Goal: Task Accomplishment & Management: Use online tool/utility

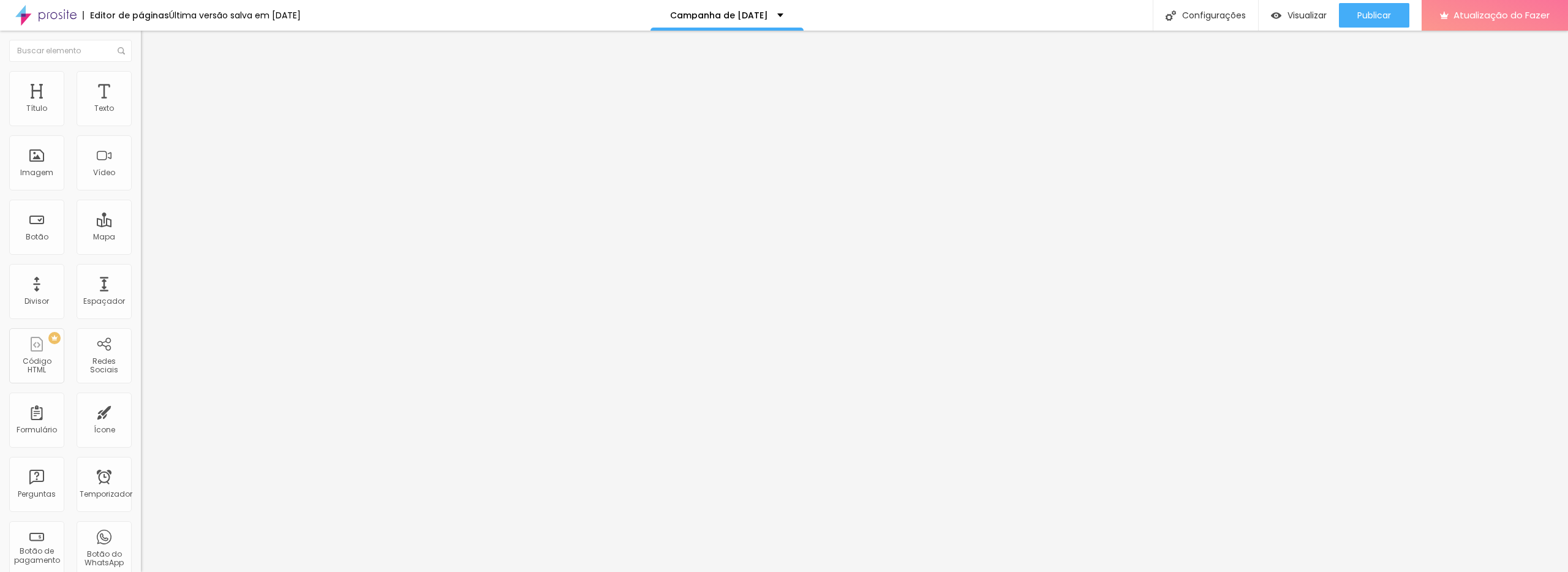
click at [141, 134] on span "Título 4" at bounding box center [157, 128] width 33 height 11
click at [141, 104] on span "Título 1" at bounding box center [160, 98] width 41 height 11
click at [151, 104] on span "Título 1" at bounding box center [171, 98] width 41 height 11
click at [141, 148] on font "Título 6" at bounding box center [152, 143] width 23 height 9
click at [141, 103] on div "Título 1 H1" at bounding box center [210, 96] width 141 height 12
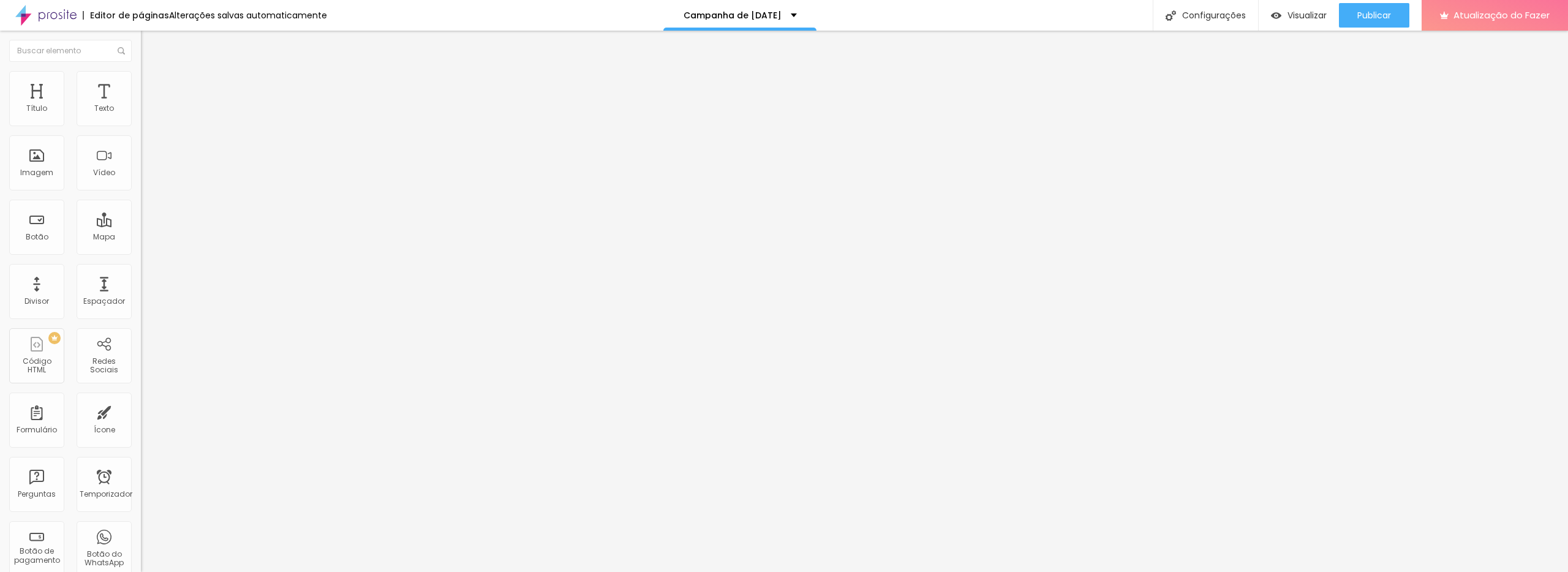
click at [151, 106] on font "Título 1" at bounding box center [171, 96] width 41 height 17
click at [105, 121] on div "Texto" at bounding box center [104, 98] width 55 height 55
click at [111, 108] on font "Texto" at bounding box center [104, 108] width 20 height 11
click at [32, 109] on font "Título" at bounding box center [37, 108] width 21 height 11
click at [30, 96] on div "Título" at bounding box center [37, 98] width 55 height 55
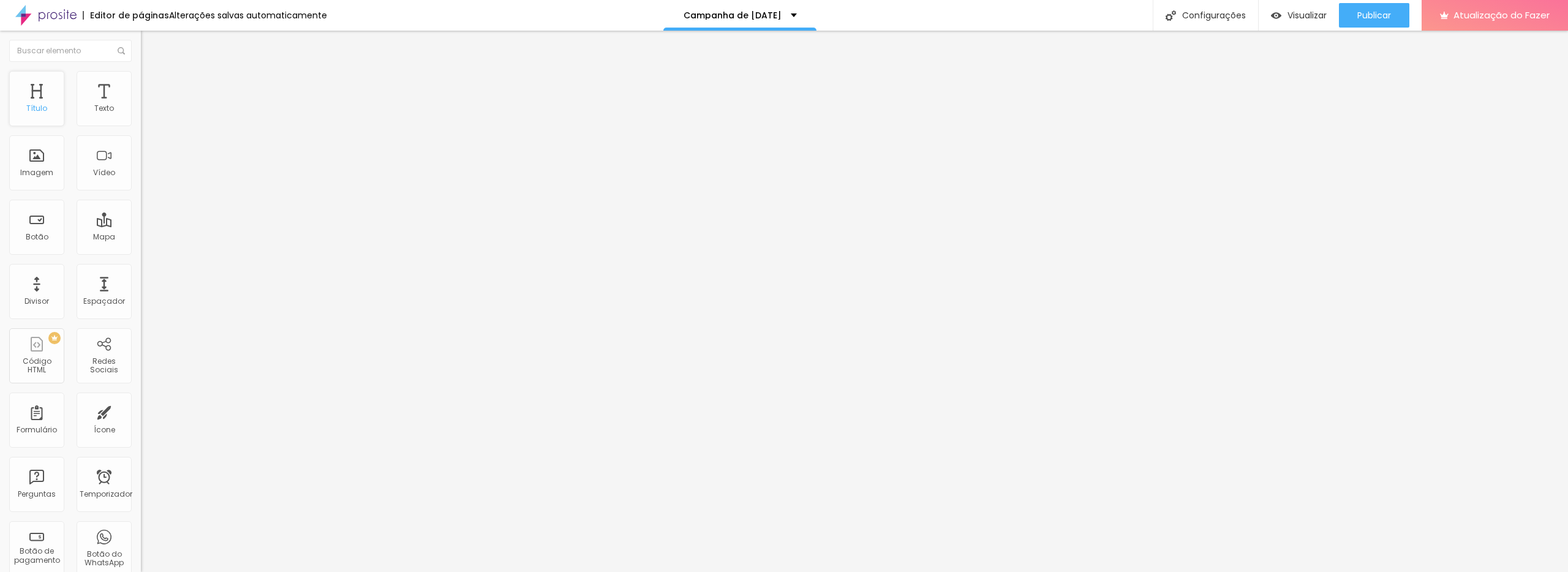
click at [30, 104] on font "Título" at bounding box center [37, 108] width 21 height 11
click at [141, 155] on font "Tipografia" at bounding box center [160, 150] width 39 height 11
click at [145, 178] on icon "button" at bounding box center [149, 174] width 7 height 7
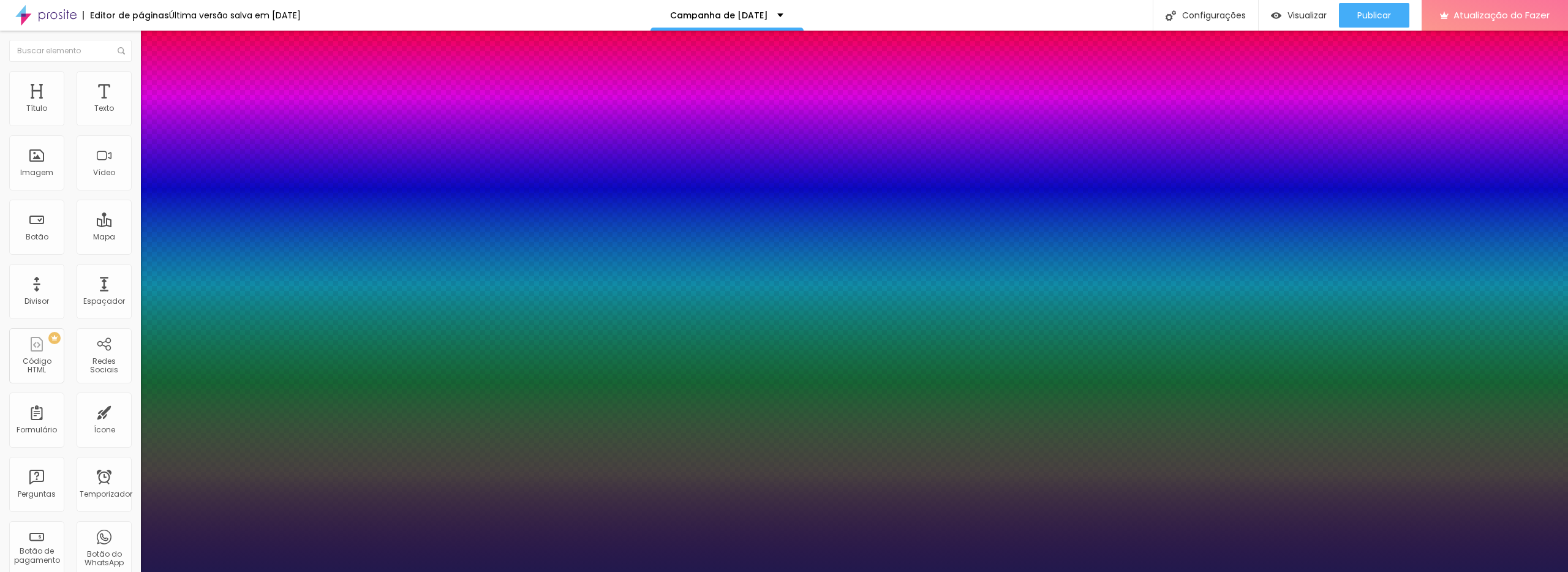
type input "1"
type input "17"
type input "1"
type input "23"
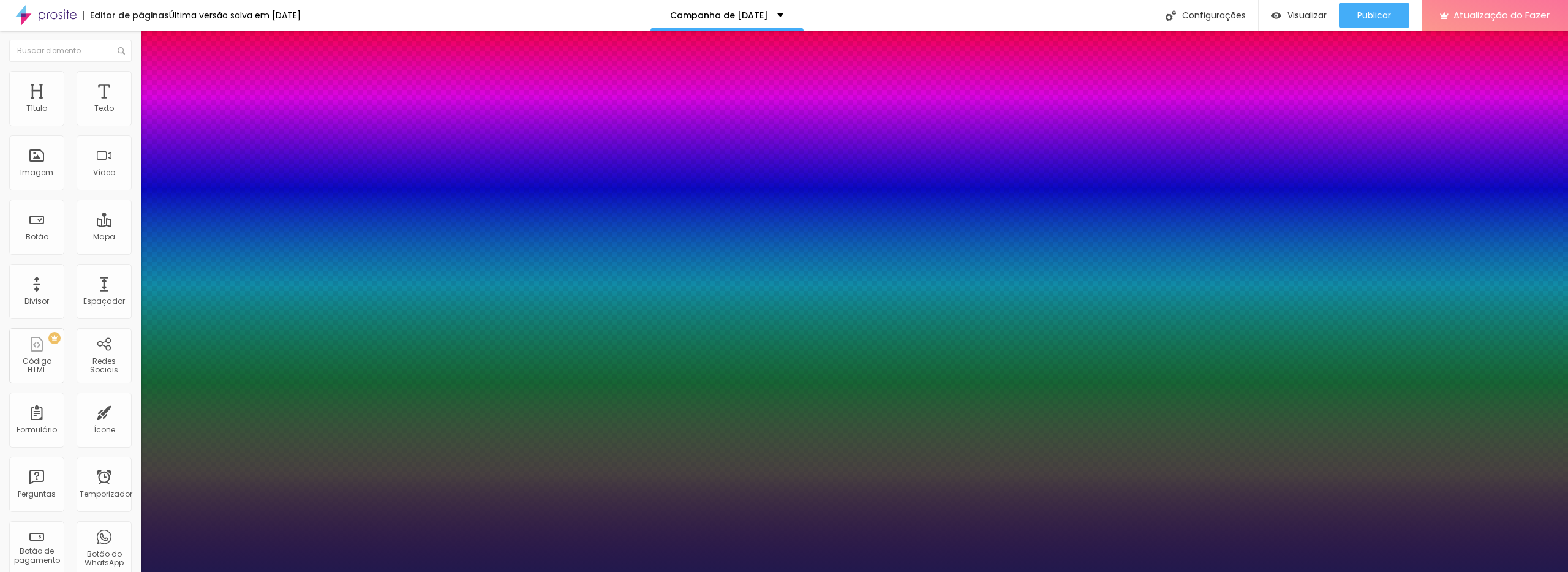
type input "23"
type input "1"
type input "21"
type input "1"
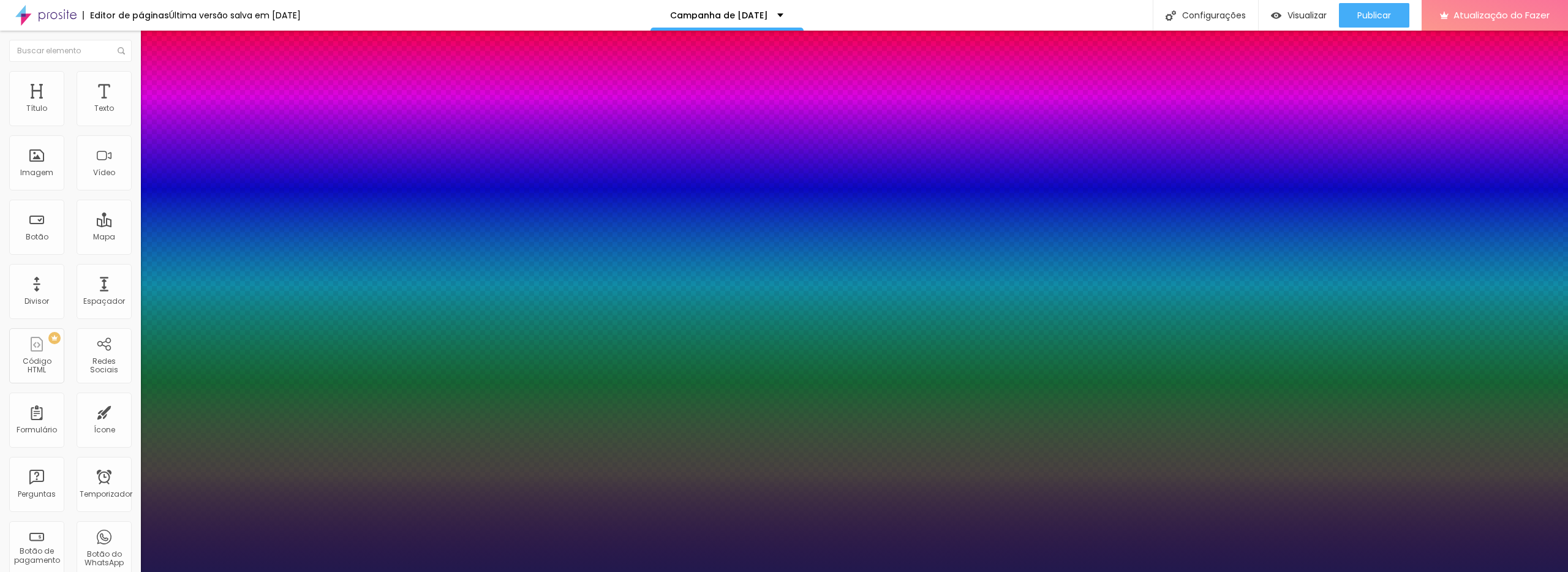
type input "20"
type input "1"
type input "19"
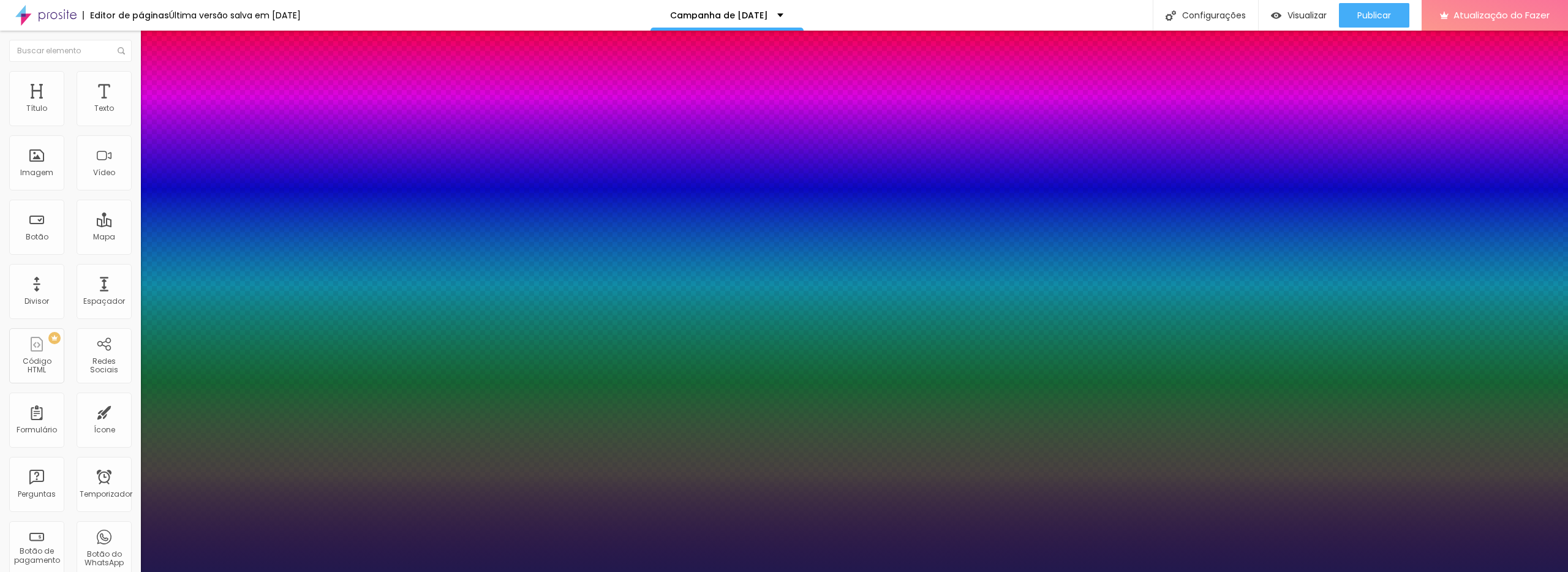
type input "1"
type input "18"
type input "1"
type input "17"
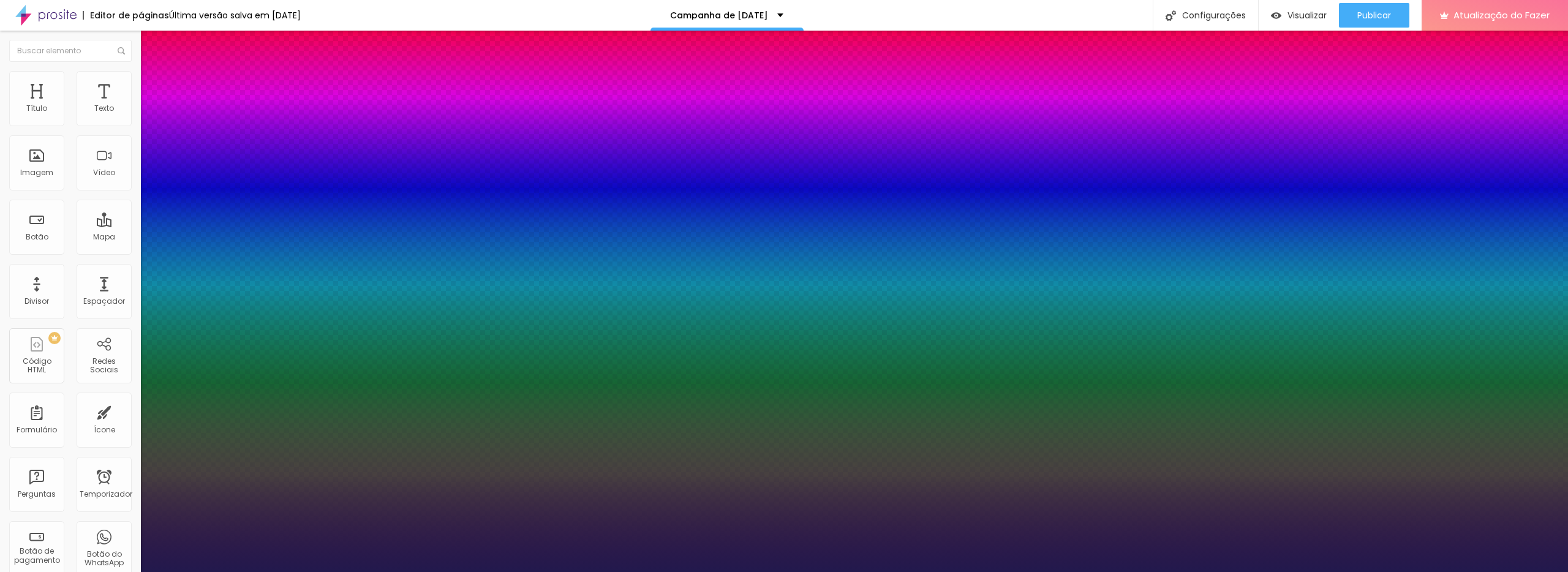
type input "17"
type input "1"
type input "16"
type input "1"
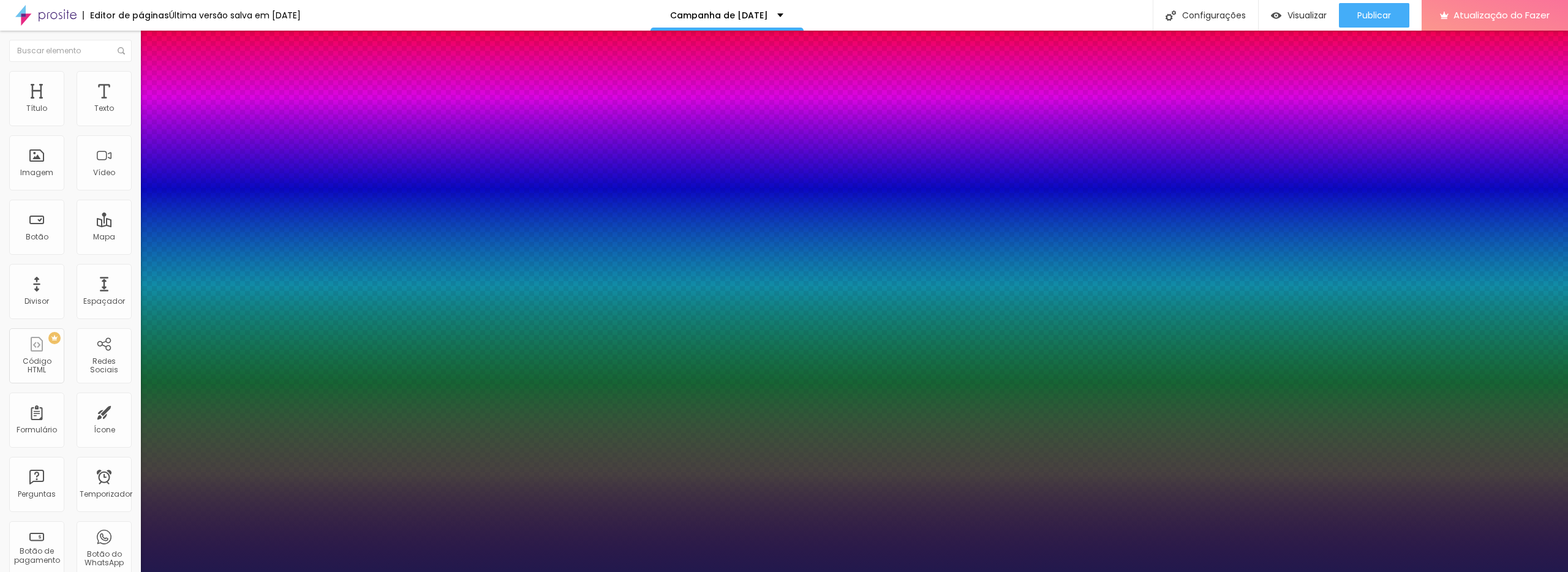
type input "15"
type input "1"
type input "14"
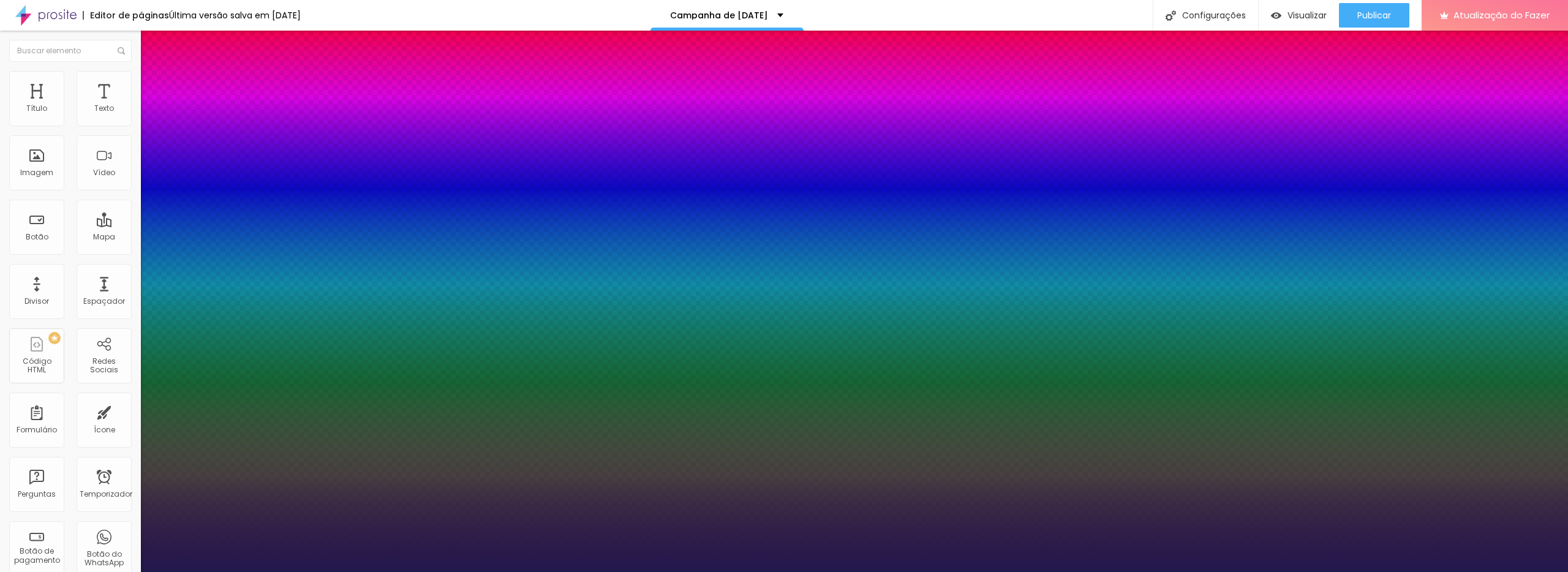
type input "1"
type input "13"
type input "1"
type input "12"
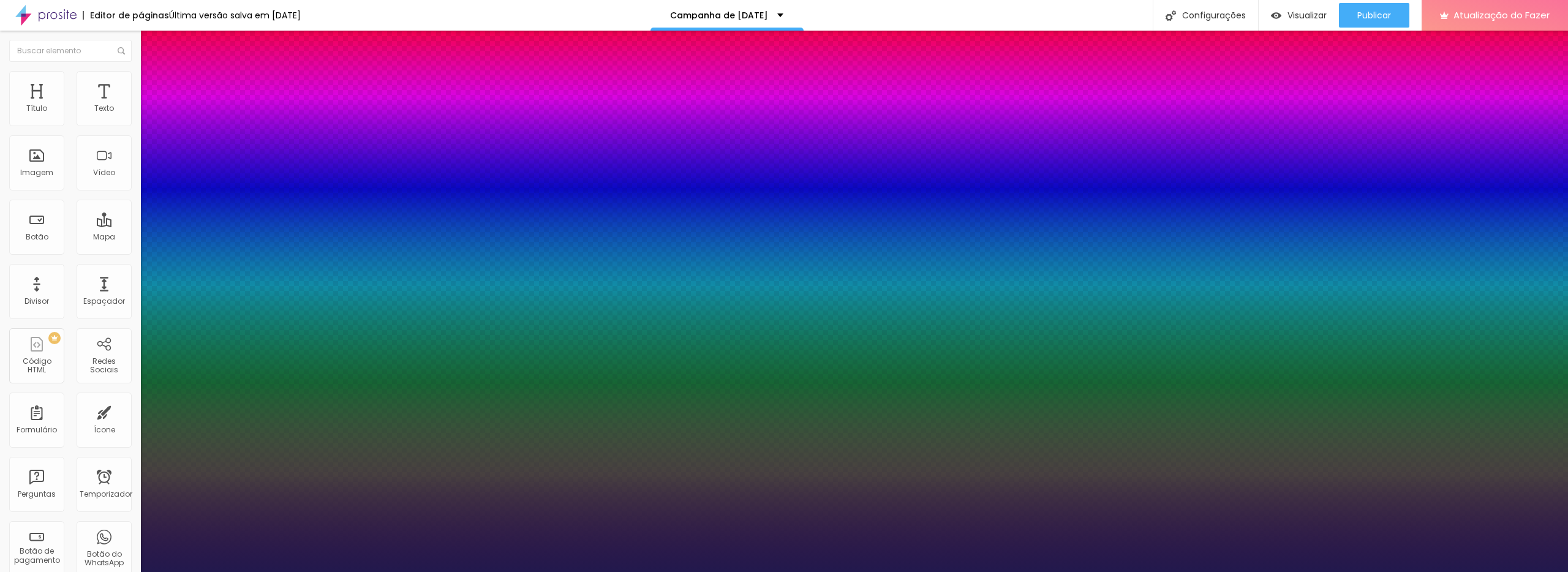
type input "12"
type input "1"
type input "14"
type input "1"
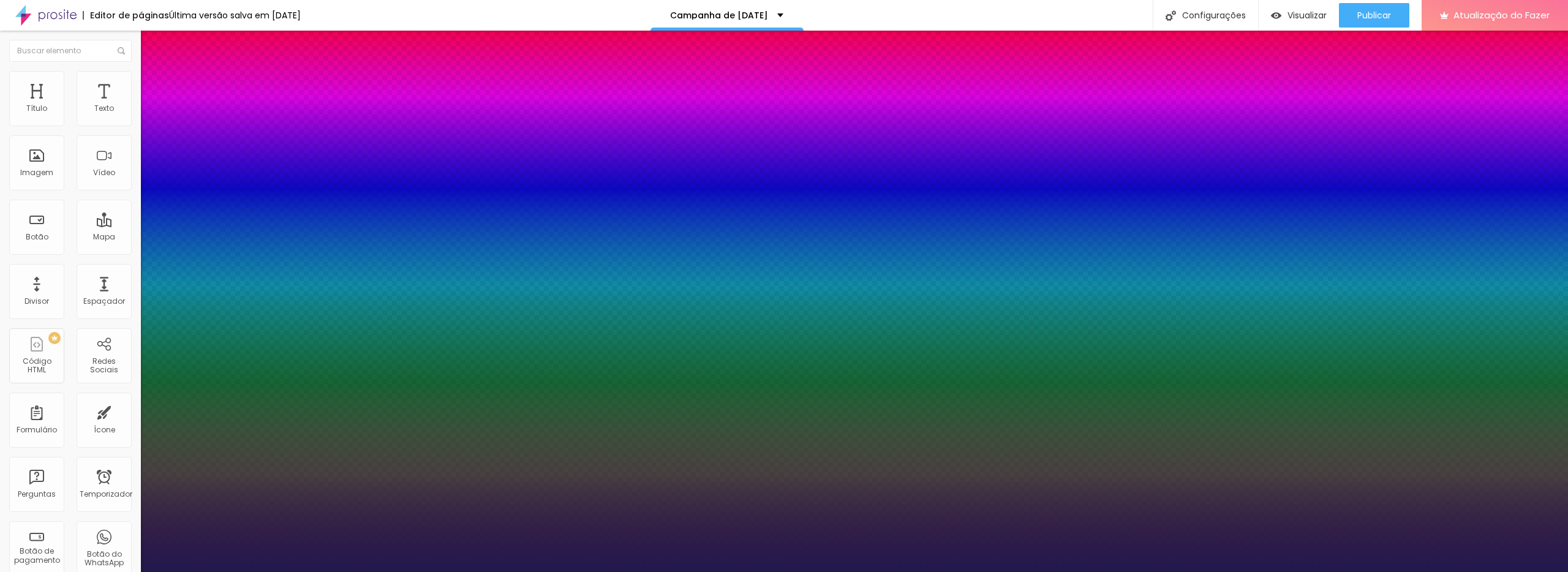
type input "15"
type input "1"
type input "18"
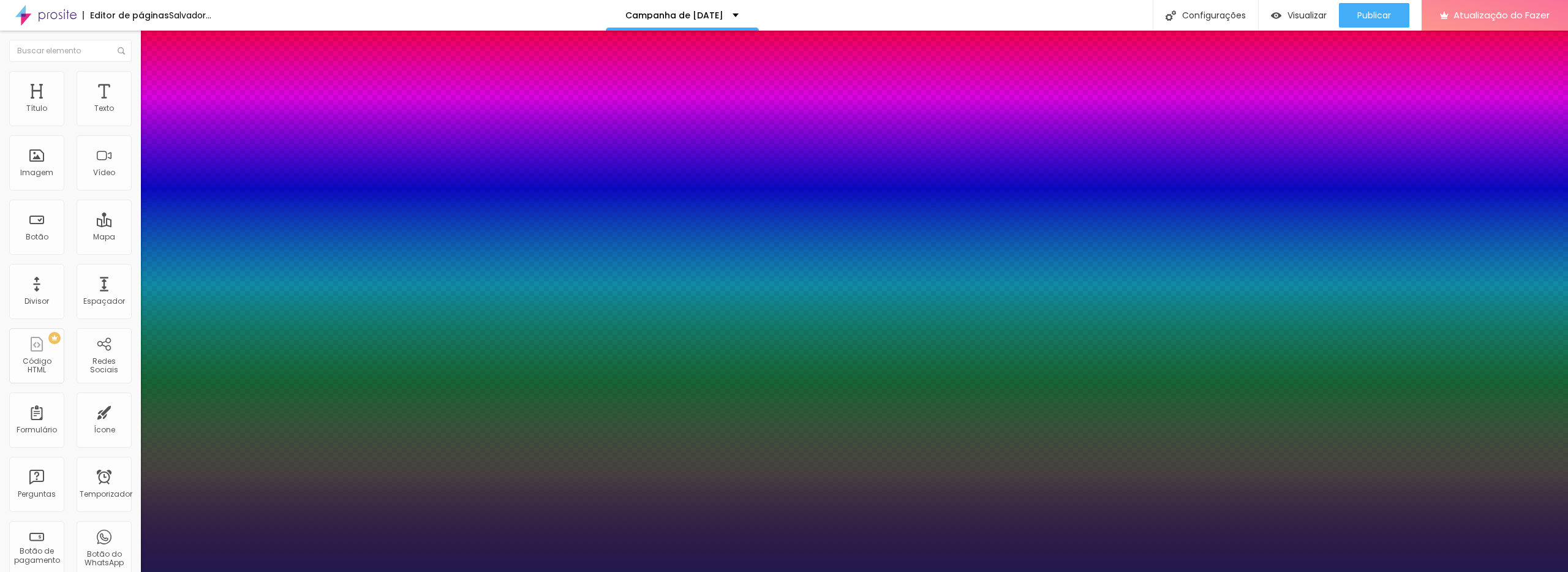
type input "18"
type input "1"
type input "18"
type input "1"
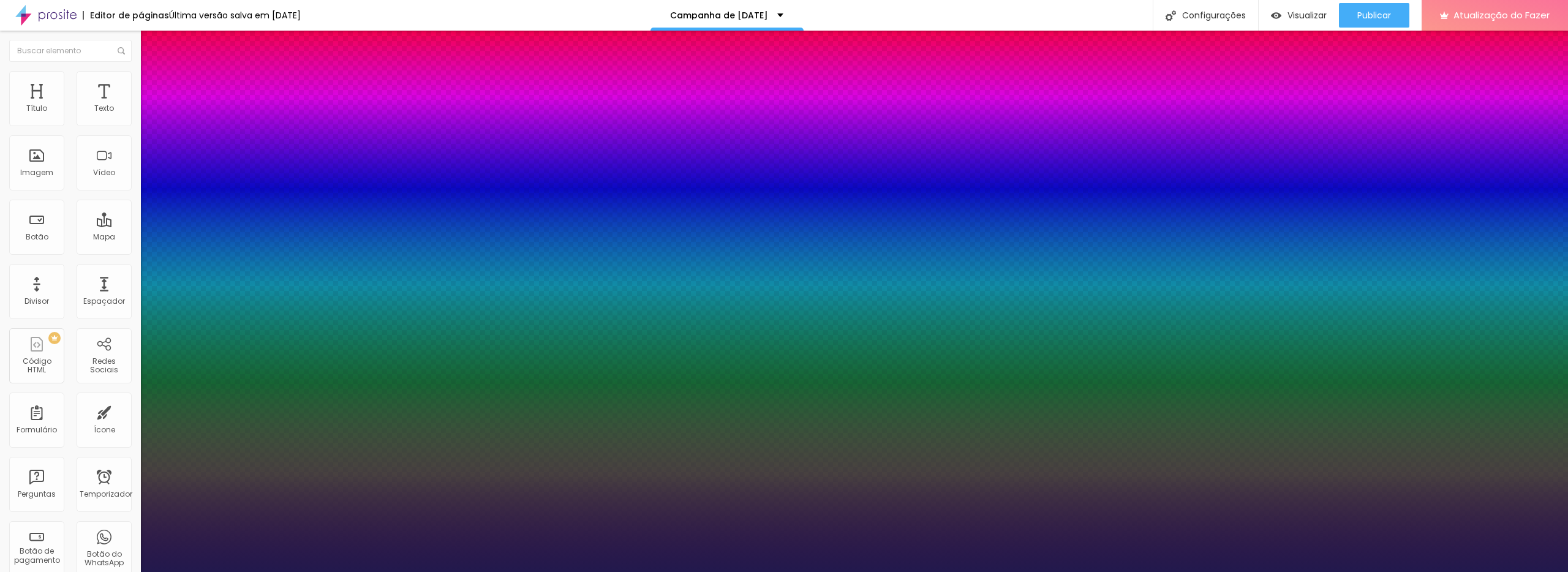
select select "SpaceMono"
type input "1"
select select "TillanaBold"
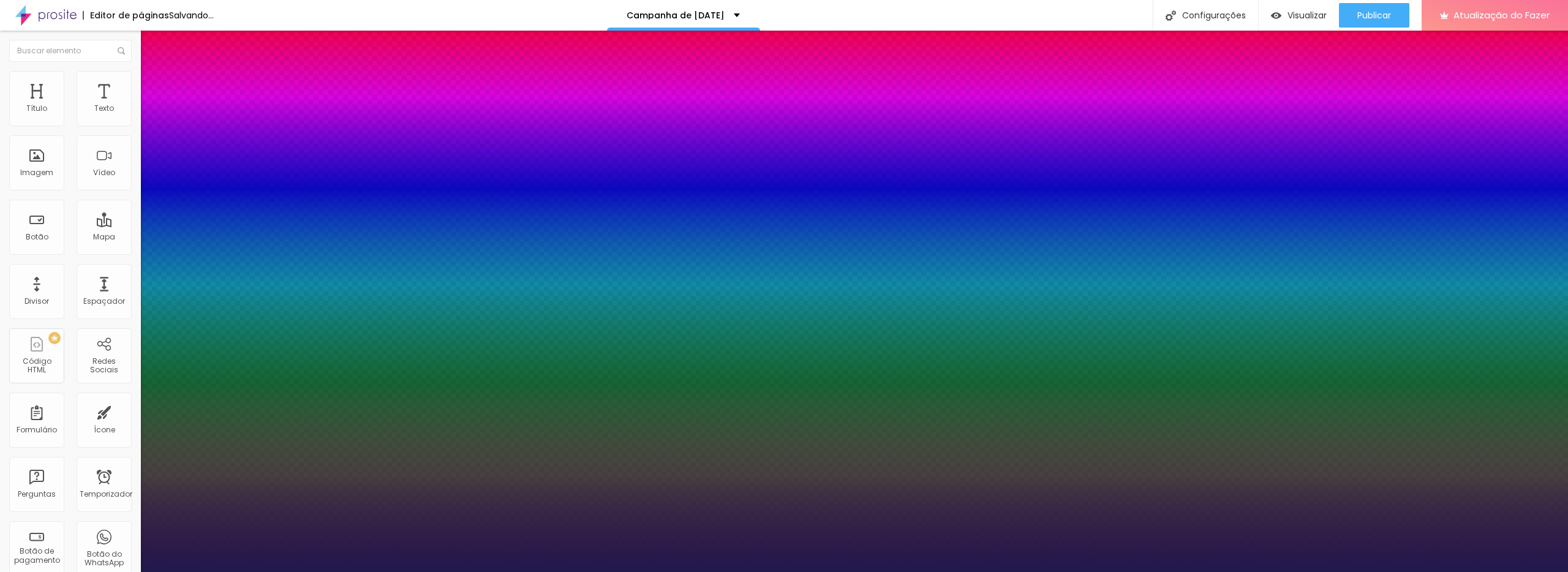
type input "1"
select select "YesevaOne-Regular"
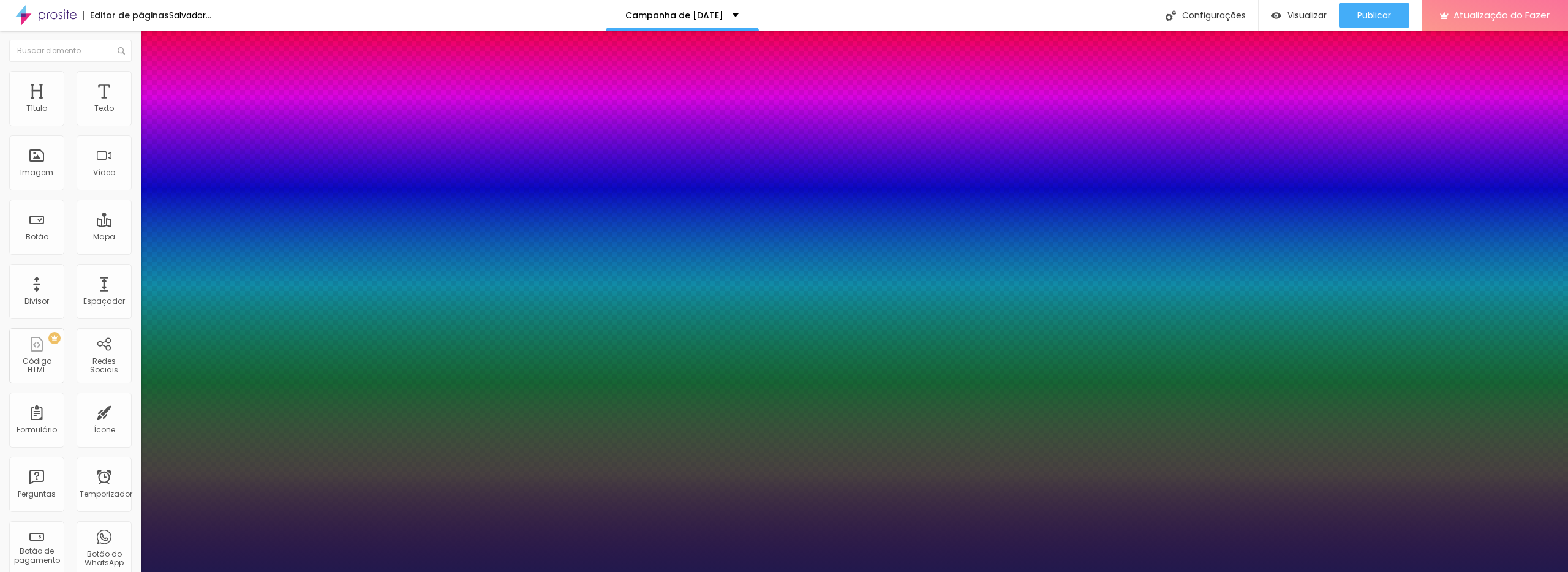
type input "1"
select select "AbrilFatface-Regular"
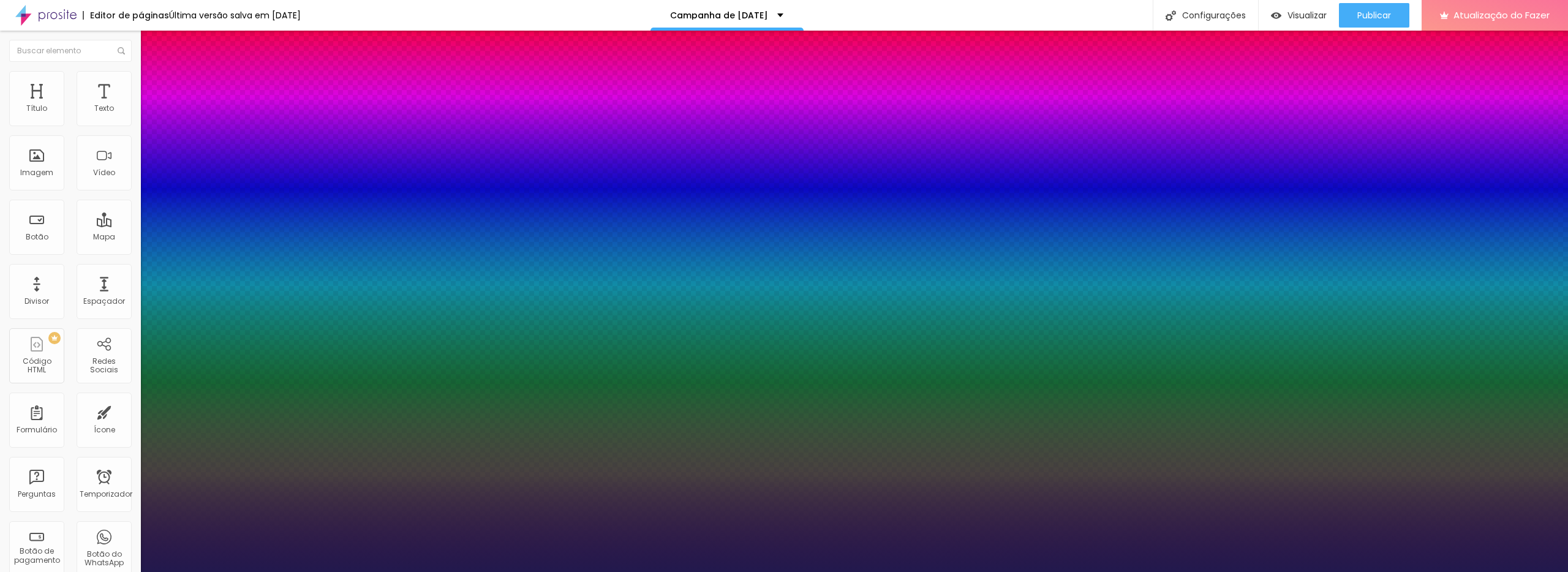
type input "1"
select select "Actor-Regular"
type input "1"
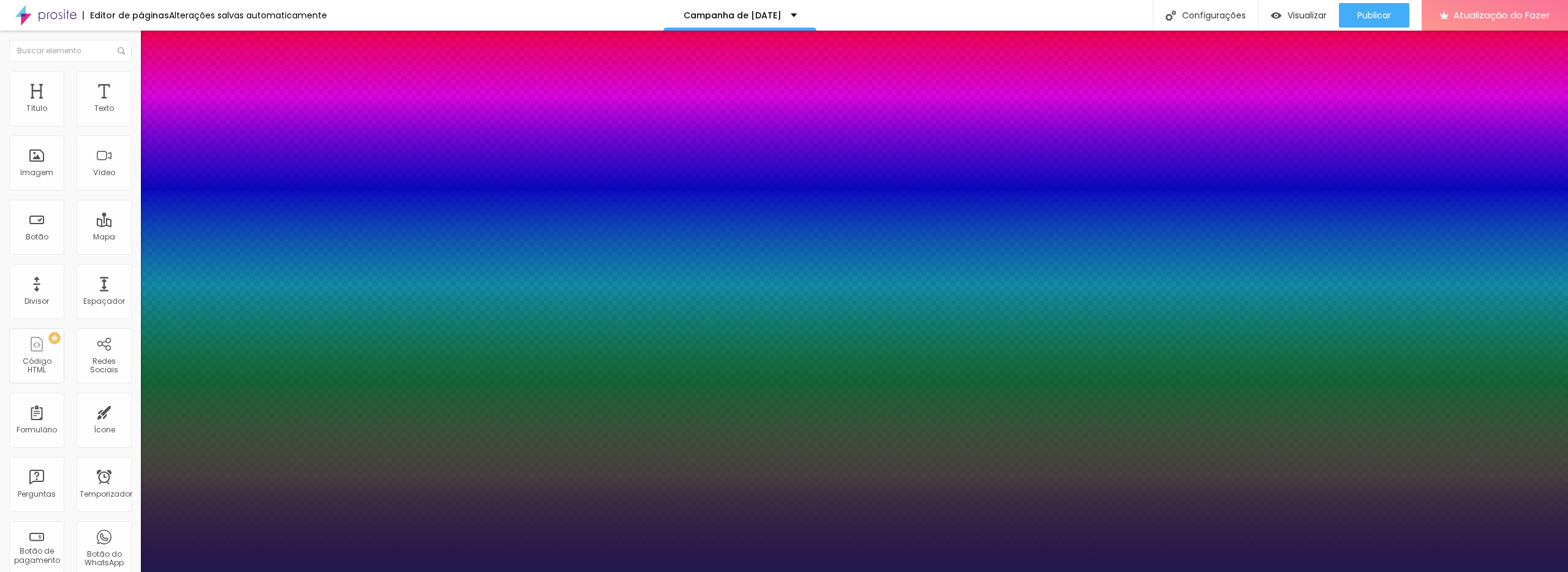
select select "[PERSON_NAME]"
type input "1"
type input "21"
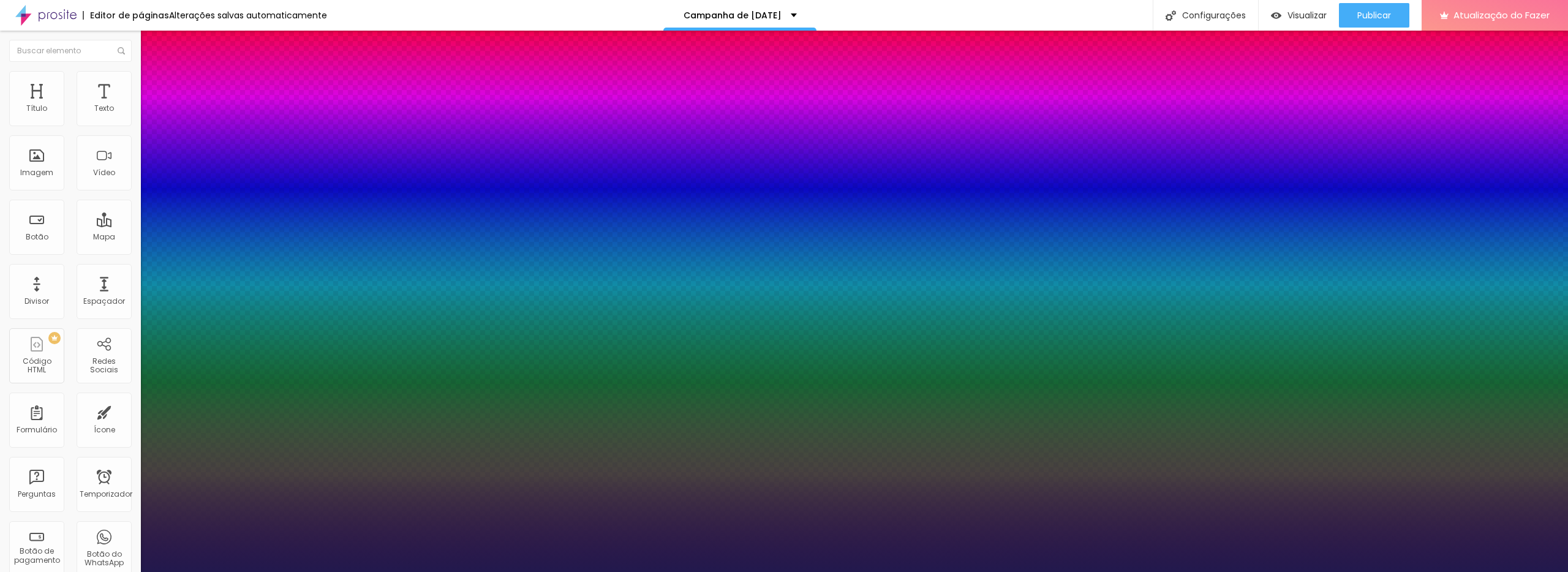
type input "1"
select select "Allan-Regular"
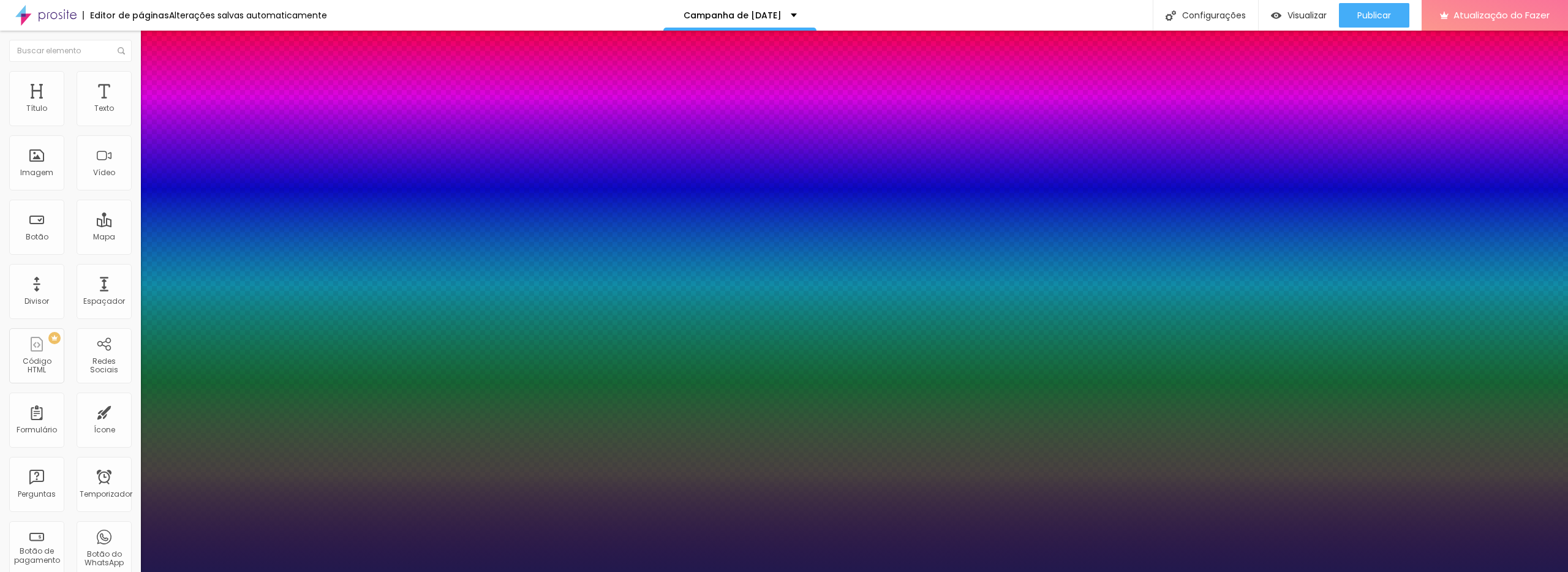
type input "1"
select select "Amita-Bold"
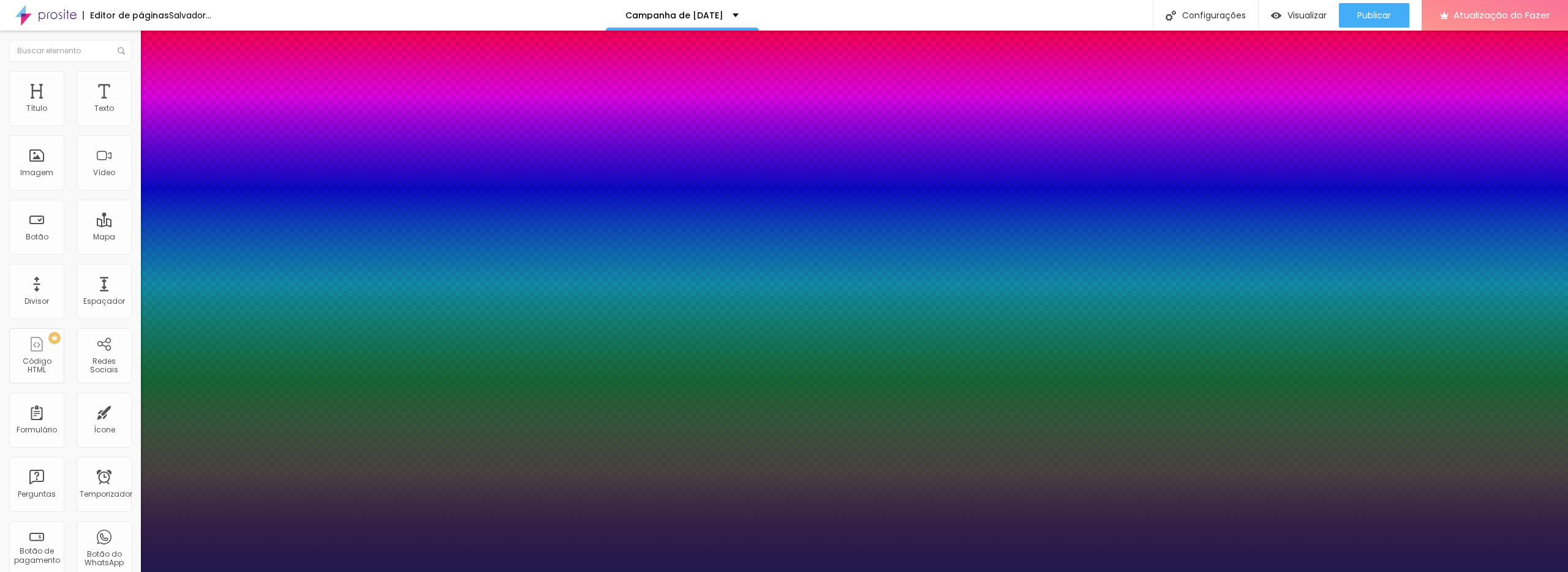
type input "1"
select select "AnonymousPro-Italic"
type input "1"
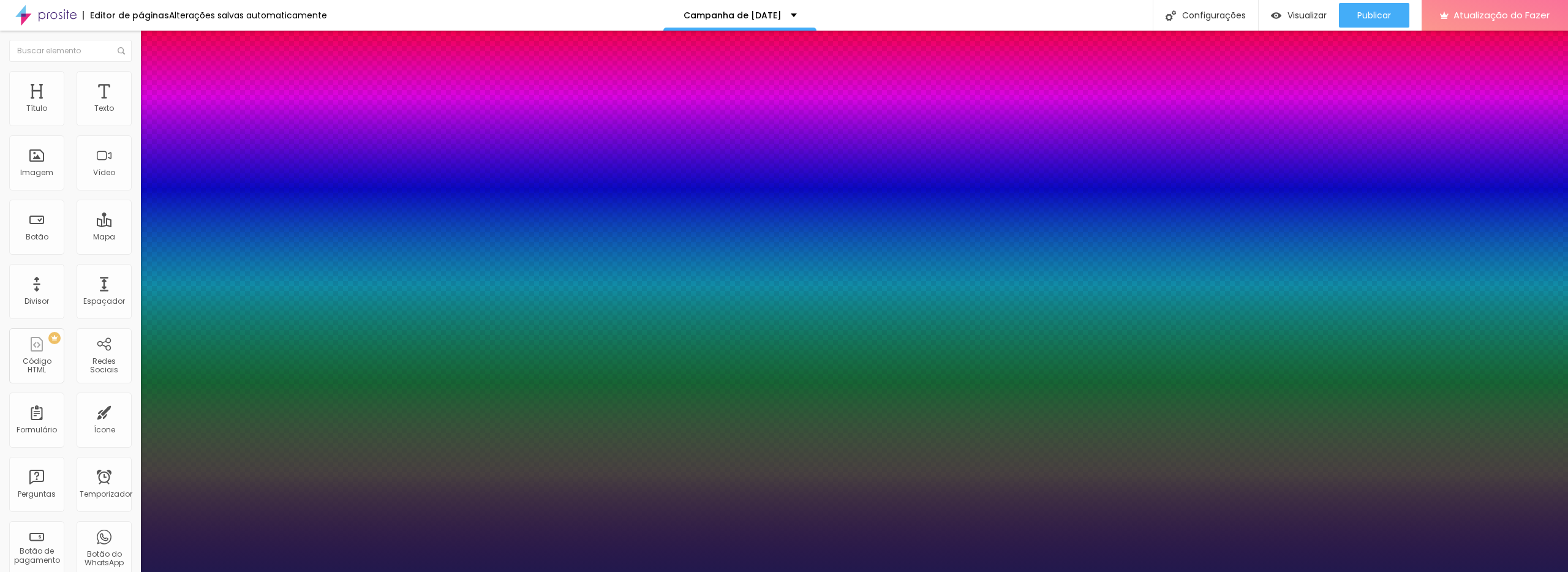
select select "ArefRuqaa"
type input "1"
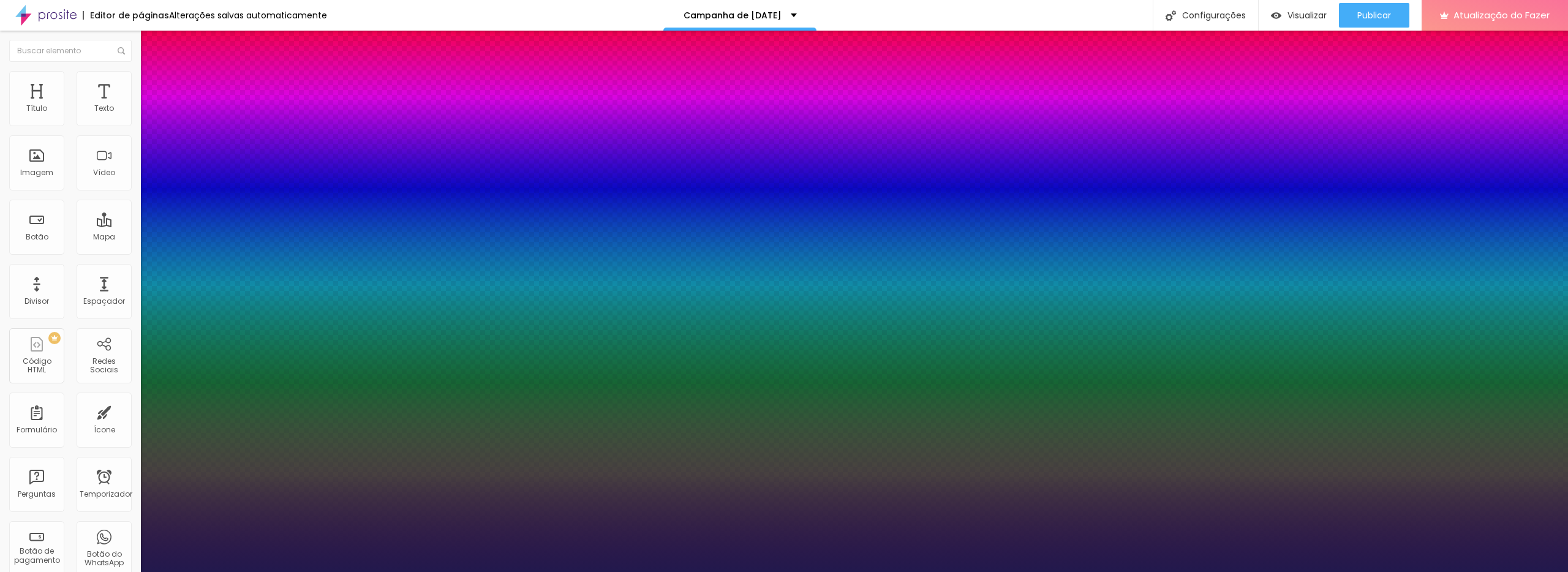
select select "AbrilFatface-Regular"
type input "1"
click at [475, 572] on div at bounding box center [784, 572] width 1568 height 0
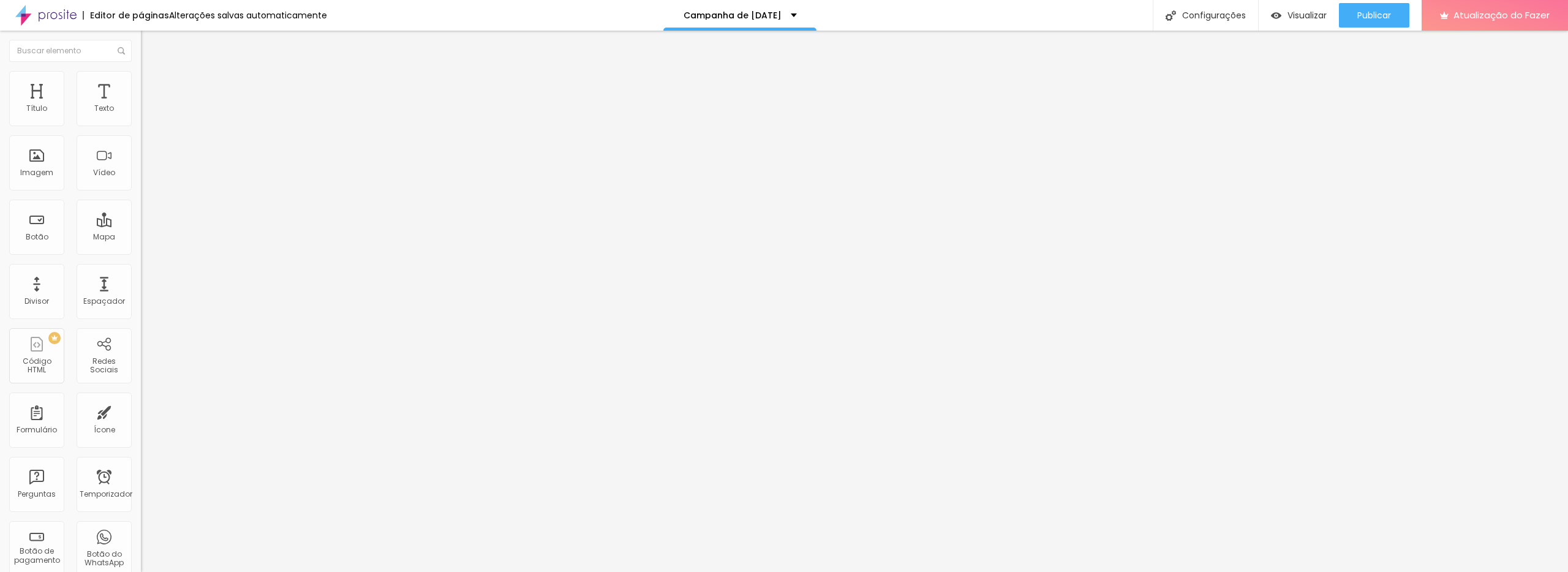
type input "73"
type input "69"
type input "64"
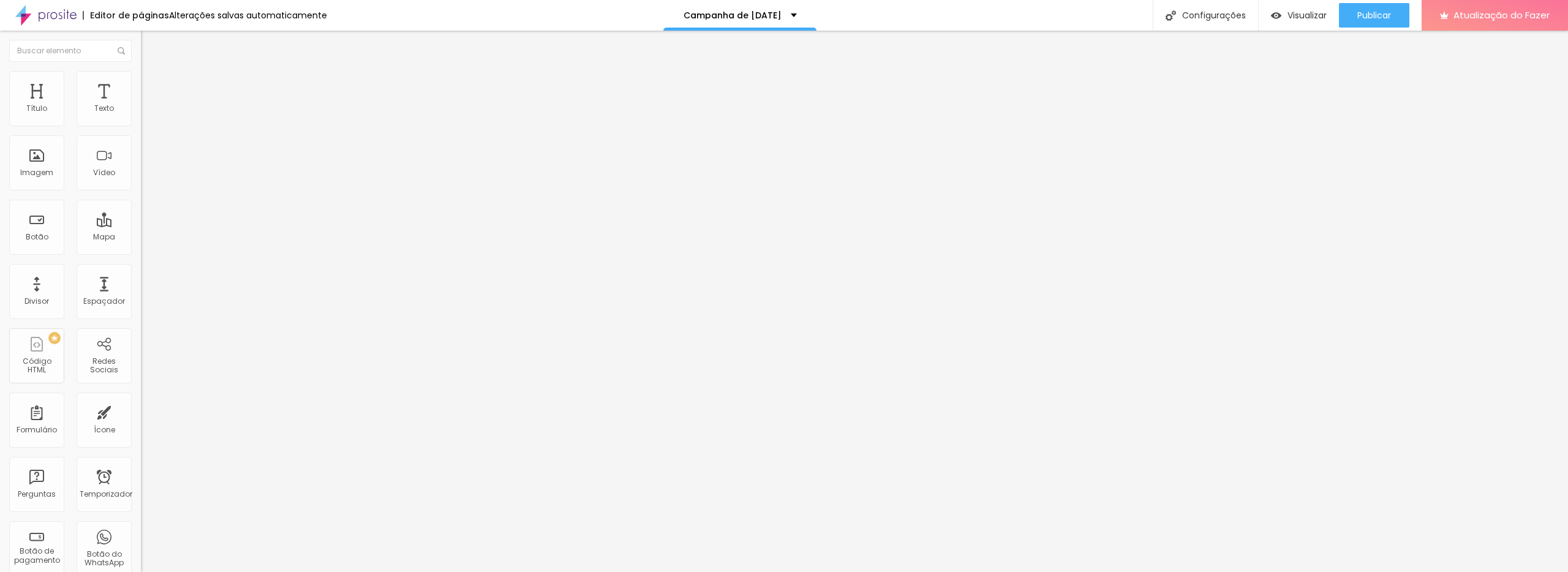
type input "64"
type input "62"
type input "61"
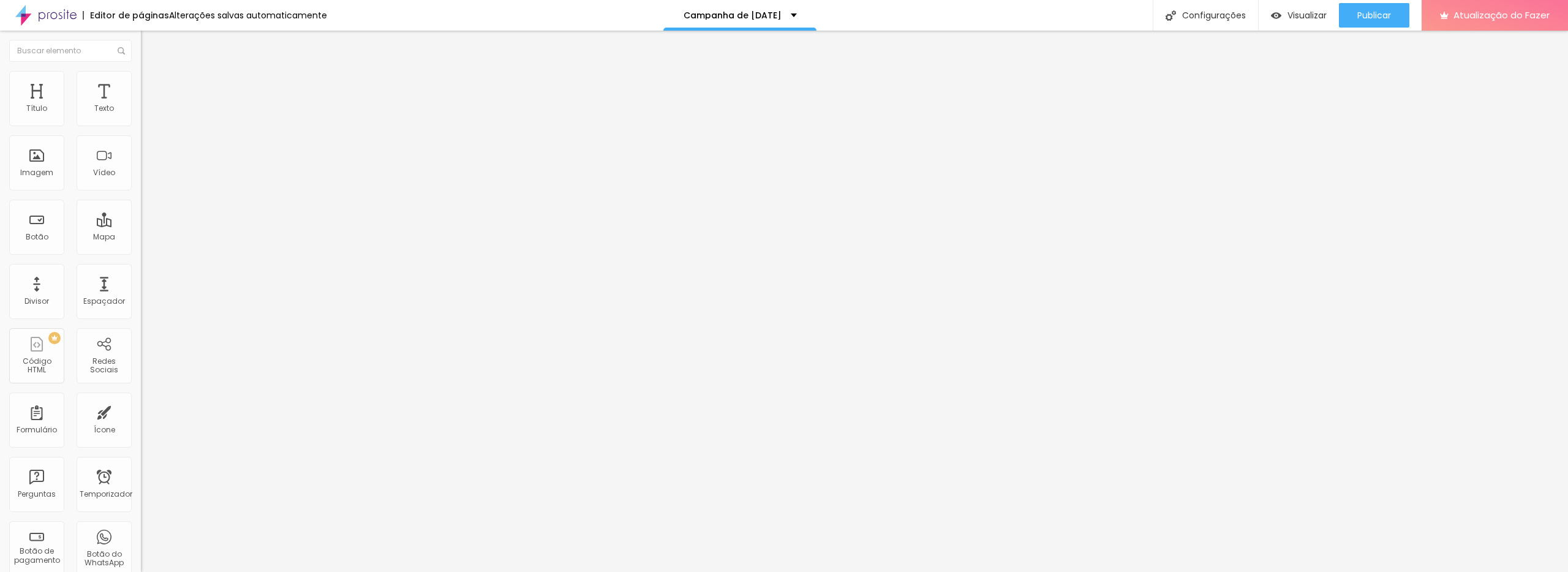
type input "60"
type input "59"
type input "58"
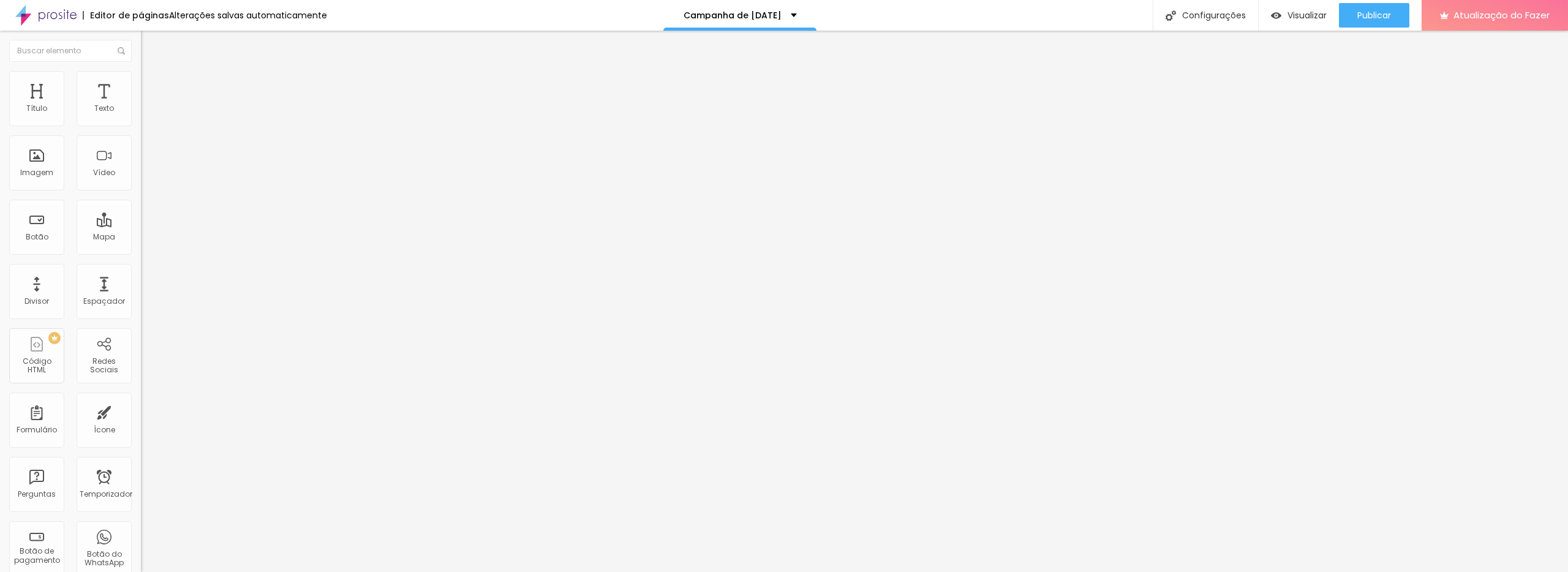
type input "58"
type input "57"
type input "56"
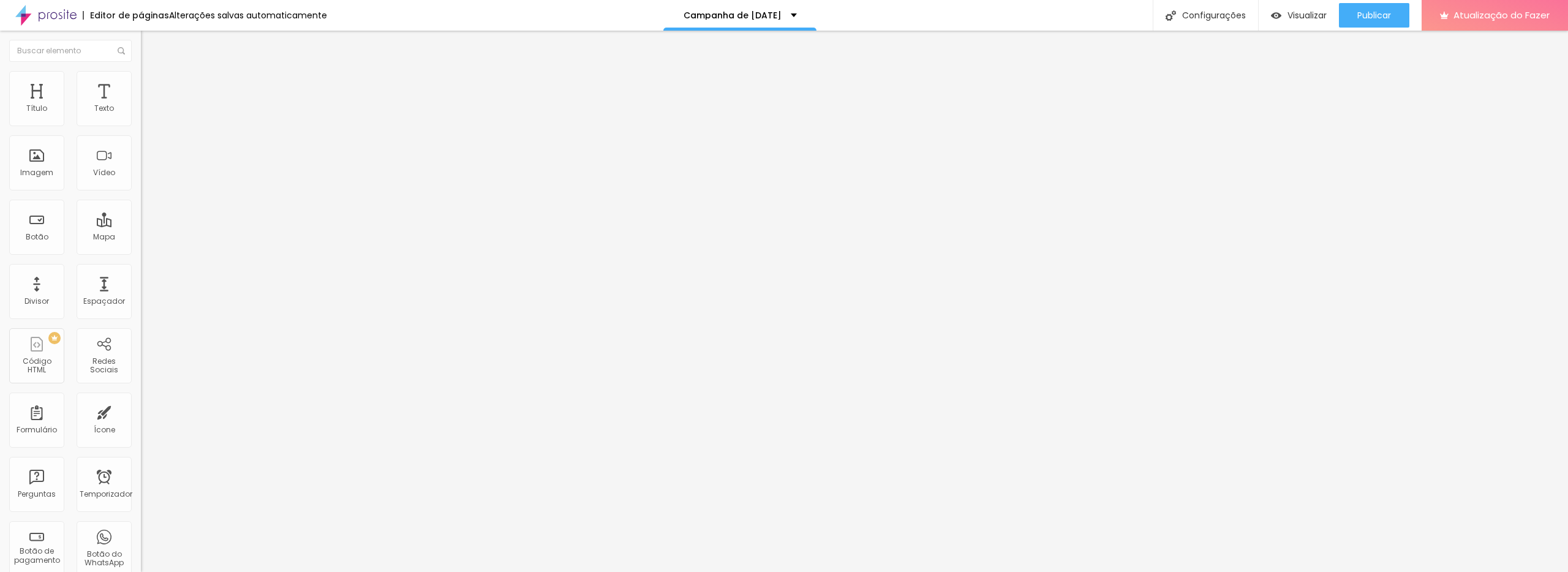
type input "54"
type input "53"
type input "52"
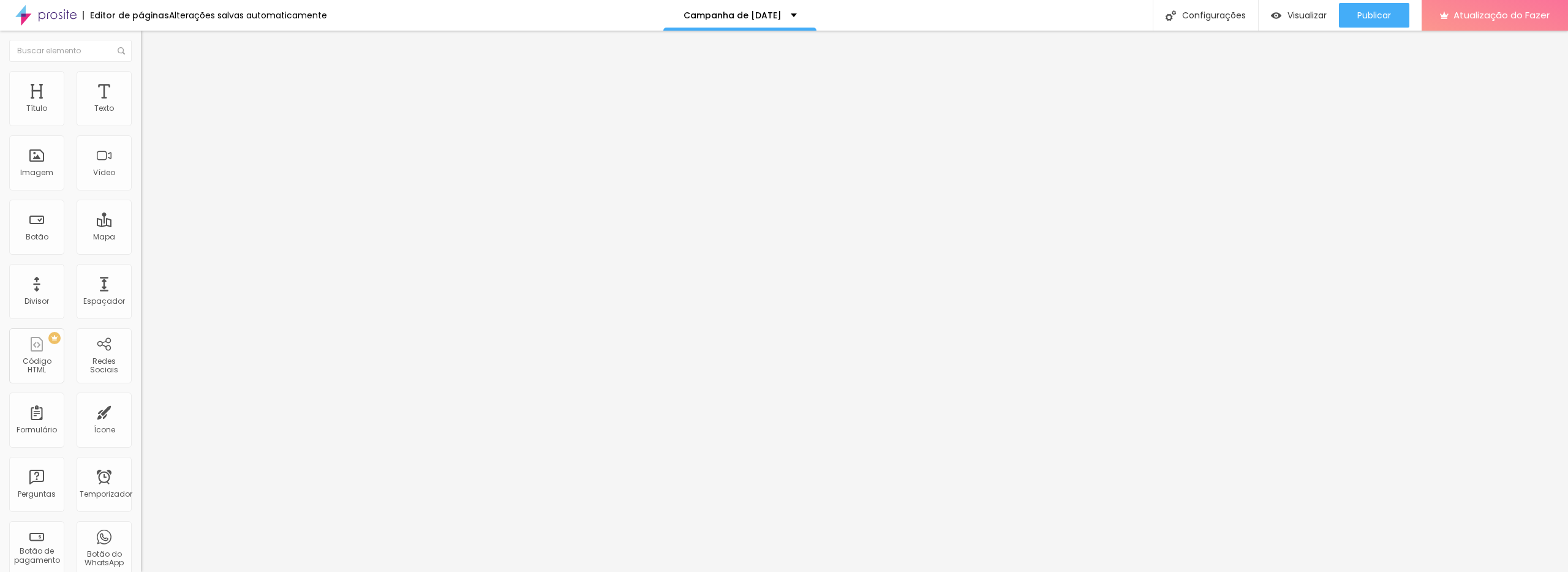
type input "52"
type input "51"
type input "50"
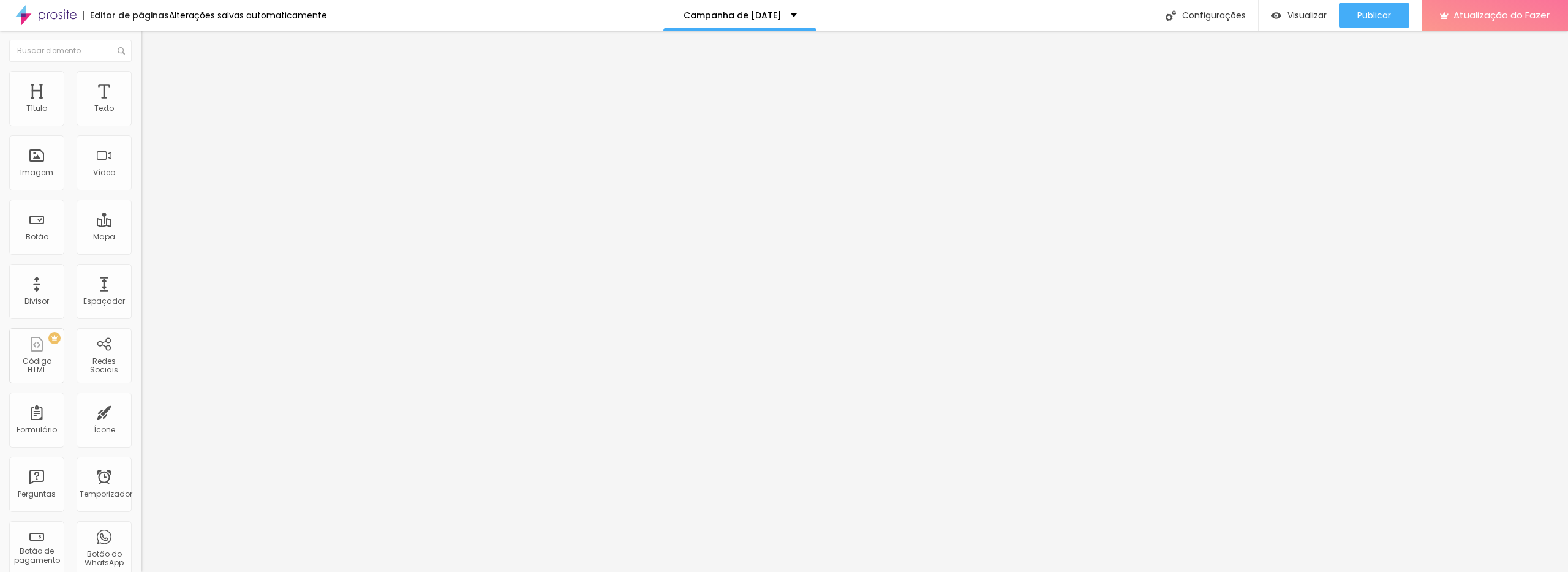
type input "49"
type input "48"
type input "45"
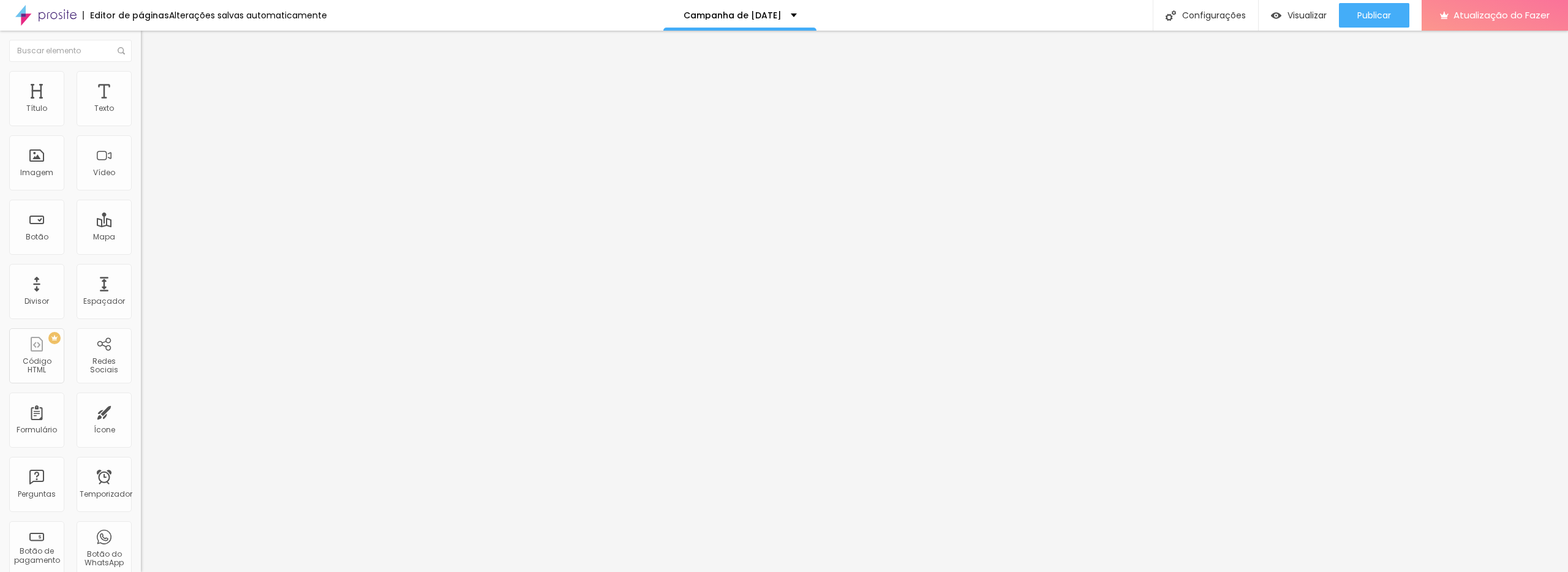
type input "45"
type input "44"
type input "43"
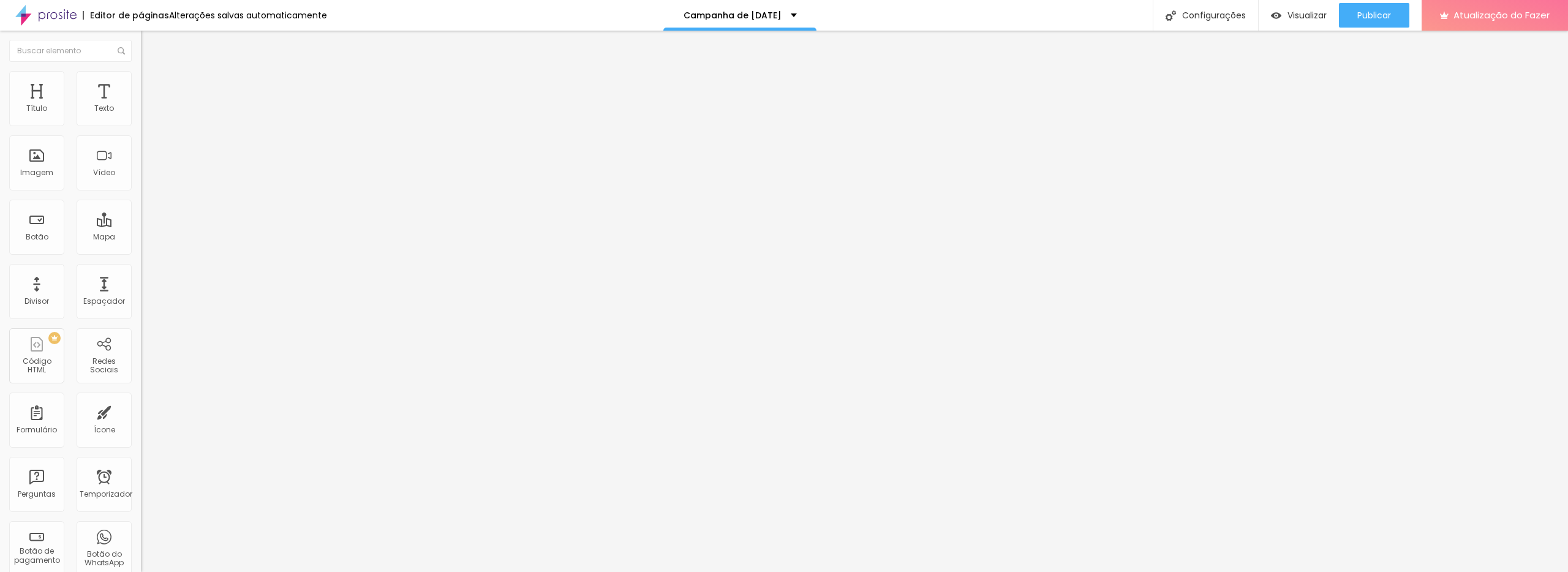
type input "41"
type input "39"
type input "38"
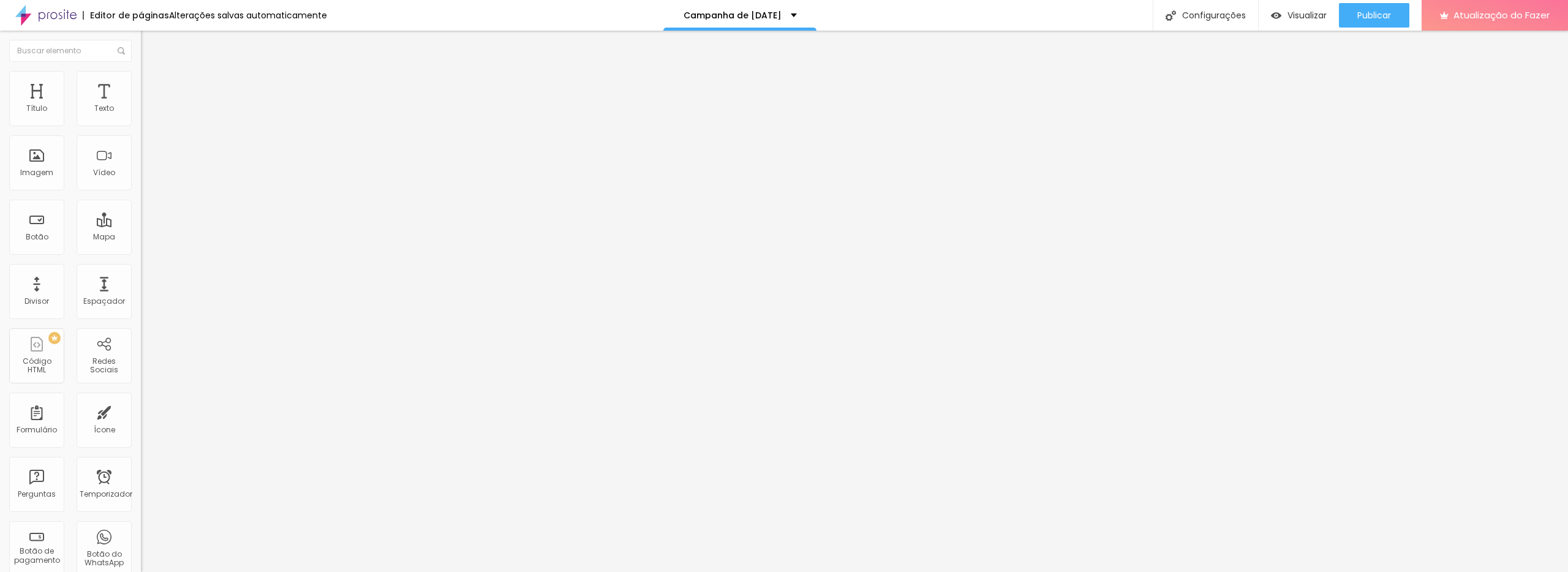
type input "38"
type input "37"
type input "36"
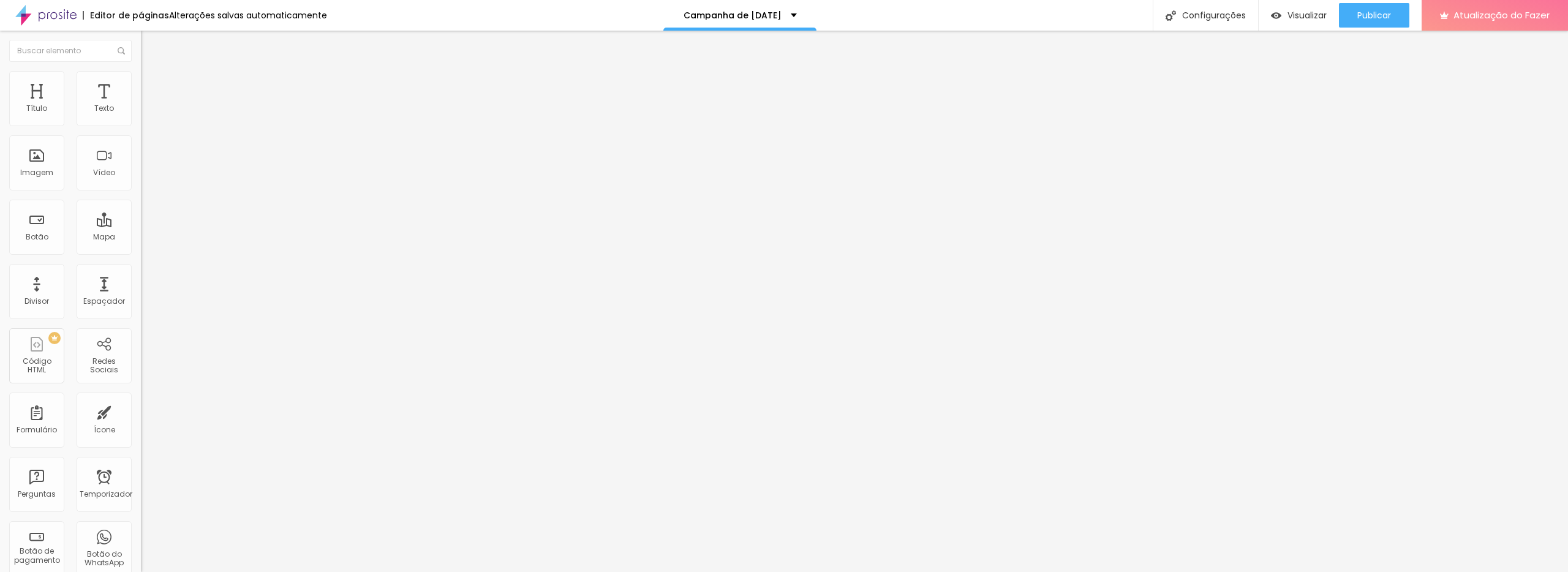
type input "35"
type input "34"
type input "33"
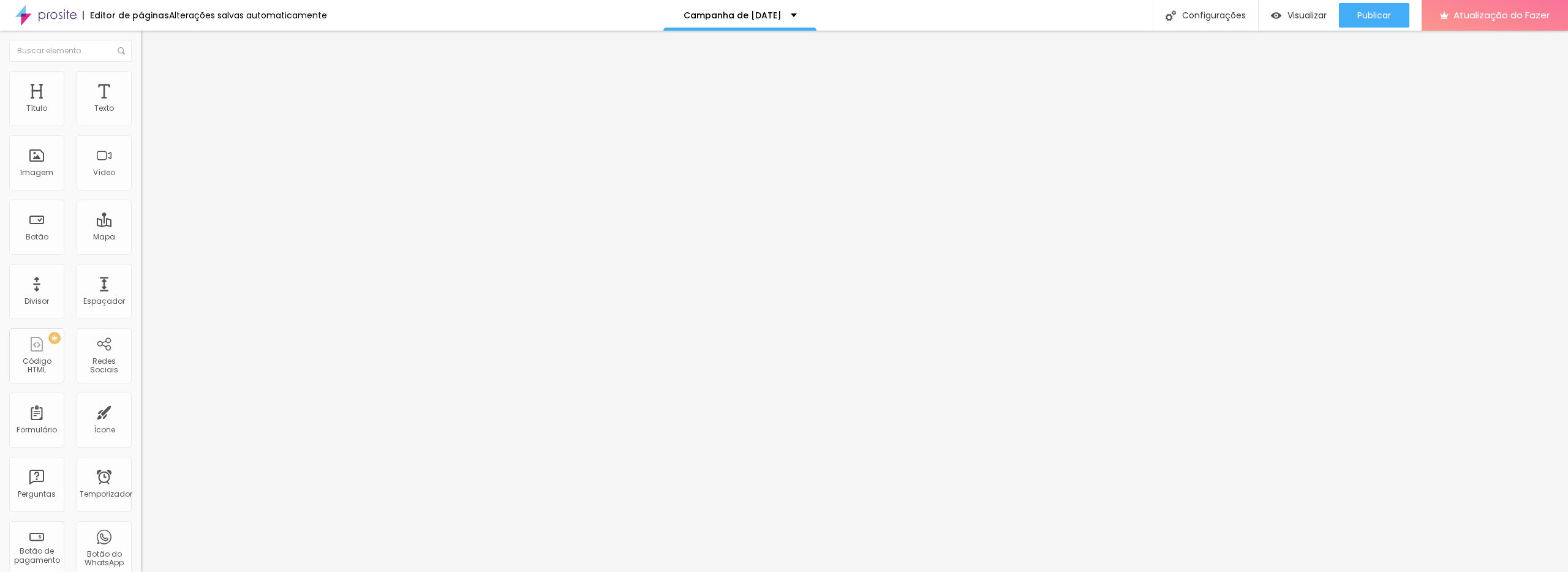
type input "33"
type input "32"
type input "30"
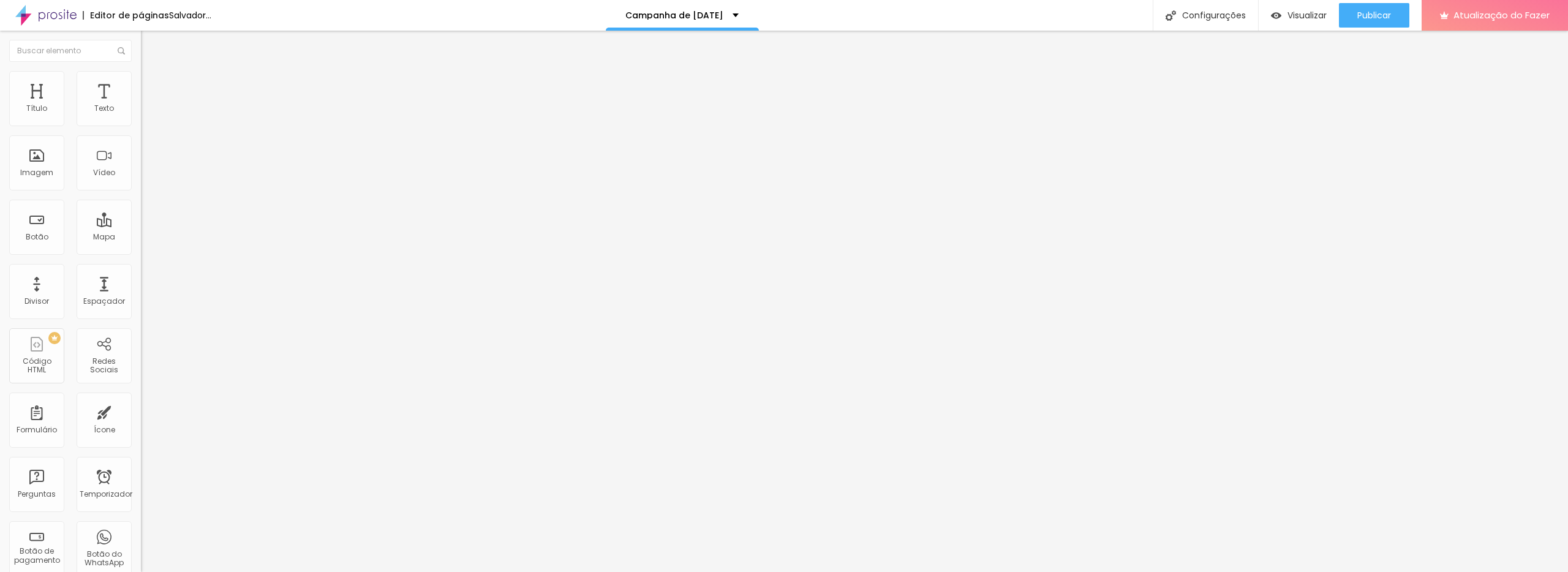
drag, startPoint x: 79, startPoint y: 257, endPoint x: 41, endPoint y: 252, distance: 38.3
click at [141, 289] on div at bounding box center [210, 294] width 141 height 11
type input "30"
click at [141, 300] on input "74" at bounding box center [166, 306] width 52 height 12
type input "14"
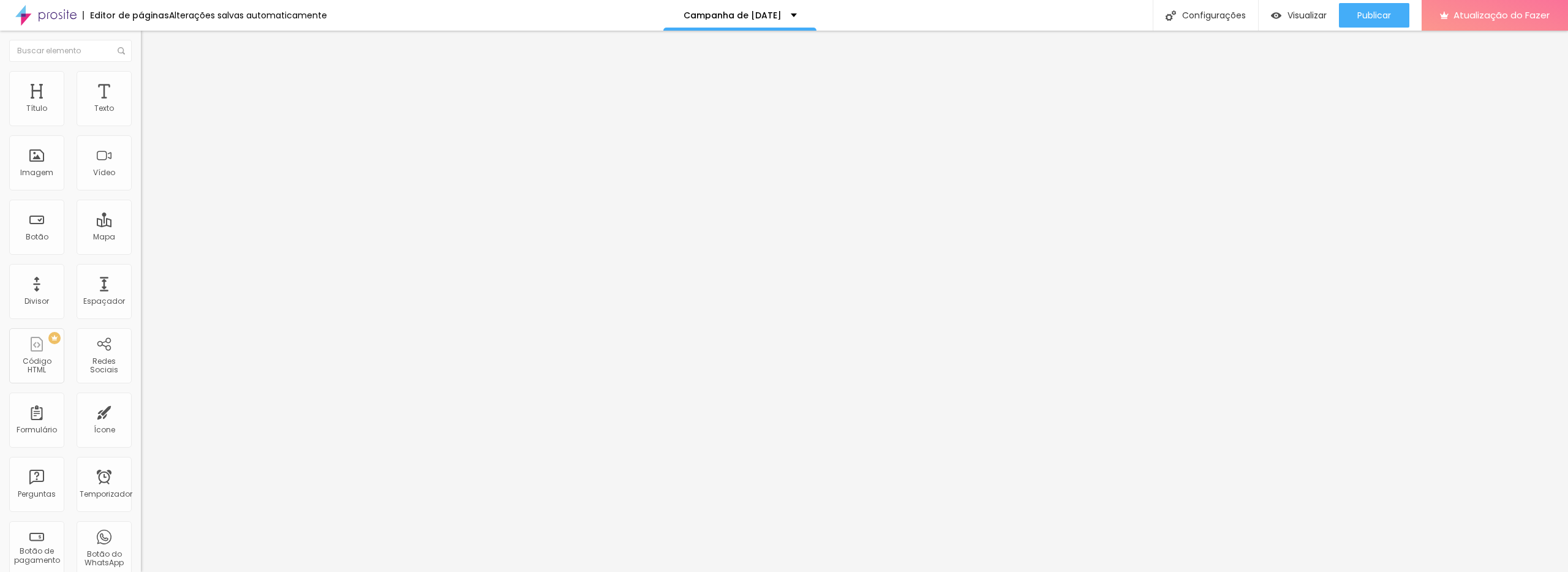
type input "7"
type input "57"
type input "14"
type input "3"
type input "30"
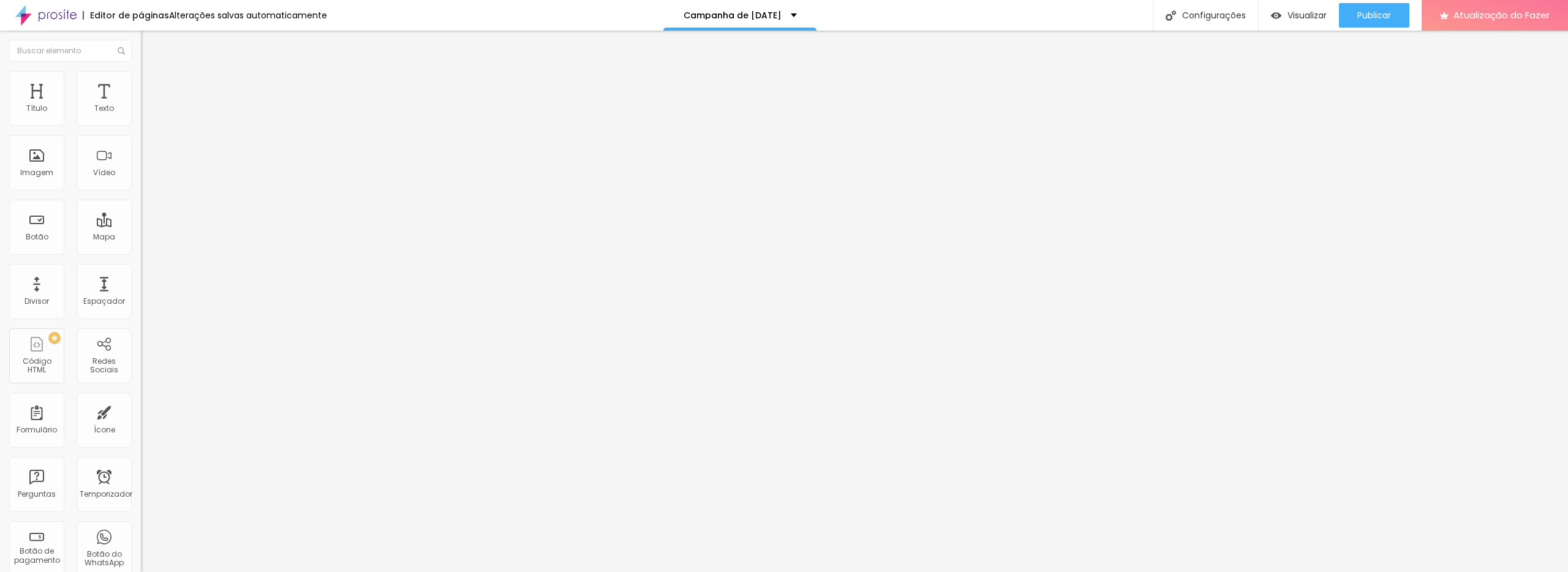
type input "30"
click at [141, 300] on input "74" at bounding box center [166, 306] width 52 height 12
type input "14"
type input "7"
type input "57"
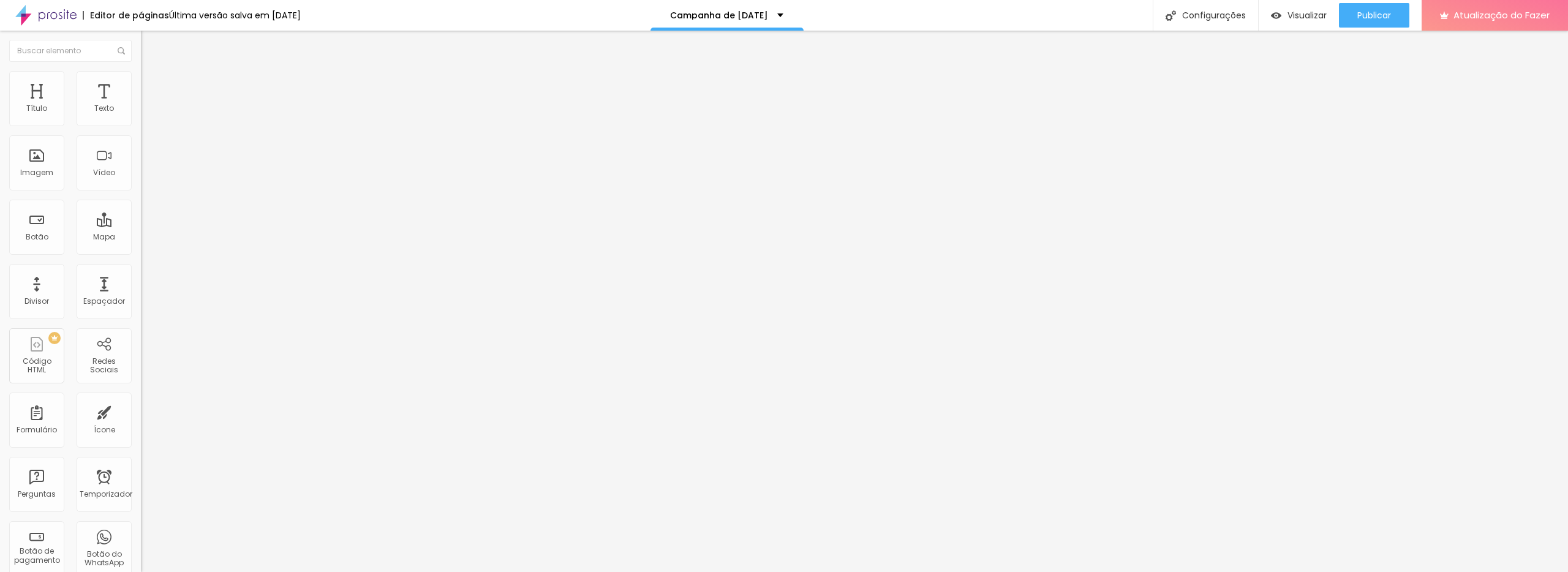
type input "14"
type input "3"
type input "30"
click at [141, 236] on input "24" at bounding box center [163, 242] width 46 height 12
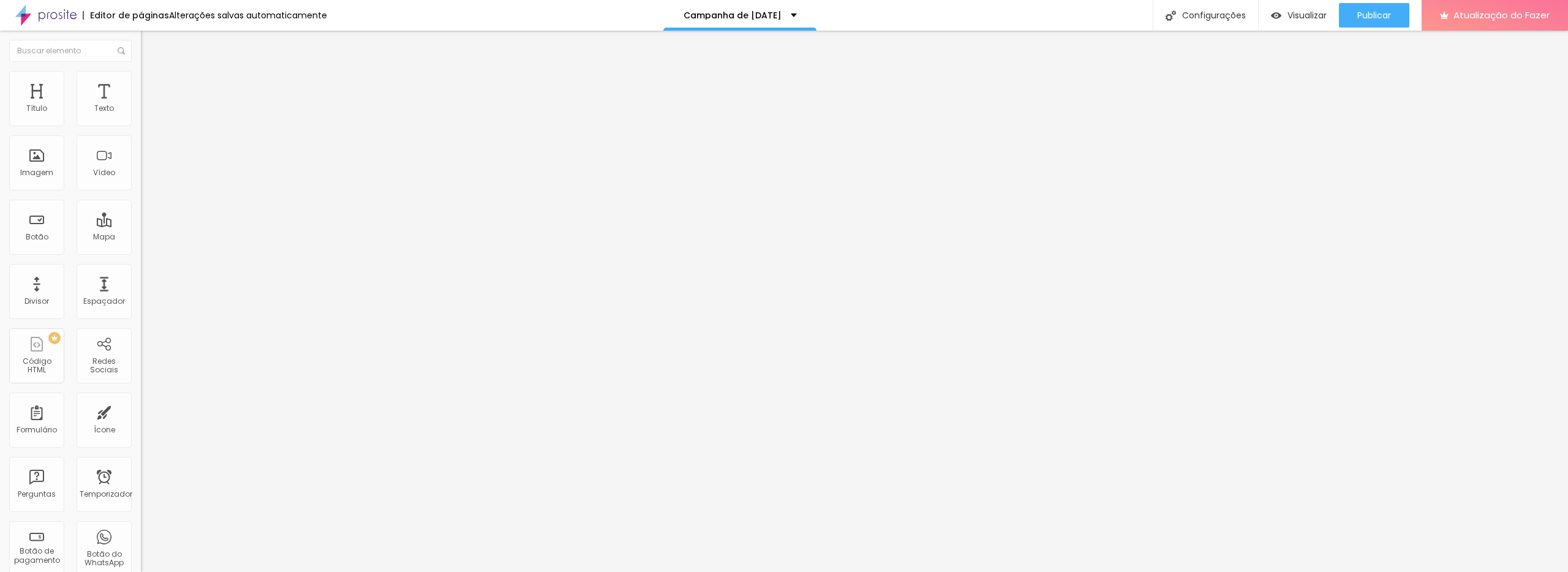
type input "8"
type input "2"
type input "20"
click at [141, 236] on input "20" at bounding box center [163, 242] width 46 height 12
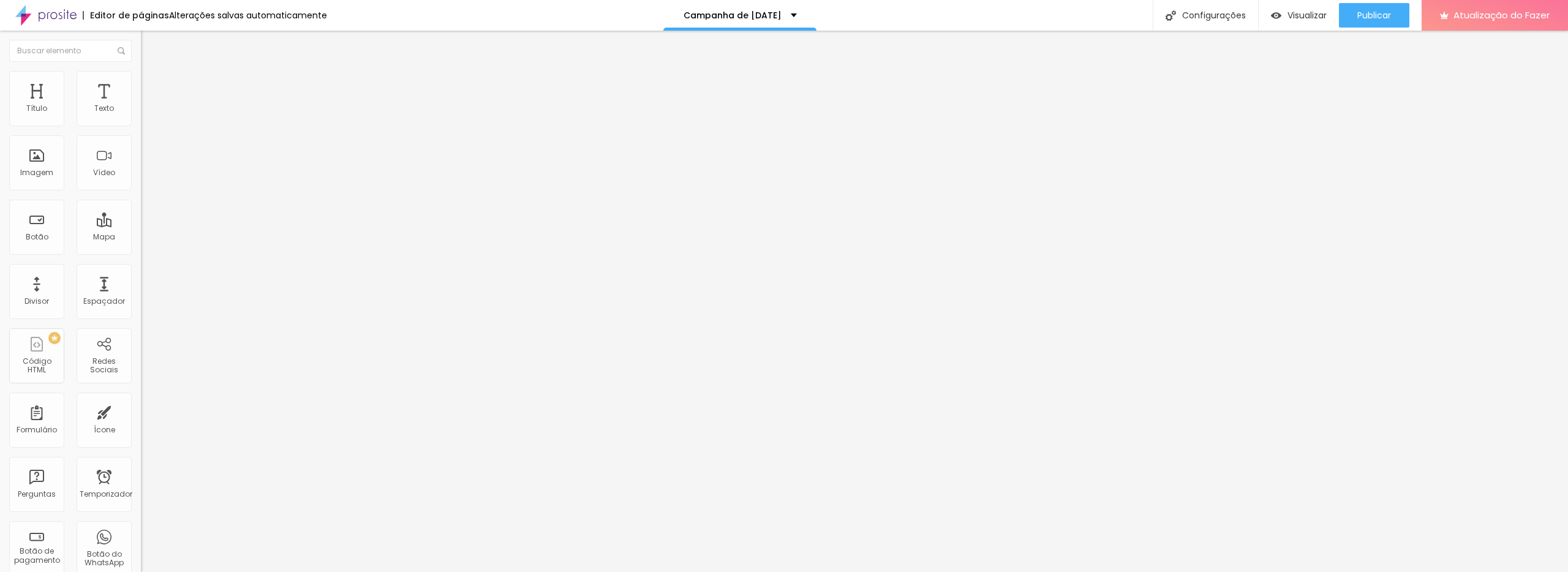
click at [141, 236] on input "20" at bounding box center [163, 242] width 46 height 12
type input "8"
type input "1"
type input "15"
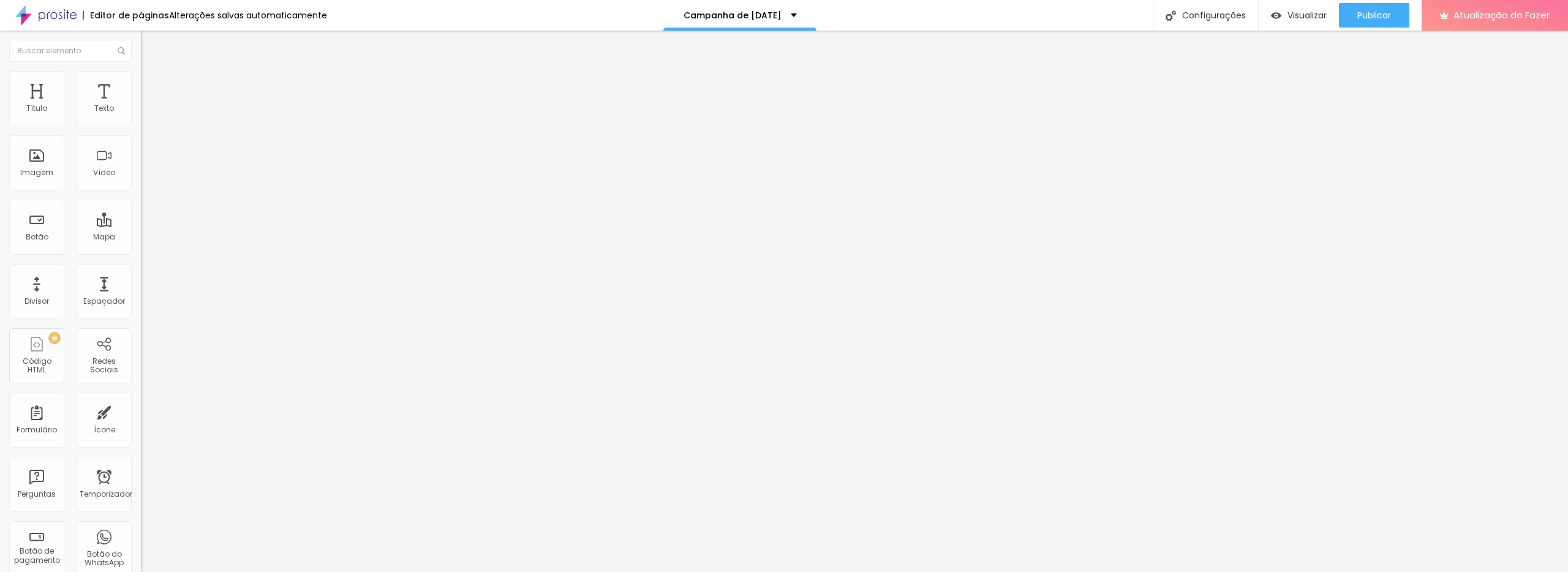
type input "15"
click at [141, 236] on input "20" at bounding box center [163, 242] width 46 height 12
type input "8"
type input "2"
type input "20"
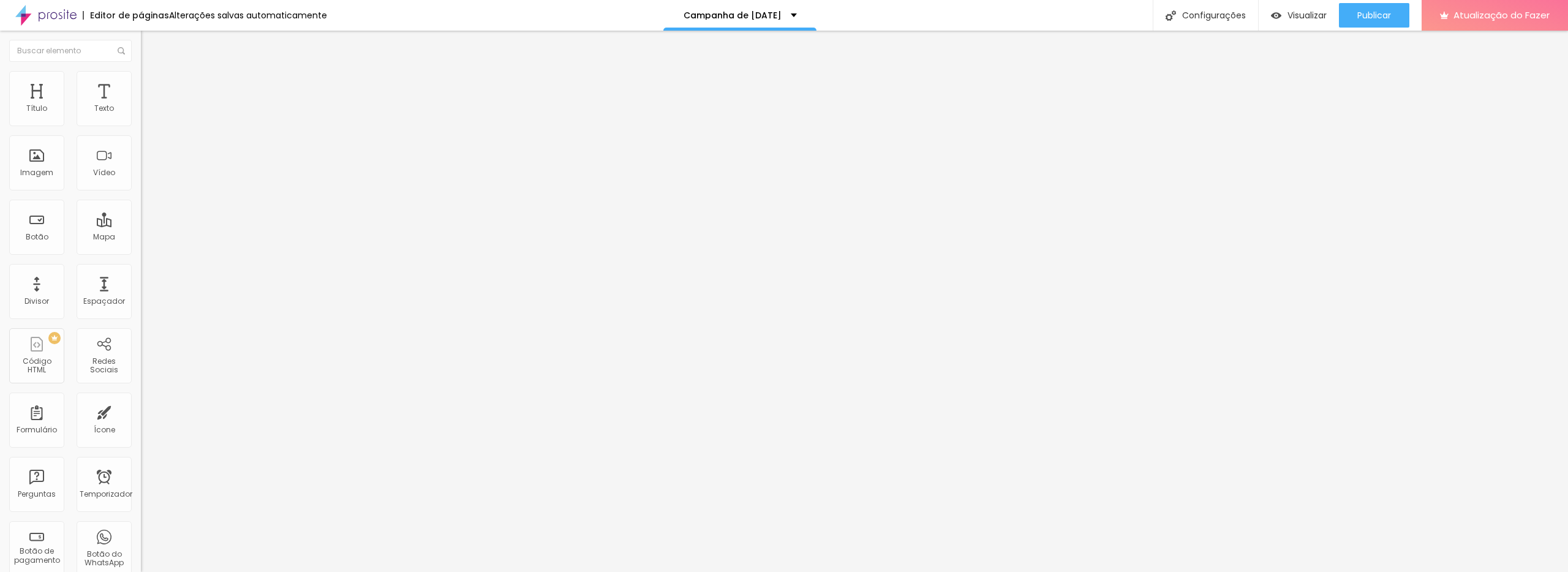
type input "8"
type input "1"
type input "15"
click at [141, 236] on input "15" at bounding box center [163, 242] width 46 height 12
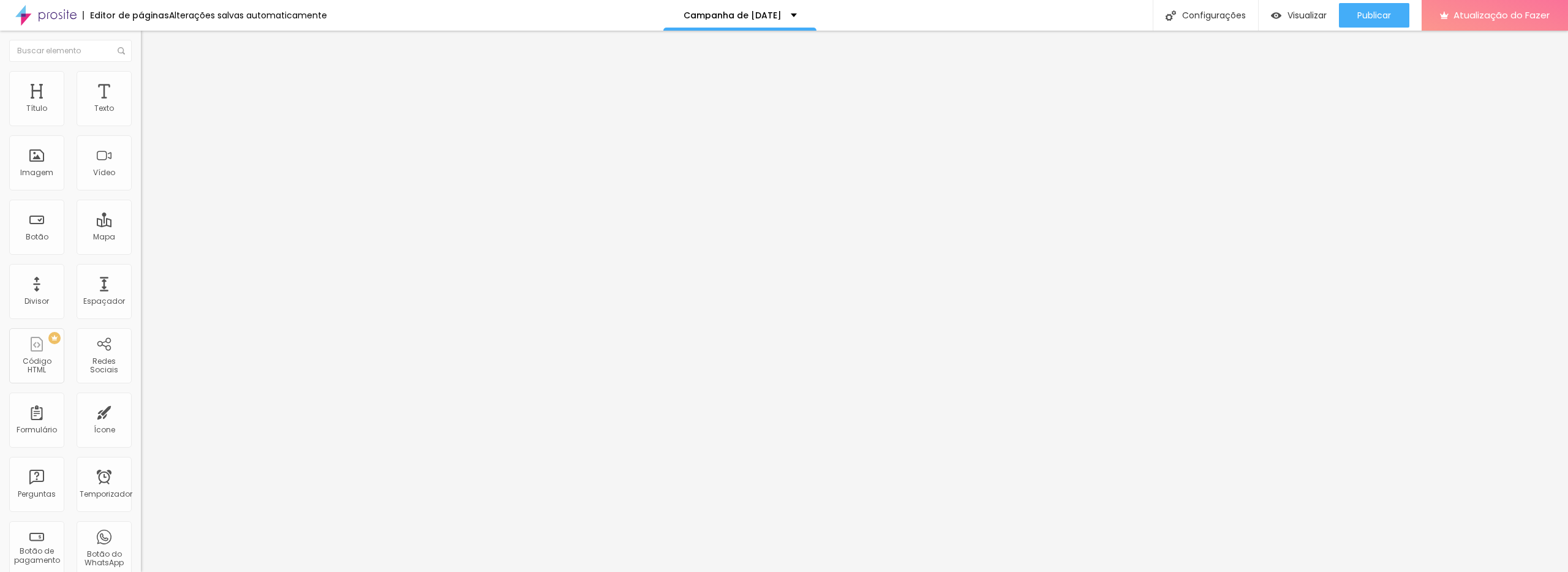
drag, startPoint x: 126, startPoint y: 120, endPoint x: 104, endPoint y: 117, distance: 22.2
click at [141, 236] on input "15" at bounding box center [163, 242] width 46 height 12
type input "8"
type input "1"
type input "20"
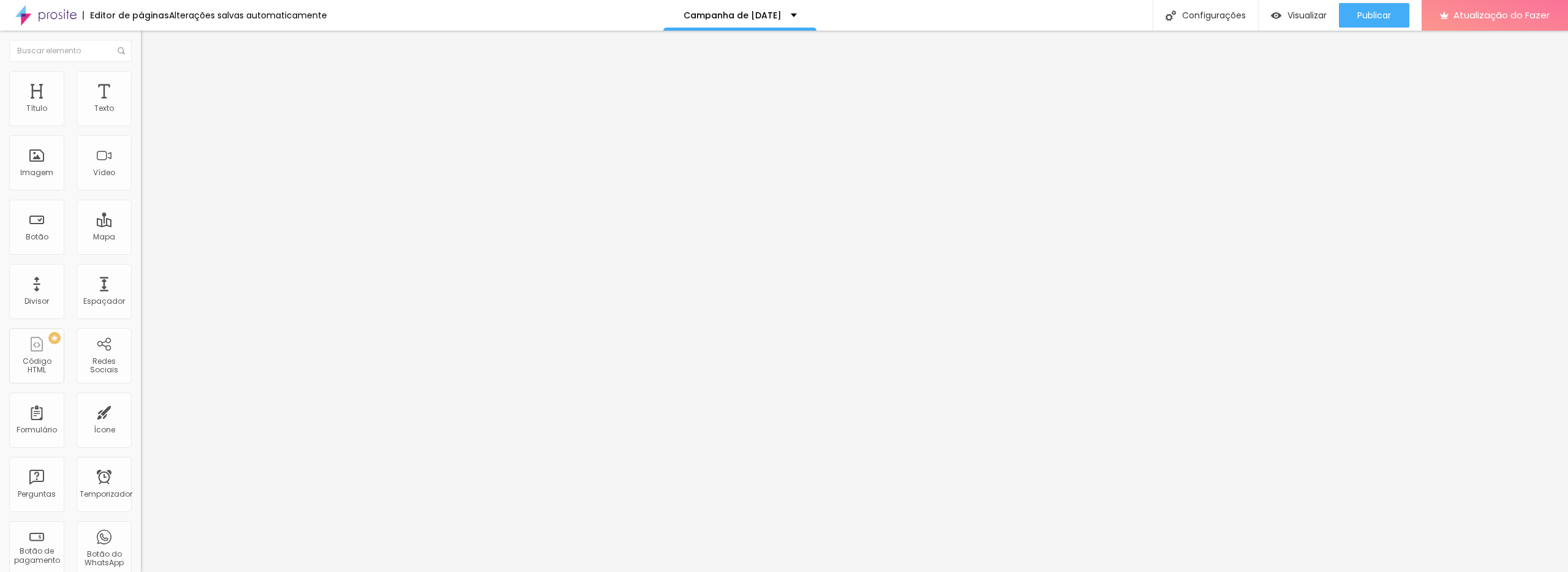
type input "8"
type input "2"
type input "20"
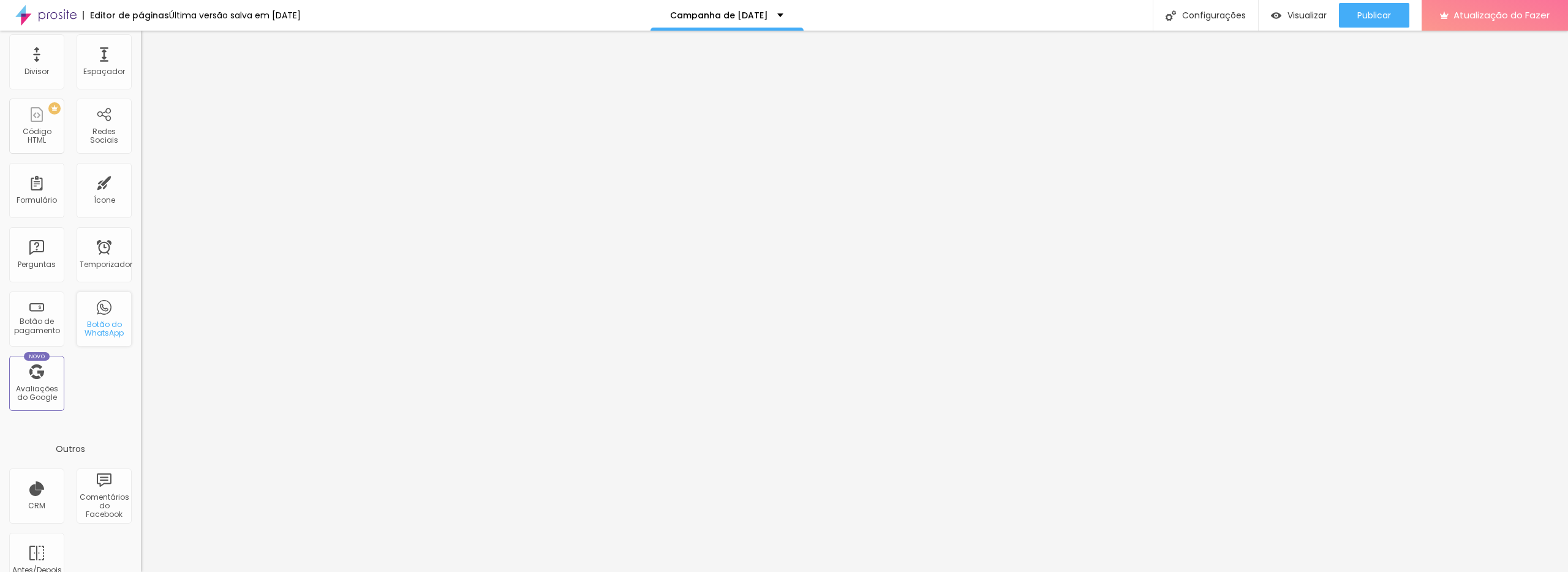
scroll to position [255, 0]
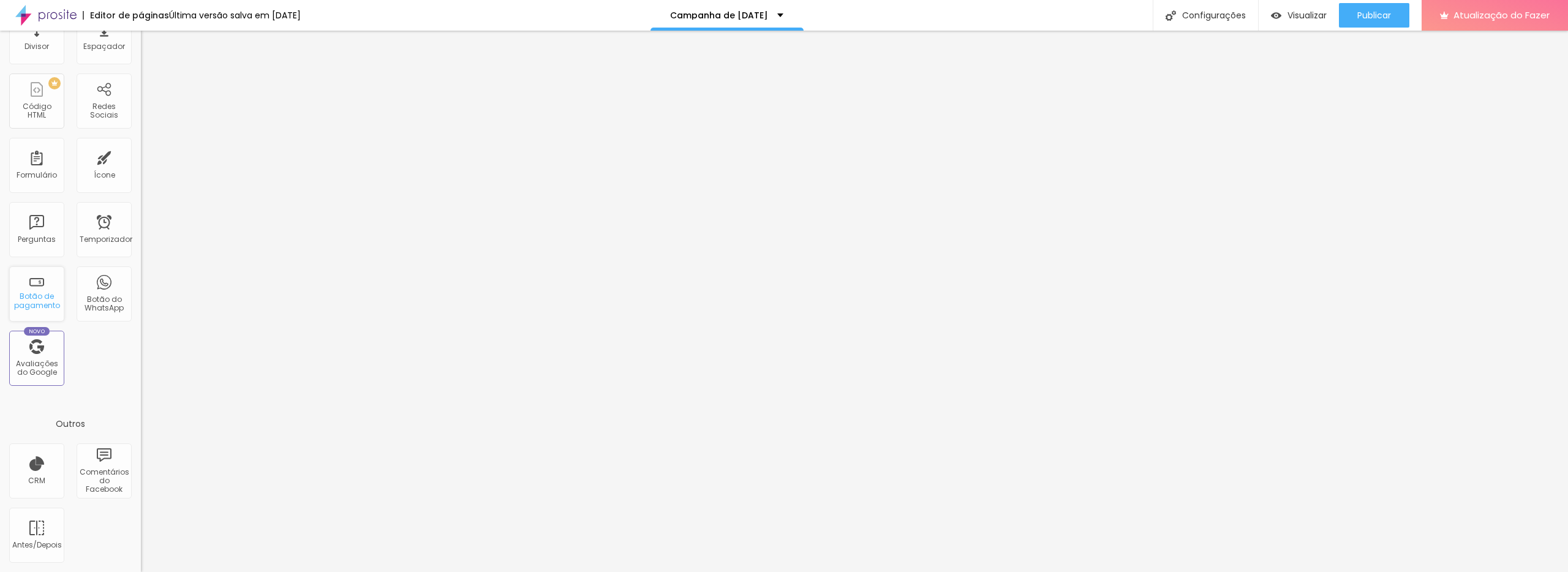
click at [33, 297] on font "Botão de pagamento" at bounding box center [37, 300] width 46 height 19
click at [43, 302] on font "Botão de pagamento" at bounding box center [37, 300] width 46 height 19
type input "EU QUERO"
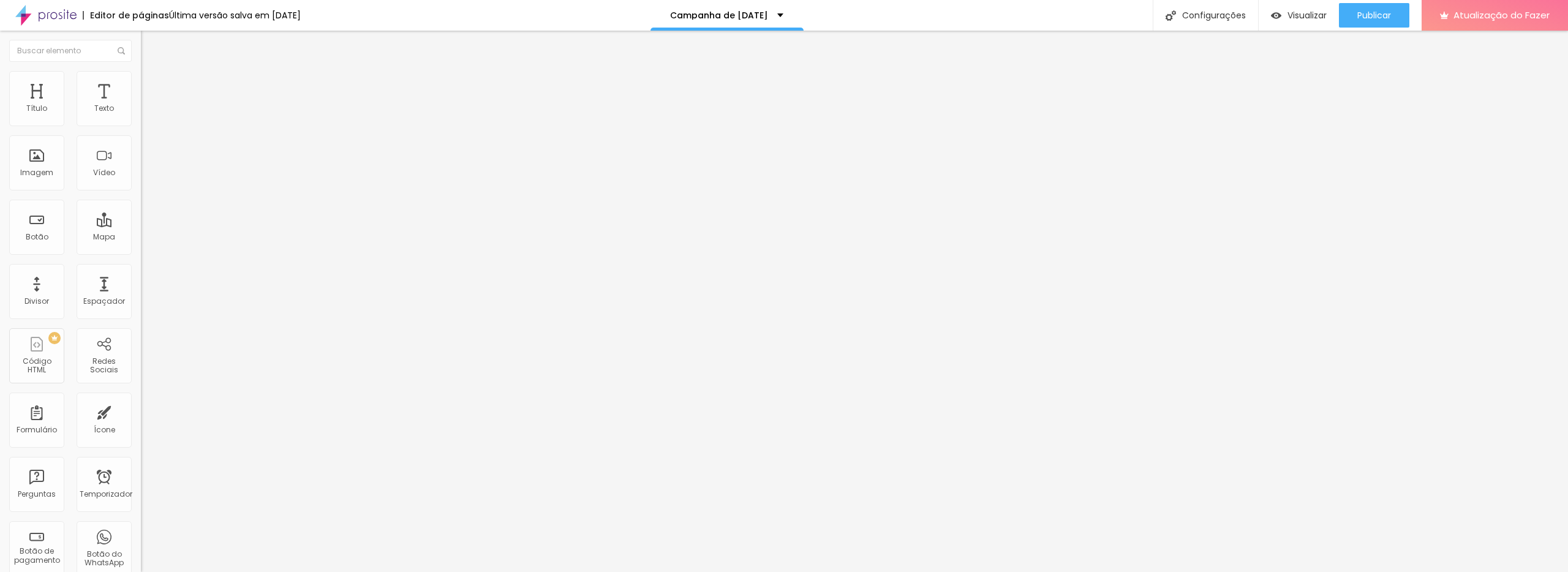
type input "R$ 590,00"
type textarea "1"
type textarea "Ensaio [DATE] 12 fotos digitais"
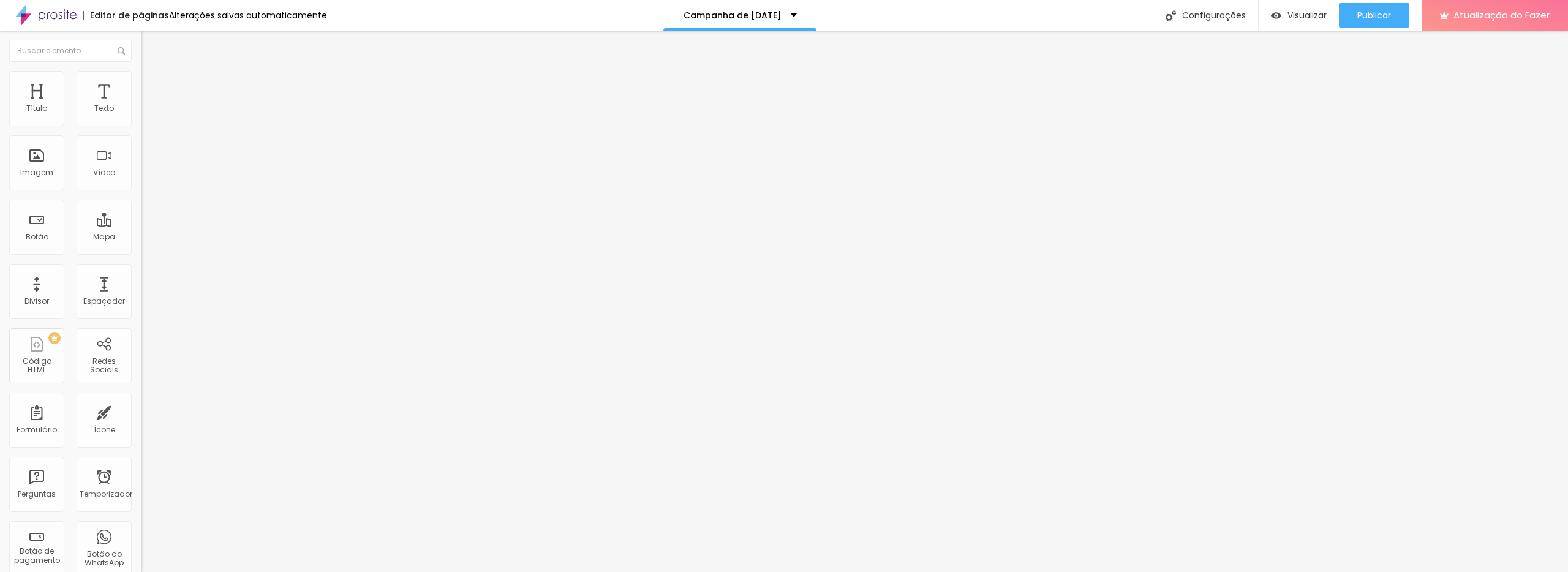
click at [141, 111] on div "EU QUERO" at bounding box center [210, 101] width 141 height 21
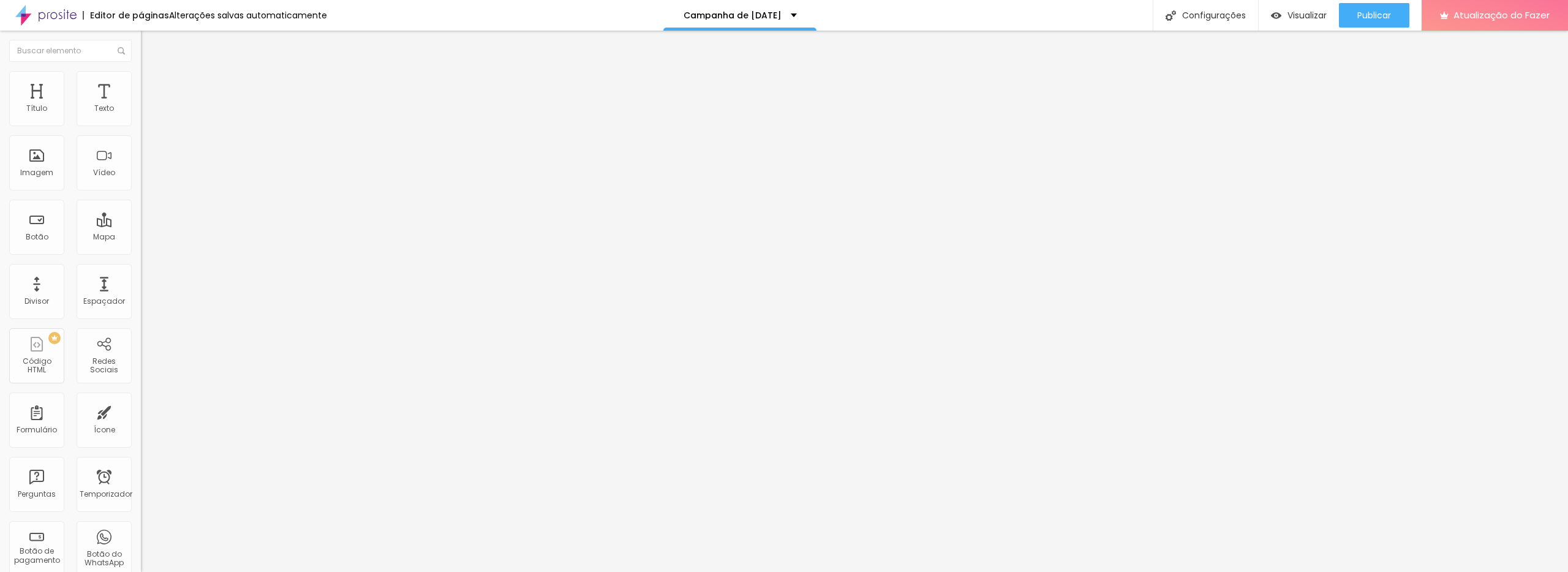
click at [149, 107] on div "EU QUERO" at bounding box center [211, 101] width 125 height 11
click at [89, 572] on div "EU QUERO" at bounding box center [62, 580] width 116 height 7
click at [141, 111] on div "EU QUERO" at bounding box center [210, 101] width 141 height 21
click at [52, 572] on div "EU QUERO" at bounding box center [62, 580] width 116 height 7
click at [141, 78] on li "Avançado" at bounding box center [210, 76] width 141 height 12
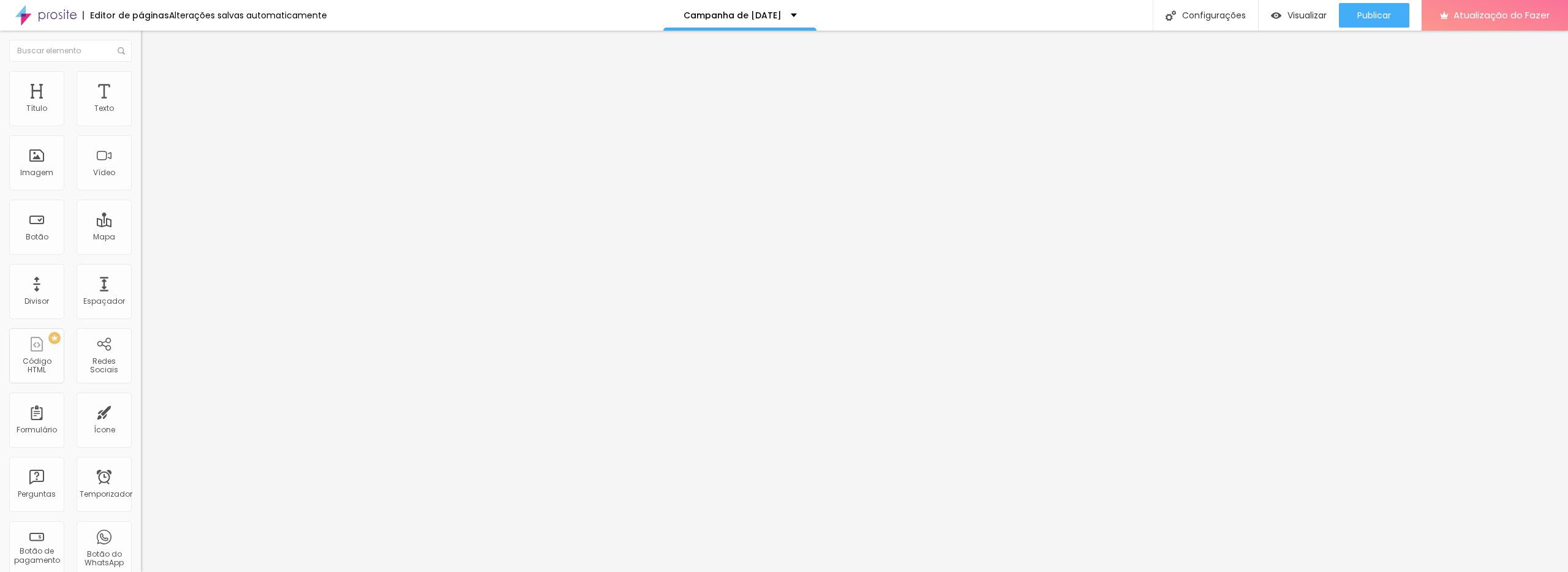
click at [152, 72] on font "Conteúdo" at bounding box center [171, 67] width 38 height 11
click at [1294, 12] on font "Visualizar" at bounding box center [1307, 15] width 39 height 12
click at [1299, 12] on font "Visualizar" at bounding box center [1307, 15] width 39 height 12
click at [141, 116] on input "text" at bounding box center [214, 109] width 147 height 12
click at [141, 378] on input "Conversar no WhatsApp" at bounding box center [214, 384] width 147 height 12
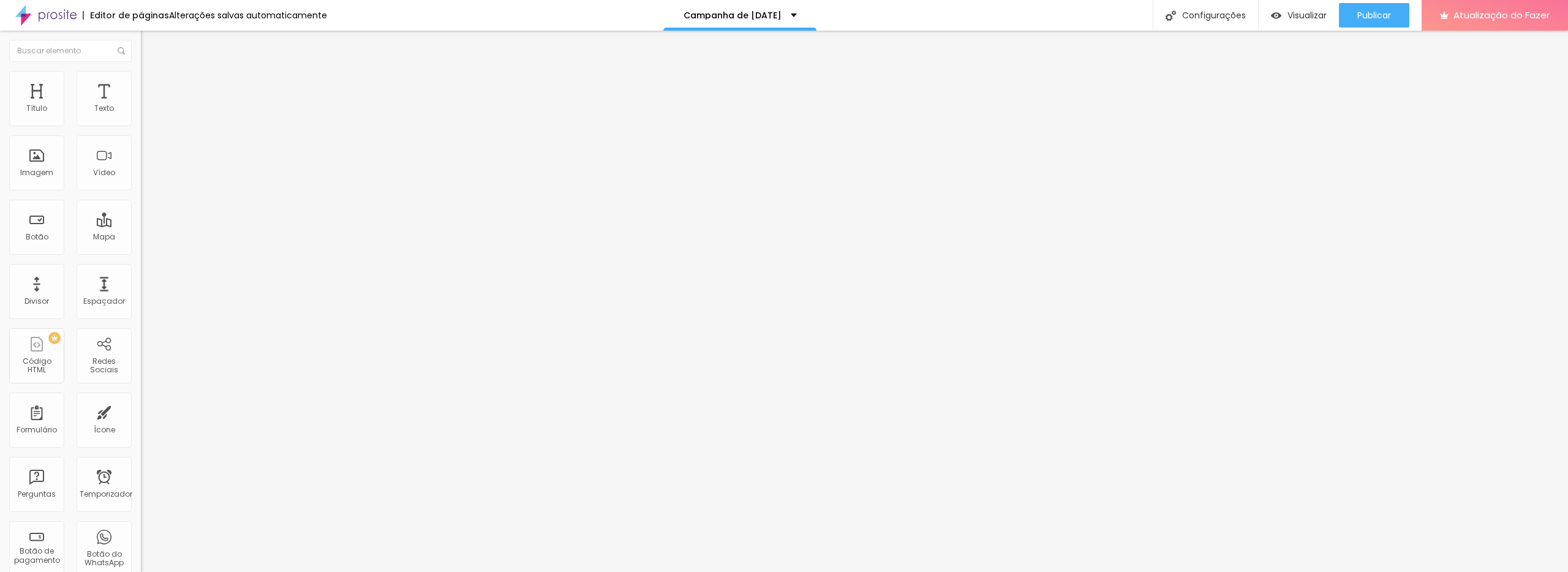
click at [150, 41] on img "button" at bounding box center [155, 45] width 10 height 10
click at [141, 75] on img at bounding box center [145, 76] width 11 height 11
click at [141, 70] on img at bounding box center [145, 64] width 11 height 11
click at [141, 116] on input "text" at bounding box center [214, 109] width 147 height 12
type input "[PHONE_NUMBER]"
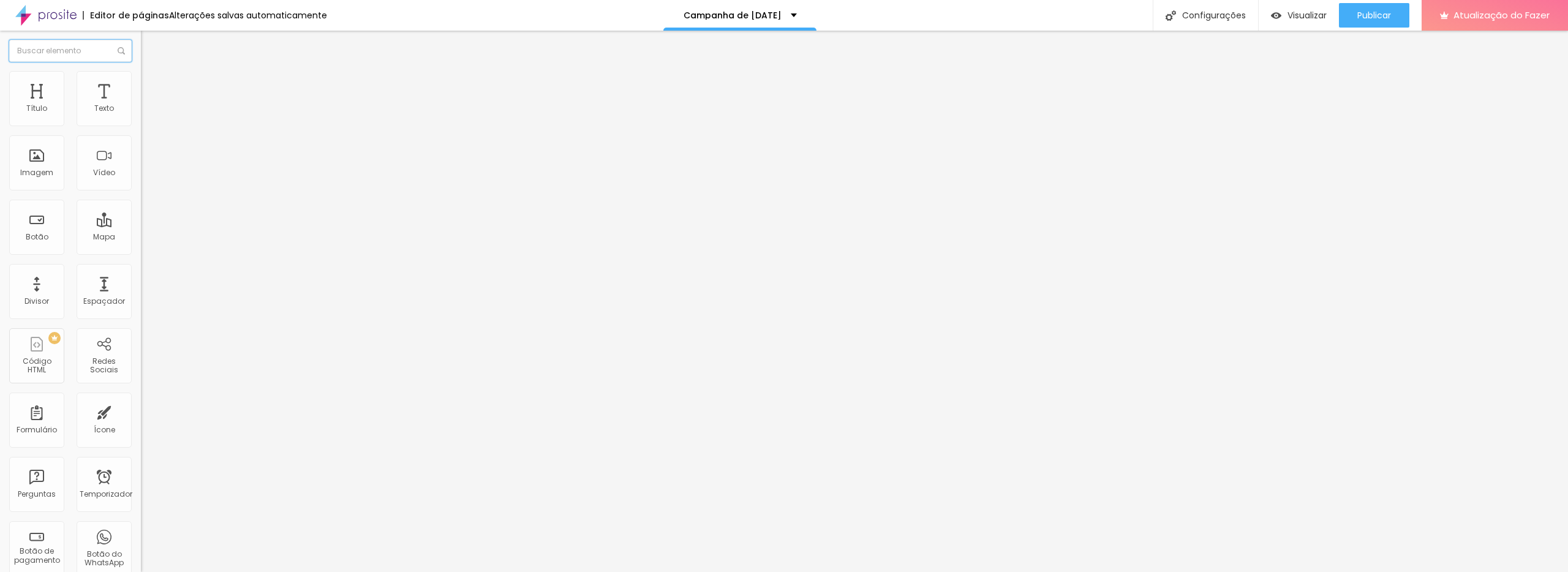
type input "67996771605"
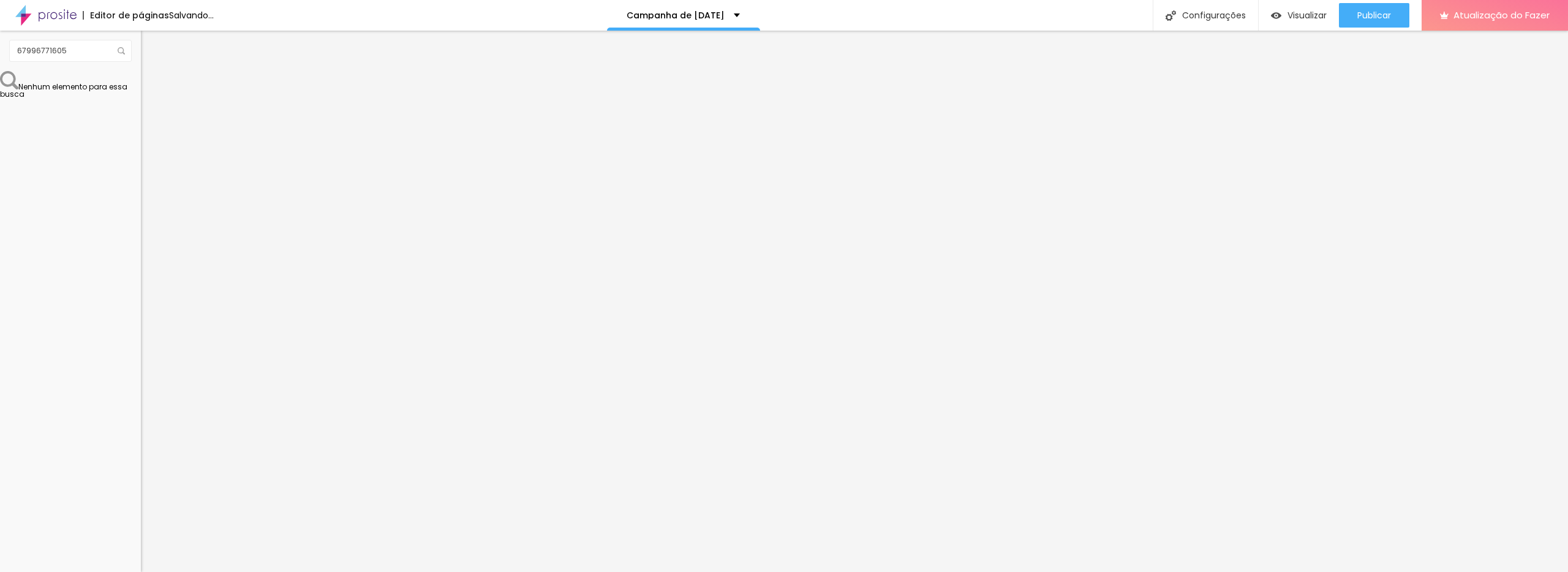
click at [141, 378] on input "Conversar no WhatsApp" at bounding box center [214, 384] width 147 height 12
drag, startPoint x: 116, startPoint y: 170, endPoint x: 27, endPoint y: 160, distance: 89.6
click at [141, 378] on input "Conversar no WhatsApp" at bounding box center [214, 384] width 147 height 12
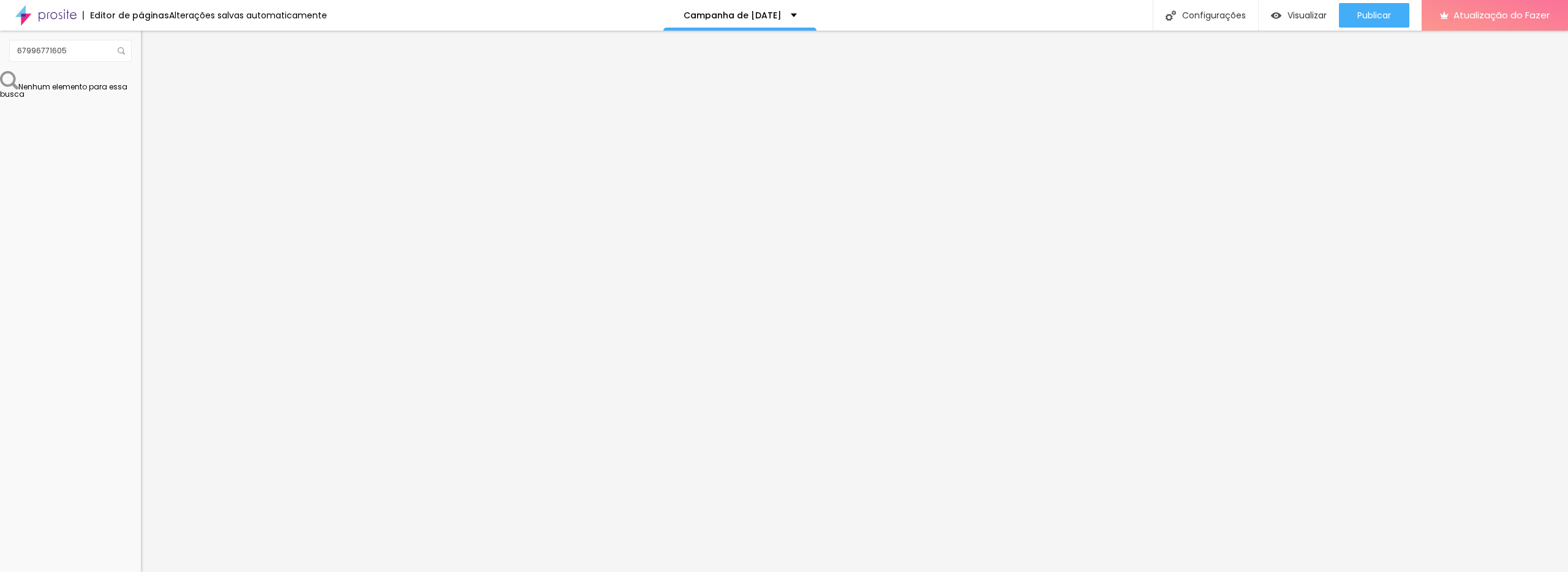
click at [141, 378] on input "Conversar no WhatsApp" at bounding box center [214, 384] width 147 height 12
type input "C"
click at [141, 378] on input "EU QUERO O TRADICIONAL" at bounding box center [214, 384] width 147 height 12
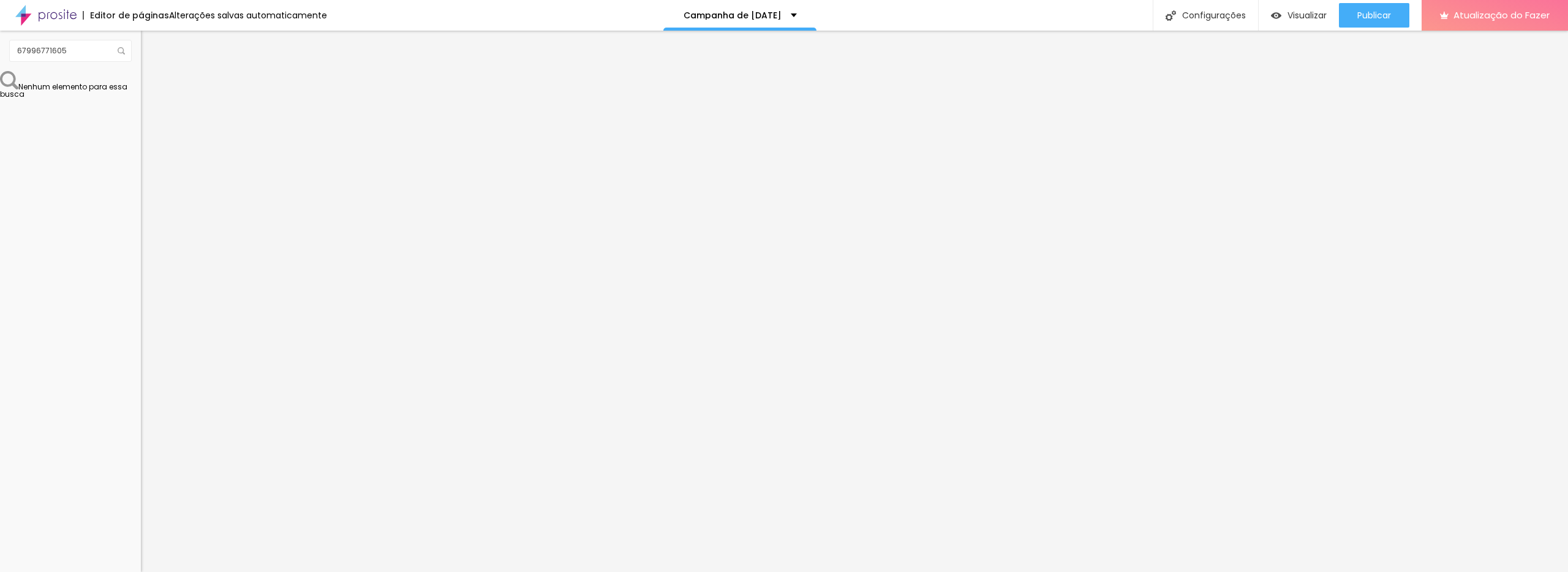
click at [141, 378] on input "EU QUERO O TRADICIONAL" at bounding box center [214, 384] width 147 height 12
type input "AGENDAR O TRADICIONAL"
drag, startPoint x: 111, startPoint y: 168, endPoint x: 16, endPoint y: 155, distance: 95.9
click at [141, 164] on div "Número do WhatsApp * + 55 Texto do botão Conversar no WhatsApp Mensagem Olá, ch…" at bounding box center [210, 300] width 141 height 409
type input "AGENDAR O CLÁSSICO"
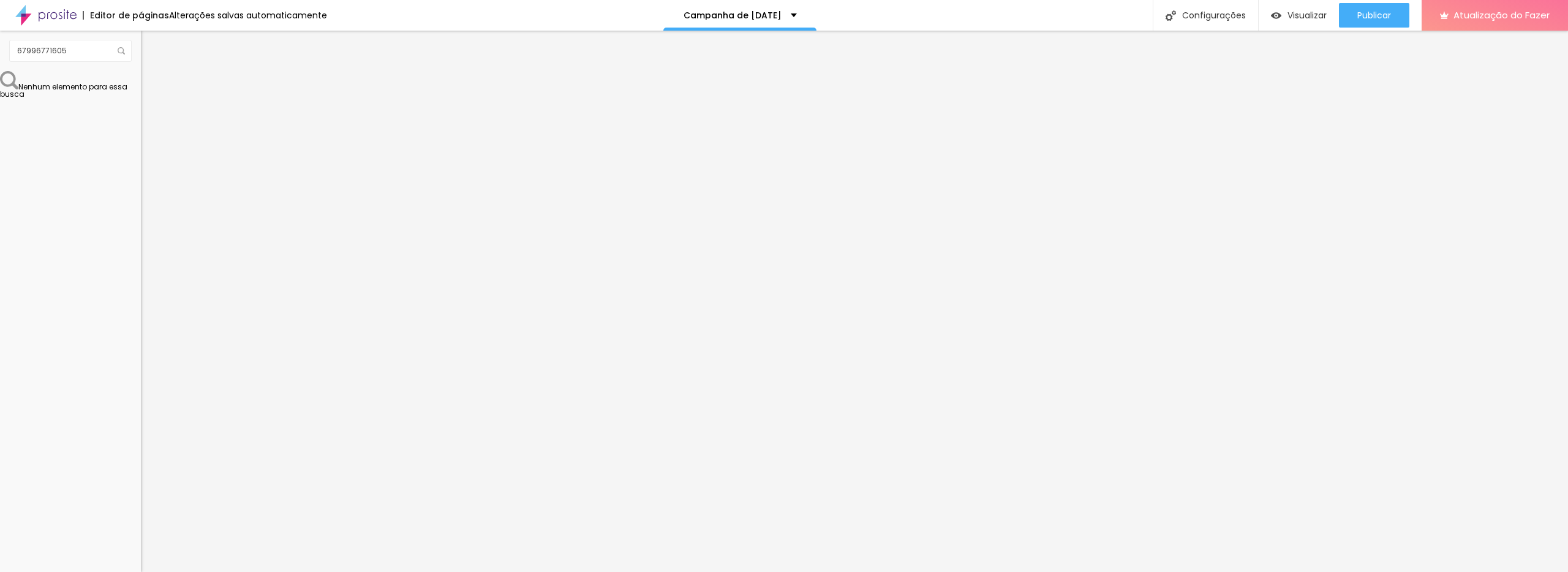
click at [141, 372] on div "Texto do botão Conversar no WhatsApp" at bounding box center [210, 387] width 141 height 30
drag, startPoint x: 113, startPoint y: 181, endPoint x: 86, endPoint y: 162, distance: 33.0
click at [141, 372] on div "Texto do botão Conversar no WhatsApp" at bounding box center [210, 387] width 141 height 30
drag, startPoint x: 106, startPoint y: 164, endPoint x: 1, endPoint y: 177, distance: 105.8
click at [141, 175] on div "Número do WhatsApp * + 55 Texto do botão Conversar no WhatsApp Mensagem Olá, ch…" at bounding box center [210, 300] width 141 height 409
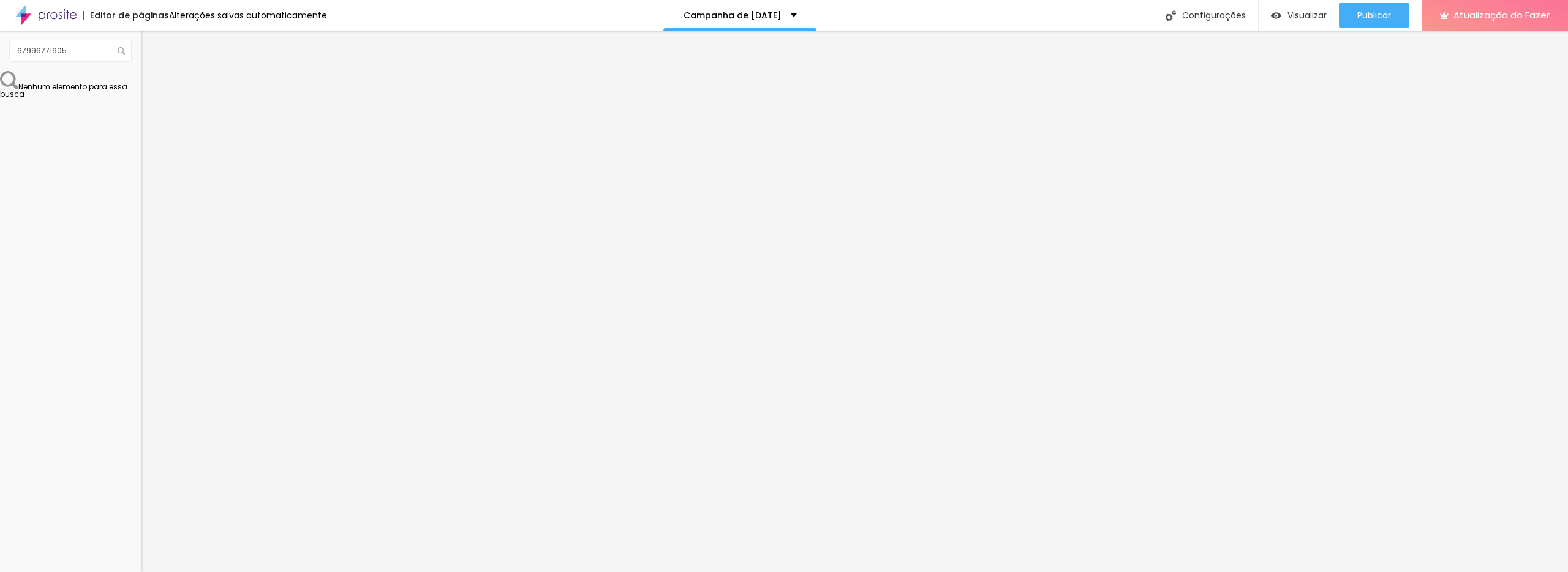
scroll to position [1, 0]
type input "AGENDAR O PREMIUM"
drag, startPoint x: 64, startPoint y: 231, endPoint x: 1, endPoint y: 199, distance: 70.7
click at [141, 201] on div "Número do WhatsApp * [PHONE_NUMBER] + 55 Texto do botão AGENDAR O TRADICIONAL M…" at bounding box center [210, 300] width 141 height 409
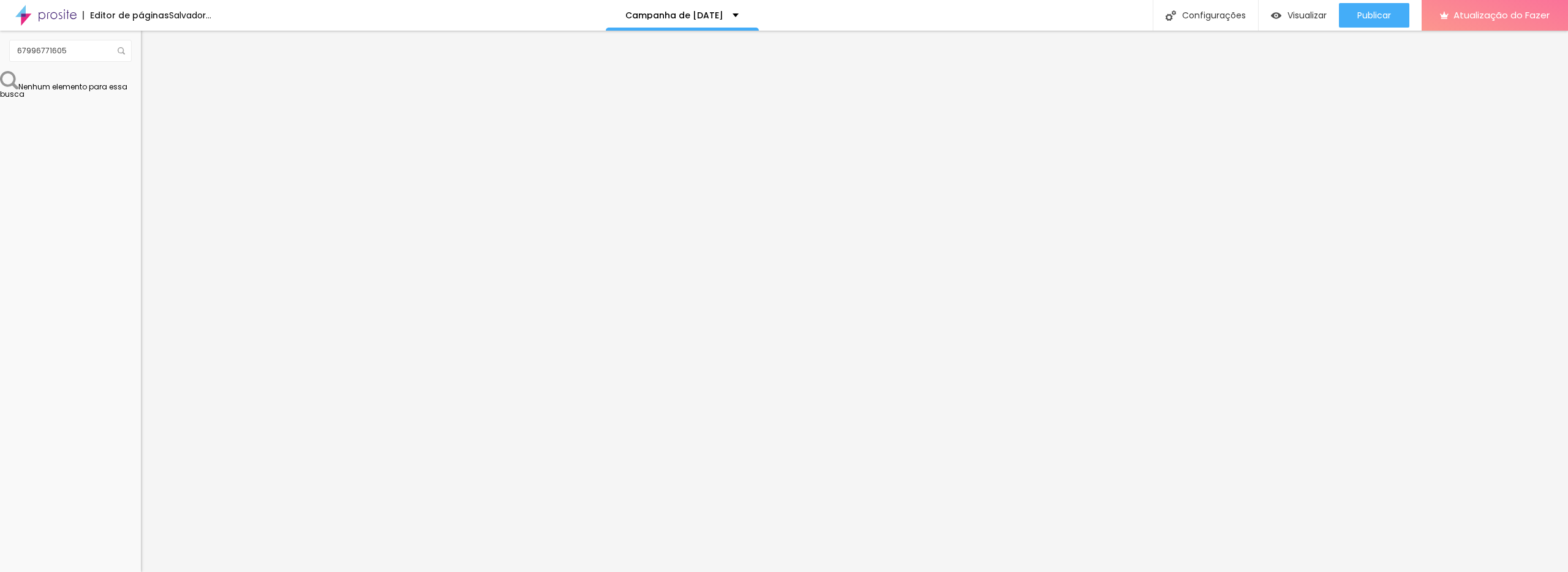
type textarea "Olá, gostaria de agendar um ensaio de [DATE] proposta tradicional!"
drag, startPoint x: 77, startPoint y: 255, endPoint x: 1, endPoint y: 201, distance: 93.2
click at [141, 204] on div "Número do WhatsApp * + 55 Texto do botão AGENDAR O CLÁSSICO Mensagem Olá, chegu…" at bounding box center [210, 300] width 141 height 409
paste textarea "gostaria de agendar um ensaio de [DATE] proposta tradicional!"
click at [141, 413] on textarea "Olá, gostaria de agendar um ensaio de [DATE] proposta tradicional!" at bounding box center [210, 423] width 139 height 21
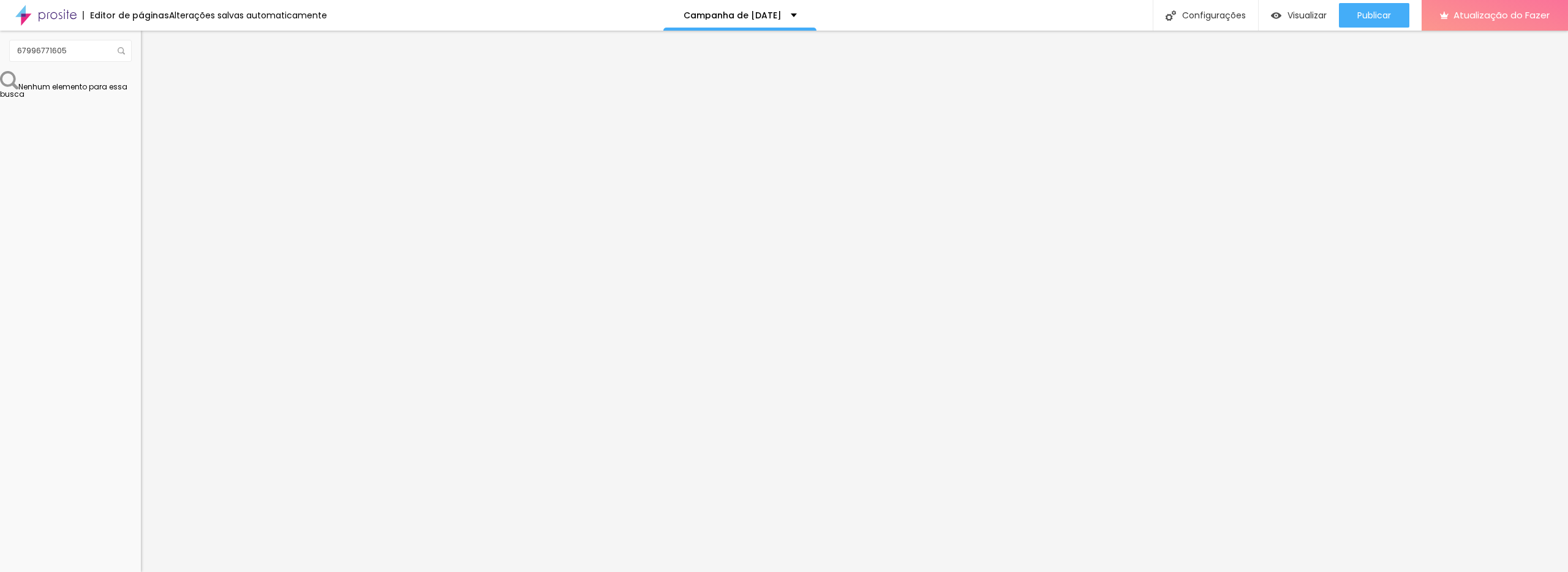
drag, startPoint x: 70, startPoint y: 227, endPoint x: 73, endPoint y: 221, distance: 6.7
click at [141, 413] on textarea "Olá, gostaria de agendar um ensaio de [DATE] proposta tradicional!" at bounding box center [210, 423] width 139 height 21
type textarea "Olá, gostaria de agendar um ensaio de [DATE] proposta clássico!"
drag, startPoint x: 71, startPoint y: 238, endPoint x: 3, endPoint y: 198, distance: 78.9
click at [141, 204] on div "Número do WhatsApp * + 55 Texto do botão AGENDAR O PREMIUM Mensagem Olá, chegue…" at bounding box center [210, 300] width 141 height 409
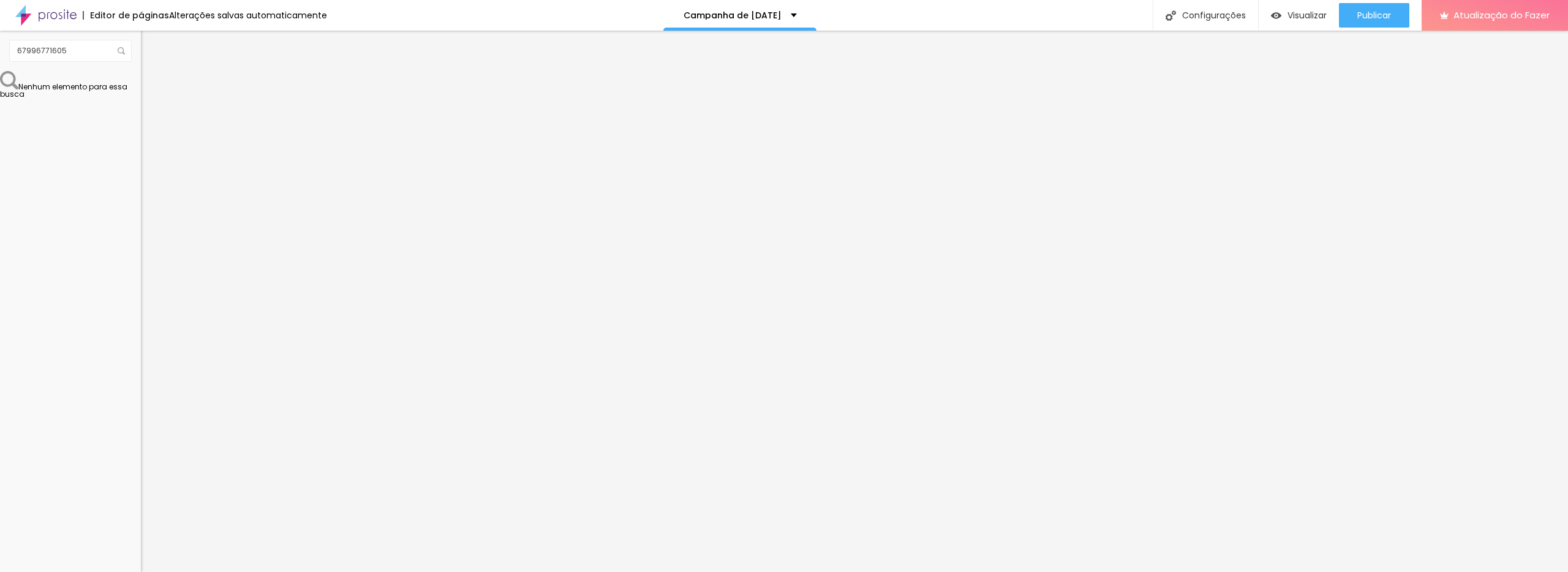
paste textarea "gostaria de agendar um ensaio de [DATE] proposta tradicional!"
click at [141, 413] on textarea "Olá, gostaria de agendar um ensaio de [DATE] proposta tradicional!" at bounding box center [210, 423] width 139 height 21
drag, startPoint x: 73, startPoint y: 235, endPoint x: 72, endPoint y: 225, distance: 10.0
click at [141, 413] on textarea "Olá, gostaria de agendar um ensaio de [DATE] proposta tradicional!" at bounding box center [210, 423] width 139 height 21
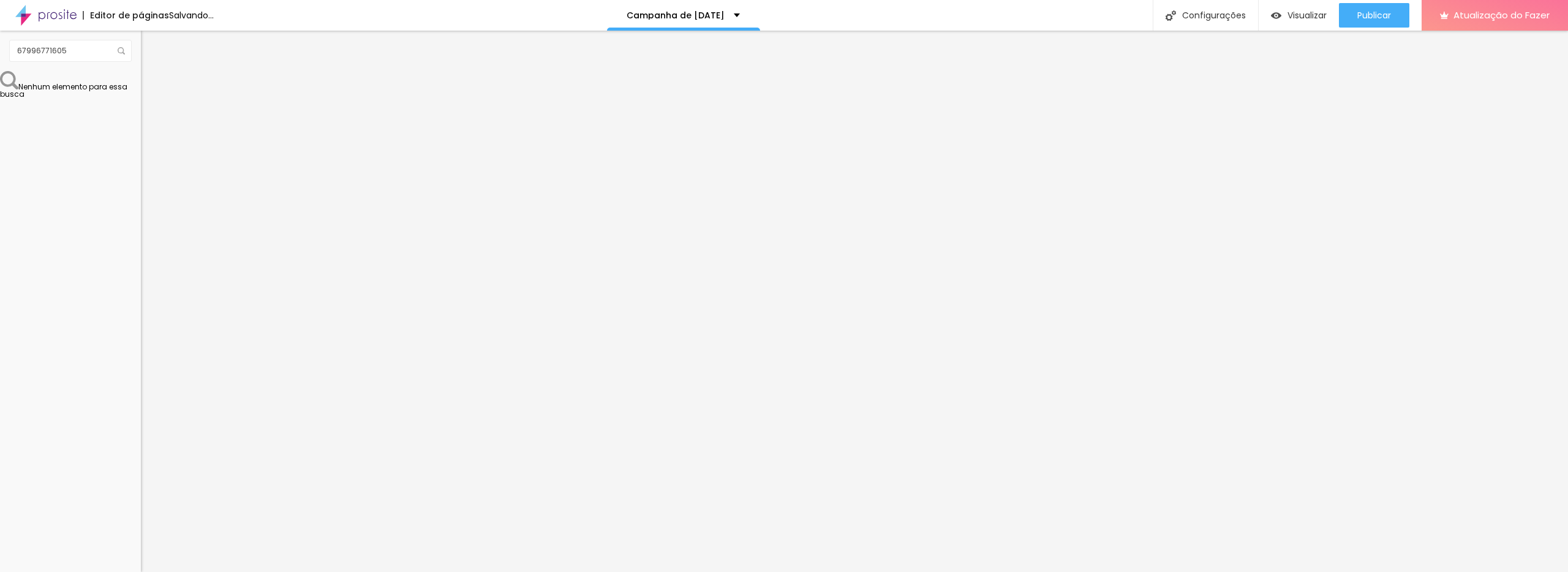
click at [141, 413] on textarea "Olá, gostaria de agendar um ensaio de [DATE] proposta tradicional!" at bounding box center [210, 423] width 139 height 21
type textarea "Olá, gostaria de agendar um ensaio de [DATE] proposta premium!"
click at [1289, 12] on font "Visualizar" at bounding box center [1307, 15] width 39 height 12
click at [209, 572] on div at bounding box center [784, 579] width 1568 height 0
click at [152, 81] on font "Estilo" at bounding box center [161, 79] width 19 height 11
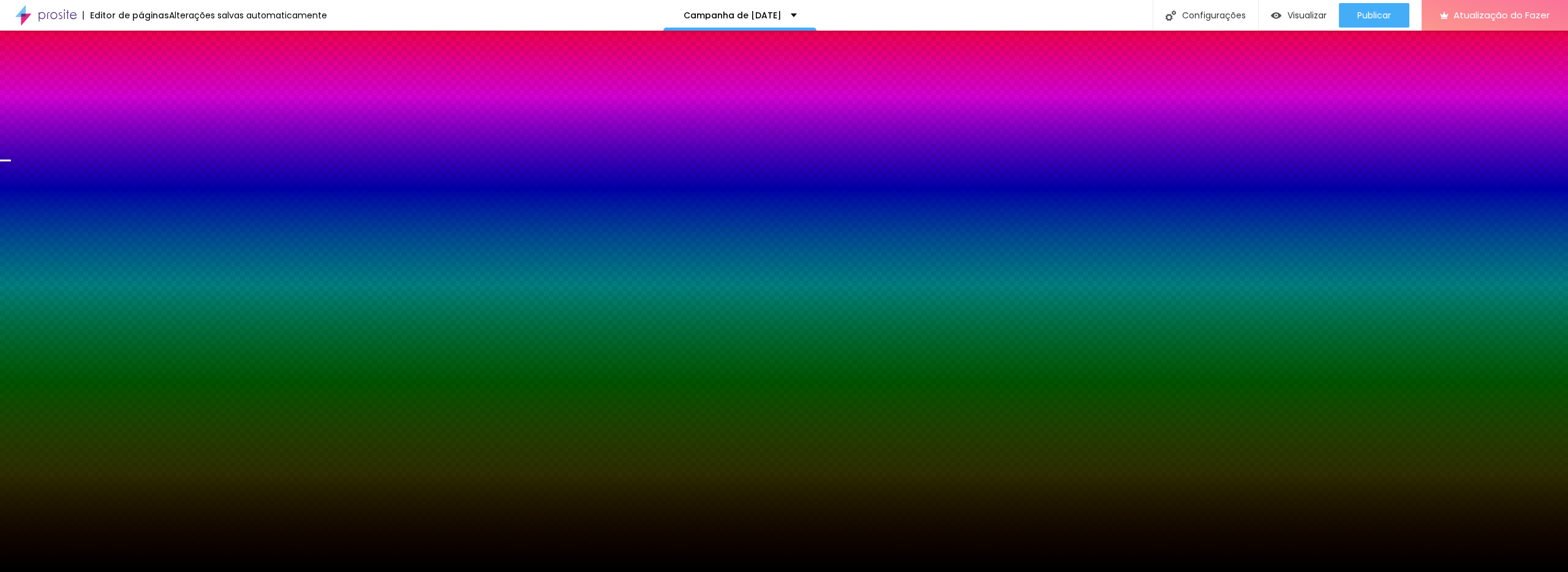
click at [148, 113] on font "Trocar imagem" at bounding box center [177, 107] width 59 height 11
click at [141, 113] on span "Trocar imagem" at bounding box center [174, 107] width 67 height 11
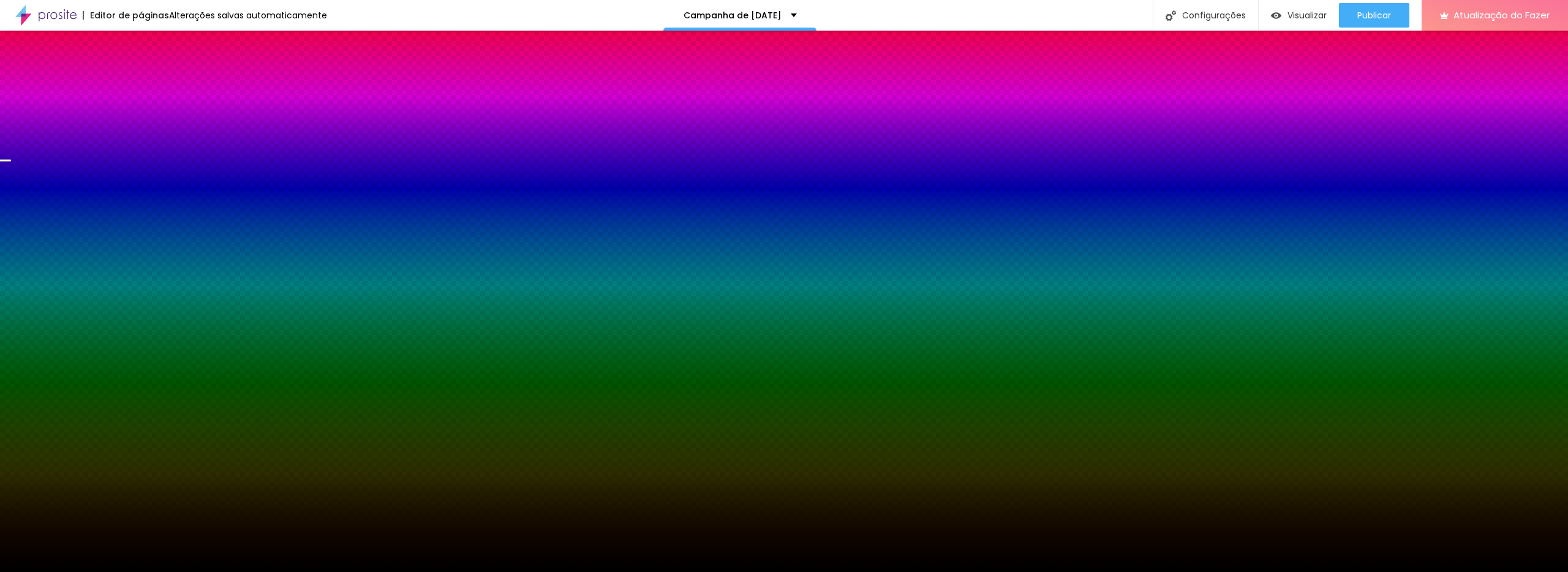
click at [148, 113] on font "Trocar imagem" at bounding box center [177, 107] width 59 height 11
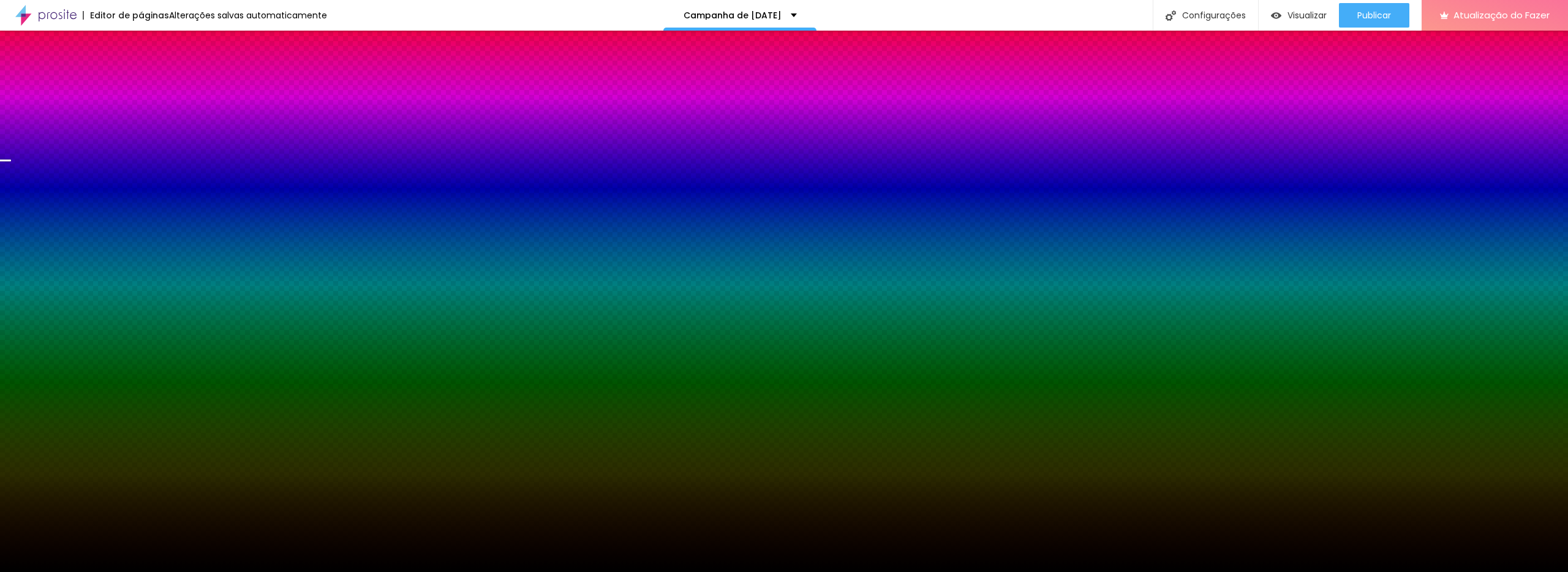
click at [195, 195] on font "DESATIVADO" at bounding box center [217, 190] width 45 height 11
click at [141, 220] on div "Efeito superior DESATIVADO Voltar ao padrão" at bounding box center [210, 203] width 141 height 34
click at [141, 127] on font "Paralaxe" at bounding box center [156, 122] width 32 height 11
click at [141, 134] on div "Nenhum" at bounding box center [210, 130] width 141 height 7
click at [141, 146] on font "Paralaxe" at bounding box center [156, 141] width 32 height 11
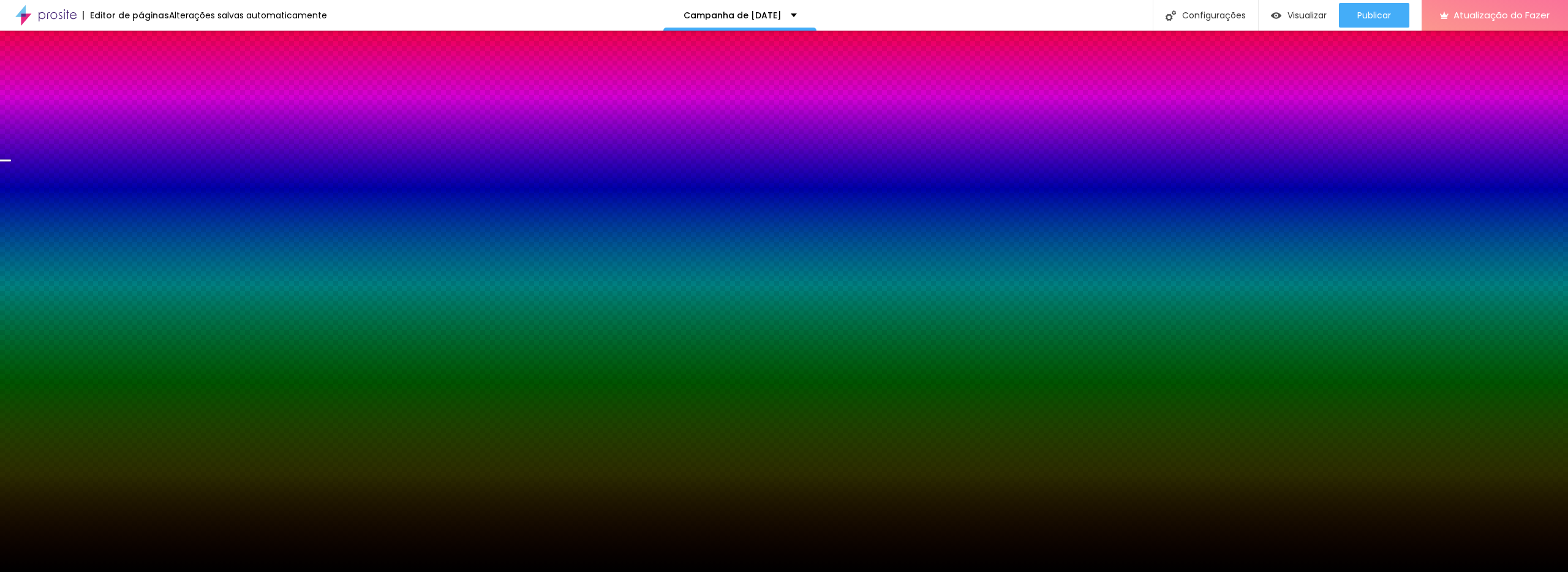
click at [141, 135] on font "Nenhum" at bounding box center [156, 130] width 32 height 11
click at [148, 113] on font "Trocar imagem" at bounding box center [177, 107] width 59 height 11
click at [141, 146] on font "Paralaxe" at bounding box center [156, 141] width 32 height 11
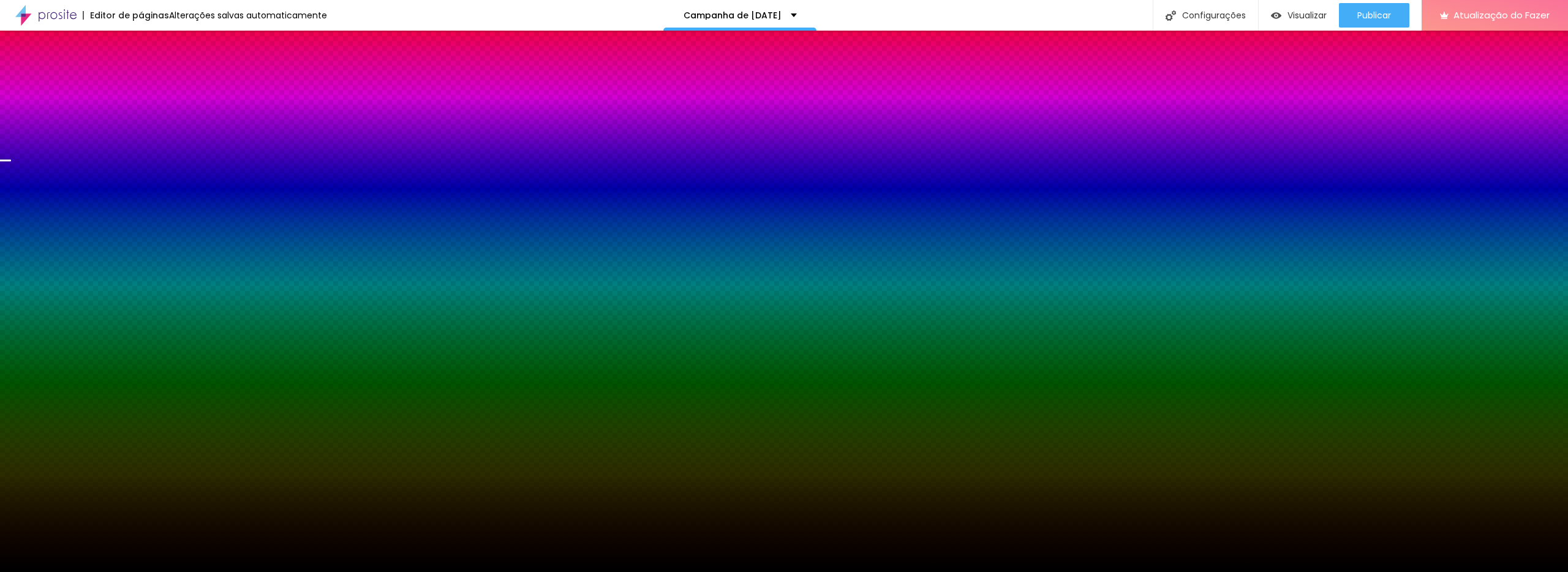
click at [141, 135] on font "Nenhum" at bounding box center [156, 130] width 32 height 11
click at [141, 83] on img at bounding box center [145, 88] width 11 height 11
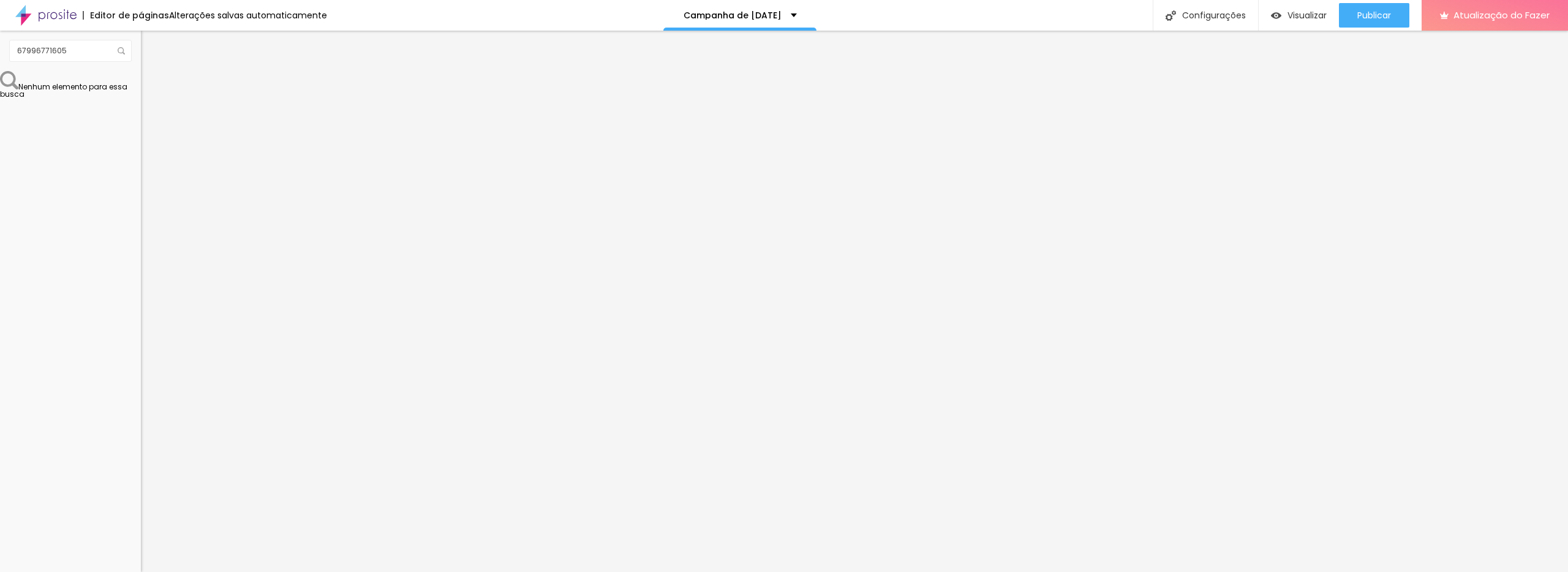
drag, startPoint x: 80, startPoint y: 119, endPoint x: 96, endPoint y: 121, distance: 16.1
click at [141, 238] on input "range" at bounding box center [180, 243] width 79 height 10
type input "25"
type input "30"
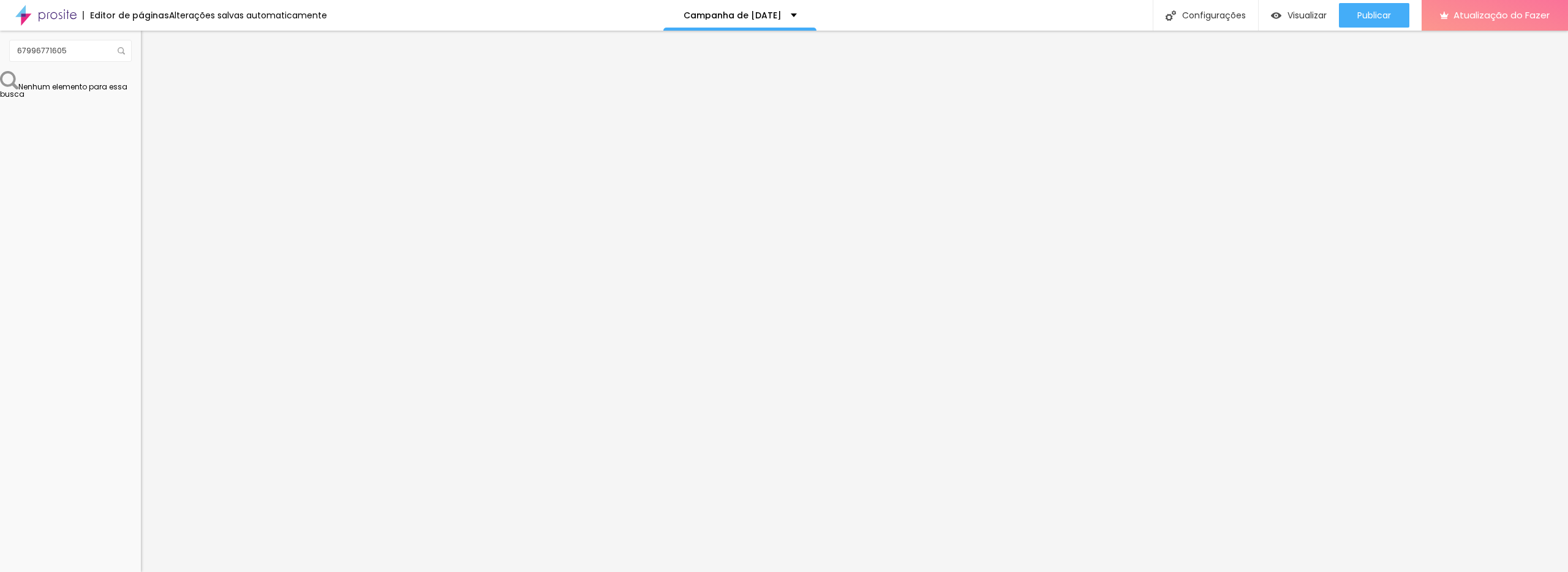
type input "30"
type input "25"
type input "20"
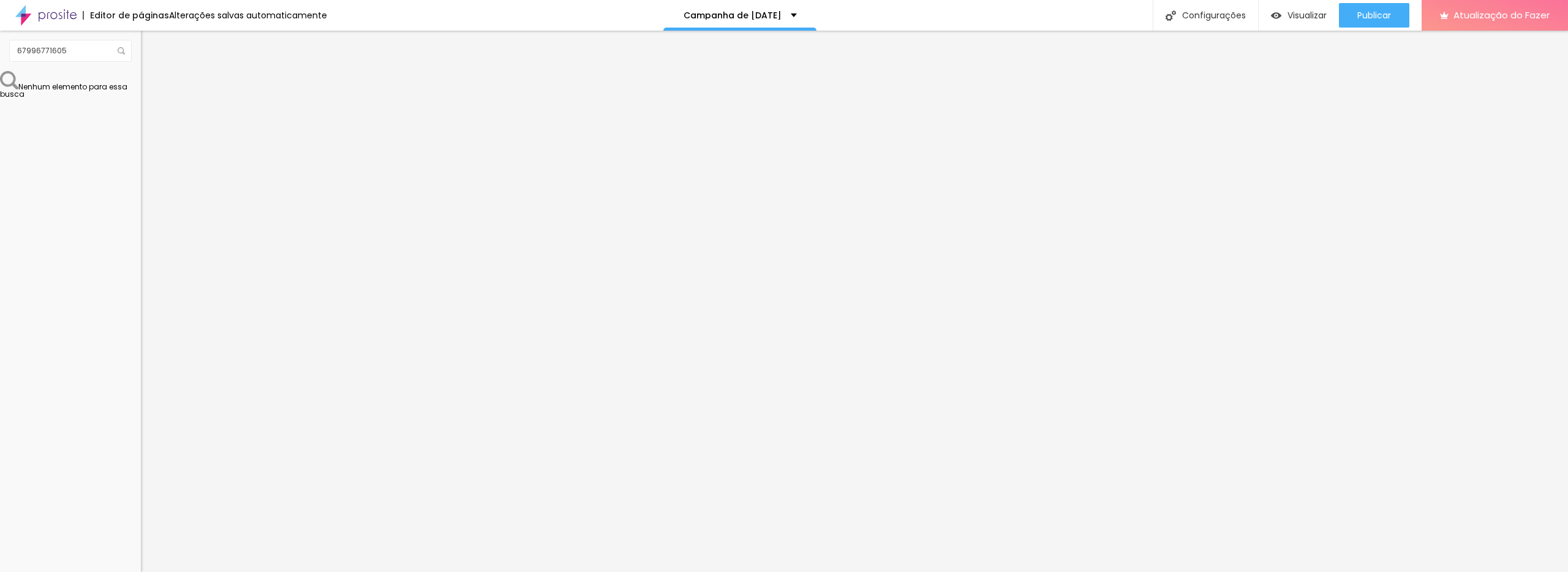
type input "15"
type input "10"
drag, startPoint x: 81, startPoint y: 118, endPoint x: 20, endPoint y: 111, distance: 61.4
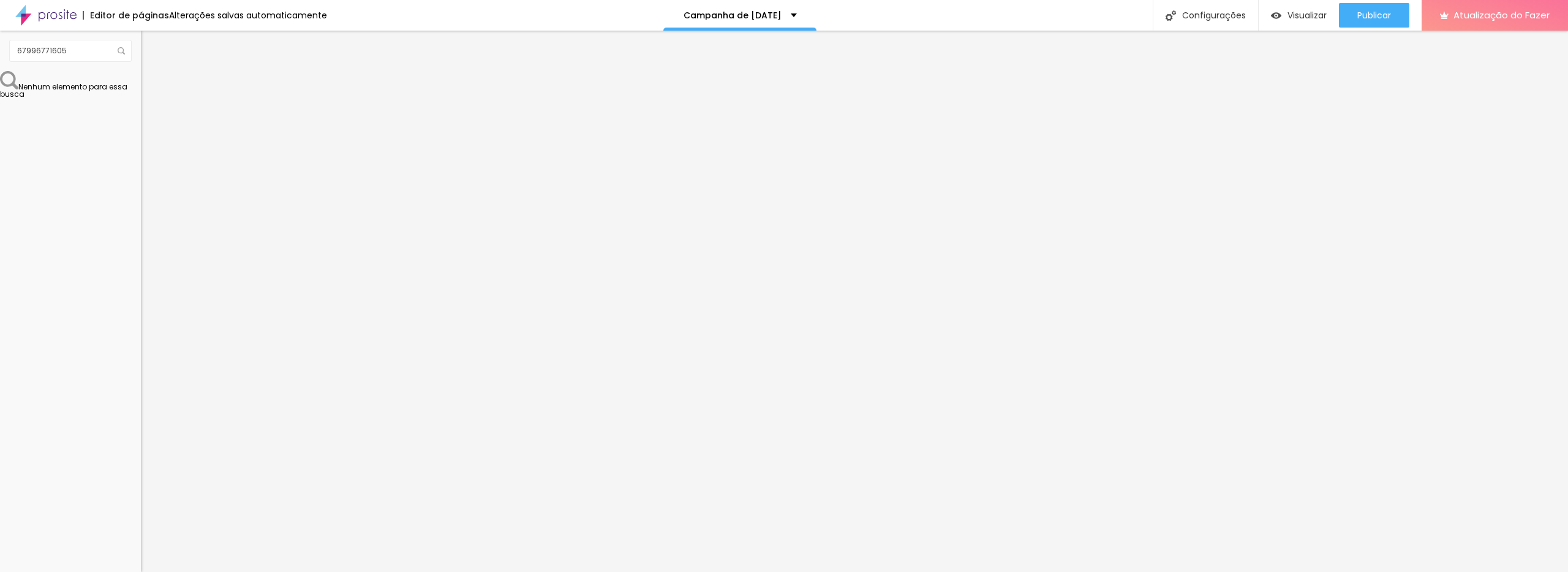
click at [141, 238] on input "range" at bounding box center [180, 243] width 79 height 10
drag, startPoint x: 36, startPoint y: 143, endPoint x: 123, endPoint y: 144, distance: 87.0
click at [141, 269] on div "100 px Espaçamento vertical" at bounding box center [210, 355] width 141 height 174
drag, startPoint x: 37, startPoint y: 144, endPoint x: 126, endPoint y: 148, distance: 89.1
click at [141, 269] on div "500 px Espaçamento vertical" at bounding box center [210, 355] width 141 height 174
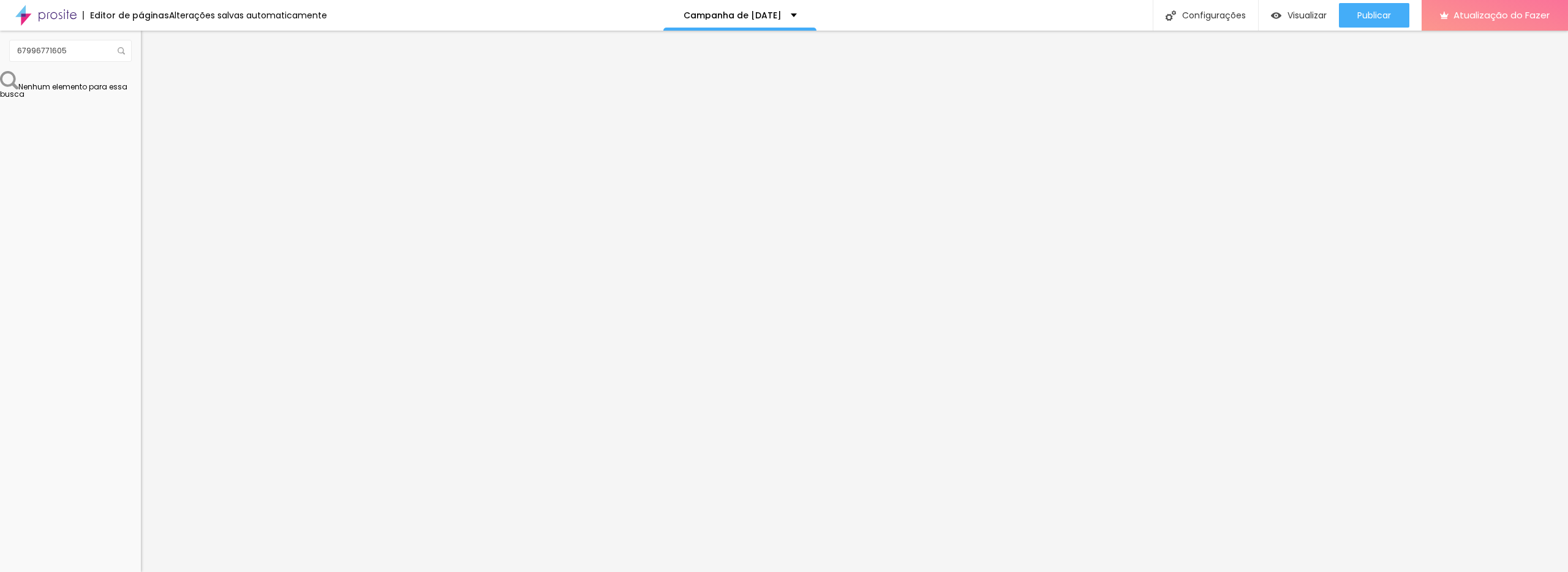
click at [152, 83] on font "Avançado" at bounding box center [172, 79] width 41 height 11
drag, startPoint x: 37, startPoint y: 126, endPoint x: 51, endPoint y: 131, distance: 14.9
click at [141, 134] on div "10 Espaço de cima 10 Espaço de baixo ID HTML Classes Html Visível nos dispositi…" at bounding box center [210, 341] width 141 height 515
click at [152, 72] on font "Estilo" at bounding box center [161, 67] width 19 height 11
click at [141, 155] on font "Tipografia" at bounding box center [160, 150] width 39 height 11
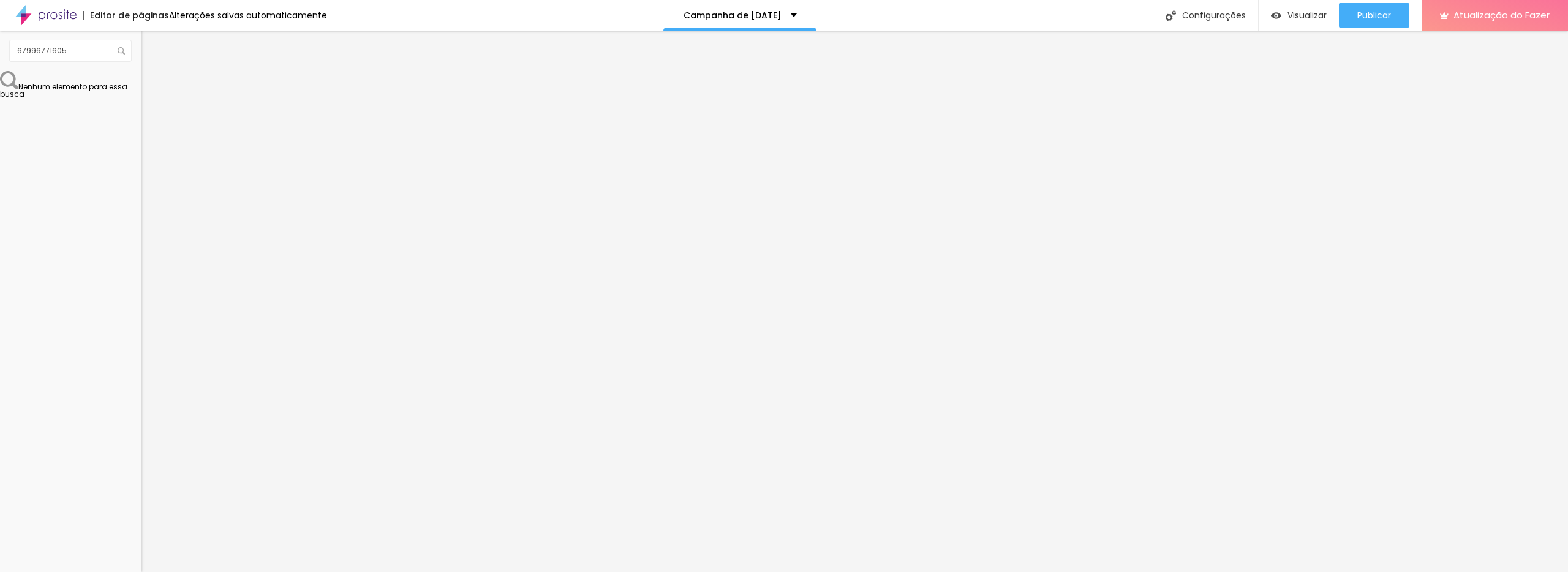
click at [152, 82] on font "Avançado" at bounding box center [172, 79] width 41 height 11
click at [141, 55] on button "Editar nulo" at bounding box center [210, 45] width 141 height 28
click at [141, 51] on button "Editar nulo" at bounding box center [210, 45] width 141 height 28
click at [150, 42] on div "Editar nulo" at bounding box center [182, 45] width 64 height 10
click at [151, 106] on font "Título 1" at bounding box center [171, 96] width 41 height 17
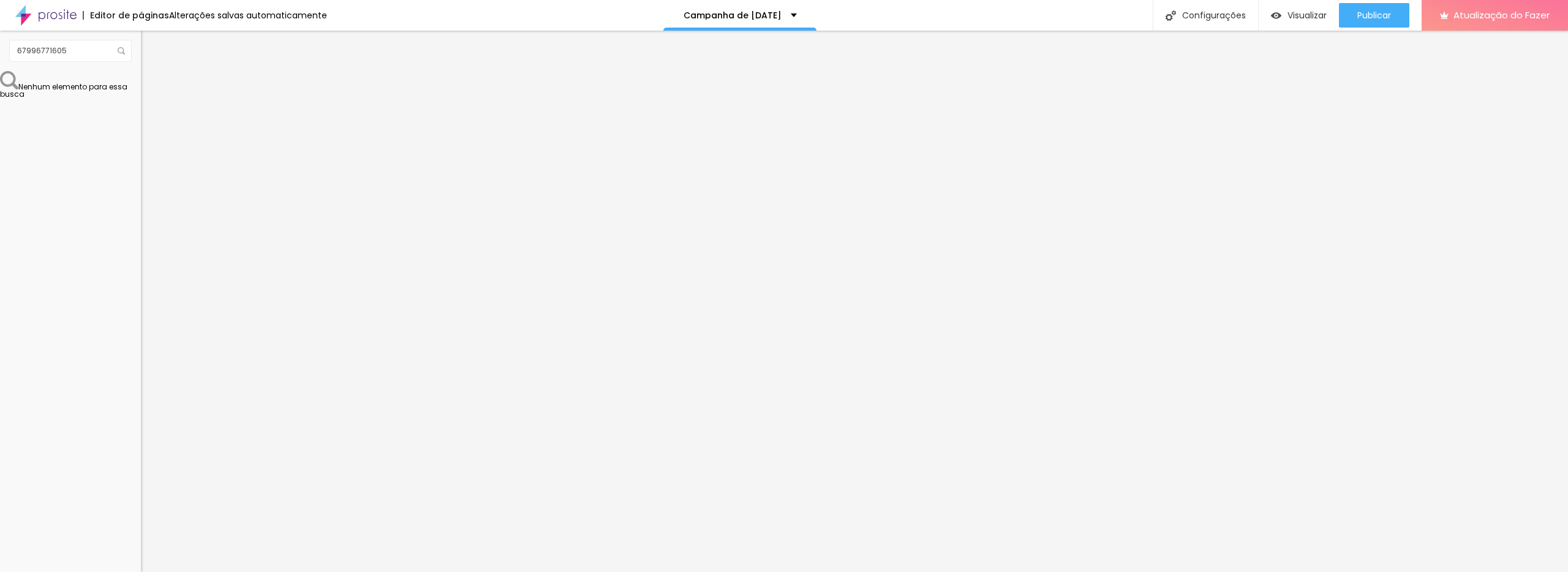
click at [141, 116] on font "Título 2" at bounding box center [160, 108] width 41 height 15
click at [141, 106] on font "Título 1" at bounding box center [160, 96] width 41 height 17
click at [141, 124] on div "Título 3 H3" at bounding box center [210, 119] width 141 height 10
click at [141, 104] on span "Título 1" at bounding box center [160, 98] width 41 height 11
click at [141, 155] on font "Tipografia" at bounding box center [160, 150] width 39 height 11
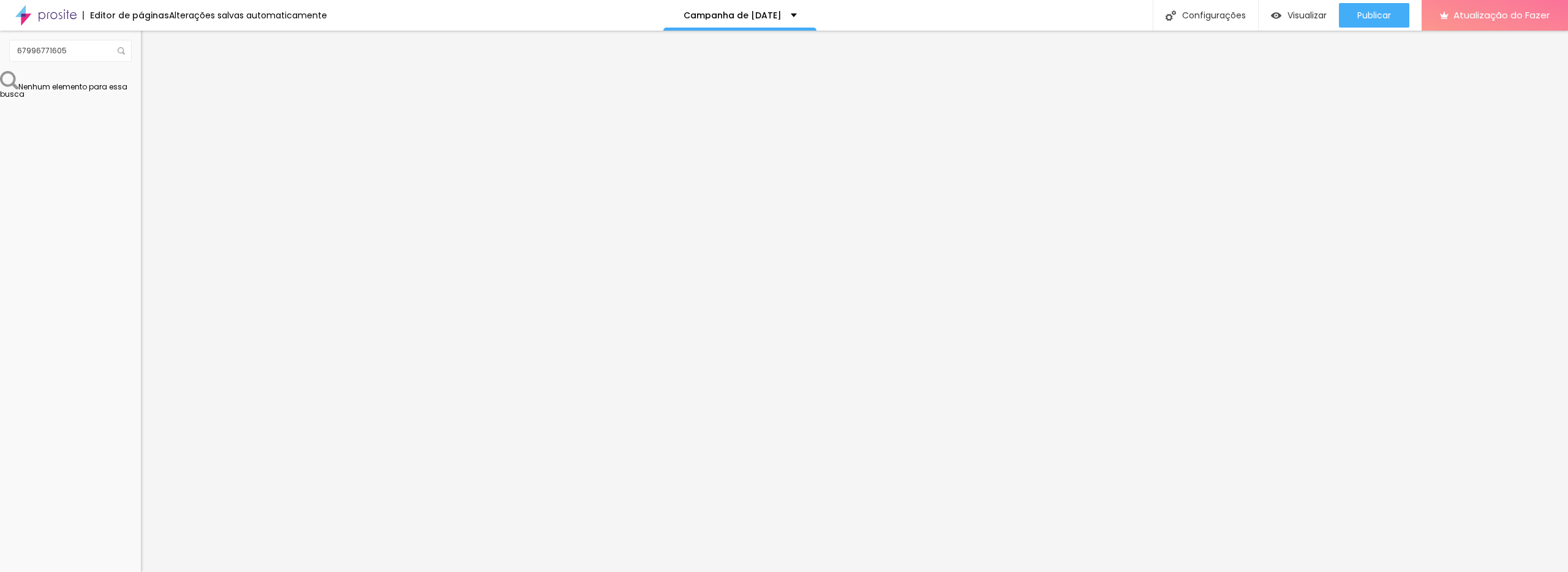
click at [141, 197] on font "DESATIVADO" at bounding box center [163, 192] width 45 height 11
click at [141, 190] on font "Sombra" at bounding box center [155, 185] width 31 height 11
drag, startPoint x: 24, startPoint y: 292, endPoint x: 34, endPoint y: 283, distance: 13.5
click at [141, 190] on font "Sombra" at bounding box center [155, 185] width 31 height 11
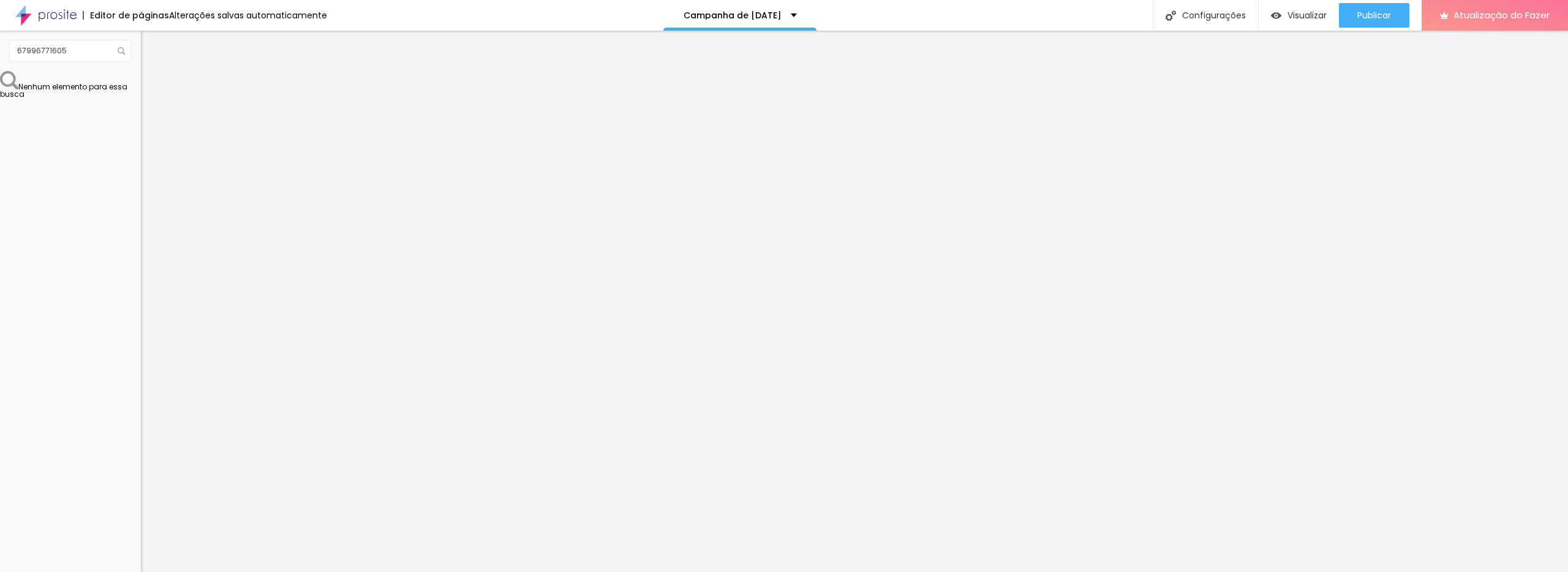
click at [145, 219] on icon "button" at bounding box center [149, 214] width 7 height 7
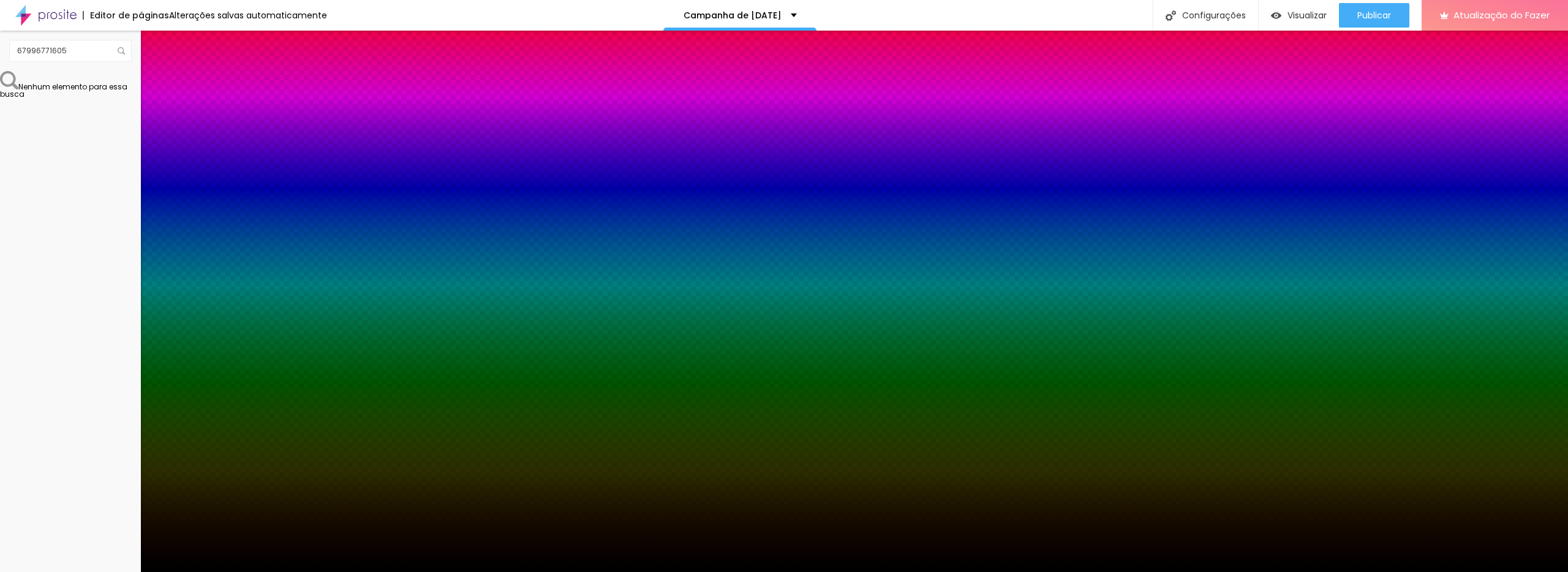
click at [224, 572] on div at bounding box center [784, 579] width 1568 height 0
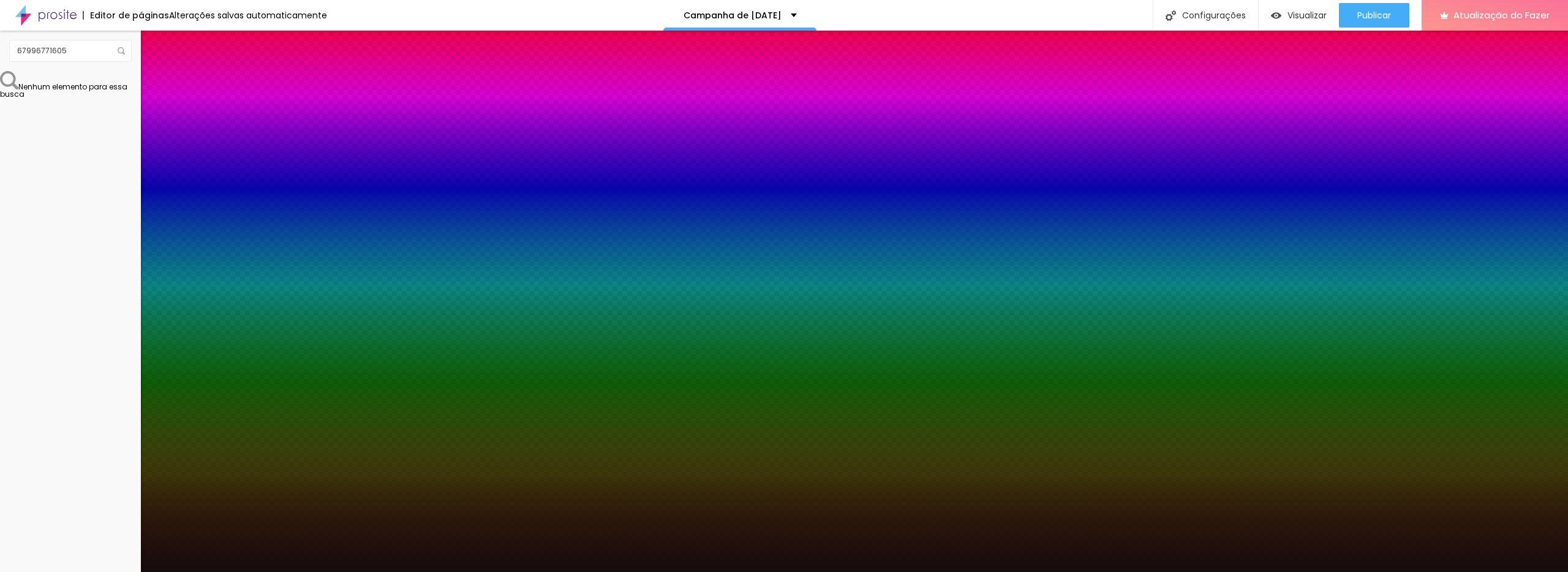
click at [156, 446] on div at bounding box center [784, 286] width 1568 height 572
click at [64, 572] on div at bounding box center [784, 572] width 1568 height 0
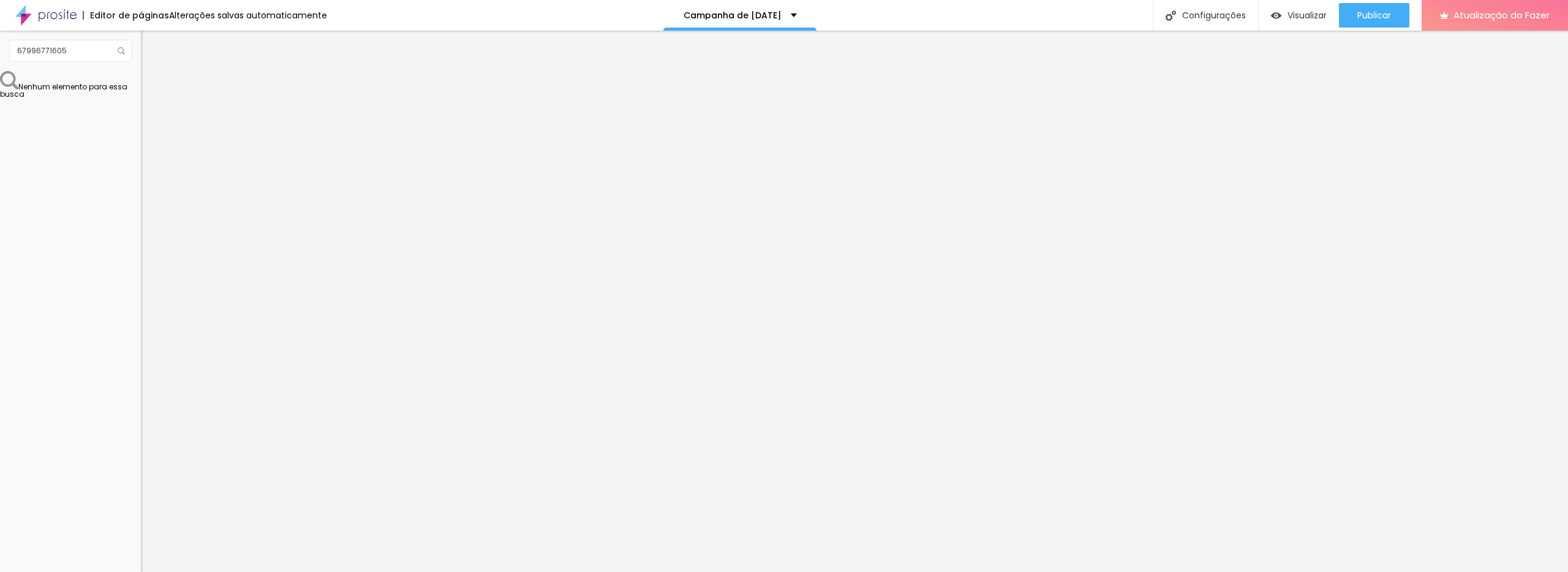
click at [145, 206] on icon "button" at bounding box center [150, 202] width 8 height 8
click at [145, 219] on icon "button" at bounding box center [146, 218] width 2 height 2
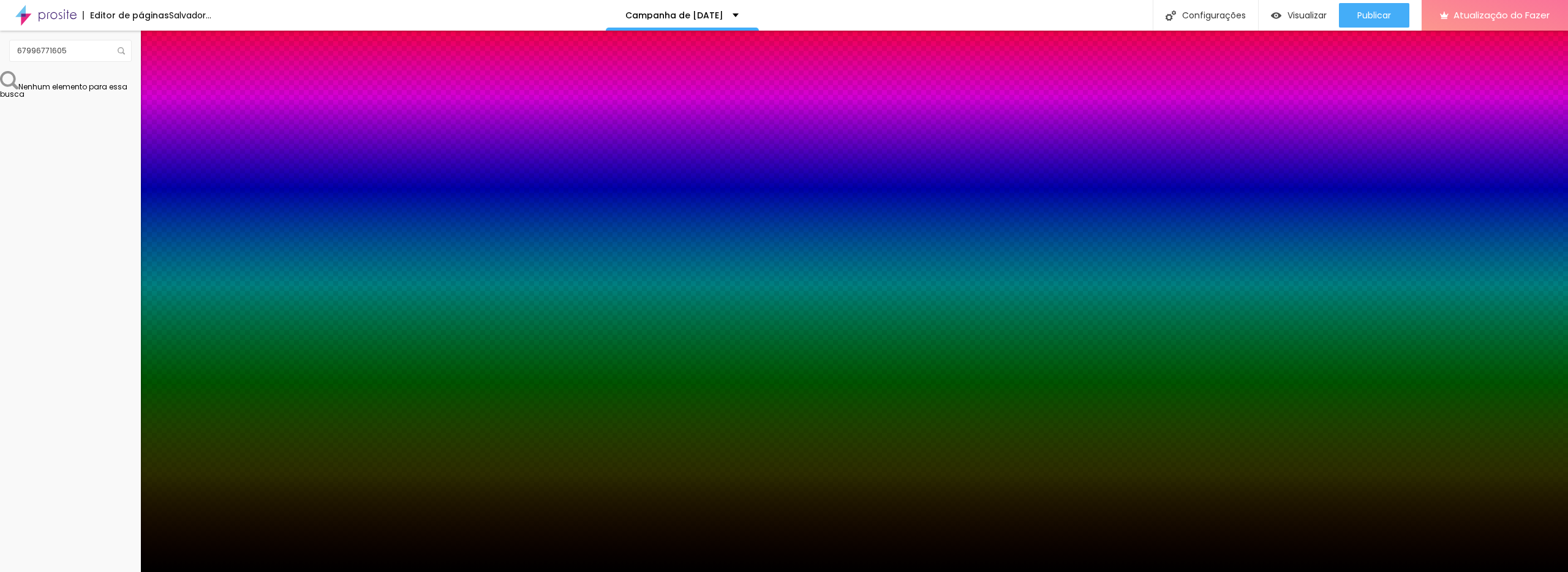
click at [226, 572] on div at bounding box center [784, 579] width 1568 height 0
drag, startPoint x: 204, startPoint y: 419, endPoint x: 228, endPoint y: 407, distance: 26.8
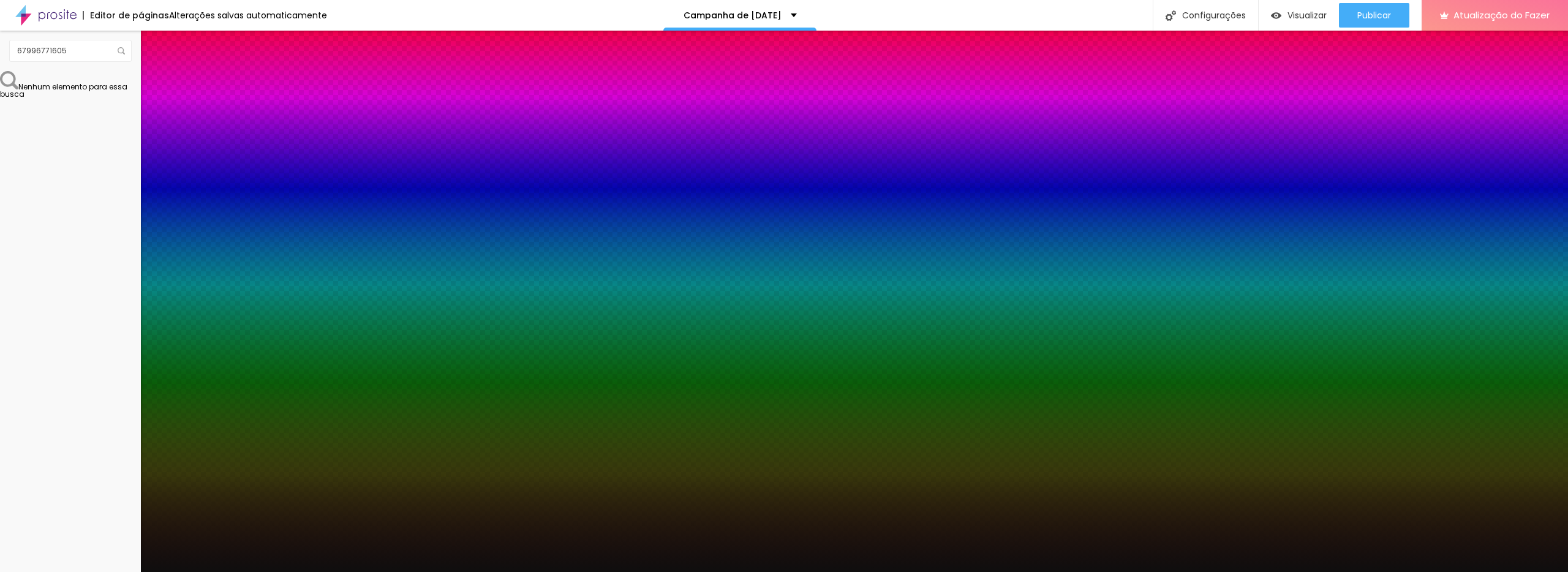
click at [130, 448] on div at bounding box center [784, 286] width 1568 height 572
click at [29, 572] on div at bounding box center [784, 572] width 1568 height 0
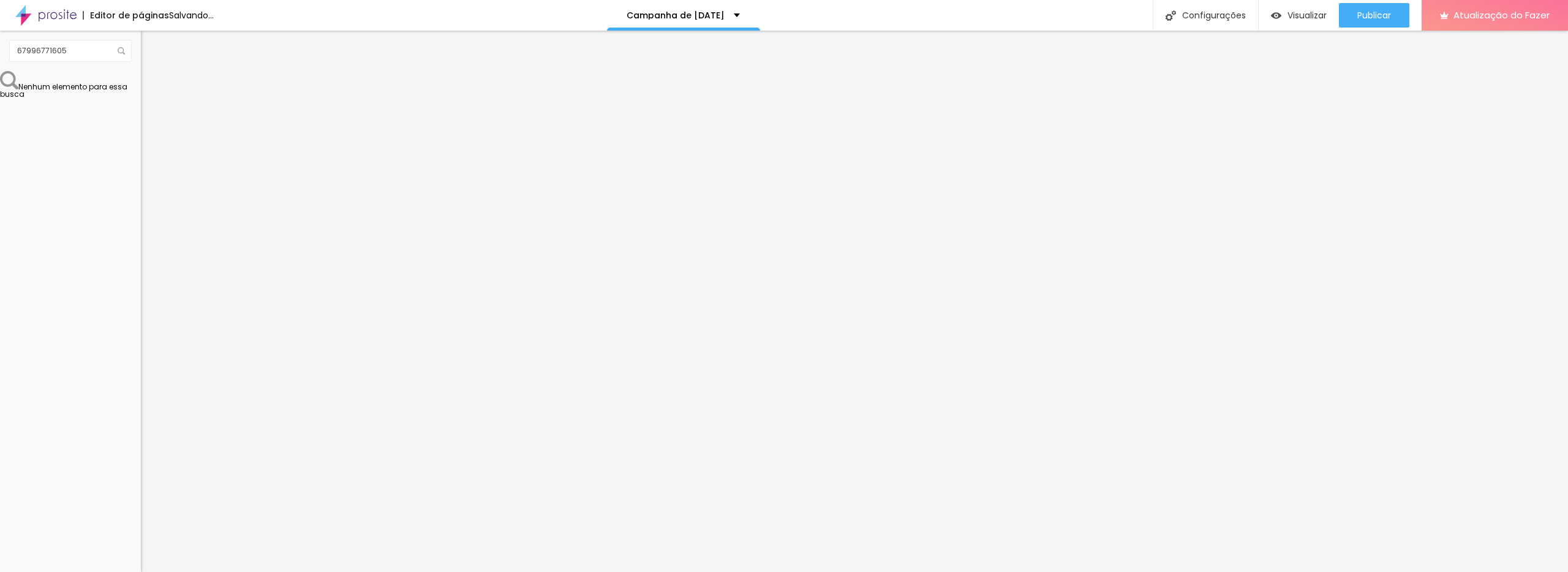
click at [152, 85] on font "Avançado" at bounding box center [172, 79] width 41 height 11
drag, startPoint x: 35, startPoint y: 122, endPoint x: 72, endPoint y: 125, distance: 37.1
click at [141, 129] on div "14 Espaço de cima" at bounding box center [210, 170] width 141 height 174
drag, startPoint x: 38, startPoint y: 121, endPoint x: 48, endPoint y: 122, distance: 10.0
click at [141, 225] on input "range" at bounding box center [180, 230] width 79 height 10
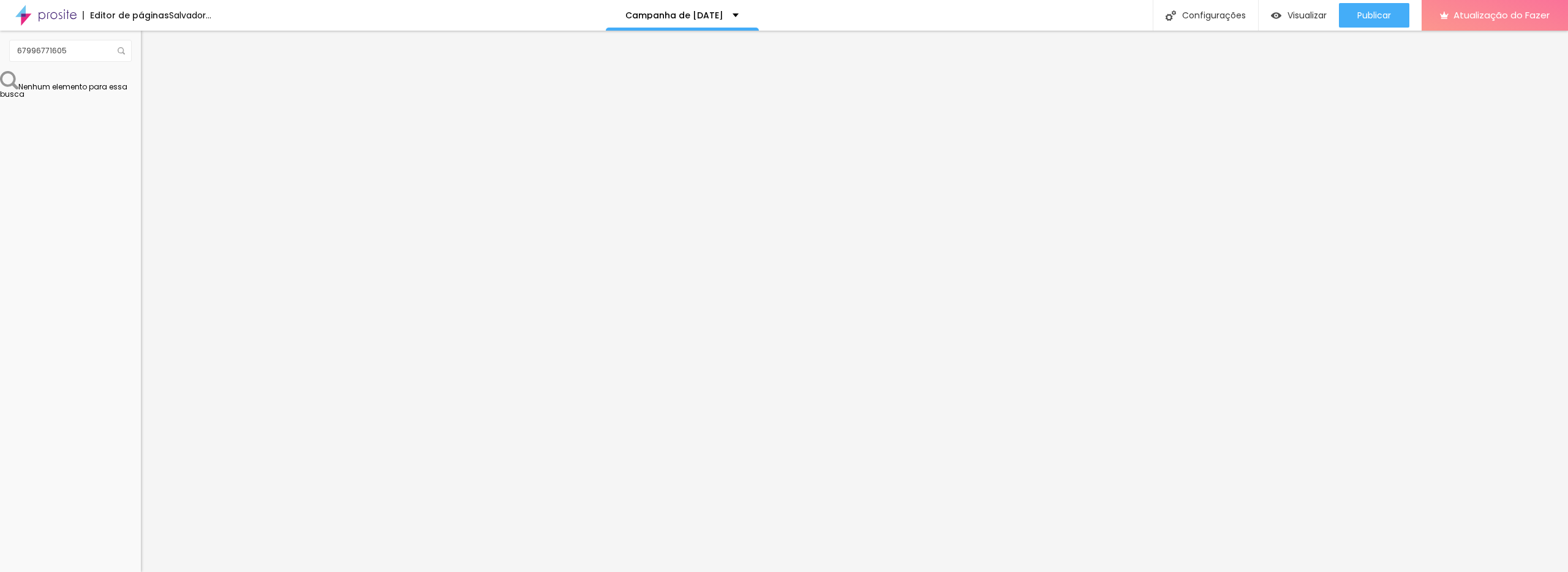
drag, startPoint x: 36, startPoint y: 141, endPoint x: 76, endPoint y: 140, distance: 40.0
click at [141, 399] on input "range" at bounding box center [180, 404] width 79 height 10
drag, startPoint x: 56, startPoint y: 143, endPoint x: 49, endPoint y: 160, distance: 18.4
click at [141, 399] on input "range" at bounding box center [180, 404] width 79 height 10
click at [141, 54] on button "Editar nulo" at bounding box center [210, 45] width 141 height 28
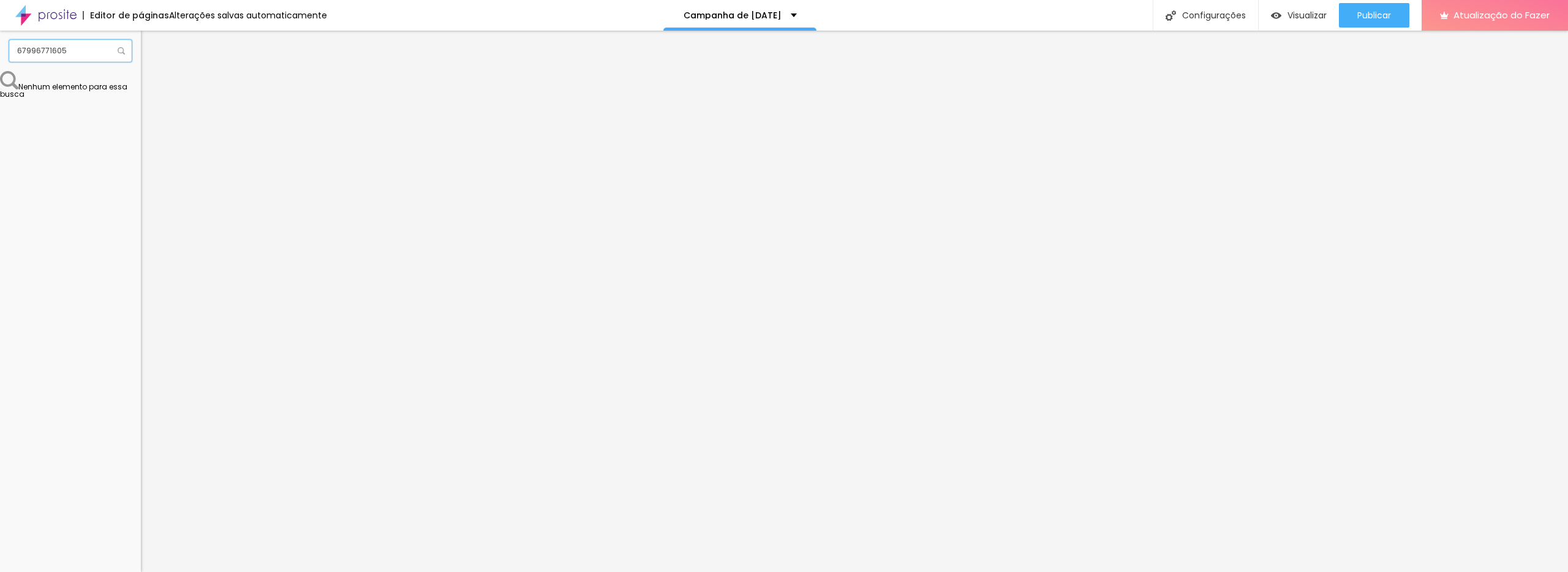
click at [84, 50] on input "67996771605" at bounding box center [70, 51] width 122 height 22
drag, startPoint x: 84, startPoint y: 50, endPoint x: 81, endPoint y: 56, distance: 6.7
click at [84, 50] on input "67996771605" at bounding box center [70, 51] width 122 height 22
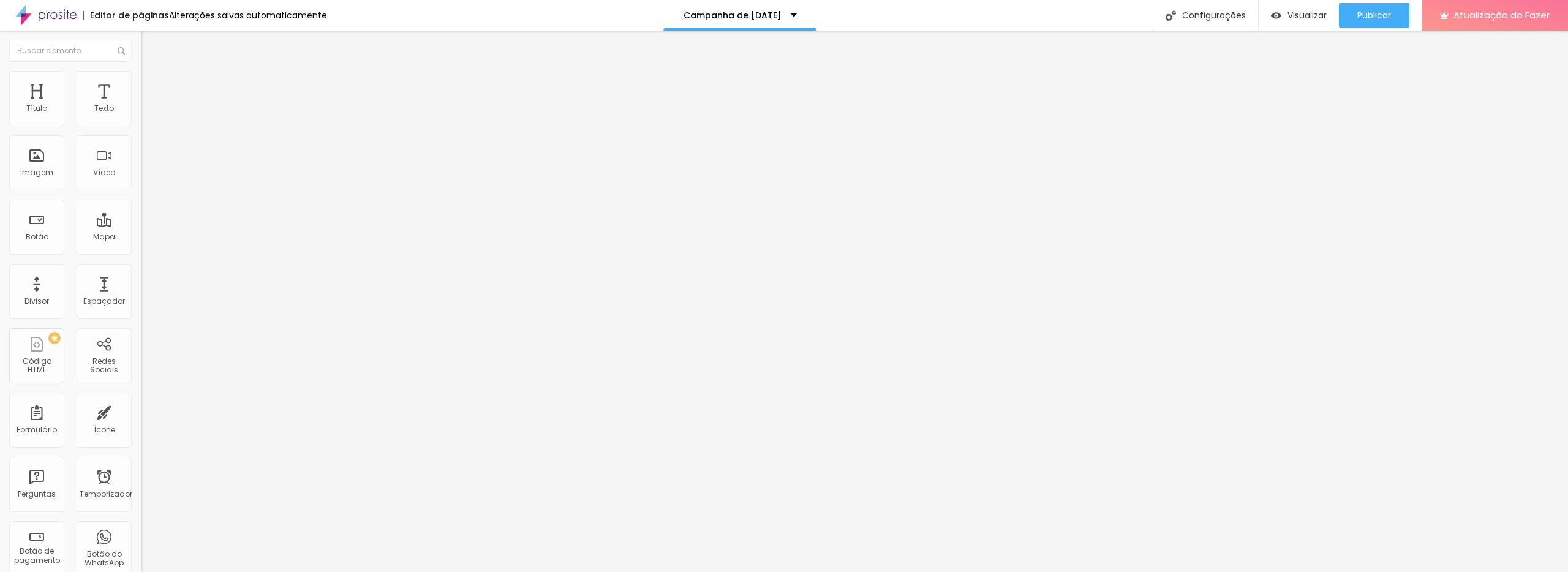
click at [150, 43] on img "button" at bounding box center [155, 45] width 10 height 10
click at [97, 94] on div "Texto" at bounding box center [104, 98] width 55 height 55
click at [145, 206] on icon "button" at bounding box center [150, 202] width 8 height 8
click at [141, 222] on button "button" at bounding box center [149, 215] width 17 height 12
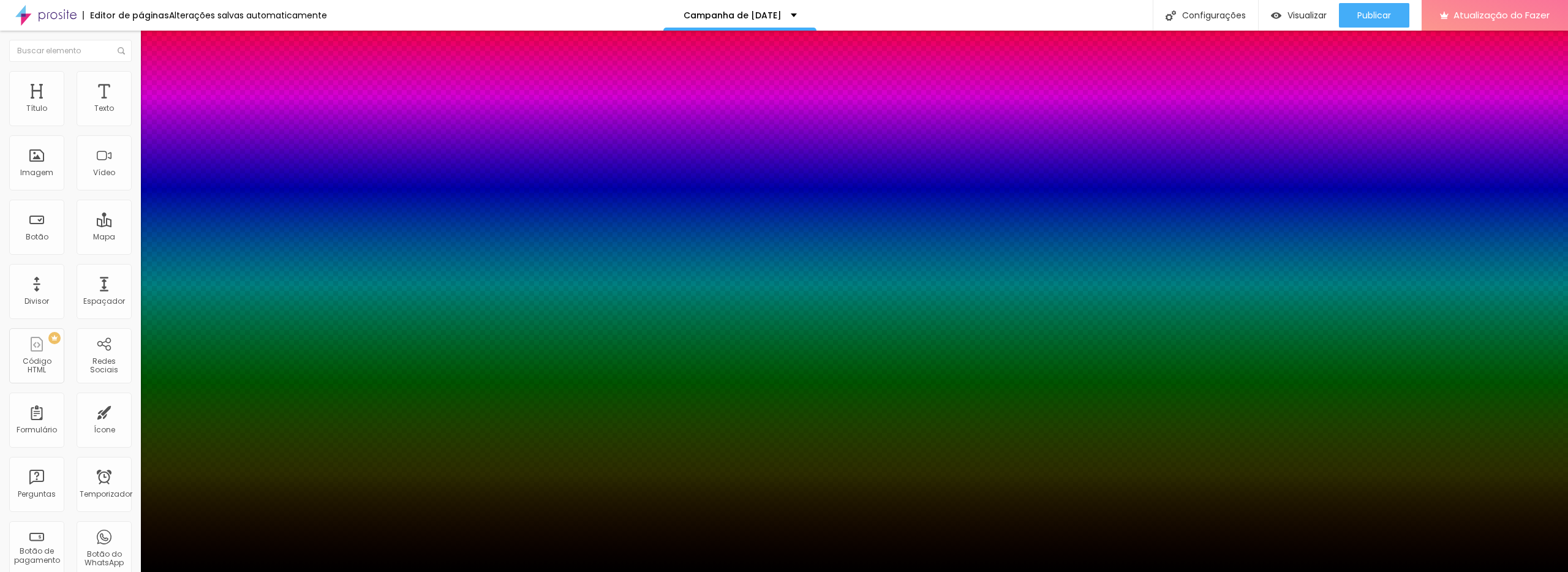
click at [224, 572] on div at bounding box center [784, 579] width 1568 height 0
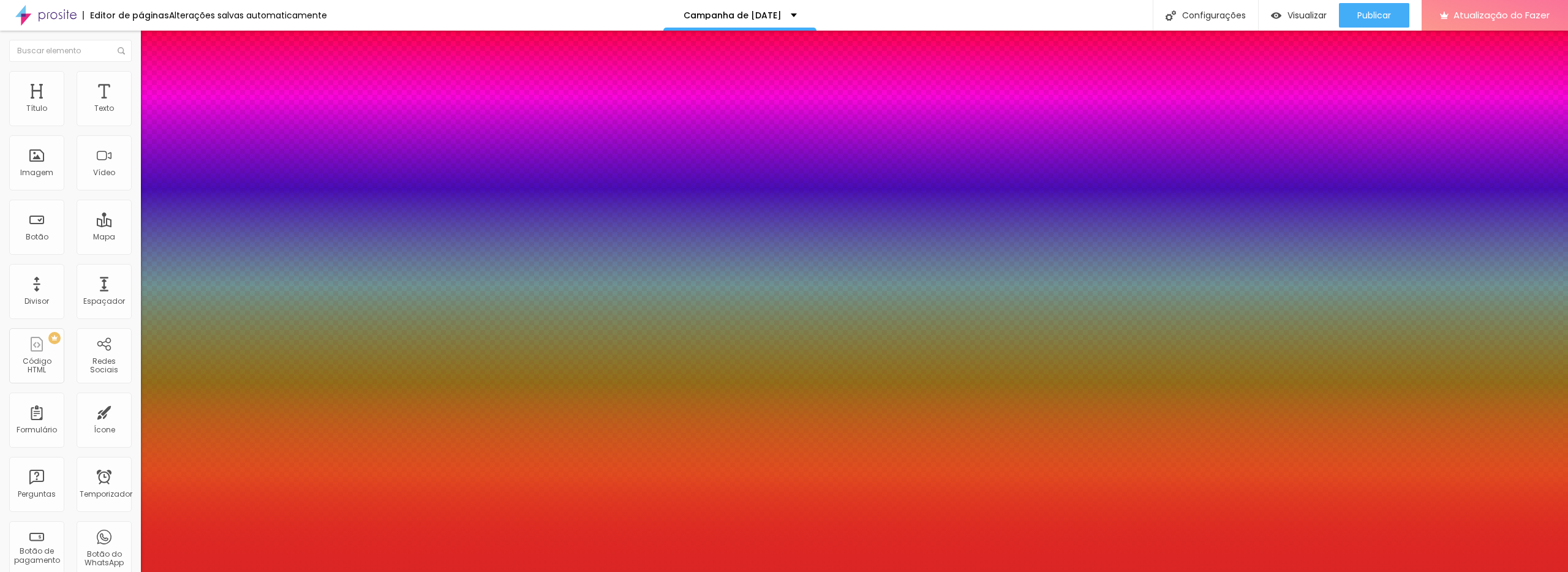
drag, startPoint x: 153, startPoint y: 417, endPoint x: 187, endPoint y: 376, distance: 53.3
click at [188, 375] on div at bounding box center [784, 286] width 1568 height 572
click at [125, 446] on div at bounding box center [784, 286] width 1568 height 572
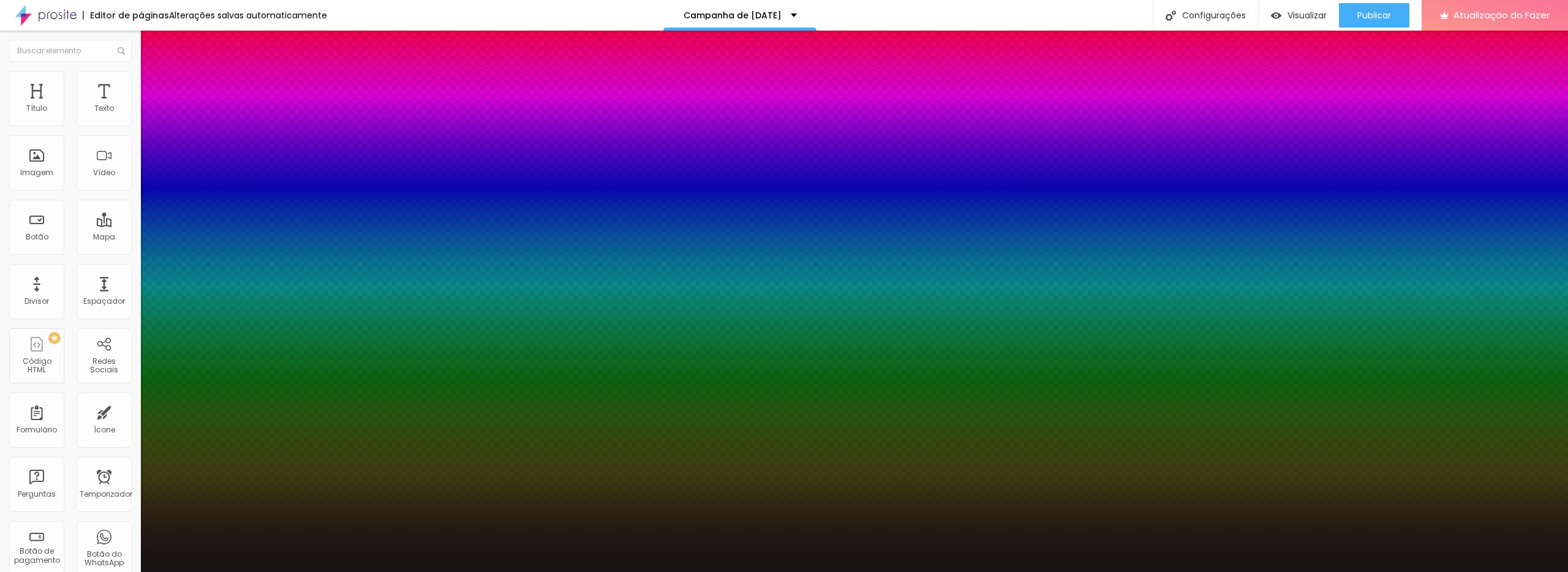
click at [62, 572] on div at bounding box center [784, 572] width 1568 height 0
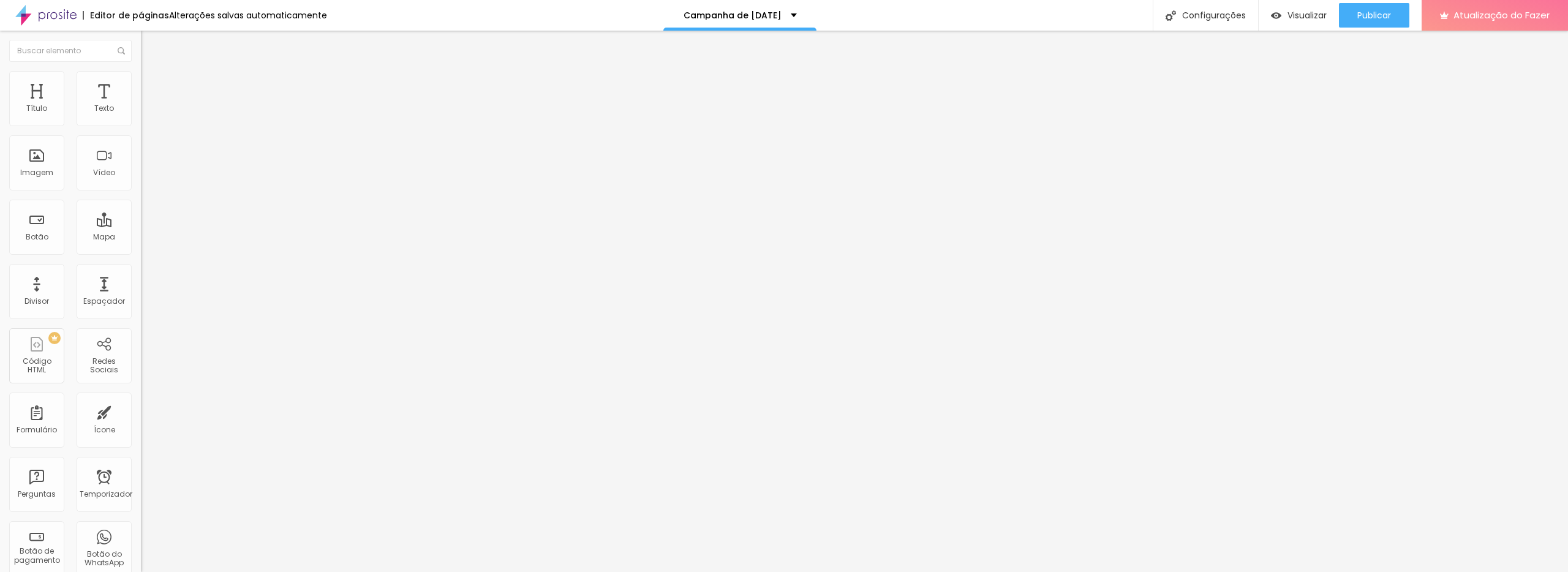
click at [145, 178] on icon "button" at bounding box center [149, 174] width 7 height 7
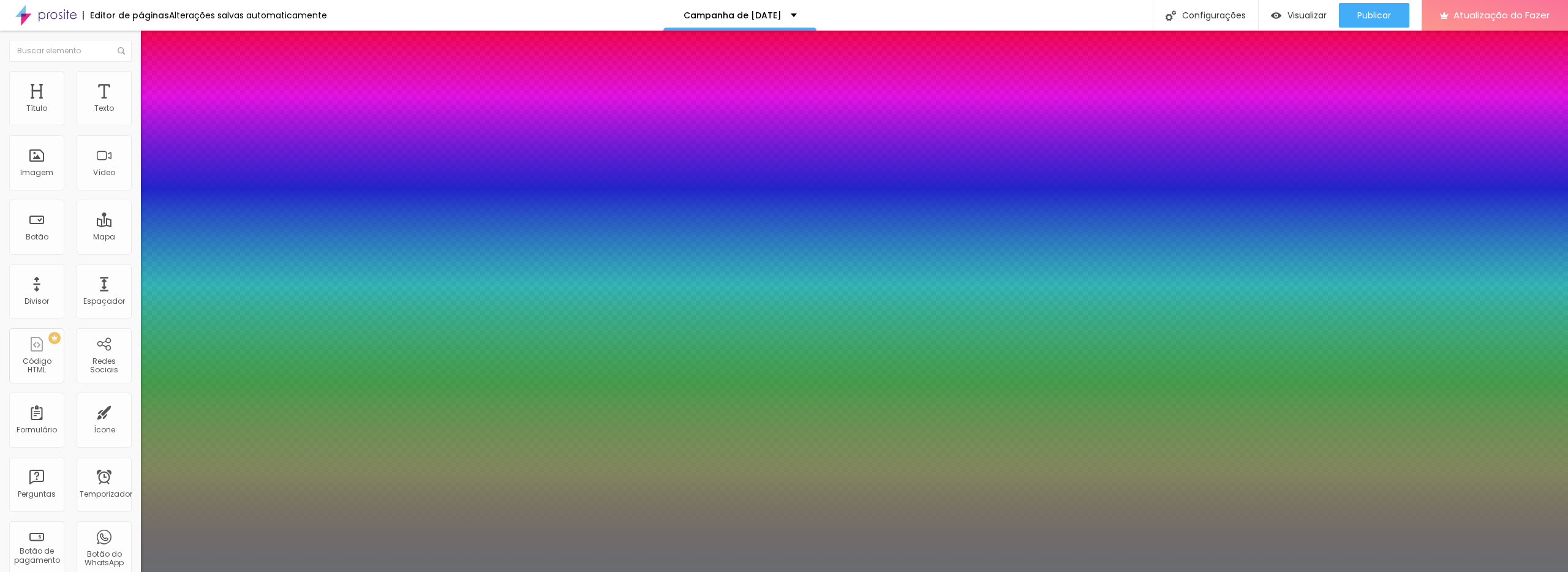
click at [527, 572] on div at bounding box center [784, 572] width 1568 height 0
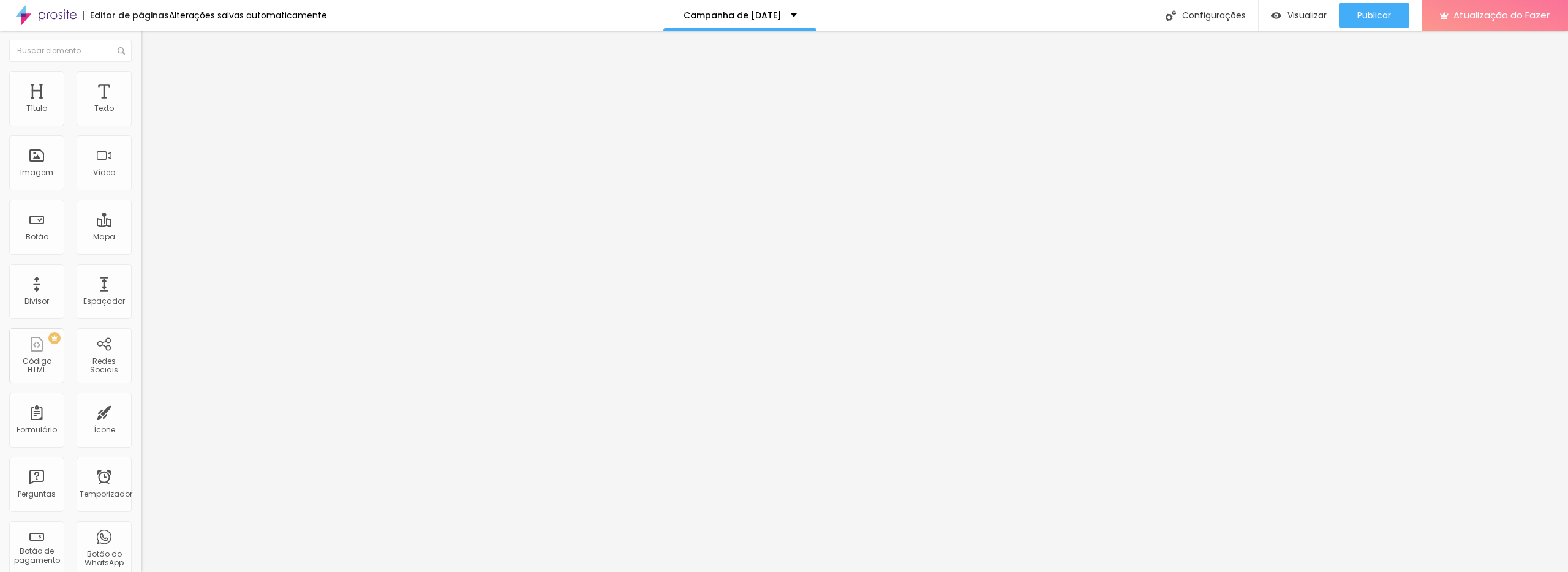
click at [141, 117] on button "button" at bounding box center [149, 111] width 17 height 12
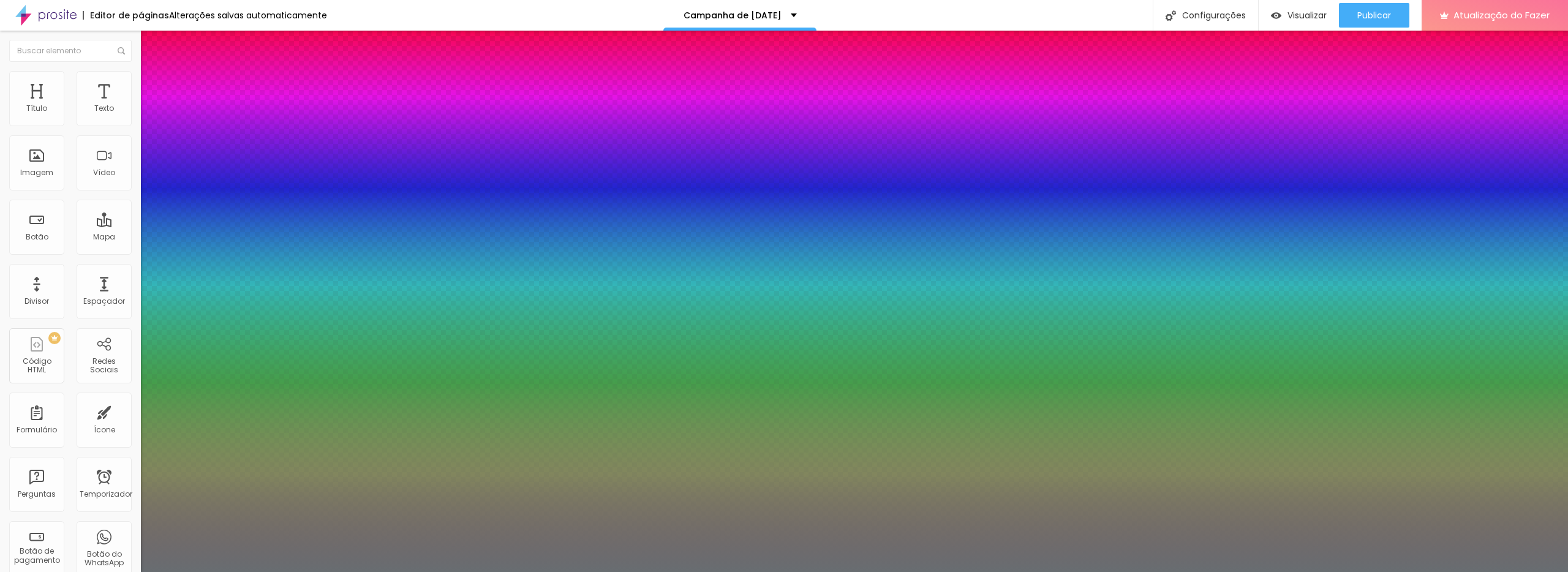
click at [178, 419] on div at bounding box center [784, 286] width 1568 height 572
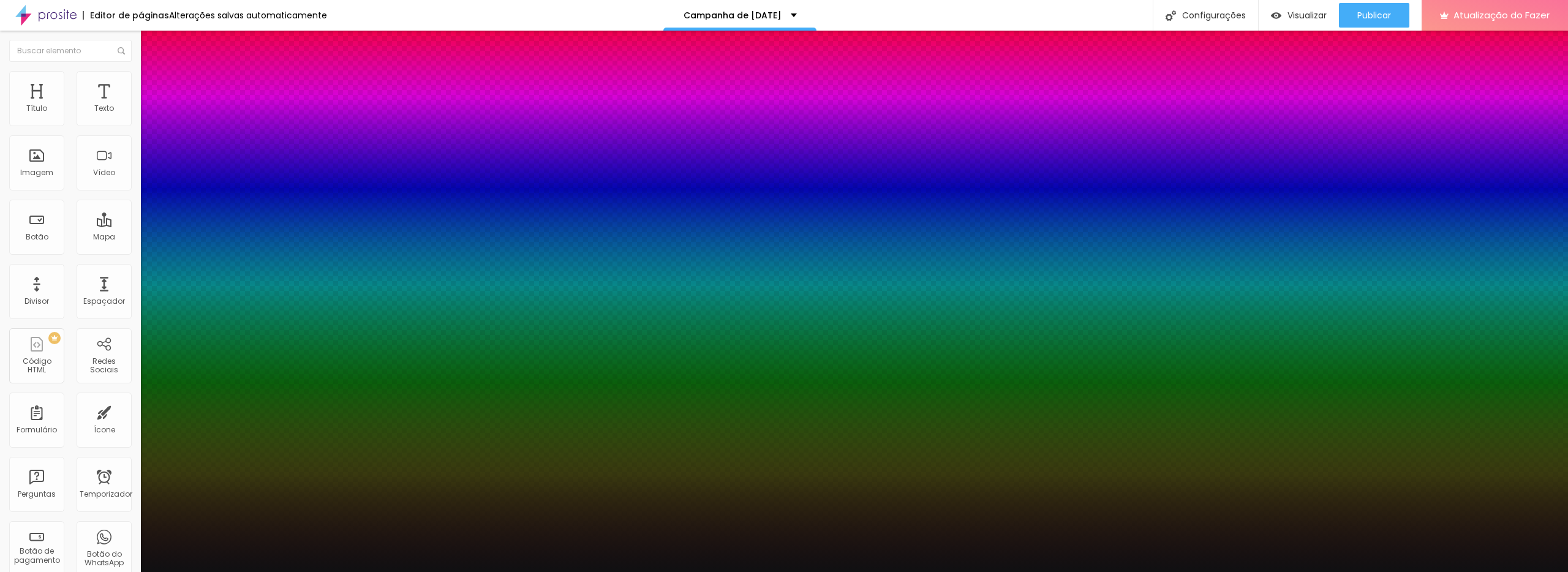
click at [331, 572] on div at bounding box center [784, 572] width 1568 height 0
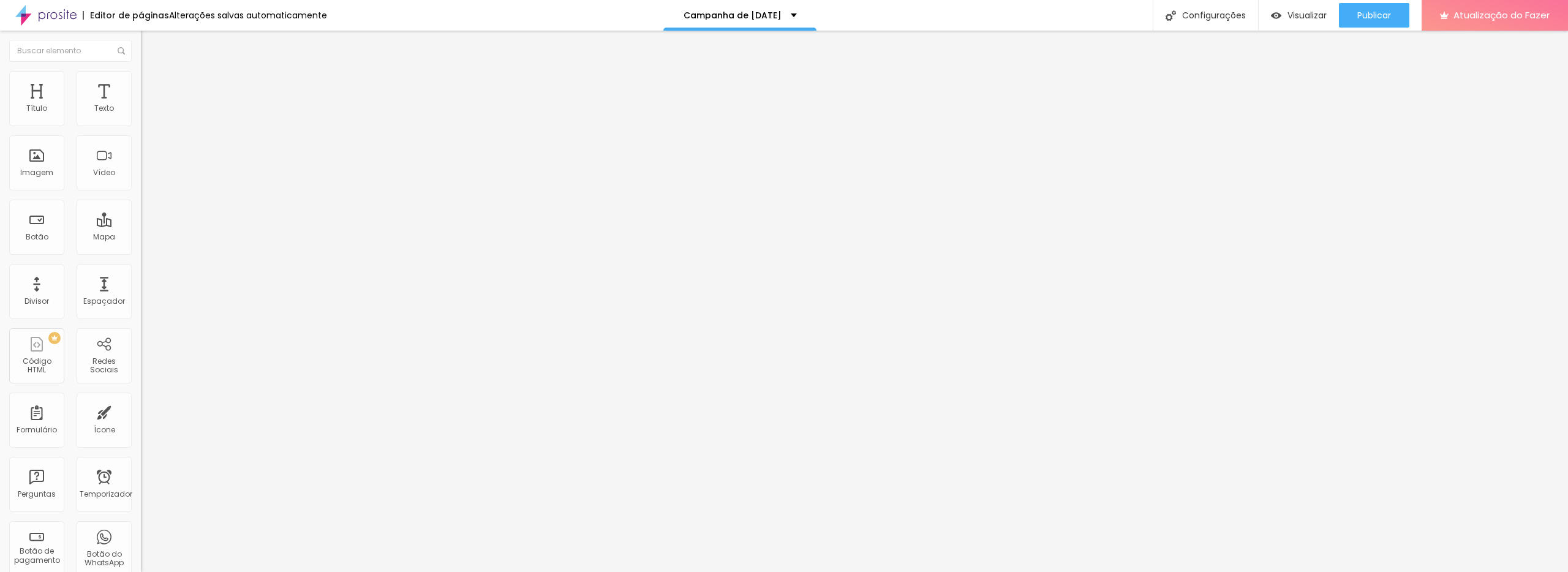
click at [141, 106] on span "Trocar imagem" at bounding box center [174, 100] width 67 height 11
click at [141, 78] on img at bounding box center [145, 76] width 11 height 11
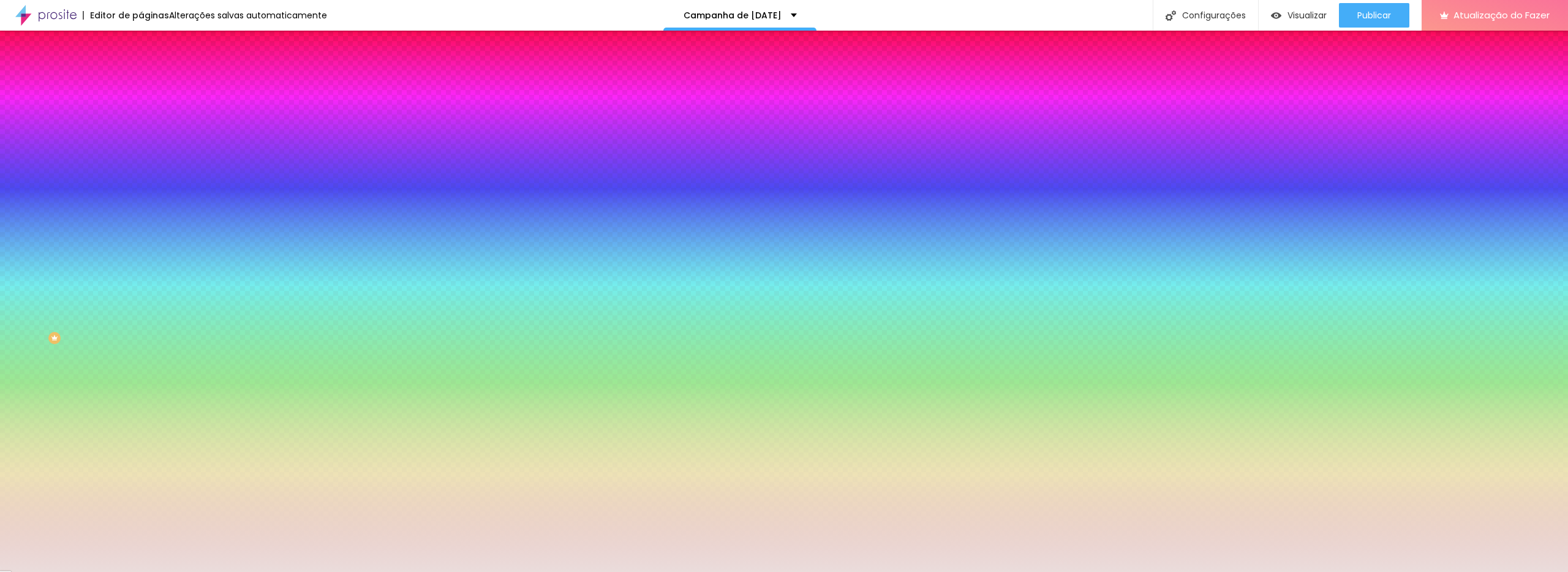
click at [141, 117] on div at bounding box center [210, 117] width 141 height 0
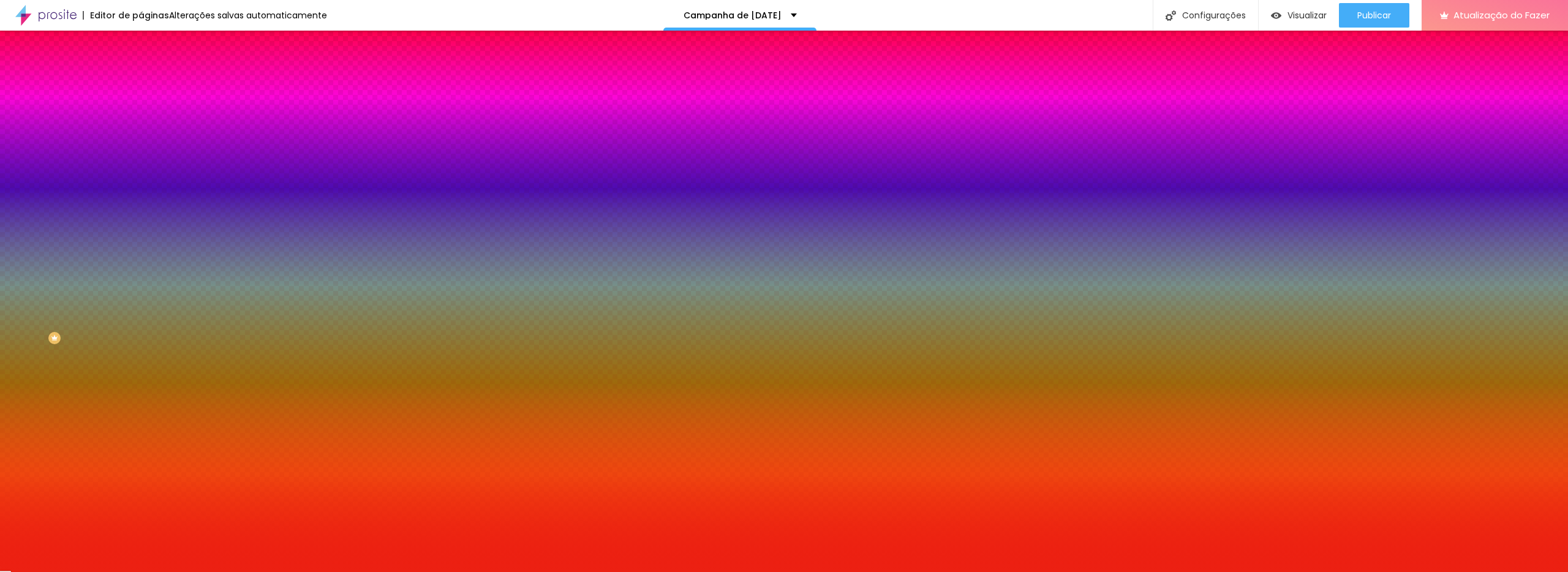
click at [93, 145] on div at bounding box center [784, 286] width 1568 height 572
click at [46, 174] on div at bounding box center [784, 286] width 1568 height 572
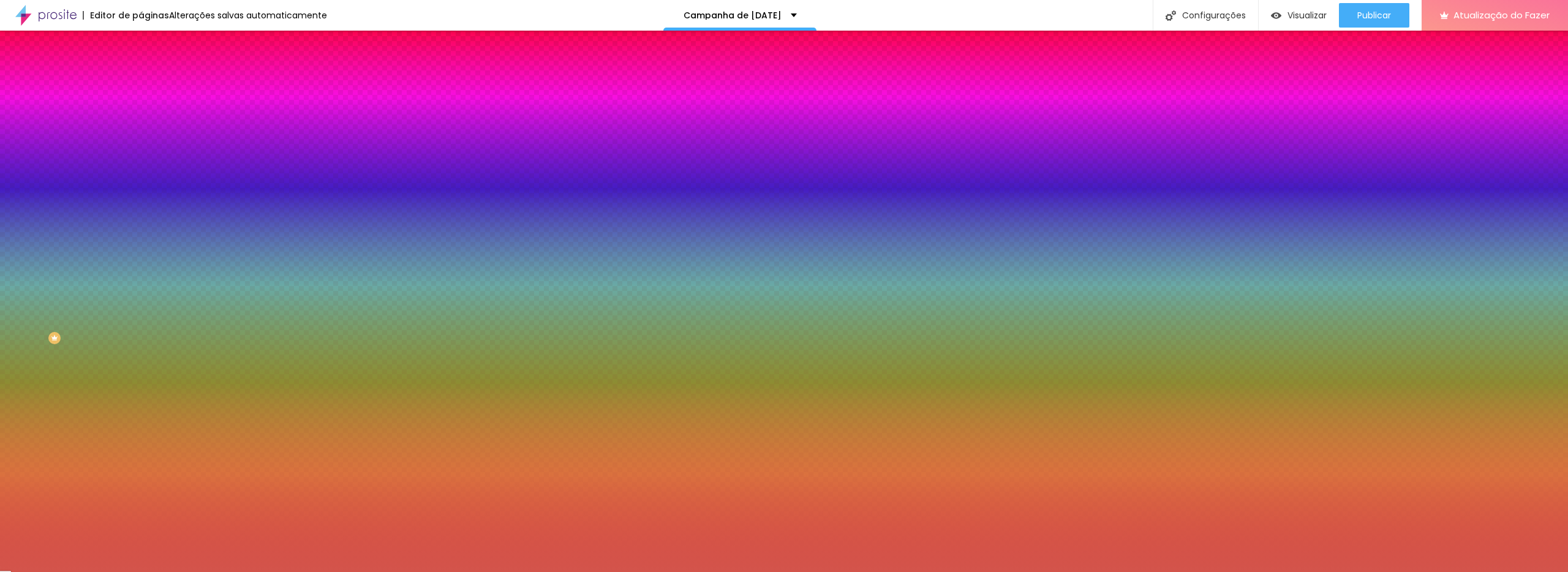
drag, startPoint x: 61, startPoint y: 164, endPoint x: 69, endPoint y: 155, distance: 12.0
click at [71, 155] on div at bounding box center [784, 286] width 1568 height 572
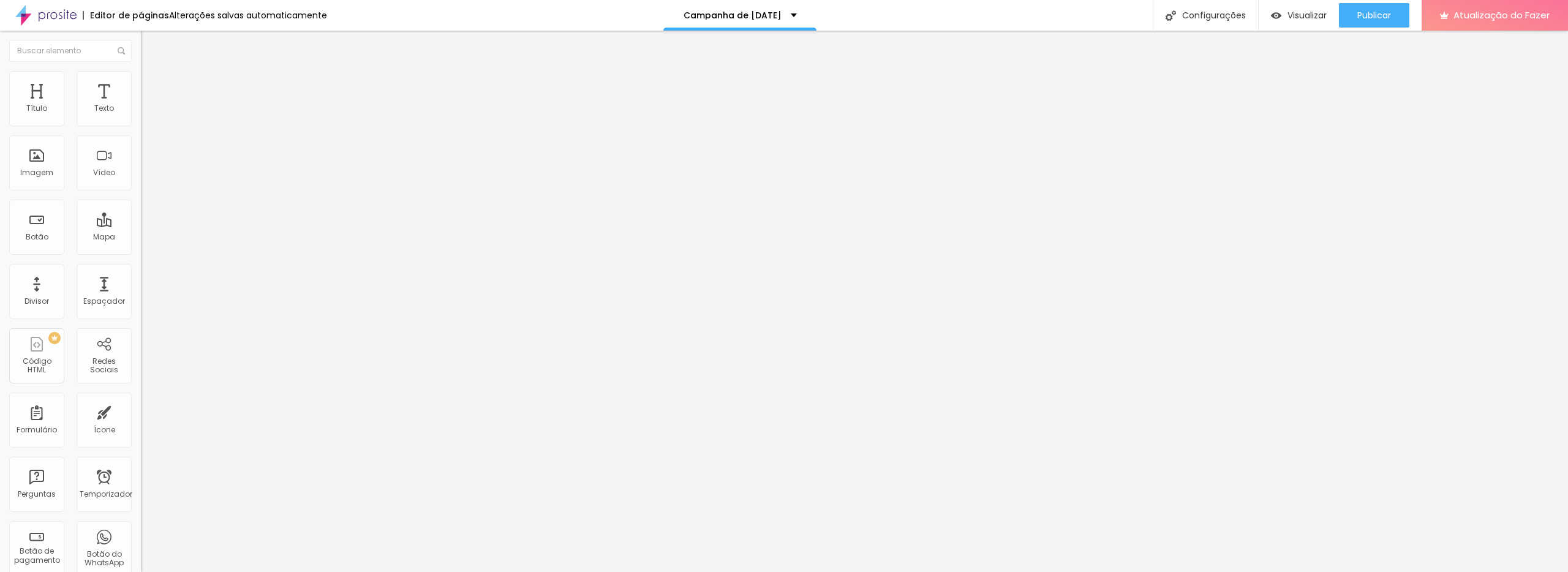
click at [141, 80] on ul "Conteúdo Estilo Avançado" at bounding box center [210, 77] width 141 height 37
click at [141, 79] on ul "Conteúdo Estilo Avançado" at bounding box center [210, 77] width 141 height 37
click at [141, 79] on li "Estilo" at bounding box center [210, 76] width 141 height 12
drag, startPoint x: 90, startPoint y: 126, endPoint x: 81, endPoint y: 131, distance: 10.3
click at [141, 126] on input "range" at bounding box center [180, 121] width 79 height 10
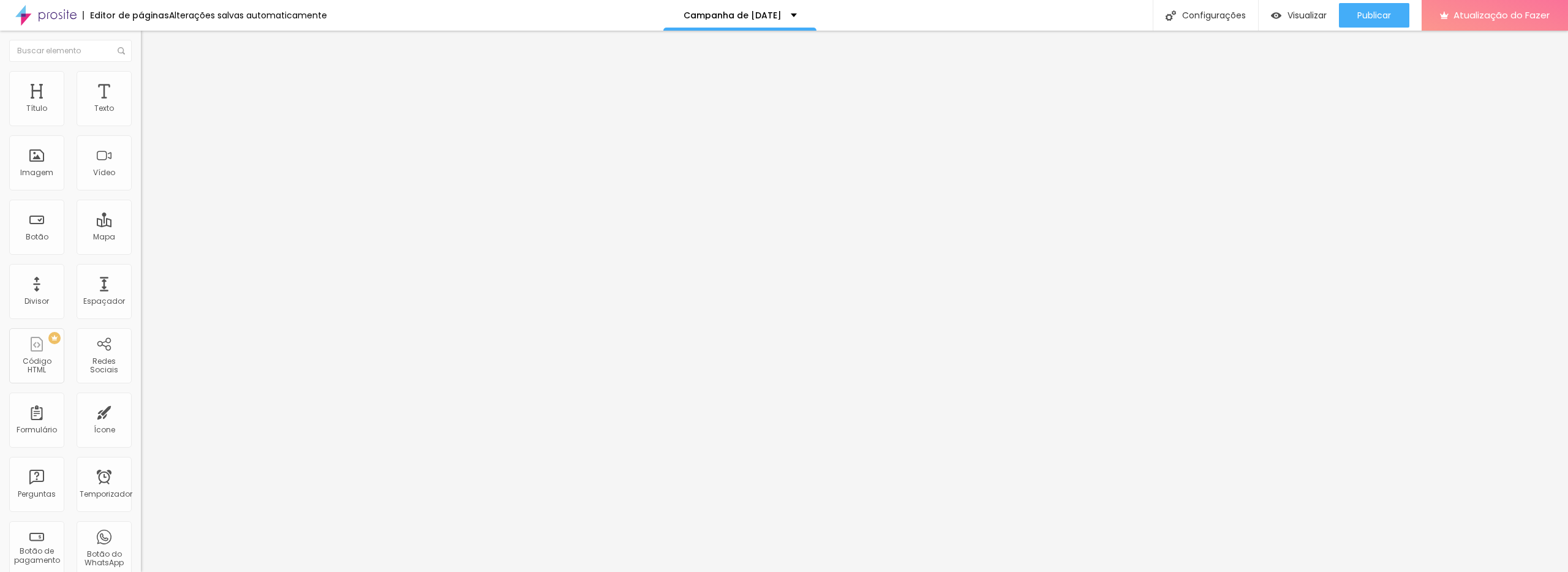
click at [152, 86] on font "Avançado" at bounding box center [172, 91] width 41 height 11
click at [152, 83] on font "Estilo" at bounding box center [161, 79] width 19 height 11
drag, startPoint x: 81, startPoint y: 134, endPoint x: 23, endPoint y: 137, distance: 58.1
click at [141, 126] on input "range" at bounding box center [180, 121] width 79 height 10
click at [150, 42] on img "button" at bounding box center [155, 45] width 10 height 10
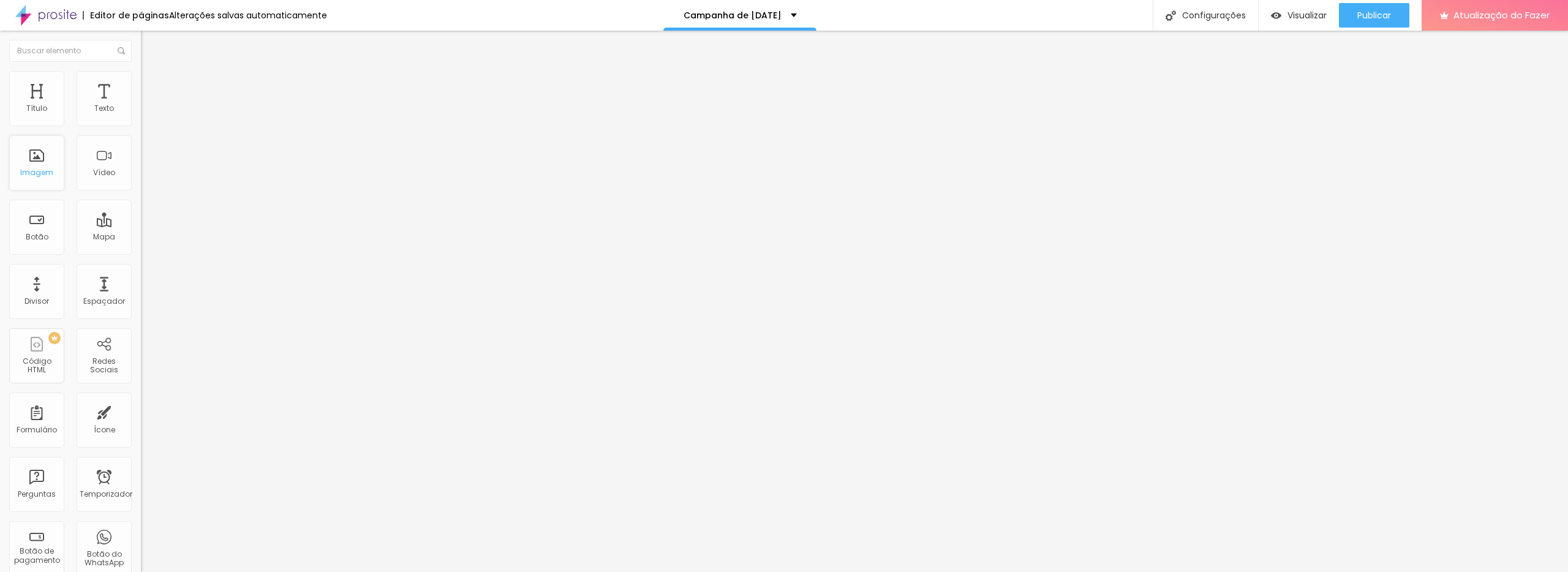
click at [33, 175] on font "Imagem" at bounding box center [37, 172] width 33 height 11
drag, startPoint x: 3, startPoint y: 165, endPoint x: 17, endPoint y: 159, distance: 15.2
click at [3, 165] on div "Título Texto Imagem Vídeo Botão Mapa Divisor Espaçador PREMIUM Código HTML Rede…" at bounding box center [70, 360] width 141 height 579
click at [32, 170] on font "Imagem" at bounding box center [37, 172] width 33 height 11
click at [38, 170] on font "Imagem" at bounding box center [37, 172] width 33 height 11
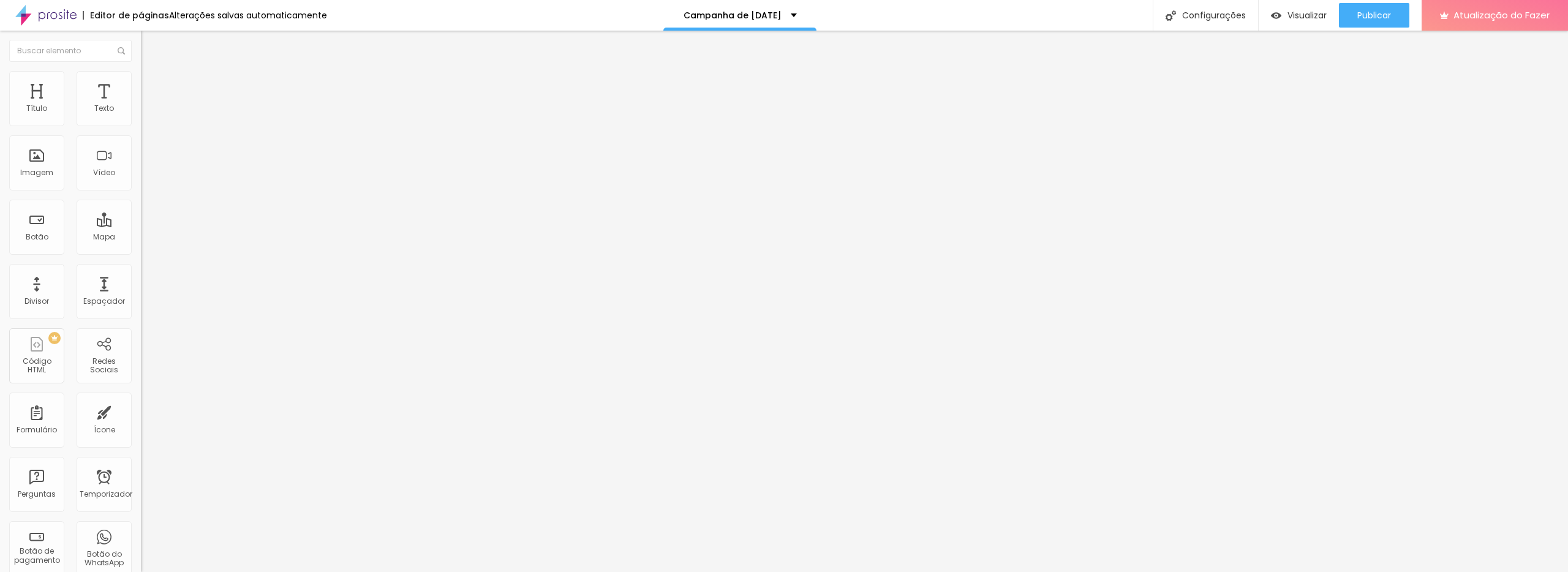
click at [141, 156] on div at bounding box center [210, 151] width 141 height 10
click at [33, 171] on font "Imagem" at bounding box center [37, 172] width 33 height 11
click at [35, 165] on div "Imagem" at bounding box center [37, 163] width 55 height 55
click at [141, 76] on li "Estilo" at bounding box center [210, 76] width 141 height 12
drag, startPoint x: 82, startPoint y: 129, endPoint x: 27, endPoint y: 131, distance: 55.0
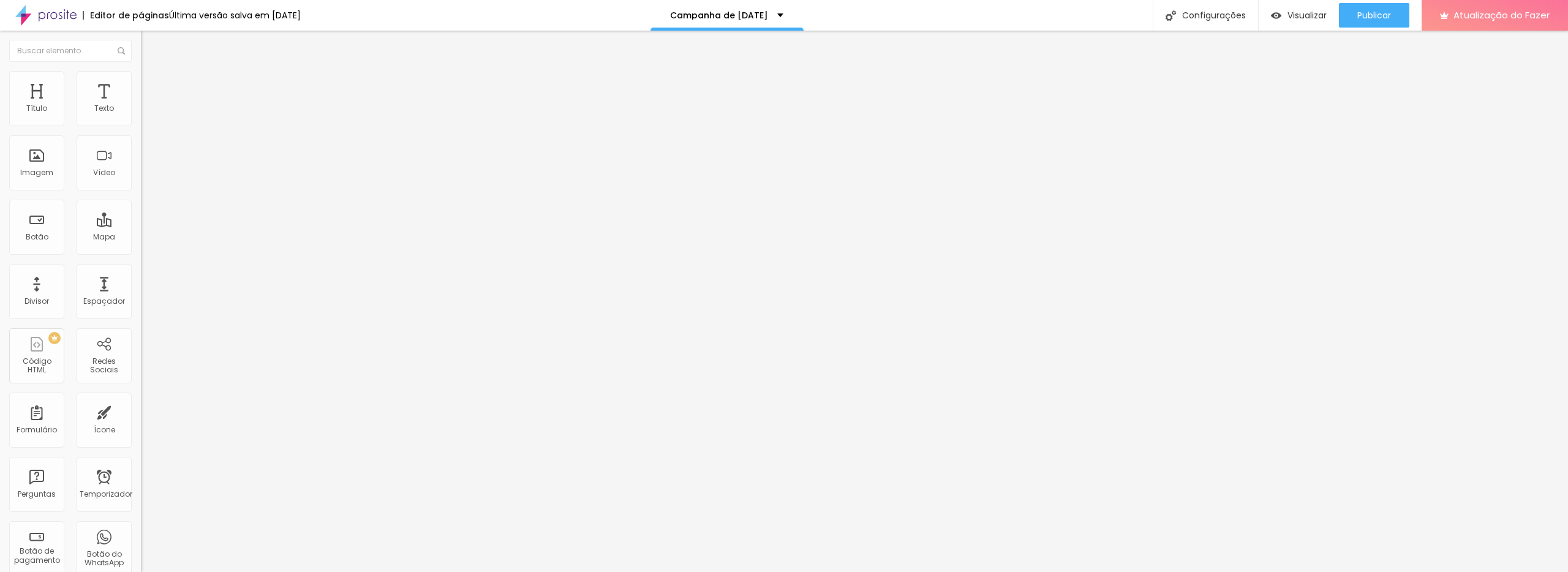
click at [141, 126] on input "range" at bounding box center [180, 121] width 79 height 10
click at [152, 86] on font "Avançado" at bounding box center [172, 91] width 41 height 11
click at [152, 84] on font "Estilo" at bounding box center [161, 79] width 19 height 11
click at [141, 71] on li "Conteúdo" at bounding box center [210, 65] width 141 height 12
click at [141, 224] on div "Proporção Original Cinema 16:9 Padrão 4:3 Quadrado 1:1 Original" at bounding box center [210, 200] width 141 height 48
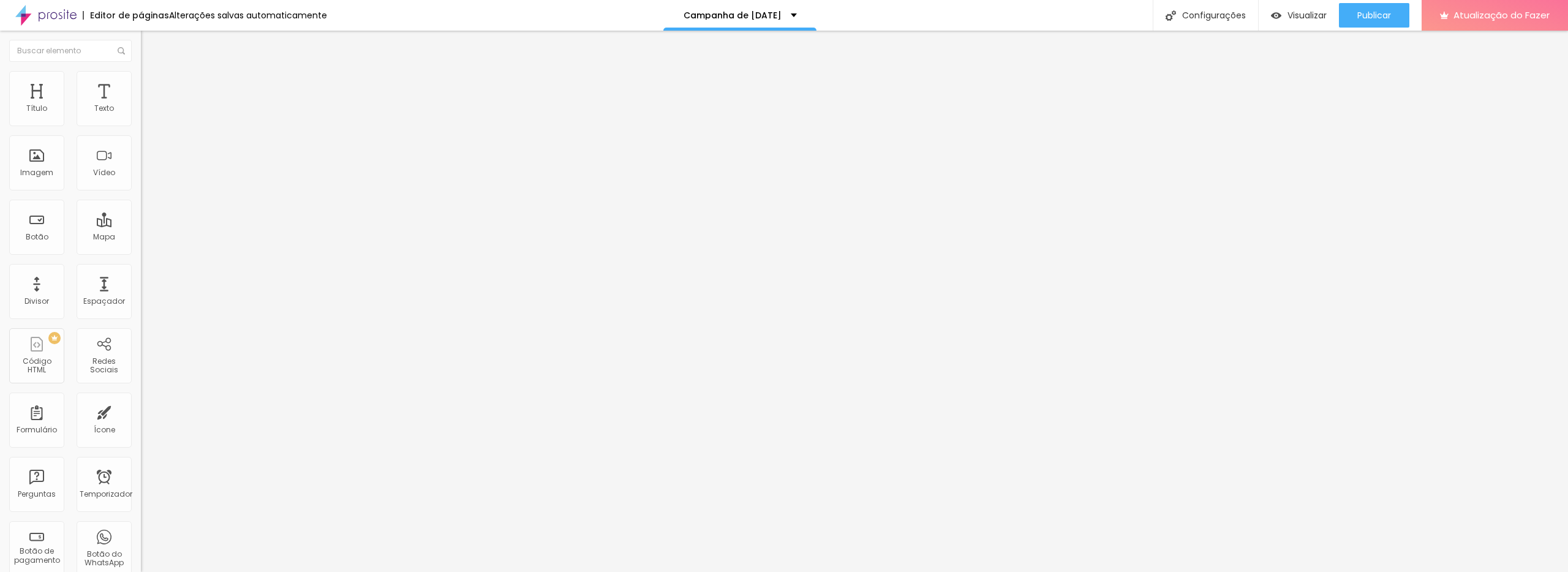
click at [141, 192] on font "Original" at bounding box center [155, 186] width 29 height 11
click at [141, 199] on span "Cinema" at bounding box center [155, 194] width 31 height 11
click at [169, 210] on font "4:3" at bounding box center [174, 205] width 11 height 11
click at [141, 218] on span "Quadrado" at bounding box center [160, 213] width 40 height 11
click at [141, 225] on span "Original" at bounding box center [155, 220] width 29 height 11
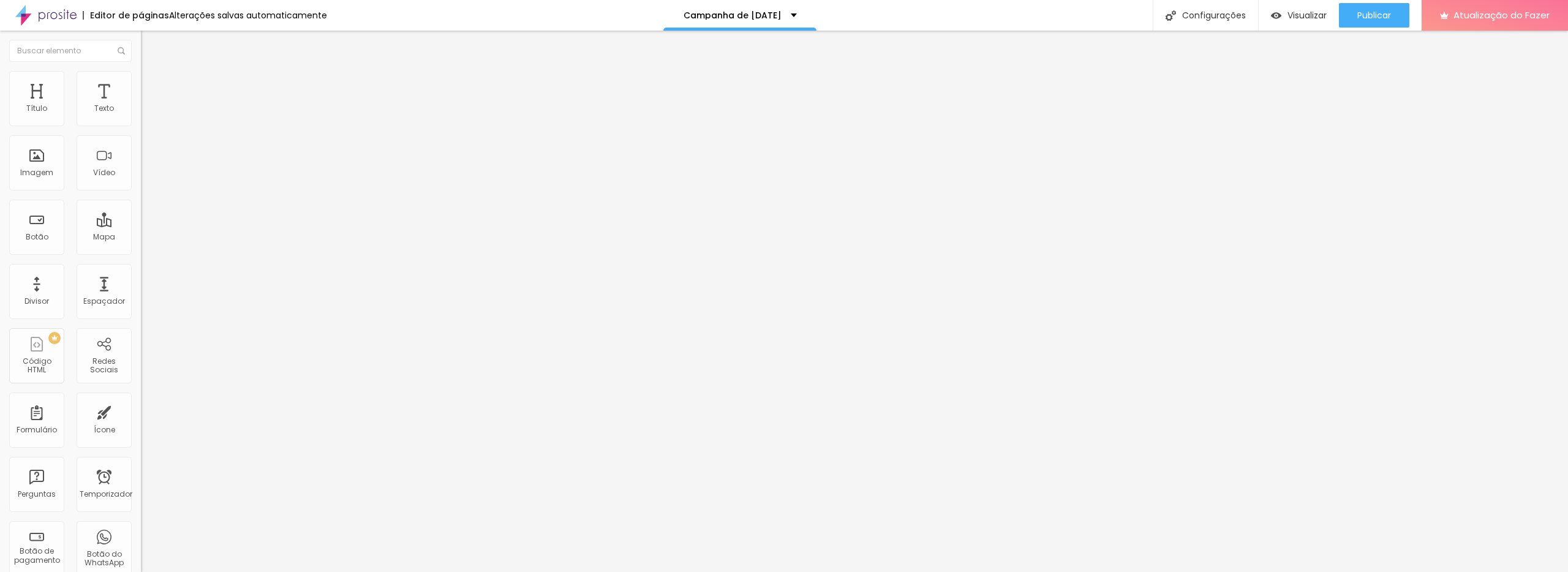
click at [141, 83] on li "Avançado" at bounding box center [210, 89] width 141 height 12
click at [141, 74] on img at bounding box center [145, 76] width 11 height 11
click at [152, 72] on font "Conteúdo" at bounding box center [171, 67] width 38 height 11
click at [141, 124] on input "text" at bounding box center [214, 117] width 147 height 12
click at [148, 106] on font "Adicionar imagem" at bounding box center [184, 100] width 71 height 11
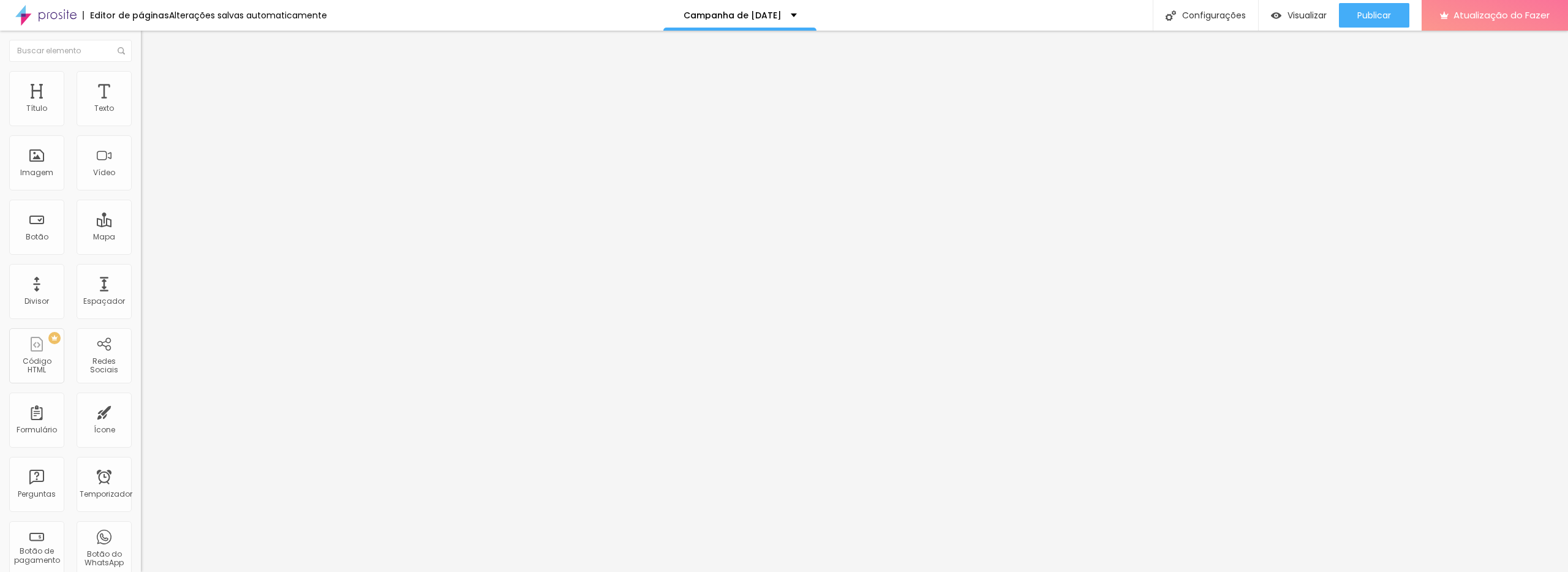
click at [141, 75] on li "Estilo" at bounding box center [210, 76] width 141 height 12
drag, startPoint x: 27, startPoint y: 164, endPoint x: 48, endPoint y: 164, distance: 21.0
click at [141, 164] on div "0 Borda arredondada" at bounding box center [210, 214] width 141 height 174
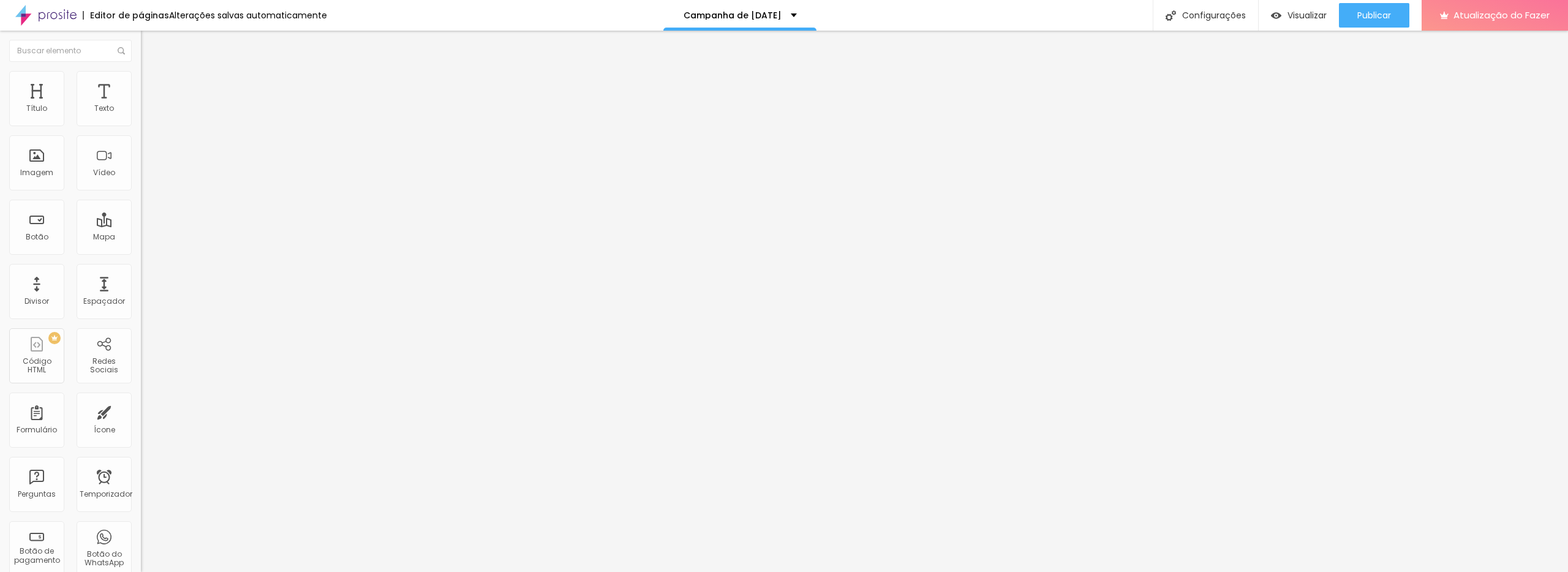
drag, startPoint x: 42, startPoint y: 156, endPoint x: 4, endPoint y: 143, distance: 40.2
click at [141, 269] on input "range" at bounding box center [180, 274] width 79 height 10
click at [152, 86] on font "Avançado" at bounding box center [172, 91] width 41 height 11
click at [152, 72] on font "Conteúdo" at bounding box center [171, 67] width 38 height 11
click at [17, 157] on div "Imagem" at bounding box center [37, 163] width 55 height 55
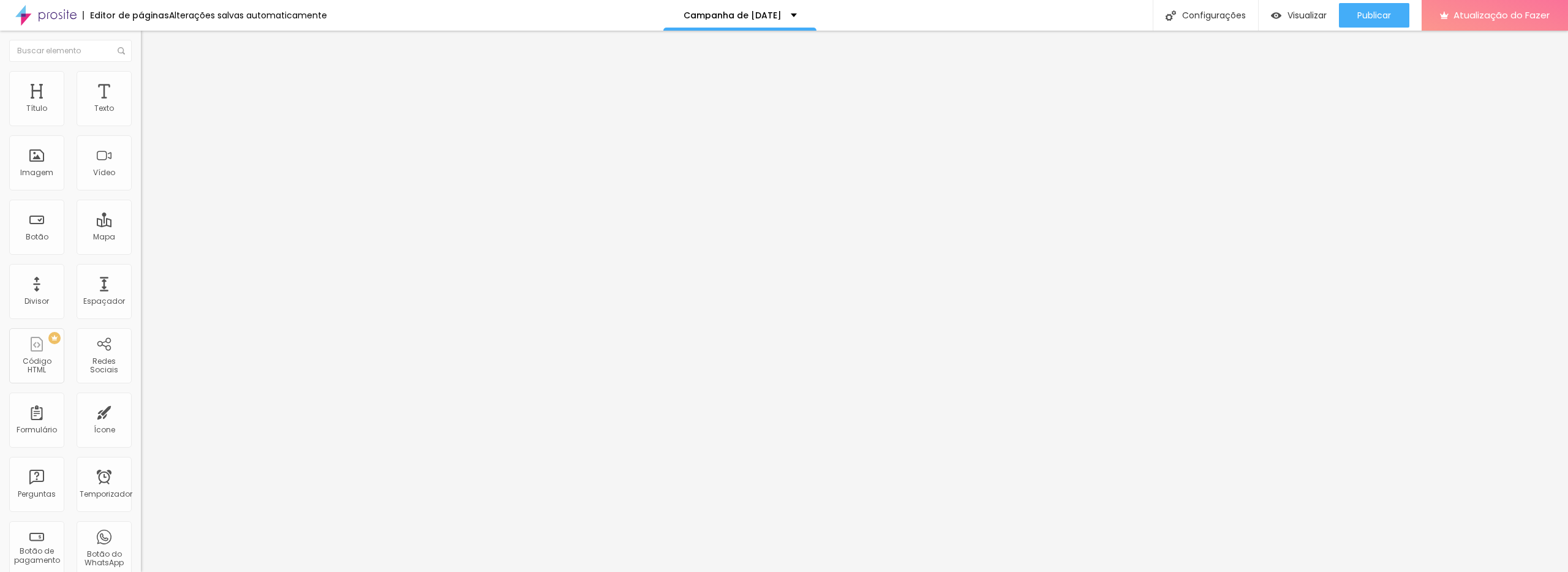
click at [148, 106] on font "Adicionar imagem" at bounding box center [184, 100] width 71 height 11
drag, startPoint x: 262, startPoint y: 180, endPoint x: 279, endPoint y: 174, distance: 18.0
click at [141, 106] on span "Adicionar imagem" at bounding box center [180, 100] width 79 height 11
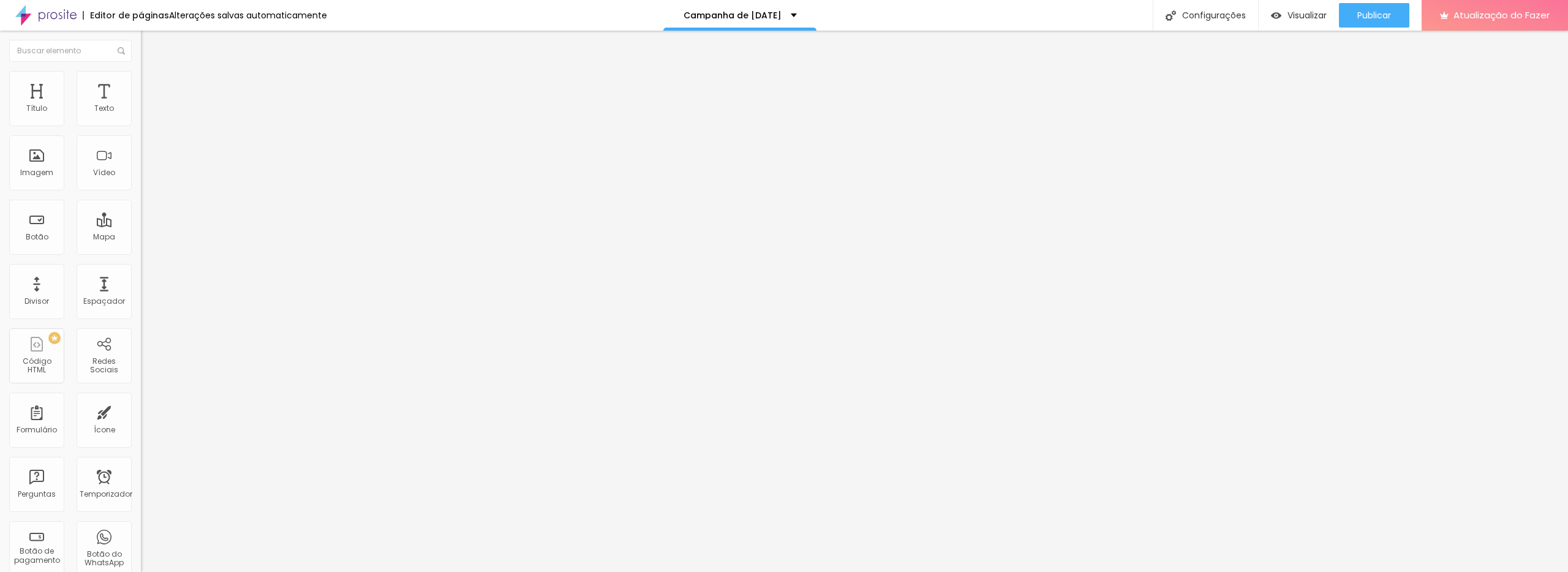
drag, startPoint x: 379, startPoint y: 180, endPoint x: 393, endPoint y: 174, distance: 15.2
click at [148, 106] on font "Adicionar imagem" at bounding box center [184, 100] width 71 height 11
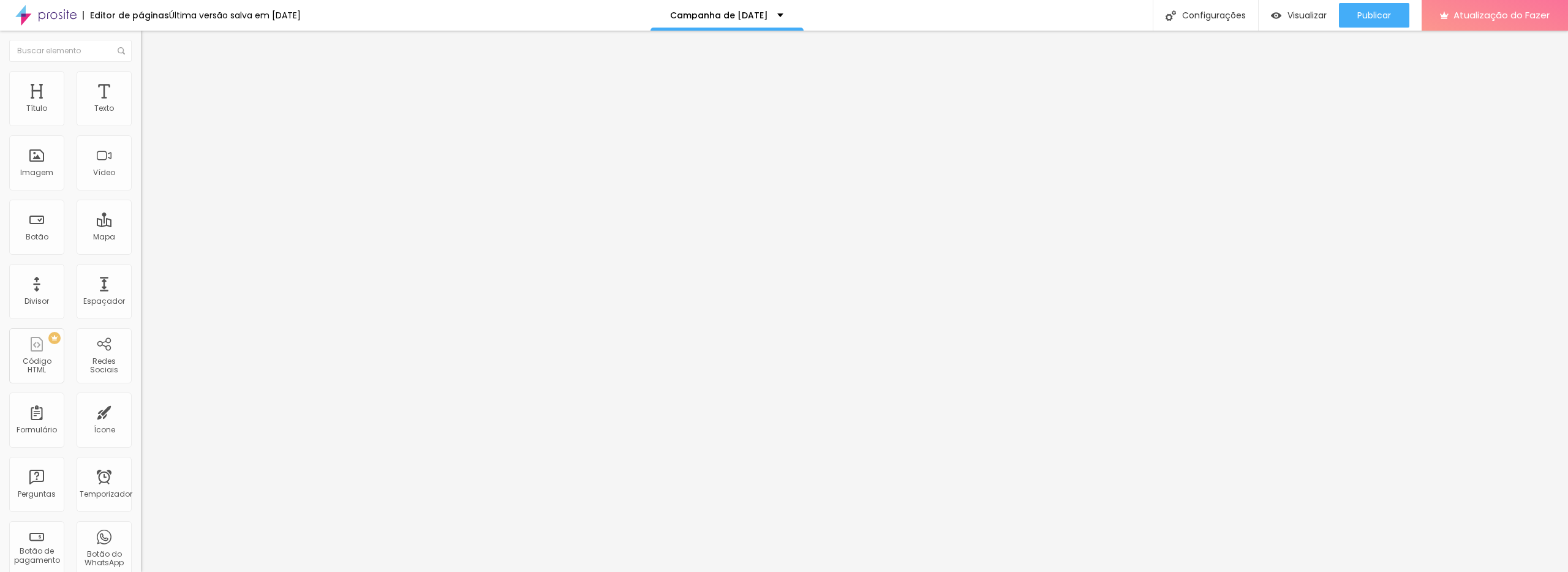
click at [1296, 15] on font "Visualizar" at bounding box center [1307, 15] width 39 height 12
click at [141, 106] on span "Adicionar imagem" at bounding box center [180, 100] width 79 height 11
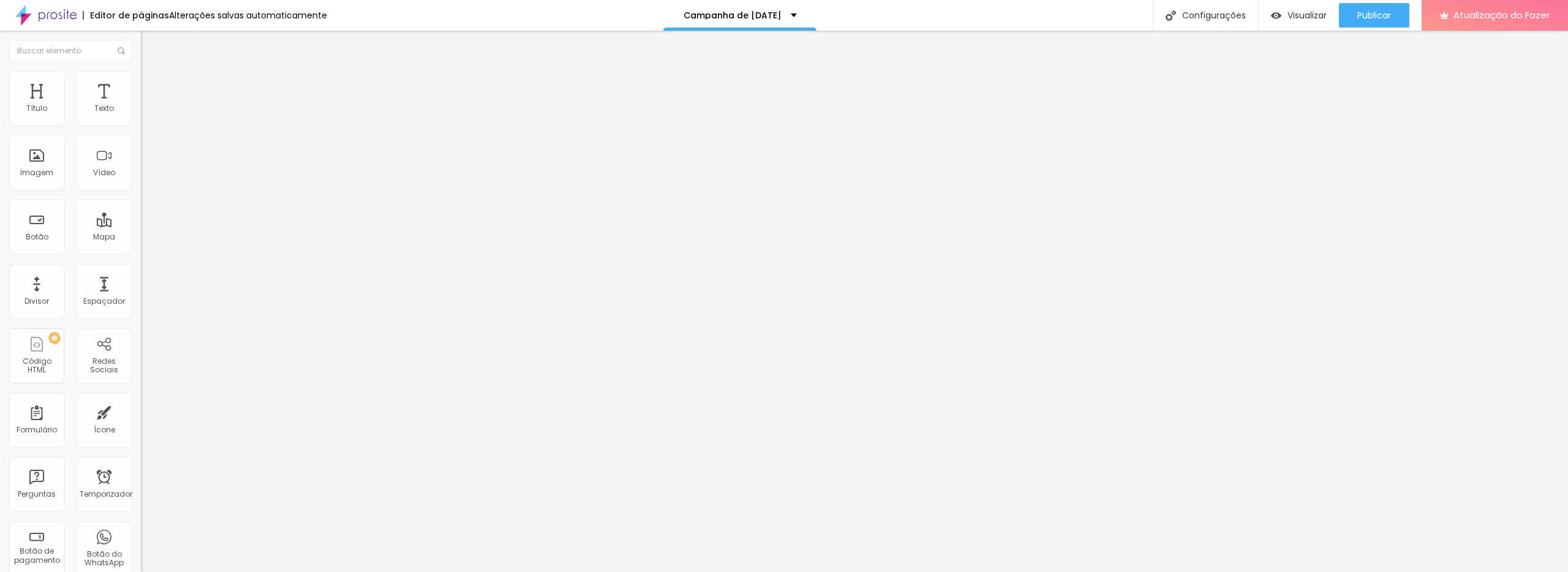
click at [141, 104] on div "Adicionar imagem" at bounding box center [210, 100] width 141 height 8
click at [148, 106] on font "Adicionar imagem" at bounding box center [184, 100] width 71 height 11
click at [148, 106] on font "Trocar imagem" at bounding box center [177, 100] width 59 height 11
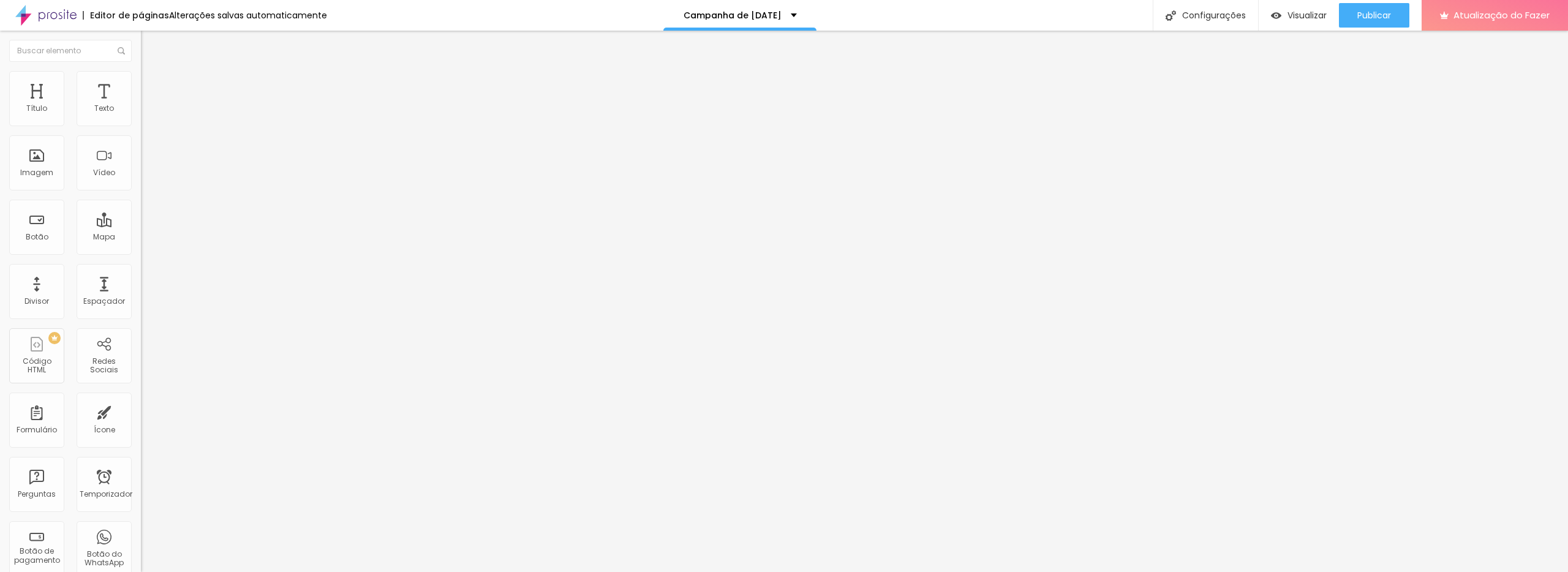
click at [141, 104] on div "Trocar imagem" at bounding box center [210, 100] width 141 height 8
click at [141, 106] on span "Trocar imagem" at bounding box center [174, 100] width 67 height 11
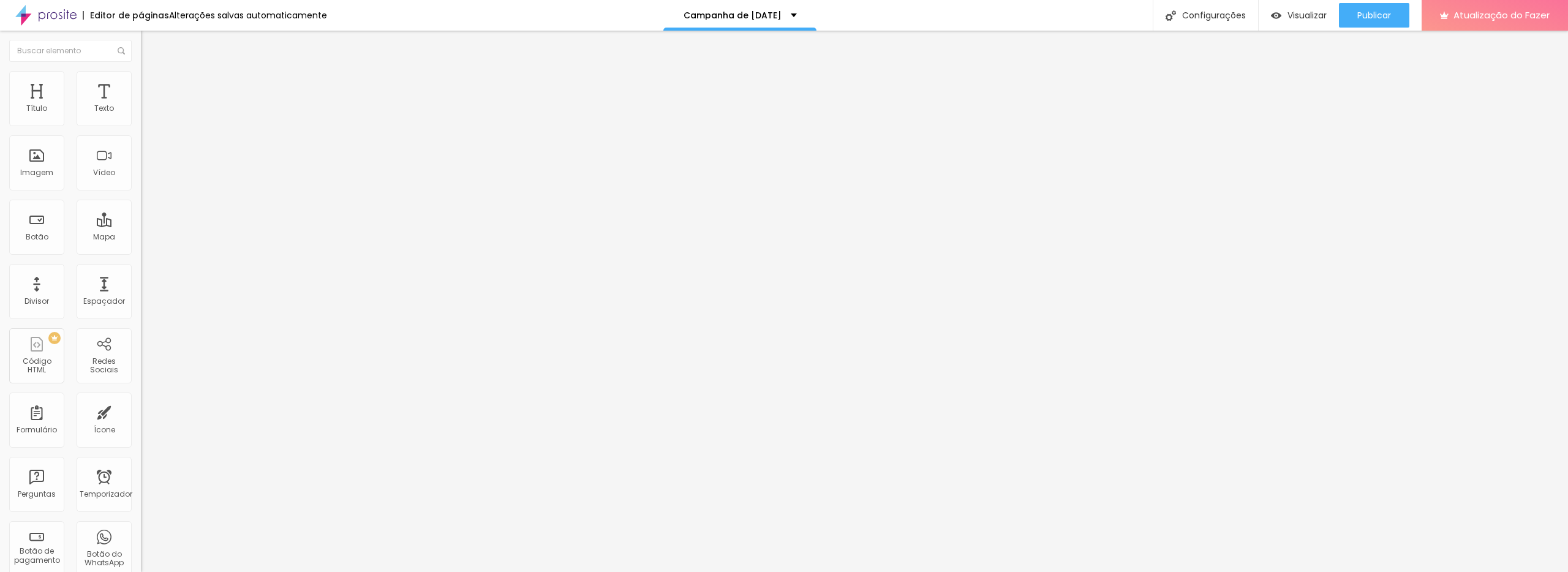
click at [148, 106] on font "Trocar imagem" at bounding box center [177, 100] width 59 height 11
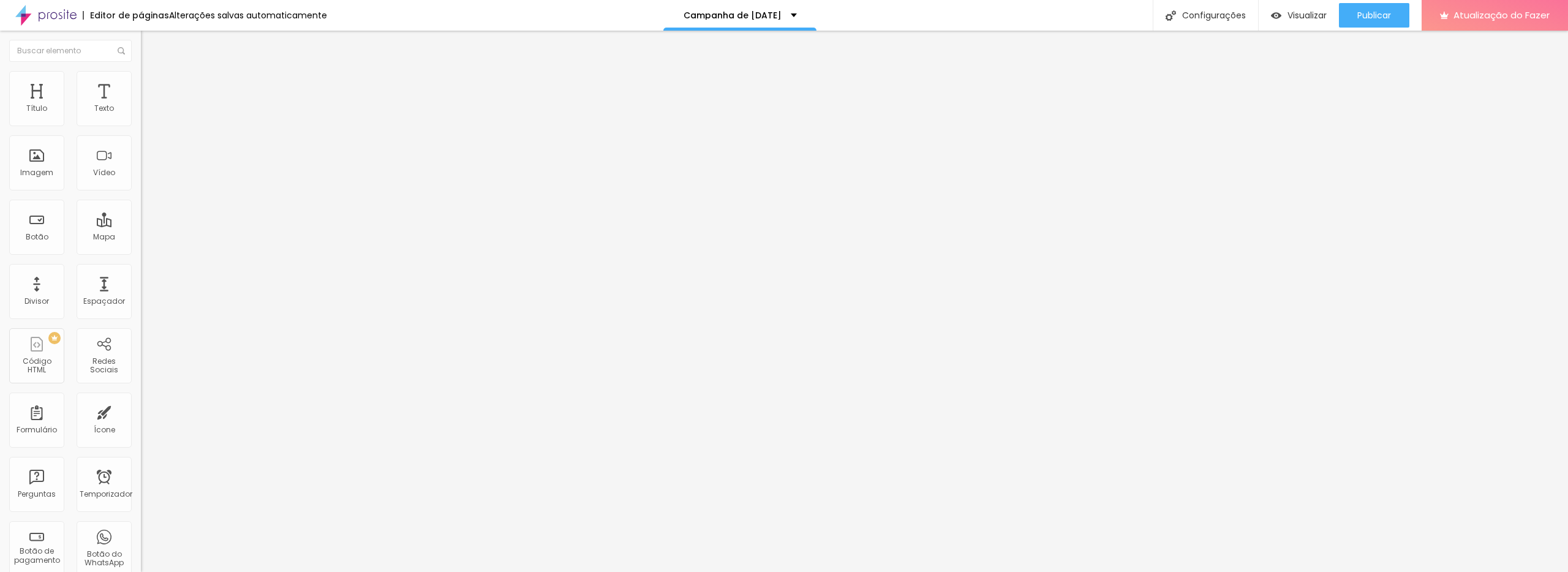
drag, startPoint x: 494, startPoint y: 275, endPoint x: 502, endPoint y: 274, distance: 8.1
click at [141, 106] on span "Trocar imagem" at bounding box center [174, 100] width 67 height 11
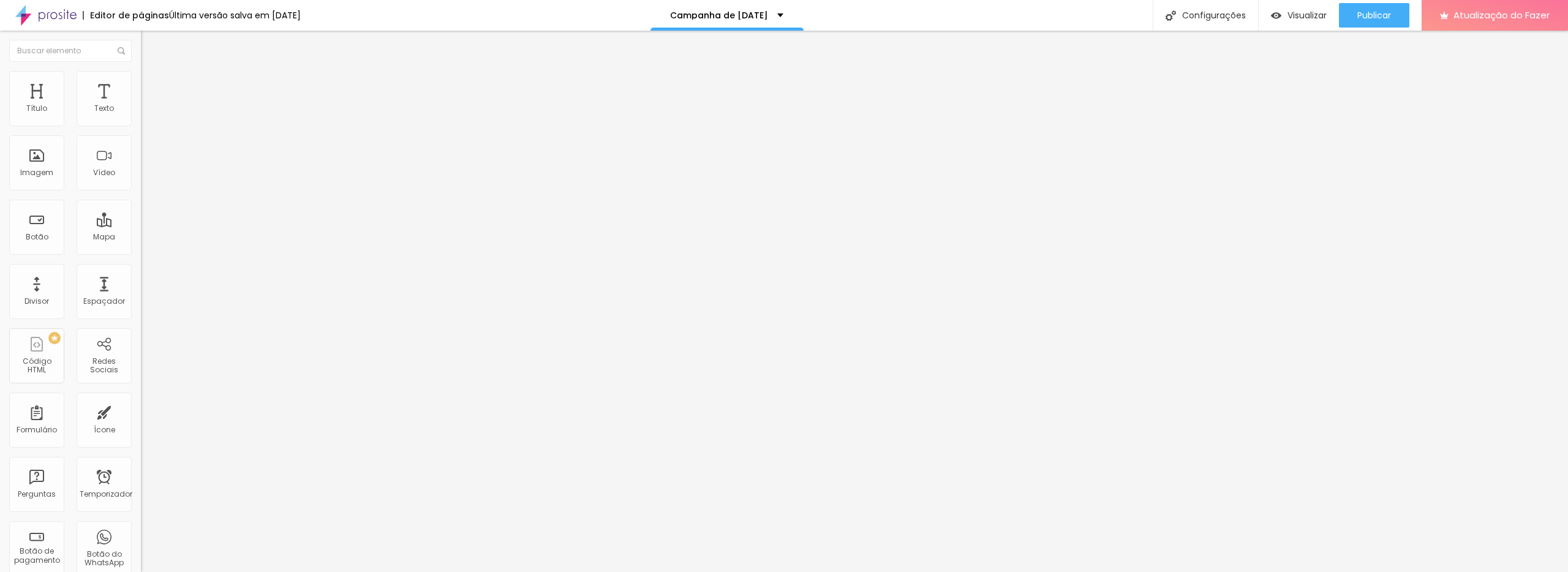
click at [152, 85] on font "Estilo" at bounding box center [161, 79] width 19 height 11
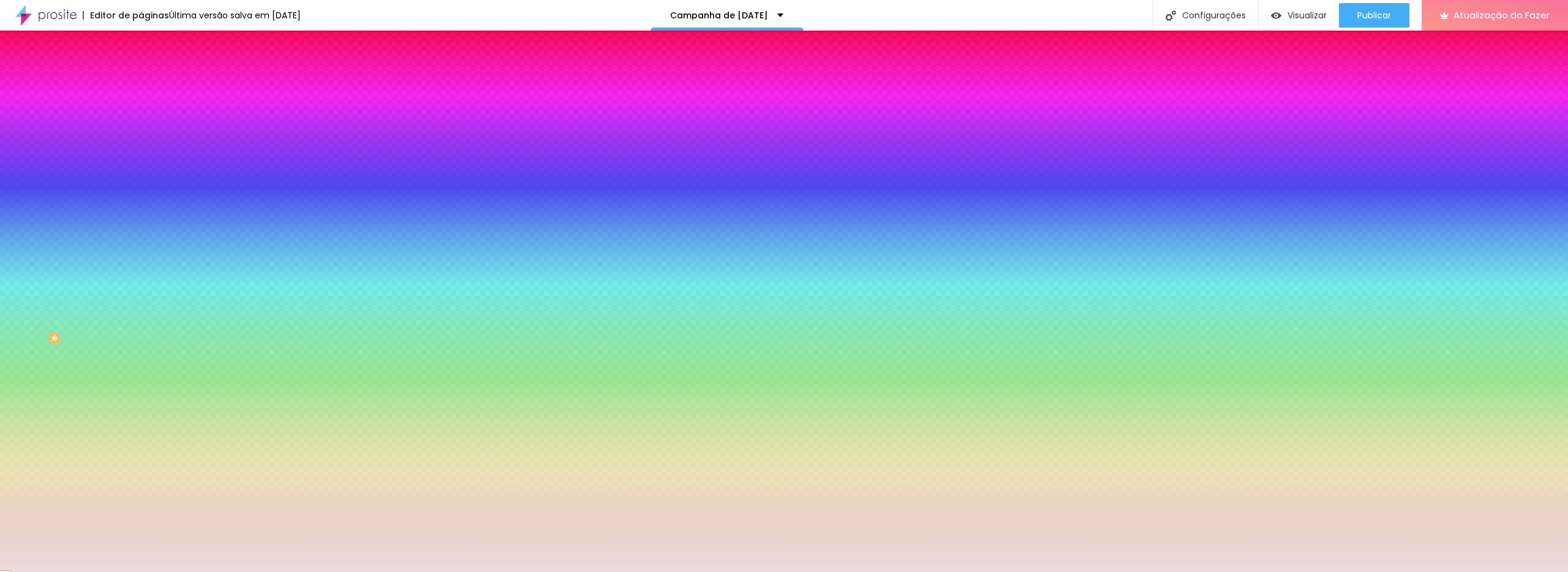
click at [141, 117] on div at bounding box center [210, 117] width 141 height 0
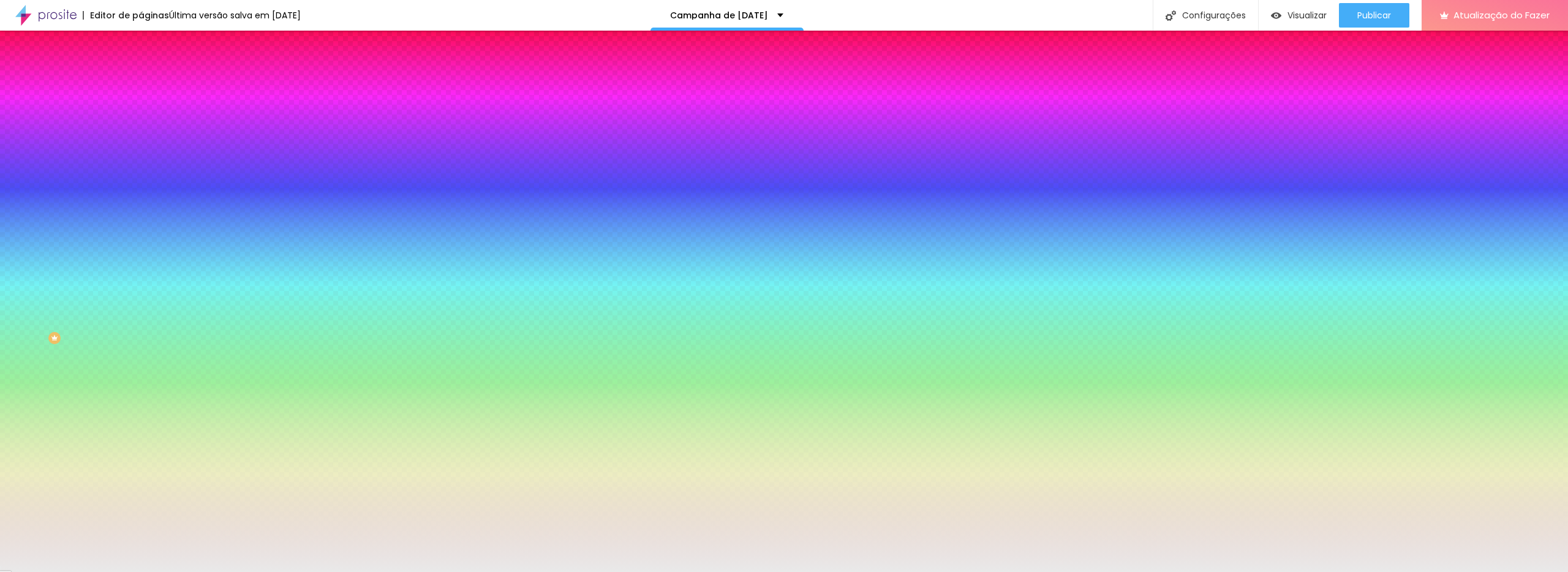
drag, startPoint x: 24, startPoint y: 145, endPoint x: 19, endPoint y: 141, distance: 6.4
click at [141, 145] on div "Cor de fundo Voltar ao padrão #E9E9E9 Sombra DESATIVADO Voltar ao padrão Borda …" at bounding box center [210, 150] width 141 height 109
click at [141, 117] on div at bounding box center [210, 117] width 141 height 0
click at [61, 147] on div at bounding box center [784, 286] width 1568 height 572
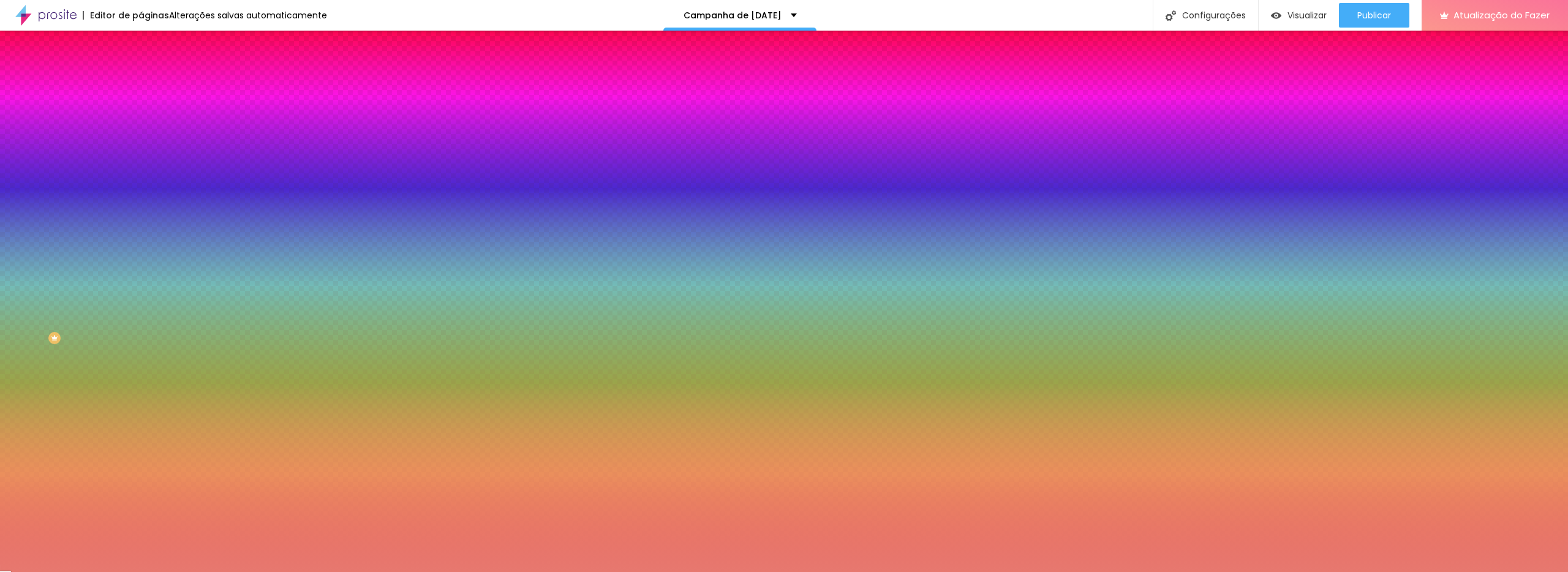
click at [57, 168] on div at bounding box center [784, 286] width 1568 height 572
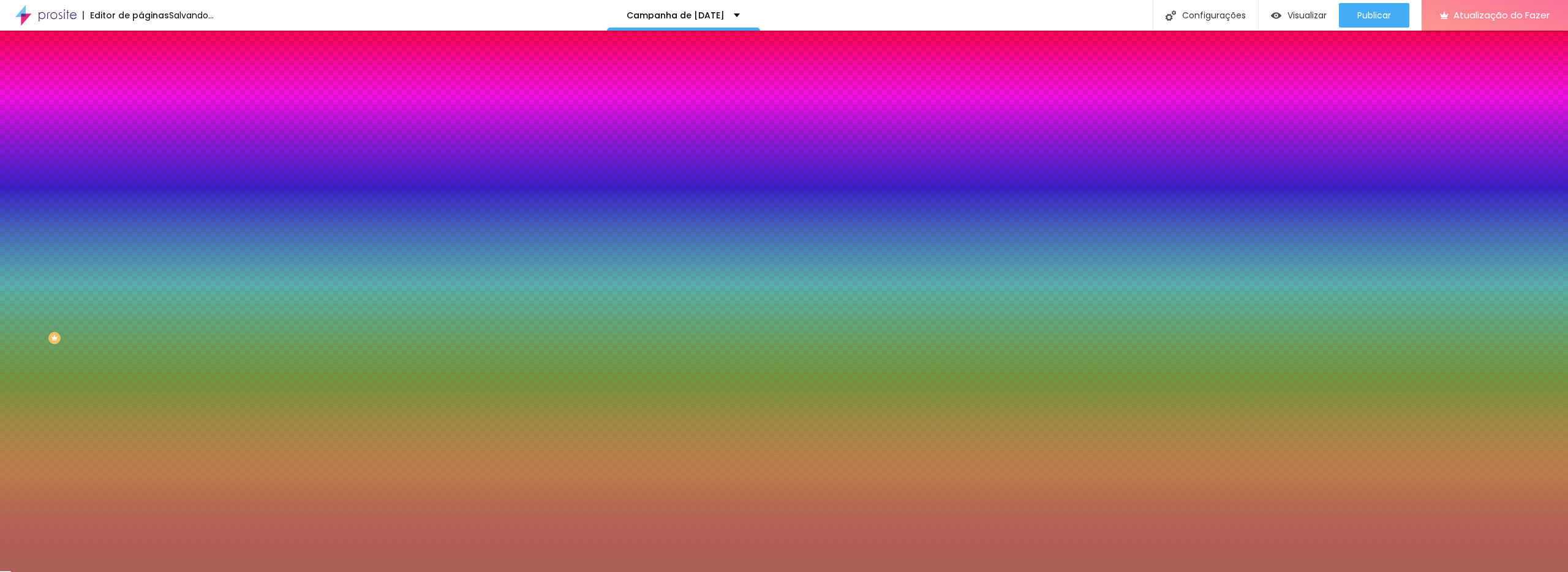
click at [52, 180] on div at bounding box center [784, 286] width 1568 height 572
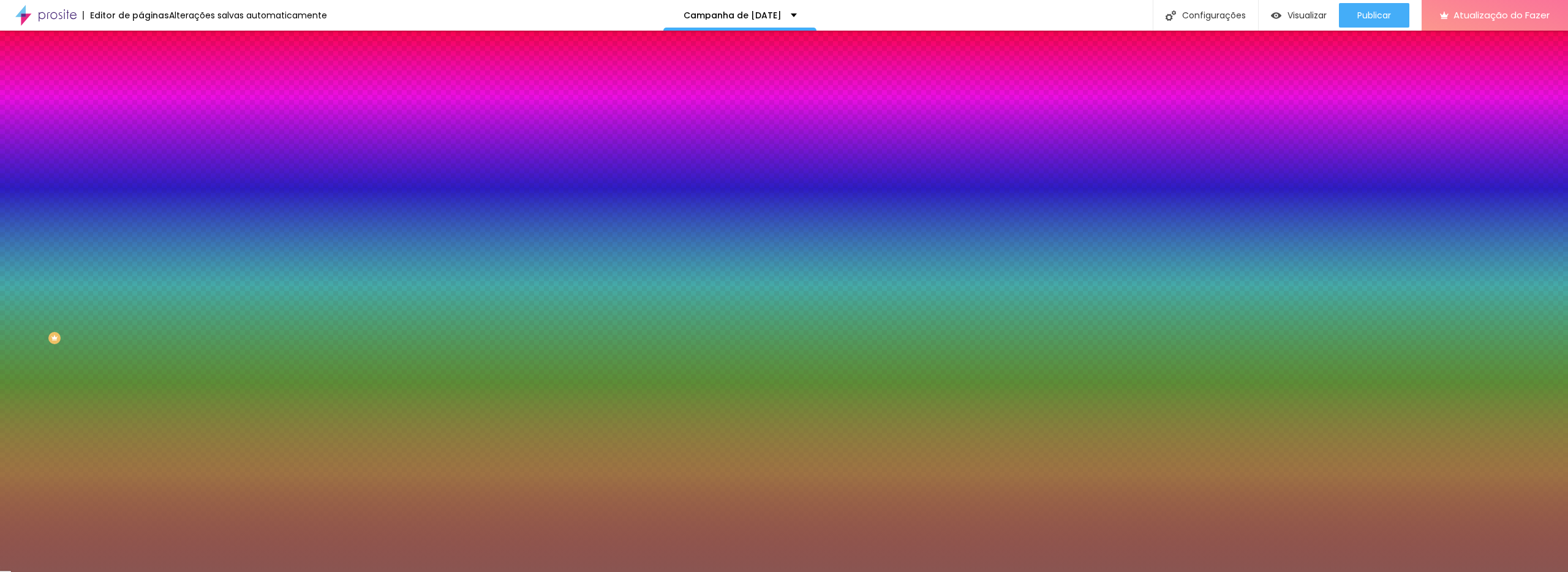
click at [85, 185] on div at bounding box center [784, 286] width 1568 height 572
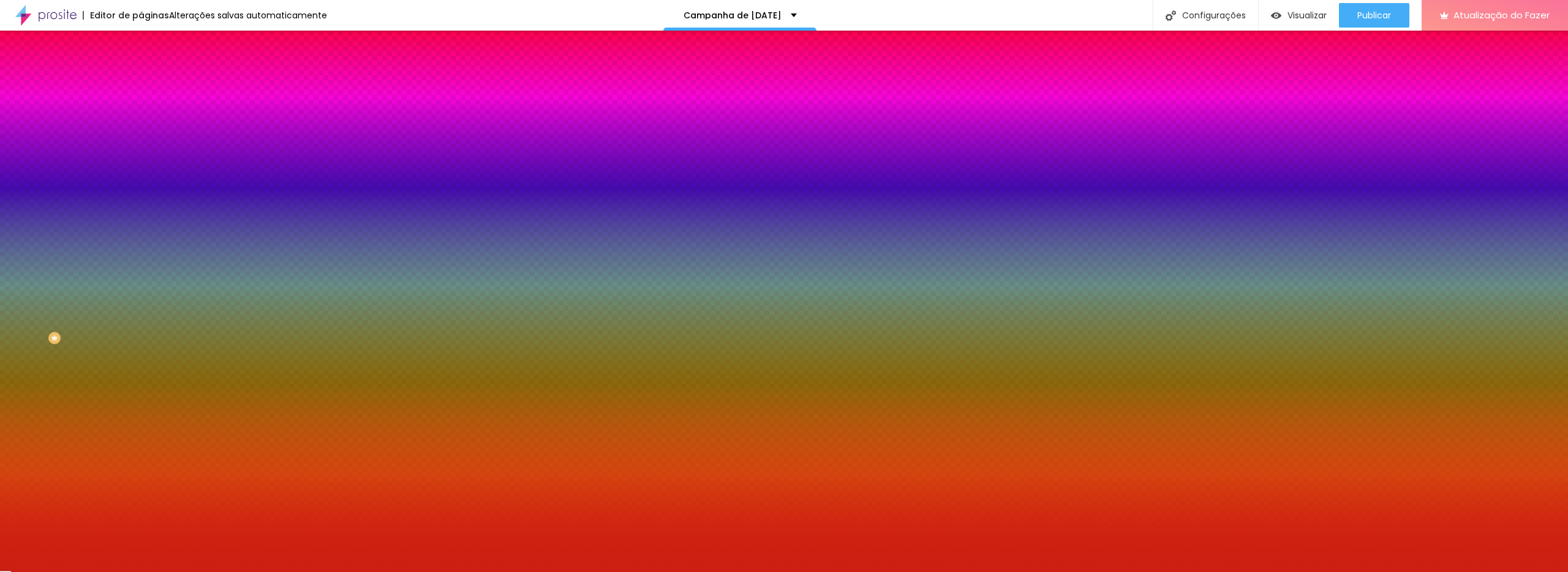
click at [92, 156] on div at bounding box center [784, 286] width 1568 height 572
click at [96, 150] on div at bounding box center [784, 286] width 1568 height 572
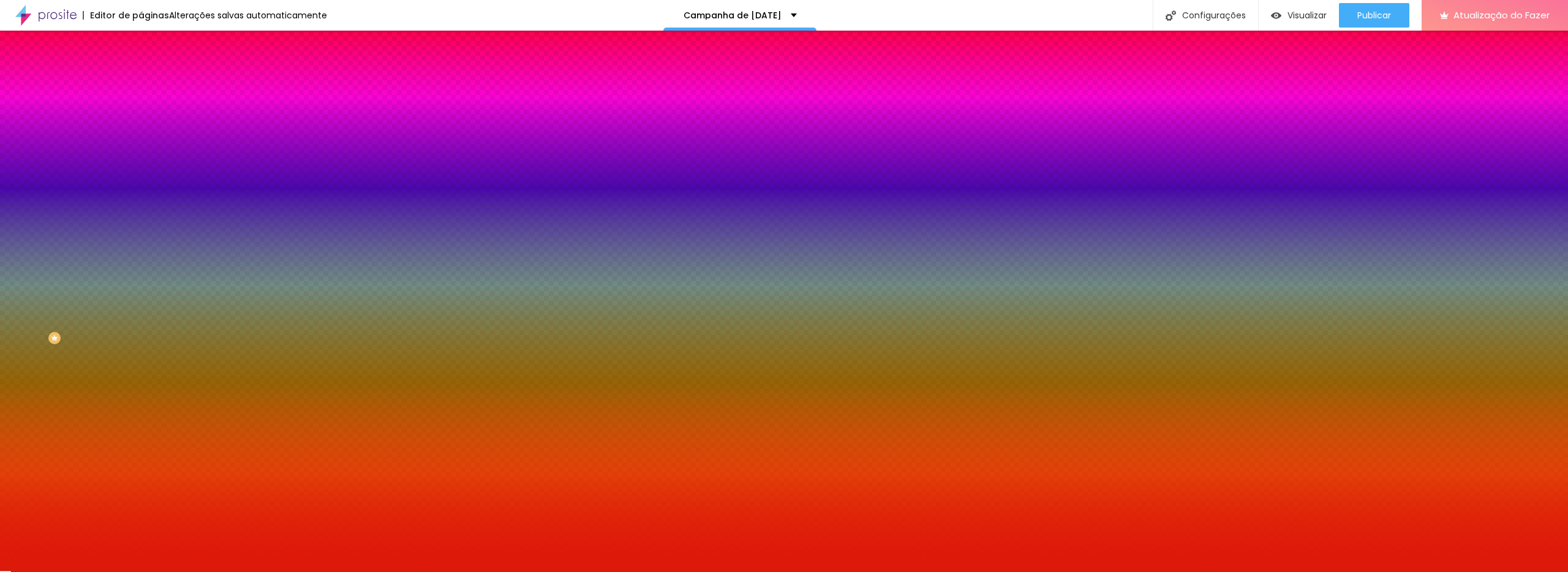
click at [21, 141] on div at bounding box center [784, 286] width 1568 height 572
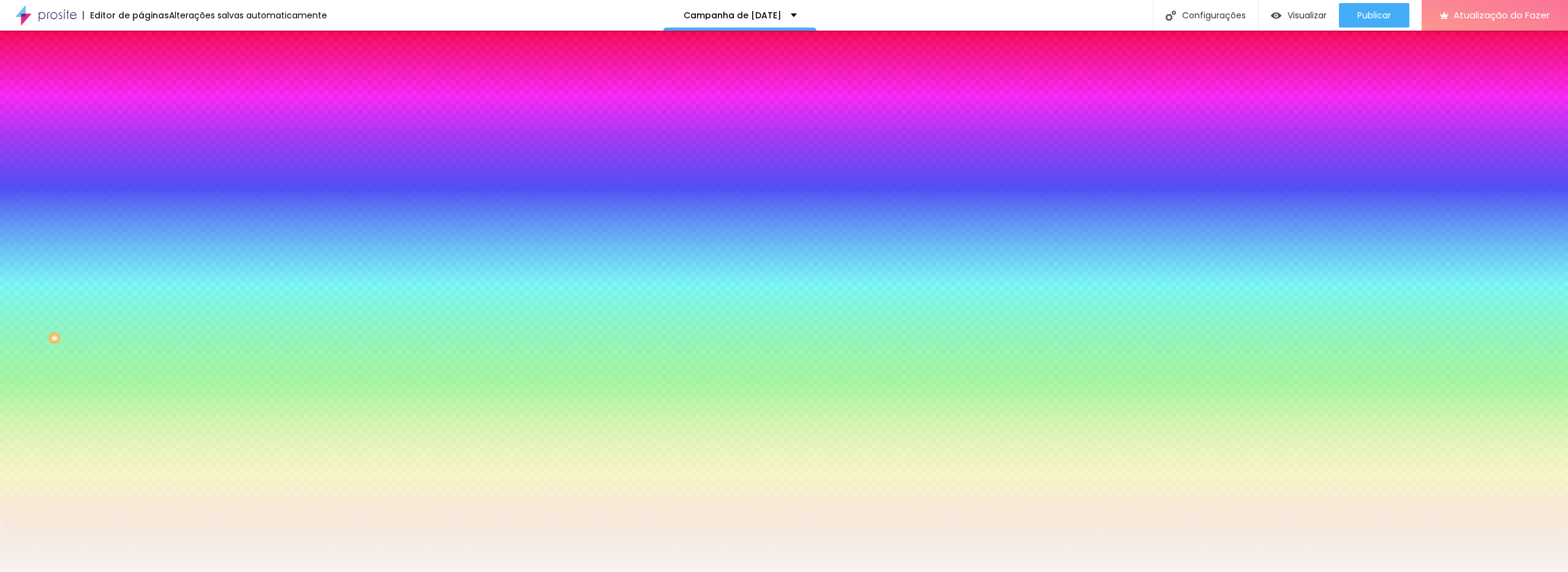
drag, startPoint x: 124, startPoint y: 228, endPoint x: 121, endPoint y: 140, distance: 88.1
click at [141, 129] on div at bounding box center [210, 129] width 141 height 0
click at [141, 117] on div at bounding box center [210, 117] width 141 height 0
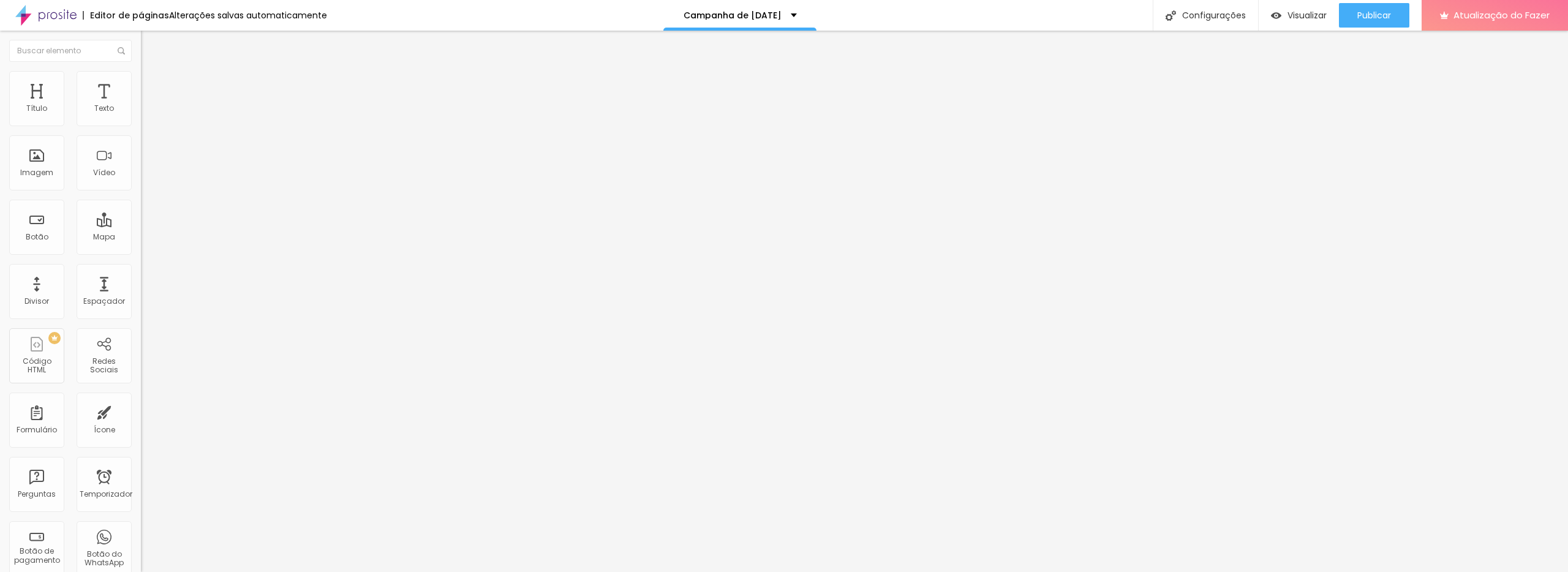
click at [141, 83] on li "Estilo" at bounding box center [210, 76] width 141 height 12
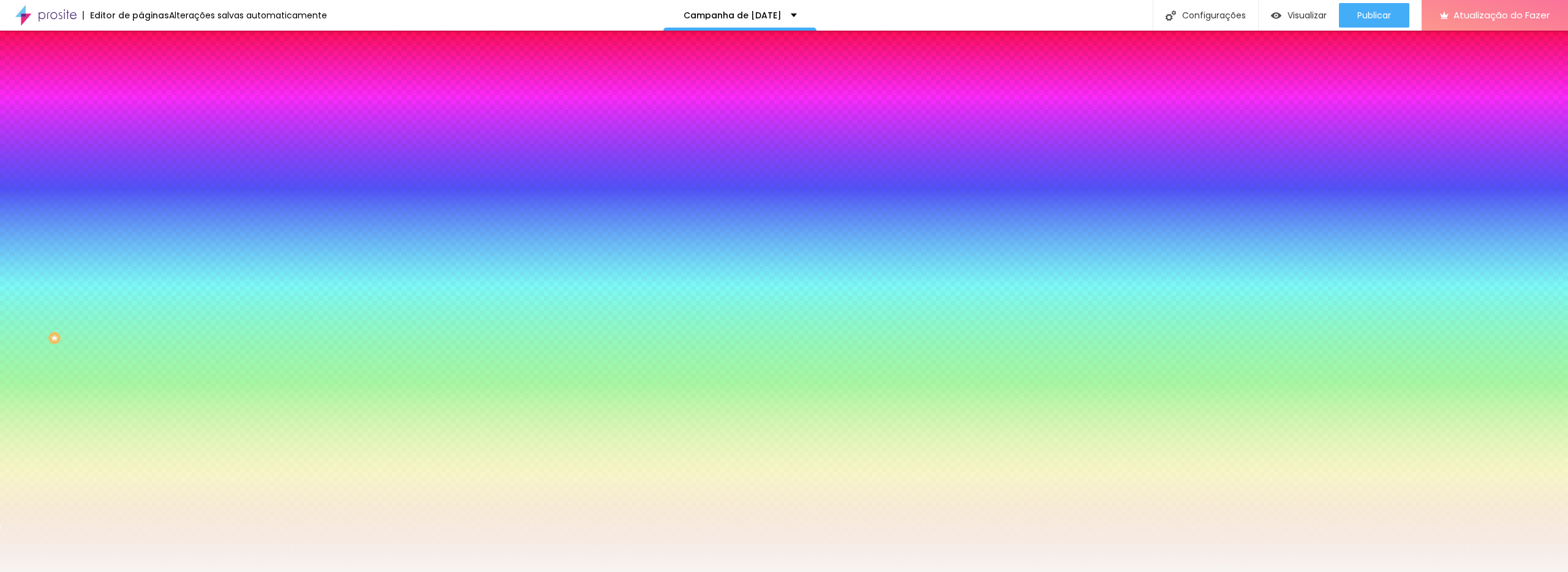
click at [141, 117] on div at bounding box center [210, 117] width 141 height 0
drag, startPoint x: 111, startPoint y: 152, endPoint x: 106, endPoint y: 146, distance: 7.8
click at [108, 145] on div at bounding box center [784, 286] width 1568 height 572
drag, startPoint x: 108, startPoint y: 143, endPoint x: 106, endPoint y: 133, distance: 10.2
click at [141, 129] on div "Cor de fundo Voltar ao padrão #F7F1F1" at bounding box center [210, 112] width 141 height 34
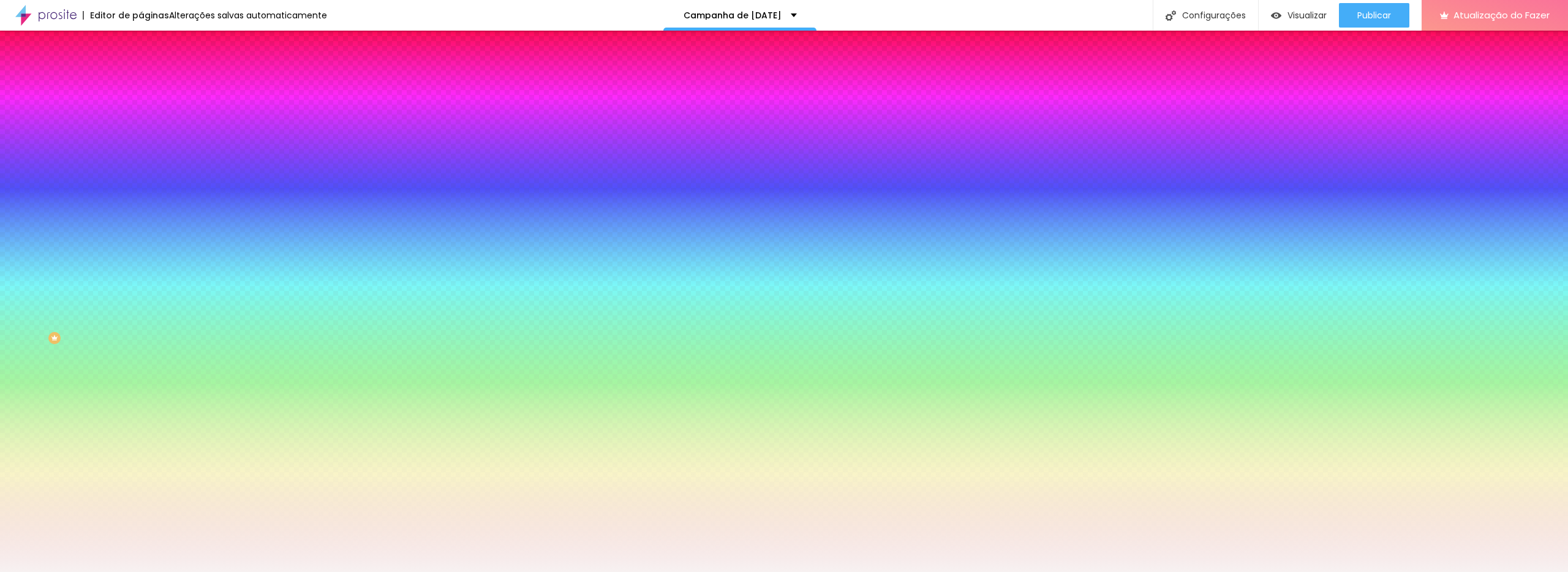
click at [141, 117] on div at bounding box center [210, 117] width 141 height 0
click at [106, 140] on div at bounding box center [784, 286] width 1568 height 572
click at [106, 145] on div at bounding box center [784, 286] width 1568 height 572
click at [141, 129] on div at bounding box center [210, 129] width 141 height 0
drag, startPoint x: 85, startPoint y: 127, endPoint x: 86, endPoint y: 136, distance: 9.1
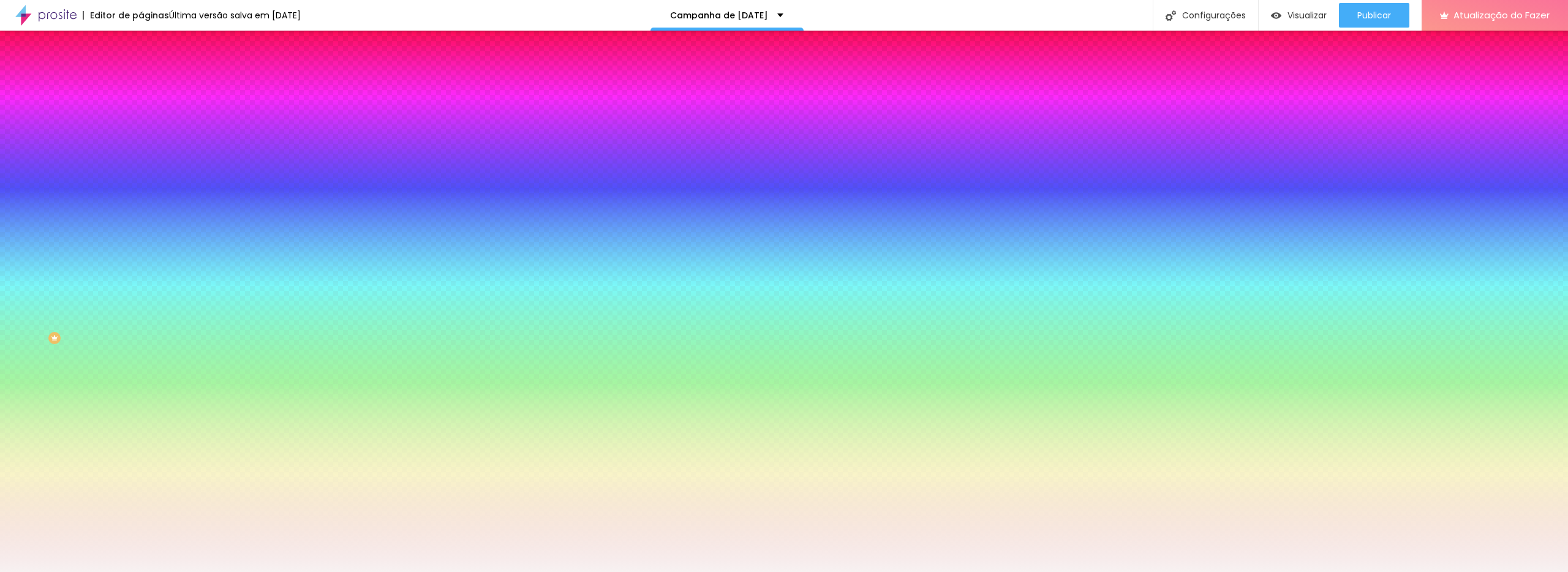
click at [141, 117] on div at bounding box center [210, 117] width 141 height 0
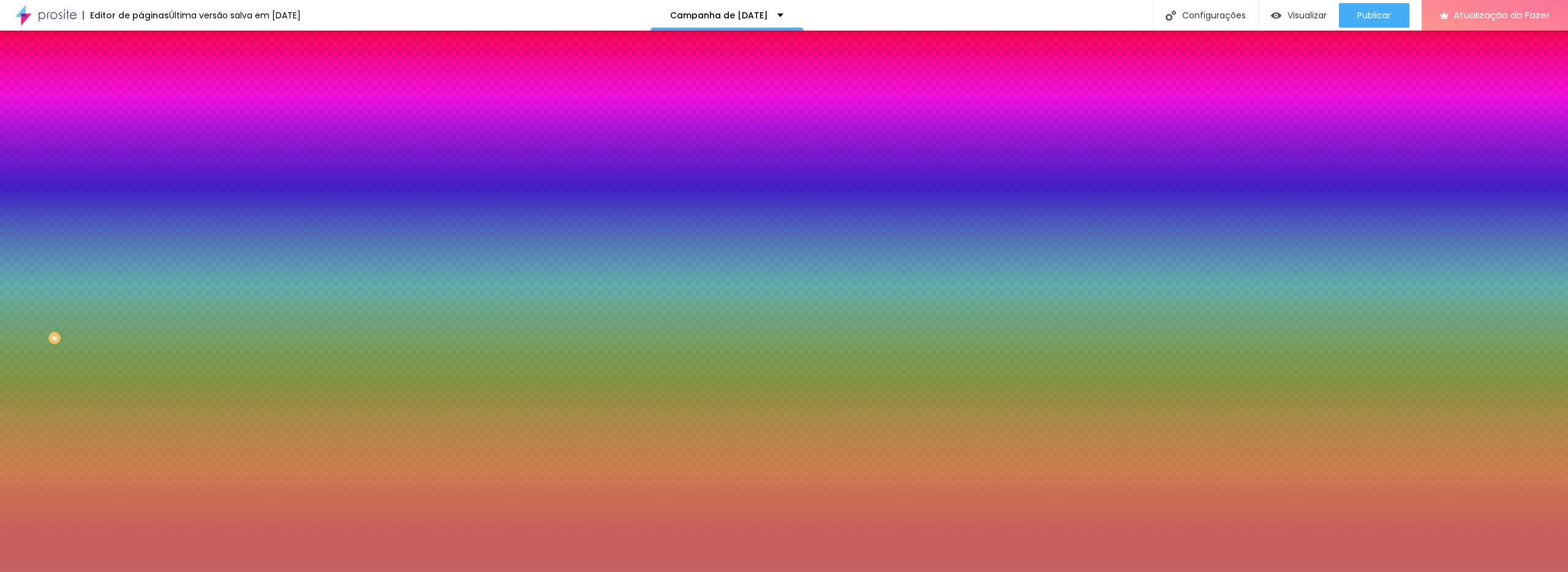
click at [59, 160] on div at bounding box center [784, 286] width 1568 height 572
click at [69, 166] on div at bounding box center [784, 286] width 1568 height 572
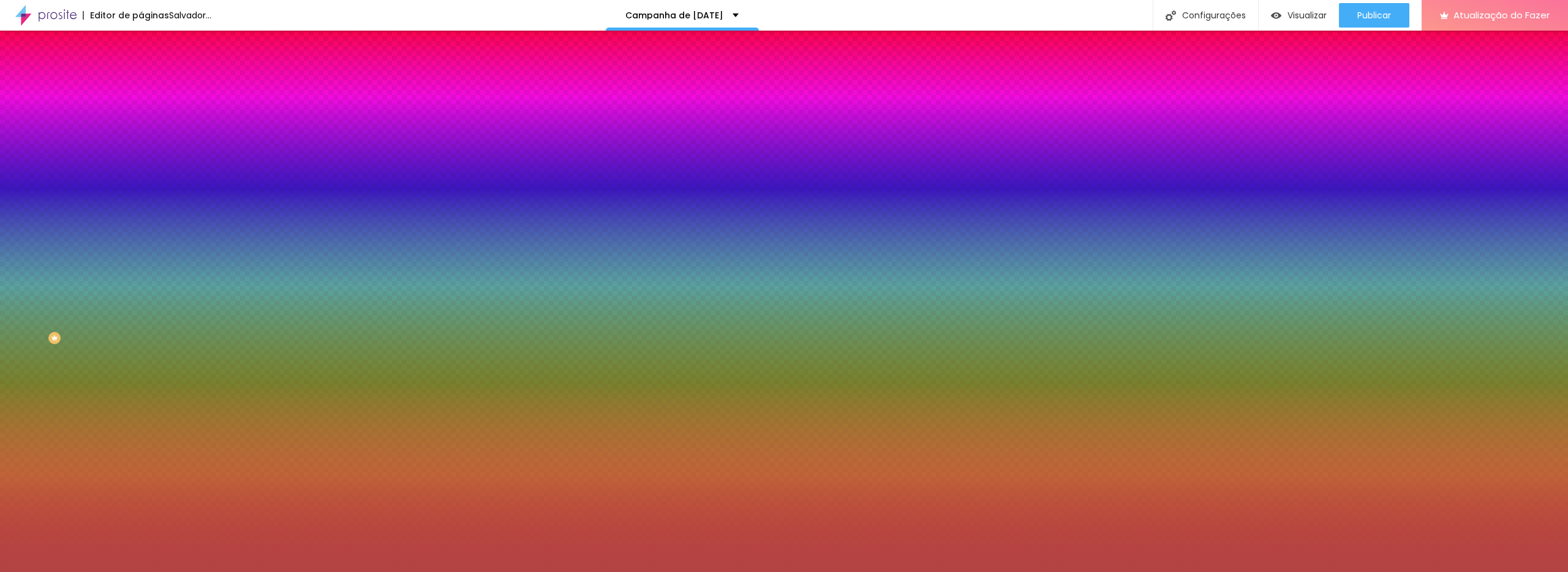
click at [86, 157] on div at bounding box center [784, 286] width 1568 height 572
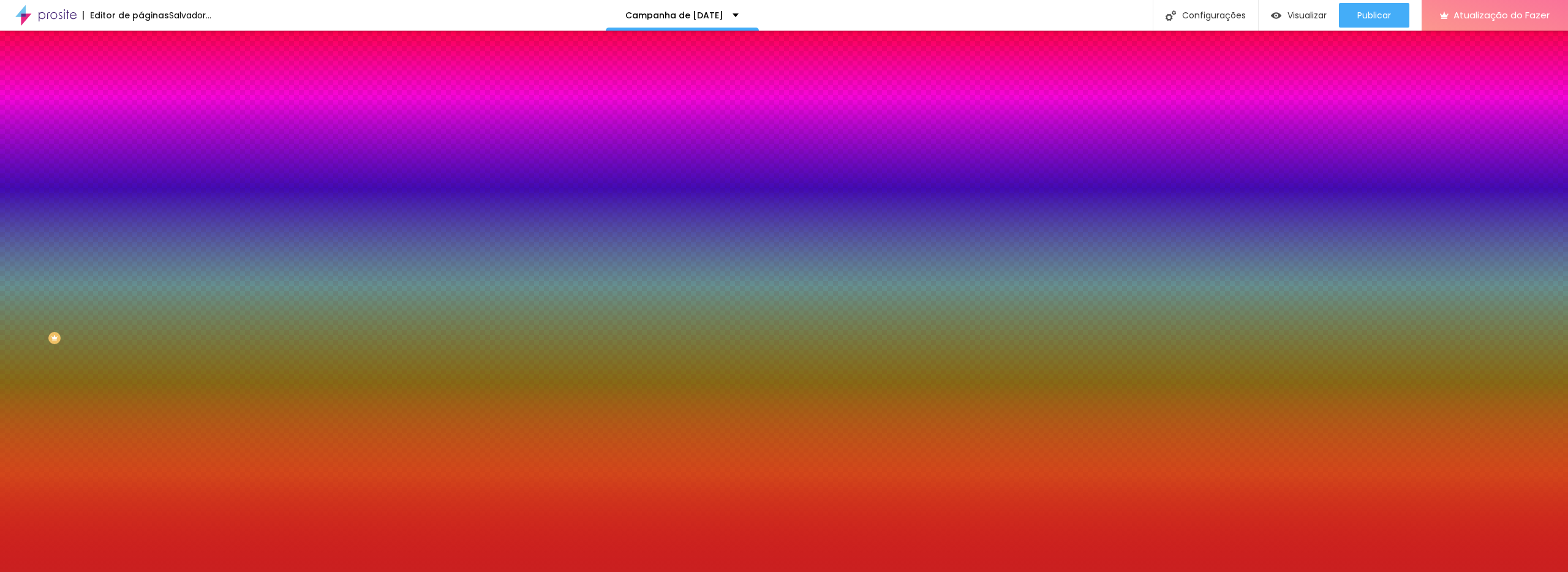
click at [98, 151] on div at bounding box center [784, 286] width 1568 height 572
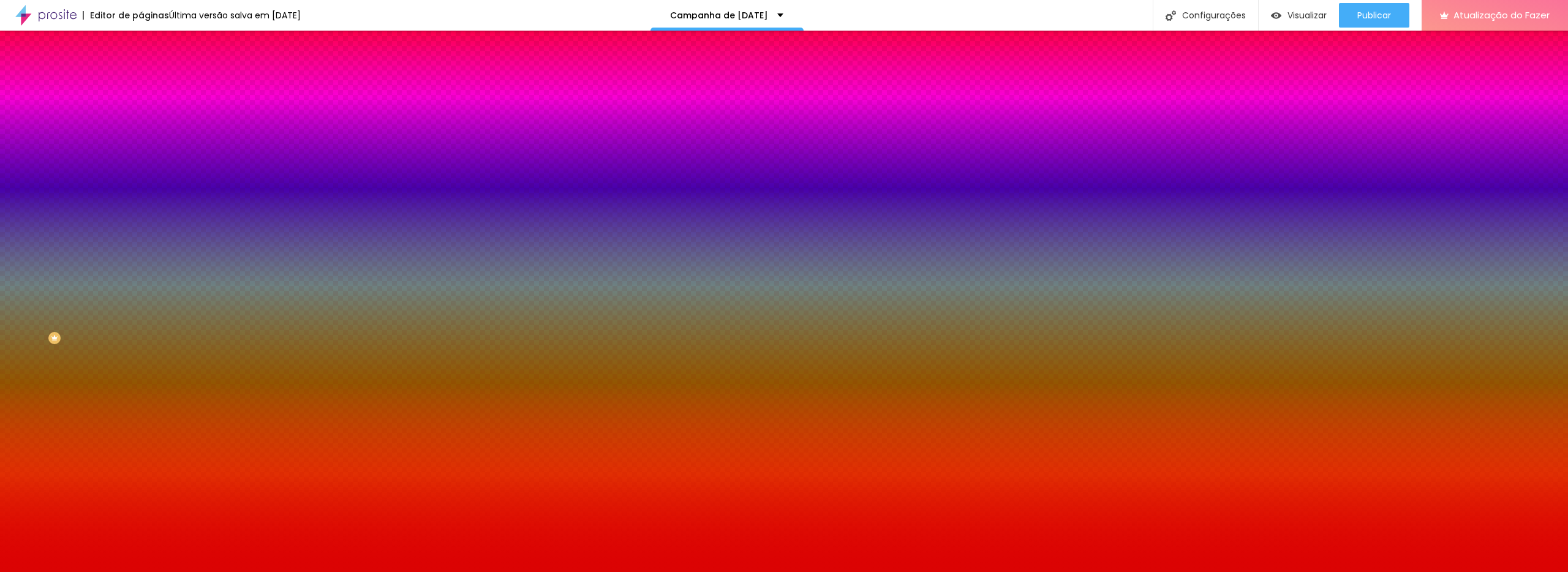
click at [92, 145] on div at bounding box center [784, 286] width 1568 height 572
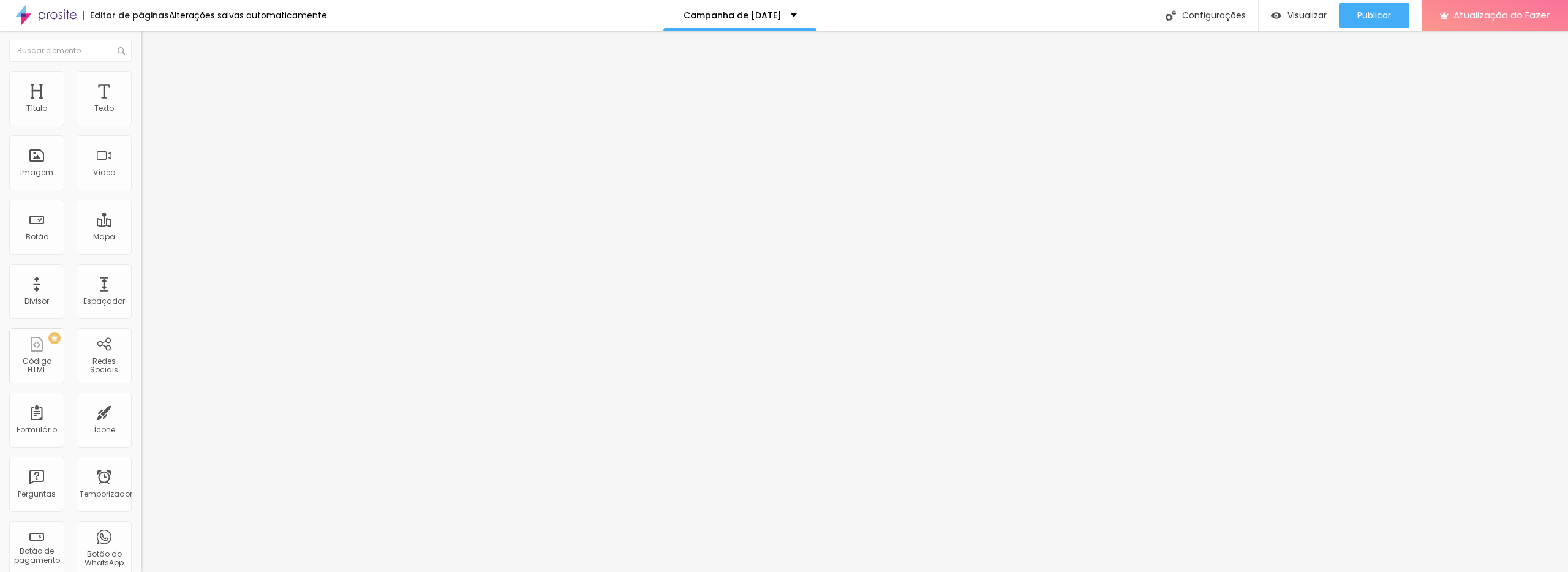
click at [141, 80] on li "Estilo" at bounding box center [210, 76] width 141 height 12
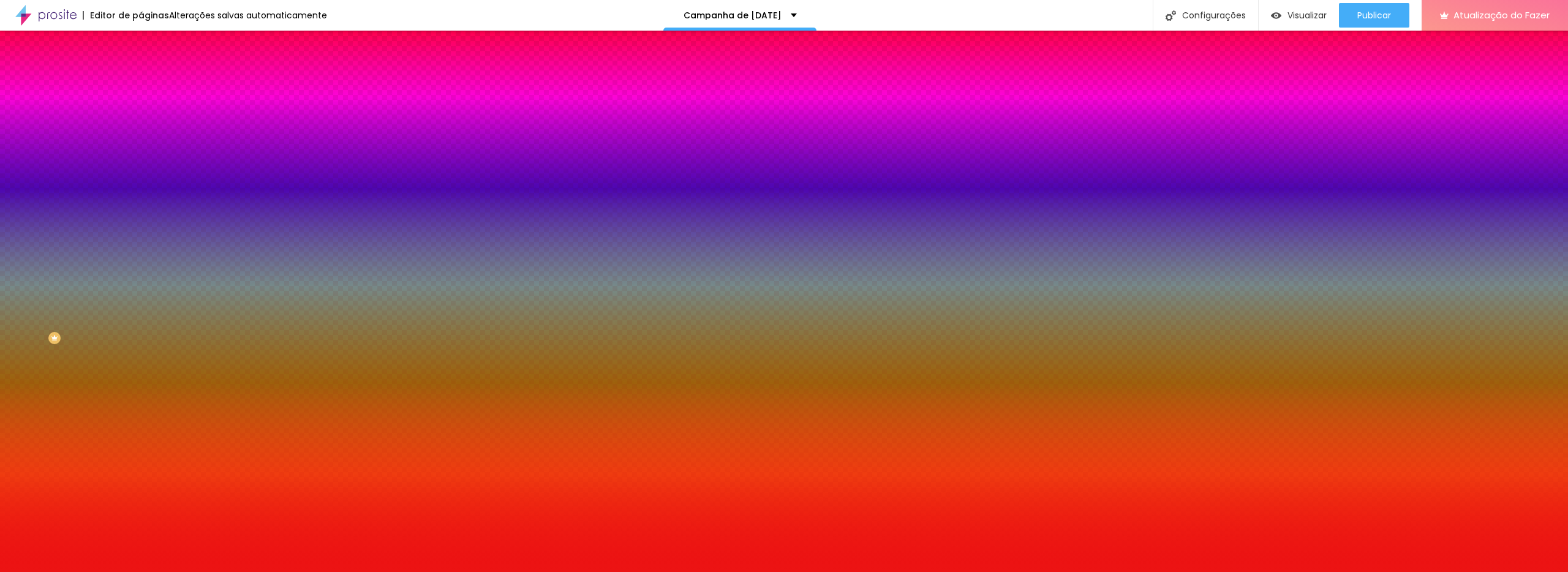
click at [141, 117] on div at bounding box center [210, 117] width 141 height 0
click at [75, 165] on div at bounding box center [784, 286] width 1568 height 572
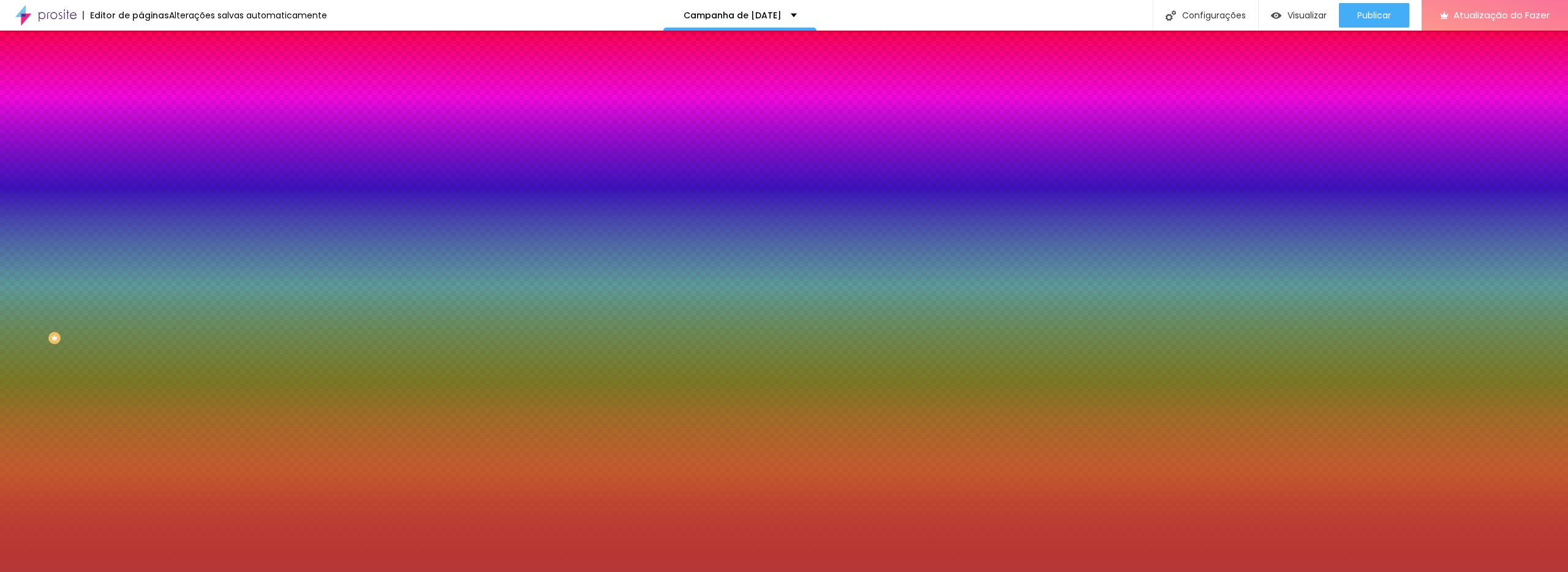
click at [79, 208] on div at bounding box center [784, 286] width 1568 height 572
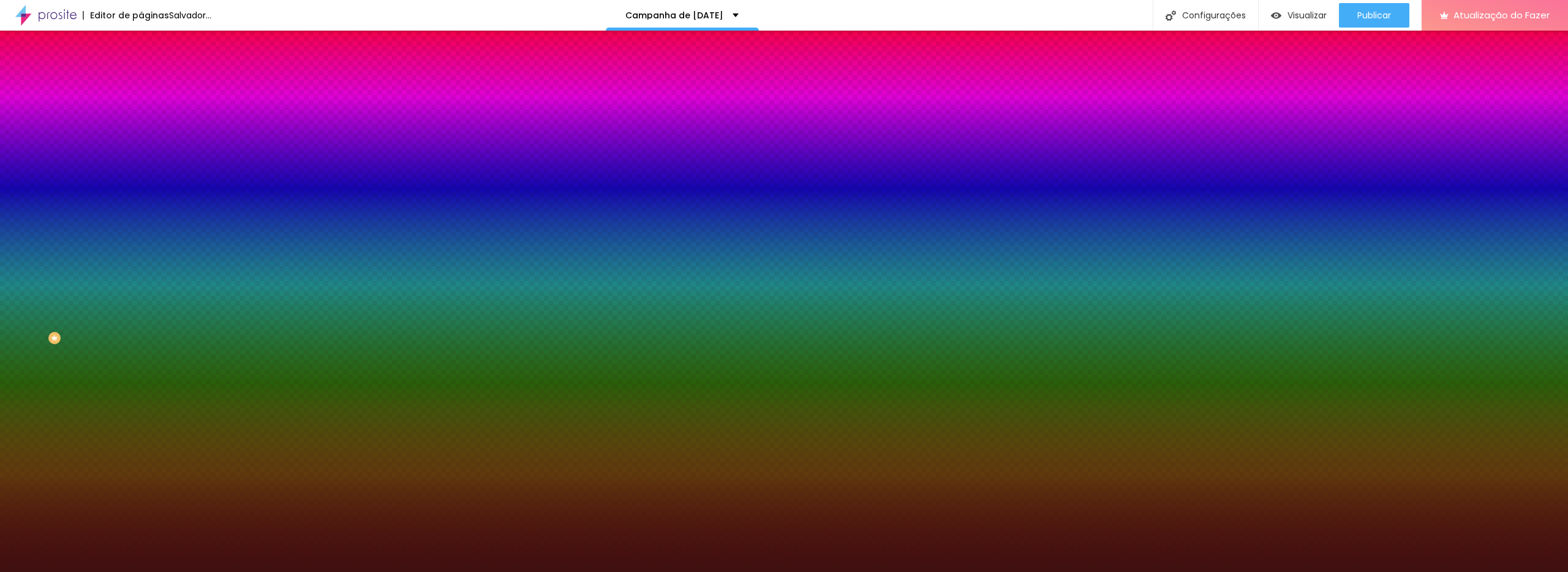
click at [81, 227] on div at bounding box center [784, 286] width 1568 height 572
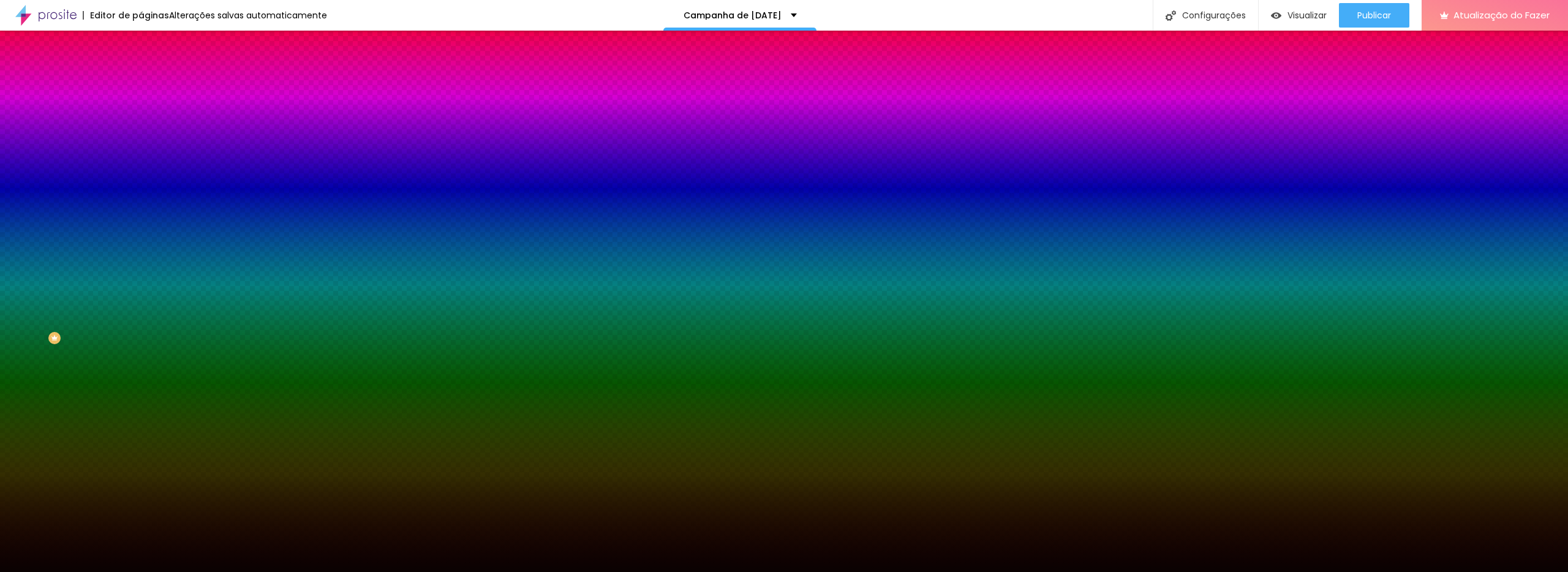
click at [42, 216] on div at bounding box center [784, 286] width 1568 height 572
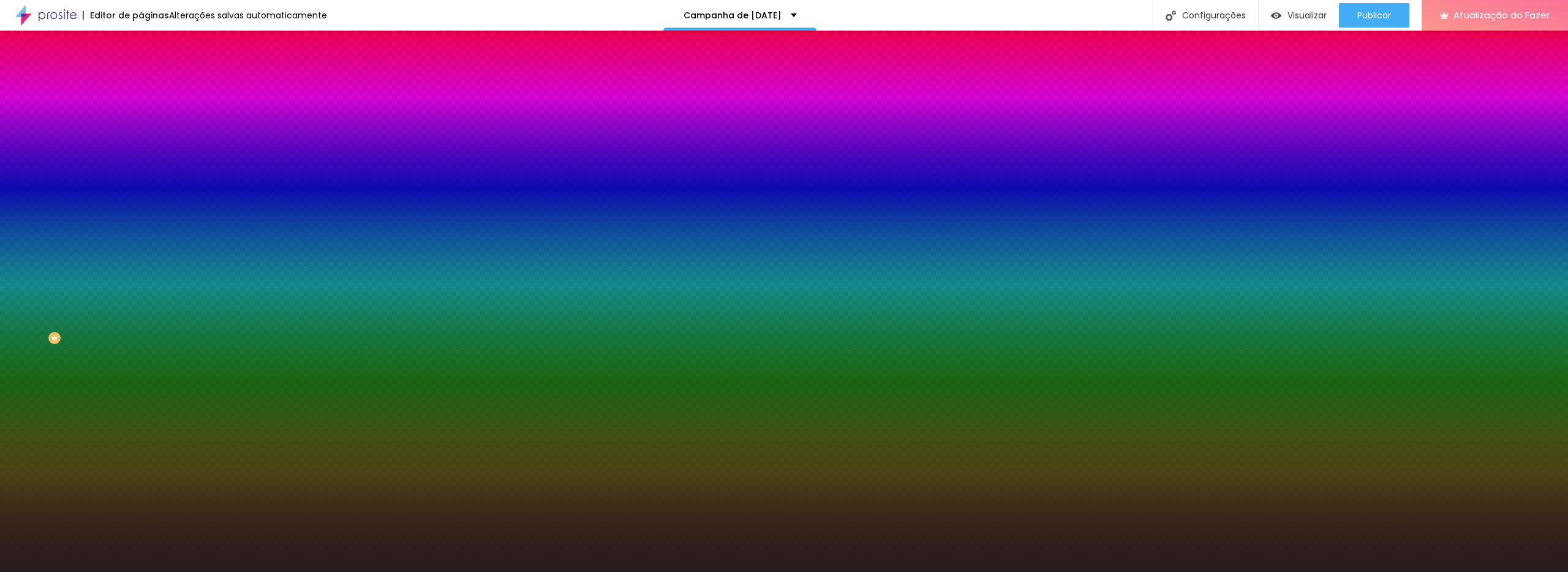
click at [59, 188] on div at bounding box center [784, 286] width 1568 height 572
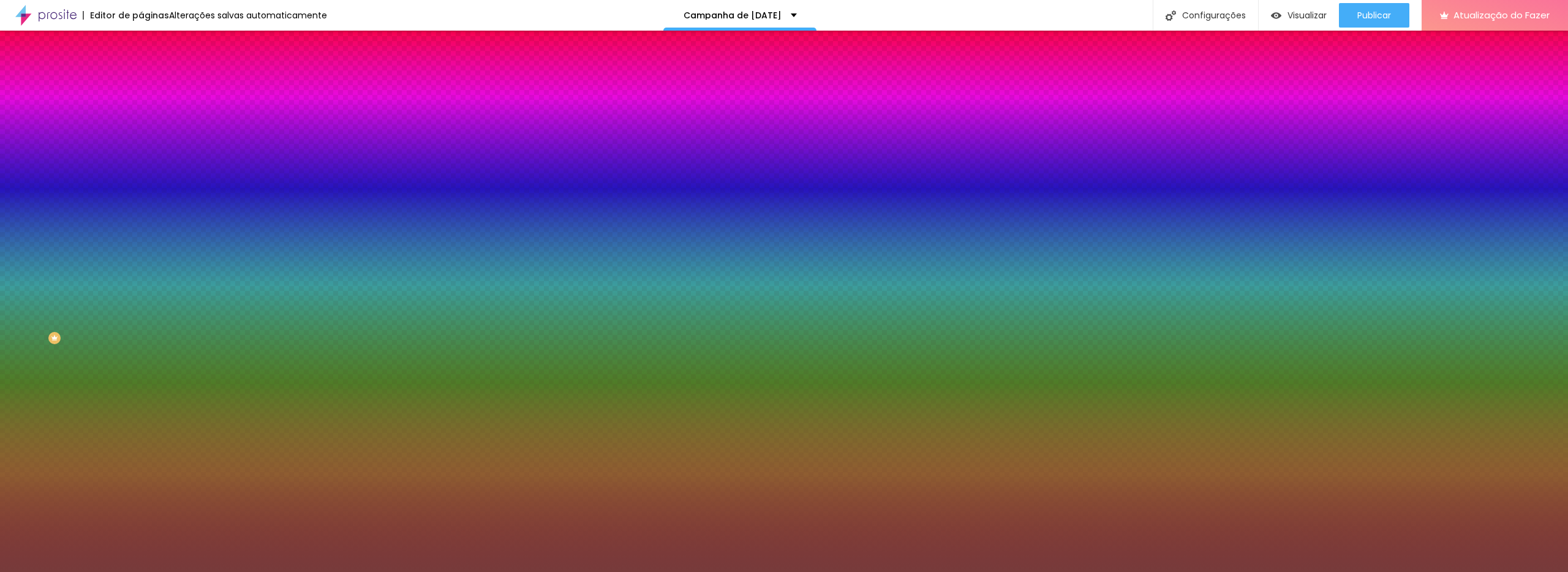
click at [43, 169] on div at bounding box center [784, 286] width 1568 height 572
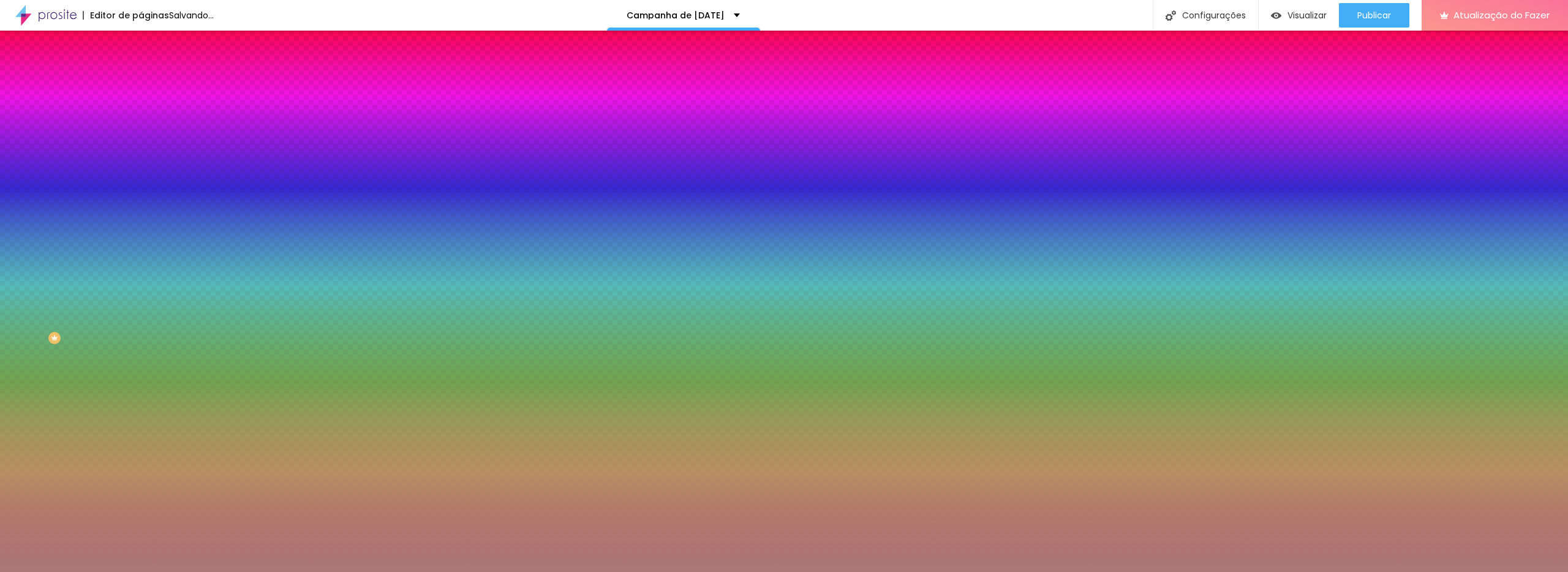
click at [152, 86] on font "Avançado" at bounding box center [172, 91] width 41 height 11
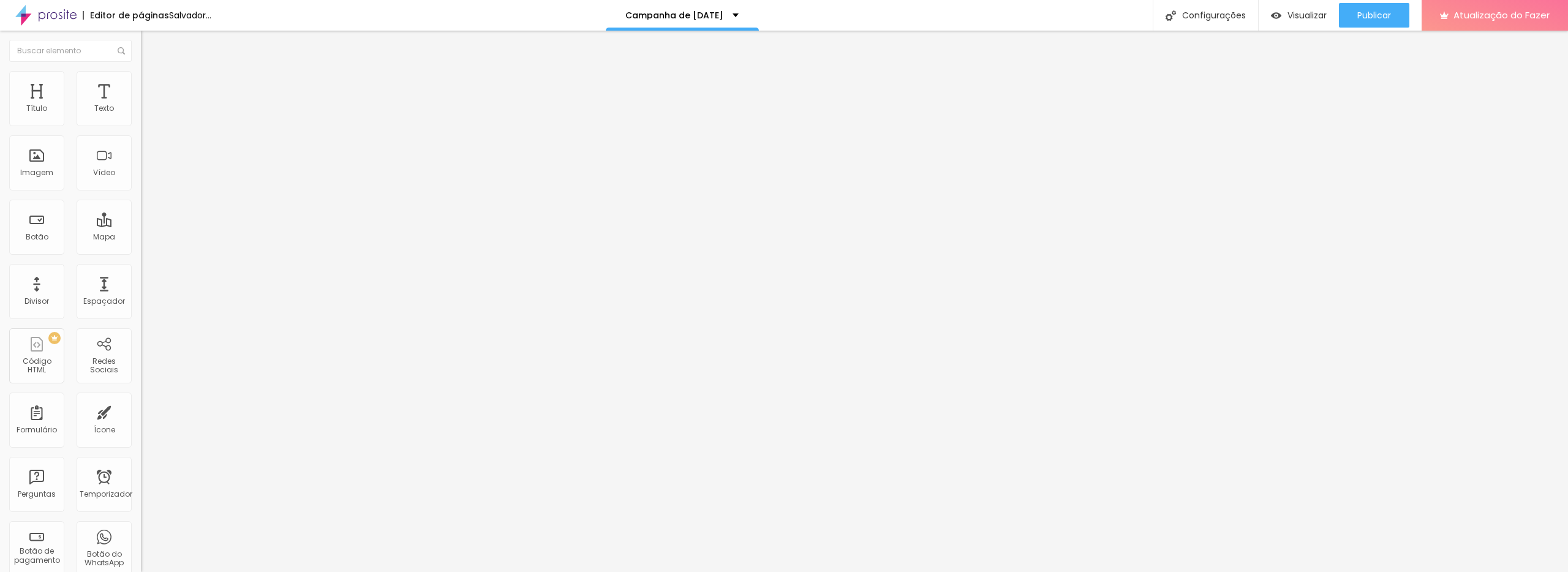
click at [152, 85] on font "Estilo" at bounding box center [161, 79] width 19 height 11
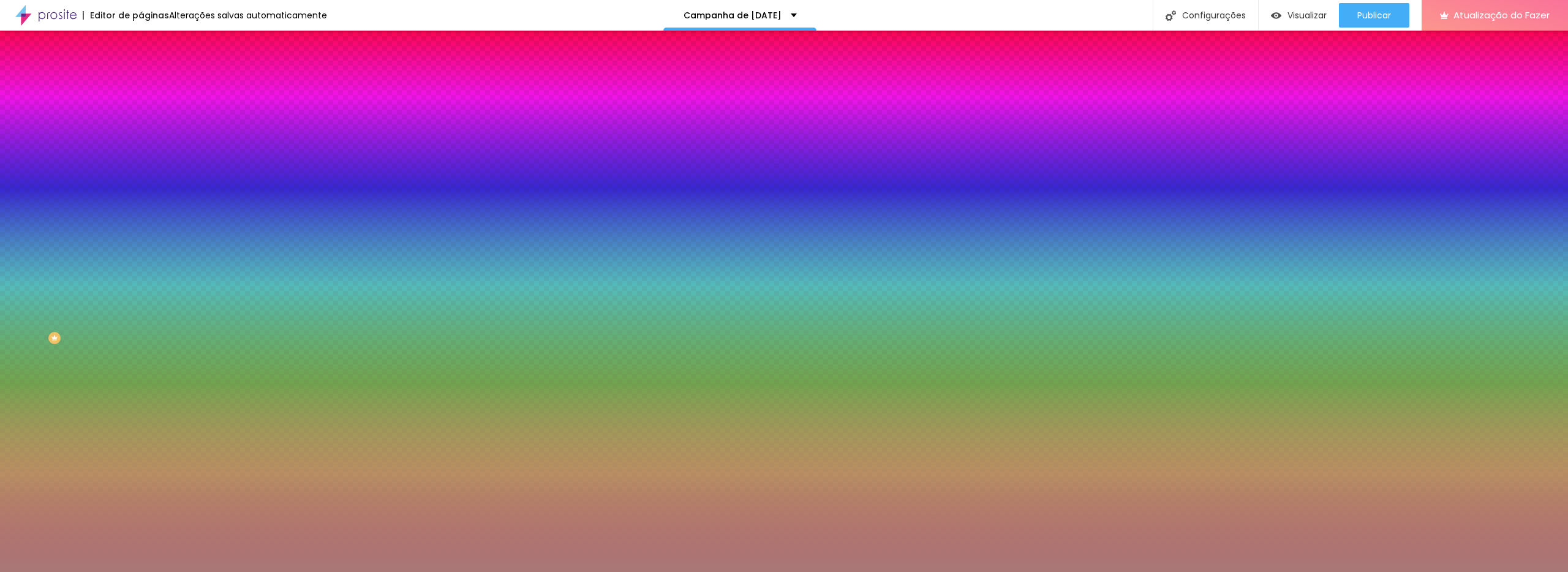
click at [145, 113] on icon "button" at bounding box center [150, 109] width 8 height 8
click at [141, 117] on div at bounding box center [210, 117] width 141 height 0
click at [141, 125] on input "#AA7777" at bounding box center [214, 123] width 147 height 12
click at [141, 128] on div "Voltar ao padrão #AA7777" at bounding box center [210, 116] width 141 height 27
click at [141, 117] on div at bounding box center [210, 117] width 141 height 0
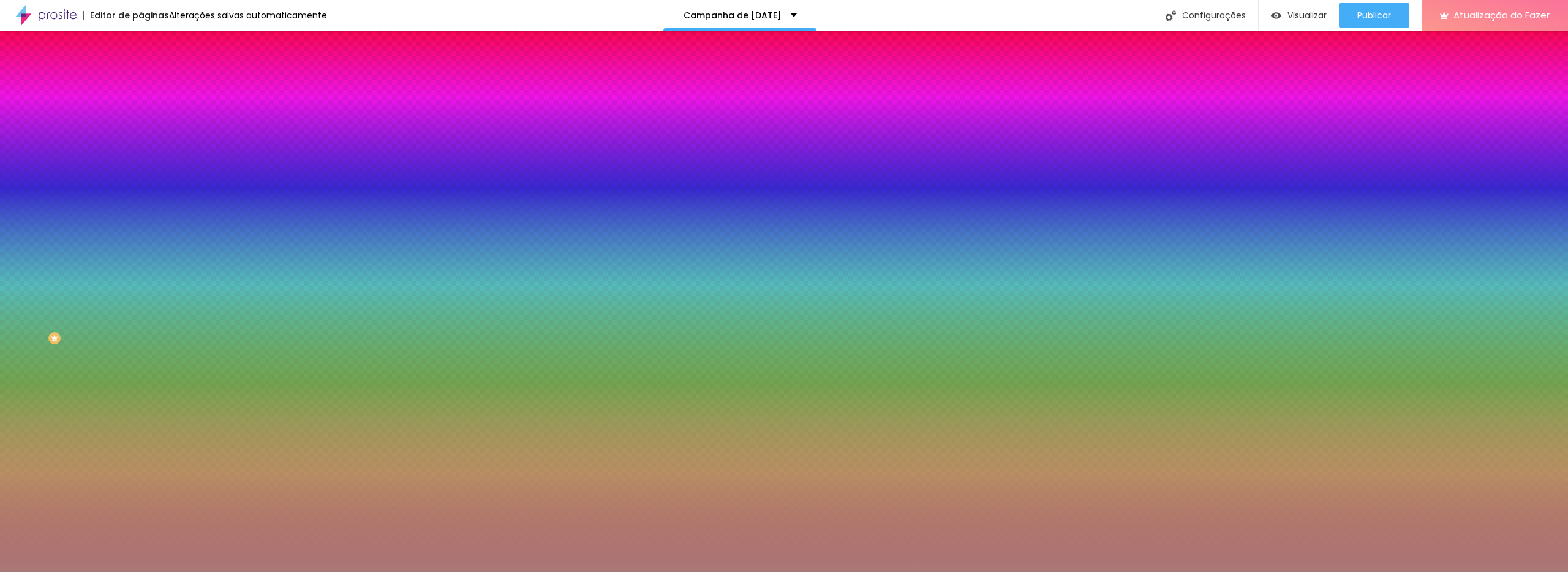
click at [81, 158] on div at bounding box center [784, 286] width 1568 height 572
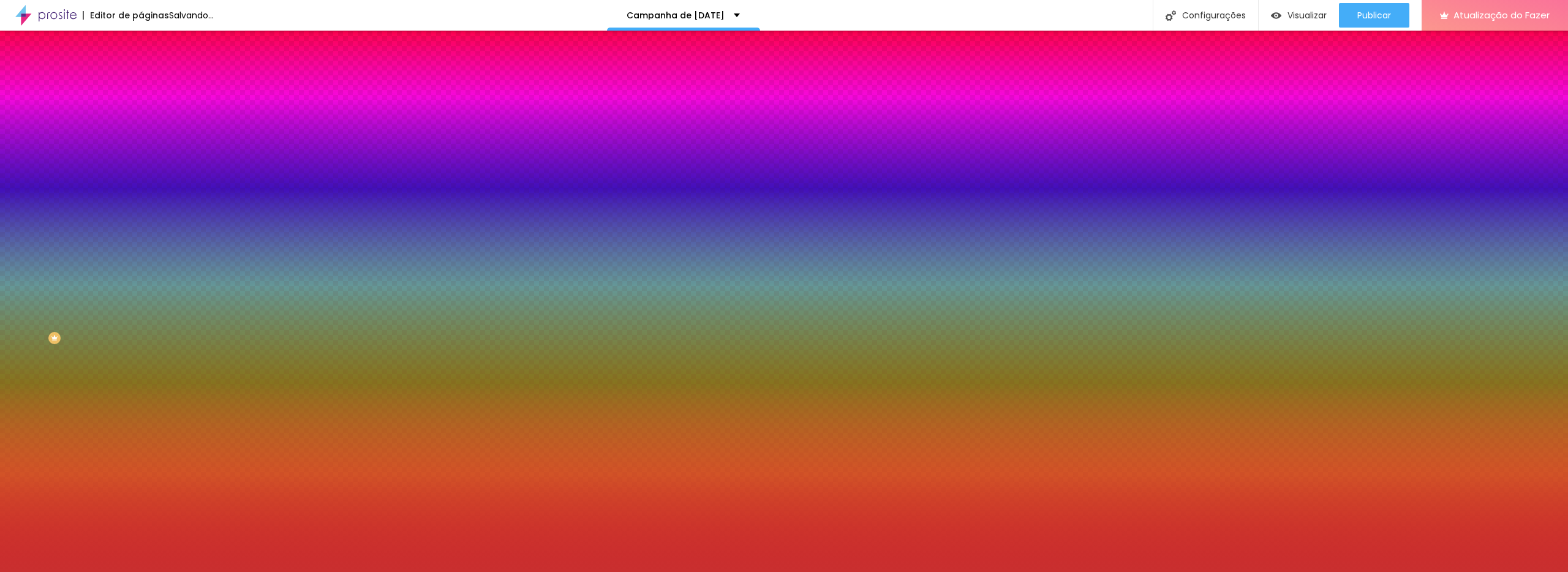
click at [82, 200] on div at bounding box center [784, 286] width 1568 height 572
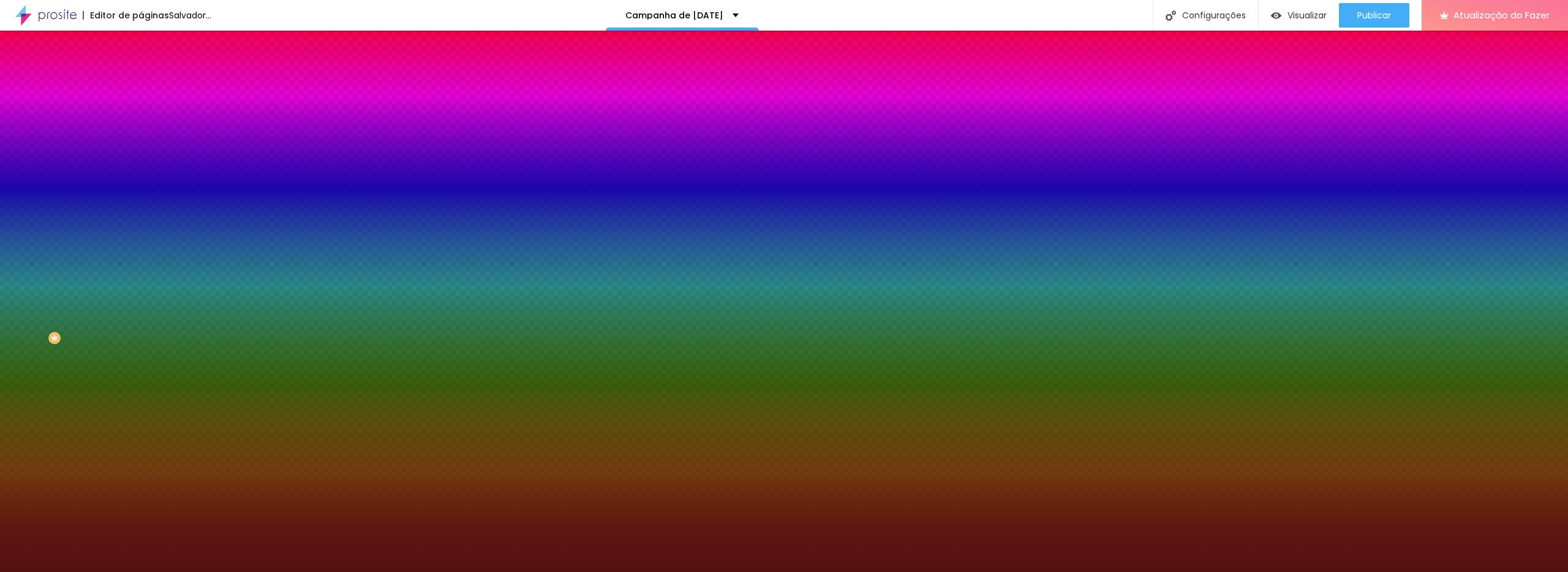
drag, startPoint x: 82, startPoint y: 200, endPoint x: 87, endPoint y: 206, distance: 7.8
click at [1227, 385] on div at bounding box center [1228, 386] width 2 height 2
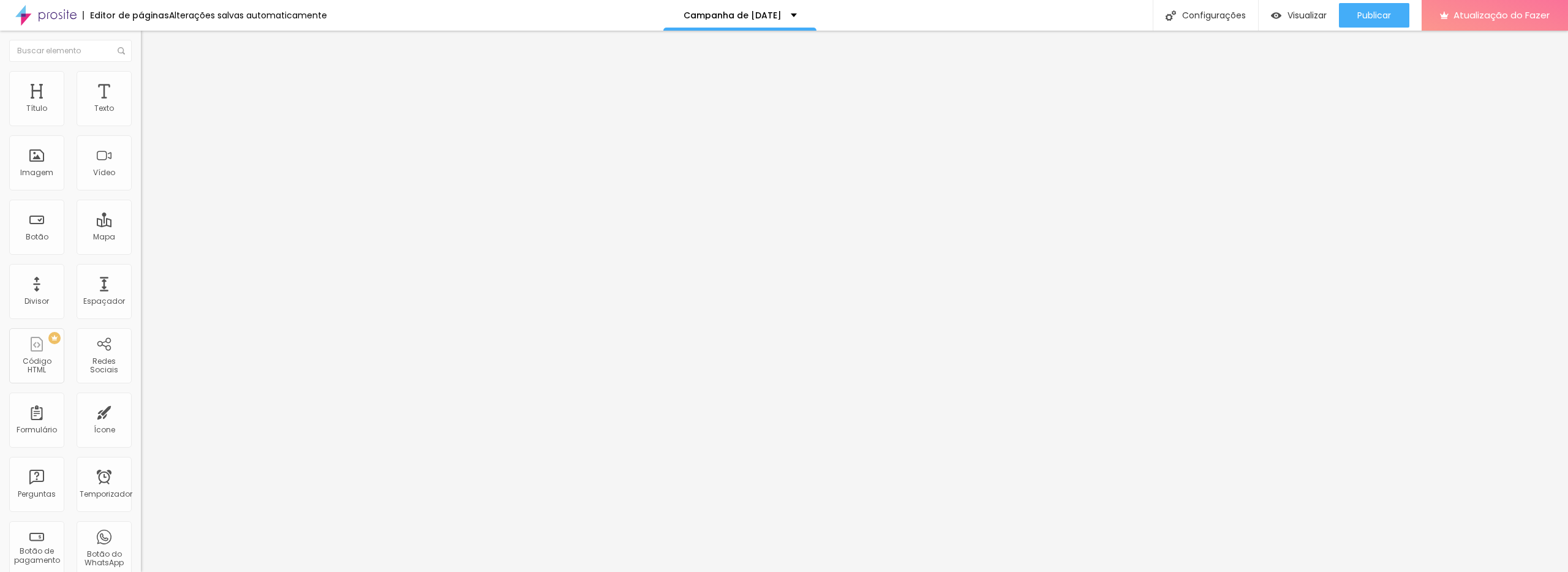
click at [148, 106] on font "Trocar imagem" at bounding box center [177, 100] width 59 height 11
click at [288, 572] on div at bounding box center [784, 579] width 1568 height 0
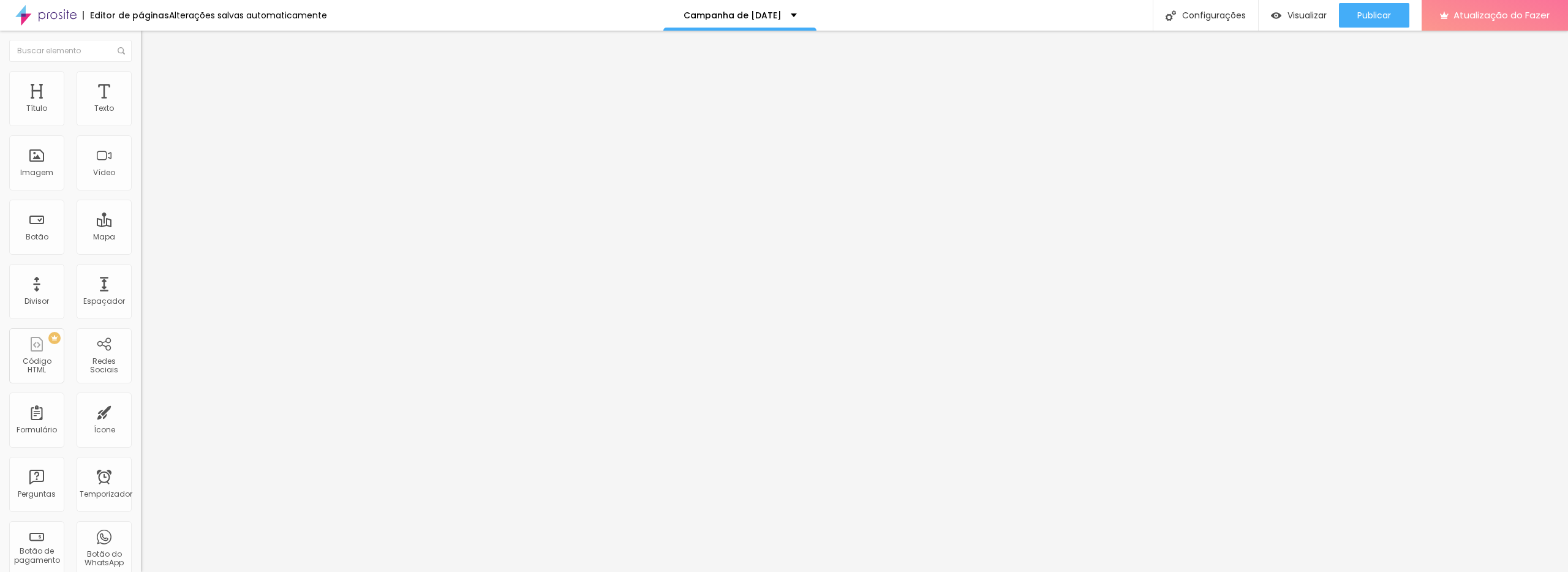
click at [148, 106] on font "Trocar imagem" at bounding box center [177, 100] width 59 height 11
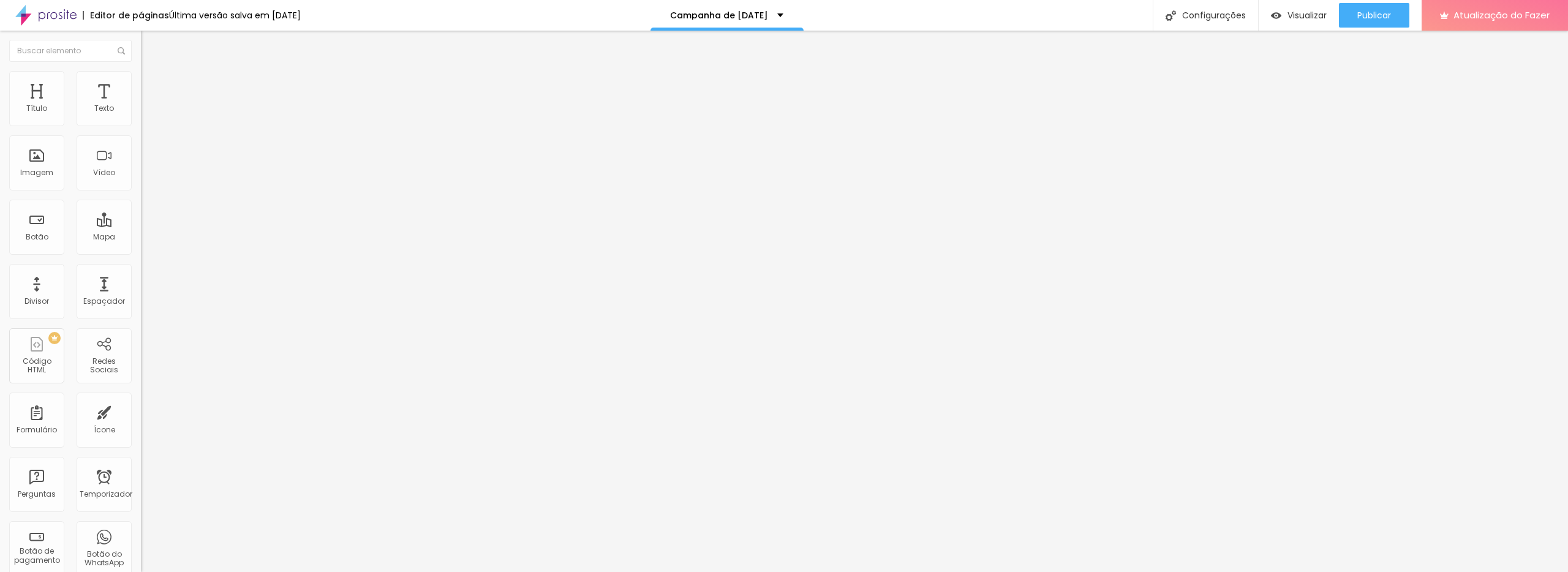
click at [148, 106] on font "Trocar imagem" at bounding box center [177, 100] width 59 height 11
click at [152, 85] on font "Estilo" at bounding box center [161, 79] width 19 height 11
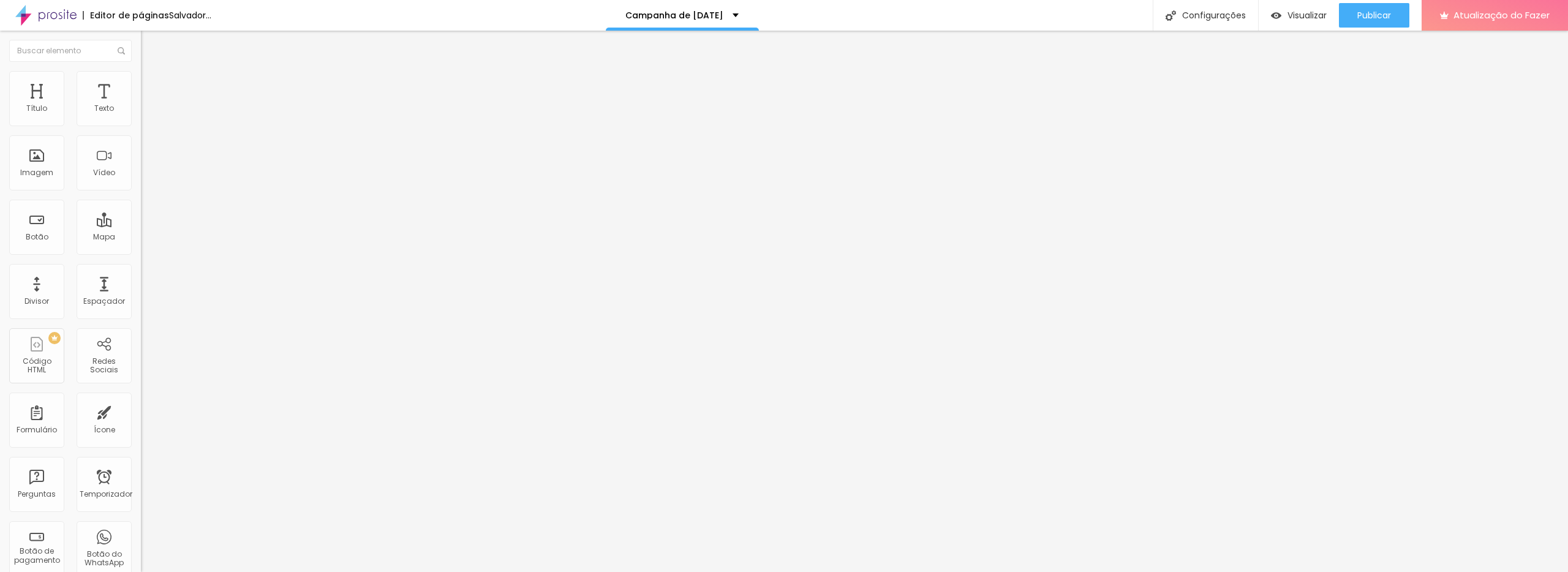
drag, startPoint x: 29, startPoint y: 156, endPoint x: 12, endPoint y: 148, distance: 18.8
click at [141, 157] on div "Tamanho 100 px % 51 Borda arredondada Sombra DESATIVADO Voltar ao padrão" at bounding box center [210, 218] width 141 height 245
drag, startPoint x: 43, startPoint y: 154, endPoint x: 64, endPoint y: 136, distance: 27.7
click at [141, 157] on div "0 Borda arredondada" at bounding box center [210, 214] width 141 height 174
drag, startPoint x: 107, startPoint y: 131, endPoint x: 99, endPoint y: 132, distance: 8.1
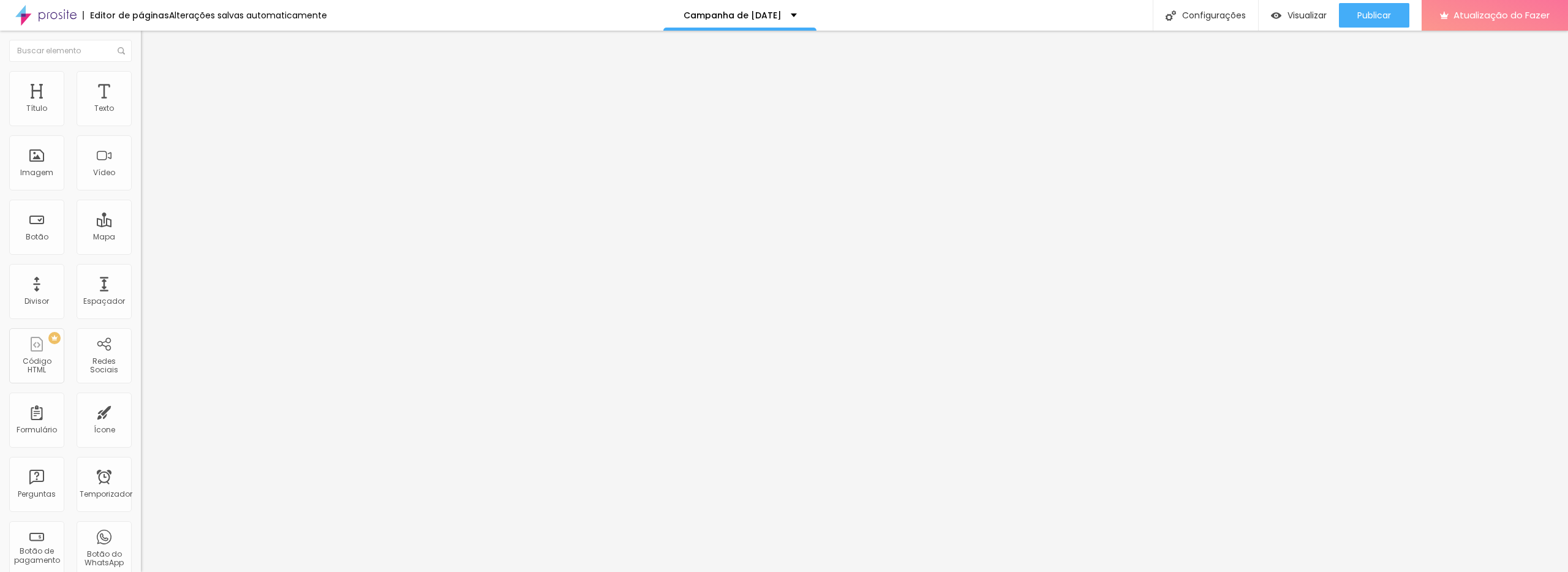
click at [141, 126] on input "range" at bounding box center [180, 121] width 79 height 10
drag, startPoint x: 103, startPoint y: 131, endPoint x: 74, endPoint y: 140, distance: 30.4
click at [141, 127] on div at bounding box center [210, 121] width 141 height 11
click at [141, 79] on li "Estilo" at bounding box center [210, 76] width 141 height 12
drag, startPoint x: 129, startPoint y: 130, endPoint x: 75, endPoint y: 128, distance: 54.0
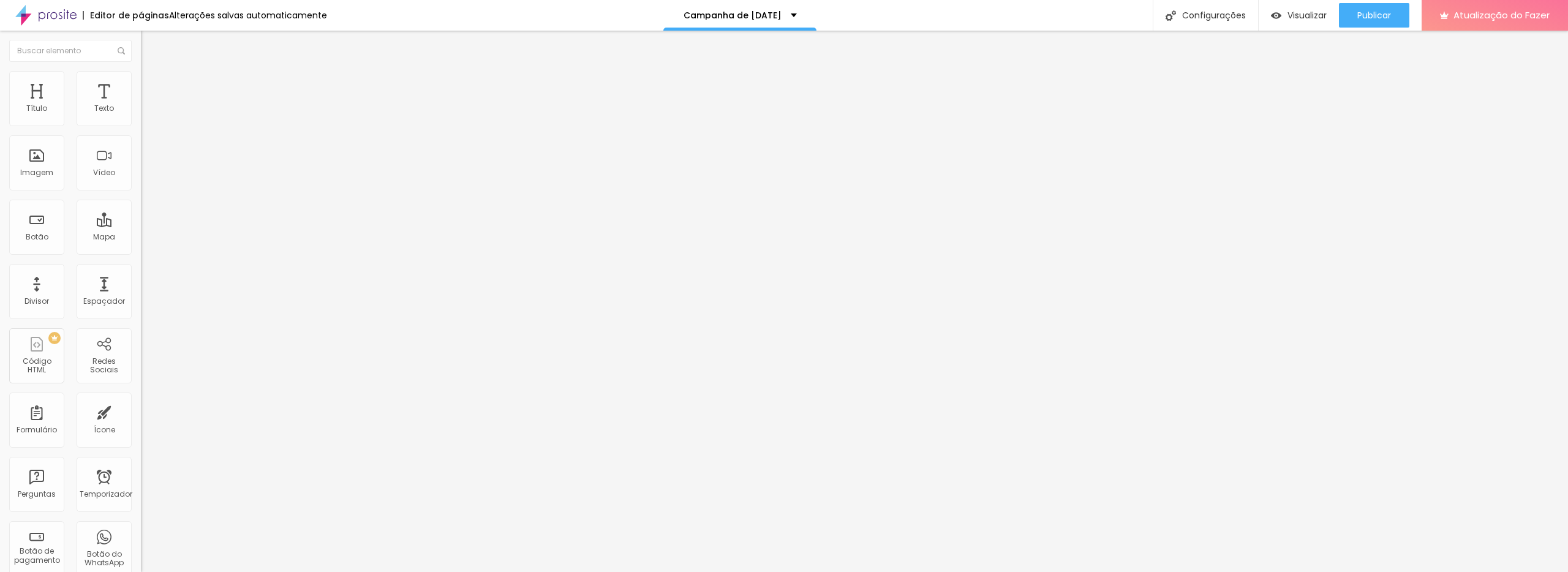
click at [141, 126] on input "range" at bounding box center [180, 121] width 79 height 10
click at [141, 127] on div at bounding box center [210, 121] width 141 height 11
click at [141, 126] on input "range" at bounding box center [180, 121] width 79 height 10
click at [141, 83] on li "Estilo" at bounding box center [210, 76] width 141 height 12
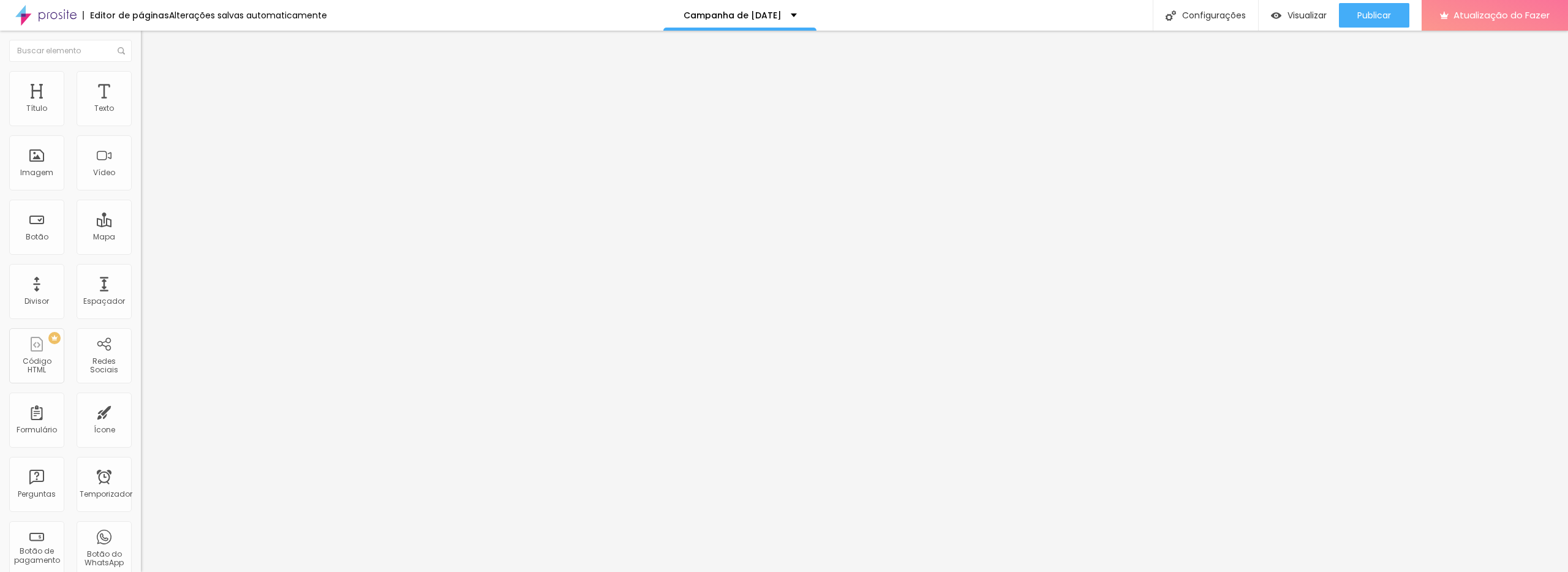
click at [141, 114] on div "Tamanho 55 px %" at bounding box center [210, 111] width 141 height 32
click at [152, 82] on font "Estilo" at bounding box center [161, 79] width 19 height 11
click at [141, 116] on input "100" at bounding box center [166, 109] width 52 height 12
click at [141, 83] on img at bounding box center [145, 88] width 11 height 11
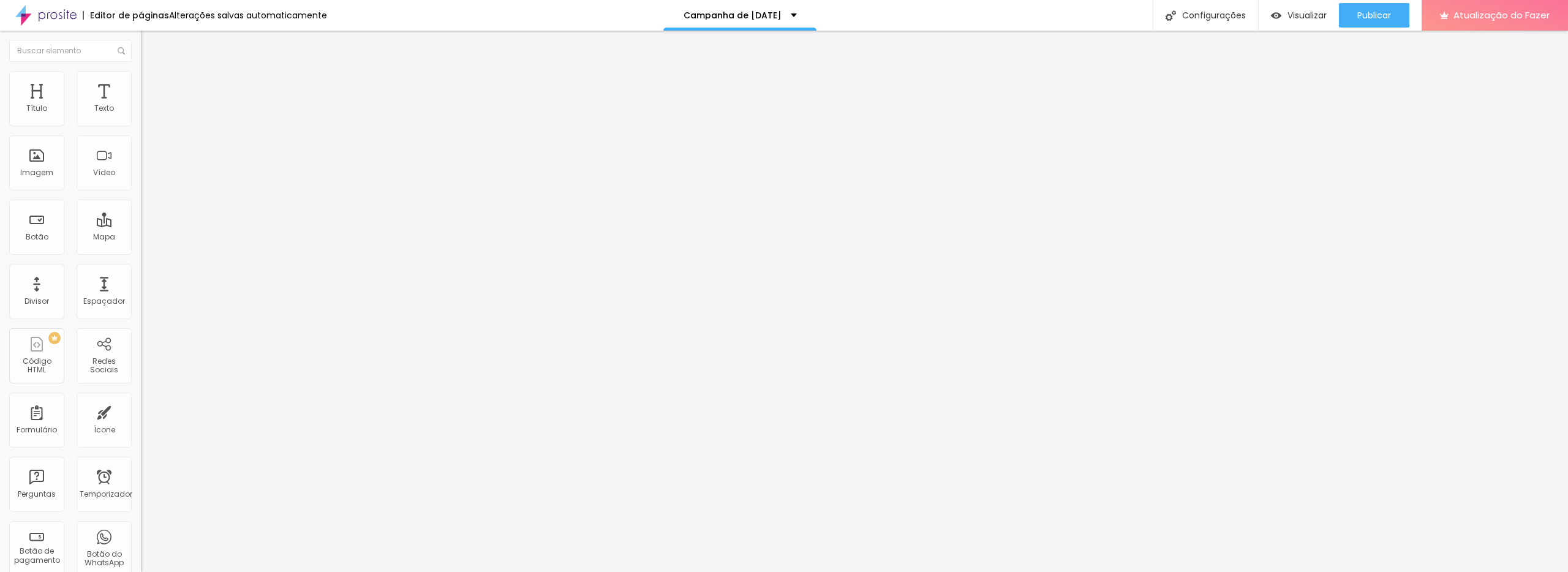
drag, startPoint x: 49, startPoint y: 120, endPoint x: 111, endPoint y: 120, distance: 62.0
click at [141, 120] on div "20 px Espaçamento Interno" at bounding box center [210, 182] width 141 height 174
drag, startPoint x: 49, startPoint y: 116, endPoint x: 59, endPoint y: 117, distance: 10.0
click at [141, 238] on div at bounding box center [210, 243] width 141 height 11
drag, startPoint x: 52, startPoint y: 121, endPoint x: 106, endPoint y: 122, distance: 54.0
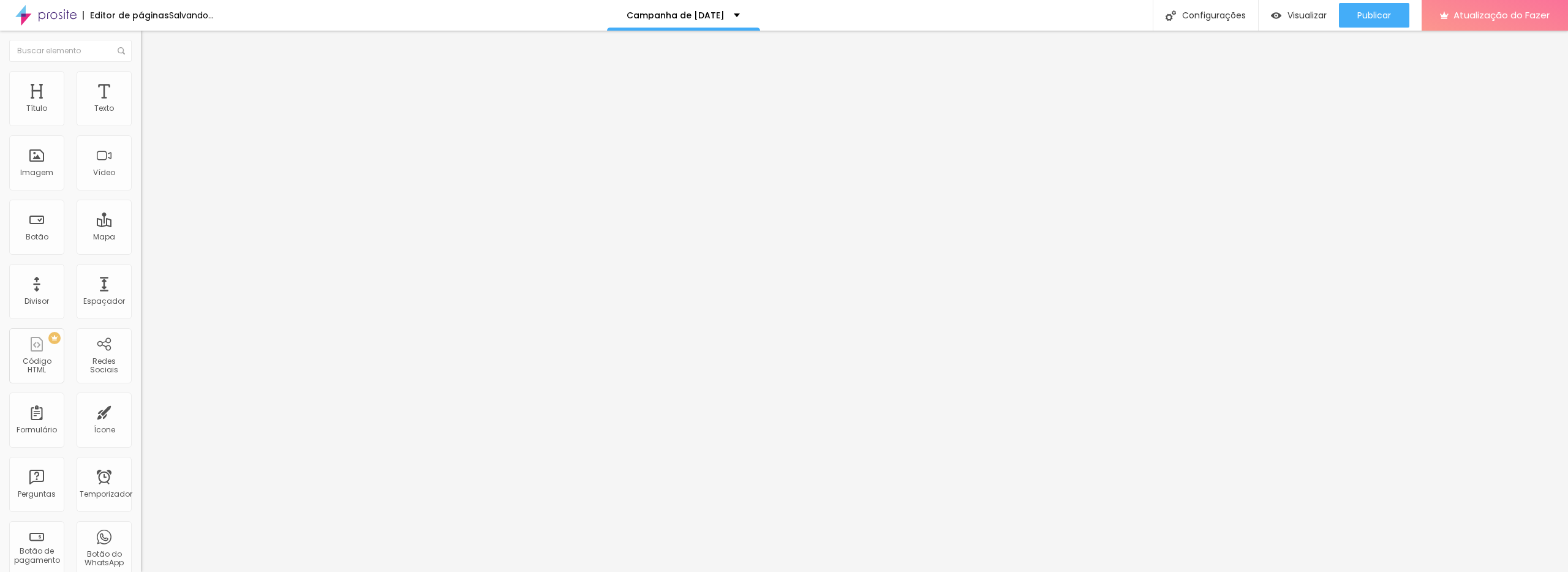
click at [141, 124] on div "25 px Espaçamento Interno" at bounding box center [210, 182] width 141 height 174
drag, startPoint x: 57, startPoint y: 119, endPoint x: 81, endPoint y: 120, distance: 24.0
click at [141, 238] on input "range" at bounding box center [180, 243] width 79 height 10
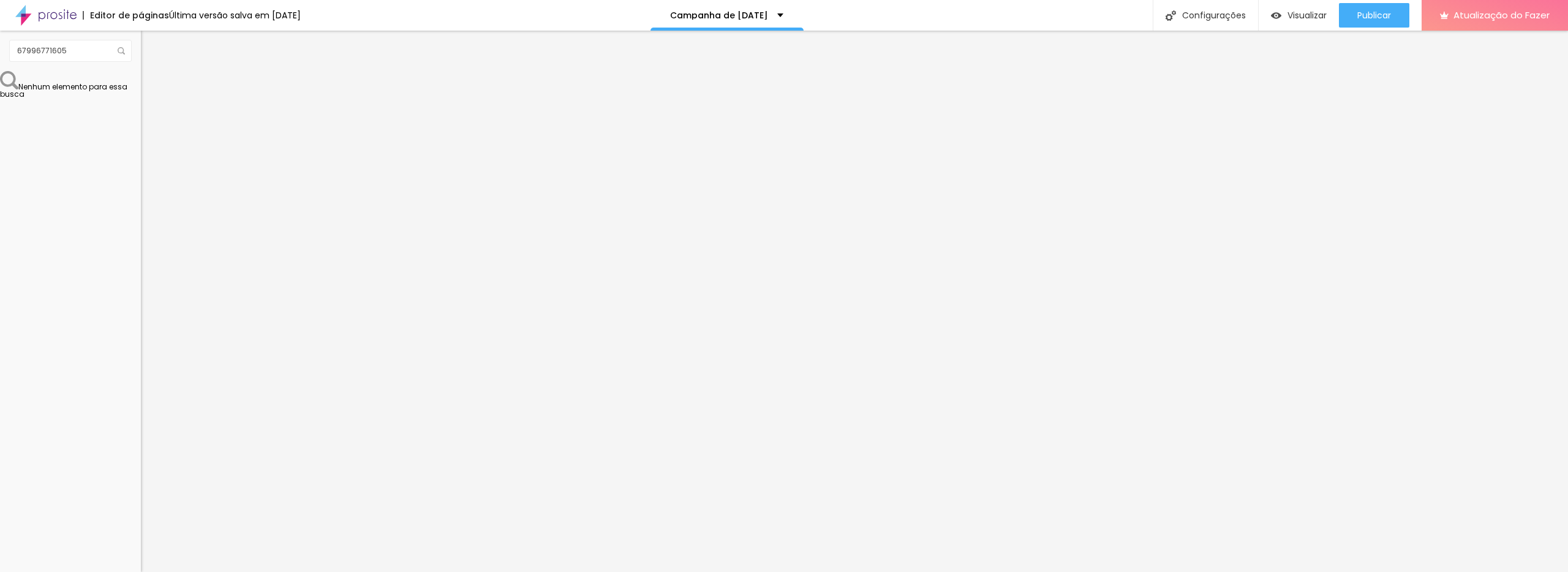
drag, startPoint x: 73, startPoint y: 120, endPoint x: 42, endPoint y: 122, distance: 31.1
click at [141, 238] on div at bounding box center [210, 243] width 141 height 11
click at [141, 238] on input "range" at bounding box center [180, 243] width 79 height 10
click at [152, 85] on font "Estilo" at bounding box center [161, 79] width 19 height 11
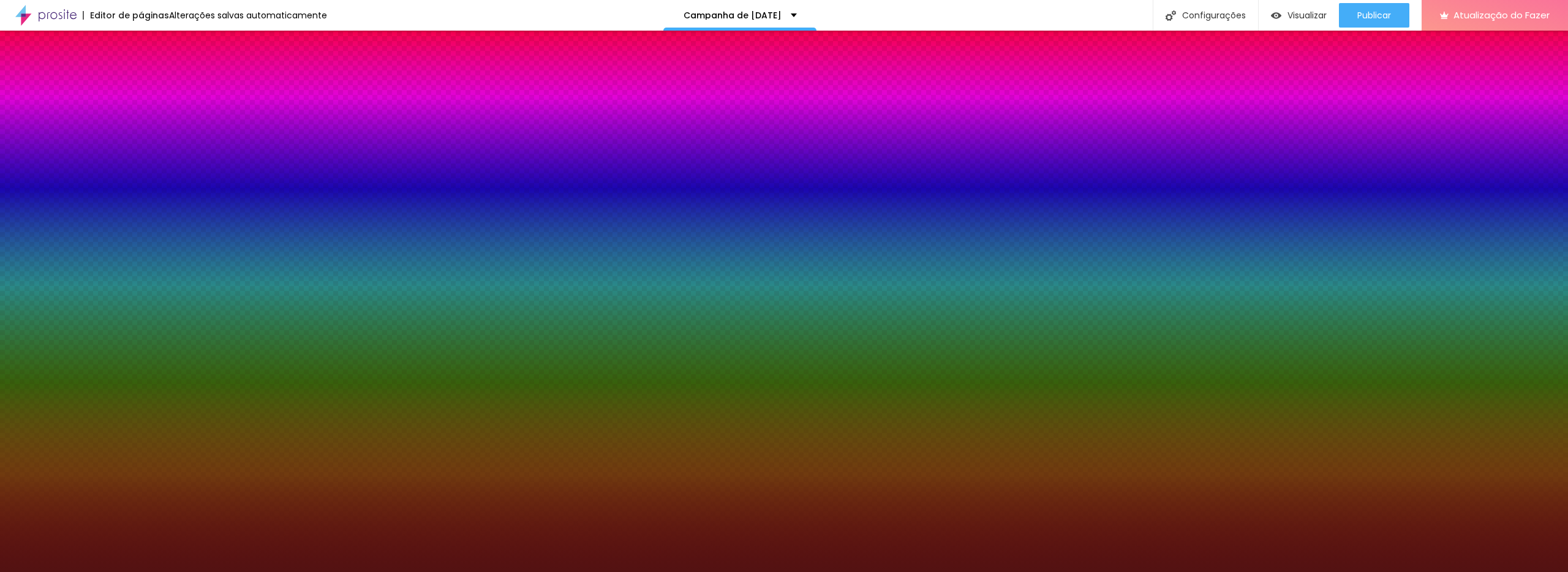
click at [149, 180] on icon "button" at bounding box center [151, 184] width 5 height 8
click at [141, 192] on button "button" at bounding box center [149, 198] width 17 height 12
drag, startPoint x: 144, startPoint y: 219, endPoint x: 173, endPoint y: 222, distance: 29.2
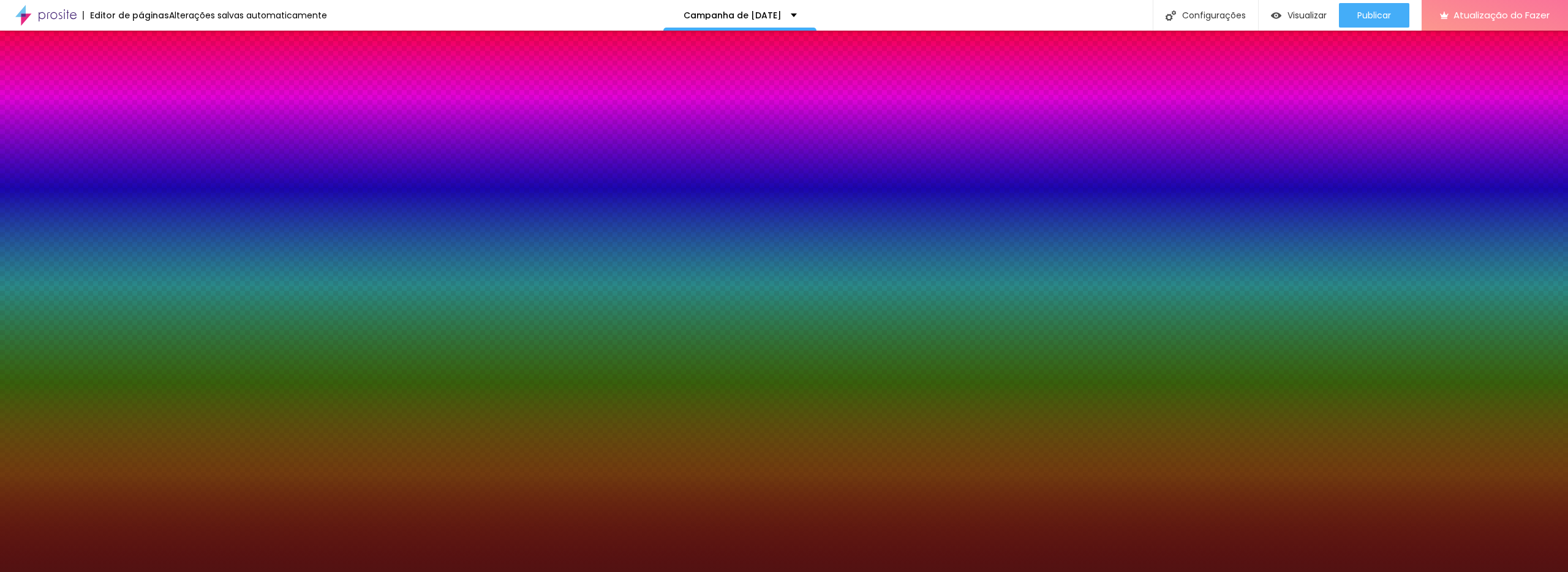
drag, startPoint x: 129, startPoint y: 220, endPoint x: 171, endPoint y: 224, distance: 42.2
drag, startPoint x: 136, startPoint y: 226, endPoint x: 145, endPoint y: 236, distance: 13.5
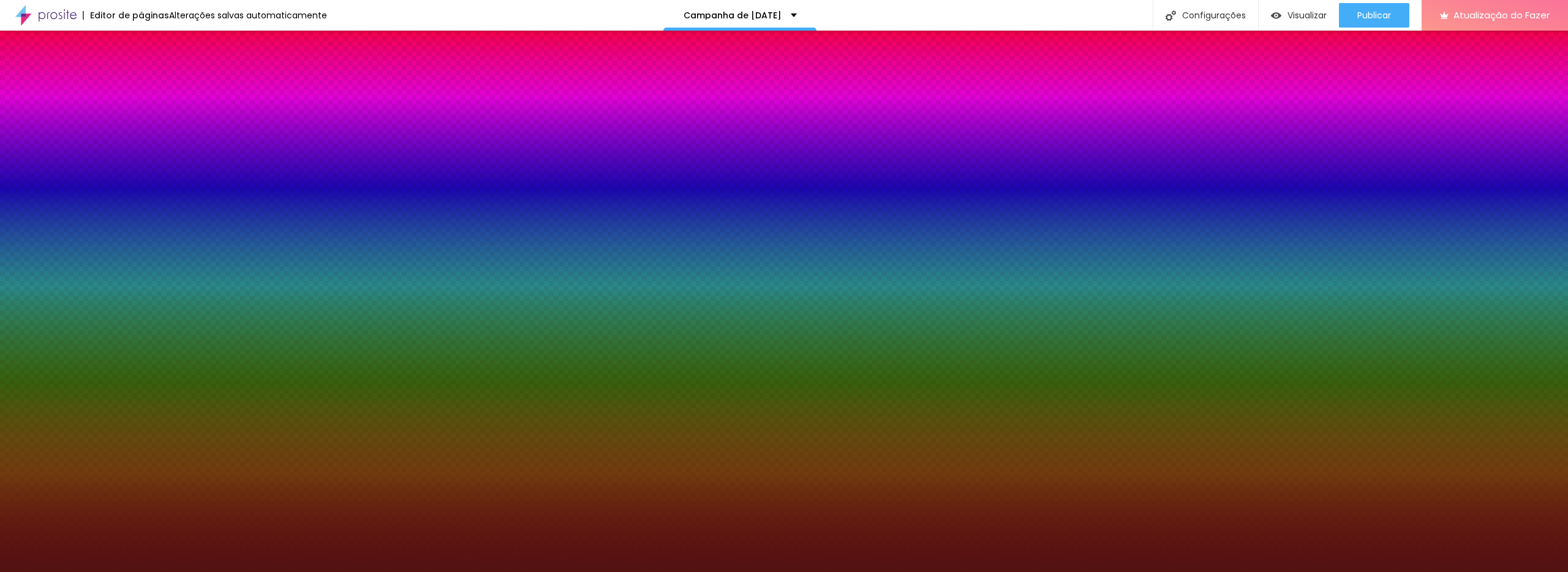
drag, startPoint x: 136, startPoint y: 259, endPoint x: 156, endPoint y: 257, distance: 20.1
drag, startPoint x: 156, startPoint y: 259, endPoint x: 166, endPoint y: 259, distance: 10.0
drag, startPoint x: 197, startPoint y: 260, endPoint x: 220, endPoint y: 262, distance: 23.1
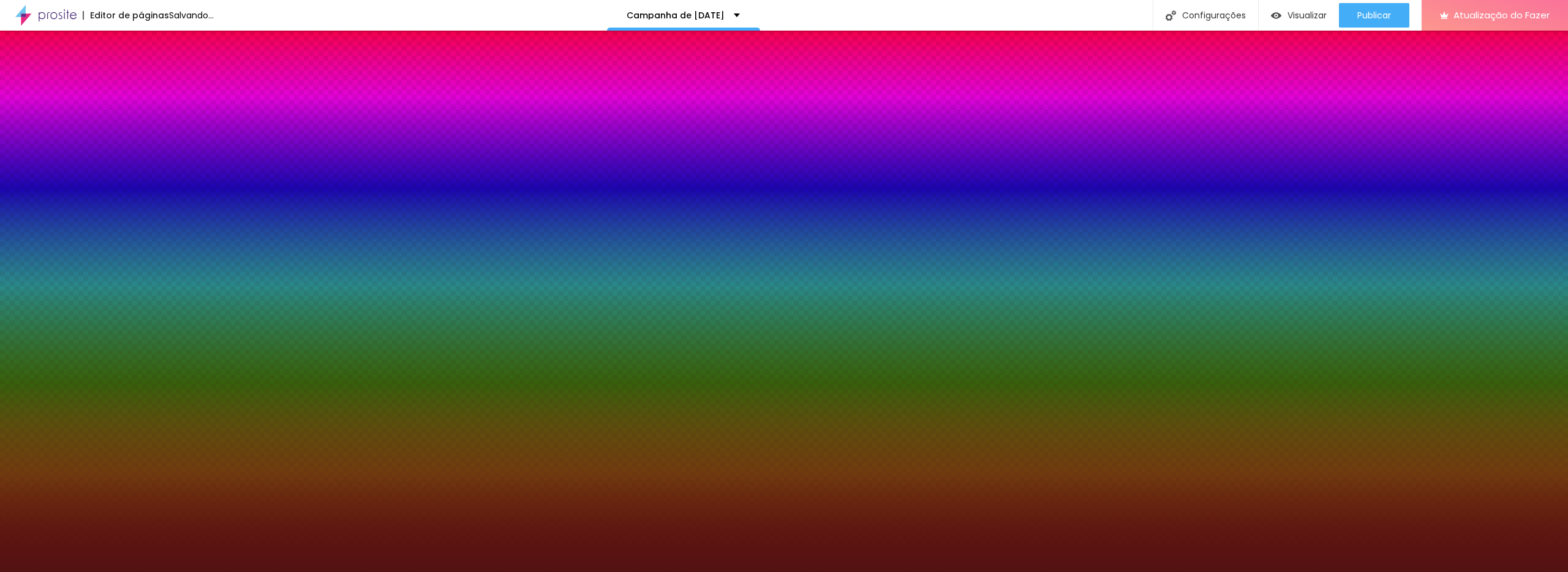
drag, startPoint x: 241, startPoint y: 264, endPoint x: 250, endPoint y: 269, distance: 10.3
click at [392, 572] on div at bounding box center [784, 572] width 1568 height 0
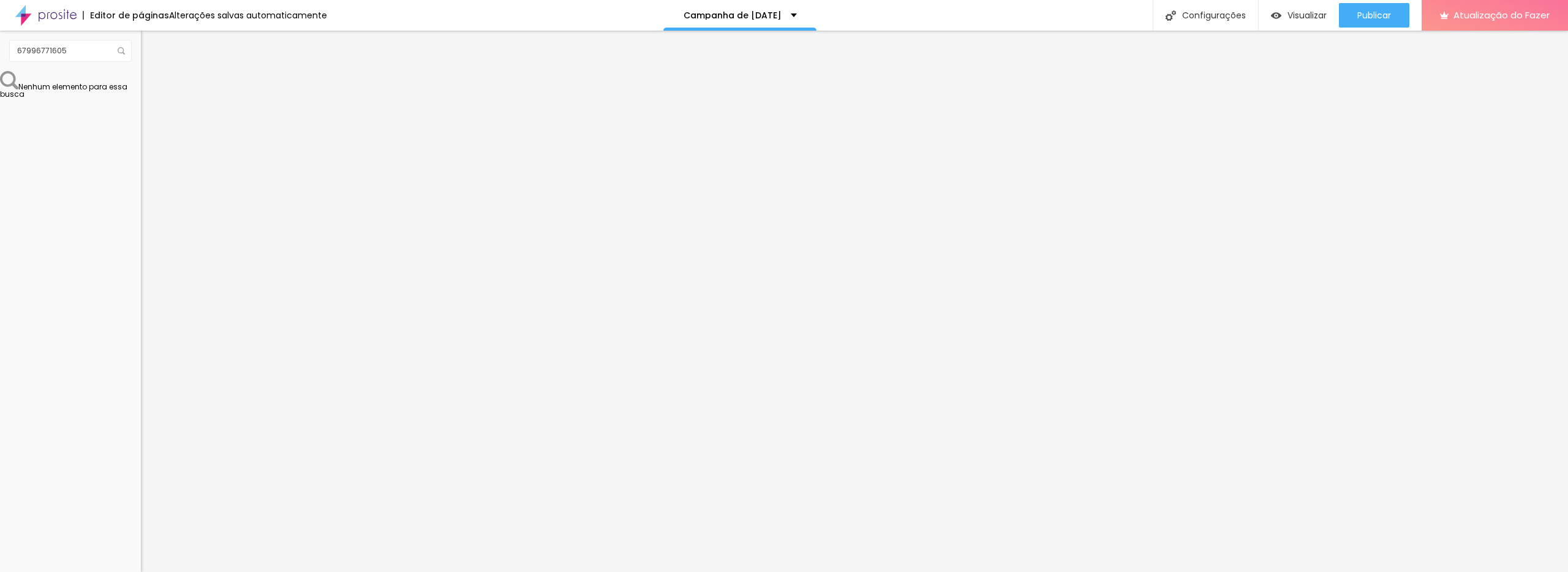
click at [141, 82] on ul "Conteúdo Estilo Avançado" at bounding box center [210, 77] width 141 height 37
click at [141, 80] on li "Estilo" at bounding box center [210, 76] width 141 height 12
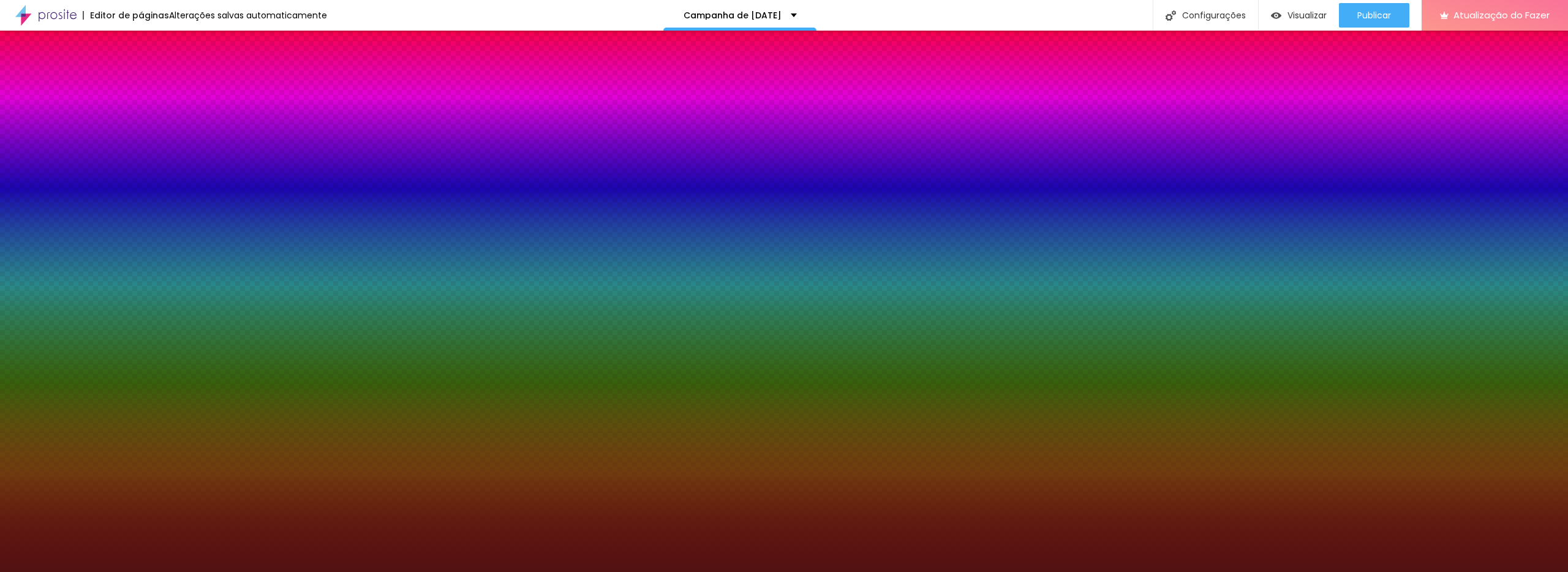
click at [152, 86] on font "Avançado" at bounding box center [172, 91] width 41 height 11
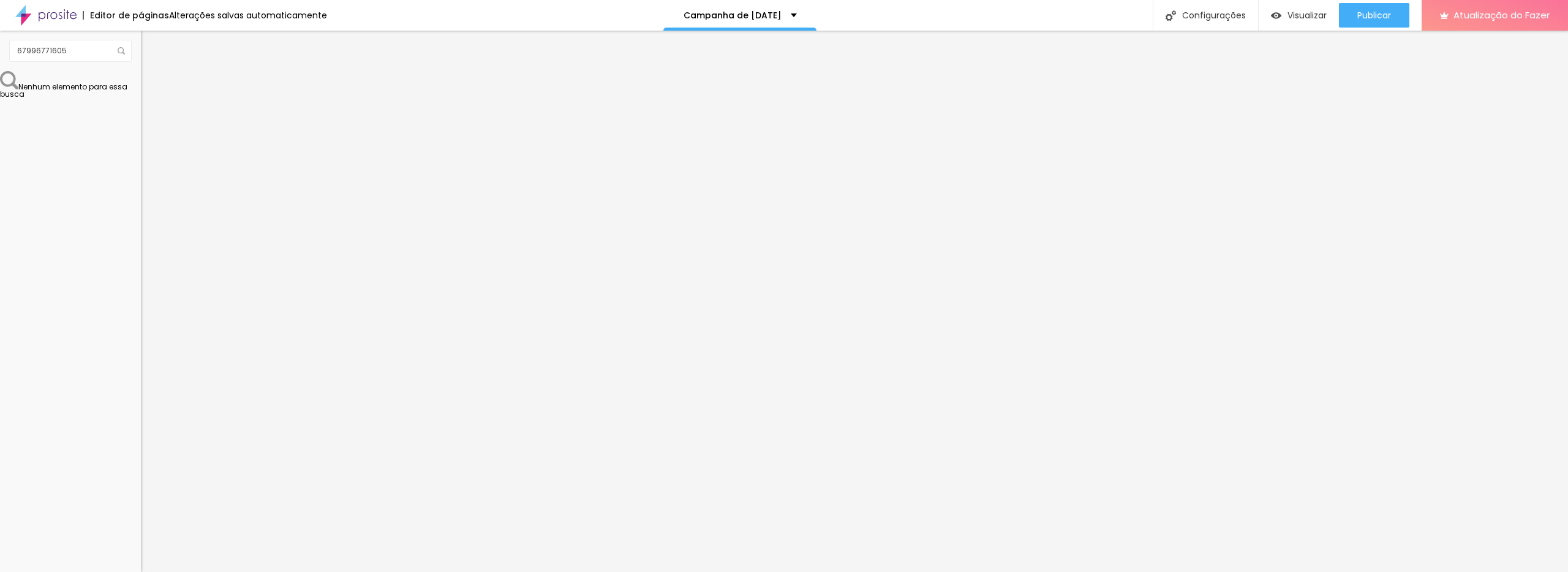
click at [141, 76] on li "Estilo" at bounding box center [210, 76] width 141 height 12
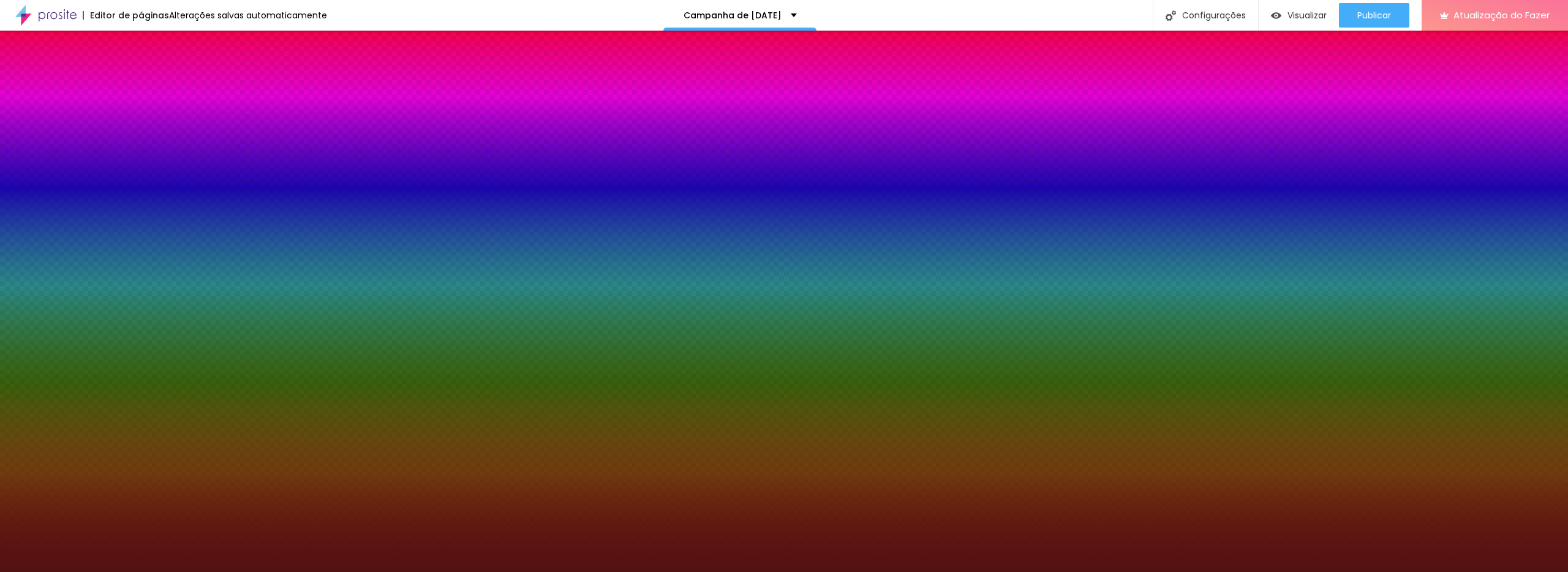
click at [141, 192] on button "button" at bounding box center [149, 198] width 17 height 12
click at [947, 572] on div at bounding box center [784, 572] width 1568 height 0
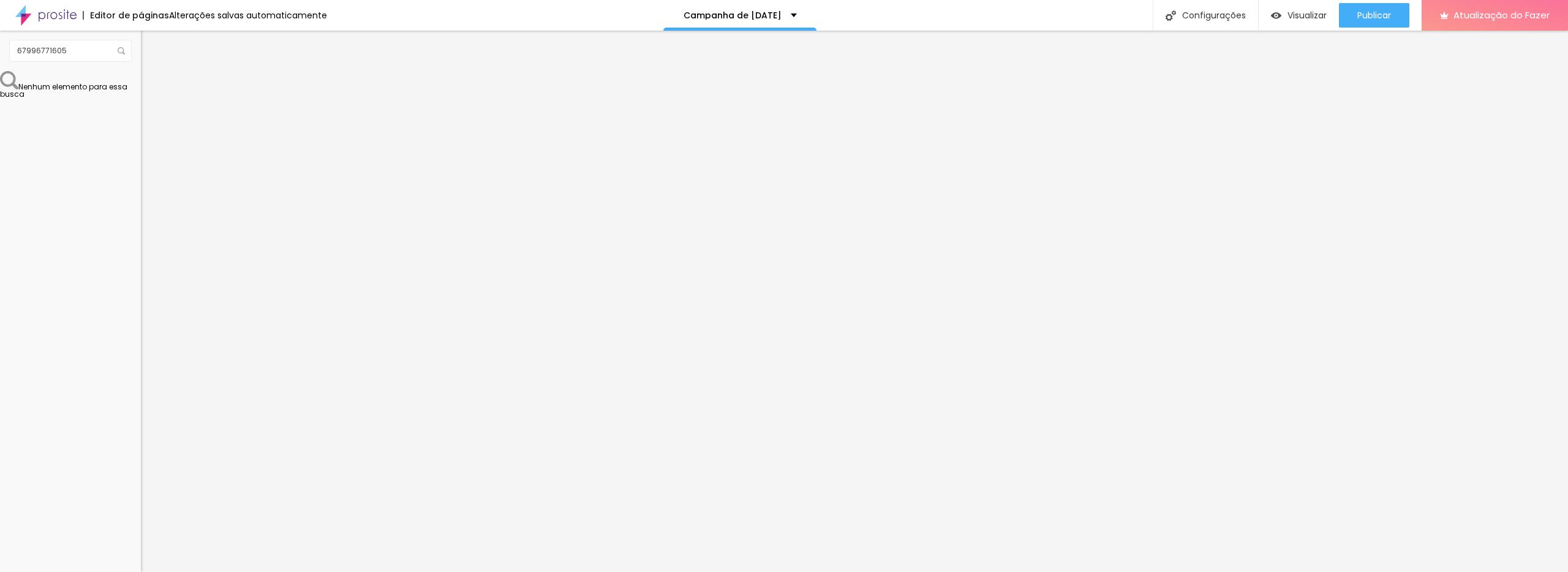
click at [141, 70] on ul "Conteúdo Estilo Avançado" at bounding box center [210, 77] width 141 height 37
click at [141, 71] on li "Estilo" at bounding box center [210, 76] width 141 height 12
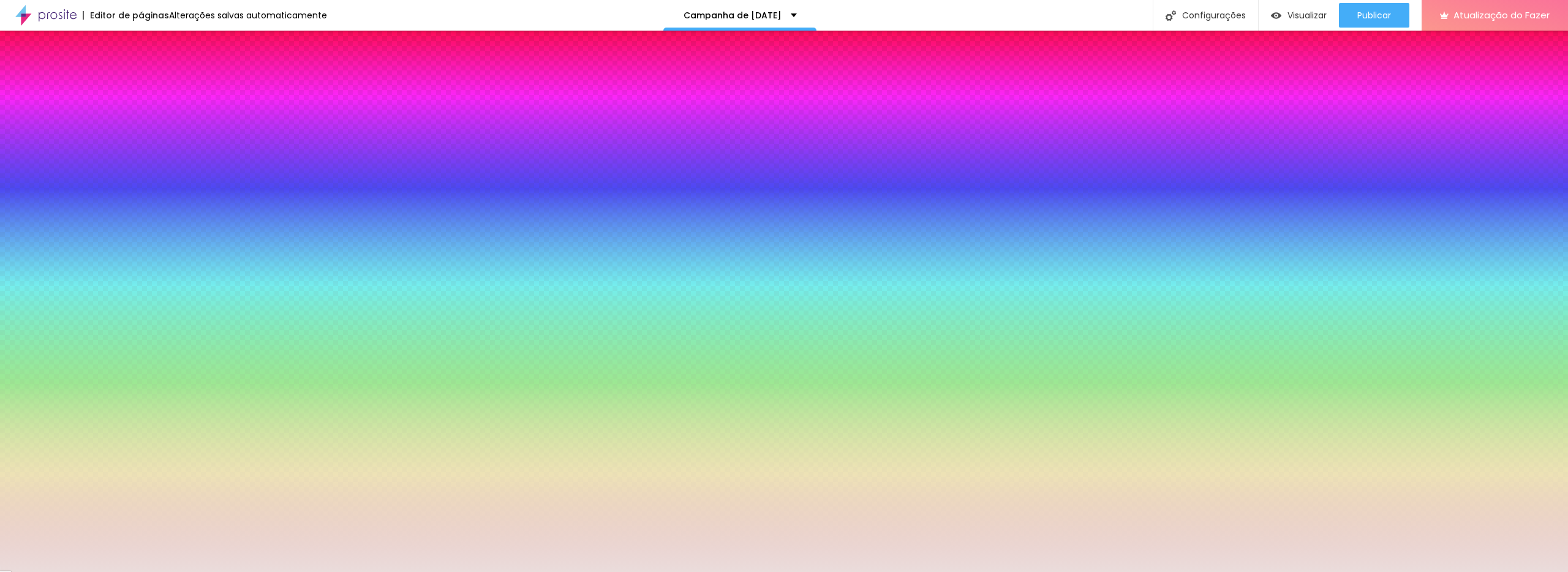
click at [145, 113] on icon "button" at bounding box center [150, 109] width 8 height 8
click at [145, 194] on icon "button" at bounding box center [149, 197] width 7 height 7
click at [1429, 572] on div at bounding box center [784, 572] width 1568 height 0
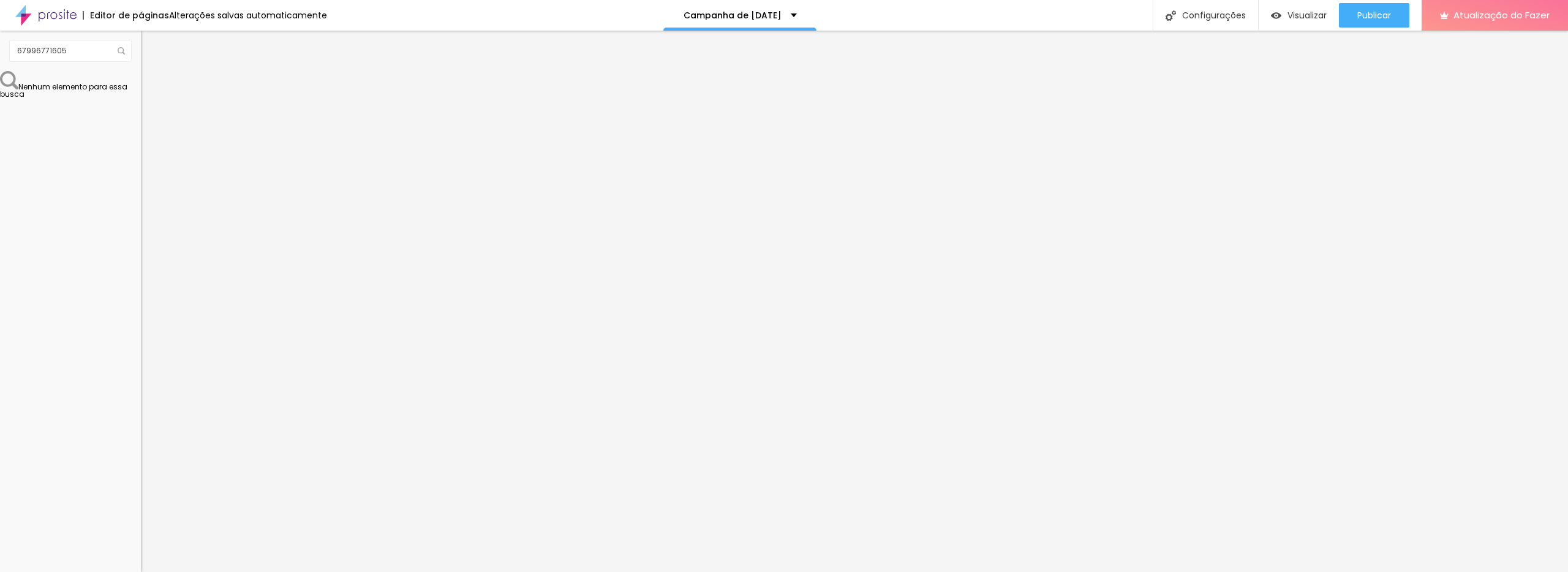
click at [141, 76] on img at bounding box center [145, 76] width 11 height 11
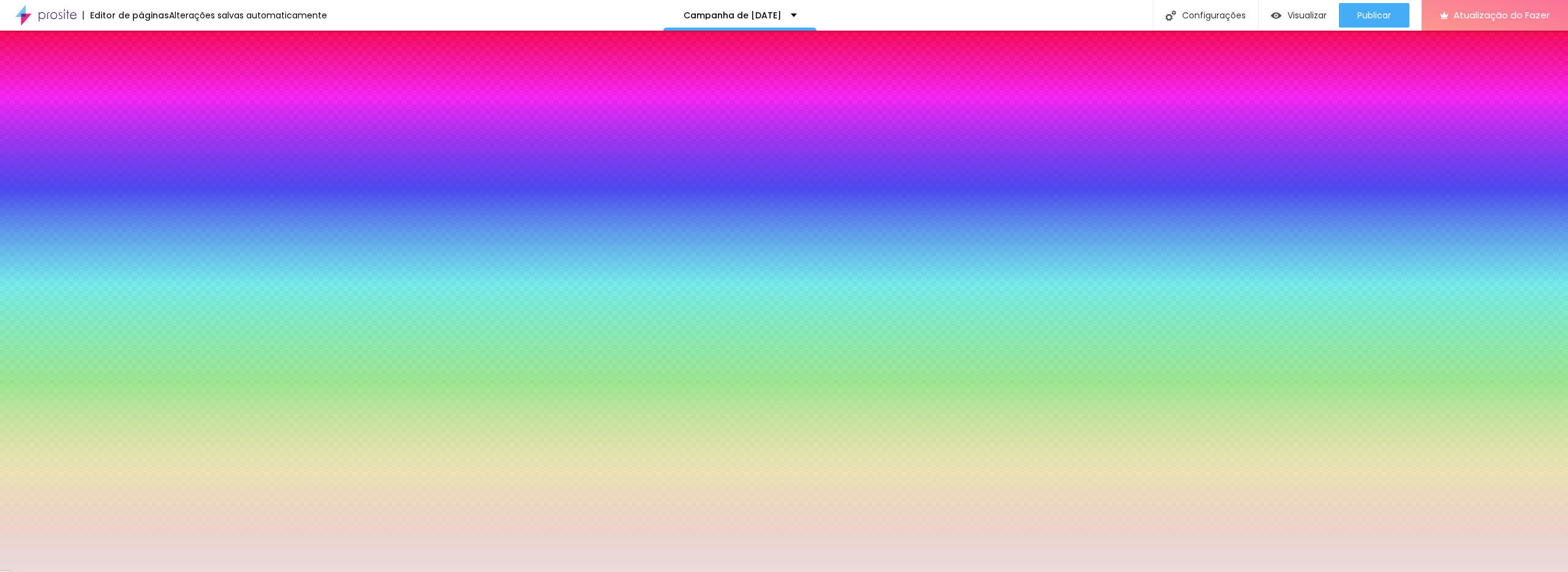
click at [145, 113] on icon "button" at bounding box center [150, 109] width 8 height 8
click at [145, 194] on icon "button" at bounding box center [149, 197] width 7 height 7
drag, startPoint x: 263, startPoint y: 214, endPoint x: 236, endPoint y: 210, distance: 27.3
click at [1475, 572] on div at bounding box center [784, 572] width 1568 height 0
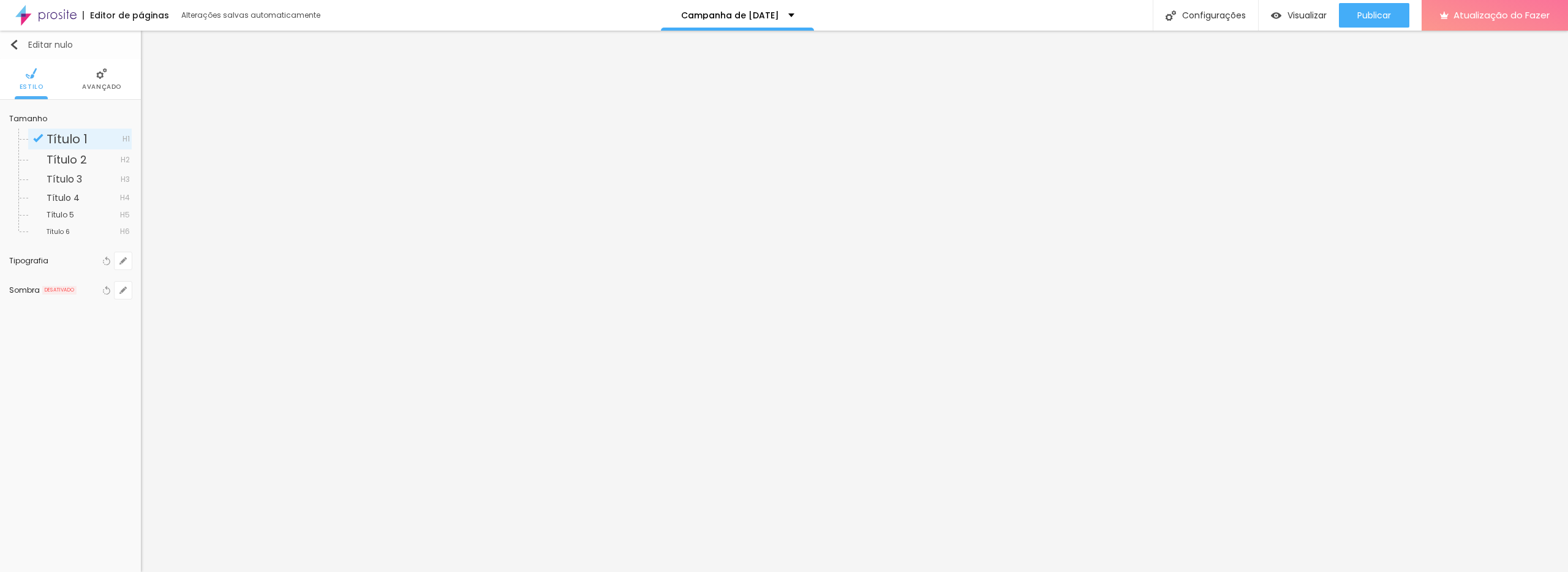
click at [106, 58] on button "Editar nulo" at bounding box center [70, 45] width 141 height 28
click at [96, 87] on font "Avançado" at bounding box center [101, 86] width 39 height 9
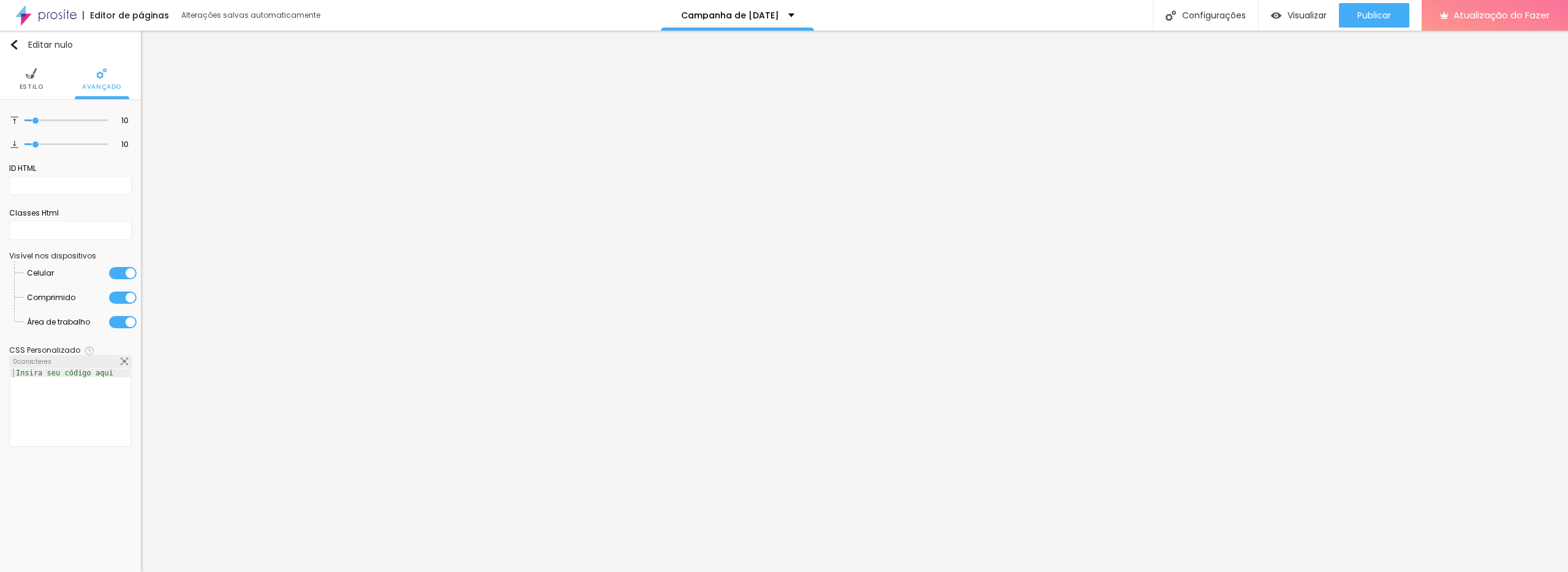
click at [28, 81] on li "Estilo" at bounding box center [32, 79] width 24 height 41
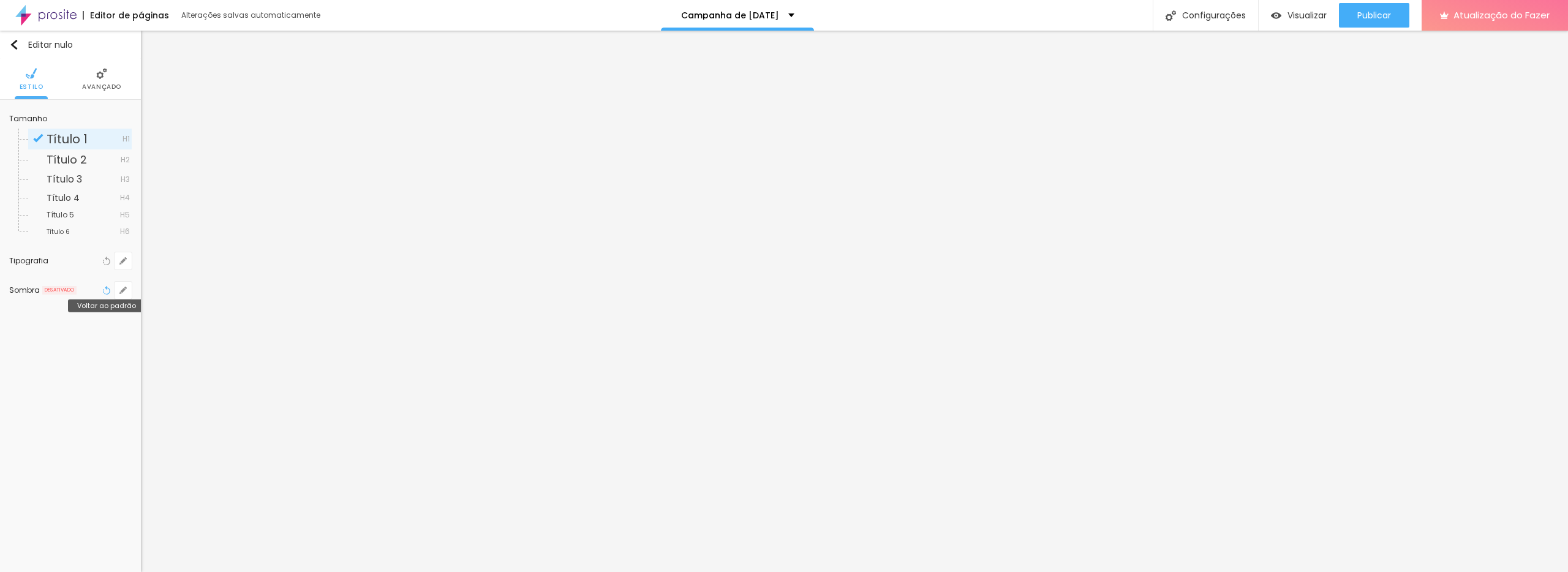
click at [107, 290] on icon "button" at bounding box center [106, 290] width 8 height 8
click at [121, 294] on button "button" at bounding box center [123, 290] width 17 height 17
click at [221, 318] on div at bounding box center [220, 320] width 27 height 12
click at [187, 348] on div at bounding box center [188, 347] width 15 height 15
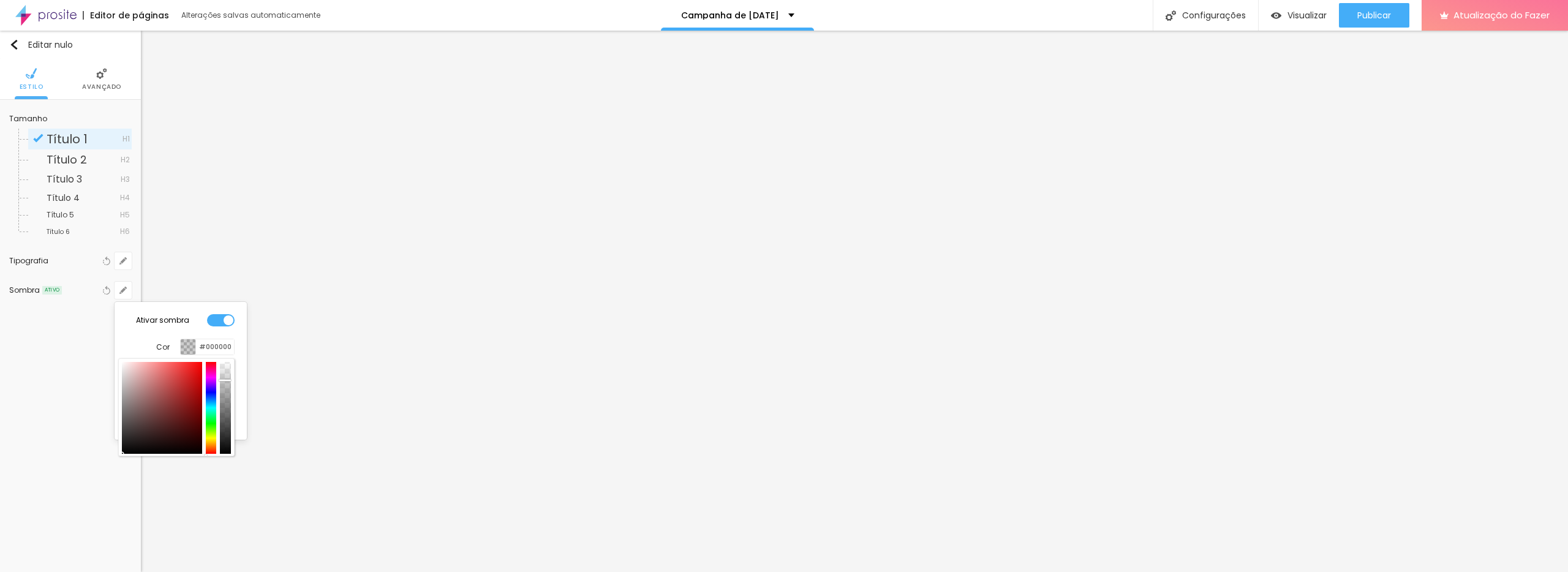
type input "#151313"
click at [126, 446] on div at bounding box center [162, 408] width 81 height 92
click at [280, 178] on div at bounding box center [784, 286] width 1568 height 572
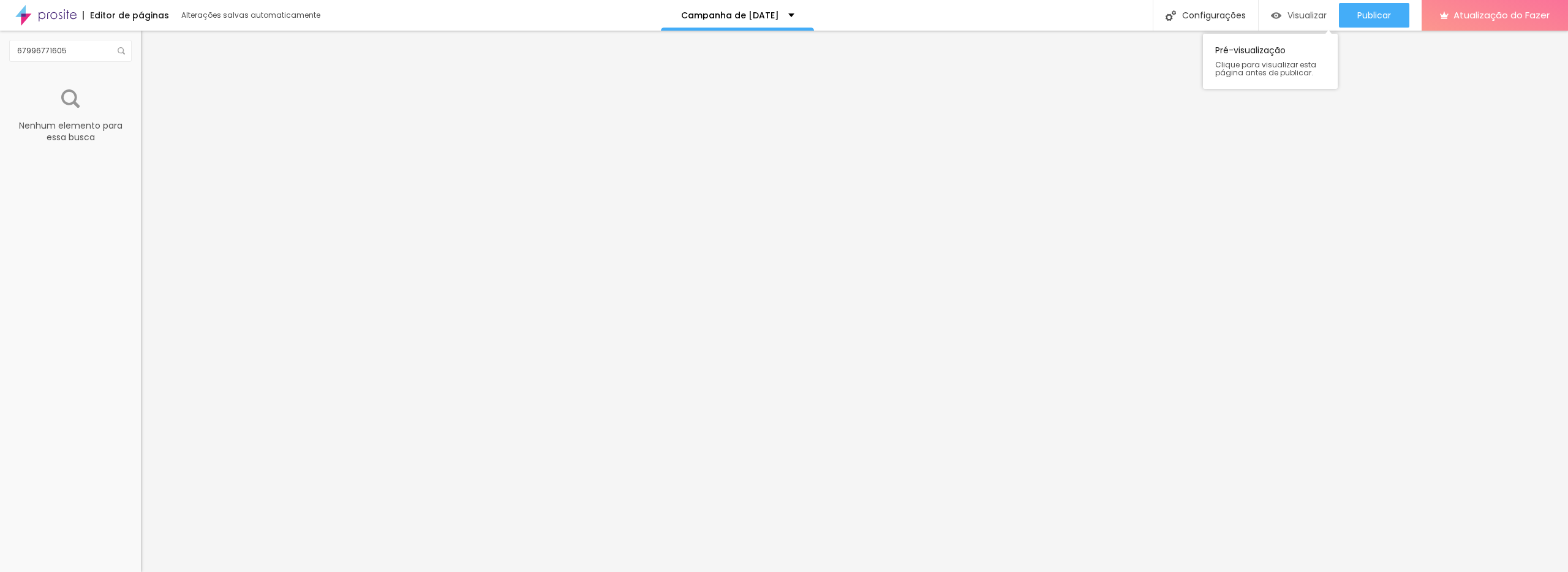
click at [1301, 11] on font "Visualizar" at bounding box center [1307, 15] width 39 height 12
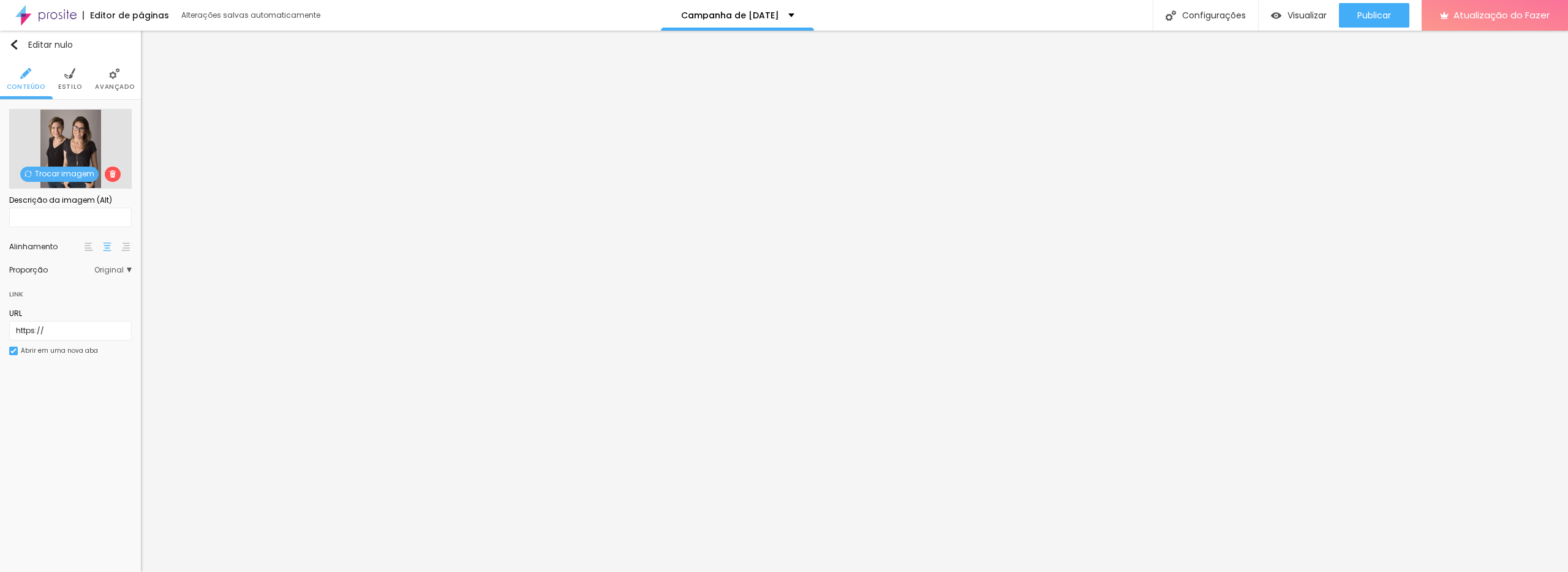
click at [81, 176] on font "Trocar imagem" at bounding box center [64, 174] width 59 height 11
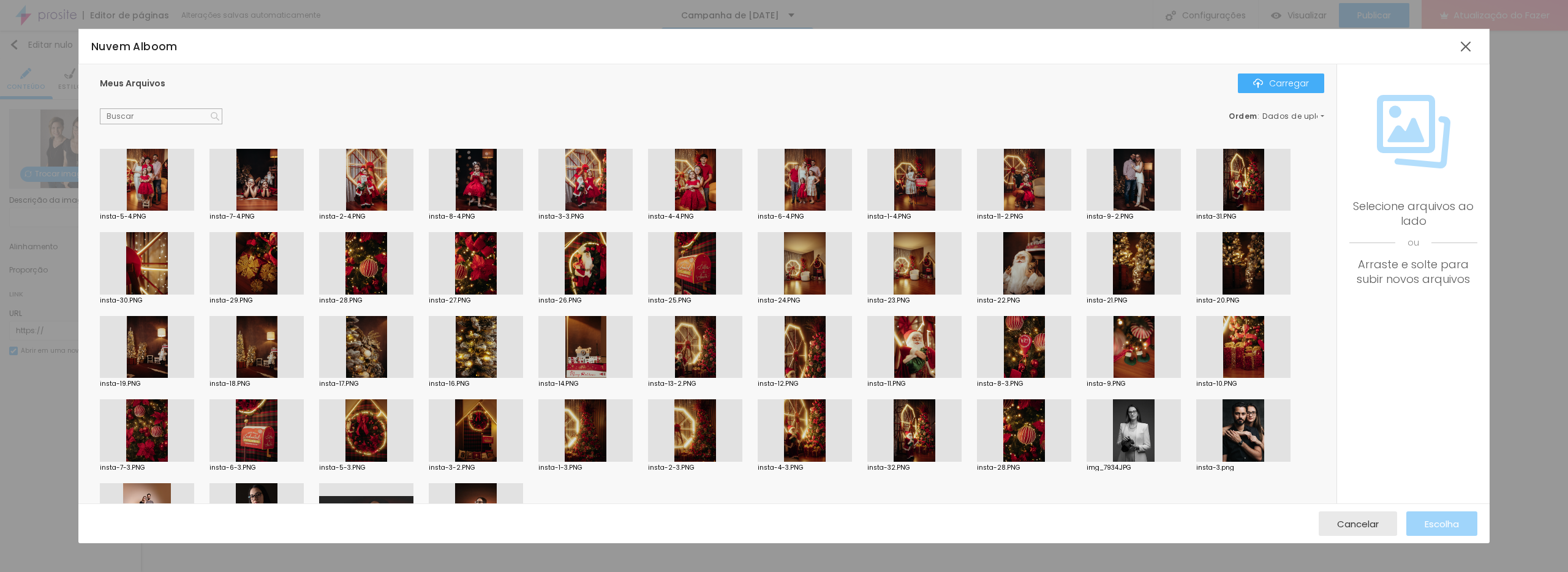
scroll to position [63, 0]
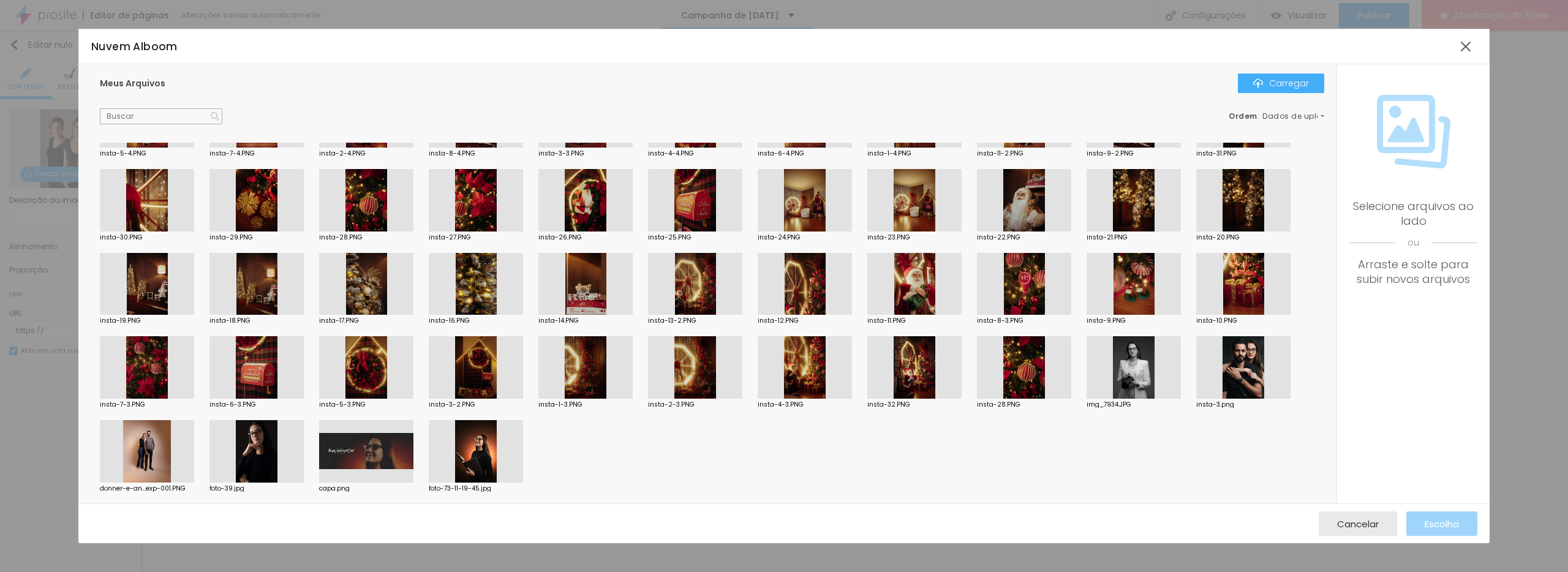
click at [1138, 374] on div at bounding box center [1133, 367] width 94 height 62
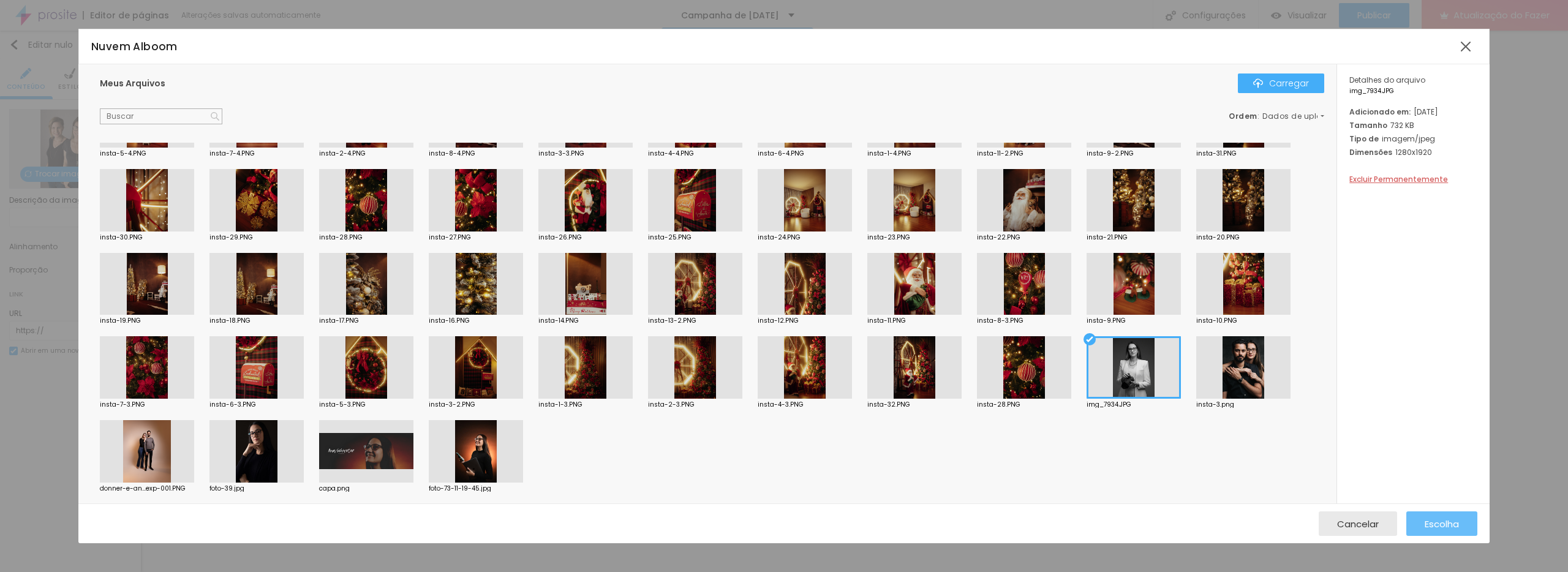
click at [1435, 523] on font "Escolha" at bounding box center [1442, 524] width 34 height 12
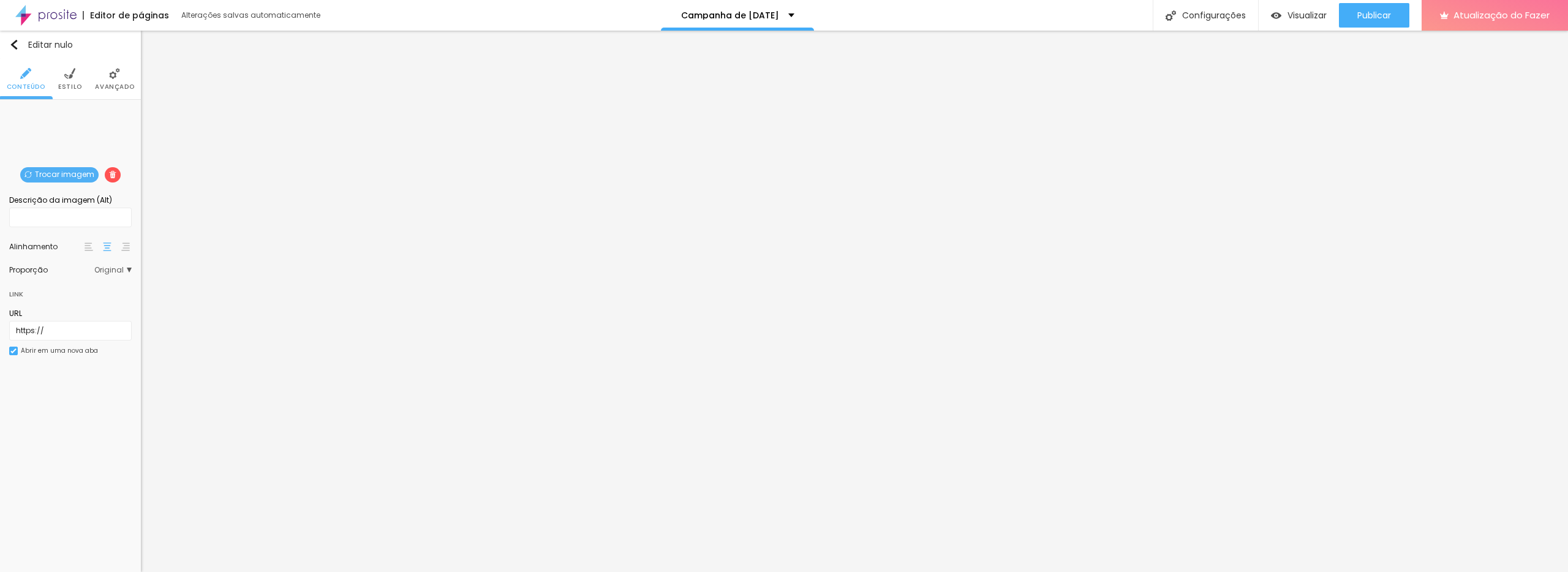
click at [56, 173] on font "Trocar imagem" at bounding box center [64, 174] width 59 height 11
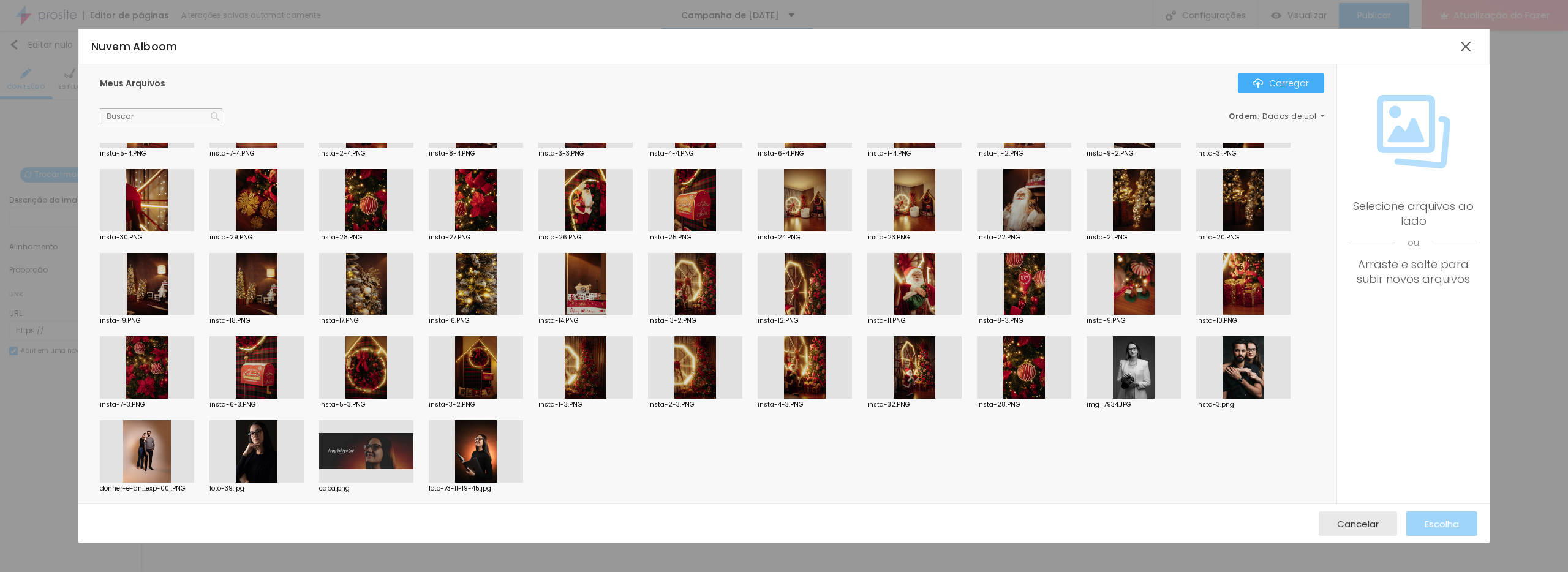
click at [1231, 372] on div at bounding box center [1243, 367] width 94 height 62
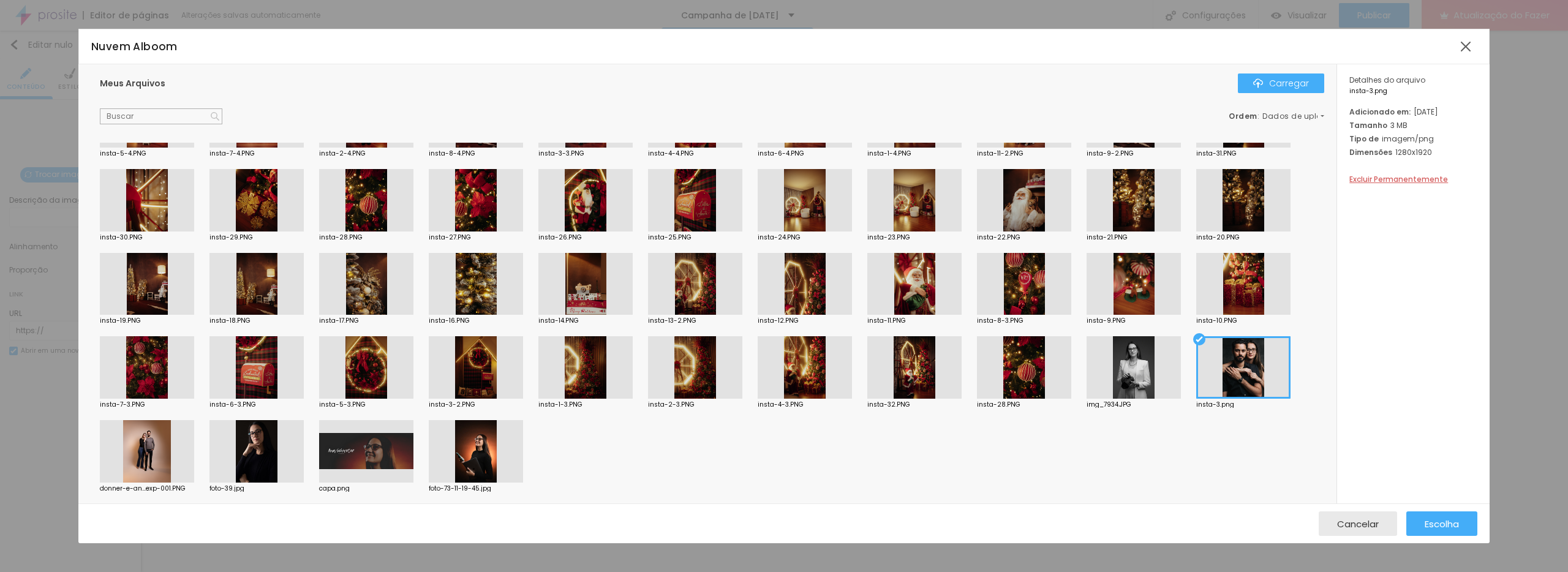
click at [1165, 384] on div at bounding box center [1133, 367] width 94 height 62
click at [1425, 525] on font "Escolha" at bounding box center [1442, 524] width 34 height 12
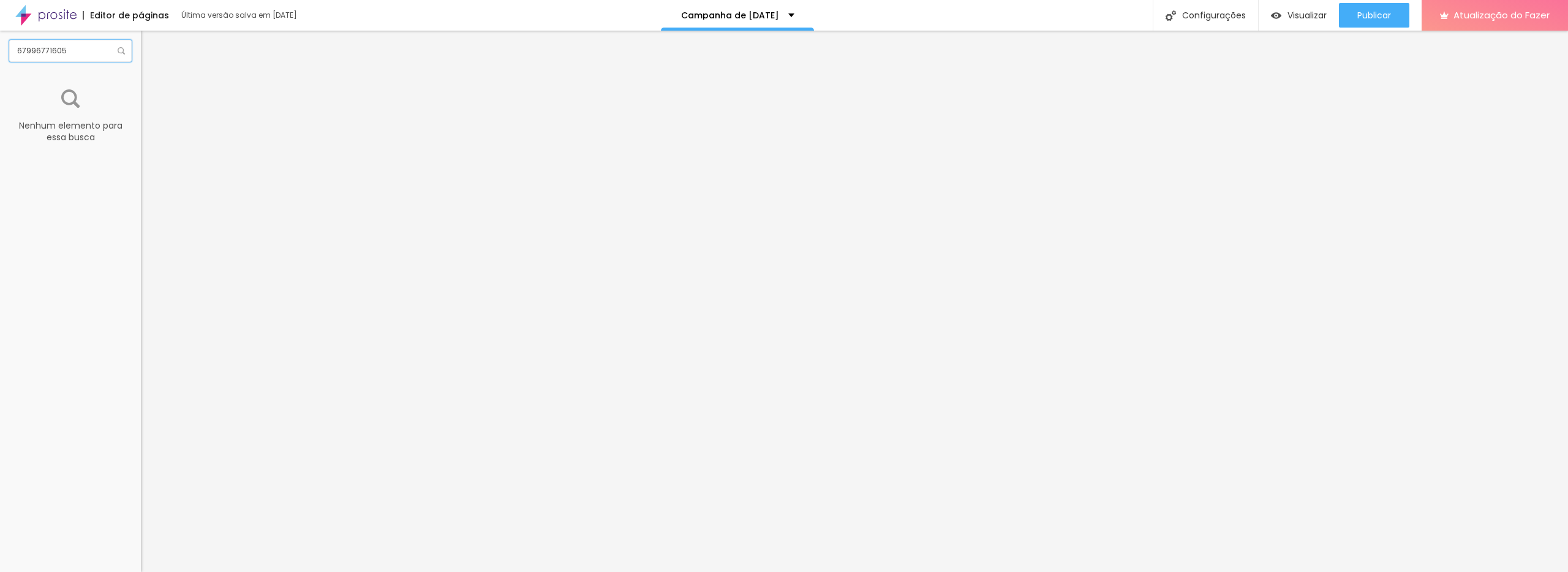
click at [102, 50] on input "67996771605" at bounding box center [70, 51] width 122 height 22
click at [96, 48] on input "67996771605" at bounding box center [70, 51] width 122 height 22
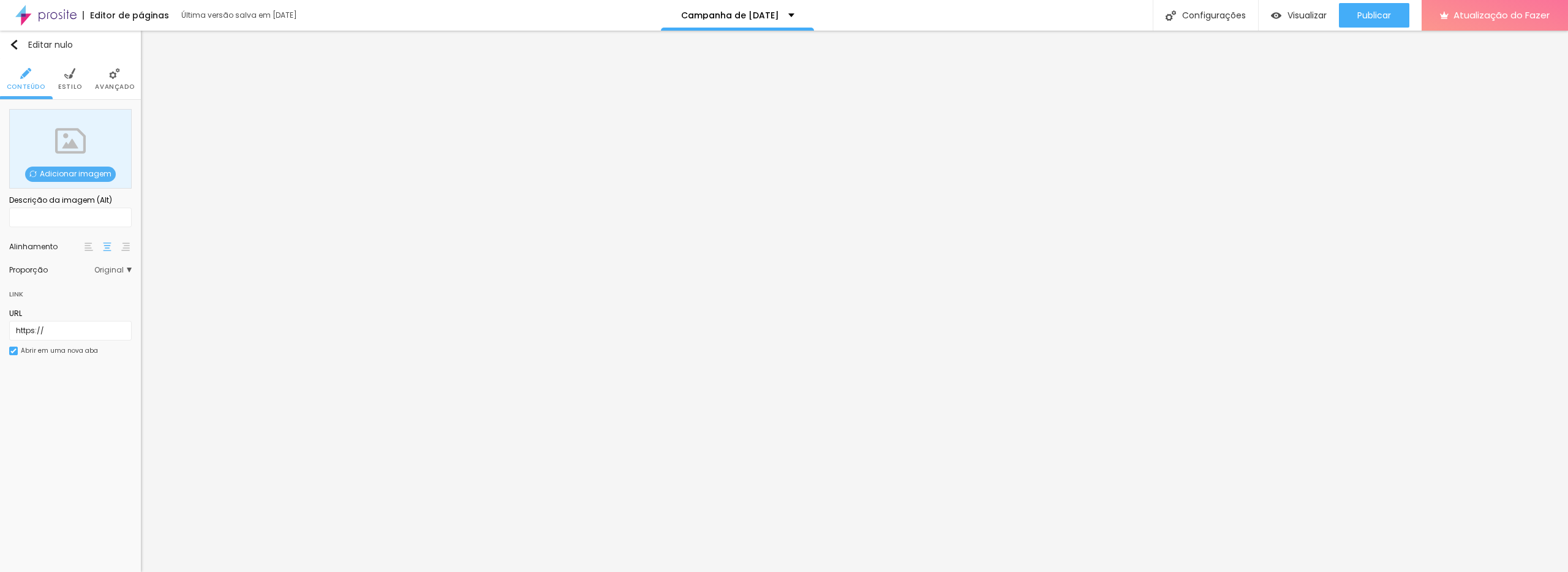
click at [111, 171] on span "Adicionar imagem" at bounding box center [70, 174] width 91 height 15
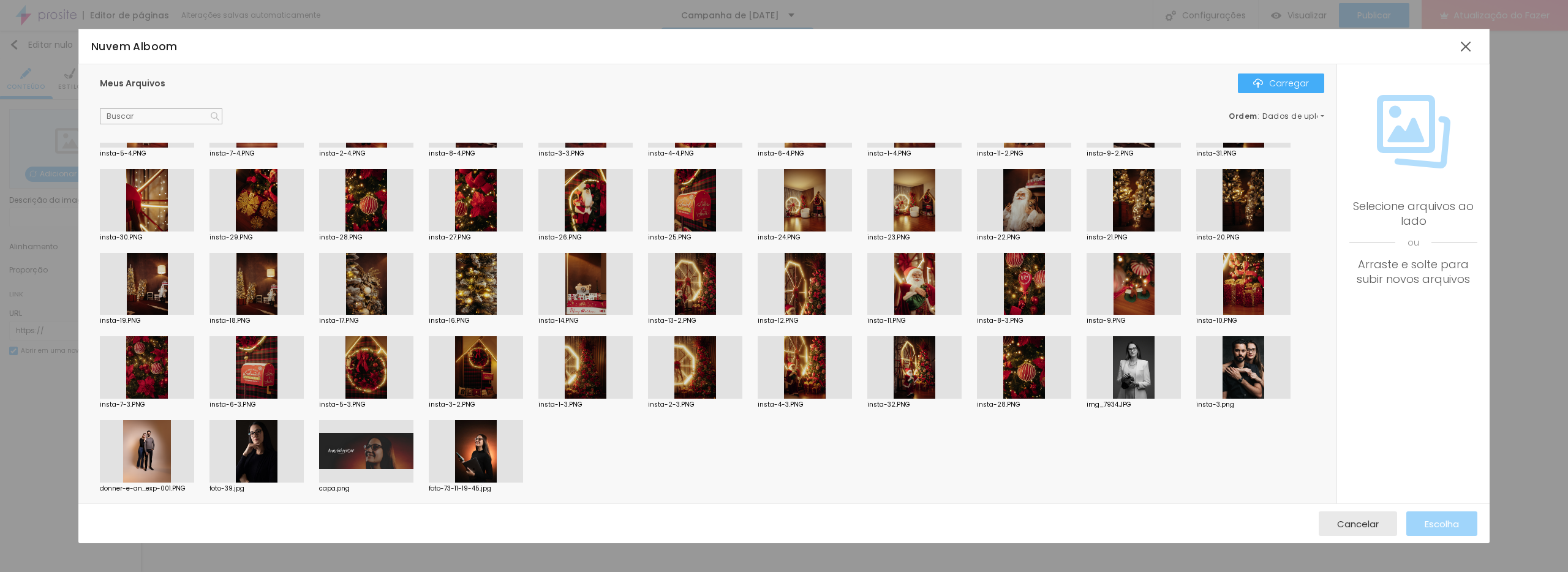
scroll to position [0, 0]
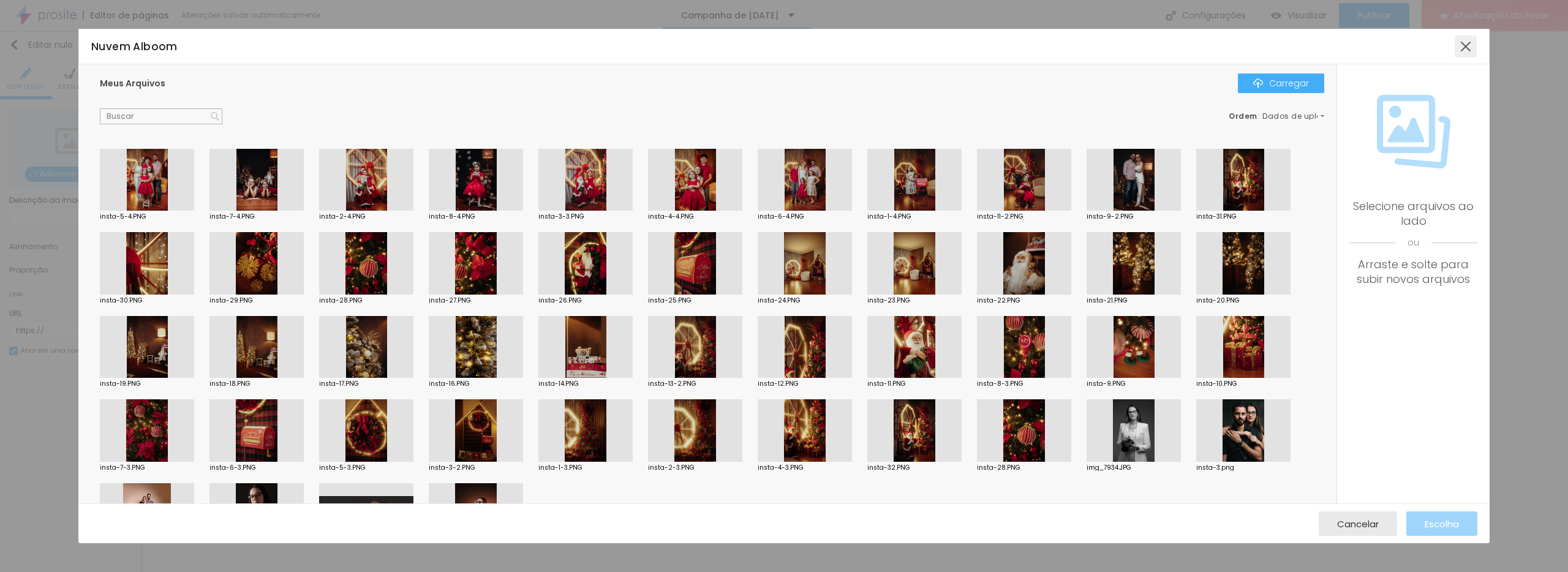
click at [1465, 54] on div at bounding box center [1466, 47] width 22 height 22
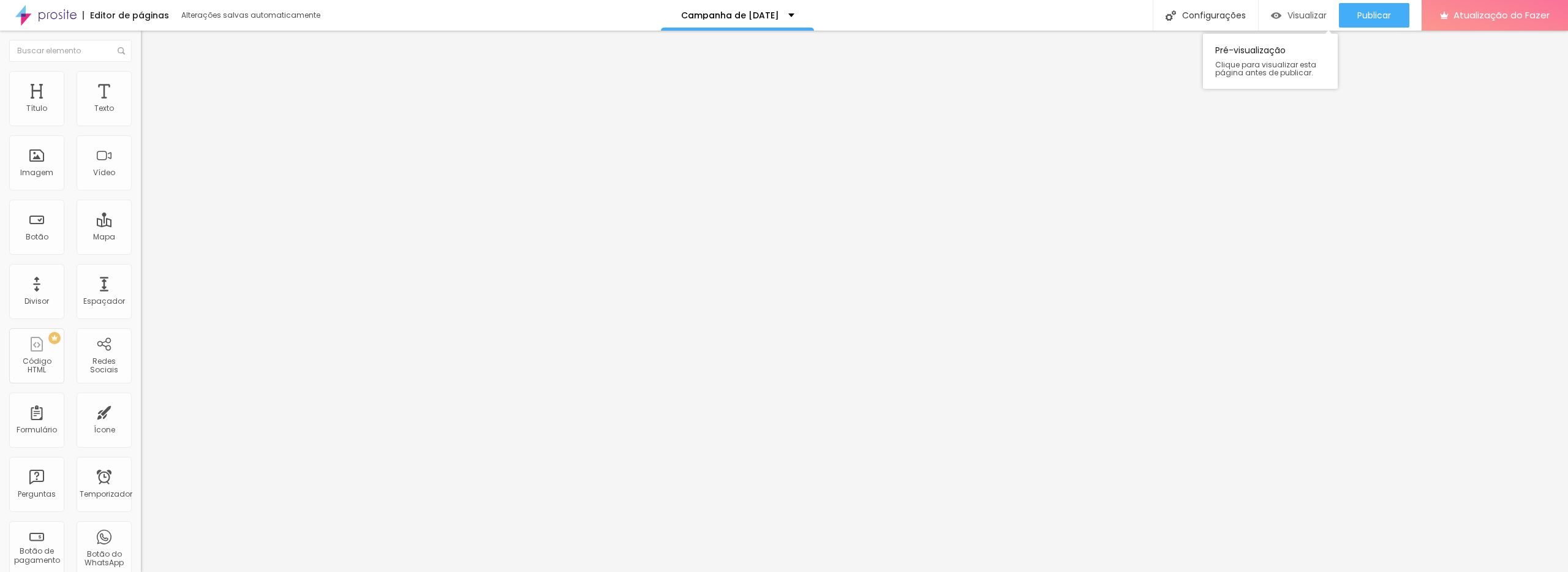
click at [1288, 12] on font "Visualizar" at bounding box center [1307, 15] width 39 height 12
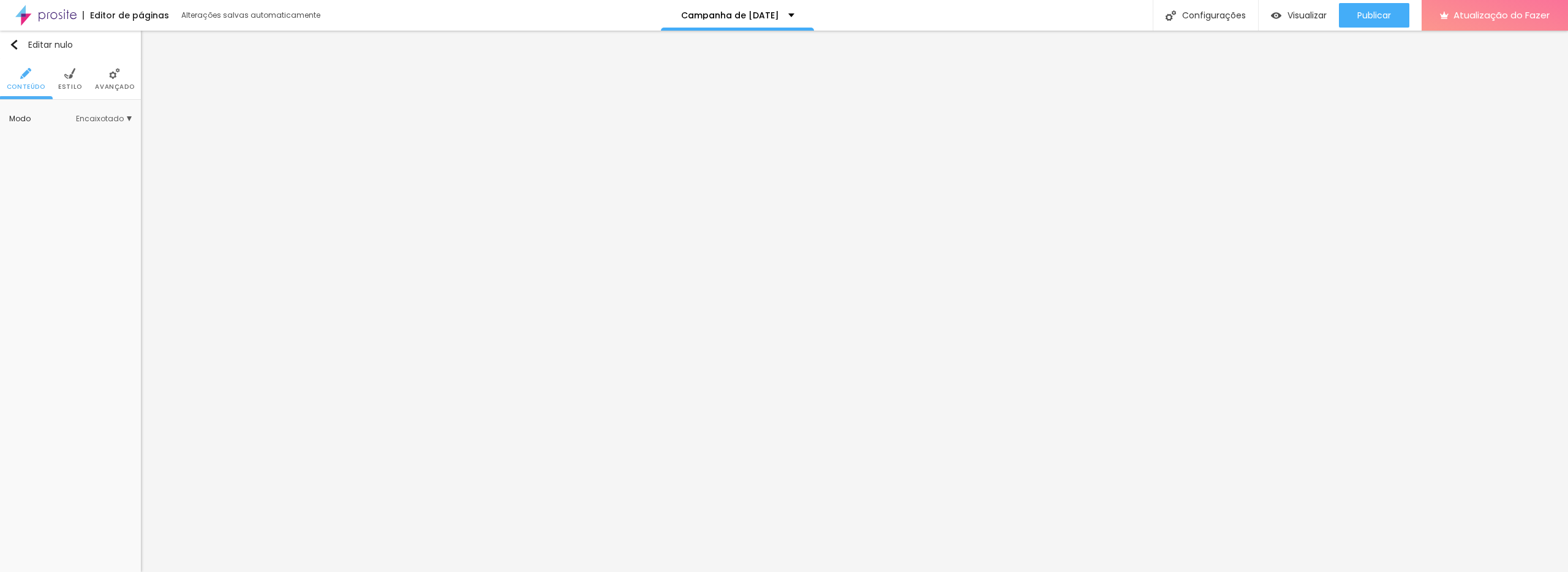
click at [73, 85] on font "Estilo" at bounding box center [70, 86] width 24 height 9
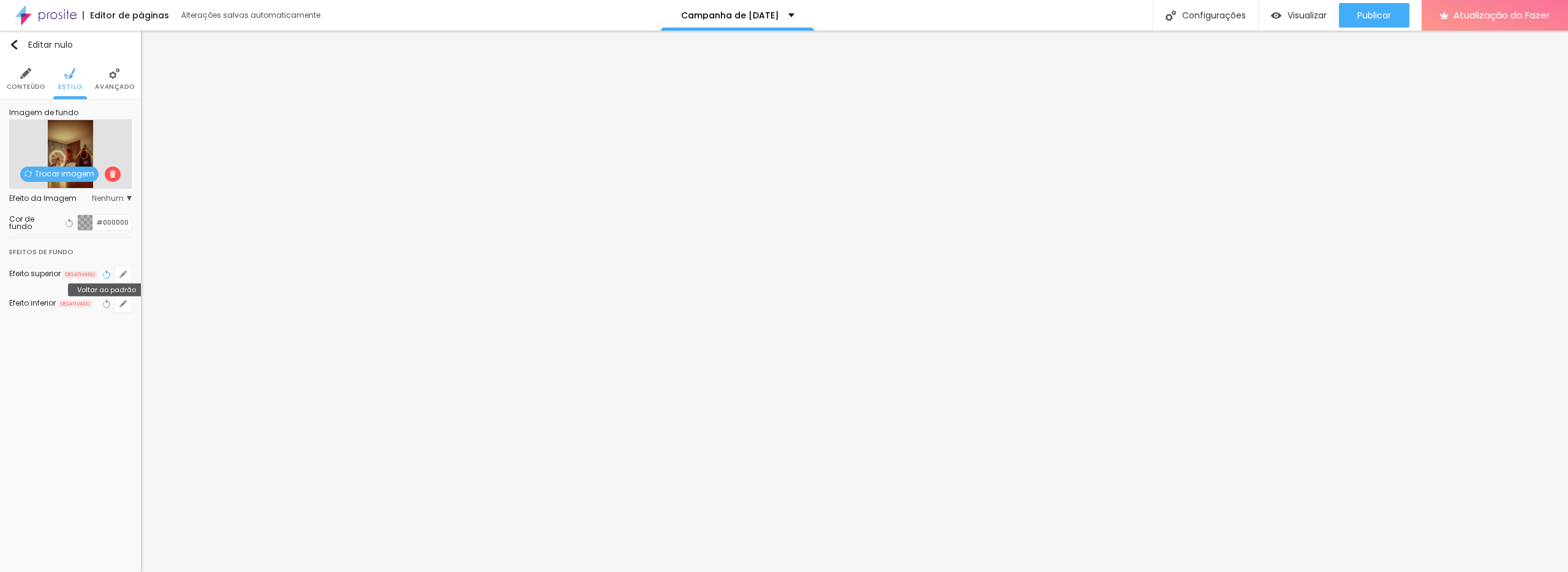
click at [106, 275] on icon "button" at bounding box center [106, 274] width 8 height 8
click at [121, 281] on button "button" at bounding box center [123, 274] width 17 height 17
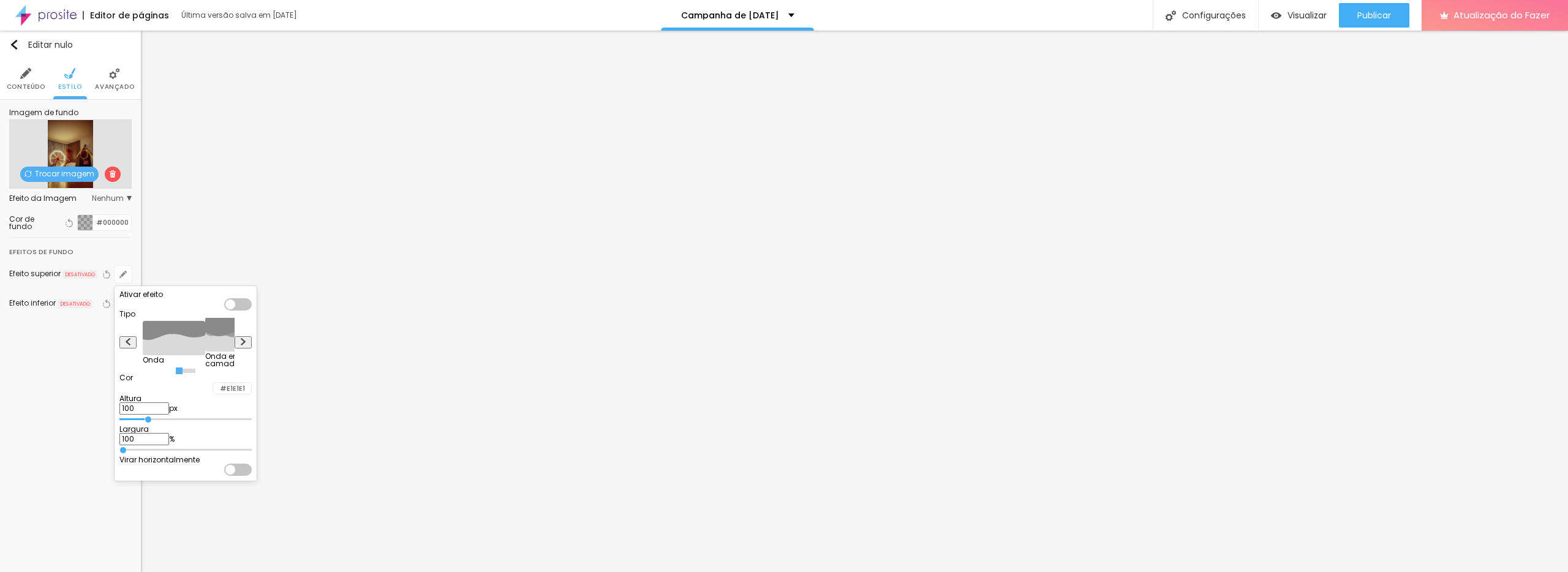
click at [252, 302] on div at bounding box center [238, 304] width 27 height 12
click at [288, 541] on div at bounding box center [784, 286] width 1568 height 572
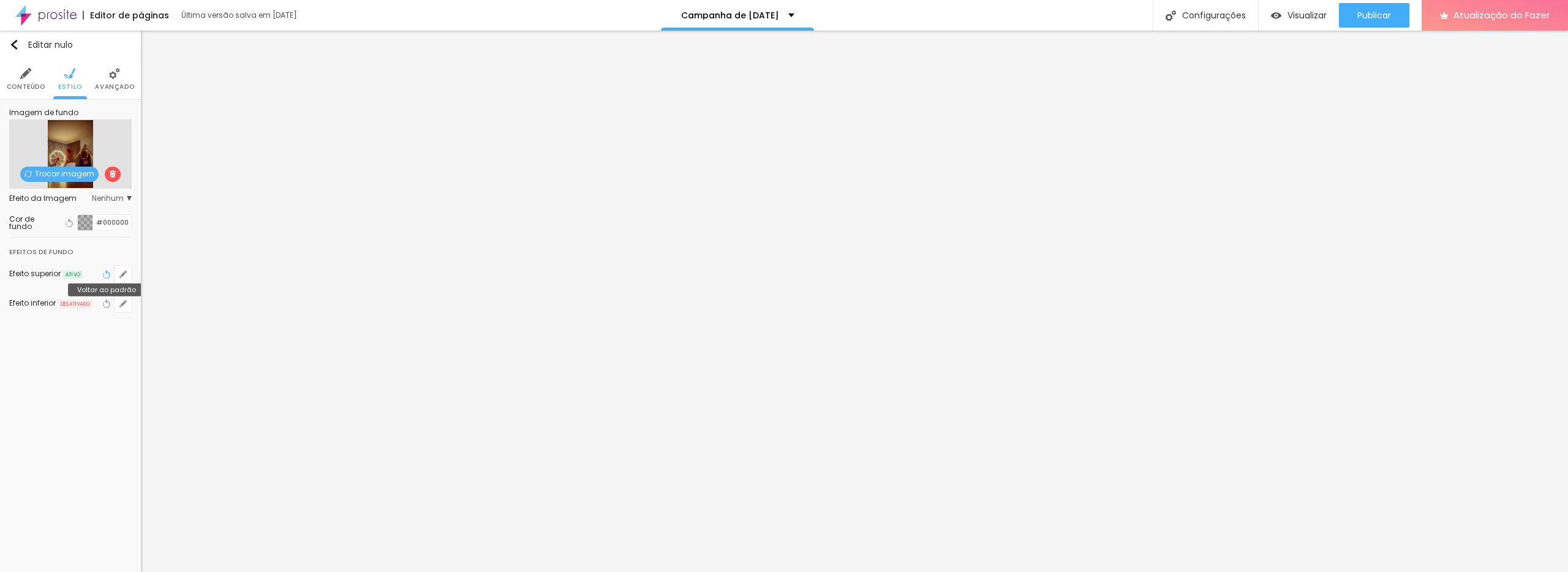
click at [108, 274] on icon "button" at bounding box center [106, 274] width 8 height 8
click at [125, 281] on button "button" at bounding box center [123, 274] width 17 height 17
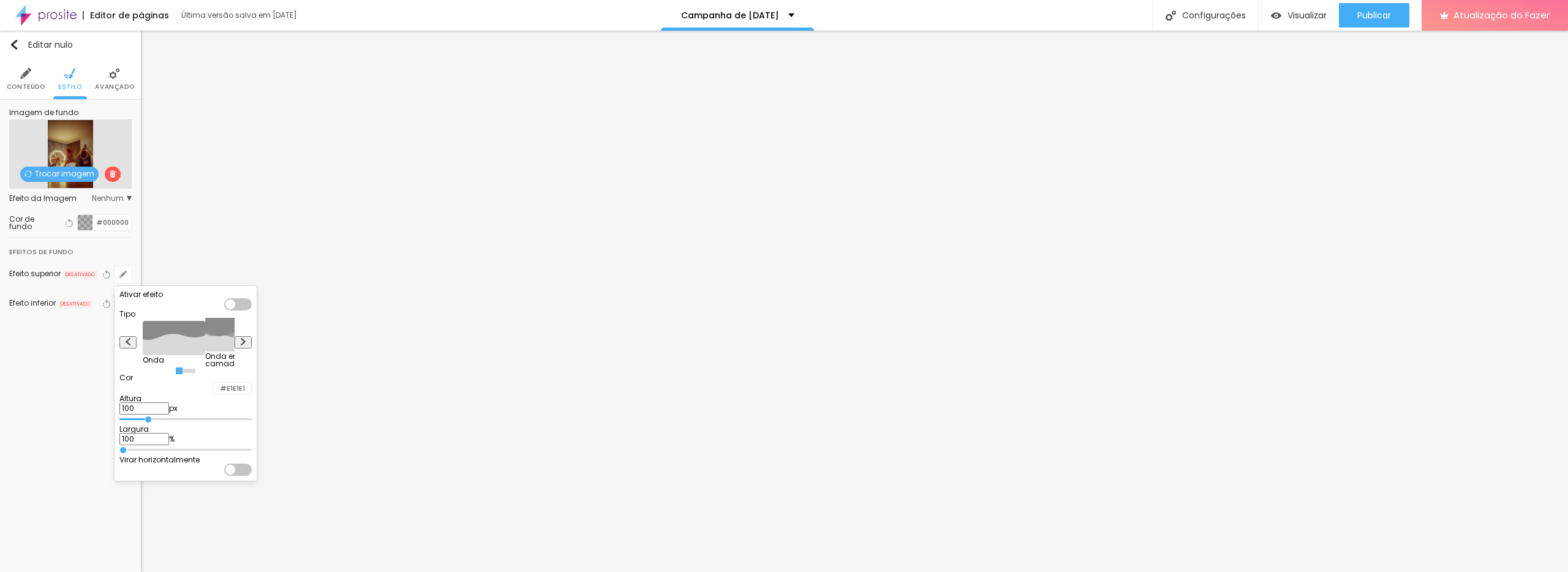
click at [388, 253] on div at bounding box center [784, 286] width 1568 height 572
click at [117, 82] on font "Avançado" at bounding box center [114, 86] width 39 height 9
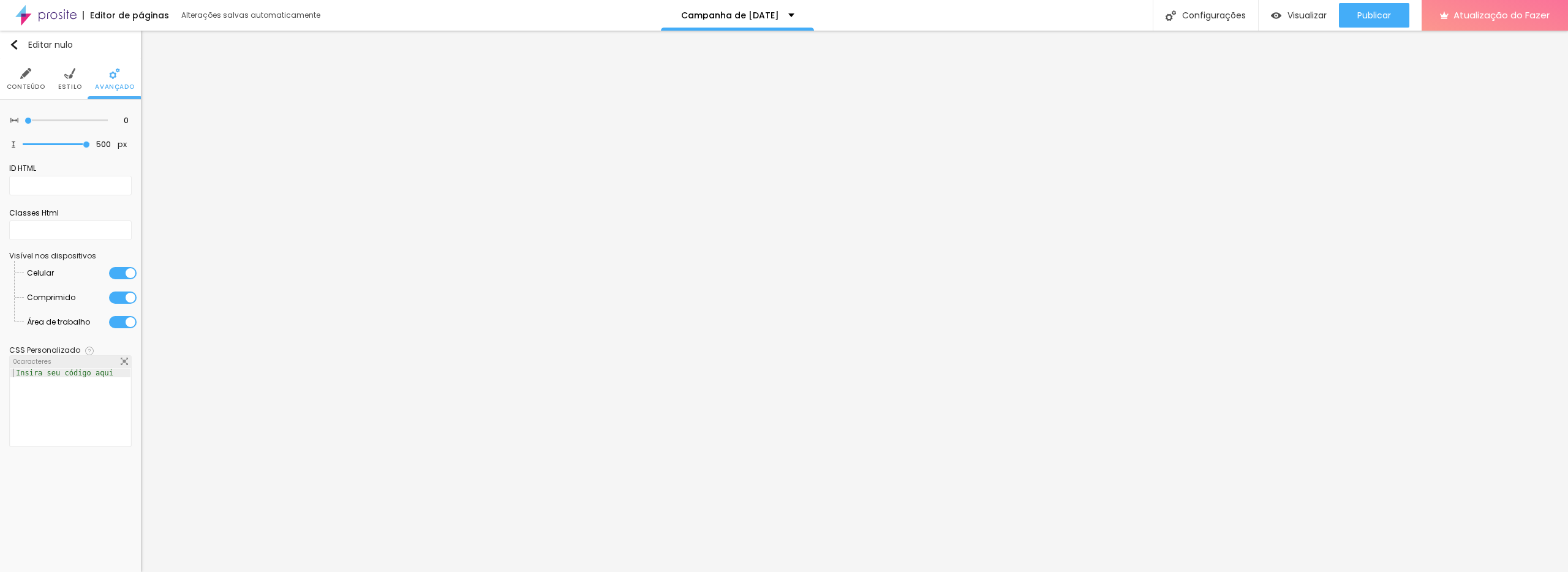
click at [27, 89] on font "Conteúdo" at bounding box center [26, 86] width 38 height 9
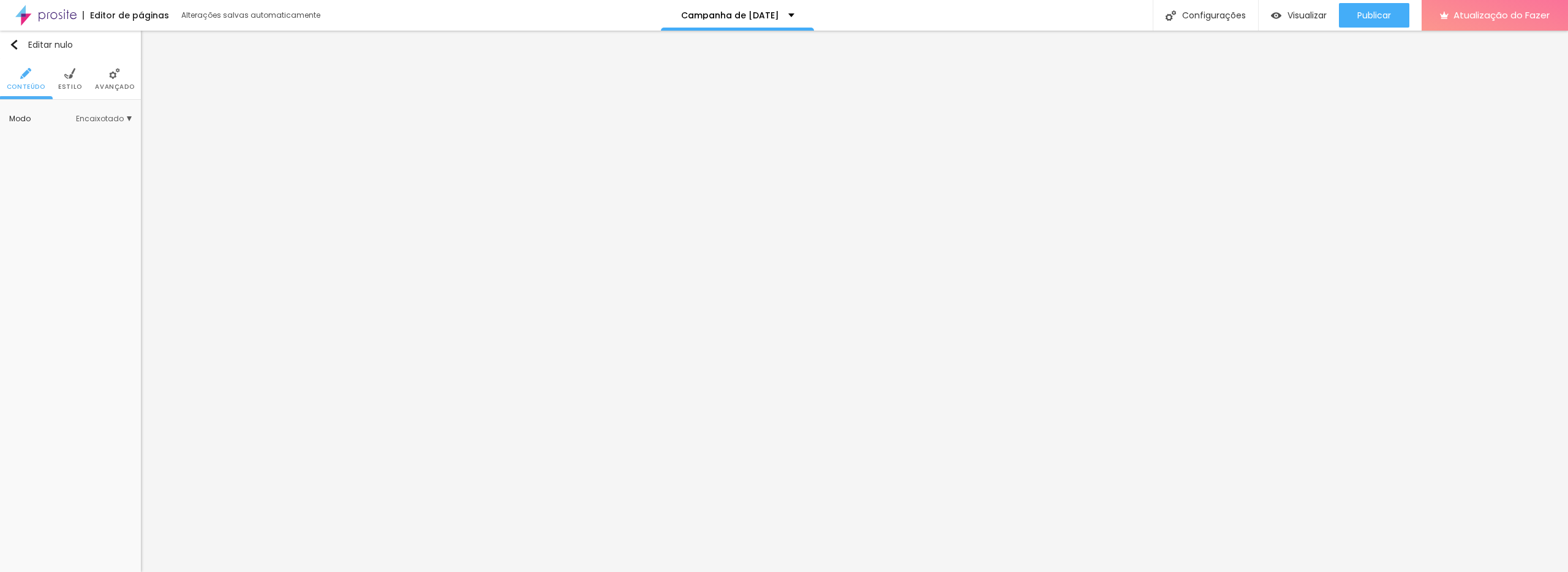
click at [69, 81] on li "Estilo" at bounding box center [70, 79] width 24 height 41
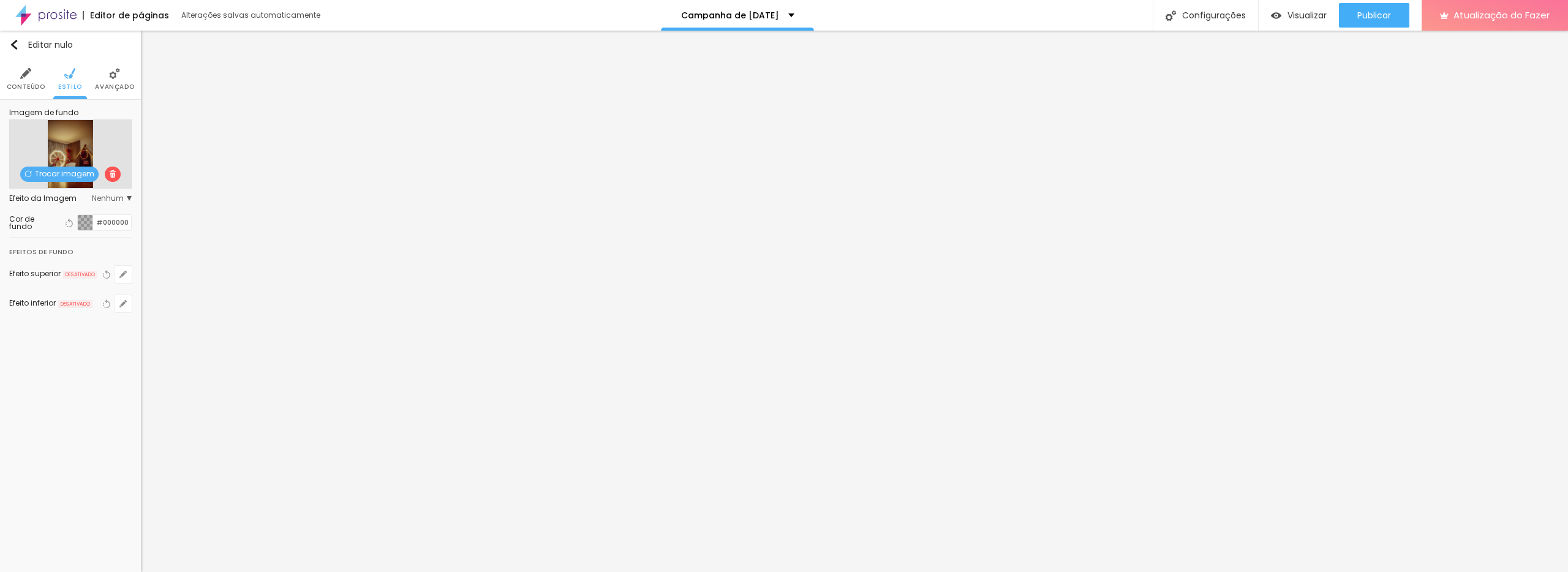
drag, startPoint x: 3, startPoint y: 93, endPoint x: 17, endPoint y: 91, distance: 14.1
click at [3, 93] on ul "Conteúdo Estilo Avançado" at bounding box center [70, 79] width 141 height 41
drag, startPoint x: 27, startPoint y: 85, endPoint x: 38, endPoint y: 87, distance: 11.2
click at [27, 85] on font "Conteúdo" at bounding box center [26, 86] width 38 height 9
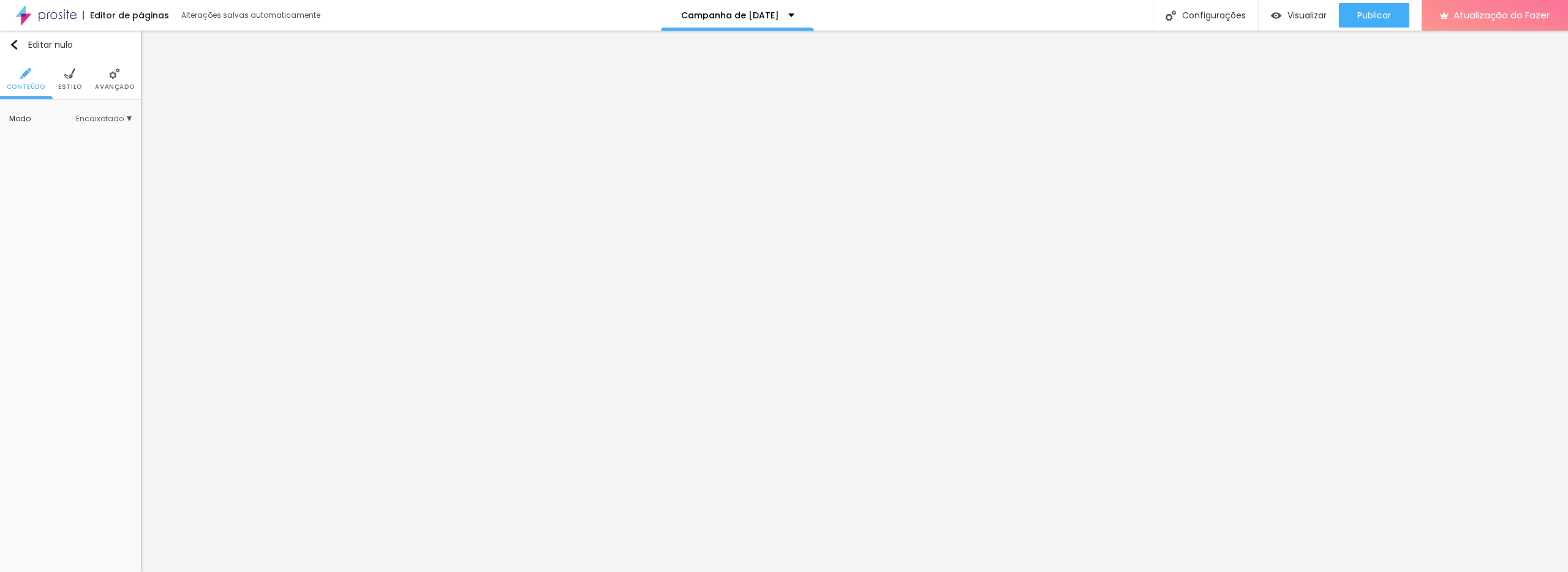
click at [101, 121] on font "Encaixotado" at bounding box center [99, 118] width 47 height 11
click at [81, 152] on font "Completo" at bounding box center [65, 153] width 37 height 11
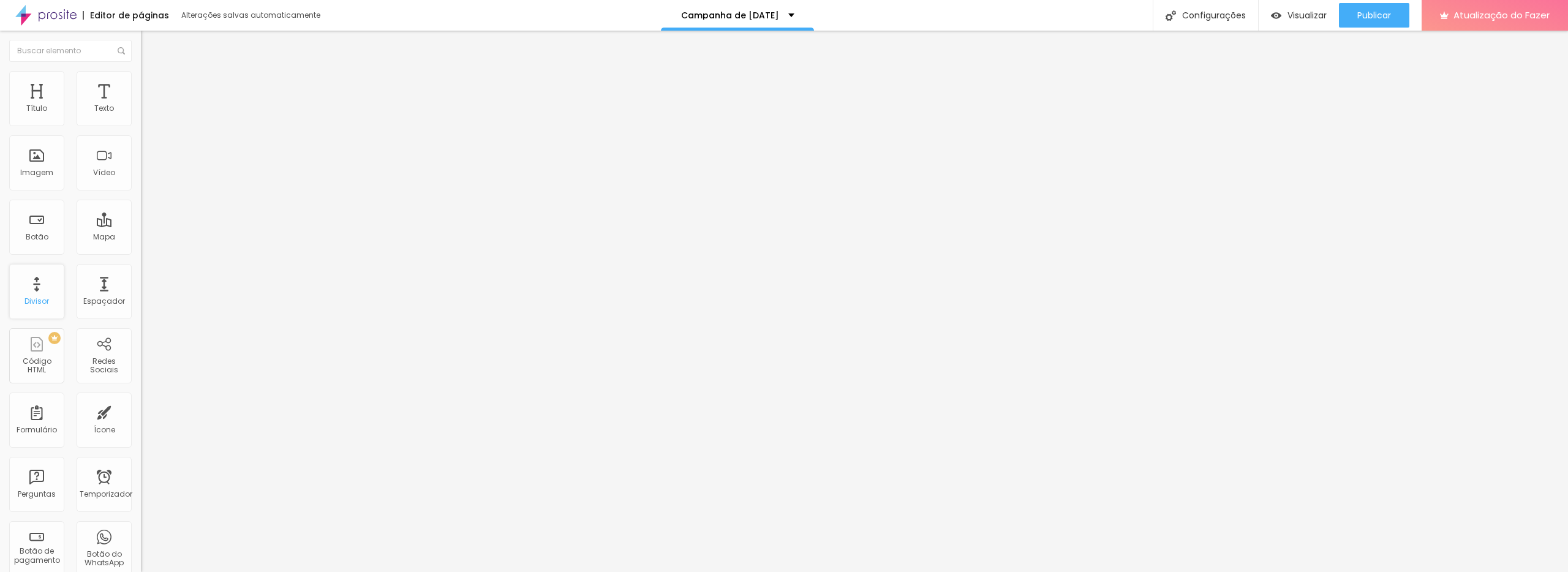
click at [28, 300] on font "Divisor" at bounding box center [36, 301] width 24 height 11
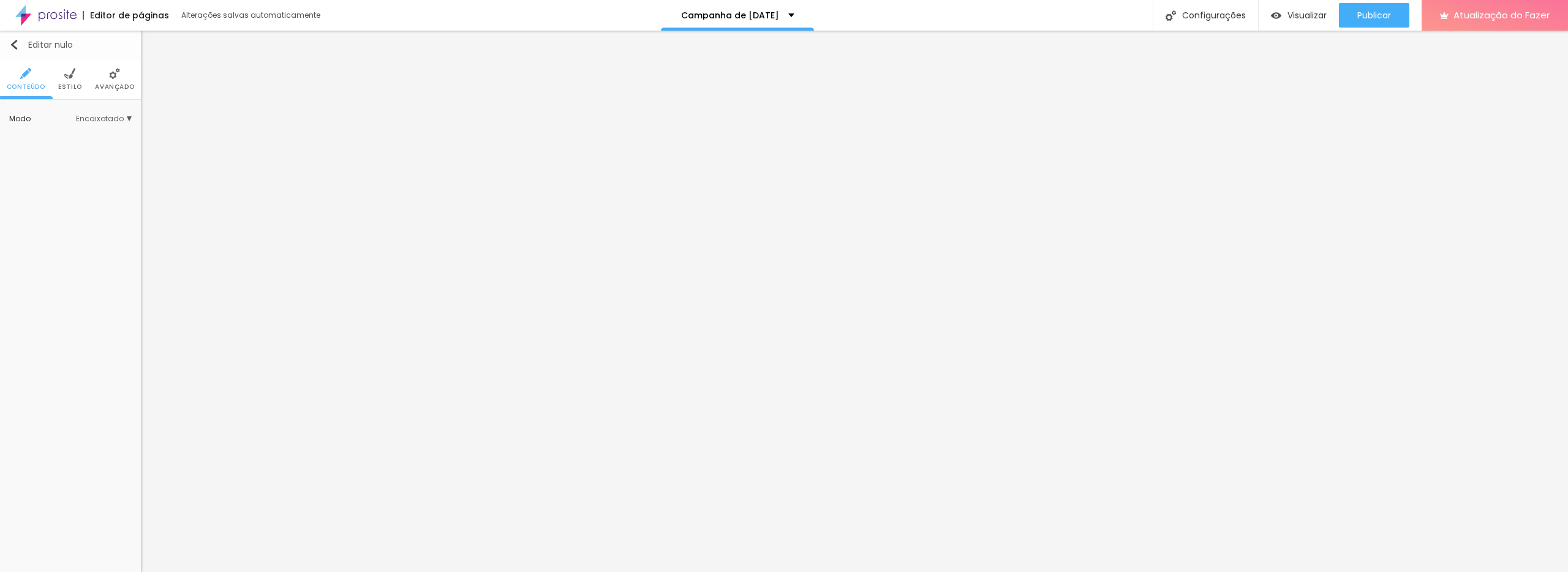
click at [7, 38] on button "Editar nulo" at bounding box center [70, 45] width 141 height 28
click at [85, 74] on ul "Conteúdo Estilo Avançado" at bounding box center [70, 79] width 141 height 41
click at [61, 78] on li "Estilo" at bounding box center [70, 79] width 24 height 41
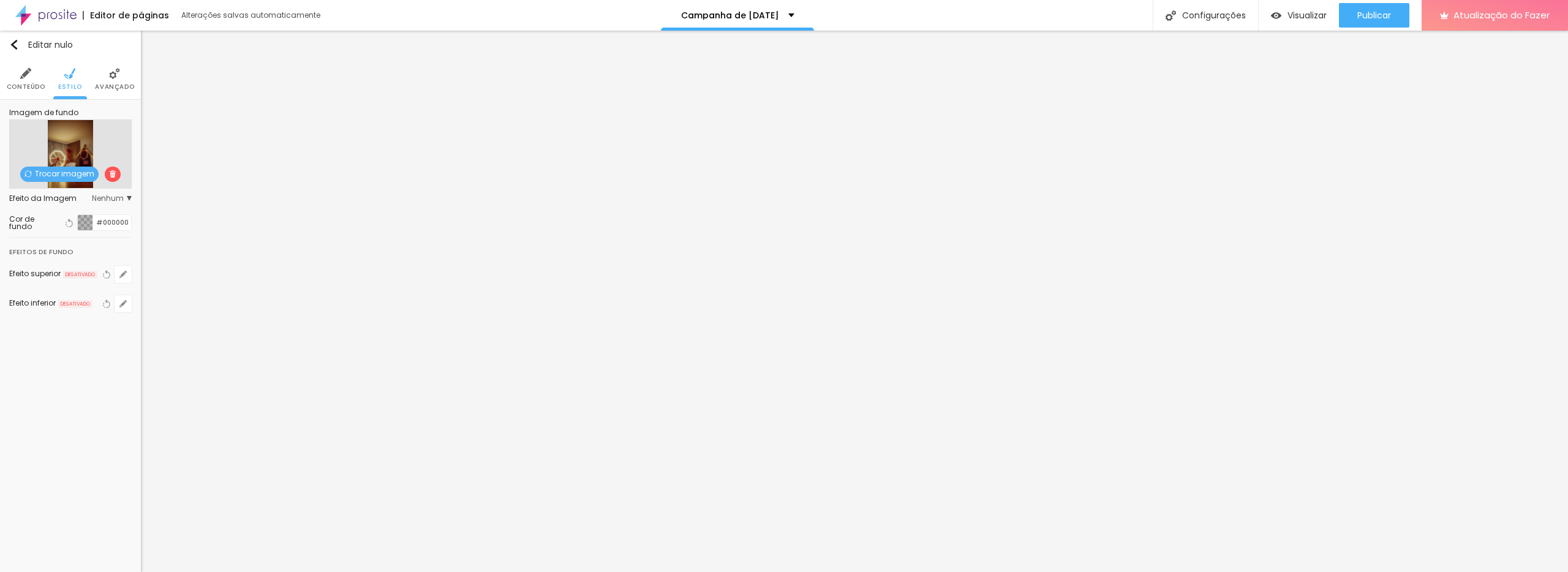
click at [75, 170] on font "Trocar imagem" at bounding box center [64, 174] width 59 height 11
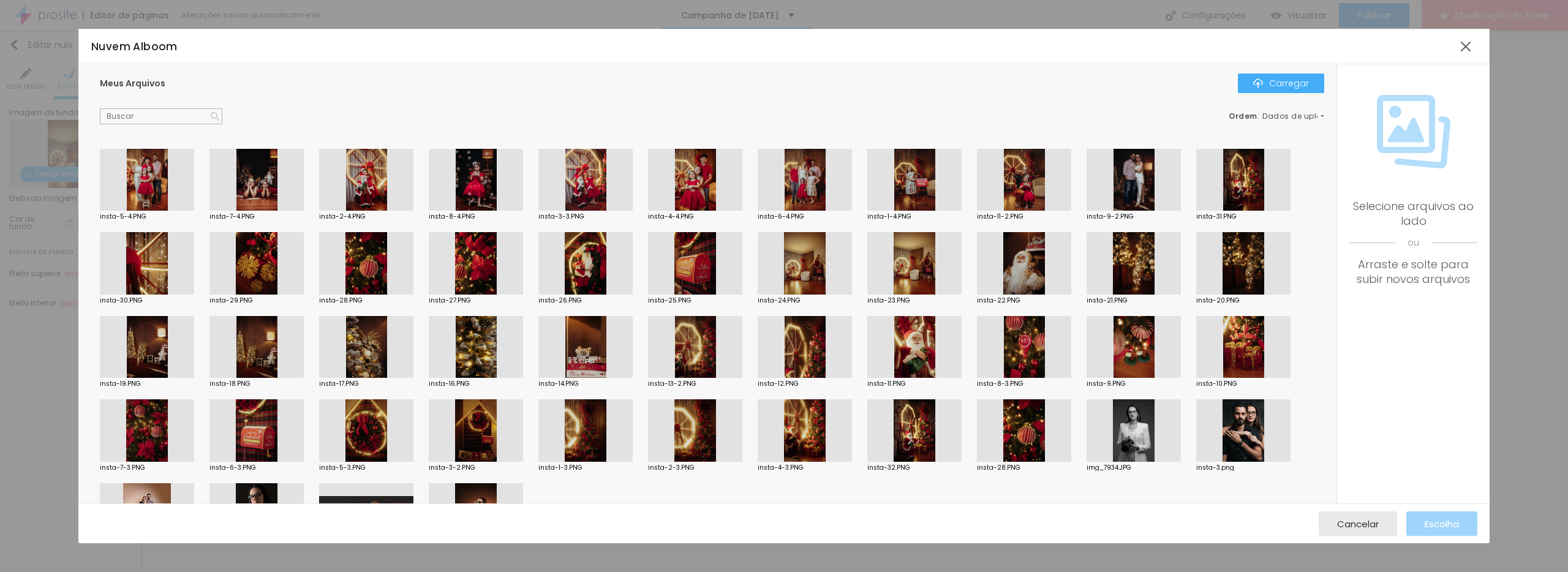
click at [921, 441] on div at bounding box center [914, 430] width 94 height 62
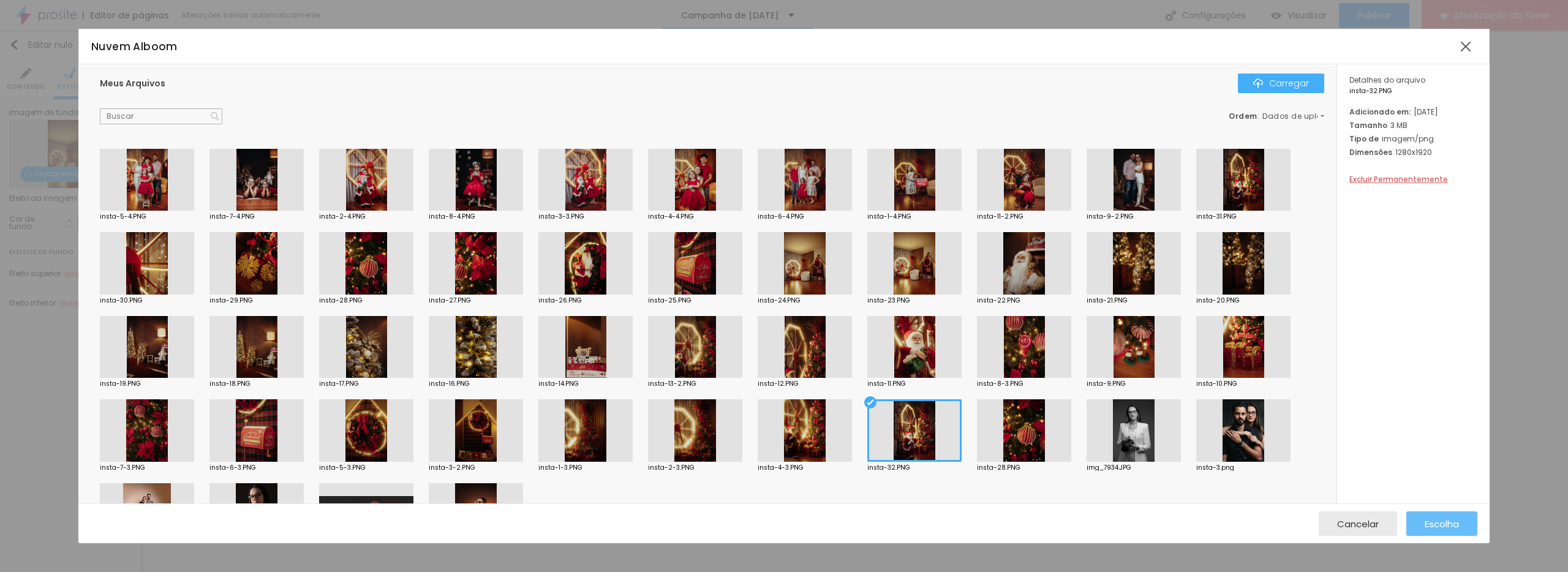
click at [1438, 526] on font "Escolha" at bounding box center [1442, 524] width 34 height 12
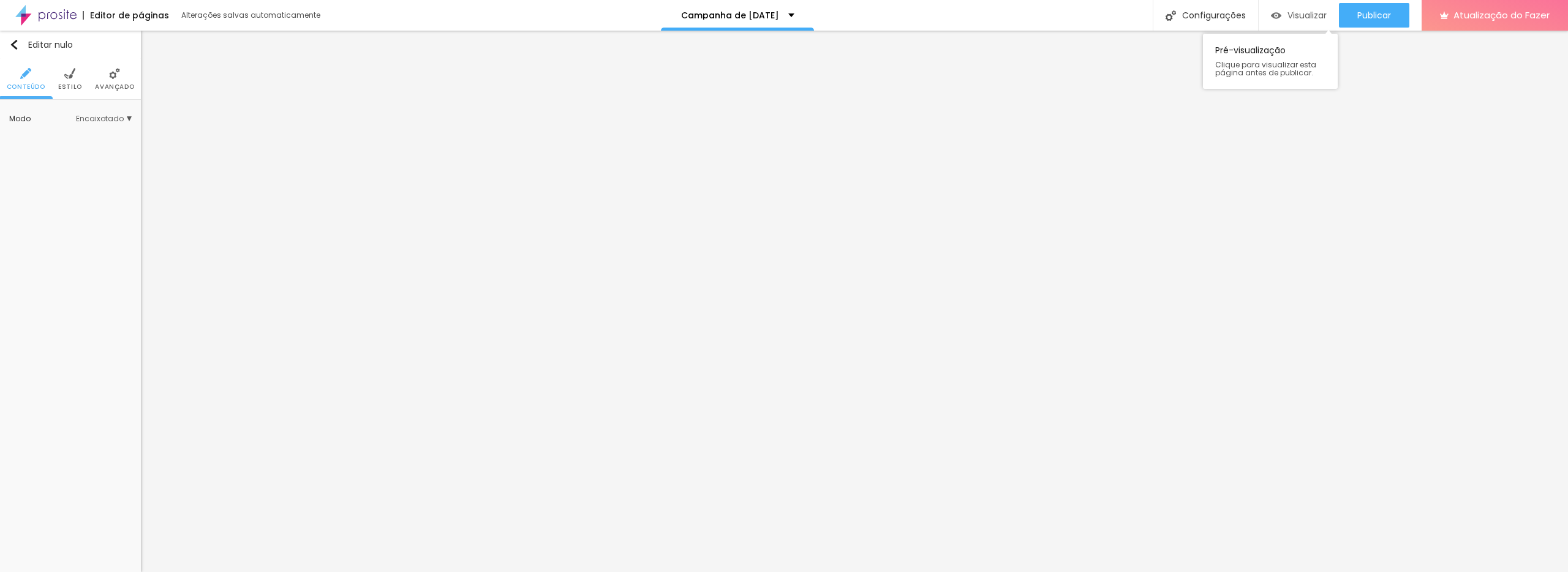
click at [1296, 15] on font "Visualizar" at bounding box center [1307, 15] width 39 height 12
click at [81, 70] on ul "Conteúdo Estilo Avançado" at bounding box center [70, 79] width 141 height 41
click at [77, 73] on li "Estilo" at bounding box center [70, 79] width 24 height 41
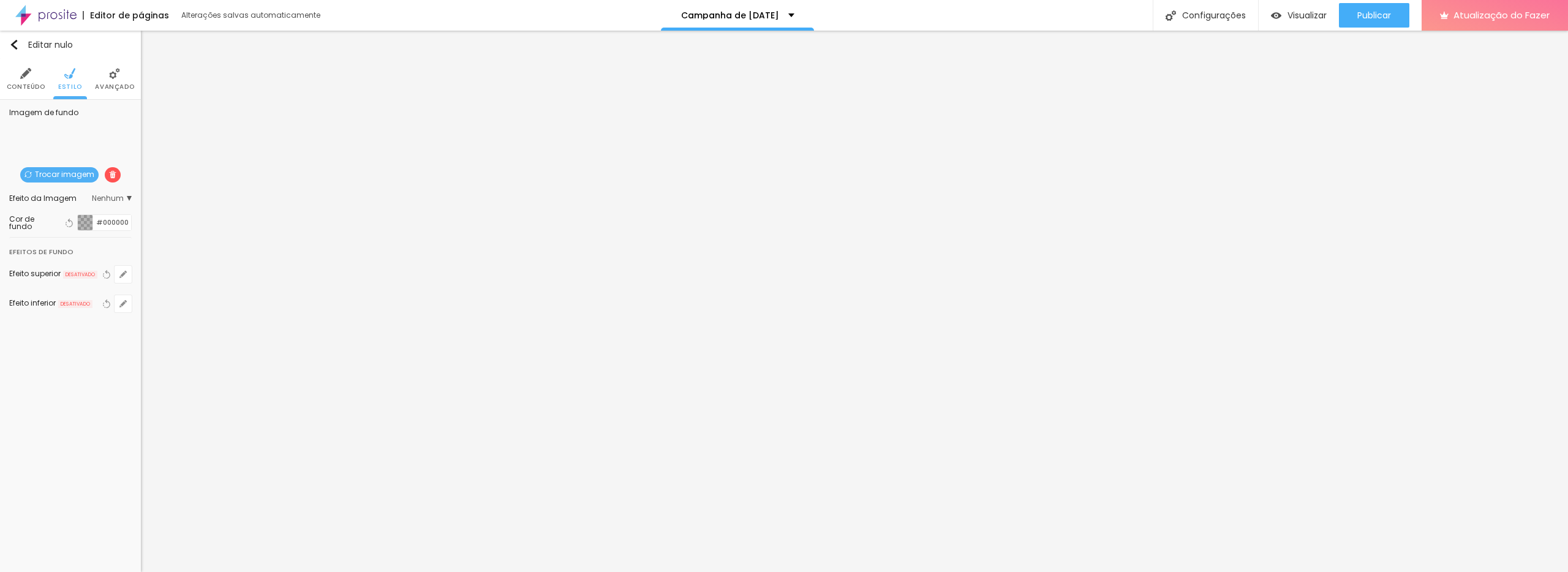
click at [108, 88] on font "Avançado" at bounding box center [114, 86] width 39 height 9
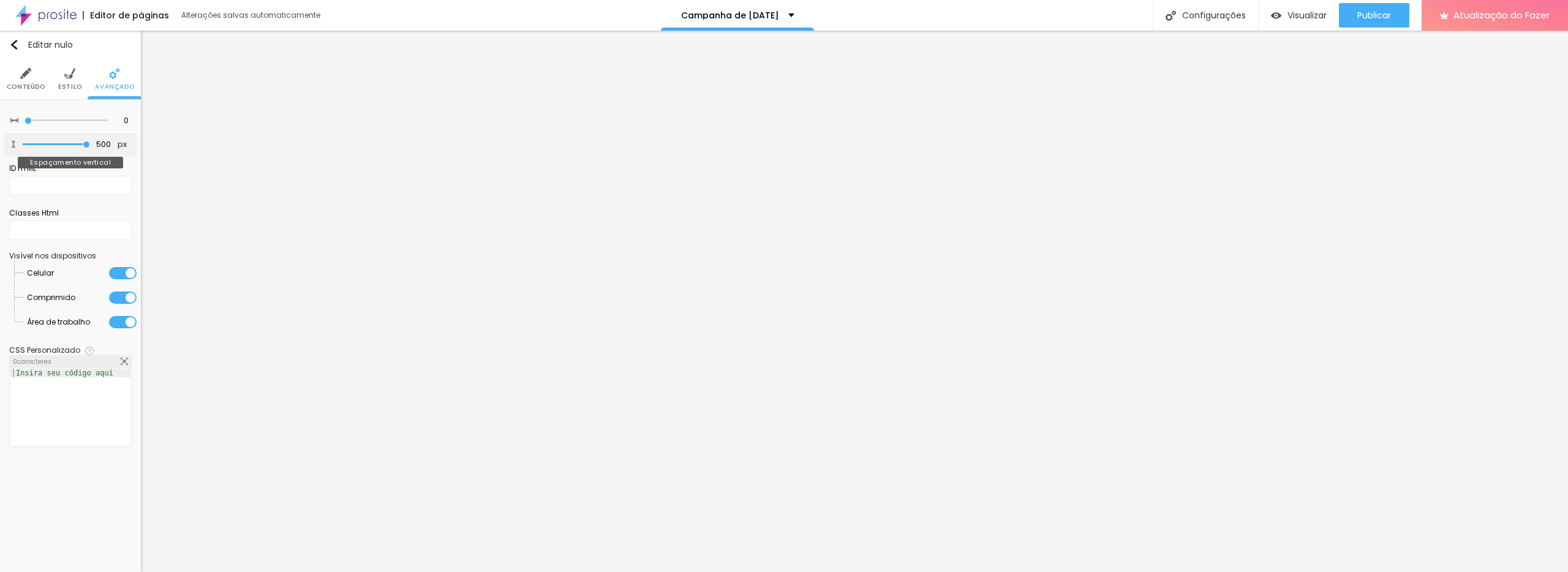
type input "481"
type input "482"
type input "480"
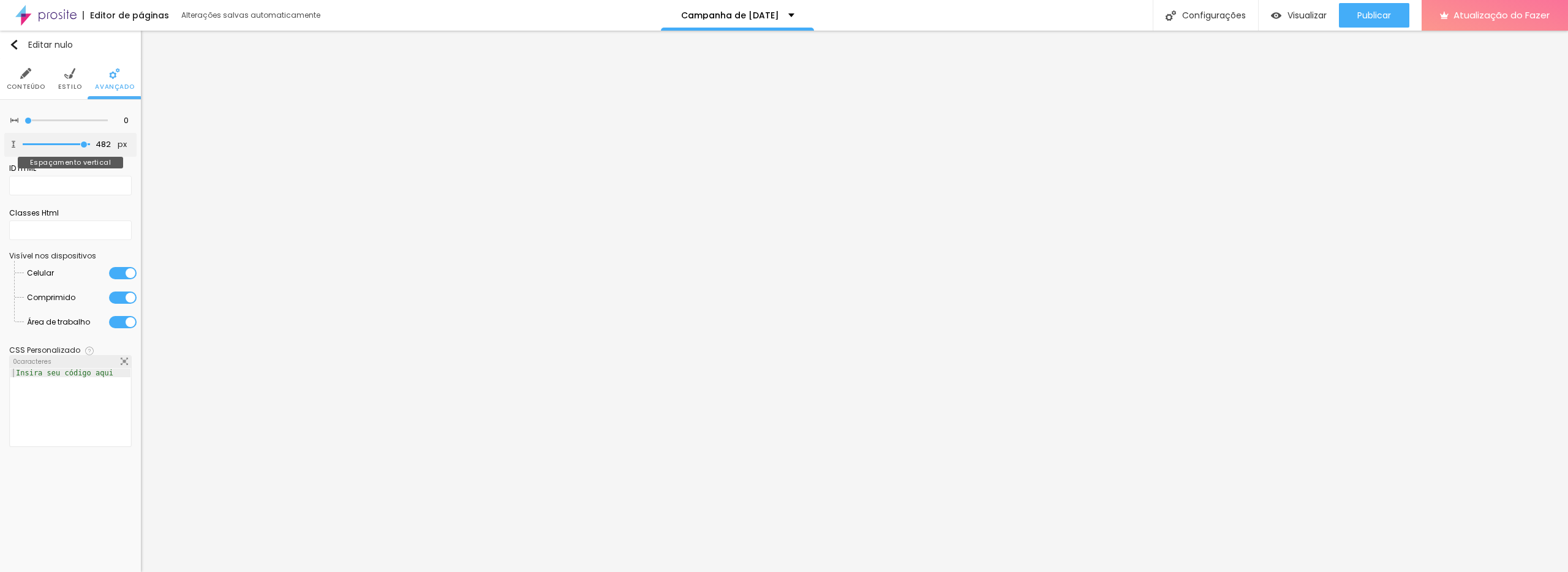
type input "480"
type input "470"
type input "456"
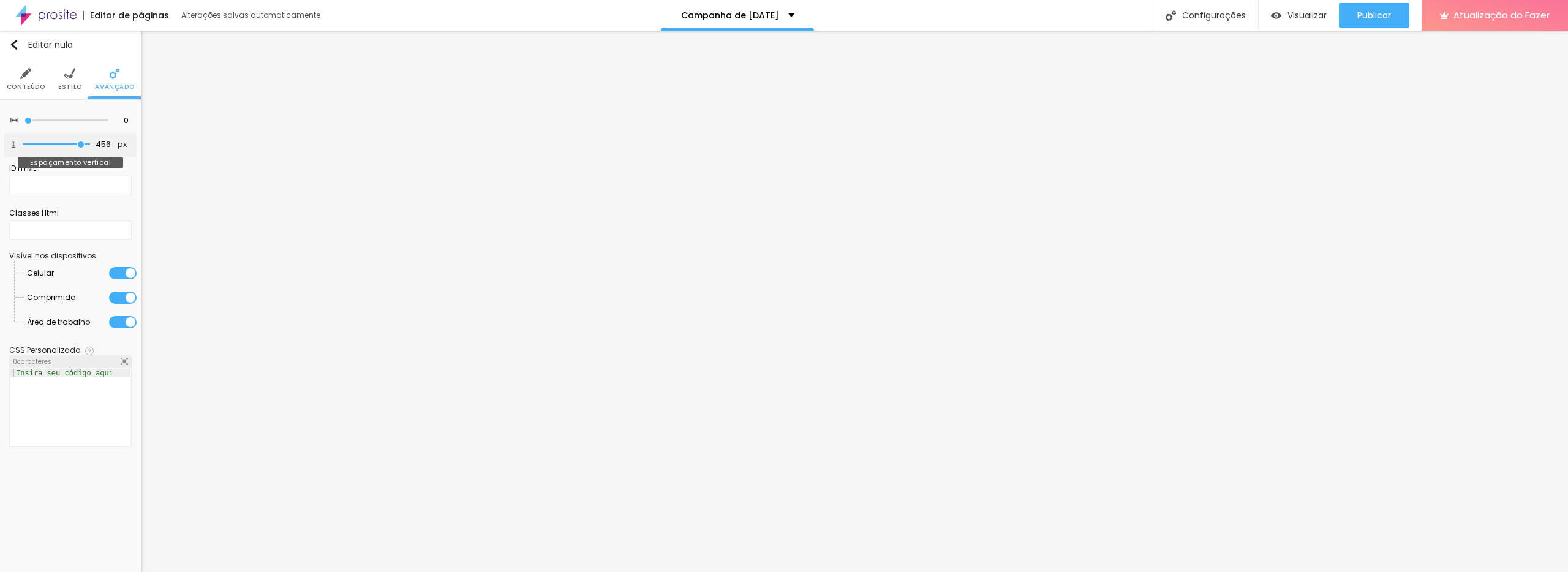
type input "309"
type input "298"
type input "285"
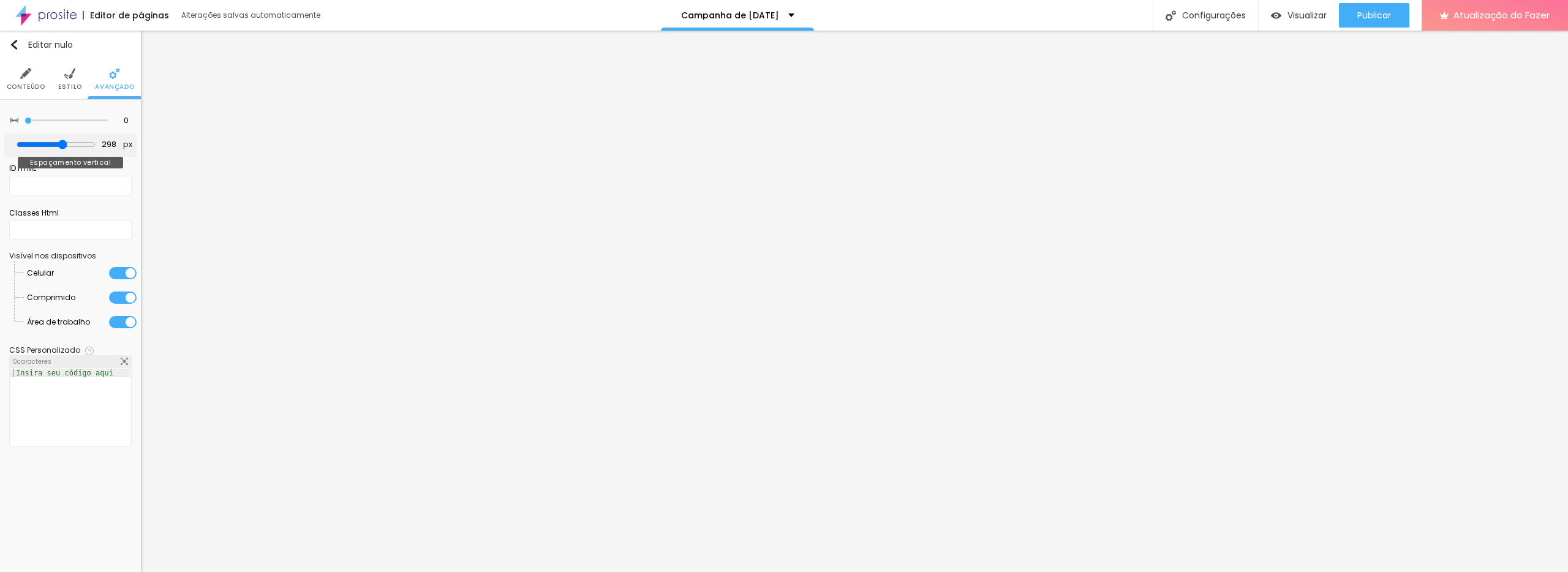
type input "285"
type input "263"
type input "249"
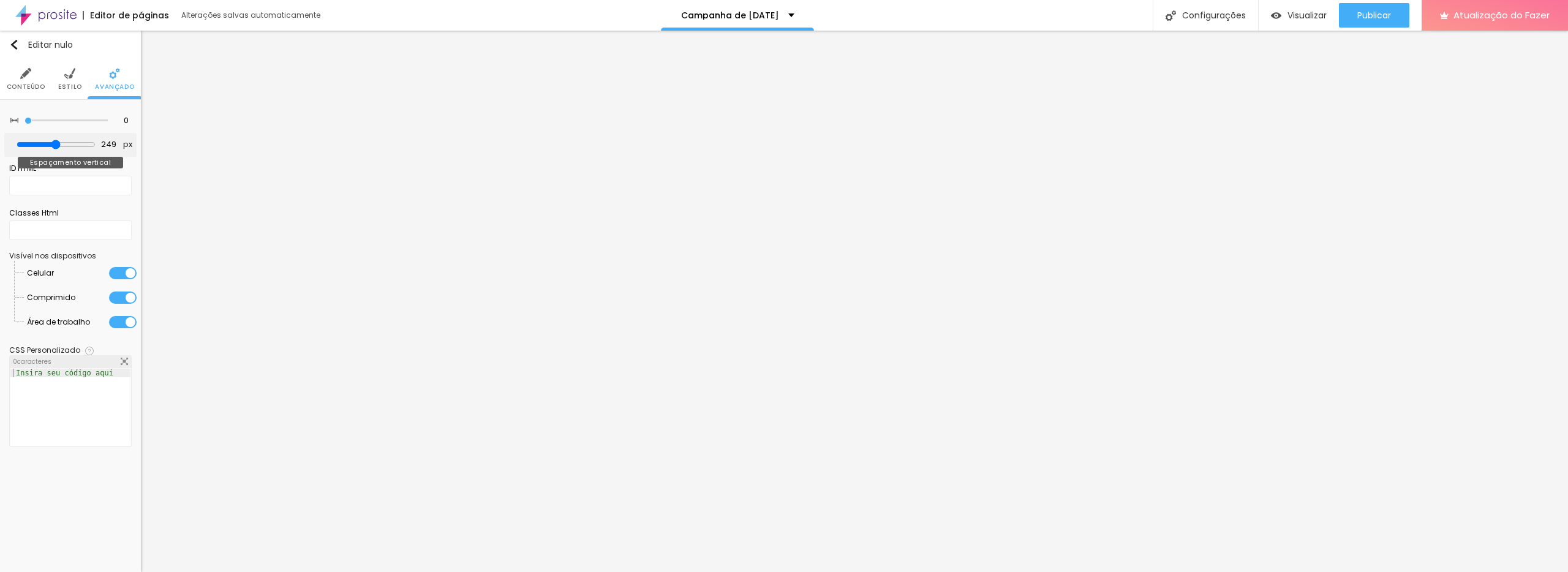
type input "237"
type input "226"
type input "215"
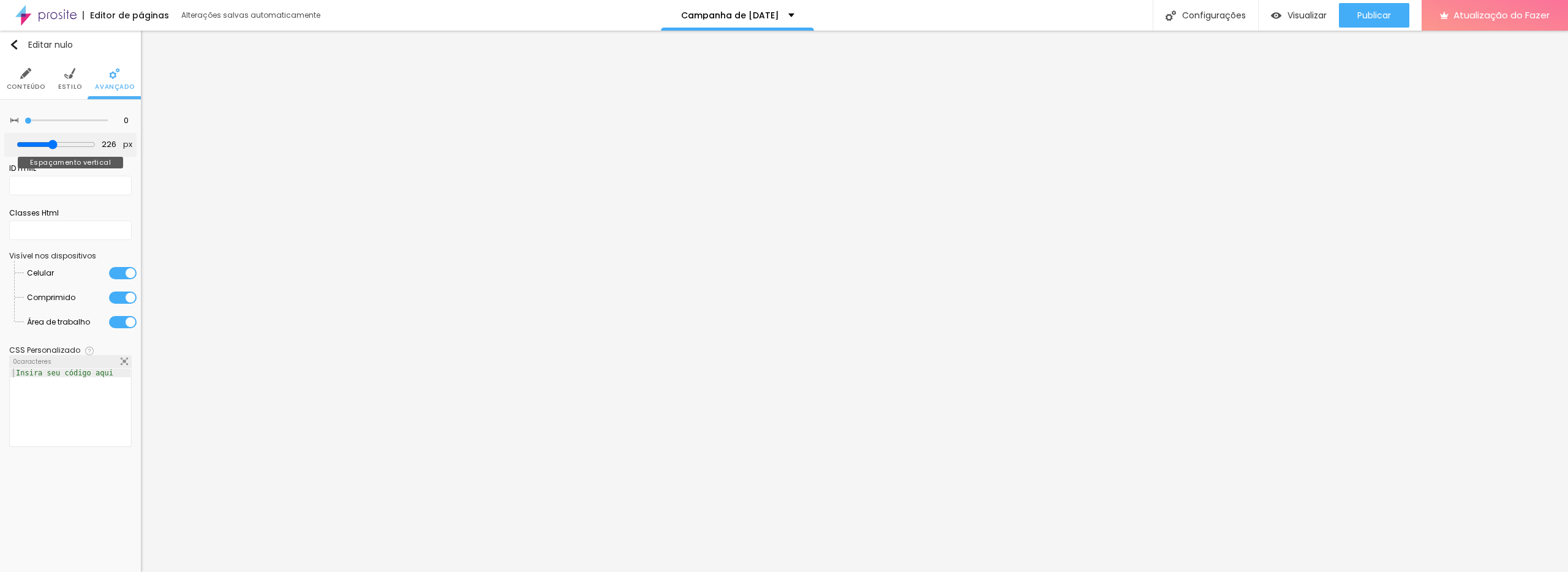
type input "215"
type input "202"
type input "194"
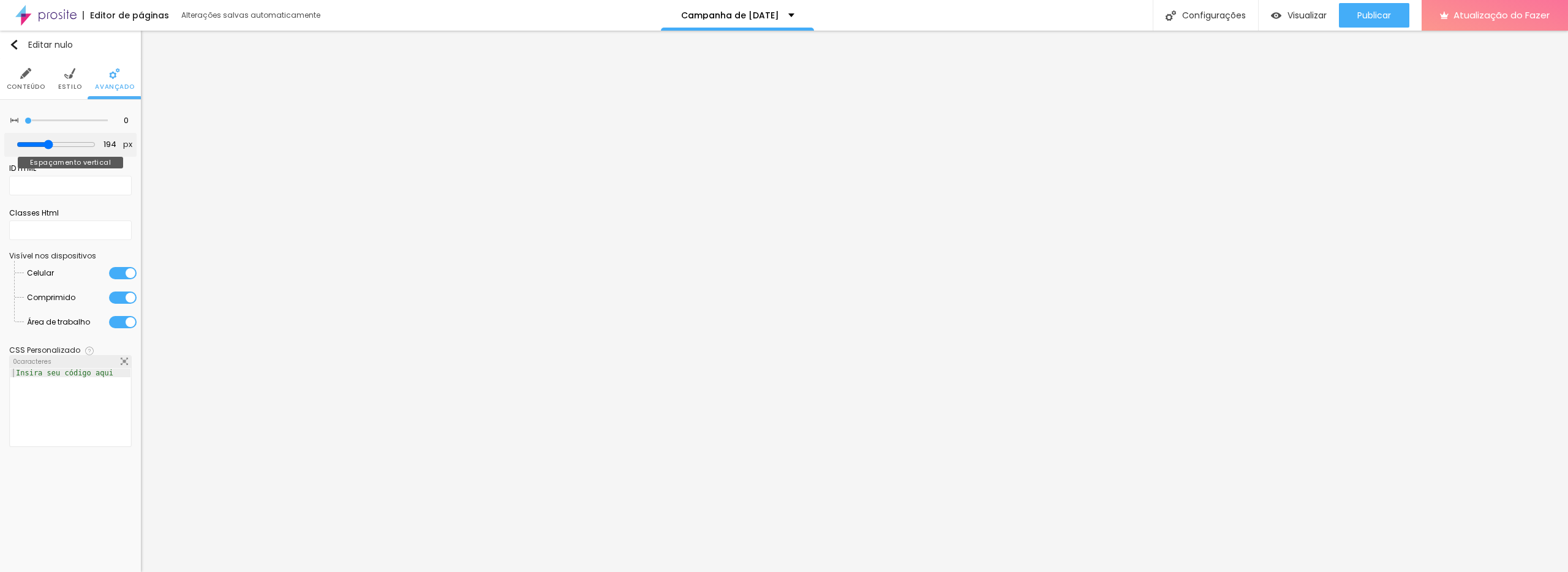
type input "187"
type input "180"
type input "171"
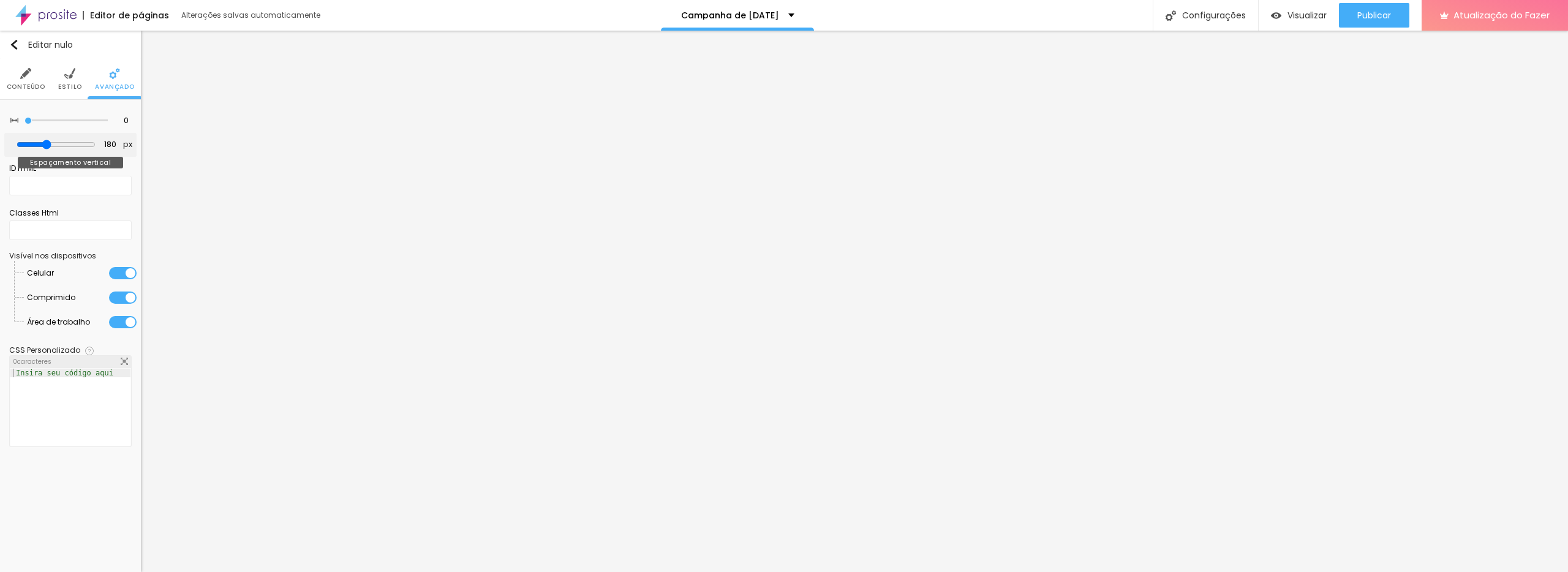
type input "171"
type input "167"
type input "163"
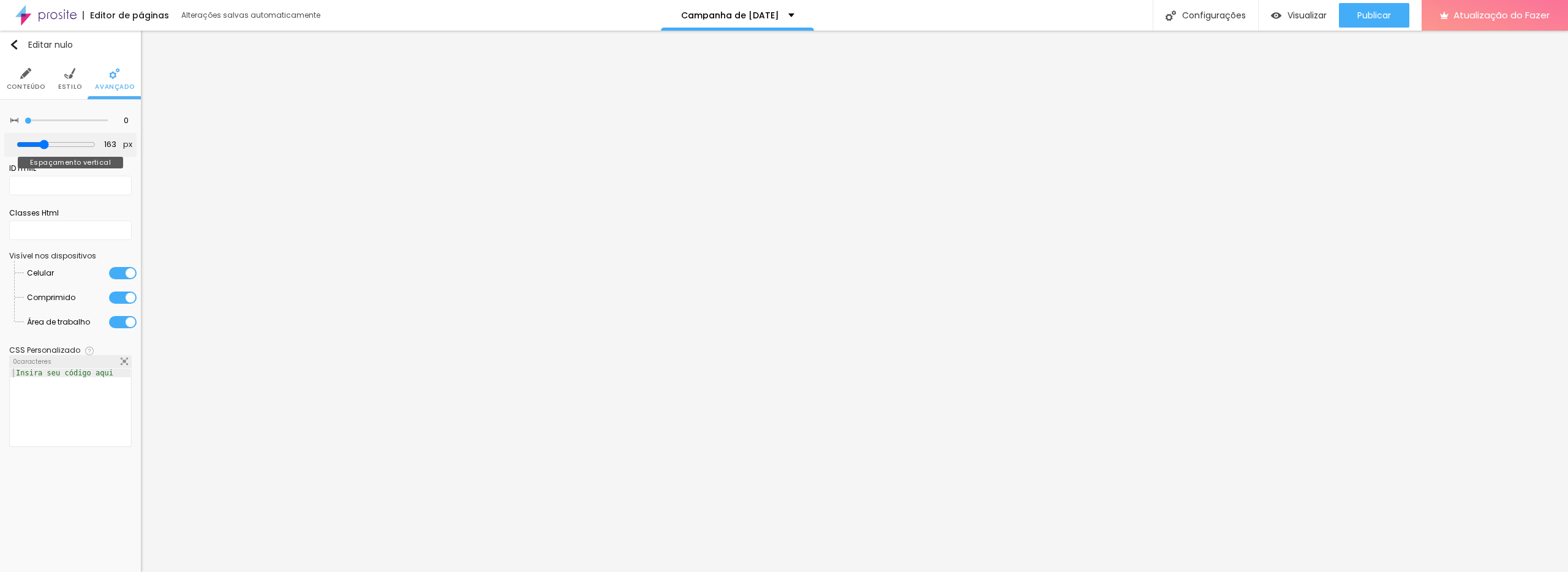
type input "157"
type input "150"
type input "143"
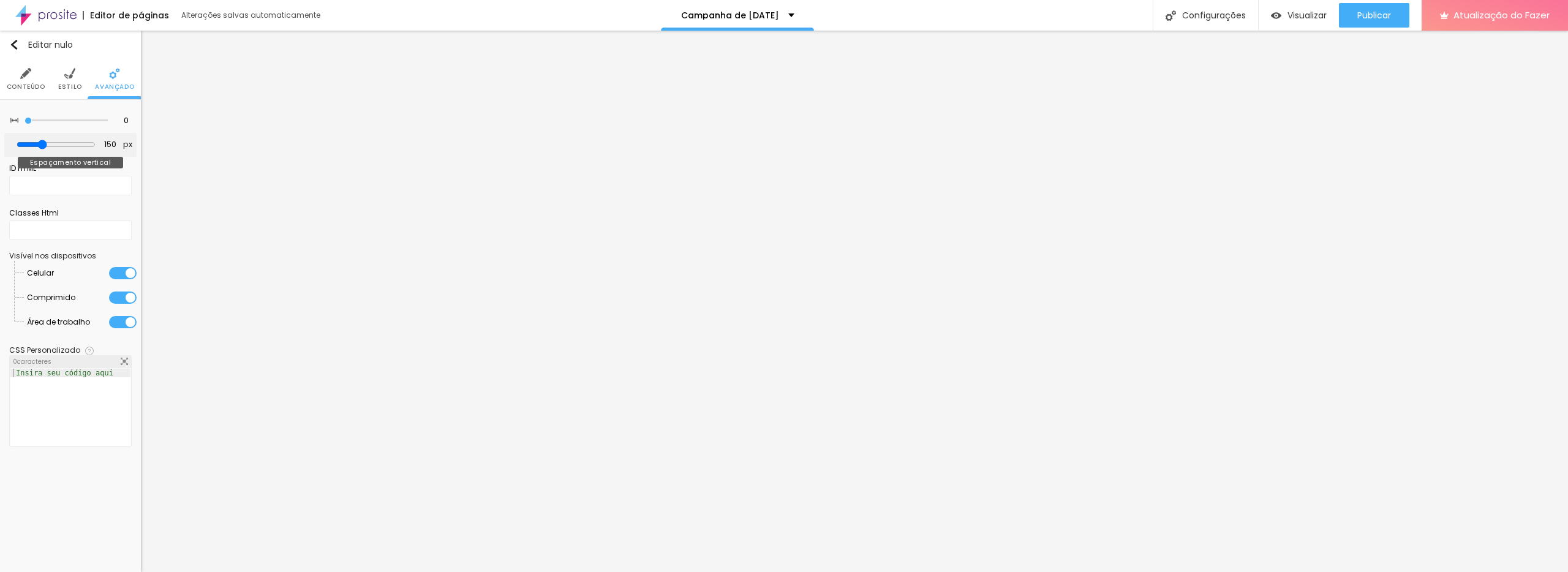
type input "143"
type input "135"
type input "131"
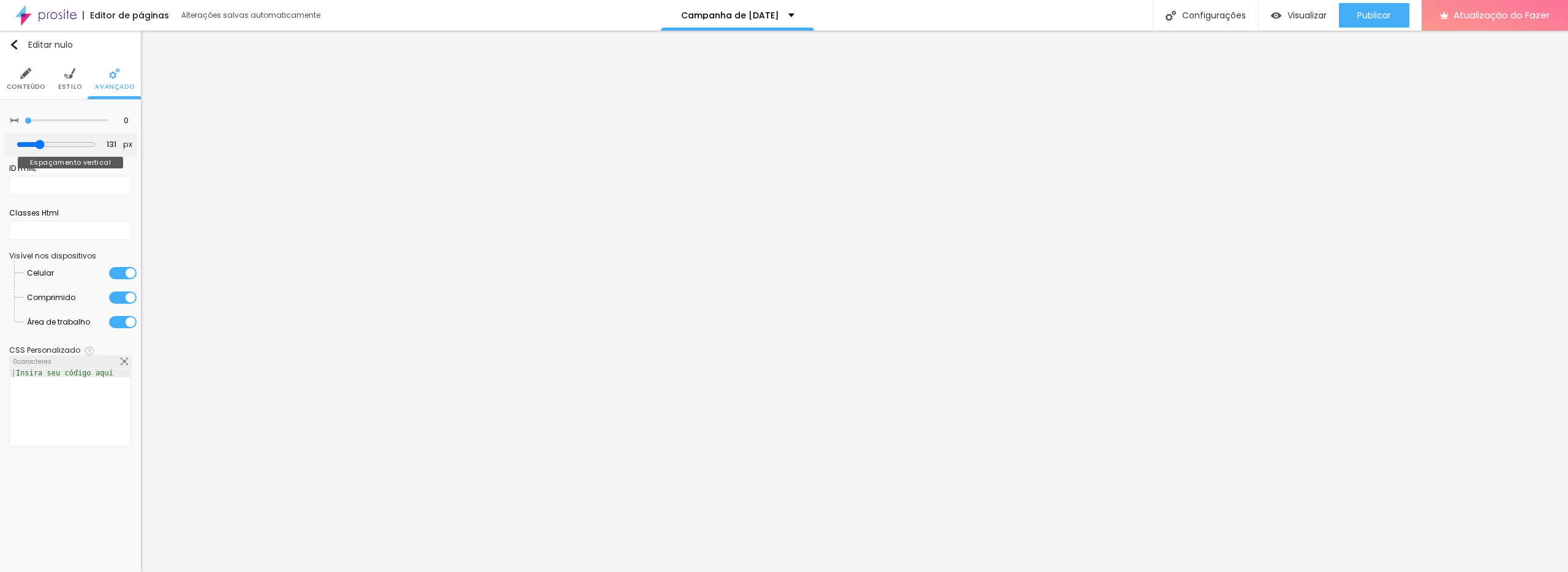
type input "126"
type input "123"
type input "122"
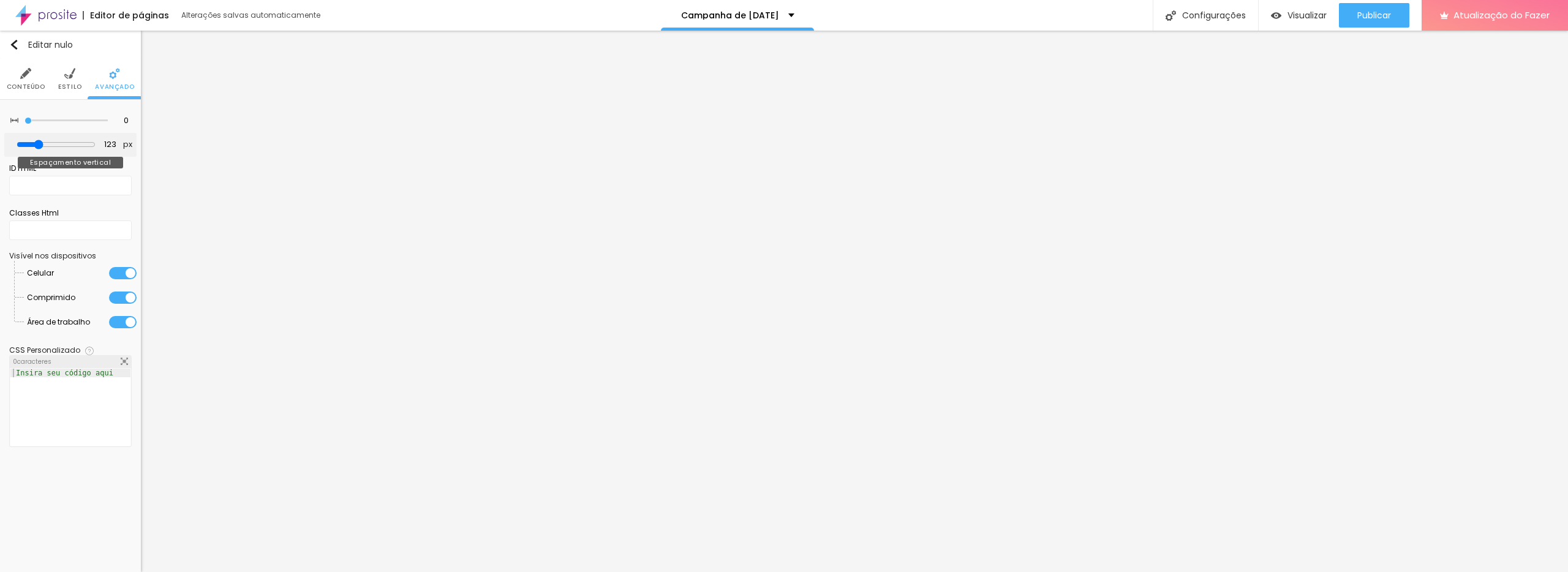
type input "122"
type input "119"
type input "118"
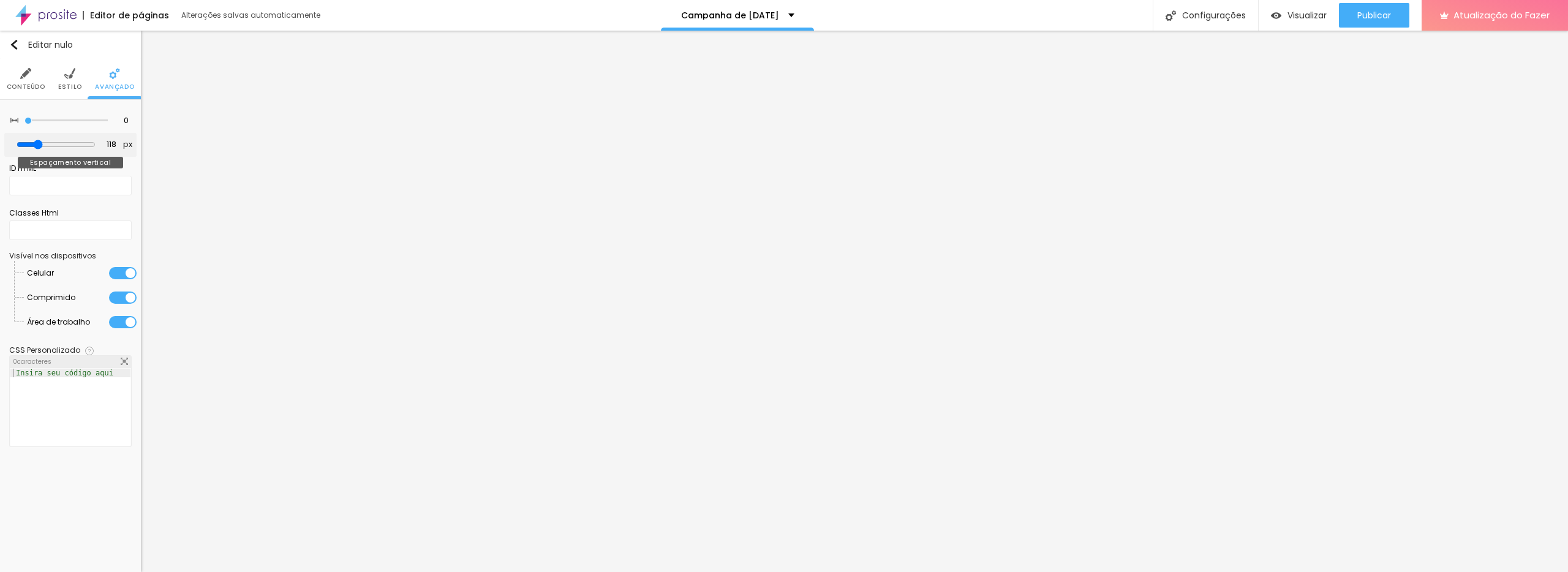
type input "116"
type input "114"
type input "110"
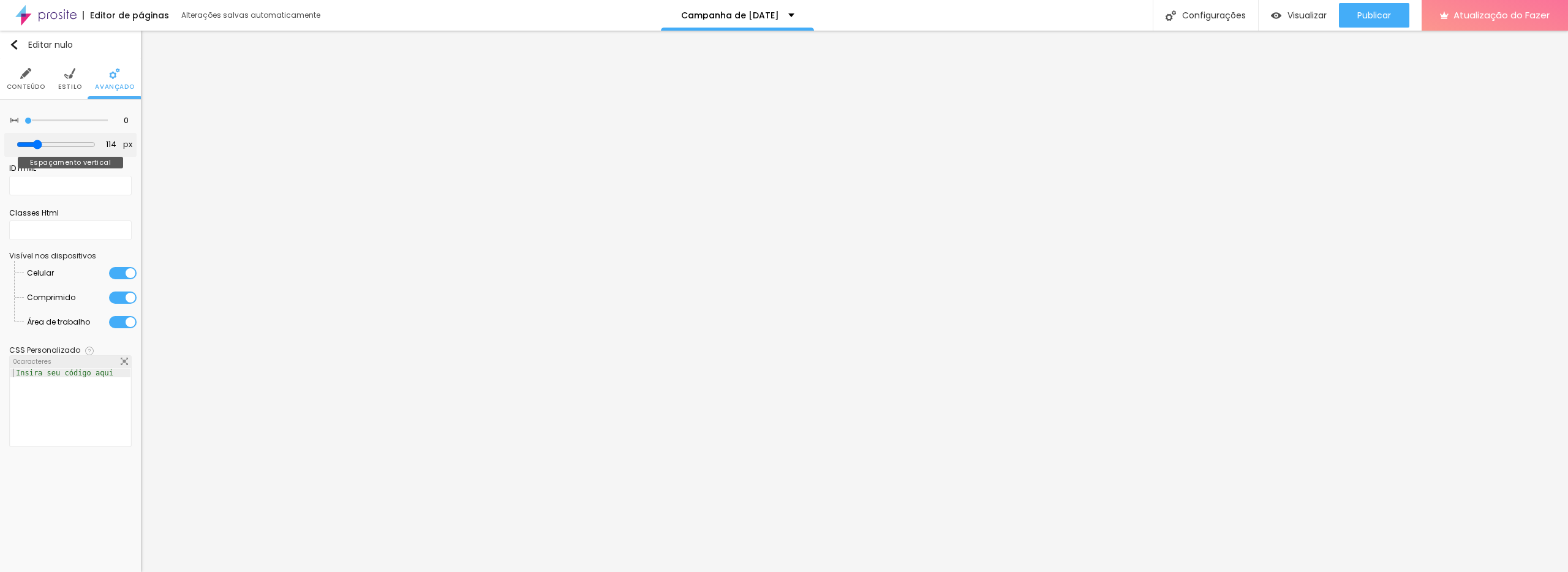
type input "110"
type input "102"
type input "107"
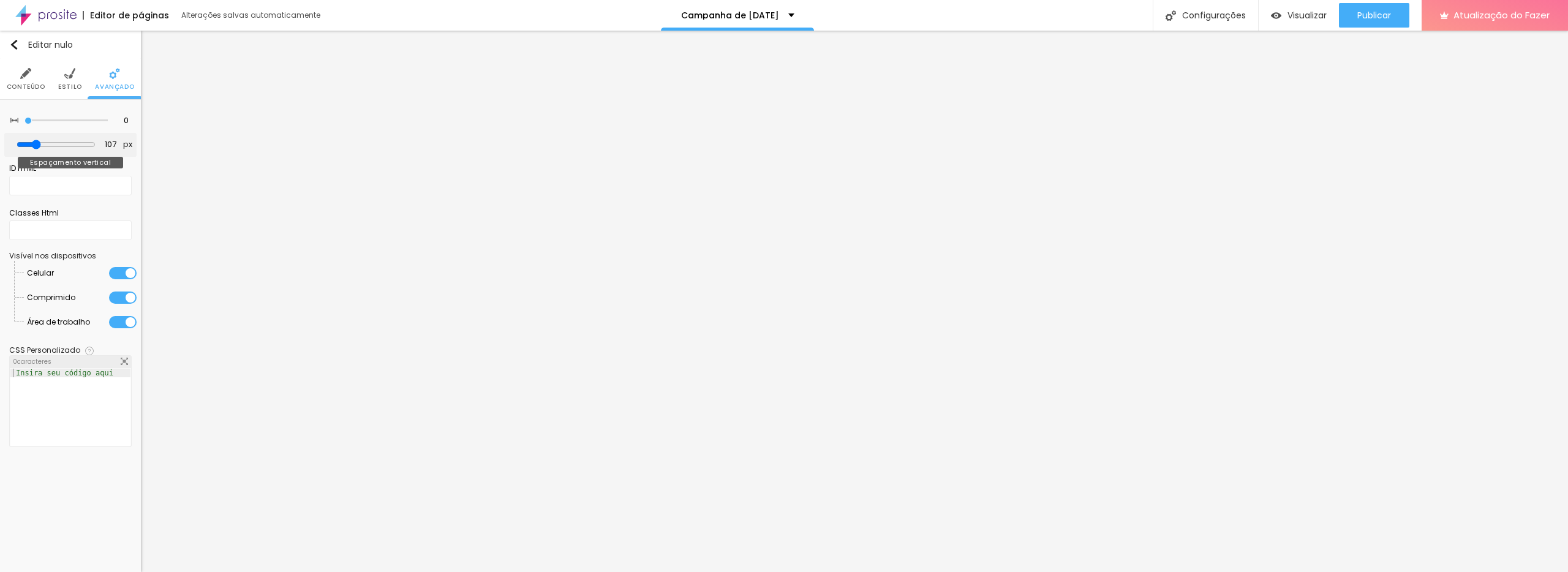
type input "106"
drag, startPoint x: 83, startPoint y: 142, endPoint x: 41, endPoint y: 144, distance: 42.0
type input "113"
click at [41, 145] on input "range" at bounding box center [56, 145] width 79 height 10
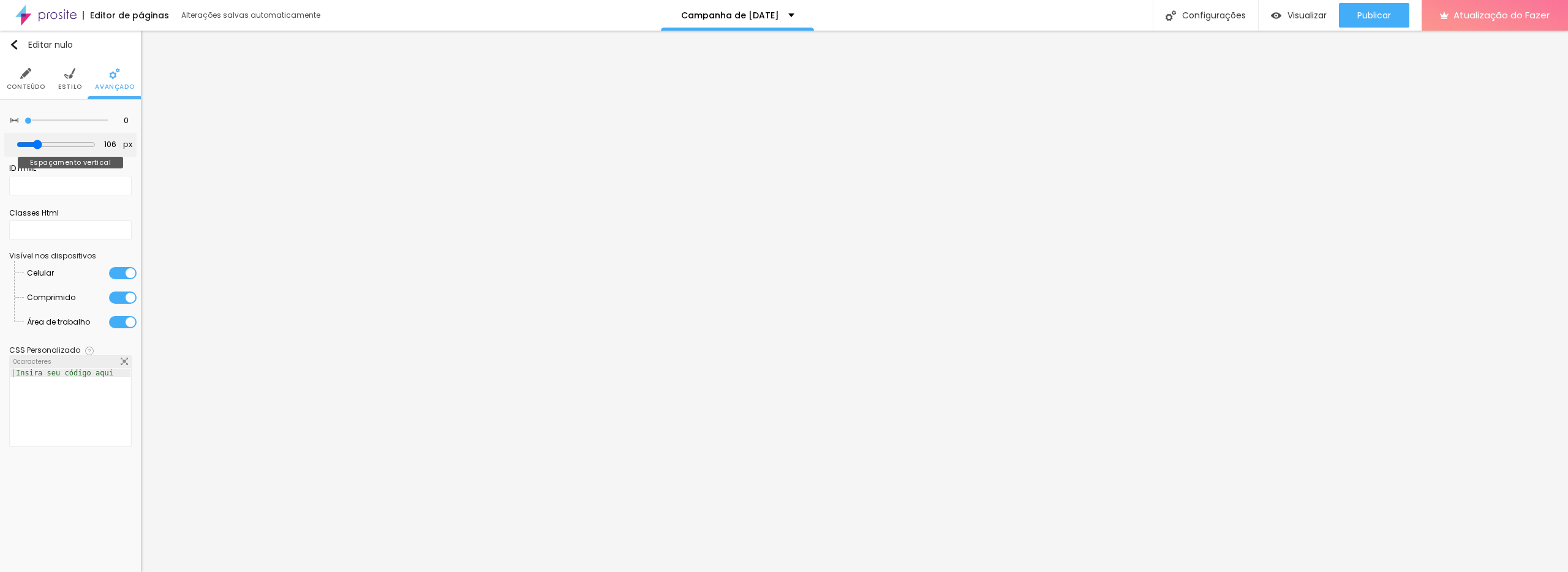
type input "113"
type input "119"
type input "120"
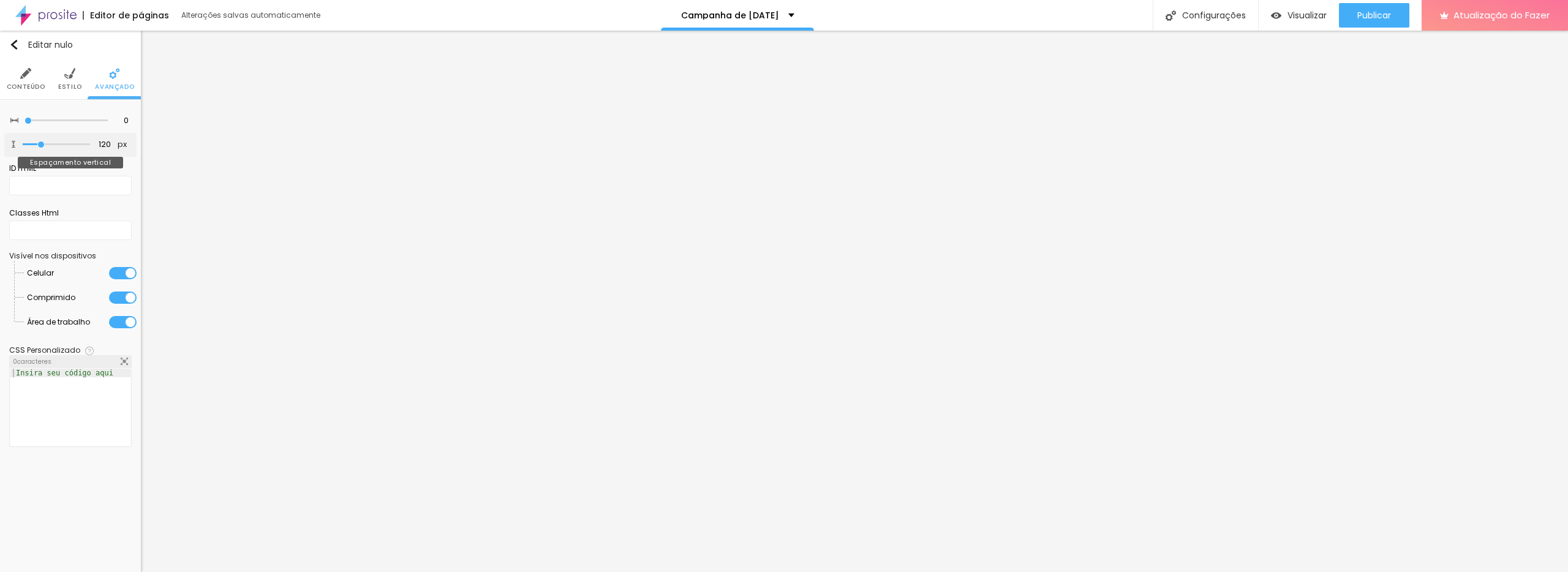
type input "136"
type input "161"
type input "194"
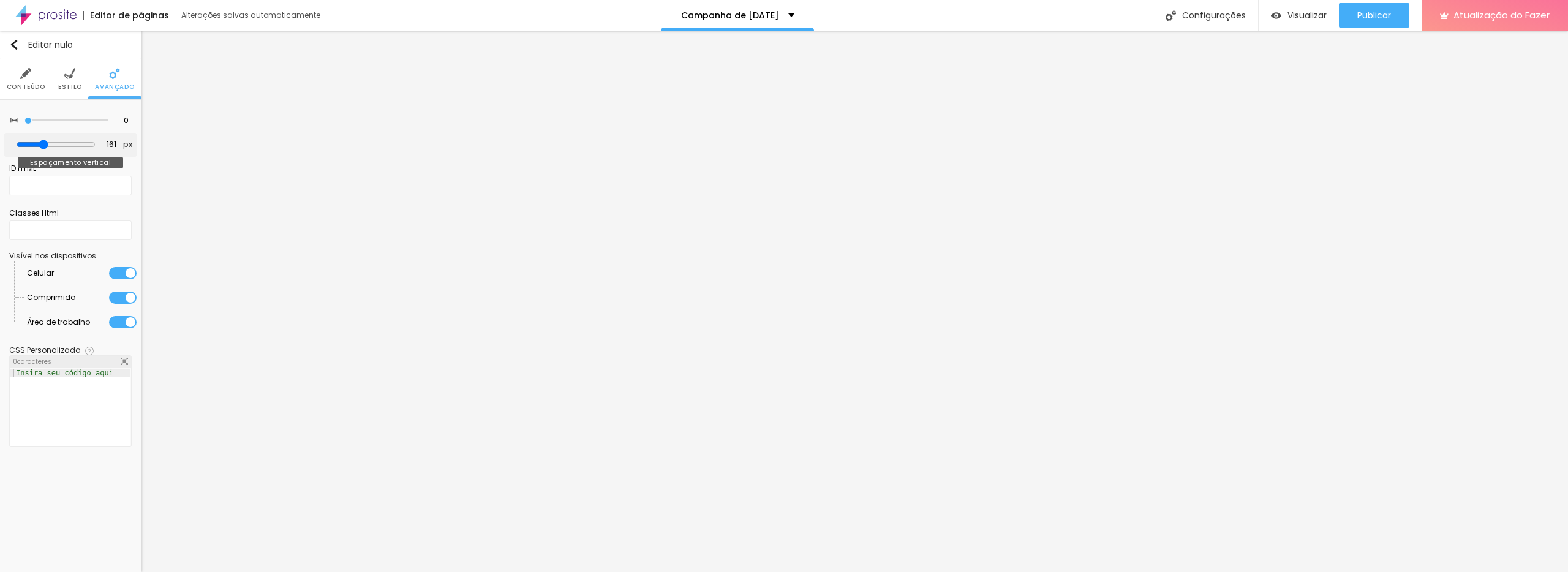
type input "194"
type input "241"
type input "301"
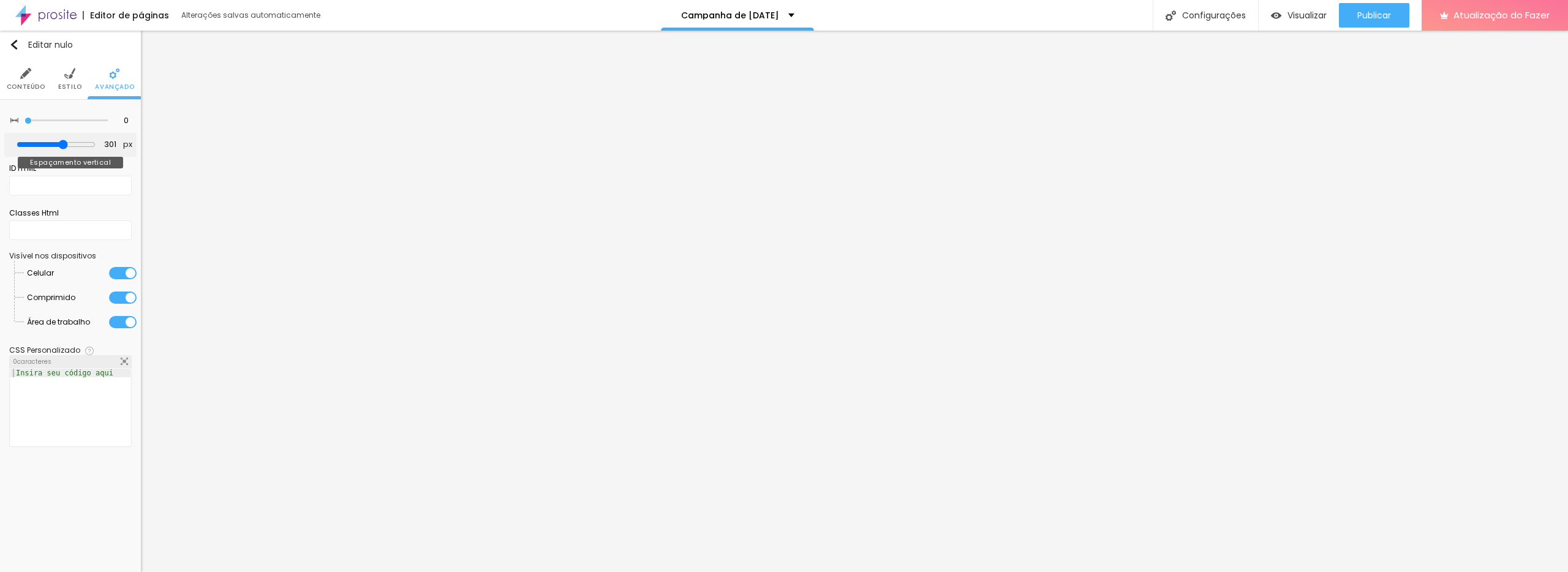
type input "368"
type input "437"
type input "500"
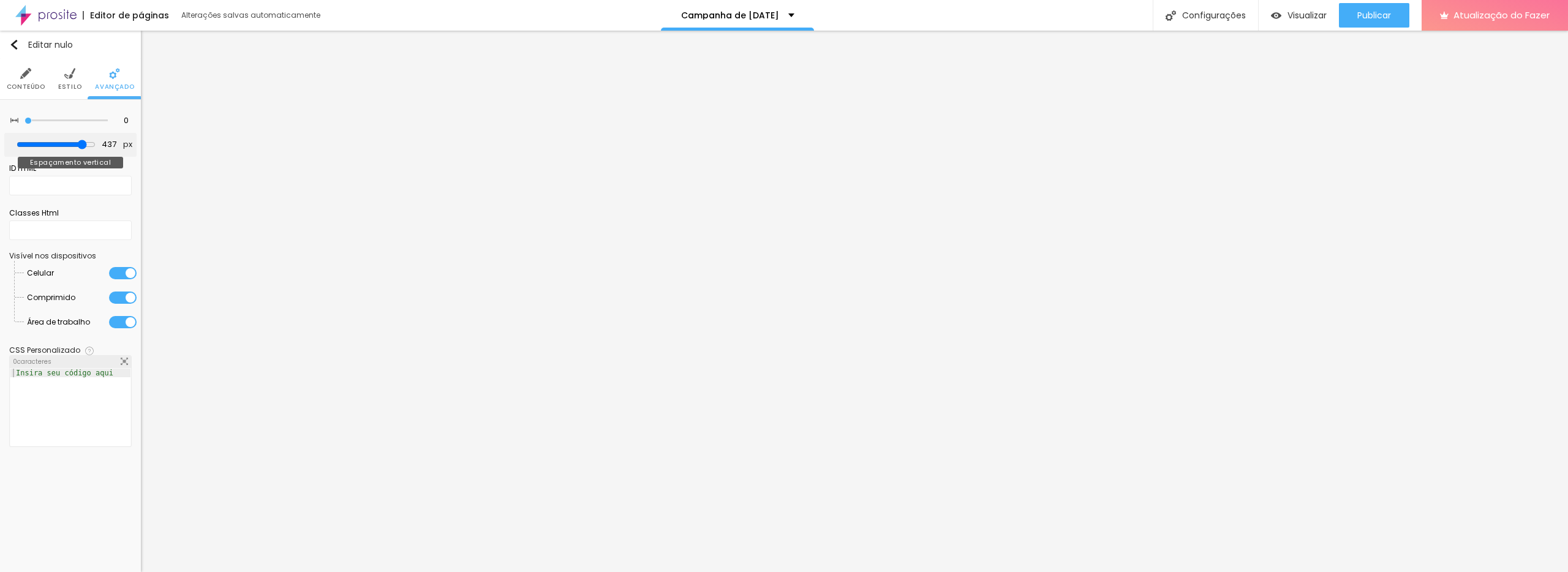
type input "500"
type input "492"
type input "396"
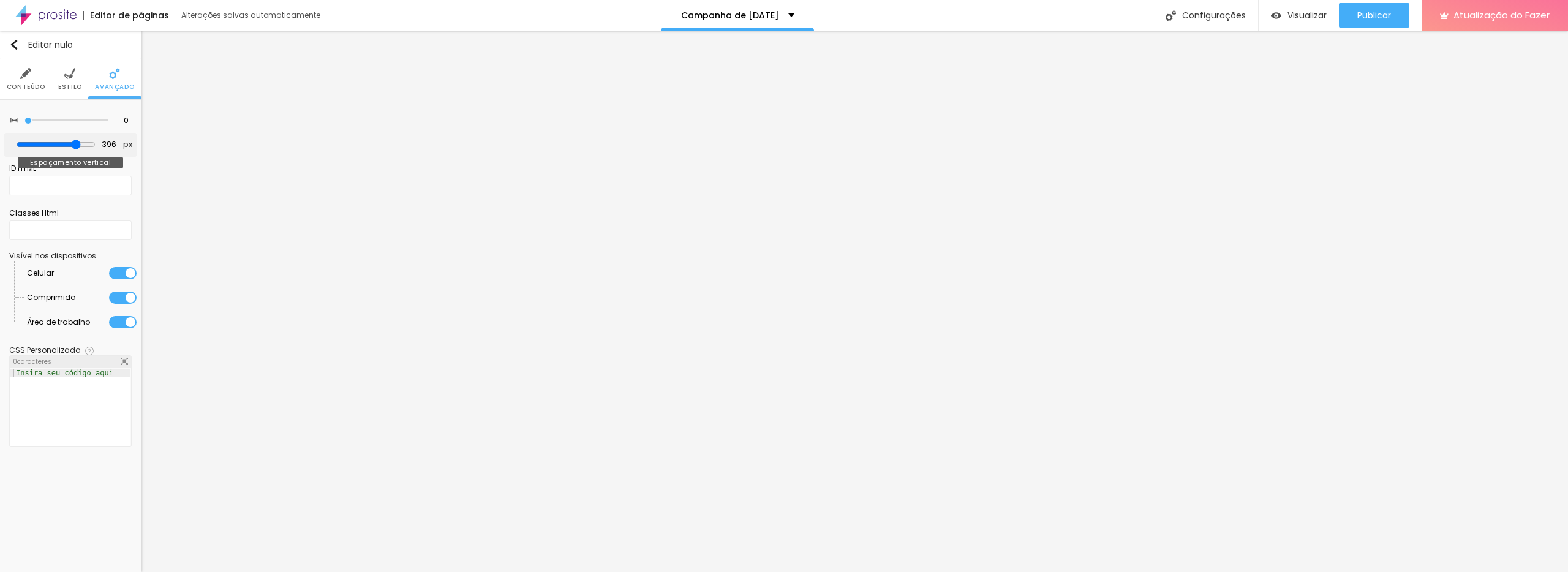
type input "384"
type input "372"
type input "359"
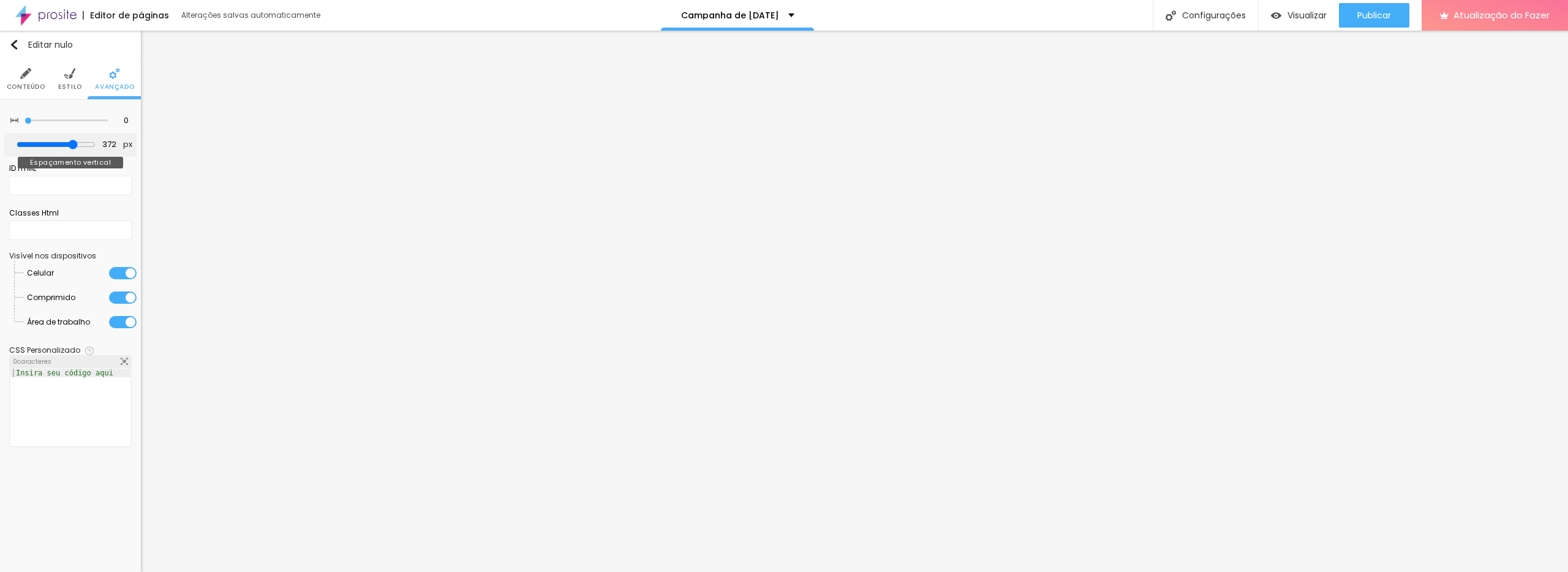
type input "359"
type input "335"
type input "315"
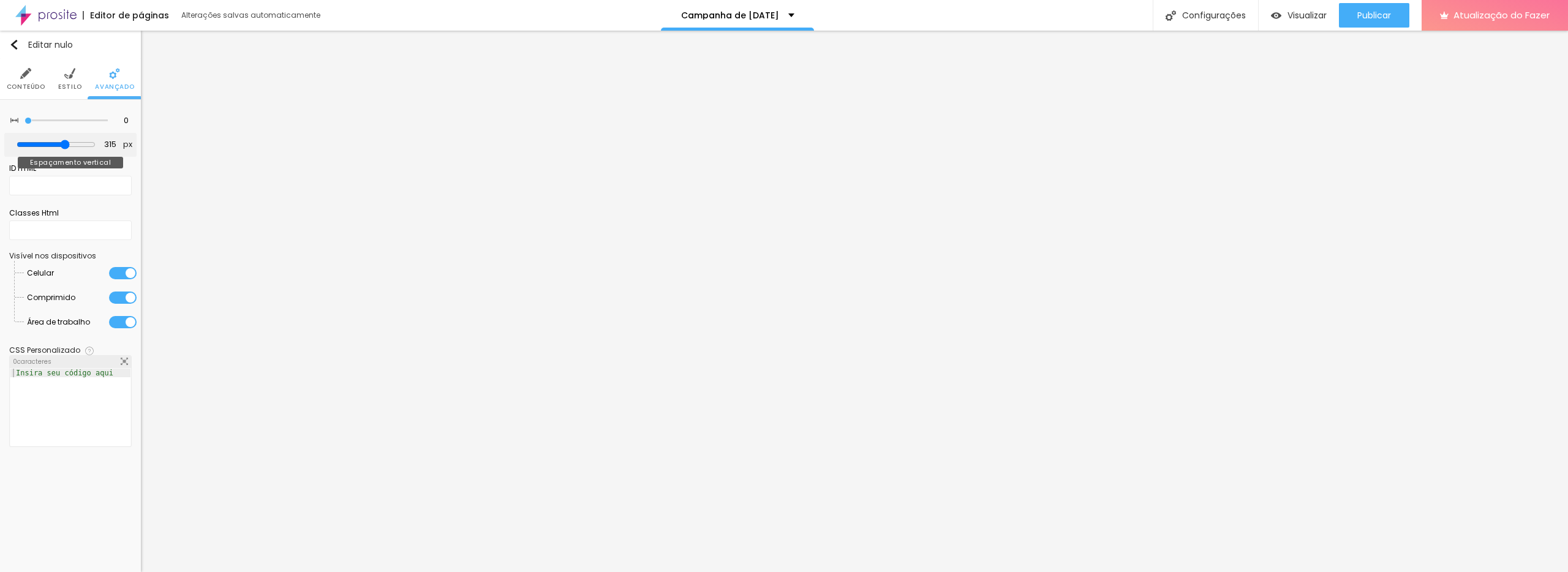
type input "295"
type input "275"
type input "259"
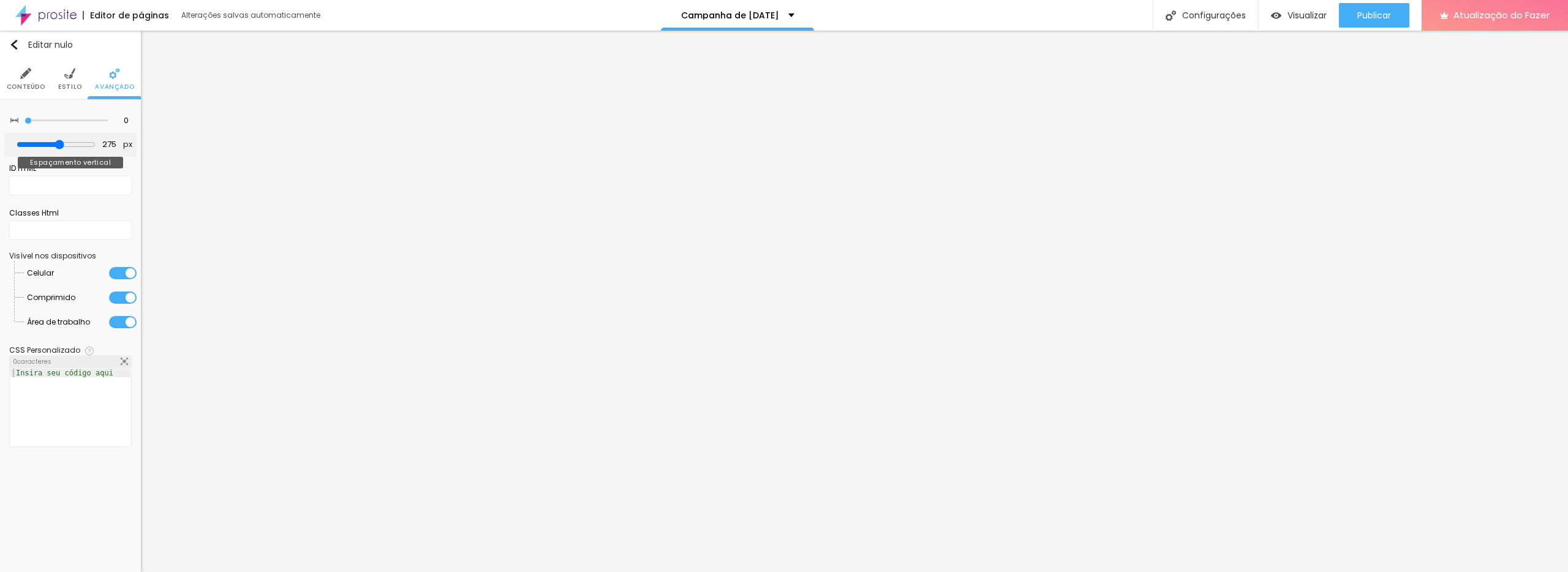
type input "259"
type input "237"
type input "222"
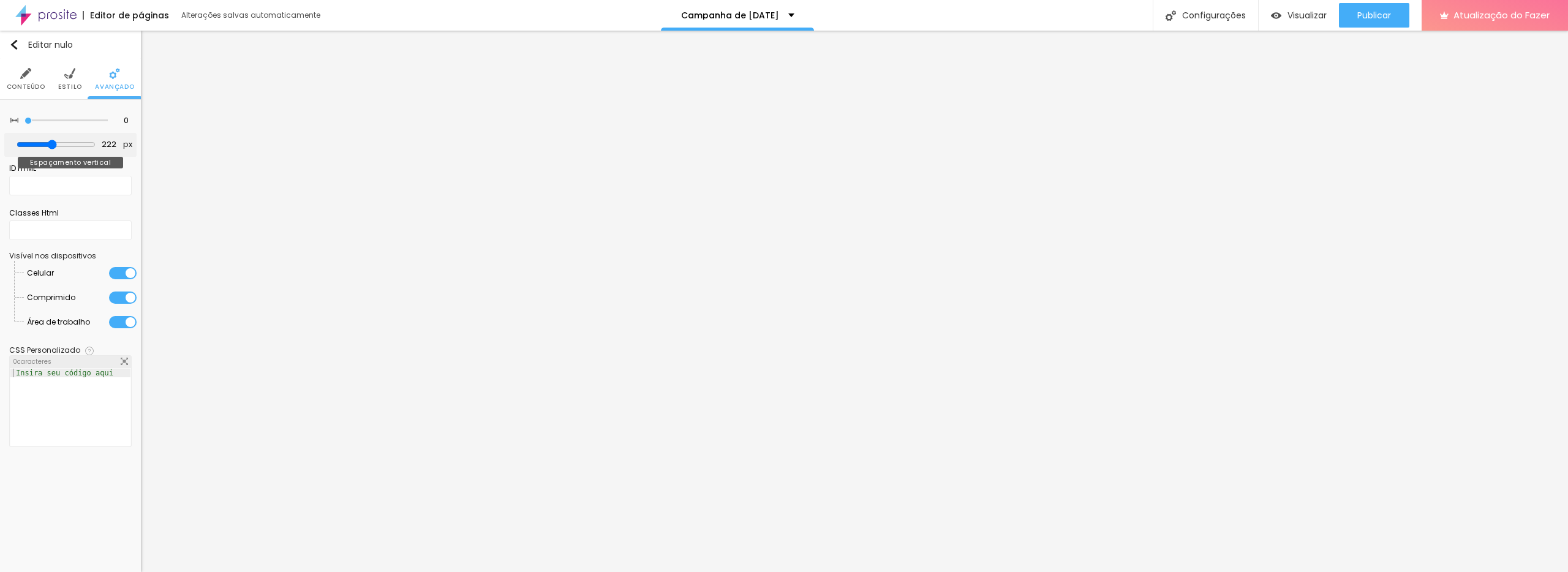
type input "209"
type input "196"
type input "184"
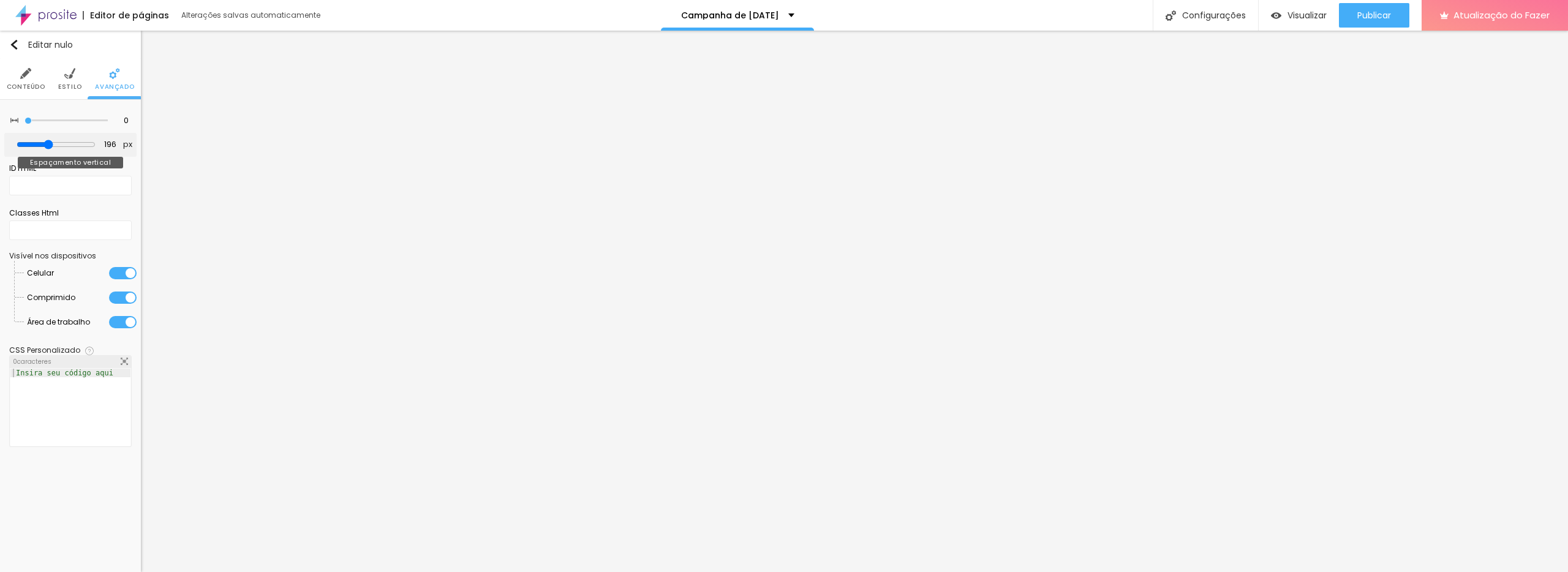
type input "184"
type input "181"
type input "179"
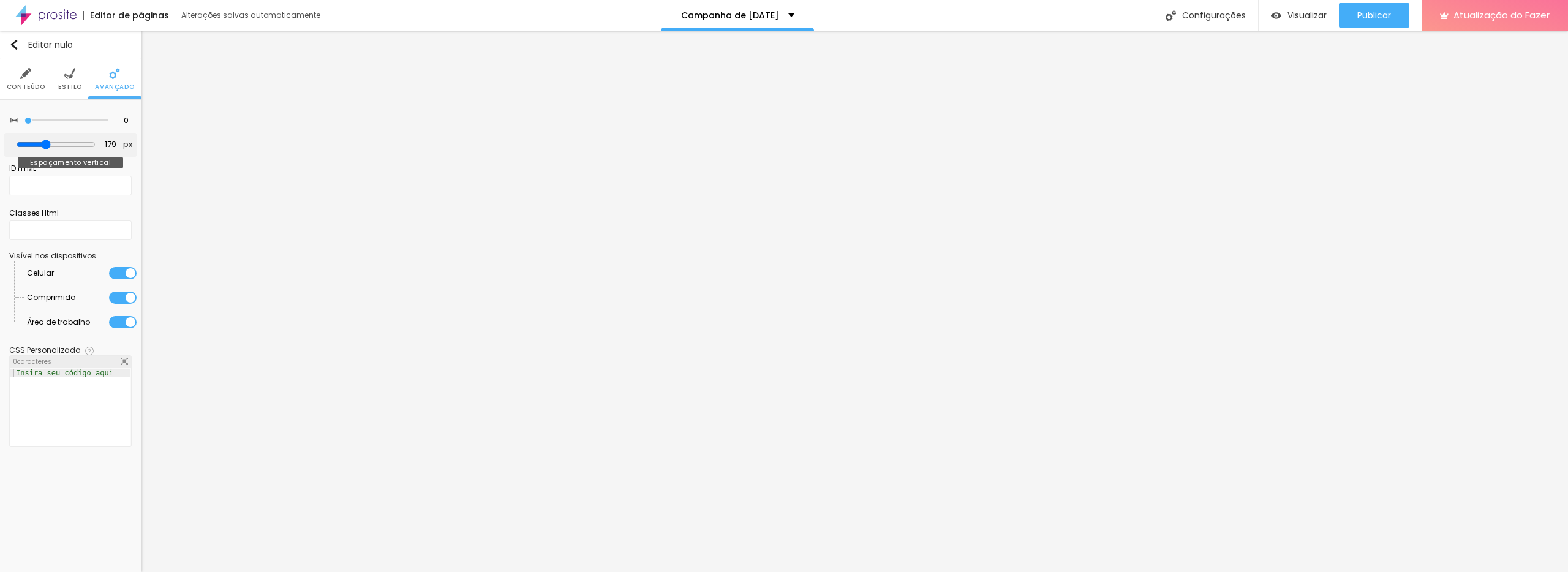
type input "178"
type input "176"
type input "174"
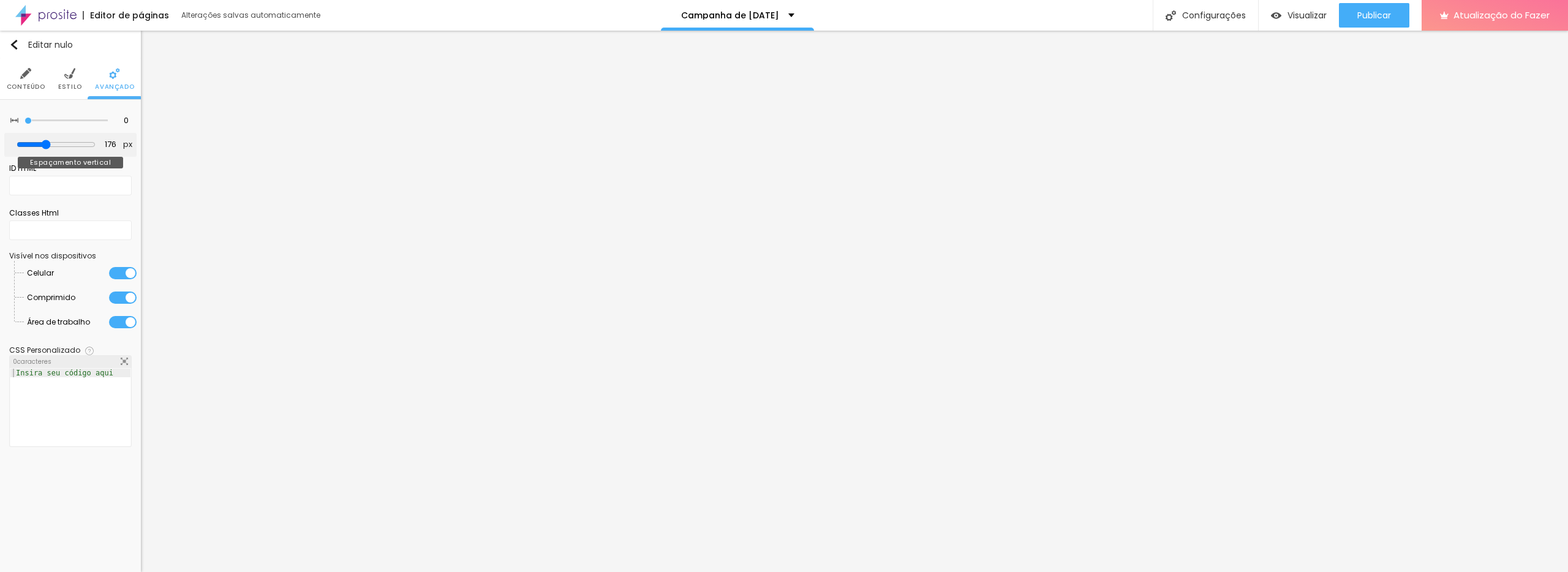
type input "174"
type input "171"
type input "169"
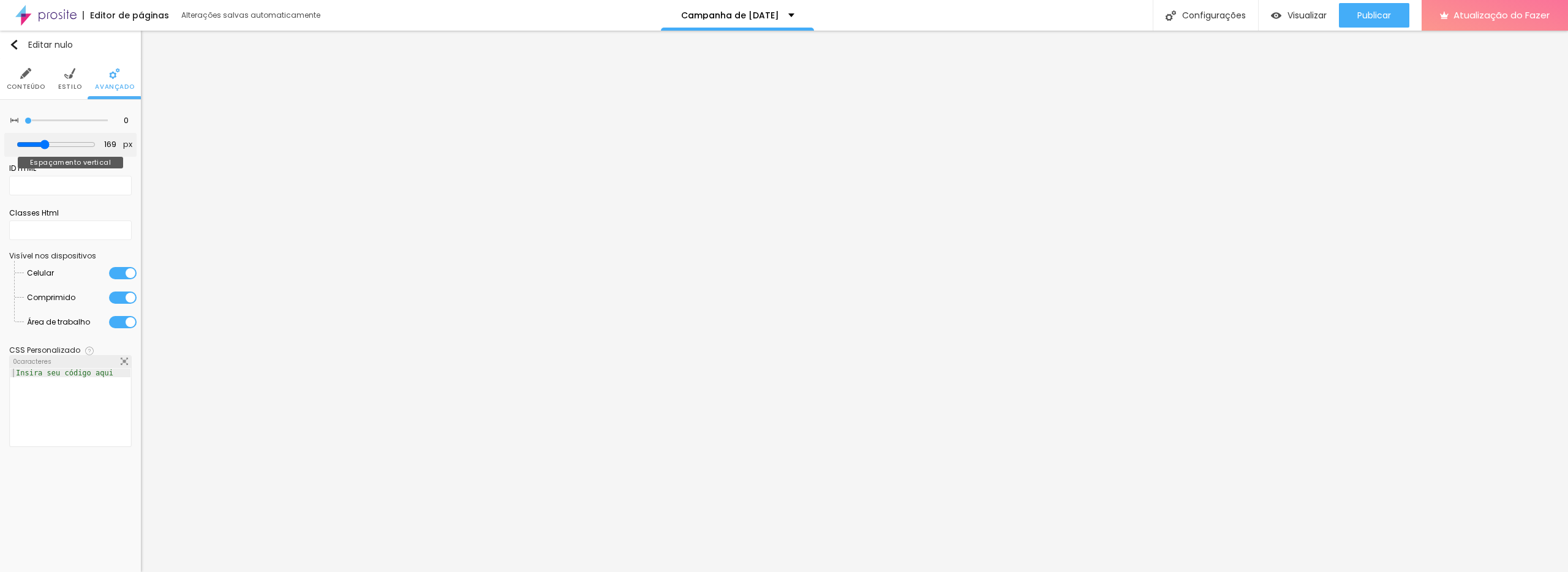
type input "165"
type input "162"
type input "158"
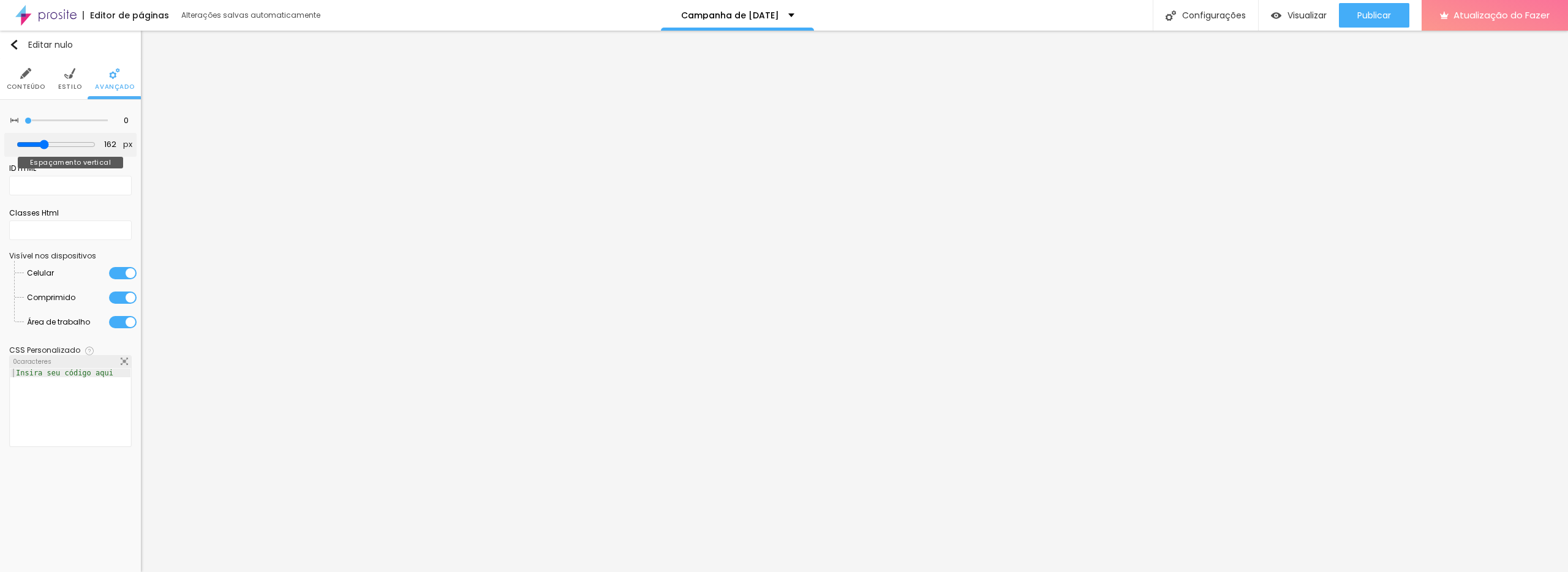
type input "158"
type input "155"
type input "152"
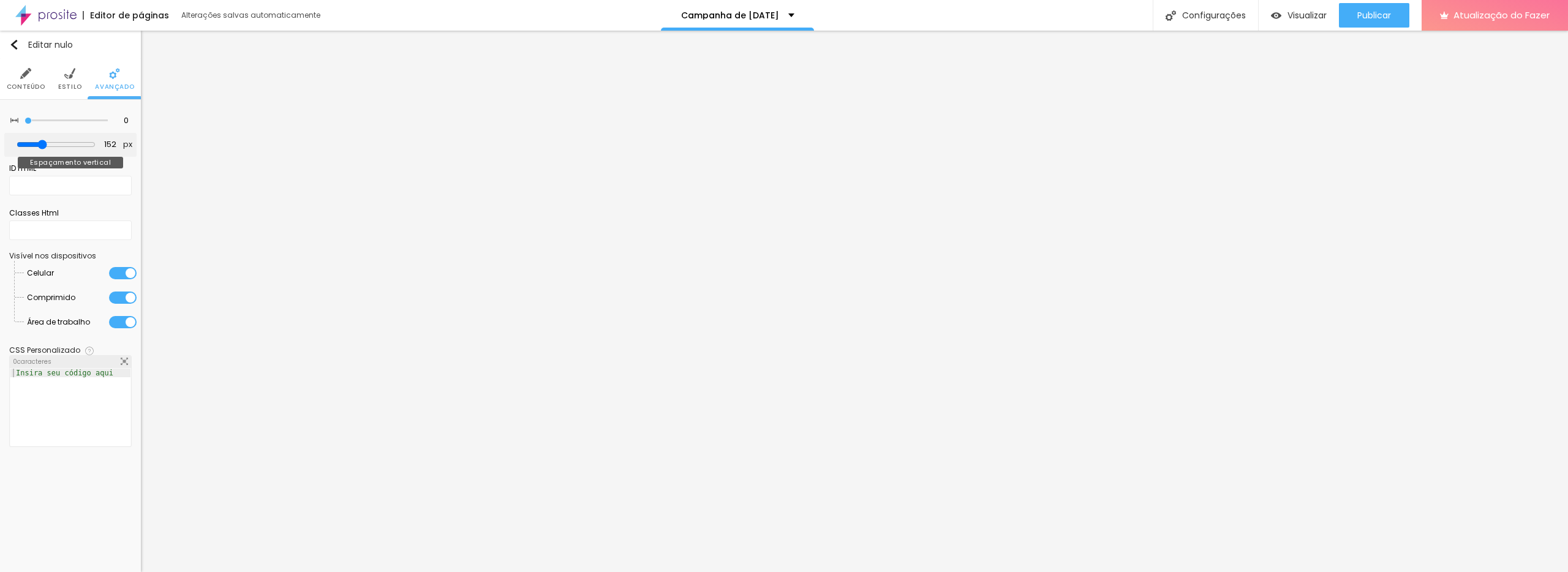
type input "151"
type input "150"
drag, startPoint x: 41, startPoint y: 146, endPoint x: 47, endPoint y: 138, distance: 10.0
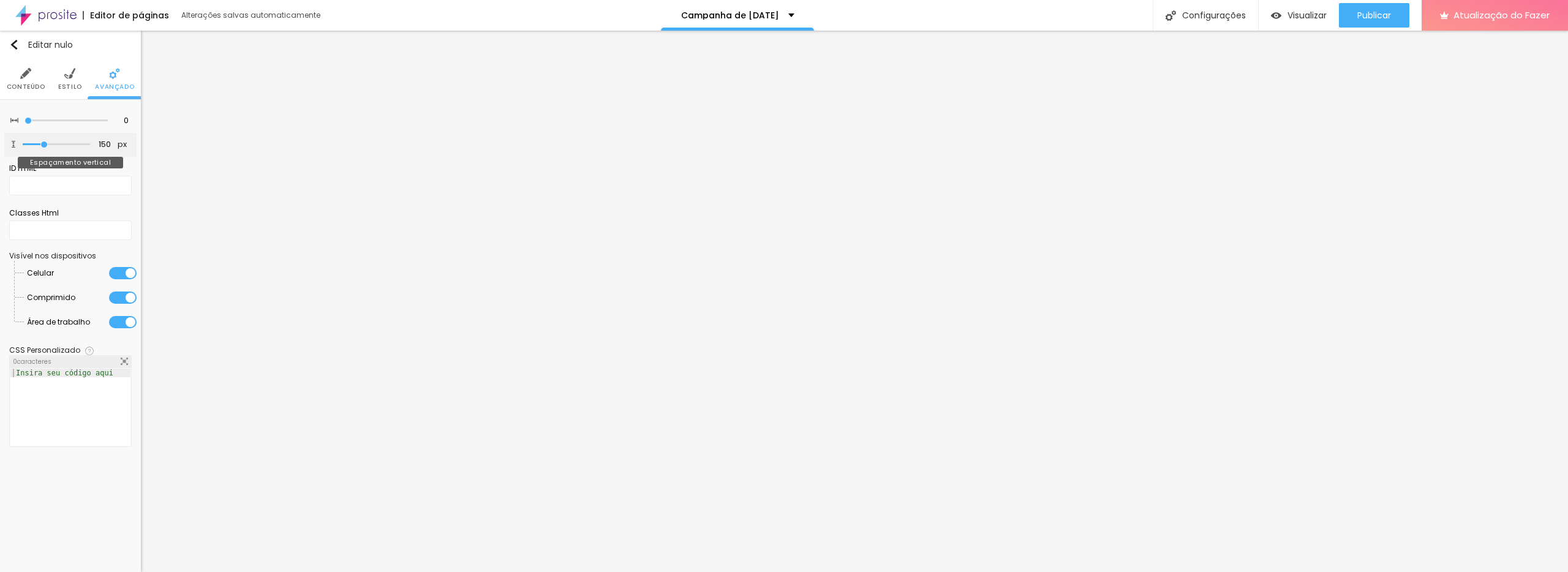
type input "155"
click at [45, 148] on input "range" at bounding box center [56, 144] width 67 height 6
type input "155"
type input "5"
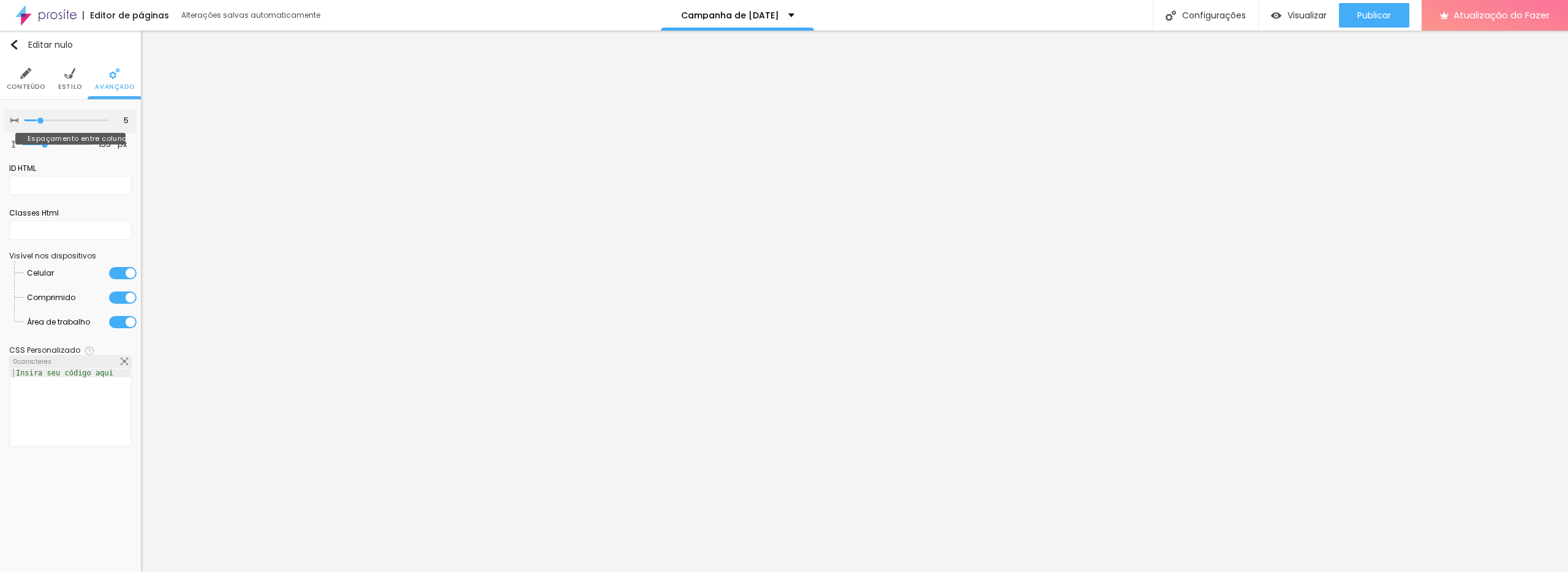
type input "10"
drag, startPoint x: 32, startPoint y: 118, endPoint x: 52, endPoint y: 125, distance: 21.2
click at [57, 123] on input "range" at bounding box center [66, 120] width 83 height 6
type input "15"
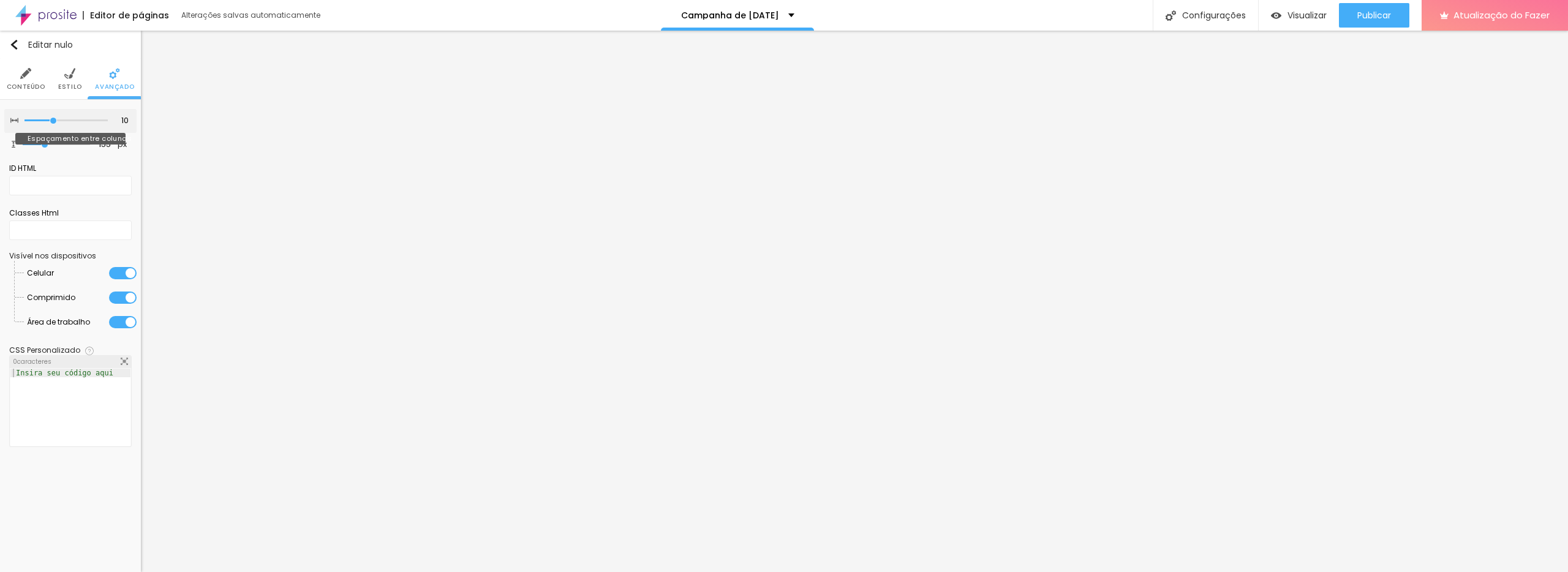
type input "15"
type input "20"
type input "25"
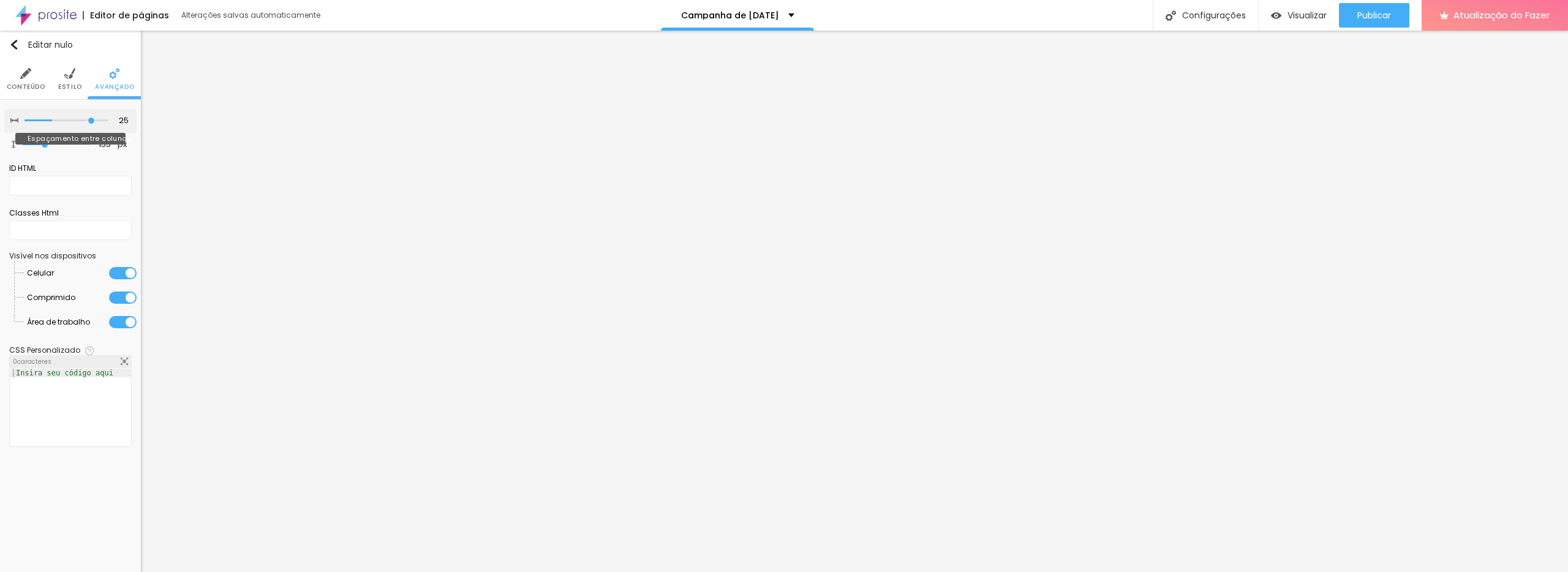
type input "30"
type input "20"
type input "15"
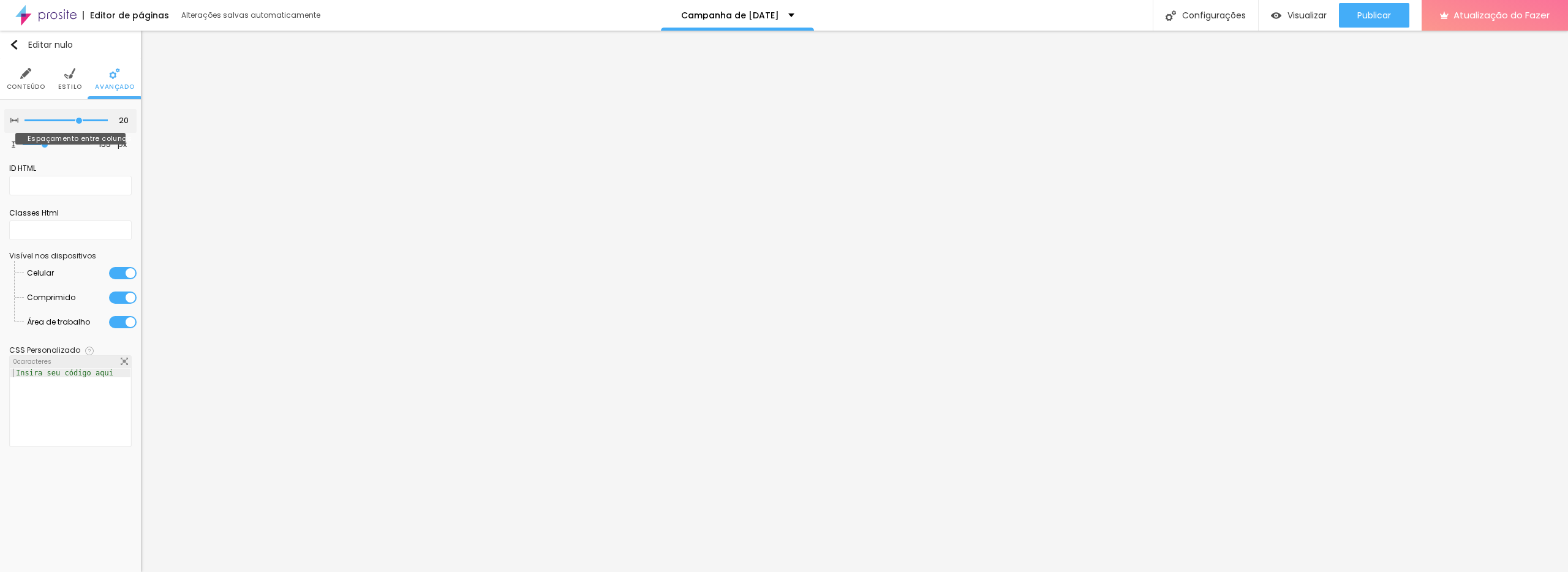
type input "15"
type input "10"
type input "5"
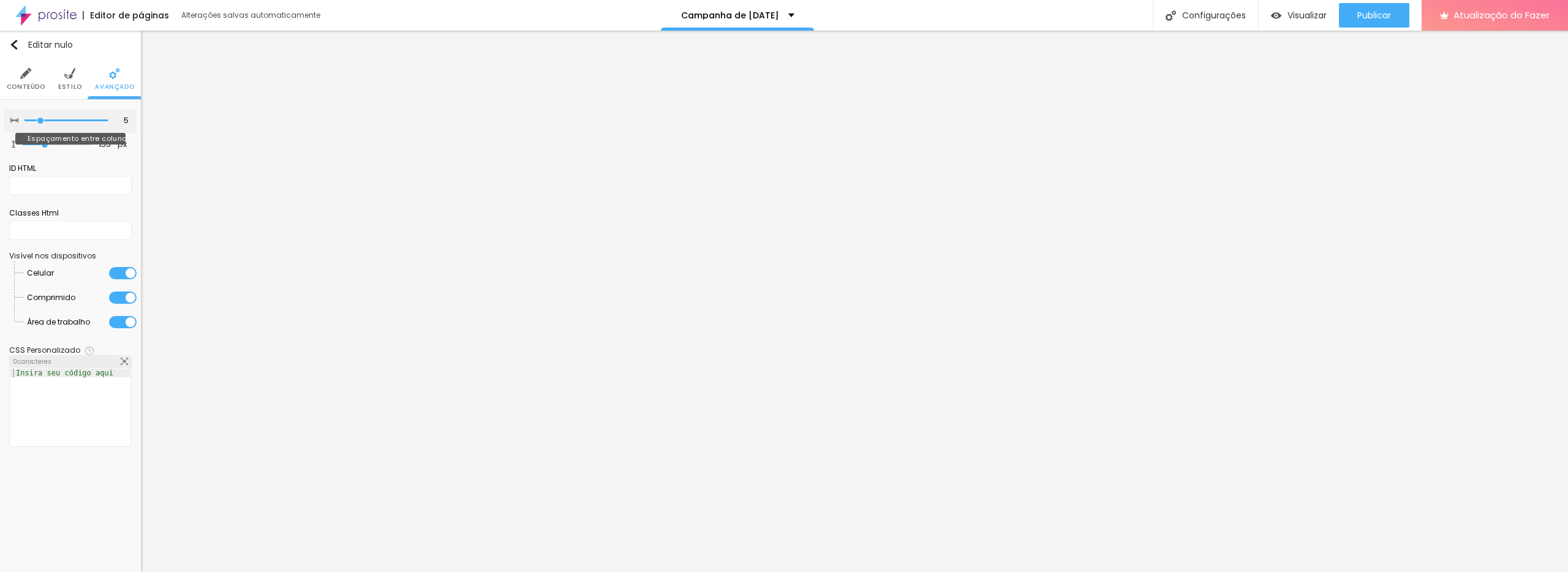
type input "0"
drag, startPoint x: 52, startPoint y: 125, endPoint x: 1, endPoint y: 125, distance: 51.0
type input "0"
click at [24, 122] on input "range" at bounding box center [66, 120] width 83 height 6
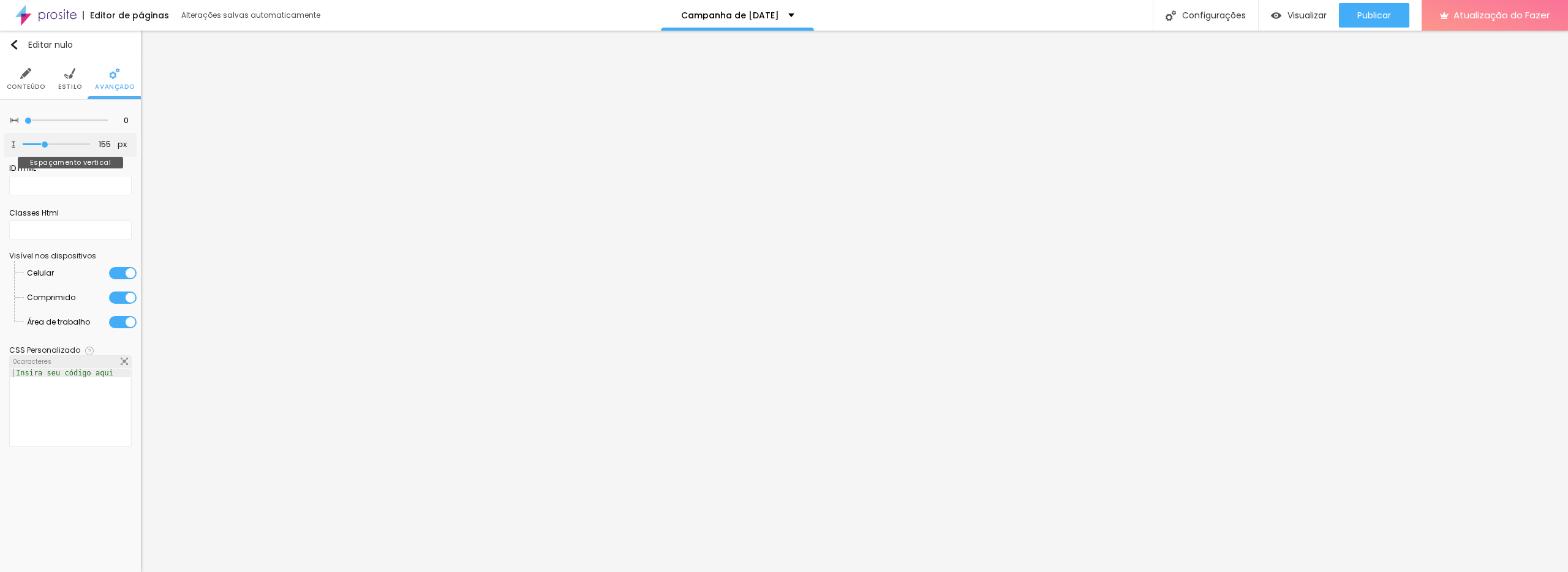
type input "150"
type input "148"
type input "164"
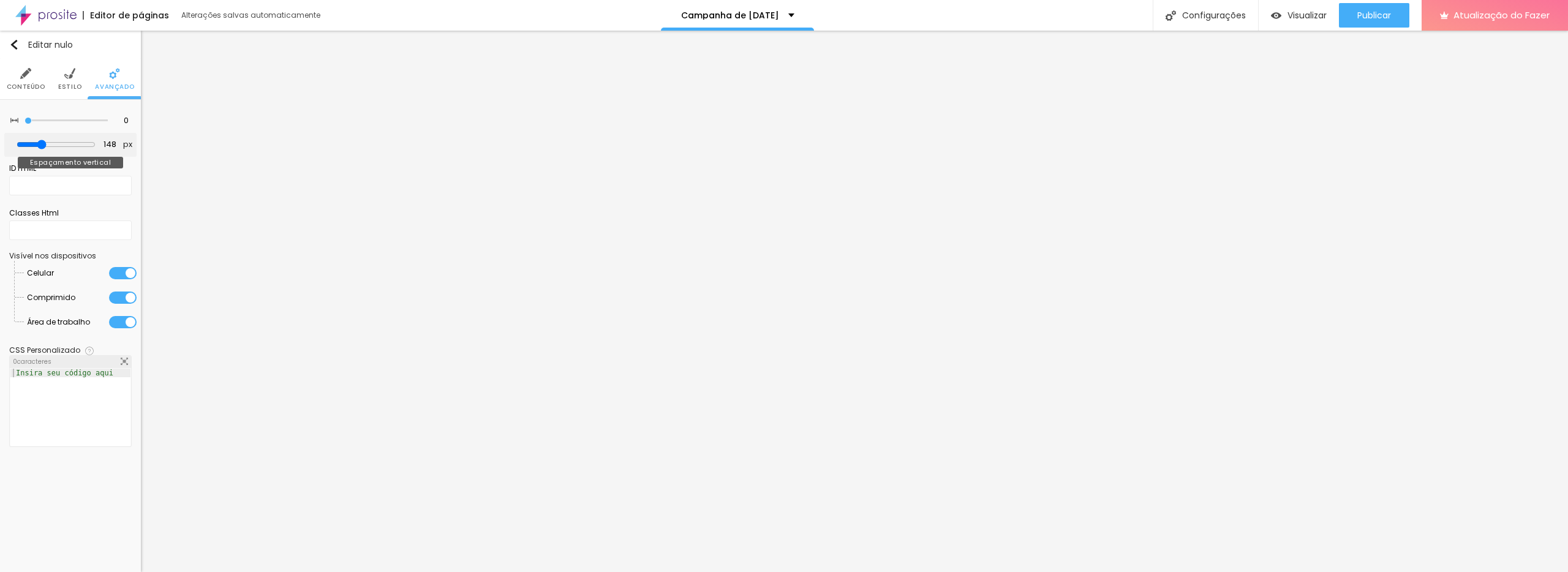
type input "164"
type input "195"
type input "246"
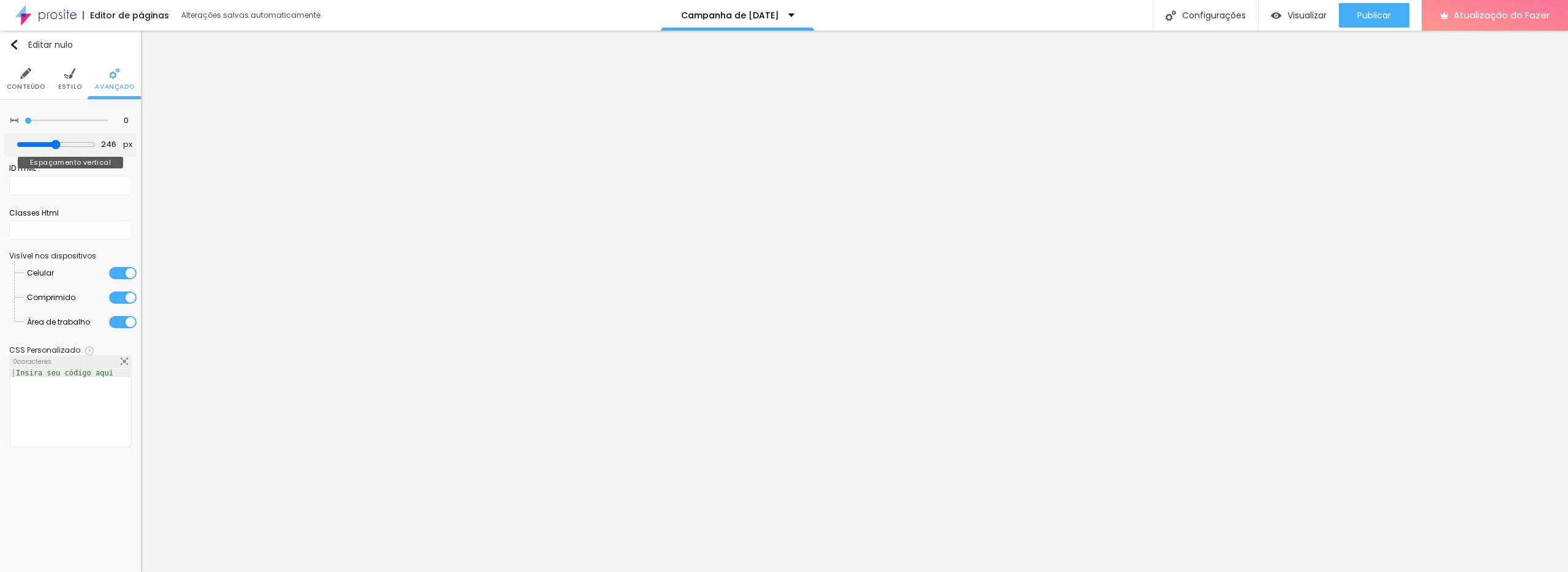
type input "314"
type input "455"
type input "500"
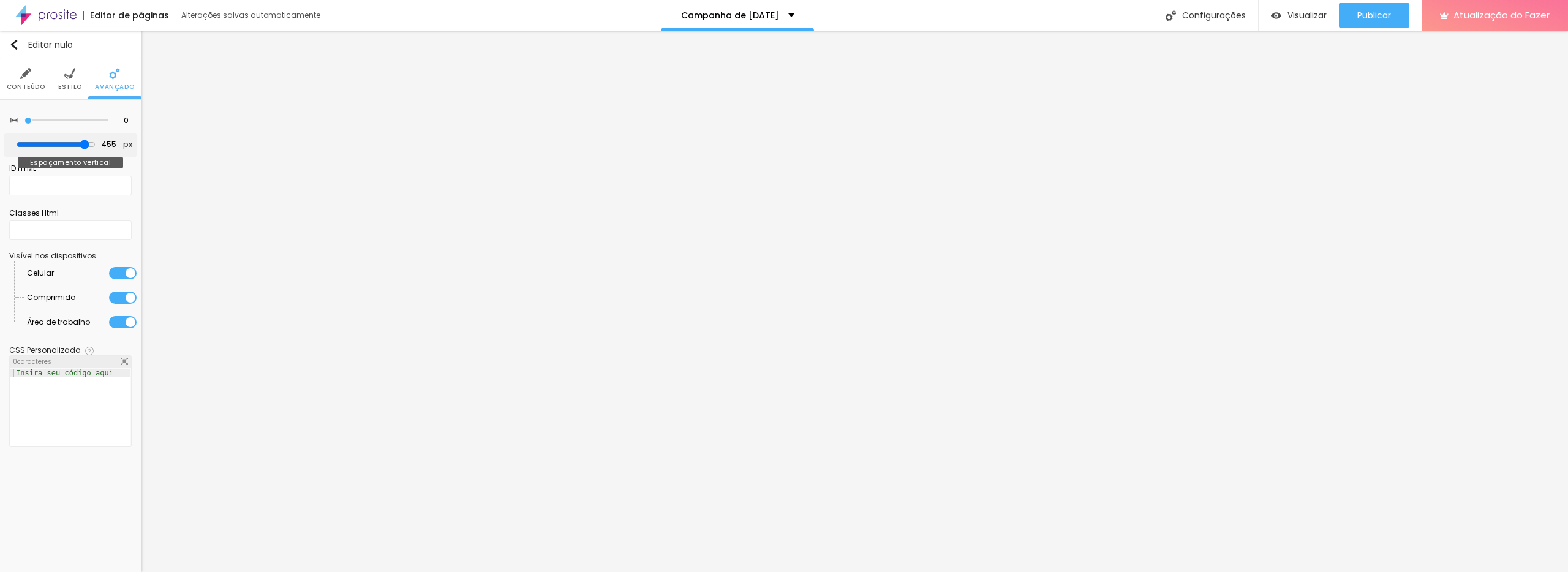
type input "500"
drag, startPoint x: 45, startPoint y: 143, endPoint x: 123, endPoint y: 137, distance: 78.2
type input "500"
click at [96, 140] on input "range" at bounding box center [56, 145] width 79 height 10
click at [67, 85] on font "Estilo" at bounding box center [70, 86] width 24 height 9
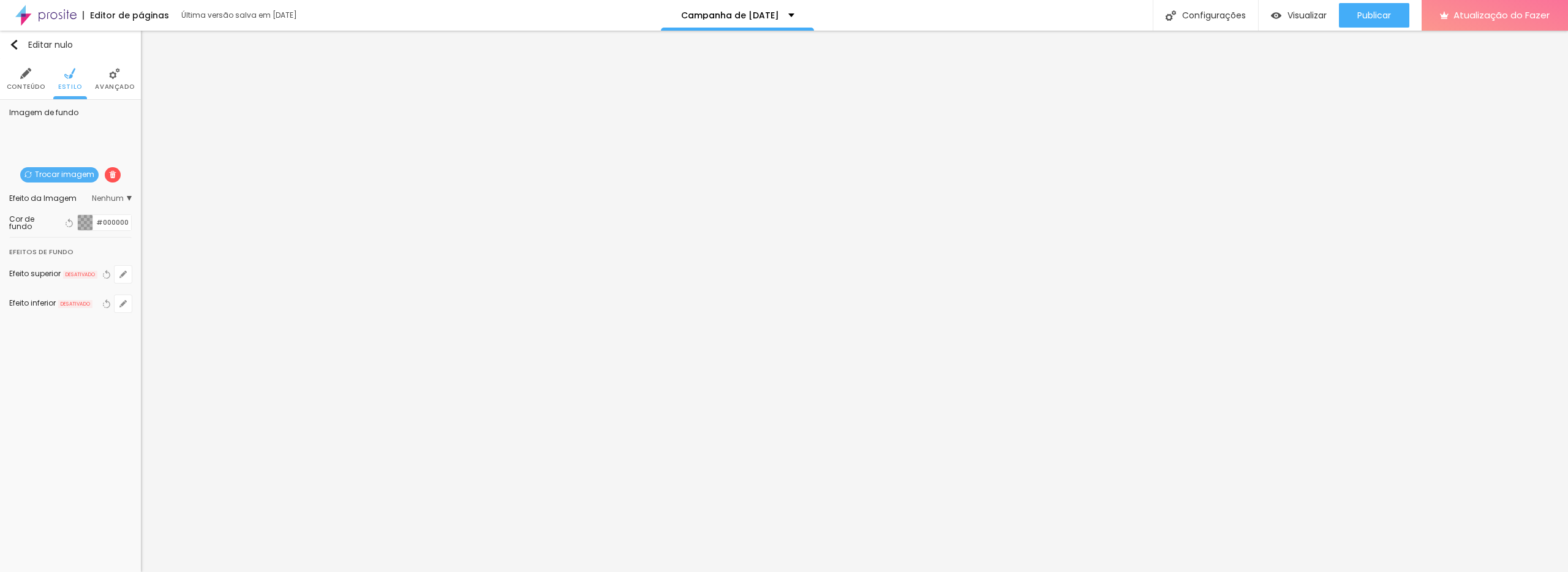
click at [126, 199] on span "Nenhum" at bounding box center [112, 198] width 40 height 7
click at [67, 230] on font "Paralaxe" at bounding box center [62, 232] width 32 height 11
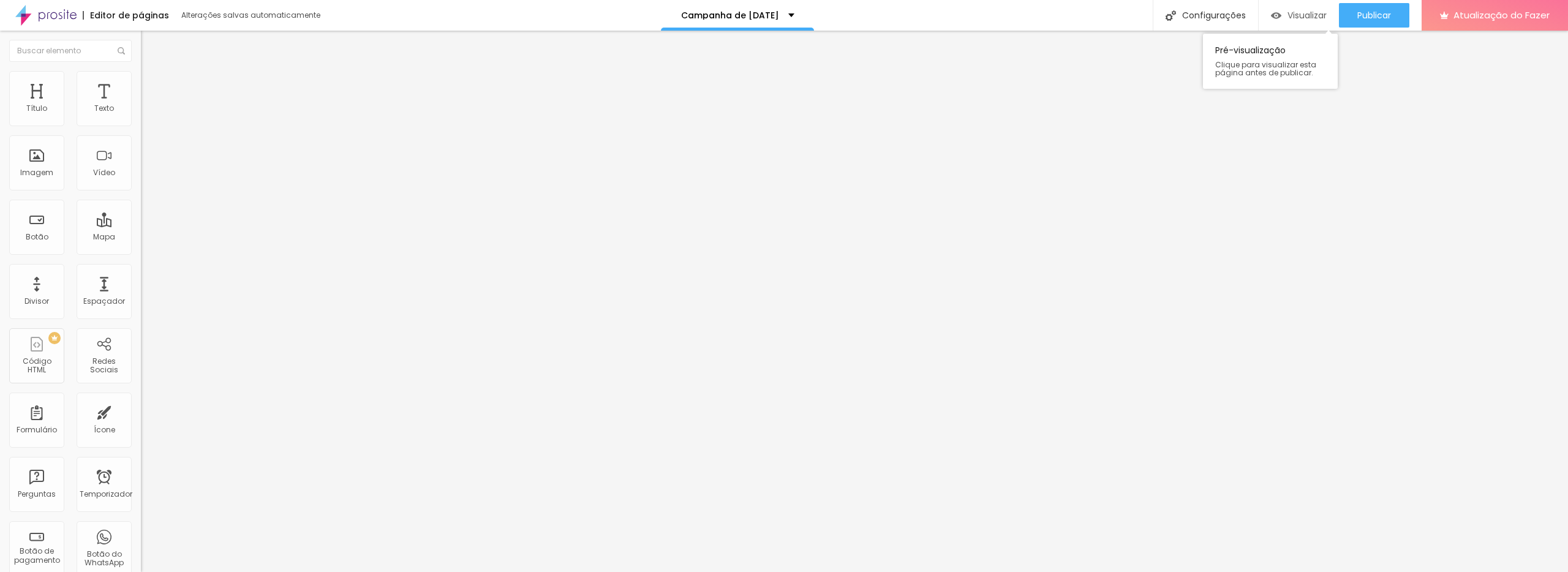
click at [1300, 20] on font "Visualizar" at bounding box center [1307, 15] width 39 height 12
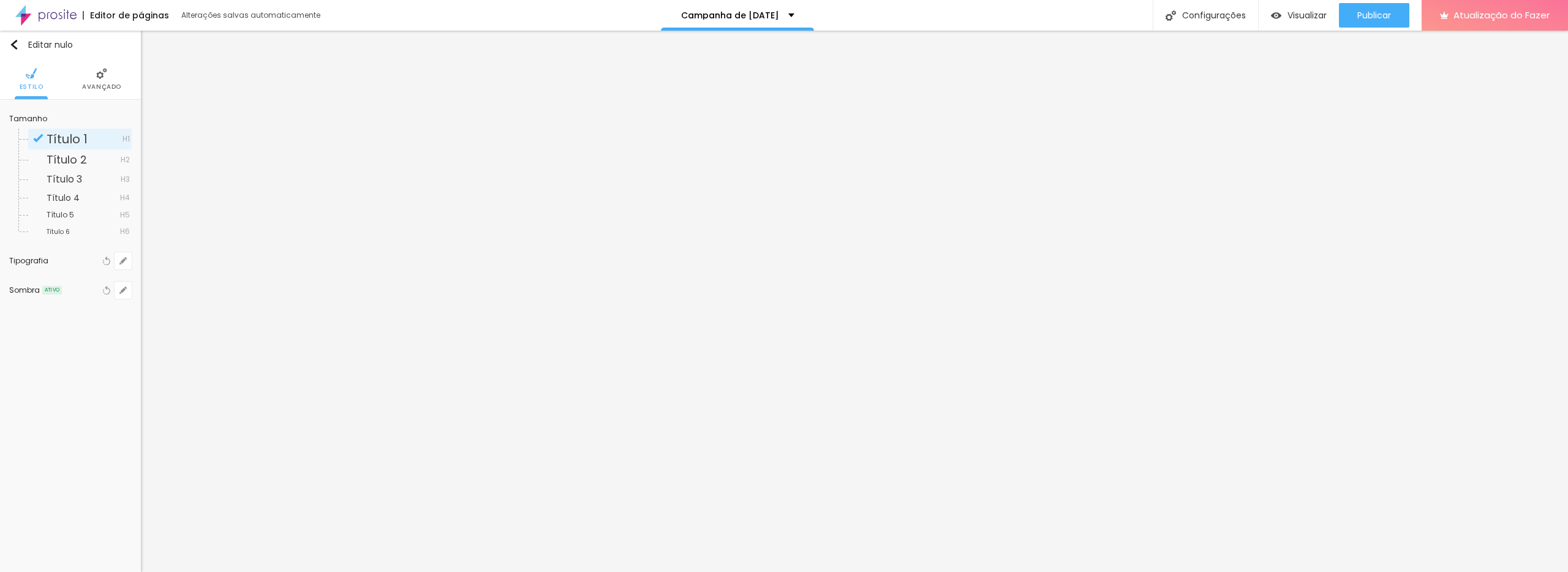
click at [47, 262] on div "Tipografia" at bounding box center [54, 260] width 91 height 7
click at [124, 263] on icon "button" at bounding box center [123, 260] width 7 height 7
type input "1"
type input "0.5"
click at [199, 313] on select "AbrilFatface-Regular Actor-Regular Alegreya AlegreyaBlack [PERSON_NAME] Allan-R…" at bounding box center [206, 311] width 152 height 19
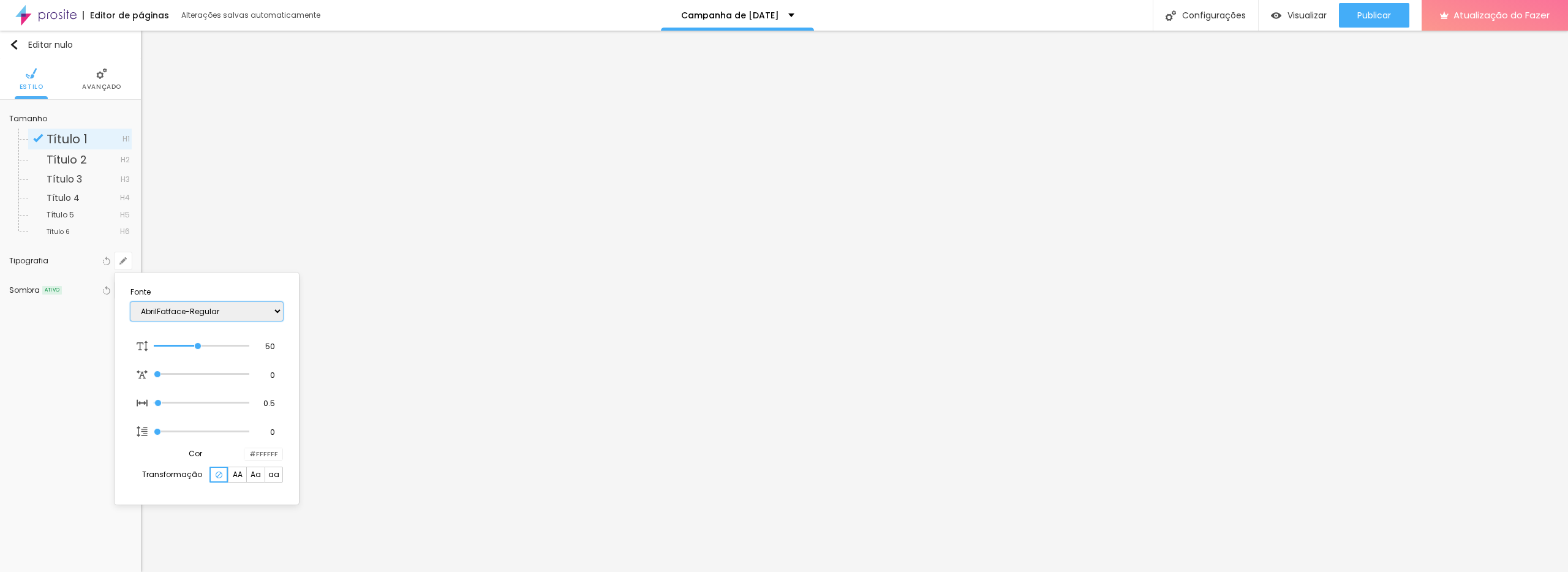
select select "NotoSansHK-Regular"
click at [131, 302] on select "AbrilFatface-Regular Actor-Regular Alegreya AlegreyaBlack [PERSON_NAME] Allan-R…" at bounding box center [206, 311] width 152 height 19
click at [851, 431] on div at bounding box center [784, 286] width 1568 height 572
click at [121, 259] on icon "button" at bounding box center [123, 260] width 7 height 7
drag, startPoint x: 196, startPoint y: 343, endPoint x: 163, endPoint y: 349, distance: 33.5
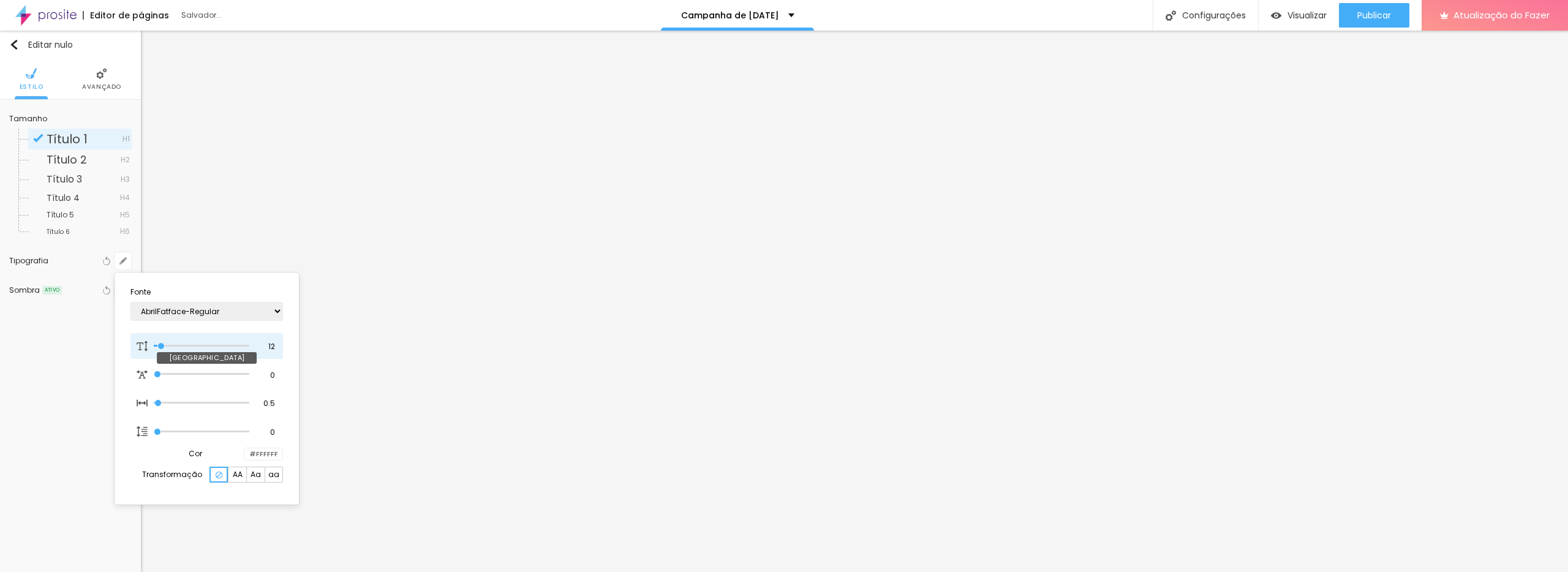
click at [162, 349] on input "range" at bounding box center [201, 346] width 96 height 6
click at [274, 318] on select "AbrilFatface-Regular Actor-Regular Alegreya AlegreyaBlack [PERSON_NAME] Allan-R…" at bounding box center [206, 311] width 152 height 19
click at [131, 302] on select "AbrilFatface-Regular Actor-Regular Alegreya AlegreyaBlack [PERSON_NAME] Allan-R…" at bounding box center [206, 311] width 152 height 19
click at [787, 165] on div at bounding box center [784, 286] width 1568 height 572
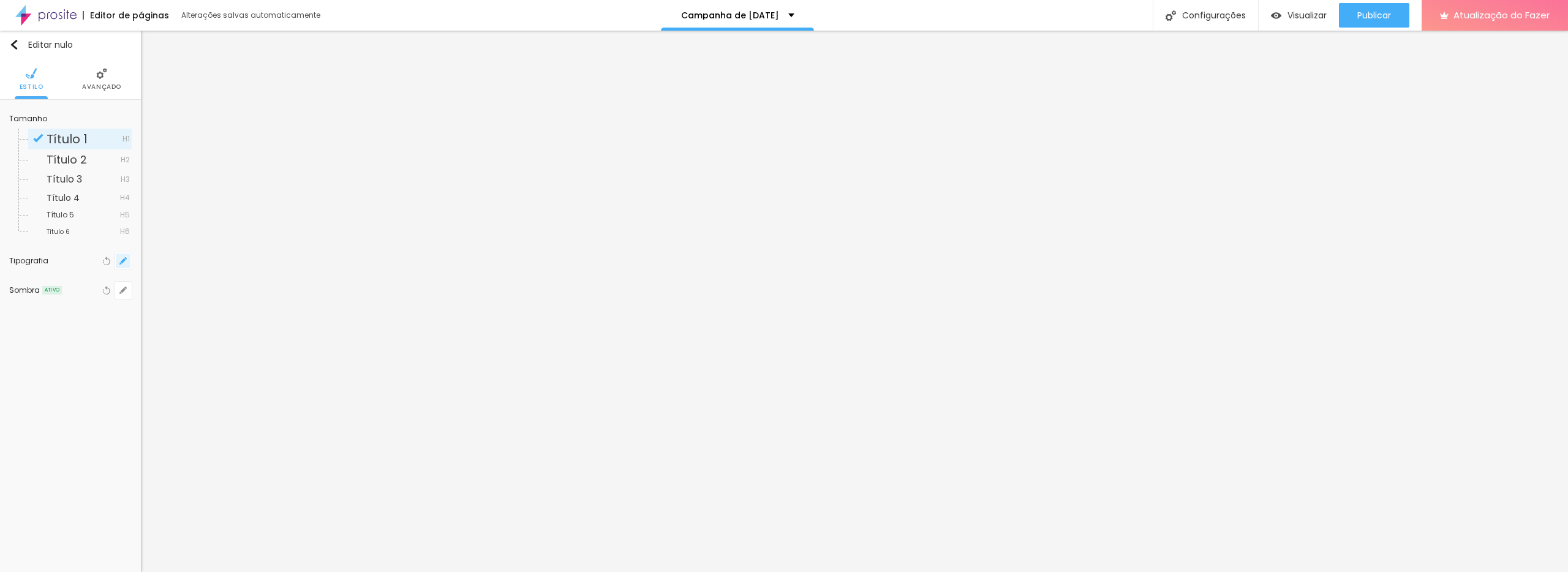
click at [125, 264] on icon "button" at bounding box center [123, 260] width 7 height 7
click at [206, 311] on select "AbrilFatface-Regular Actor-Regular Alegreya AlegreyaBlack [PERSON_NAME] Allan-R…" at bounding box center [206, 311] width 152 height 19
click at [131, 302] on select "AbrilFatface-Regular Actor-Regular Alegreya AlegreyaBlack [PERSON_NAME] Allan-R…" at bounding box center [206, 311] width 152 height 19
click at [222, 313] on select "AbrilFatface-Regular Actor-Regular Alegreya AlegreyaBlack [PERSON_NAME] Allan-R…" at bounding box center [206, 311] width 152 height 19
click at [131, 302] on select "AbrilFatface-Regular Actor-Regular Alegreya AlegreyaBlack [PERSON_NAME] Allan-R…" at bounding box center [206, 311] width 152 height 19
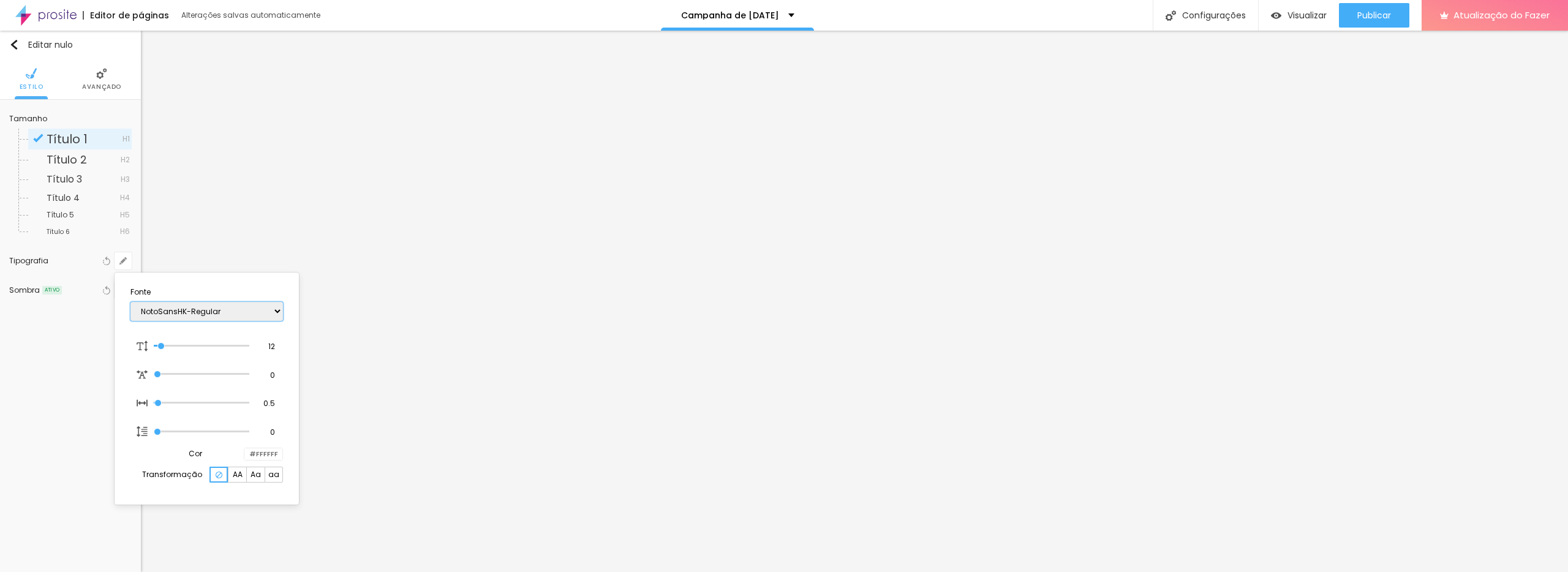
click at [209, 316] on select "AbrilFatface-Regular Actor-Regular Alegreya AlegreyaBlack [PERSON_NAME] Allan-R…" at bounding box center [206, 311] width 152 height 19
click at [131, 302] on select "AbrilFatface-Regular Actor-Regular Alegreya AlegreyaBlack [PERSON_NAME] Allan-R…" at bounding box center [206, 311] width 152 height 19
drag, startPoint x: 167, startPoint y: 343, endPoint x: 244, endPoint y: 345, distance: 77.0
click at [245, 345] on input "range" at bounding box center [201, 346] width 96 height 6
click at [283, 315] on select "AbrilFatface-Regular Actor-Regular Alegreya AlegreyaBlack [PERSON_NAME] Allan-R…" at bounding box center [206, 311] width 152 height 19
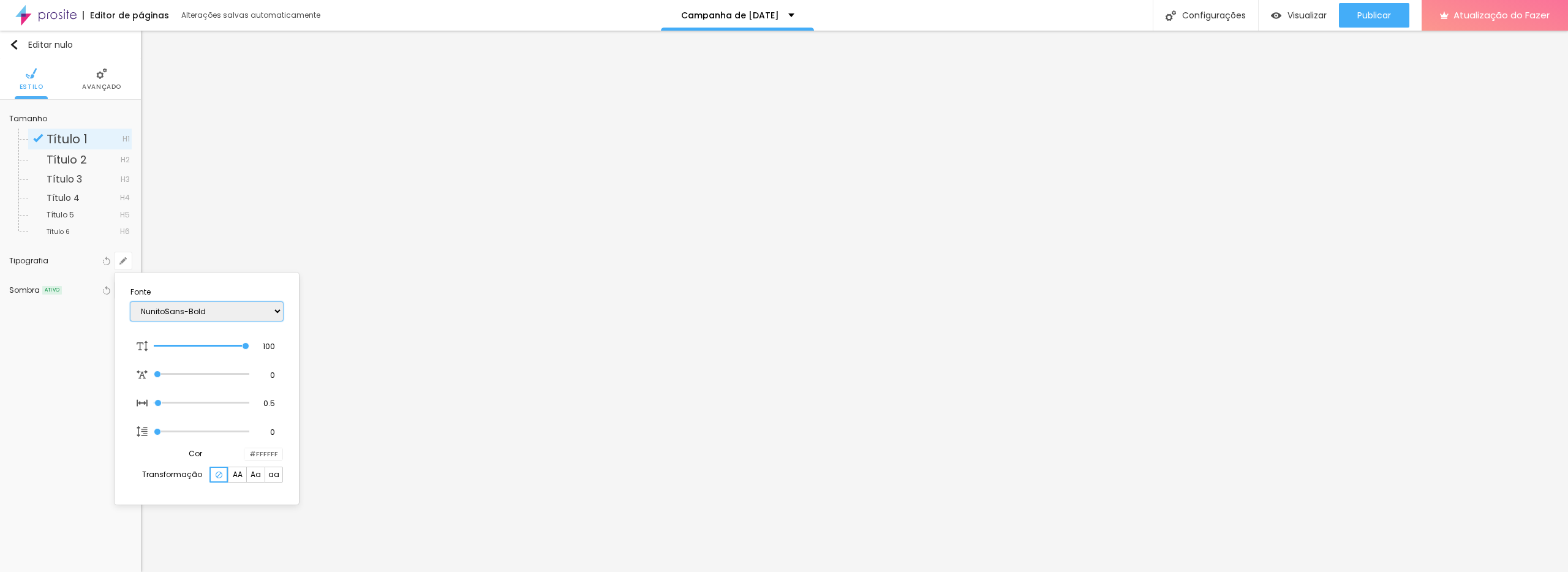
click at [131, 302] on select "AbrilFatface-Regular Actor-Regular Alegreya AlegreyaBlack [PERSON_NAME] Allan-R…" at bounding box center [206, 311] width 152 height 19
click at [276, 314] on select "AbrilFatface-Regular Actor-Regular Alegreya AlegreyaBlack [PERSON_NAME] Allan-R…" at bounding box center [206, 311] width 152 height 19
click at [131, 302] on select "AbrilFatface-Regular Actor-Regular Alegreya AlegreyaBlack [PERSON_NAME] Allan-R…" at bounding box center [206, 311] width 152 height 19
click at [628, 205] on div at bounding box center [784, 286] width 1568 height 572
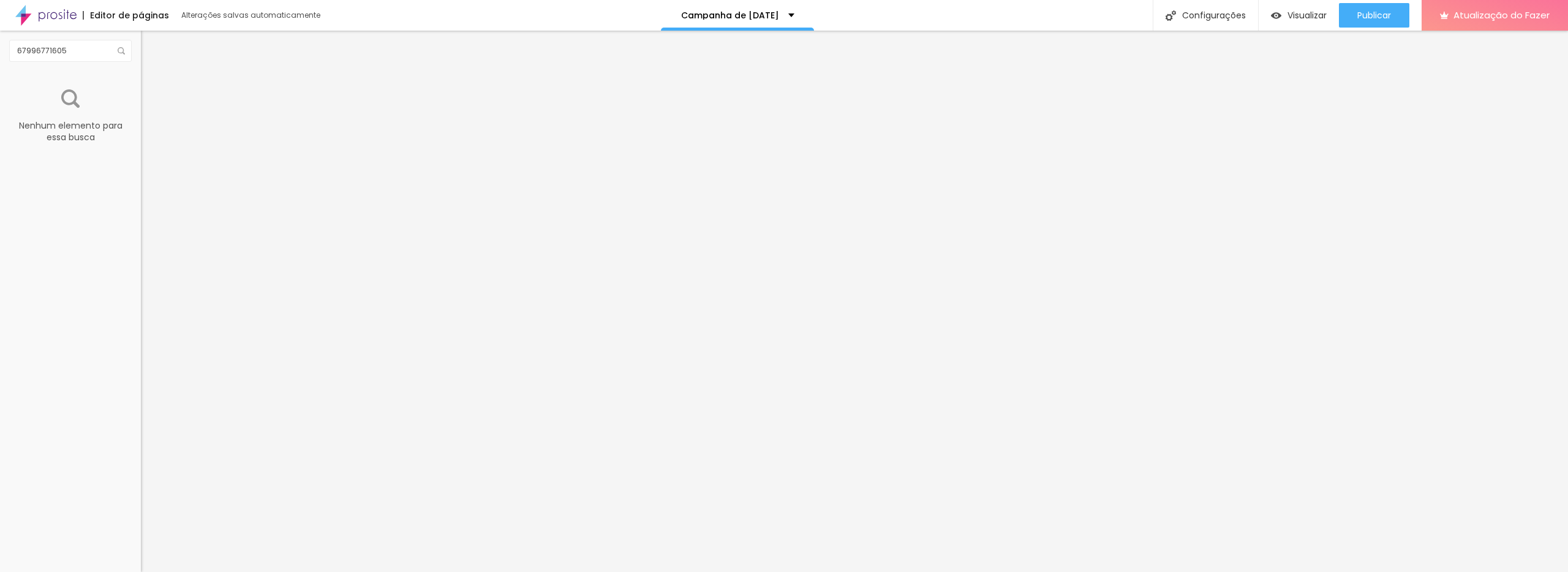
click at [103, 65] on div "67996771605" at bounding box center [70, 51] width 141 height 41
click at [103, 52] on input "67996771605" at bounding box center [70, 51] width 122 height 22
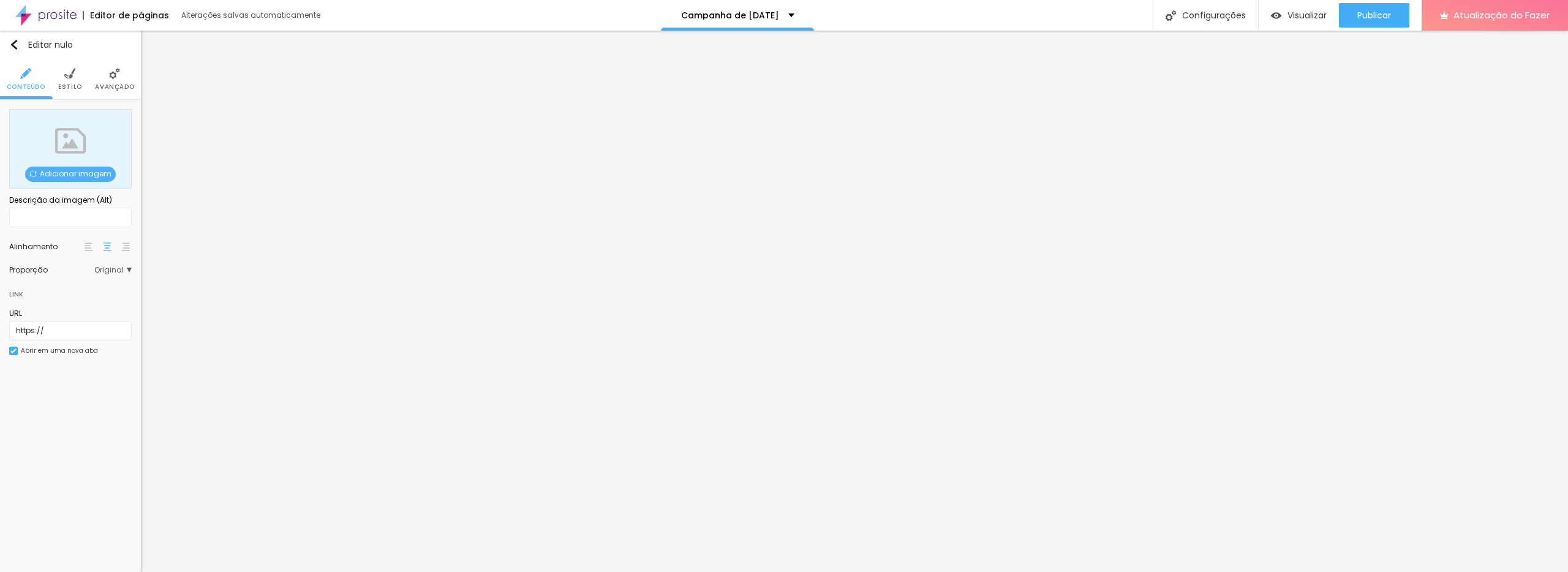
click at [50, 171] on font "Adicionar imagem" at bounding box center [76, 174] width 71 height 11
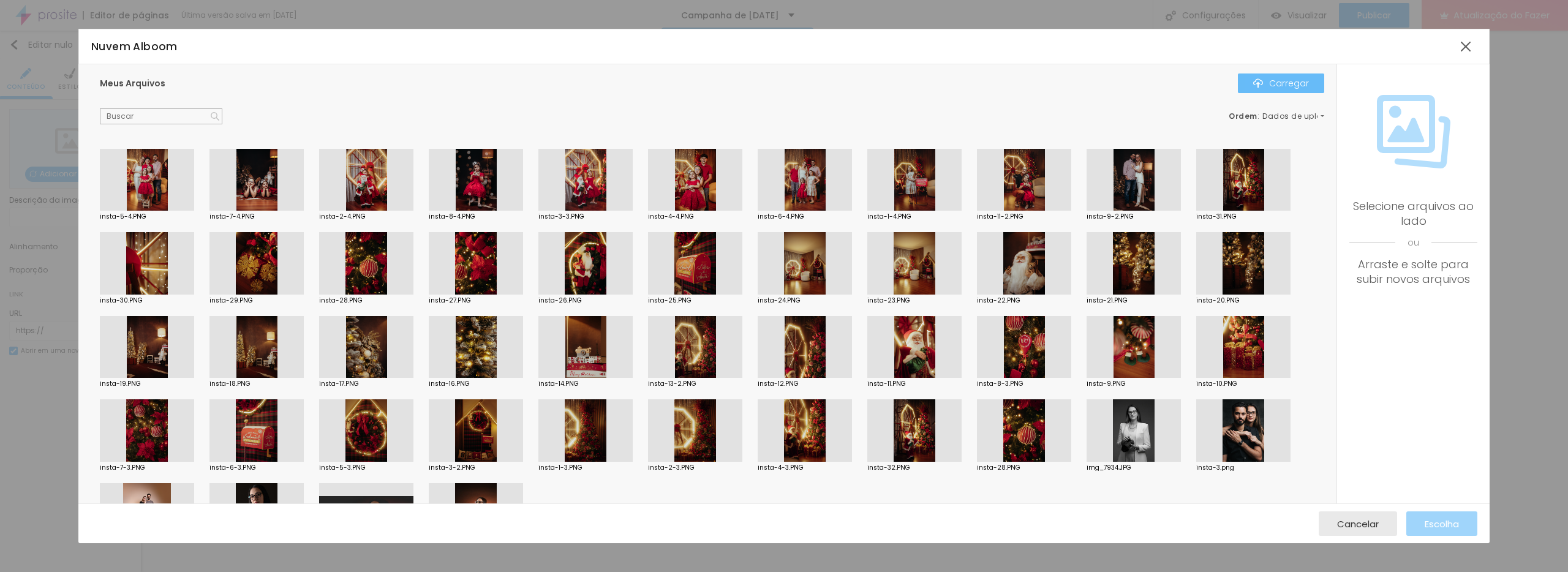
click at [1303, 84] on font "Carregar" at bounding box center [1289, 83] width 40 height 12
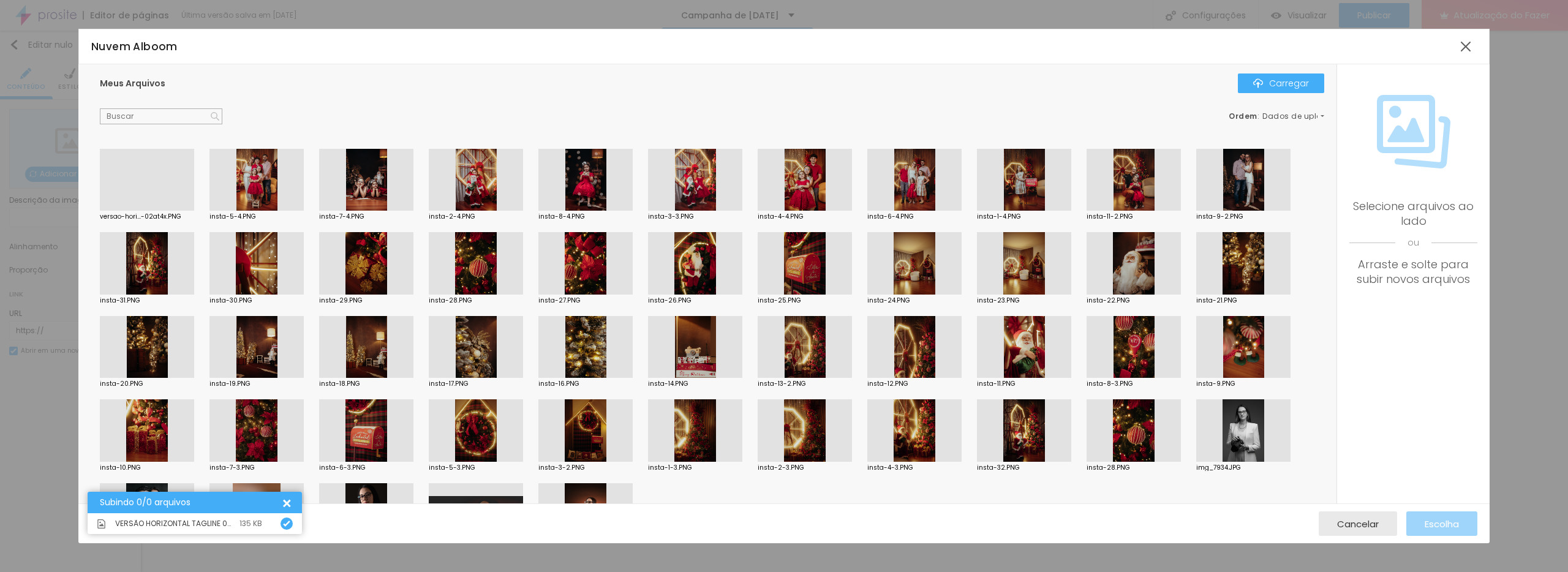
click at [158, 210] on div at bounding box center [146, 210] width 94 height 0
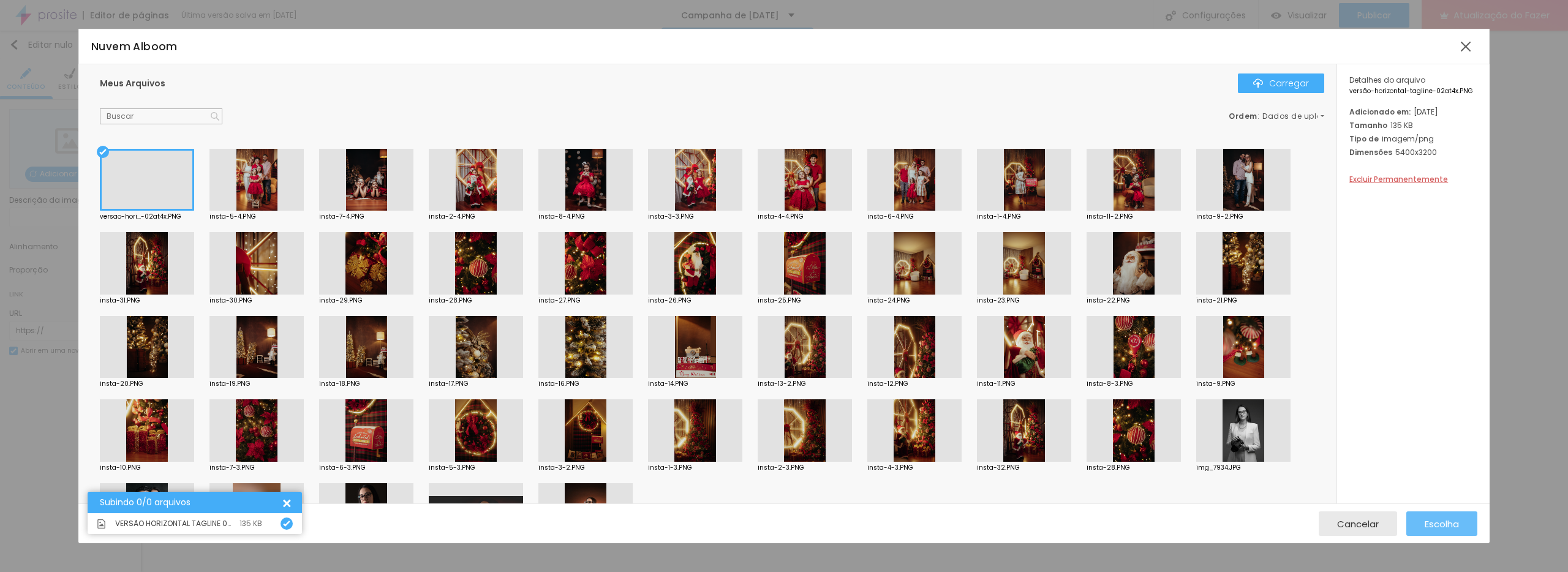
click at [1453, 521] on font "Escolha" at bounding box center [1442, 524] width 34 height 12
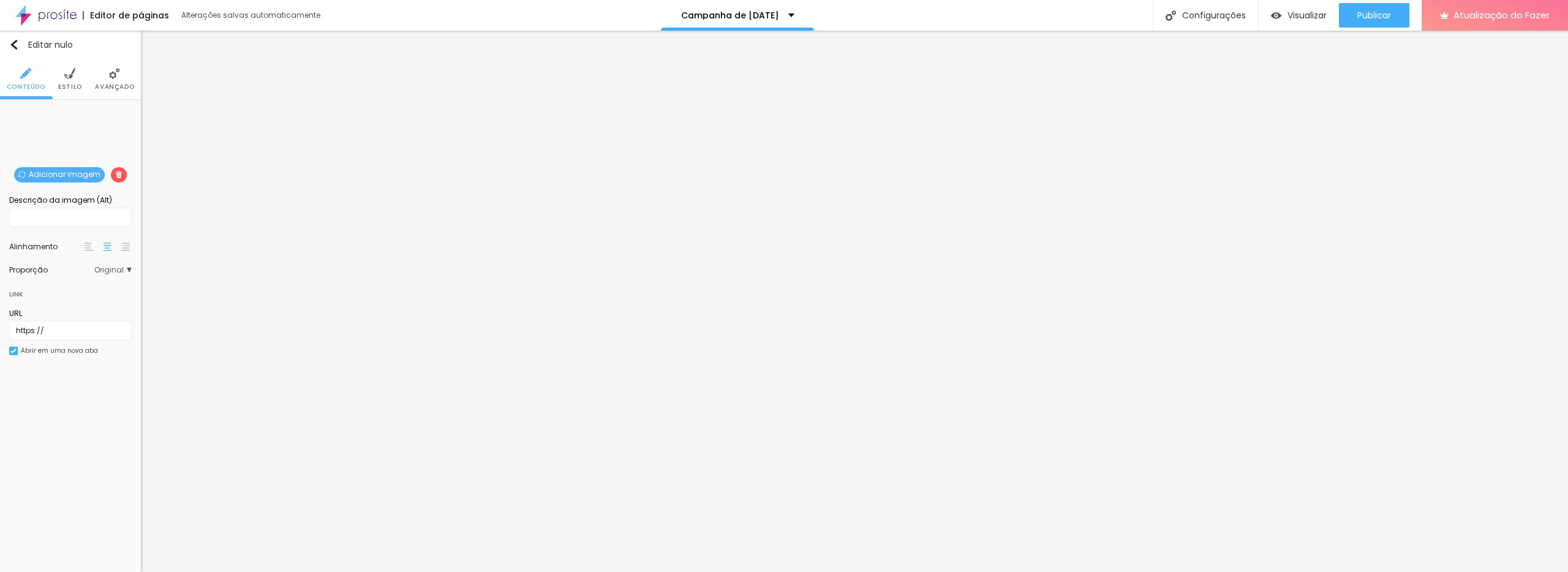
click at [71, 80] on li "Estilo" at bounding box center [70, 79] width 24 height 41
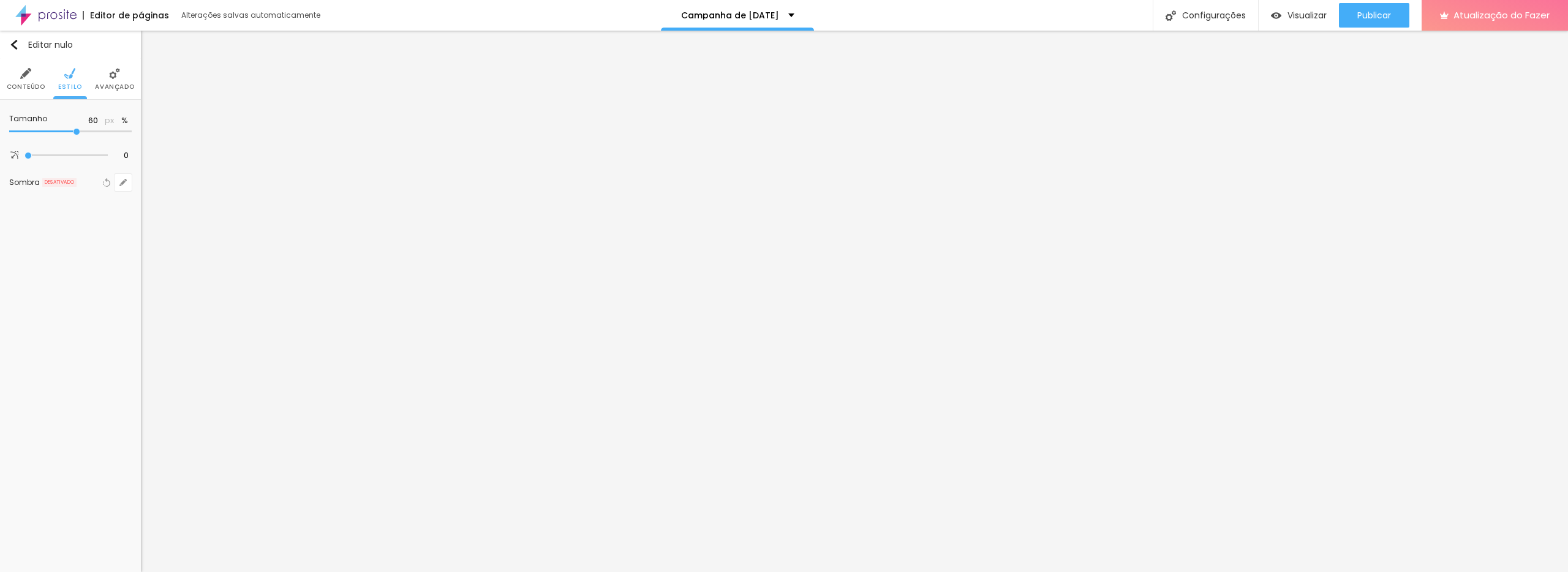
drag, startPoint x: 86, startPoint y: 130, endPoint x: 38, endPoint y: 126, distance: 48.2
click at [3, 126] on div "Tamanho 60 px % 0 Borda arredondada Sombra DESATIVADO Voltar ao padrão" at bounding box center [70, 153] width 141 height 106
drag, startPoint x: 76, startPoint y: 131, endPoint x: 22, endPoint y: 130, distance: 54.0
click at [19, 132] on input "range" at bounding box center [70, 131] width 122 height 6
click at [23, 131] on input "range" at bounding box center [70, 131] width 122 height 6
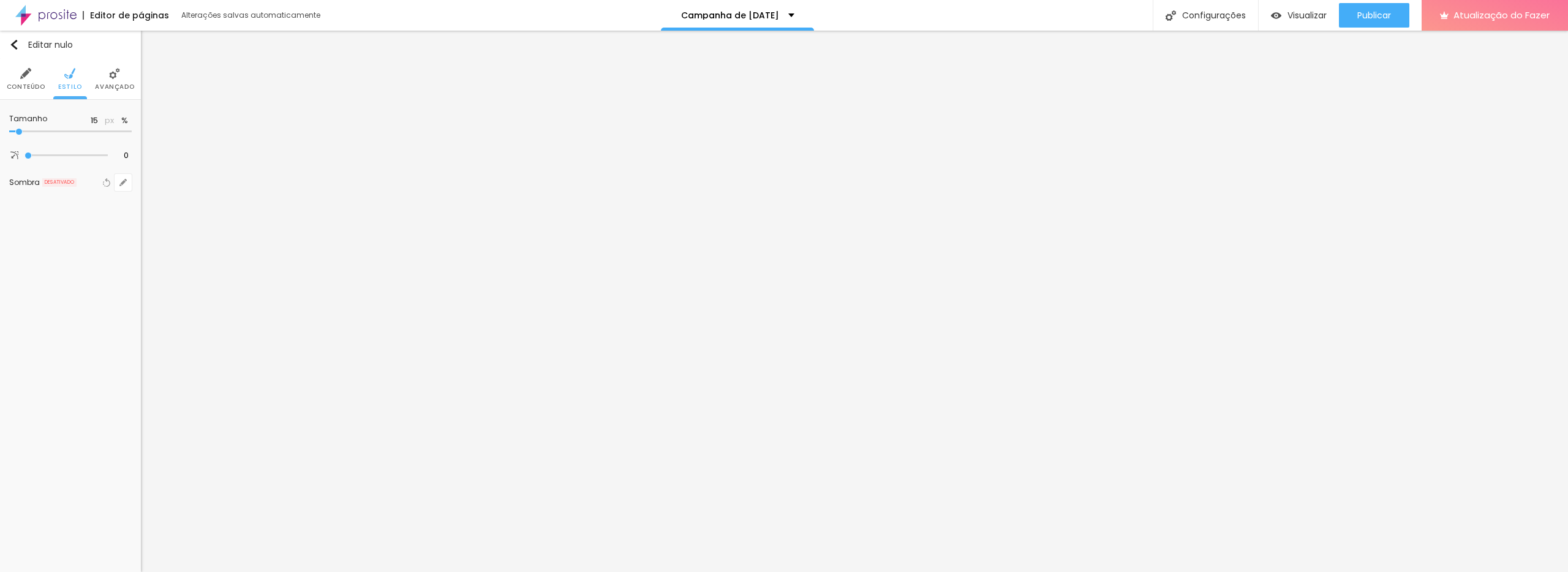
click at [17, 129] on input "range" at bounding box center [70, 131] width 122 height 6
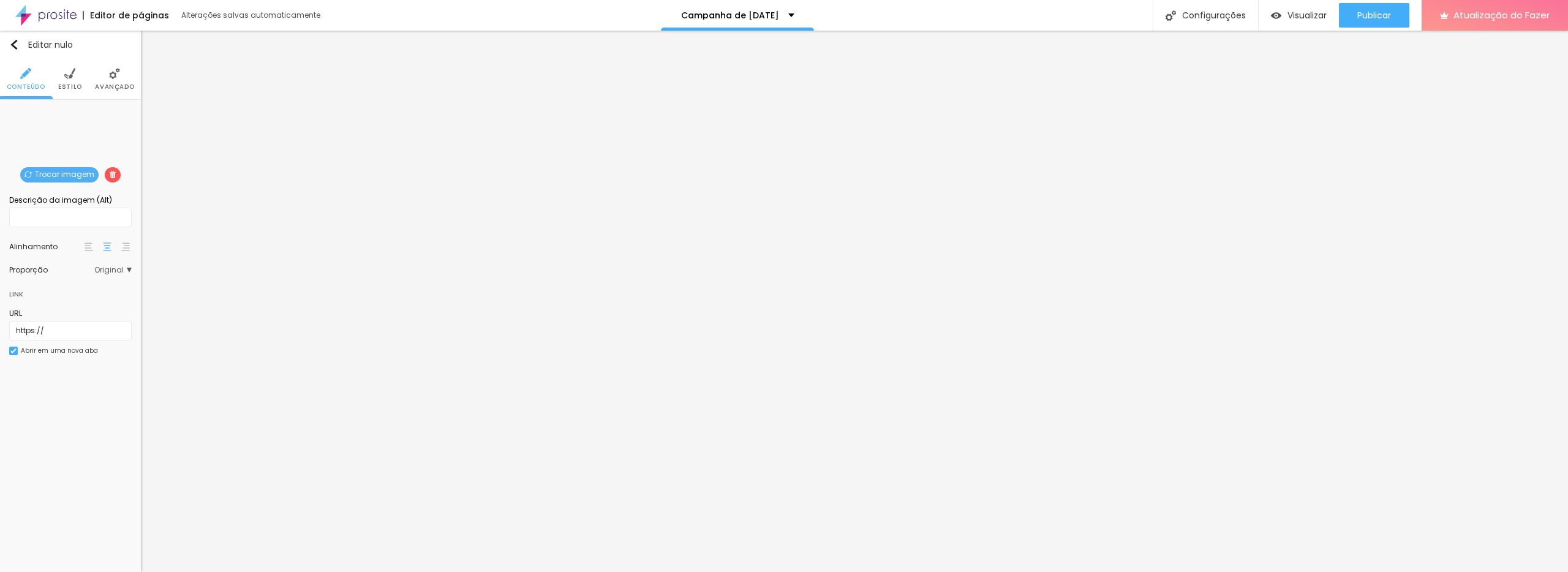
click at [76, 172] on font "Trocar imagem" at bounding box center [64, 174] width 59 height 11
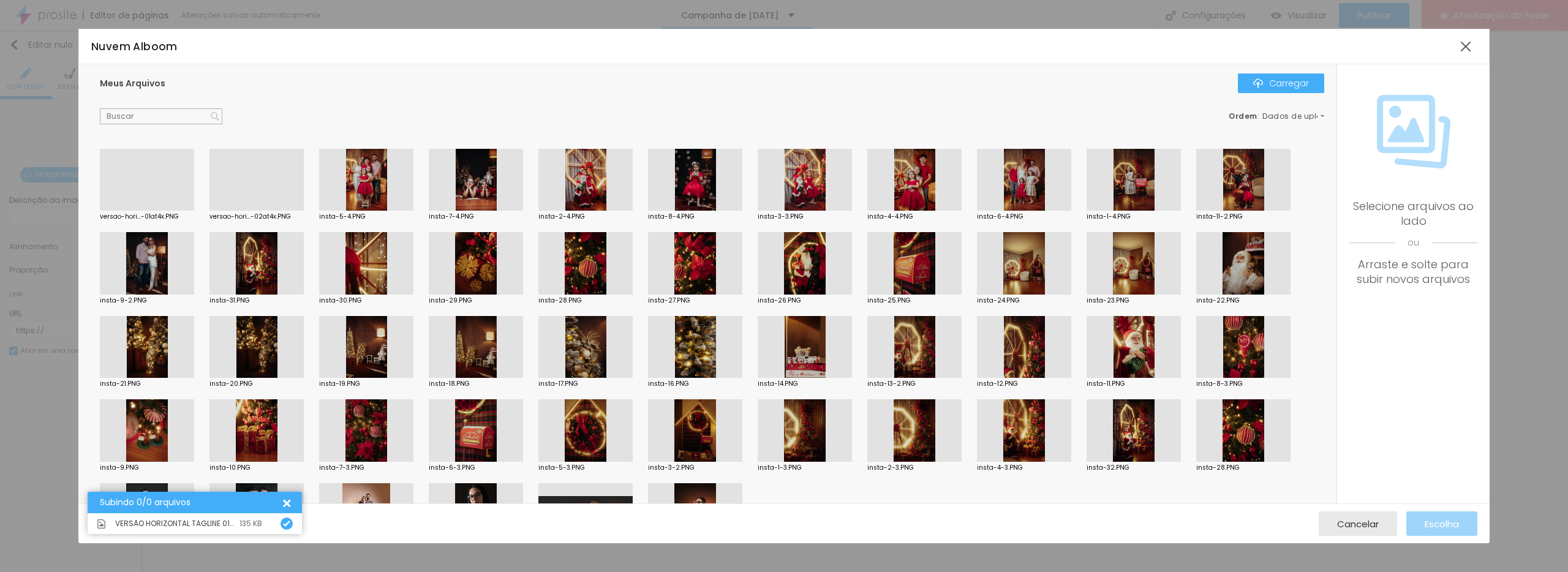
click at [159, 210] on div at bounding box center [146, 210] width 94 height 0
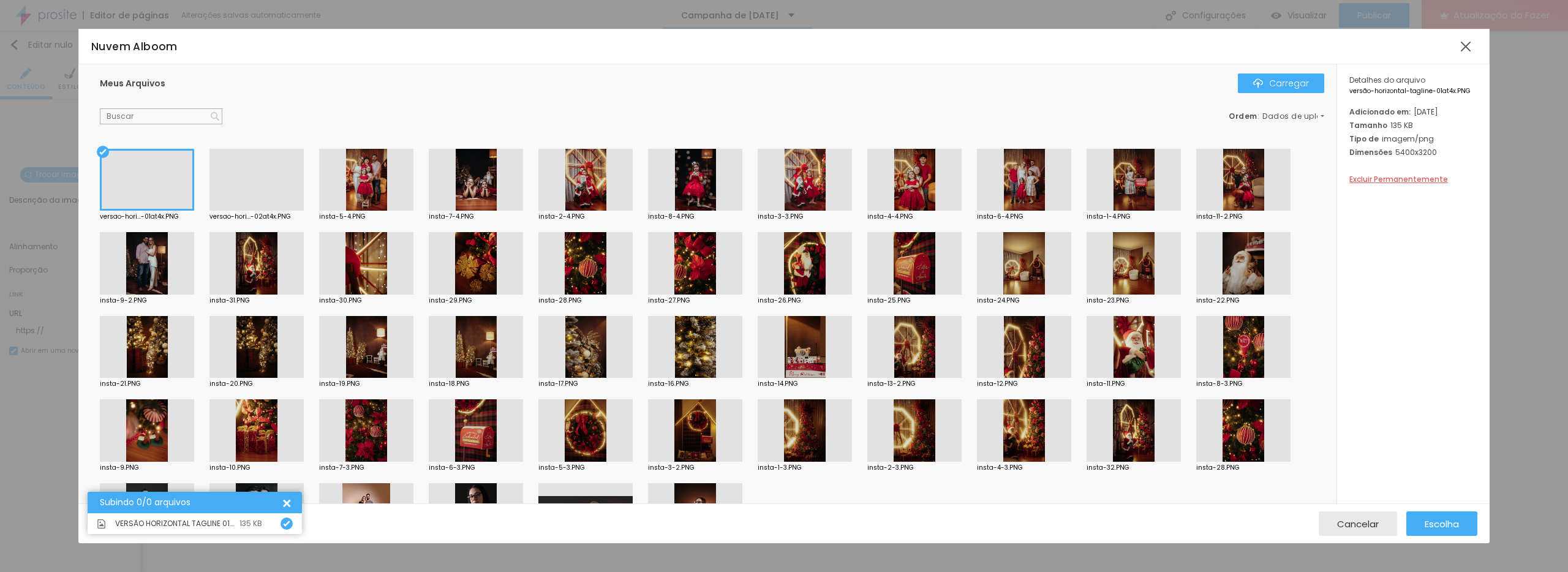
click at [1468, 542] on div "Cancelar Escolha" at bounding box center [784, 524] width 1412 height 40
click at [1459, 523] on button "Escolha" at bounding box center [1442, 523] width 71 height 24
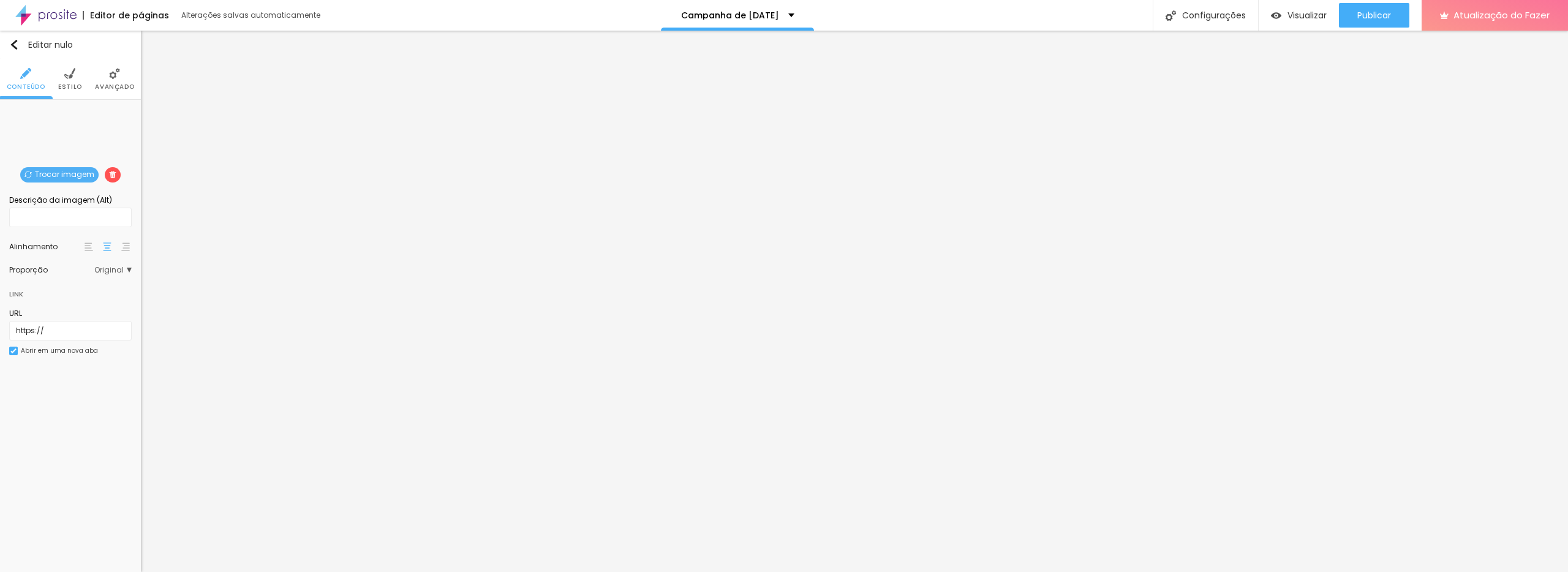
click at [64, 76] on img at bounding box center [69, 73] width 11 height 11
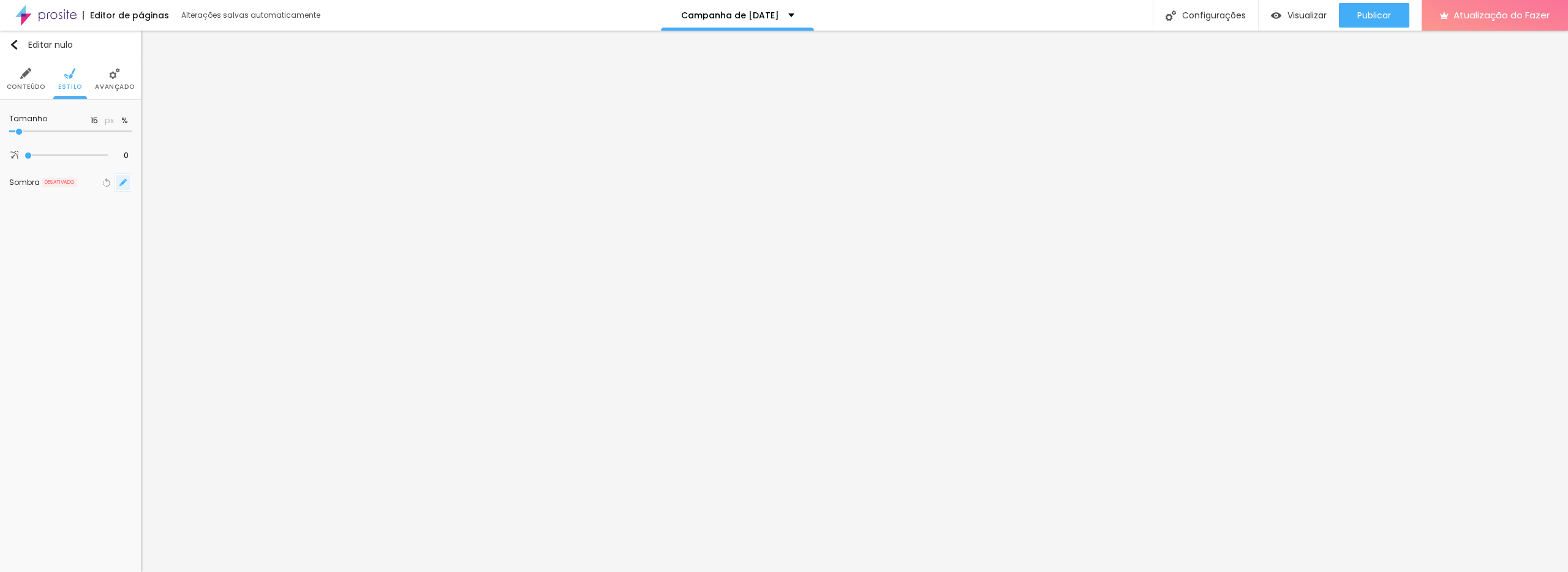
click at [122, 180] on icon "button" at bounding box center [123, 182] width 7 height 7
click at [226, 215] on div at bounding box center [220, 212] width 27 height 12
click at [186, 264] on div at bounding box center [188, 271] width 15 height 15
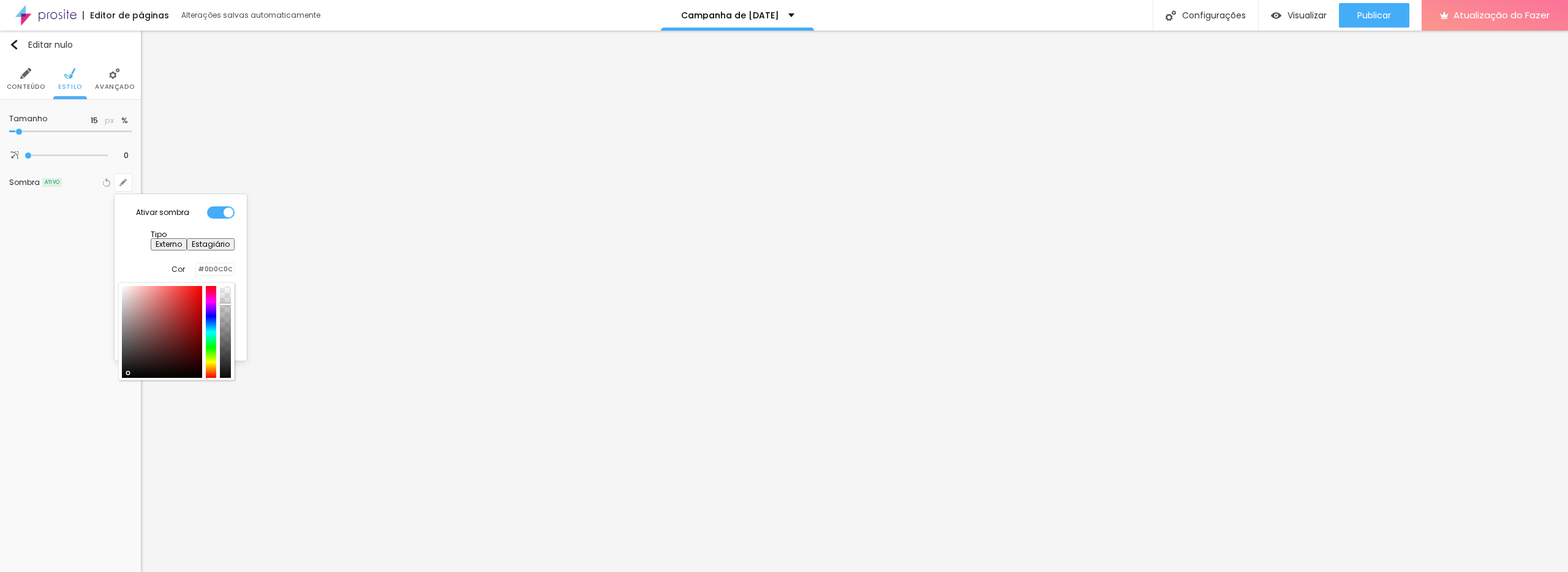
drag, startPoint x: 130, startPoint y: 362, endPoint x: 143, endPoint y: 353, distance: 15.8
click at [131, 360] on div at bounding box center [162, 332] width 81 height 92
click at [150, 239] on div "Ativar sombra Tipo Externo Estagiário Cor #0D0C0C Horizontal 2 Vertical 2 Borra…" at bounding box center [180, 277] width 122 height 157
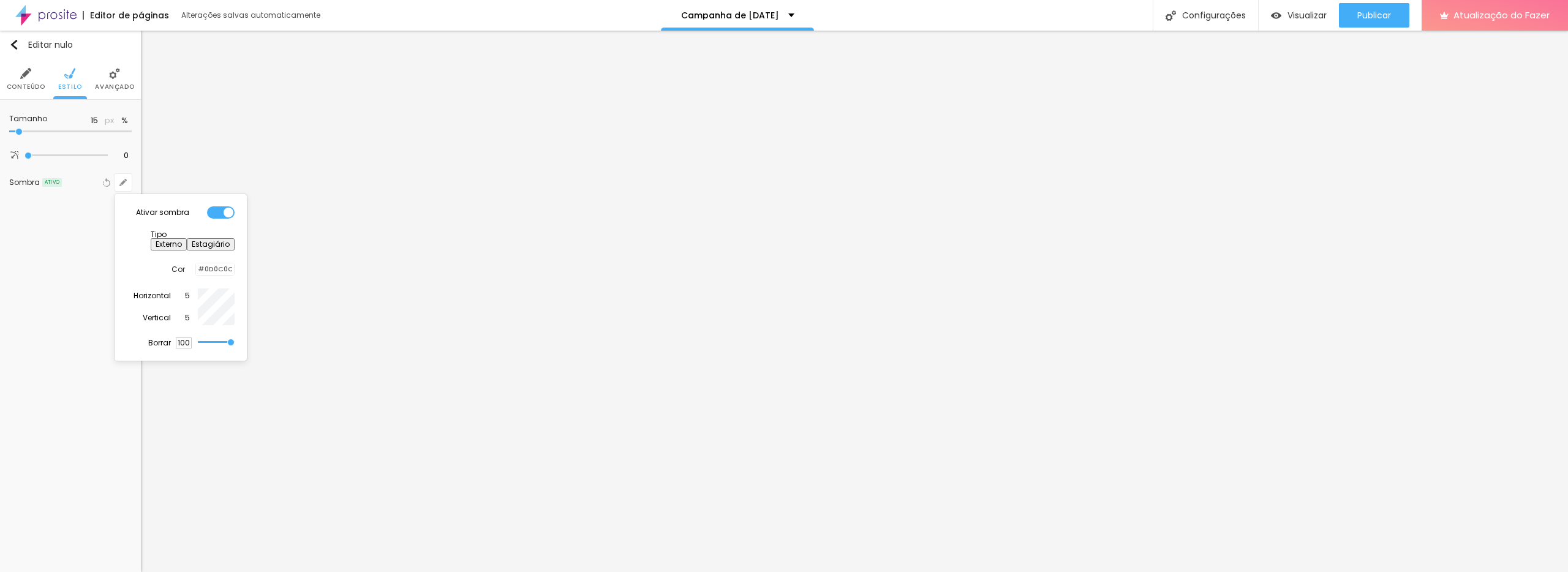
drag, startPoint x: 204, startPoint y: 334, endPoint x: 186, endPoint y: 333, distance: 18.0
click at [180, 338] on div "Borrar 100" at bounding box center [191, 343] width 86 height 11
drag, startPoint x: 223, startPoint y: 335, endPoint x: 192, endPoint y: 336, distance: 31.0
click at [183, 338] on div "Borrar 75" at bounding box center [191, 343] width 86 height 11
drag, startPoint x: 187, startPoint y: 339, endPoint x: 196, endPoint y: 335, distance: 9.8
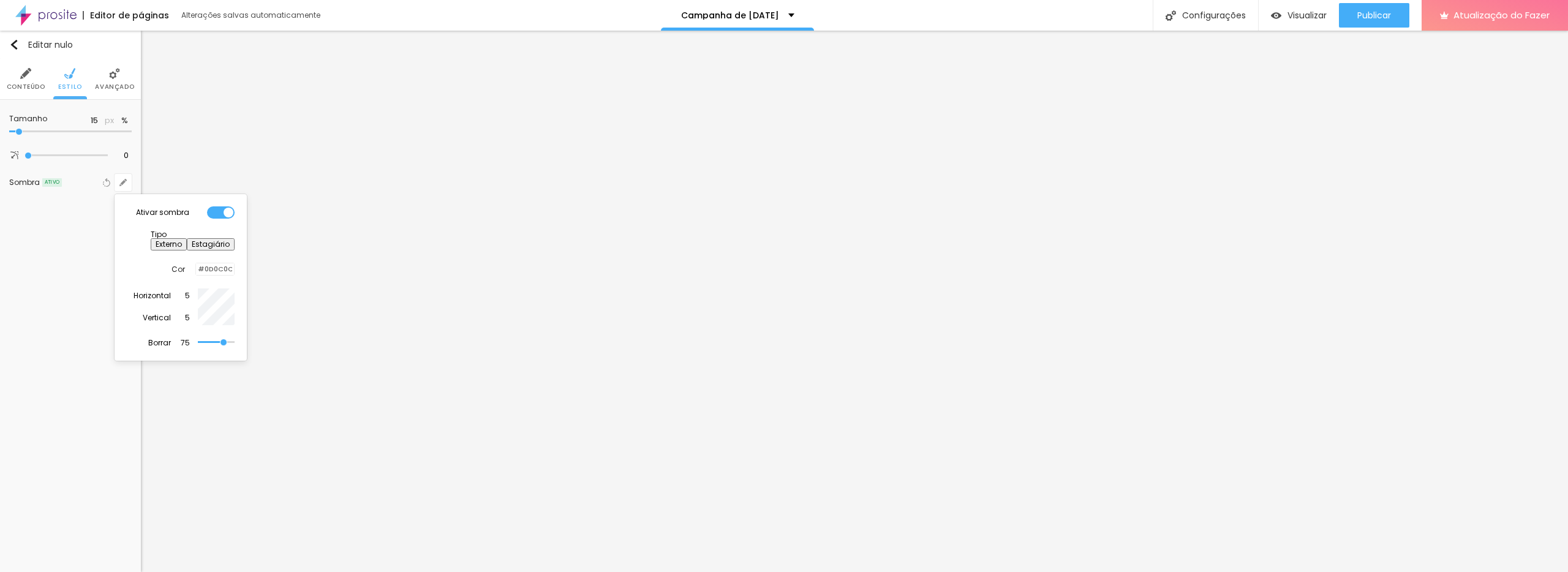
click at [184, 340] on div "Ativar sombra Tipo Externo Estagiário Cor #0D0C0C Horizontal 5 Vertical 5 Borra…" at bounding box center [180, 277] width 122 height 157
drag, startPoint x: 209, startPoint y: 333, endPoint x: 192, endPoint y: 334, distance: 17.0
click at [194, 338] on div "Borrar 27" at bounding box center [191, 343] width 86 height 11
drag, startPoint x: 206, startPoint y: 331, endPoint x: 190, endPoint y: 332, distance: 16.0
click at [189, 338] on div "Borrar 0" at bounding box center [191, 343] width 86 height 11
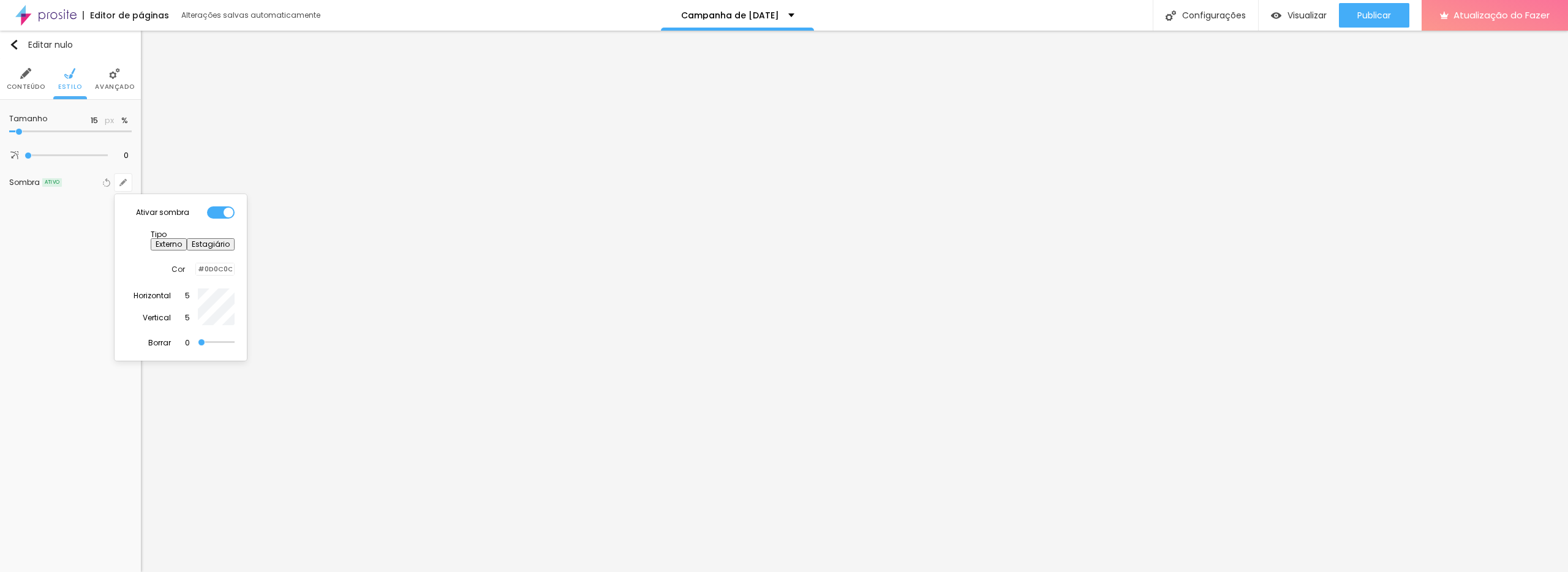
click at [120, 231] on div "Ativar sombra Tipo Externo Estagiário Cor #0D0C0C Horizontal 5 Vertical 5 Borra…" at bounding box center [180, 277] width 122 height 157
click at [51, 264] on div at bounding box center [784, 286] width 1568 height 572
click at [116, 73] on img at bounding box center [114, 73] width 11 height 11
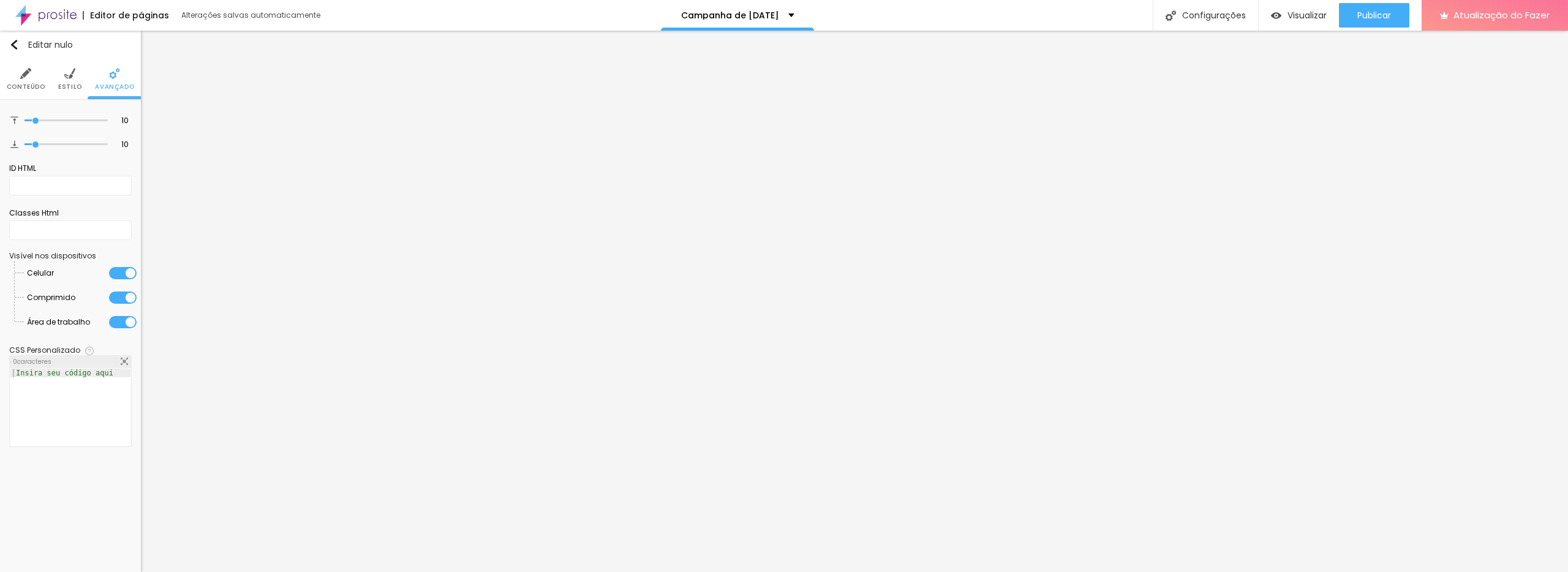
click at [67, 80] on li "Estilo" at bounding box center [70, 79] width 24 height 41
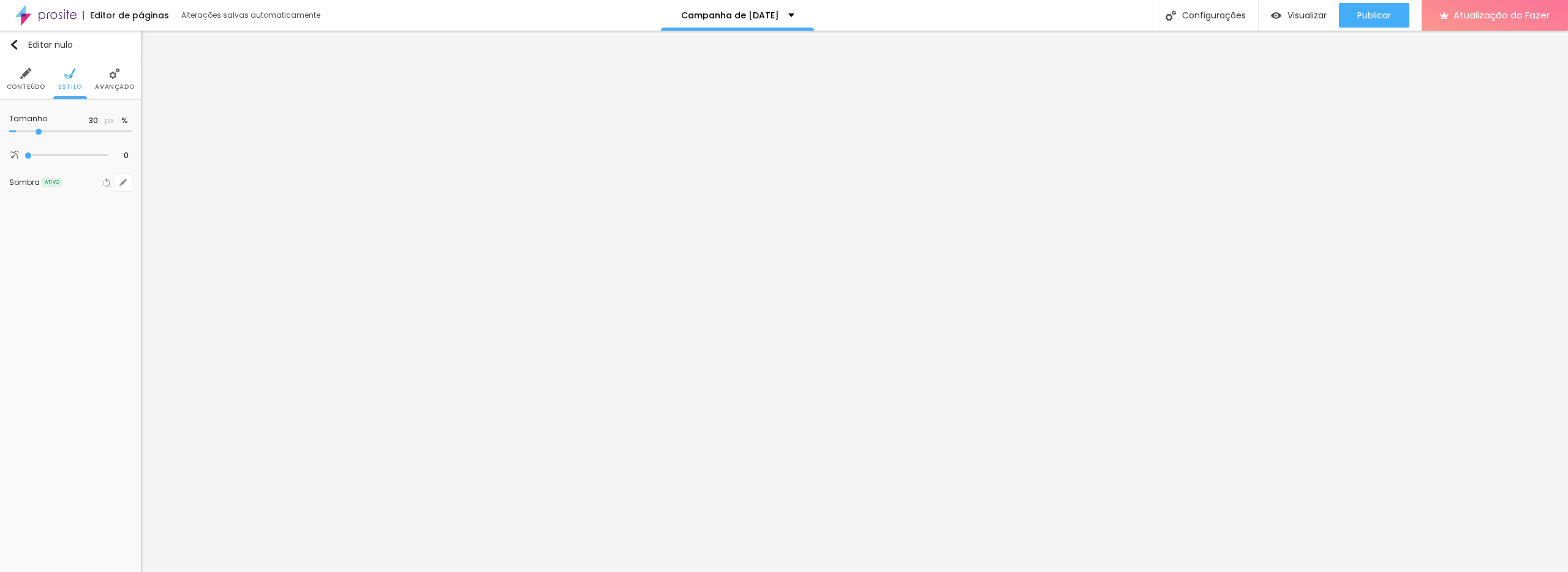
click at [38, 131] on input "range" at bounding box center [70, 131] width 122 height 6
click at [26, 131] on input "range" at bounding box center [70, 131] width 122 height 6
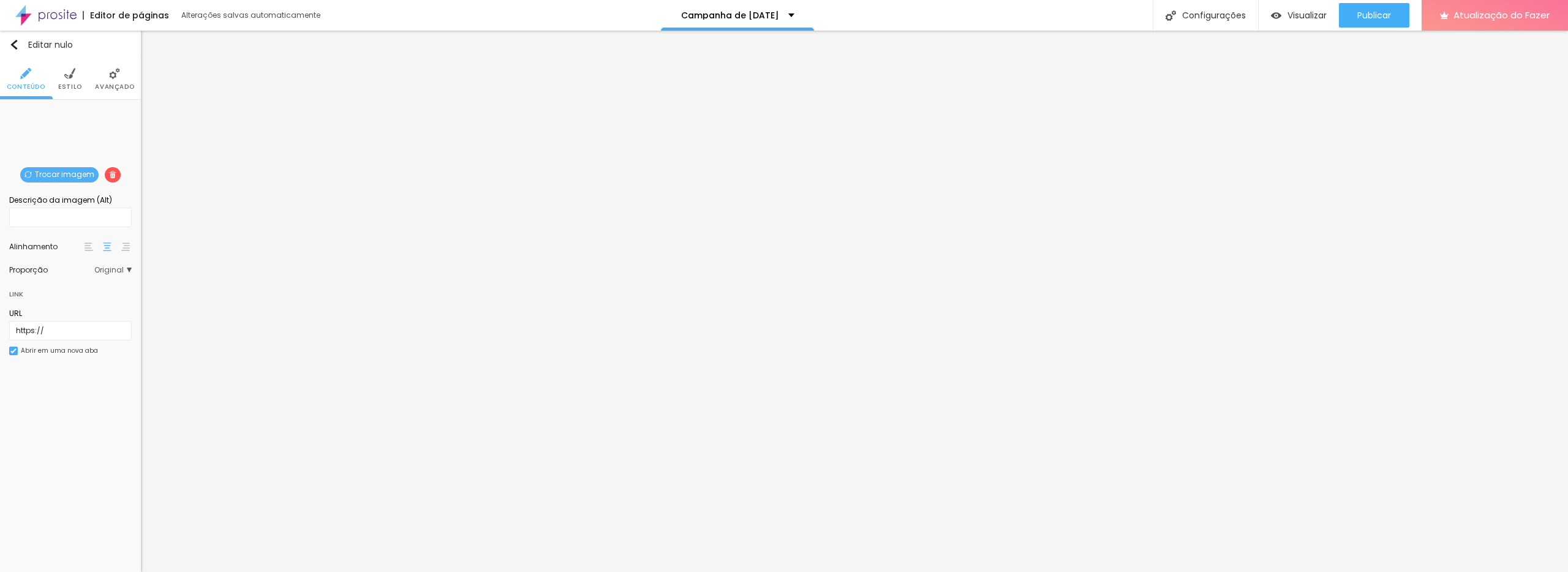
click at [81, 172] on font "Trocar imagem" at bounding box center [64, 174] width 59 height 11
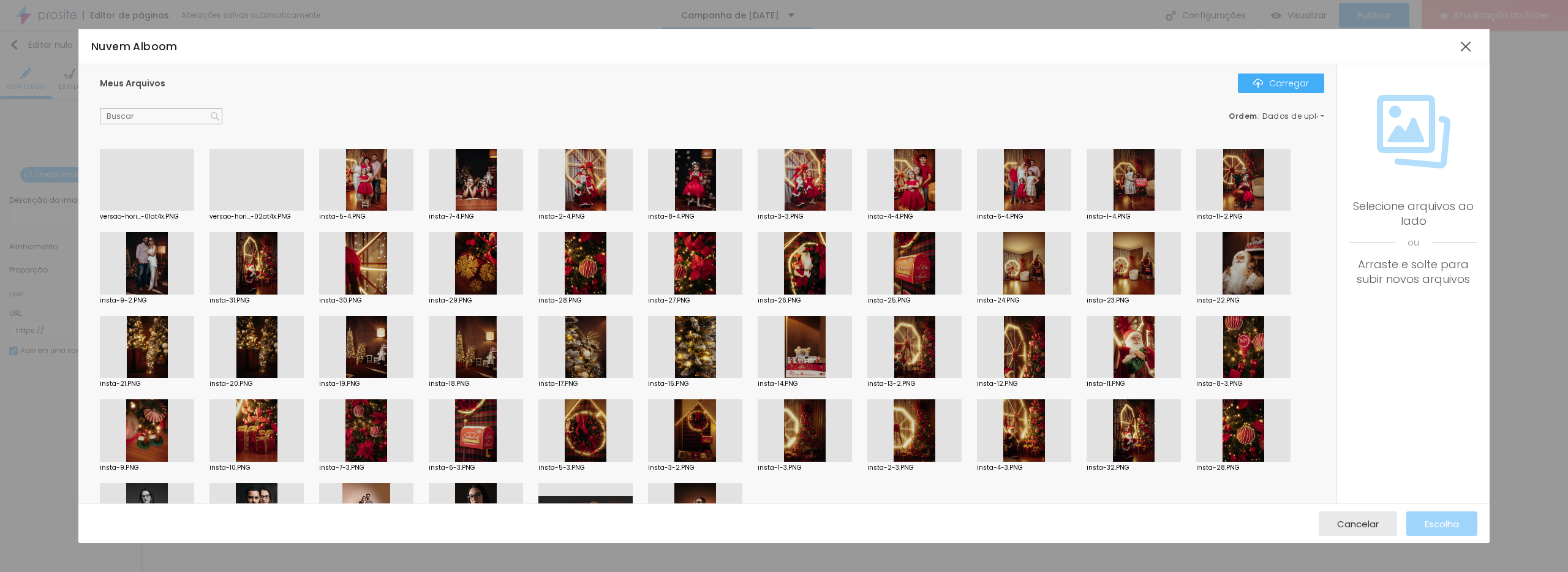
click at [263, 210] on div at bounding box center [256, 210] width 94 height 0
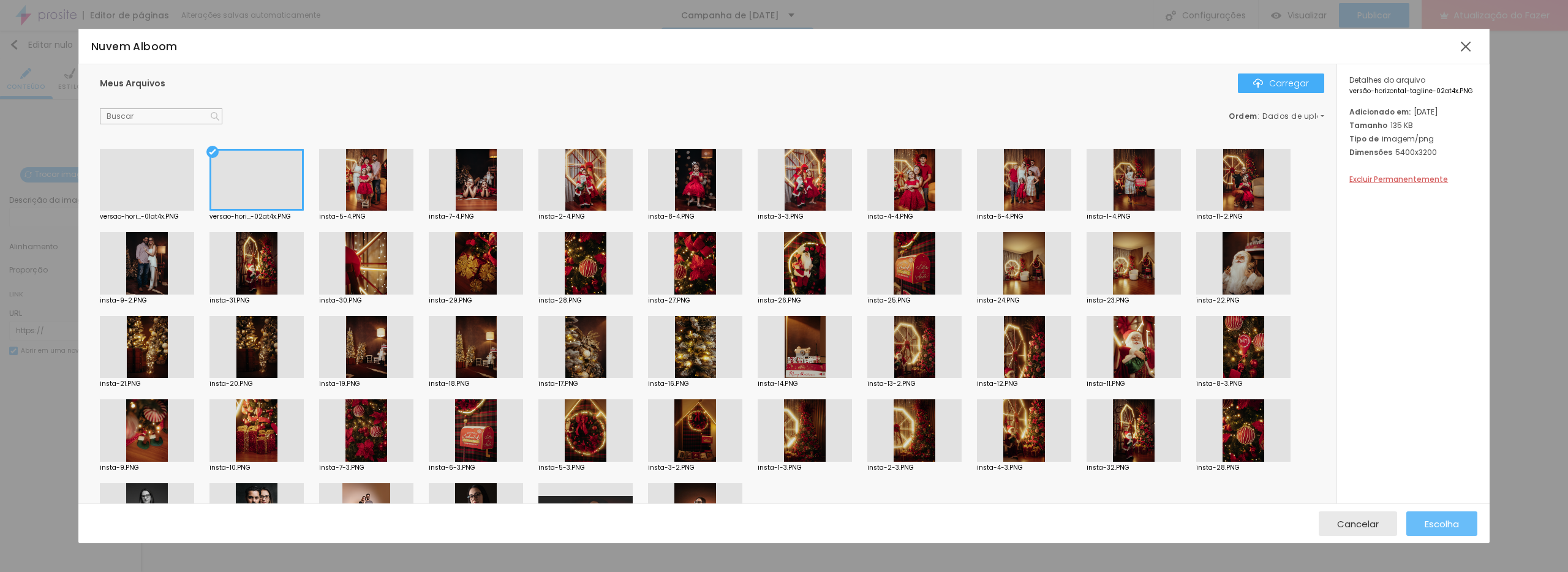
click at [1455, 522] on font "Escolha" at bounding box center [1442, 524] width 34 height 12
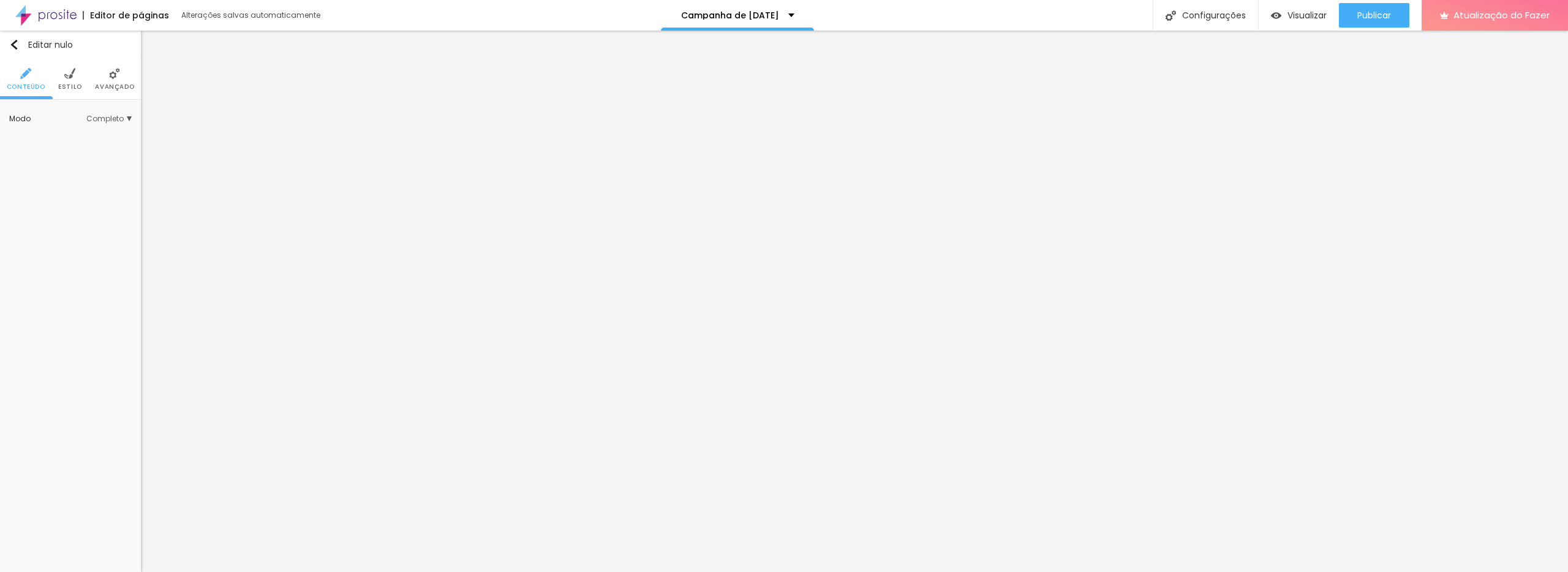
click at [67, 84] on font "Estilo" at bounding box center [70, 86] width 24 height 9
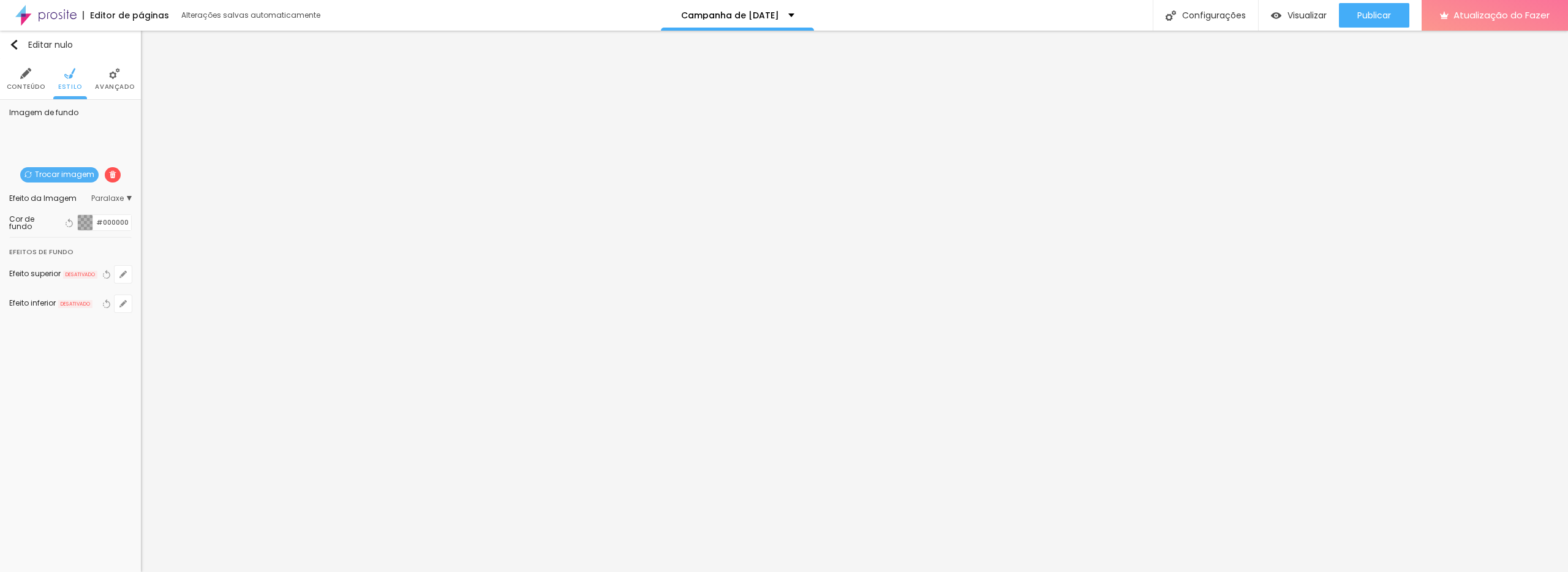
click at [73, 169] on font "Trocar imagem" at bounding box center [64, 174] width 59 height 11
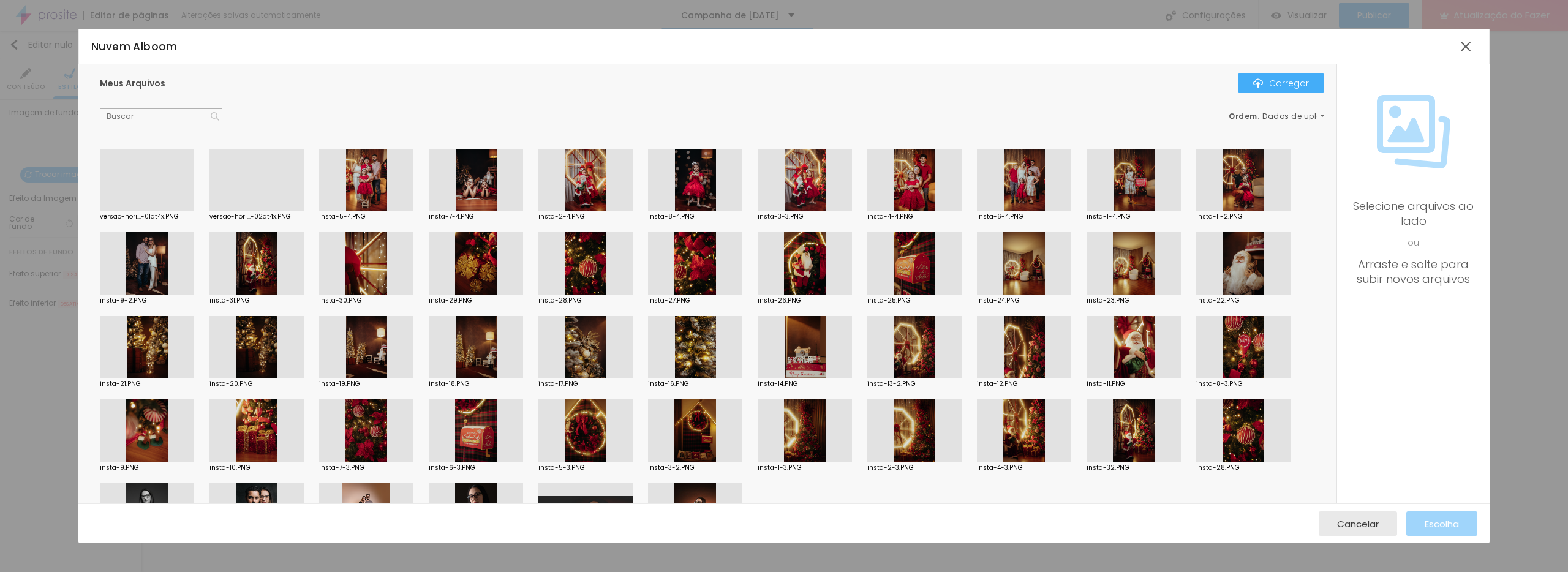
click at [1028, 454] on div at bounding box center [1023, 430] width 94 height 62
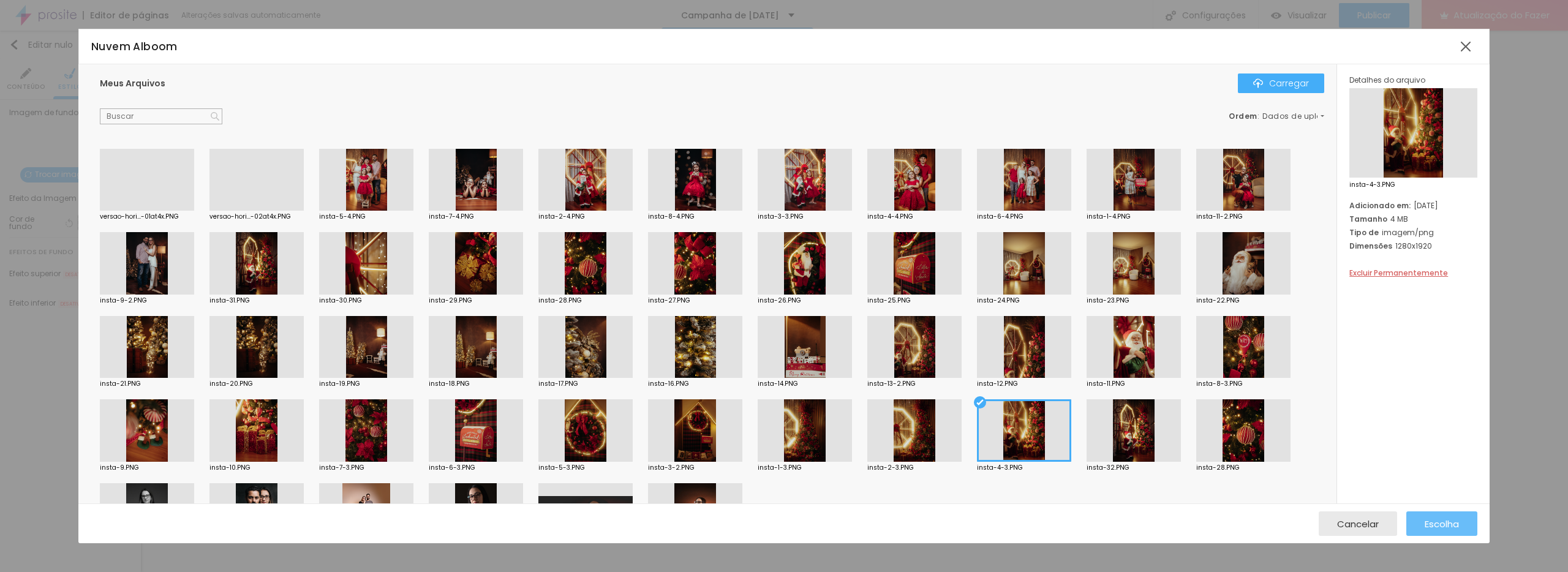
click at [1443, 530] on div "Escolha" at bounding box center [1442, 523] width 34 height 24
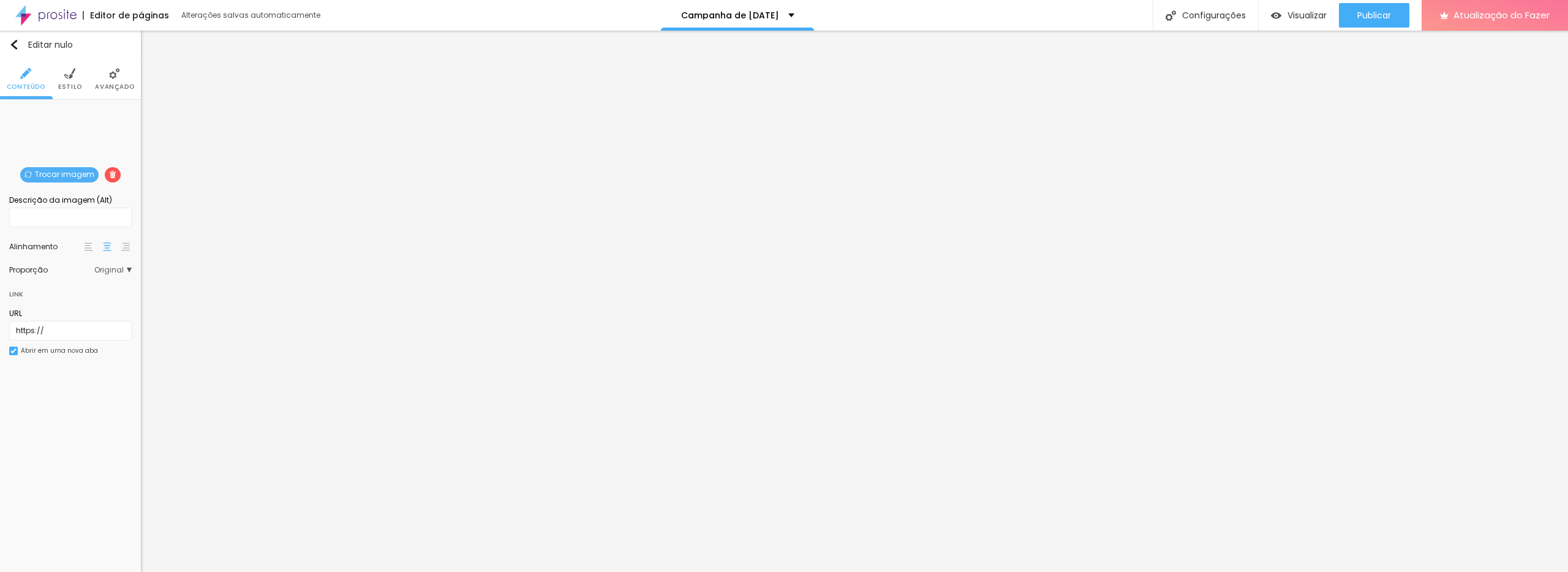
click at [126, 80] on li "Avançado" at bounding box center [114, 79] width 39 height 41
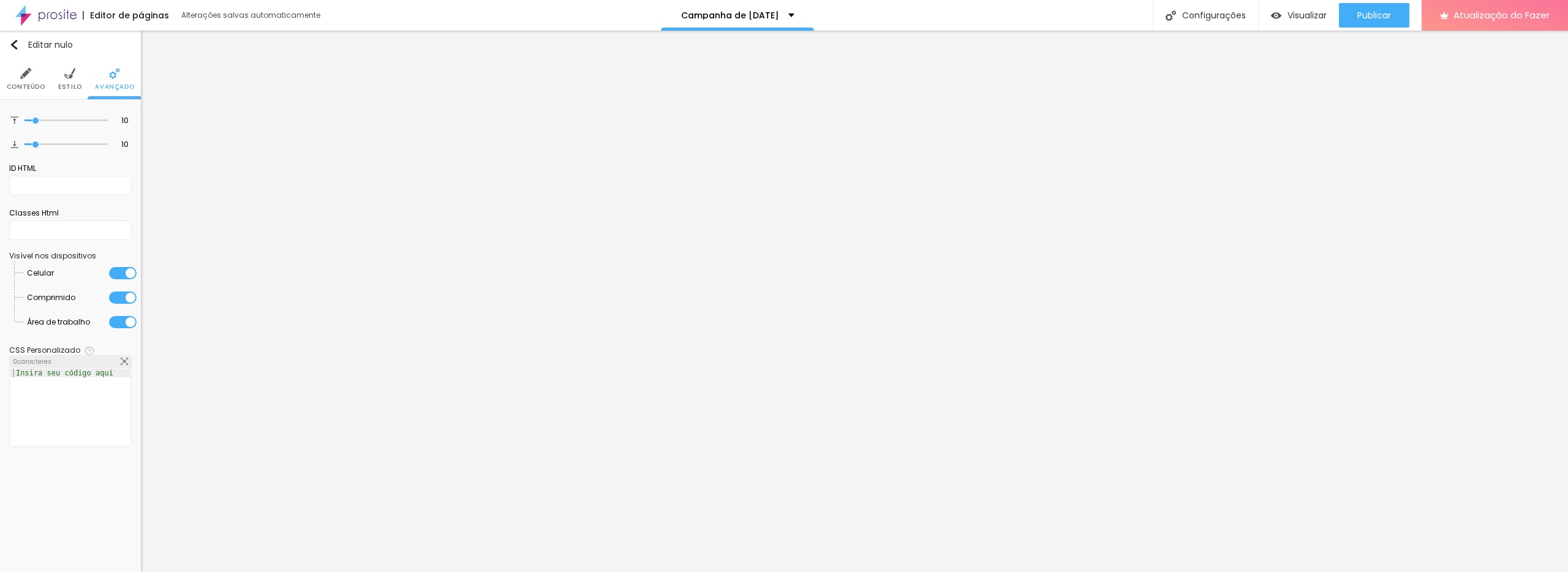
click at [72, 83] on font "Estilo" at bounding box center [70, 86] width 24 height 9
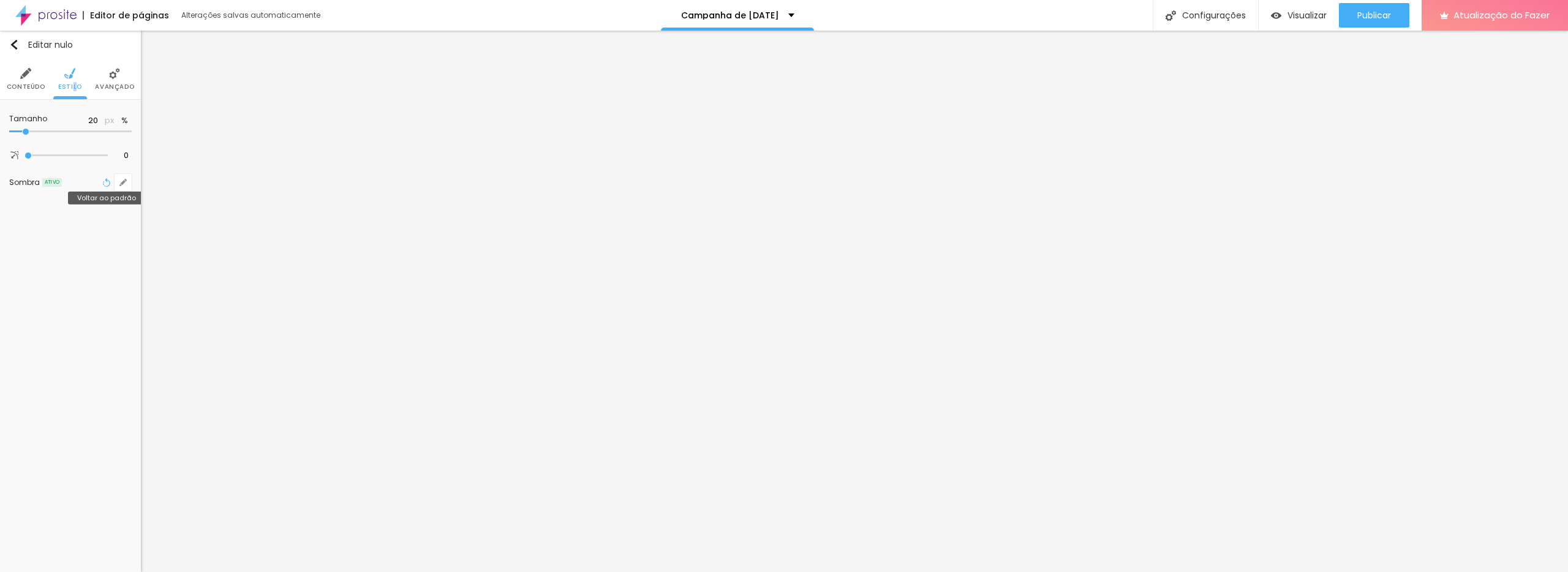
click at [106, 184] on icon "button" at bounding box center [106, 182] width 8 height 8
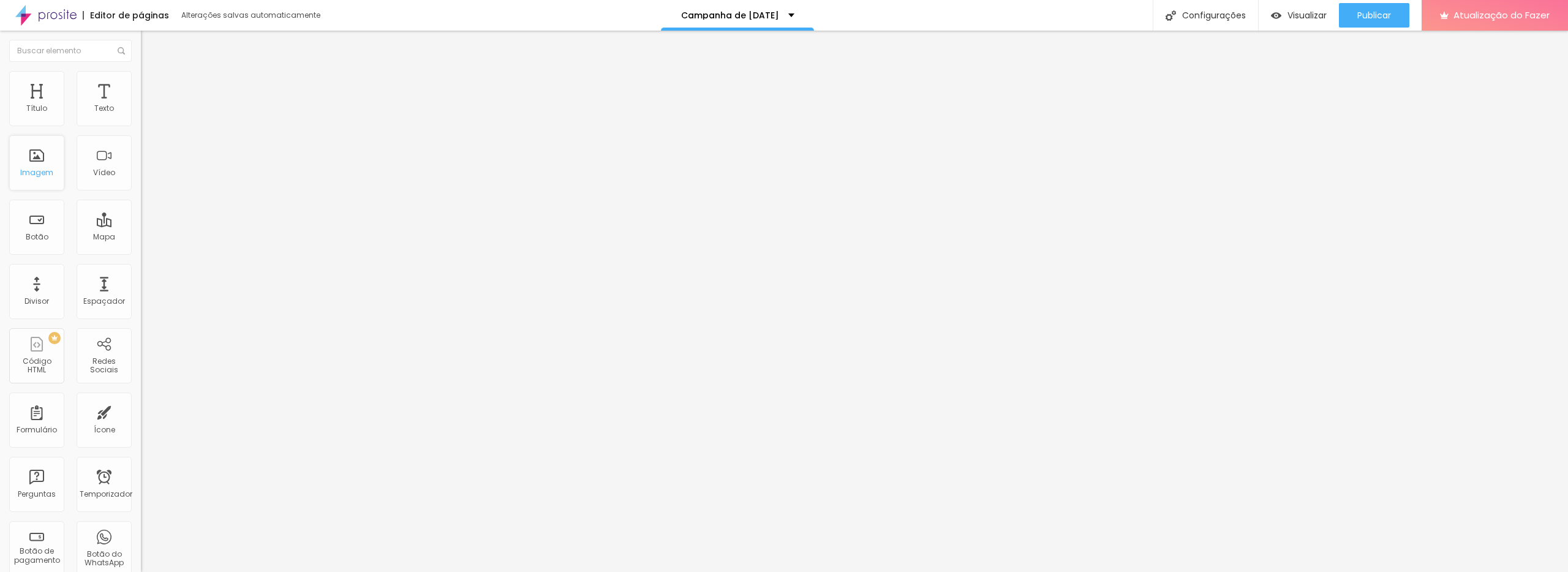
click at [46, 169] on font "Imagem" at bounding box center [37, 172] width 33 height 11
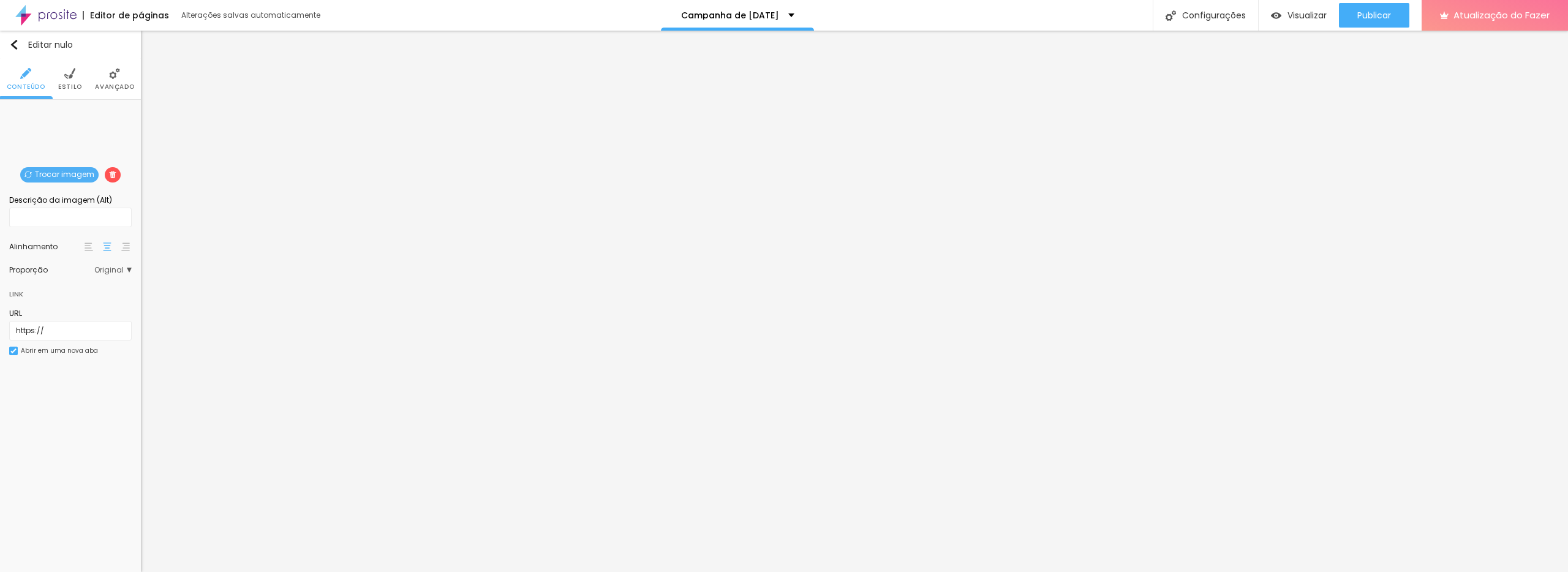
click at [60, 170] on span "Trocar imagem" at bounding box center [59, 175] width 78 height 15
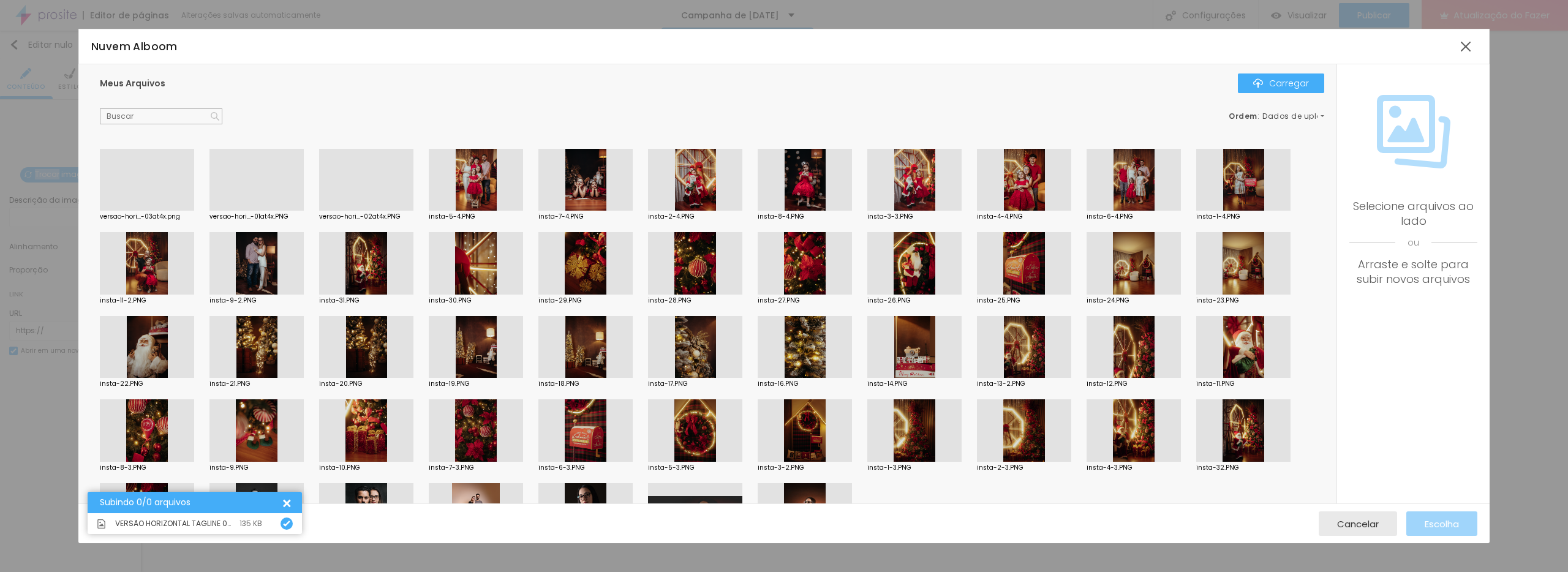
click at [147, 210] on div at bounding box center [146, 210] width 94 height 0
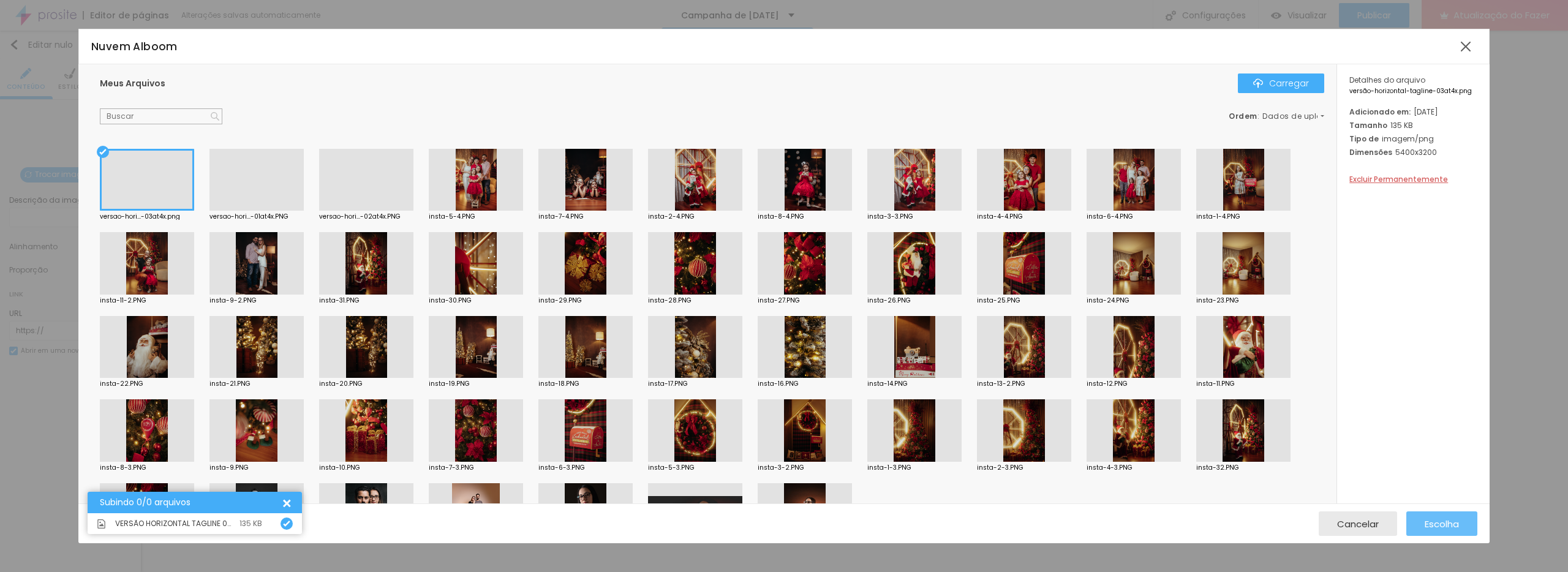
click at [1454, 523] on font "Escolha" at bounding box center [1442, 524] width 34 height 12
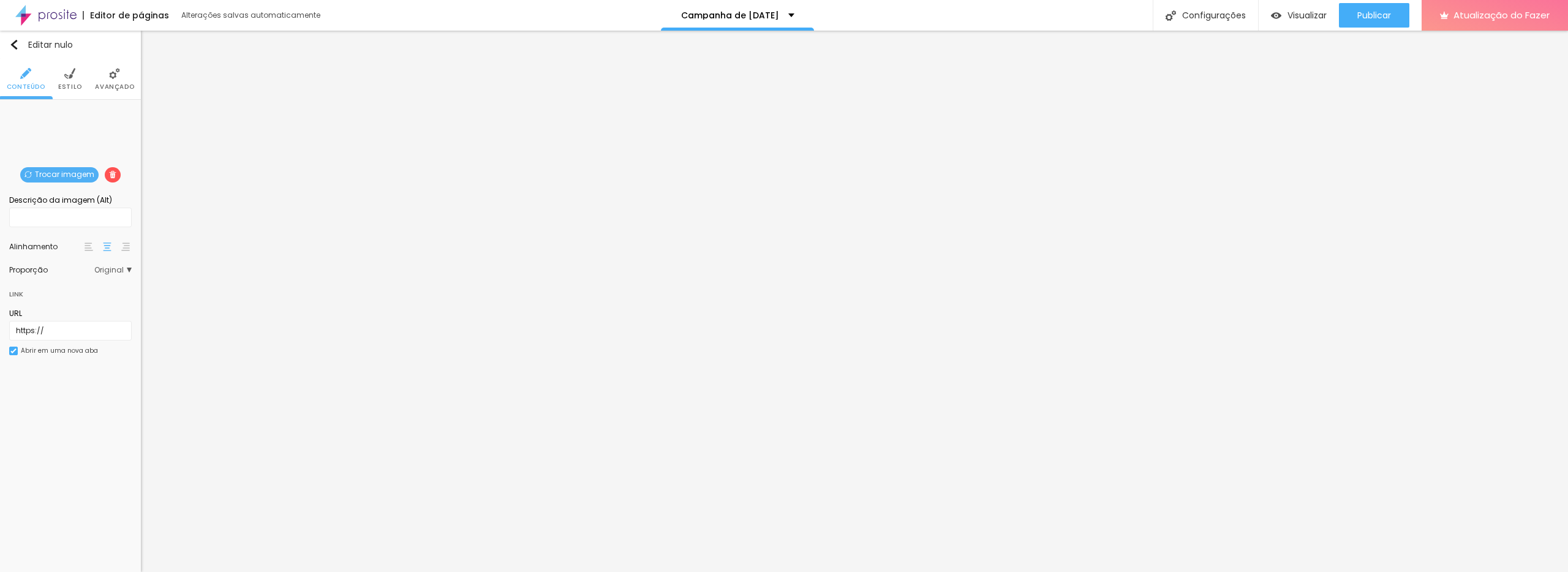
click at [123, 268] on font "Original" at bounding box center [108, 269] width 29 height 11
click at [122, 274] on div "Cinema 16:9 Padrão 4:3 Quadrado 1:1 Original" at bounding box center [70, 309] width 122 height 72
click at [116, 274] on div "Cinema 16:9 Padrão 4:3 Quadrado 1:1 Original" at bounding box center [70, 309] width 122 height 72
click at [50, 272] on div "Proporção" at bounding box center [52, 270] width 85 height 7
click at [65, 80] on li "Estilo" at bounding box center [70, 79] width 24 height 41
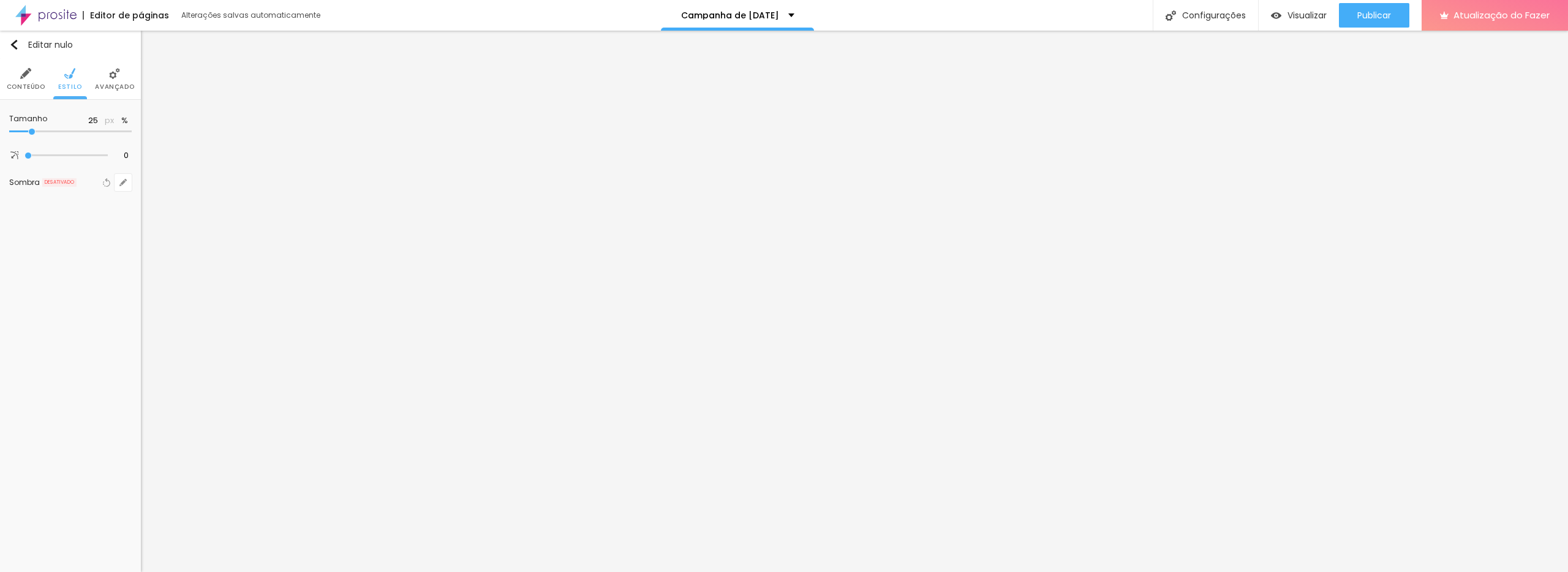
click at [31, 135] on input "range" at bounding box center [70, 131] width 122 height 6
drag, startPoint x: 34, startPoint y: 155, endPoint x: 1, endPoint y: 152, distance: 33.1
click at [24, 152] on input "range" at bounding box center [66, 155] width 83 height 6
click at [119, 82] on font "Avançado" at bounding box center [114, 86] width 39 height 9
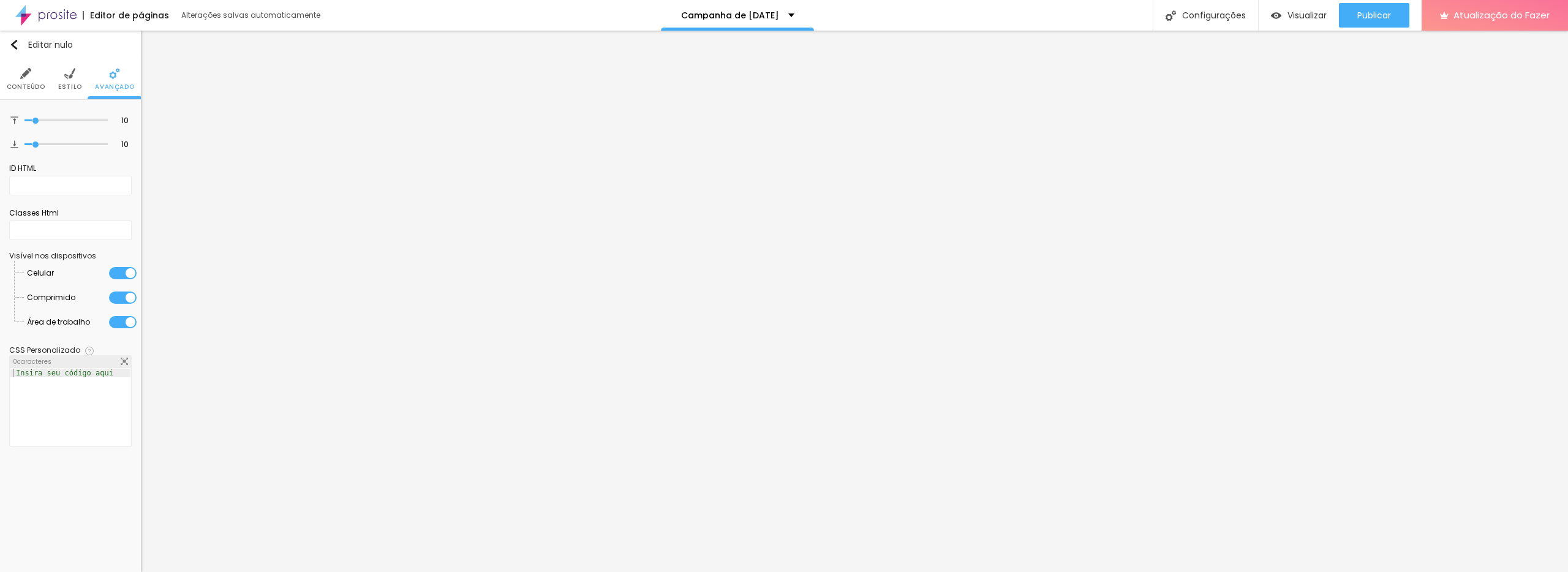
click at [20, 82] on font "Conteúdo" at bounding box center [26, 86] width 38 height 9
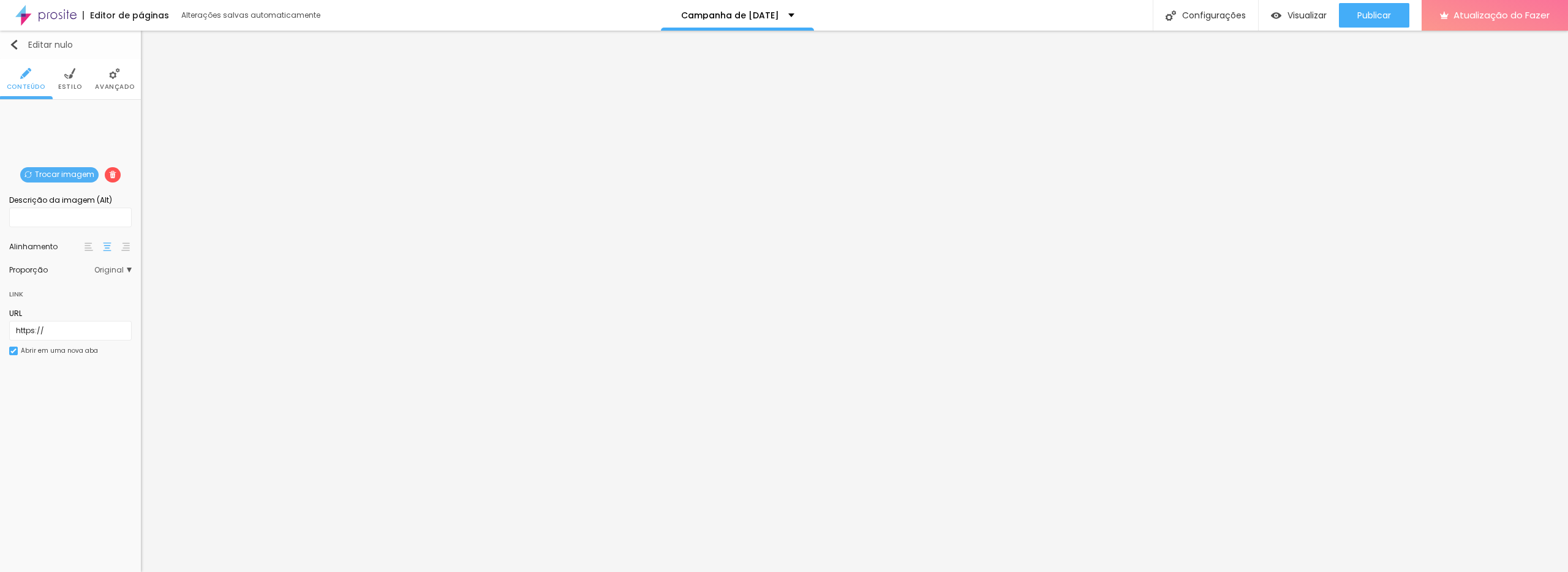
click at [11, 42] on img "button" at bounding box center [14, 45] width 10 height 10
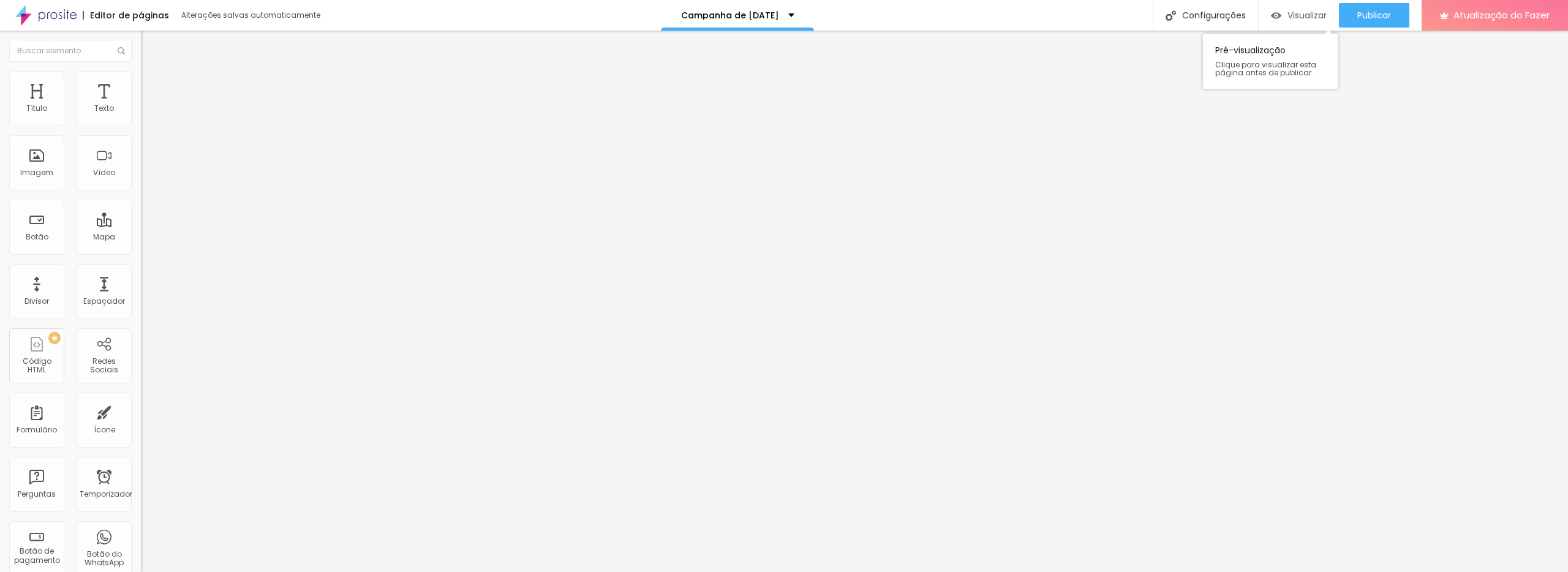
click at [1305, 16] on font "Visualizar" at bounding box center [1307, 15] width 39 height 12
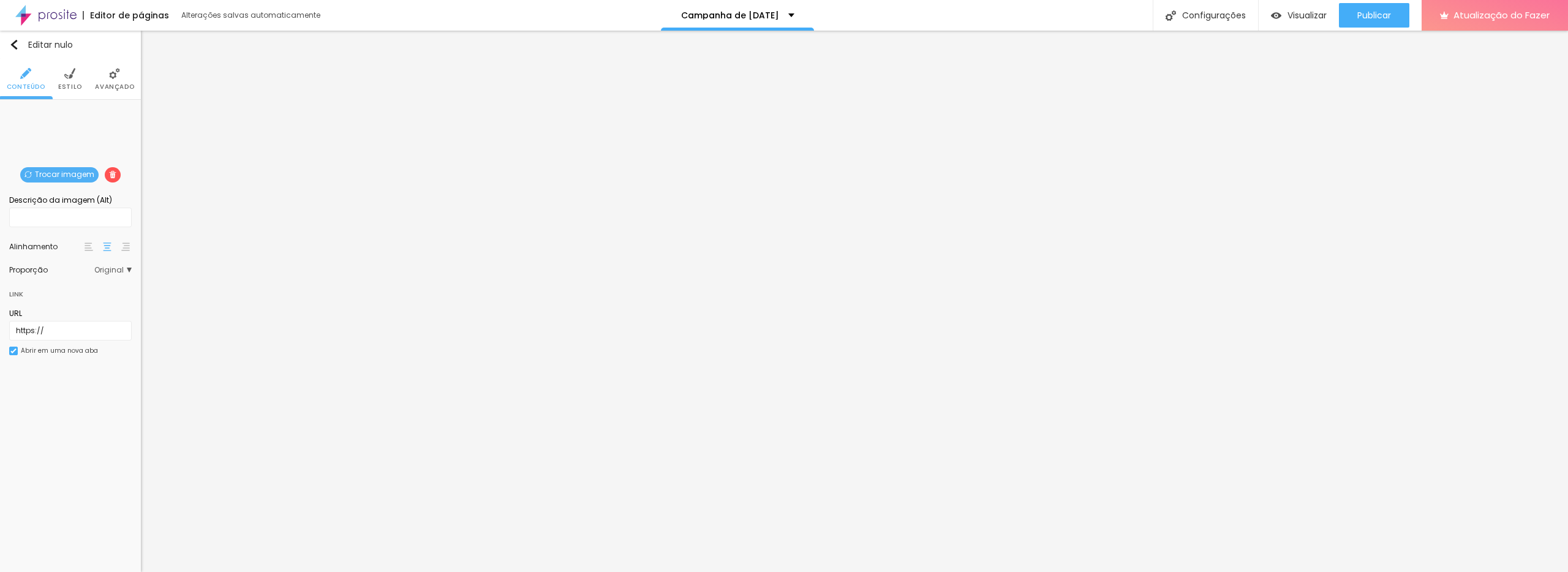
click at [78, 172] on font "Trocar imagem" at bounding box center [64, 174] width 59 height 11
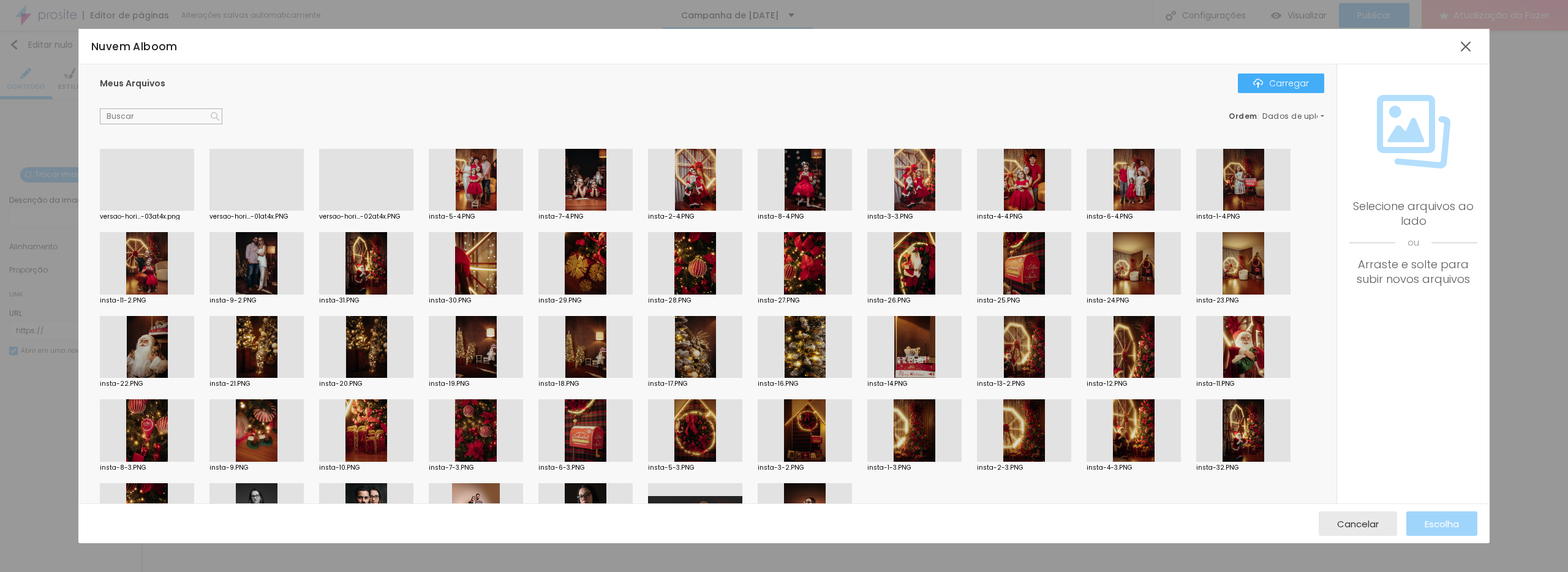
click at [250, 210] on div at bounding box center [256, 210] width 94 height 0
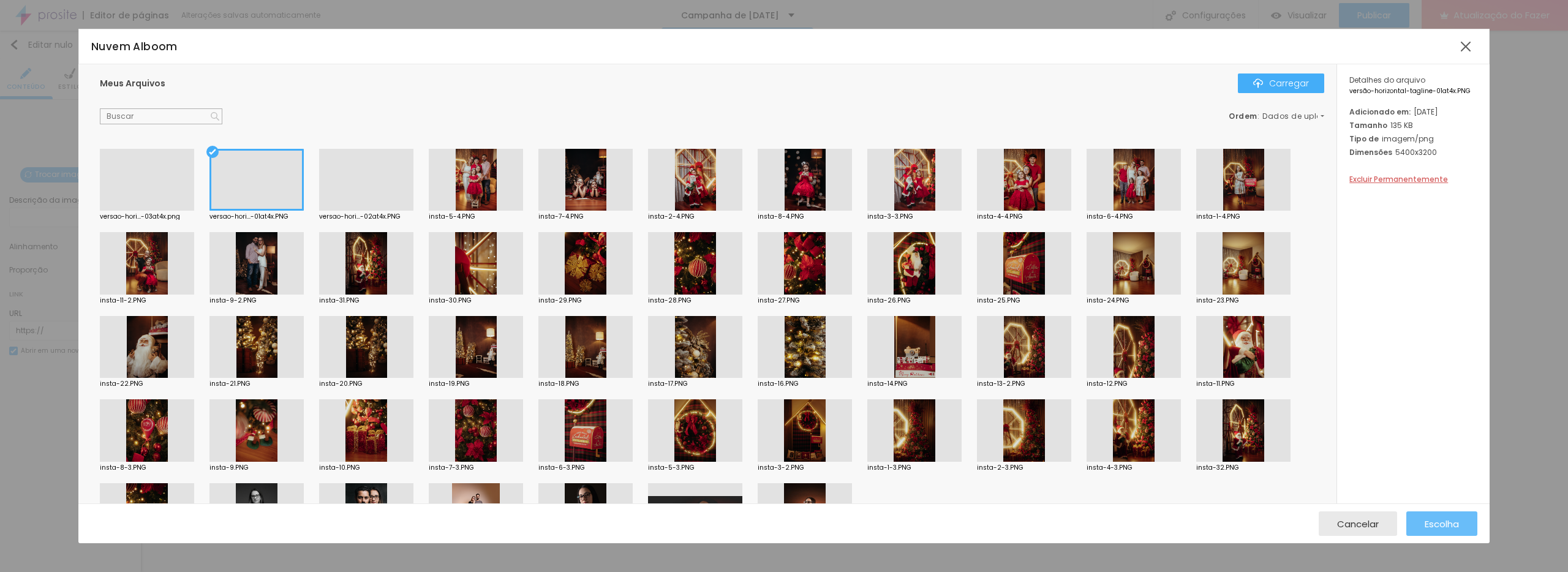
click at [1450, 531] on div "Escolha" at bounding box center [1442, 523] width 34 height 24
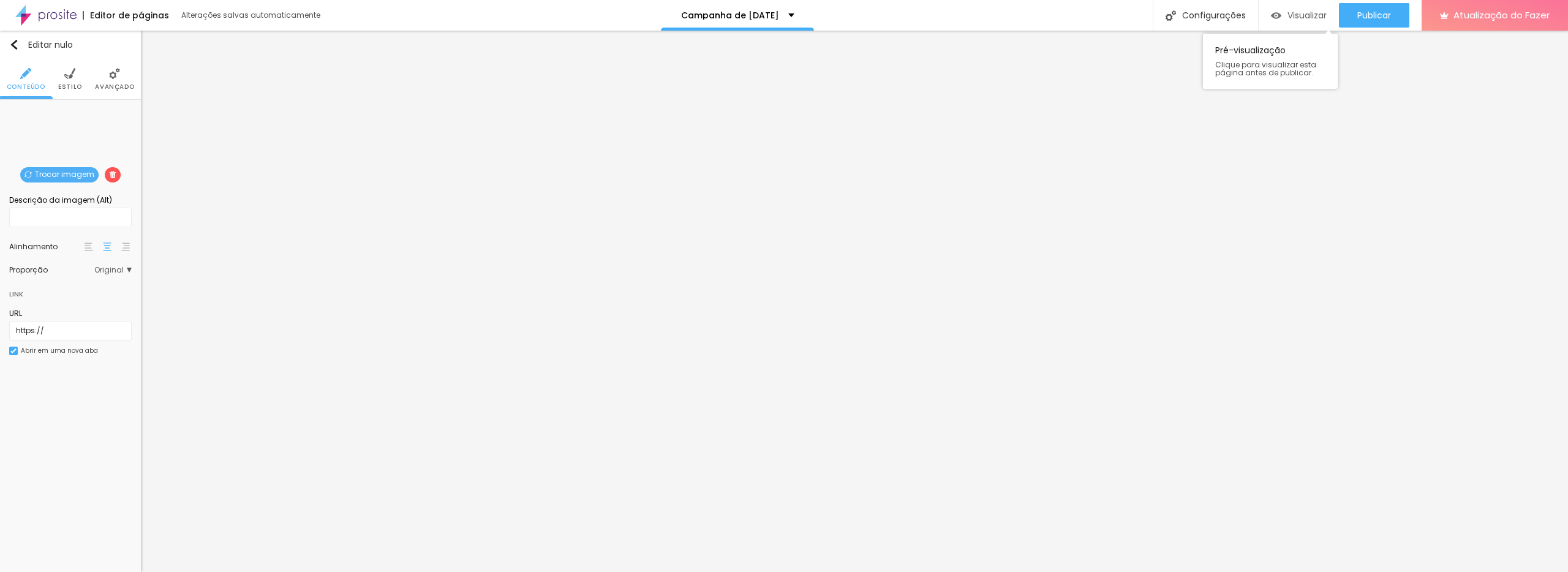
click at [1305, 13] on font "Visualizar" at bounding box center [1307, 15] width 39 height 12
click at [1298, 24] on div "Visualizar" at bounding box center [1299, 15] width 56 height 24
click at [66, 82] on font "Estilo" at bounding box center [70, 86] width 24 height 9
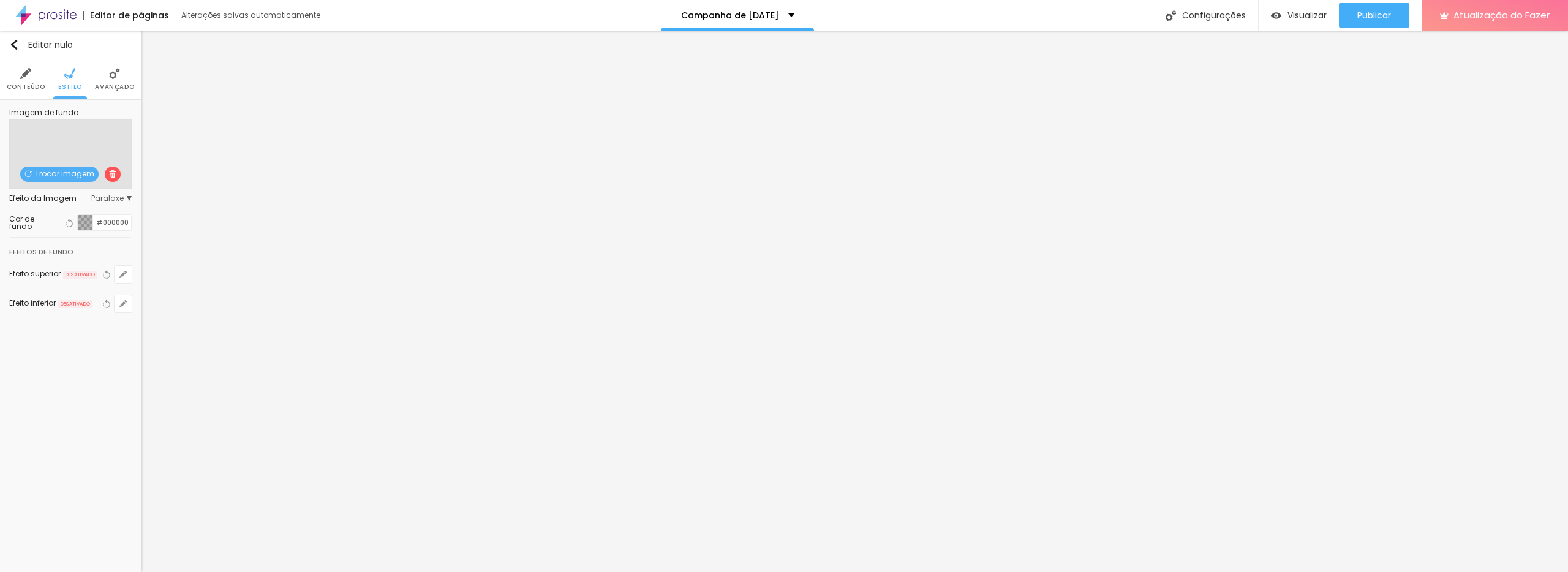
click at [71, 178] on font "Trocar imagem" at bounding box center [64, 174] width 59 height 11
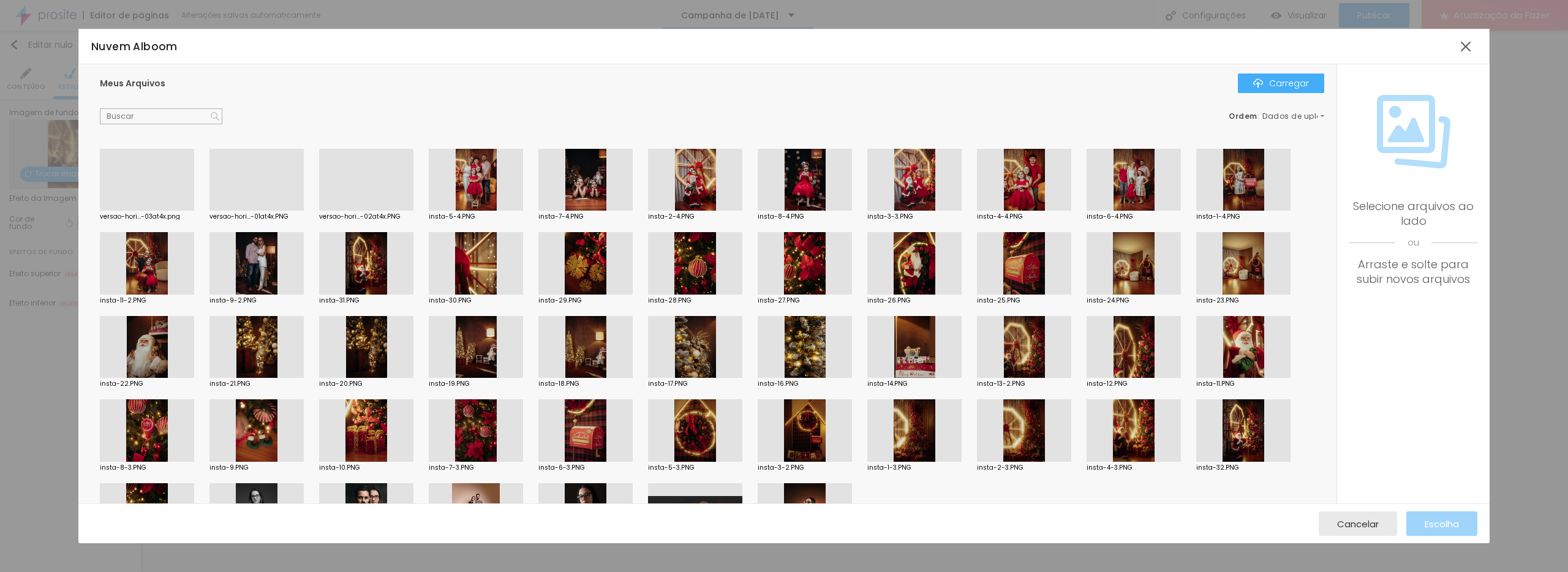
click at [1251, 358] on div at bounding box center [1243, 347] width 94 height 62
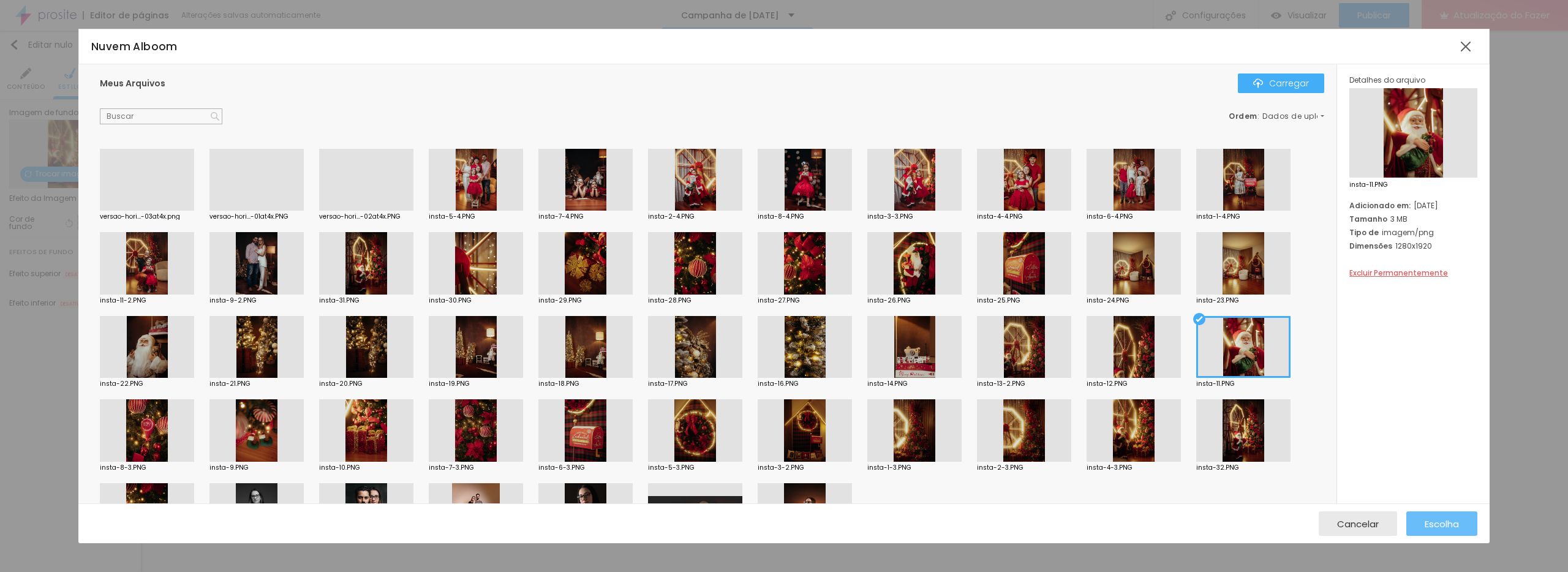
click at [1439, 522] on font "Escolha" at bounding box center [1442, 524] width 34 height 12
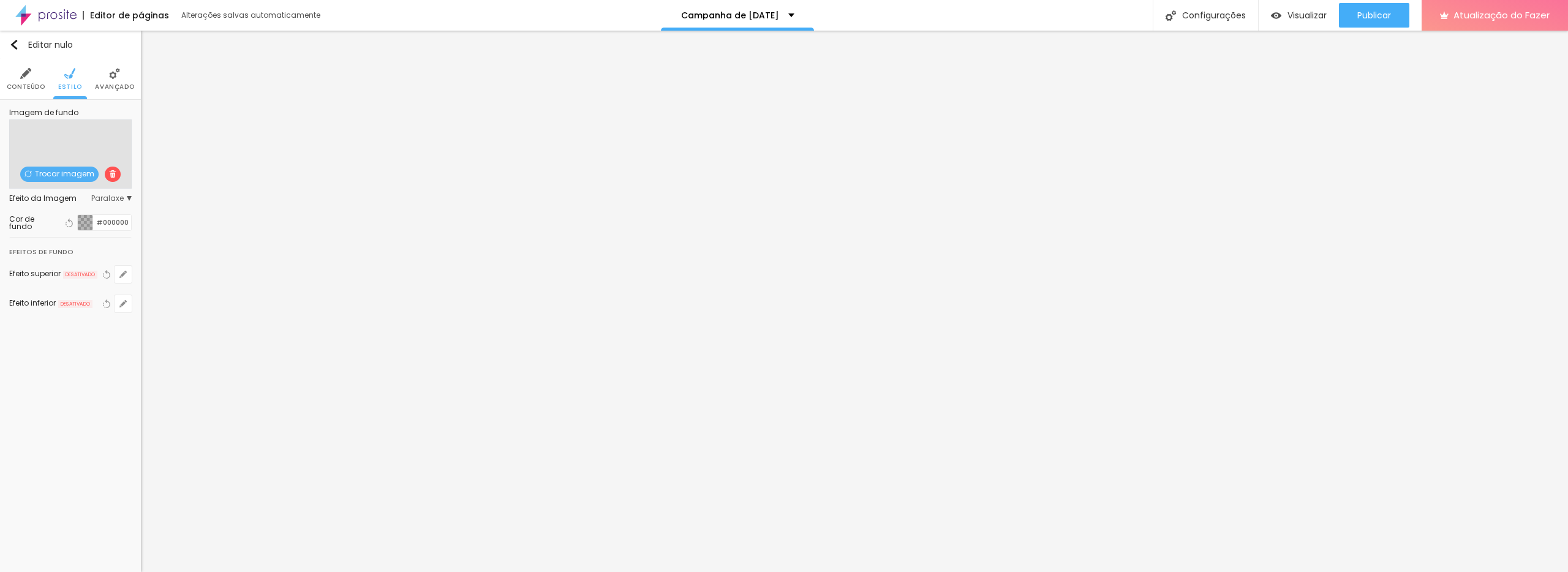
click at [64, 170] on font "Trocar imagem" at bounding box center [64, 174] width 59 height 11
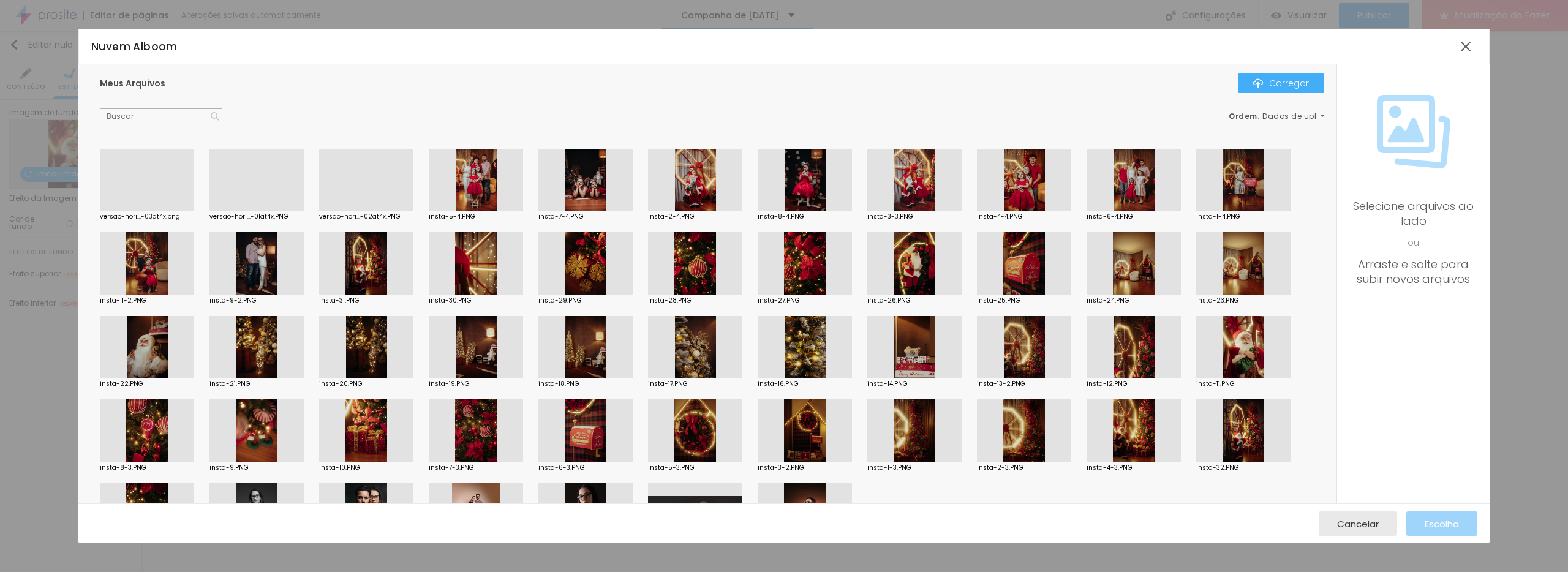
click at [367, 267] on div at bounding box center [366, 263] width 94 height 62
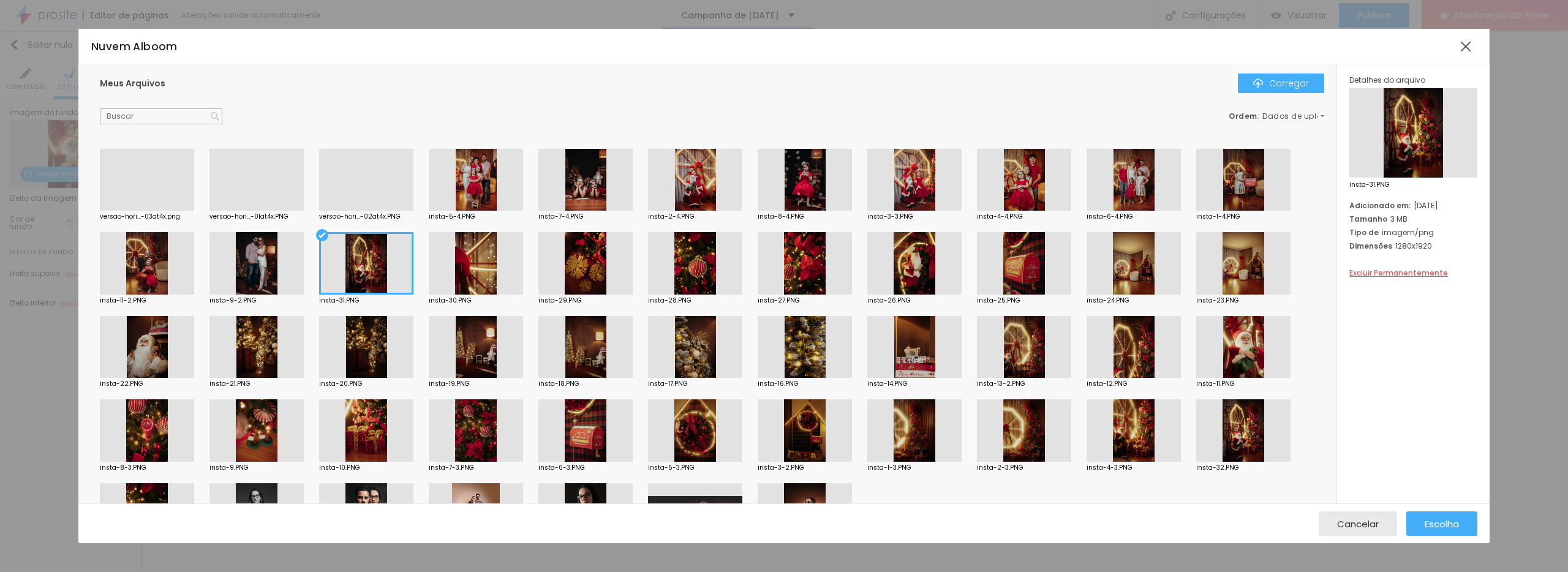
click at [376, 436] on div at bounding box center [366, 430] width 94 height 62
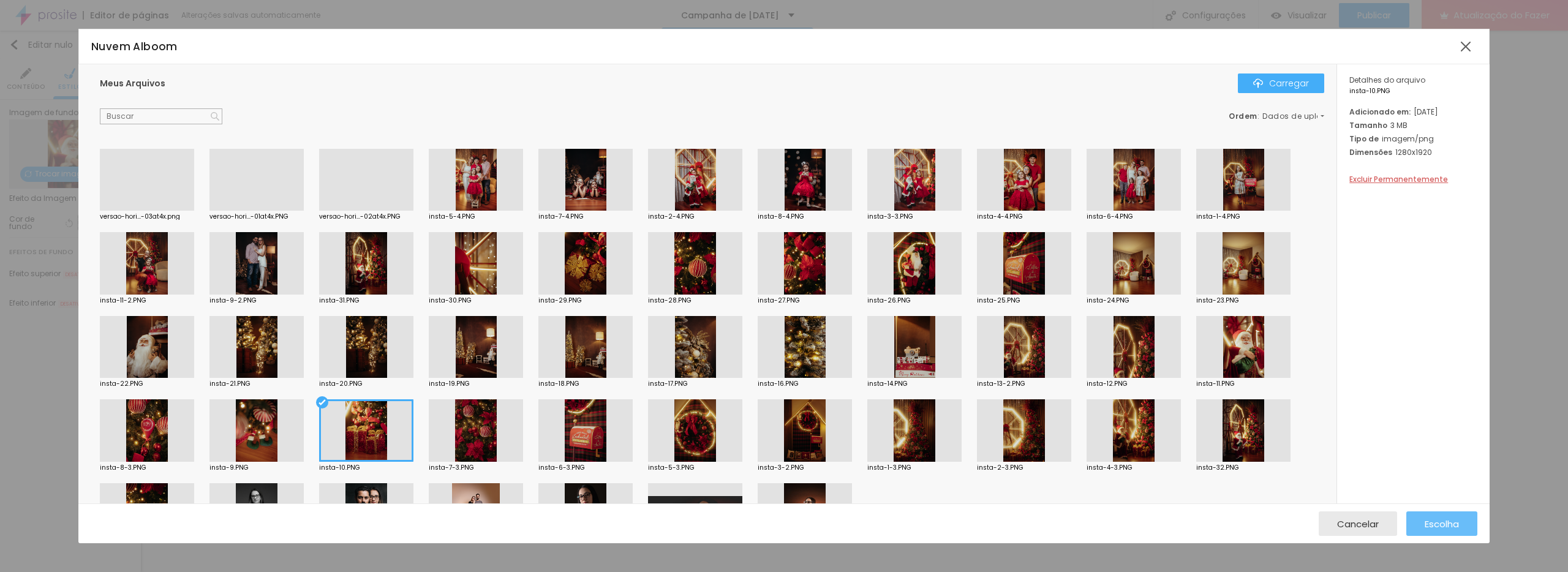
click at [1439, 525] on font "Escolha" at bounding box center [1442, 524] width 34 height 12
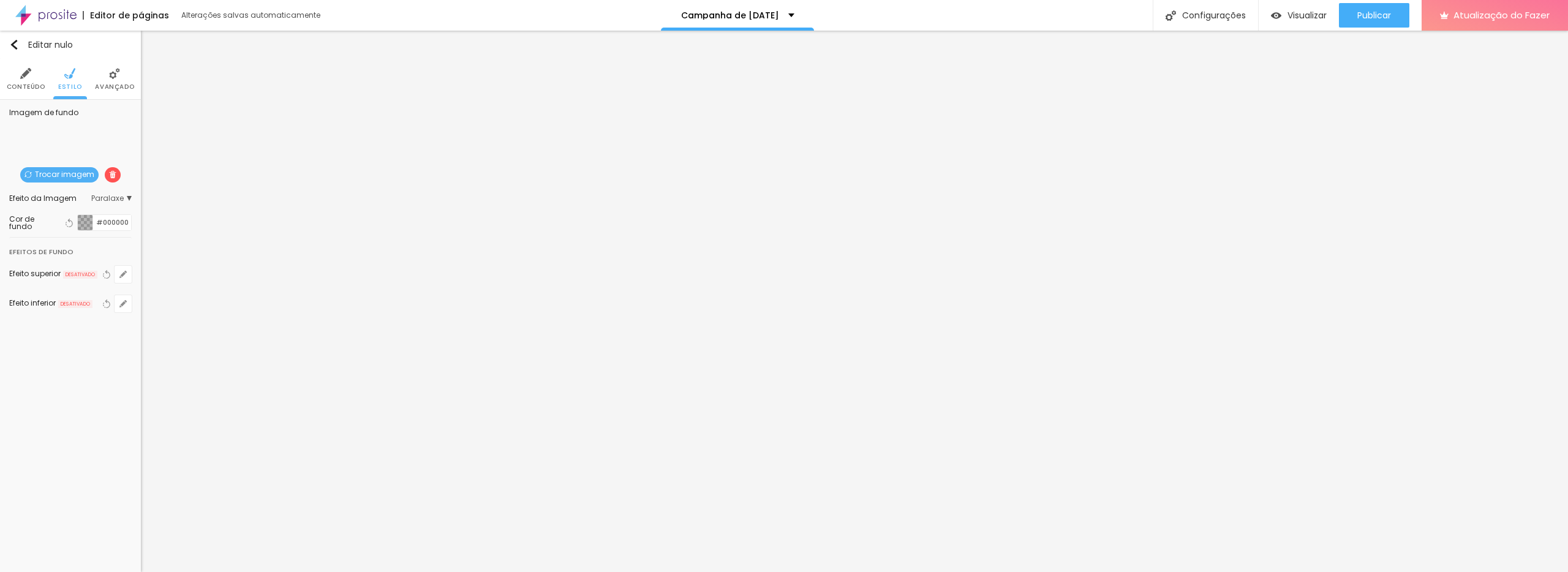
click at [78, 178] on font "Trocar imagem" at bounding box center [64, 174] width 59 height 11
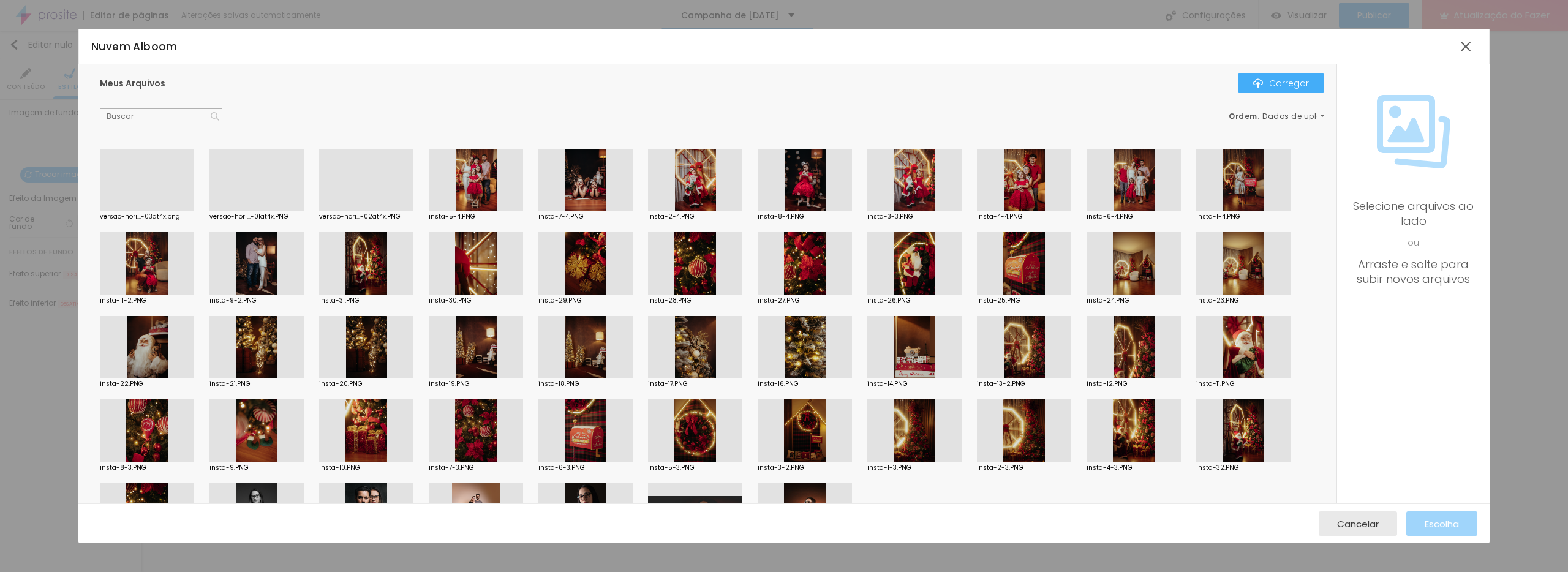
click at [934, 356] on div at bounding box center [914, 347] width 94 height 62
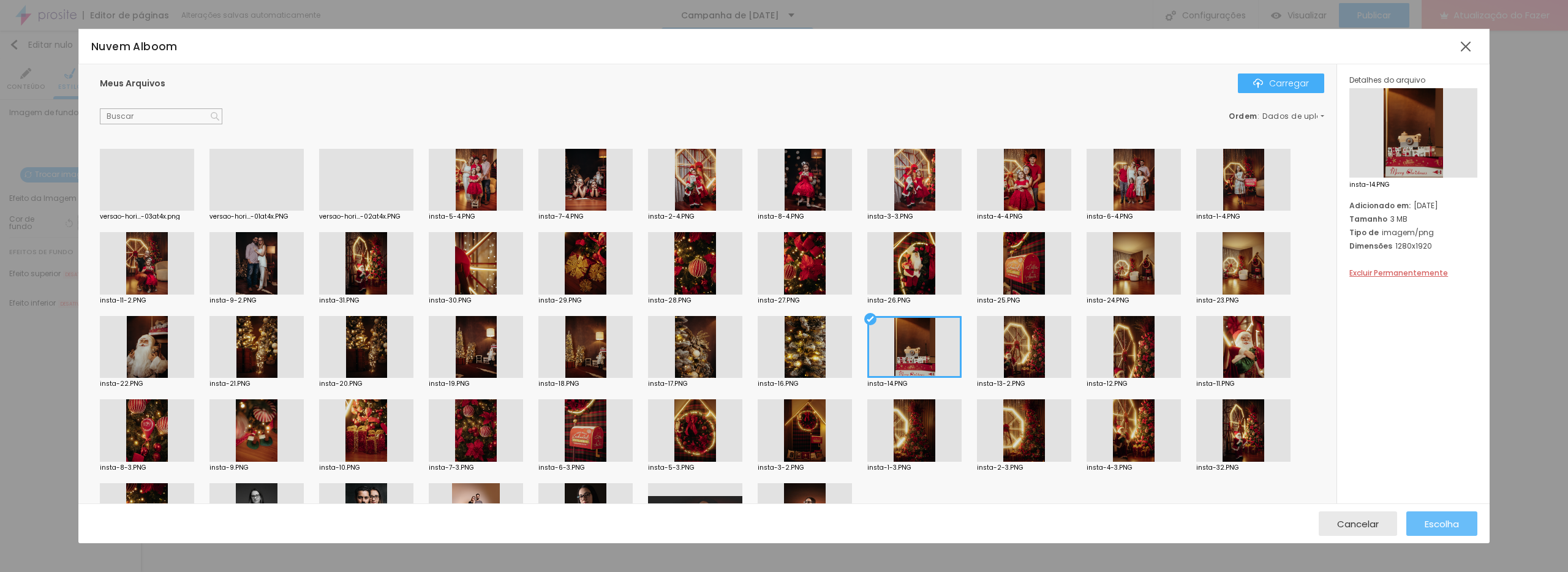
click at [1443, 512] on div "Escolha" at bounding box center [1442, 523] width 34 height 24
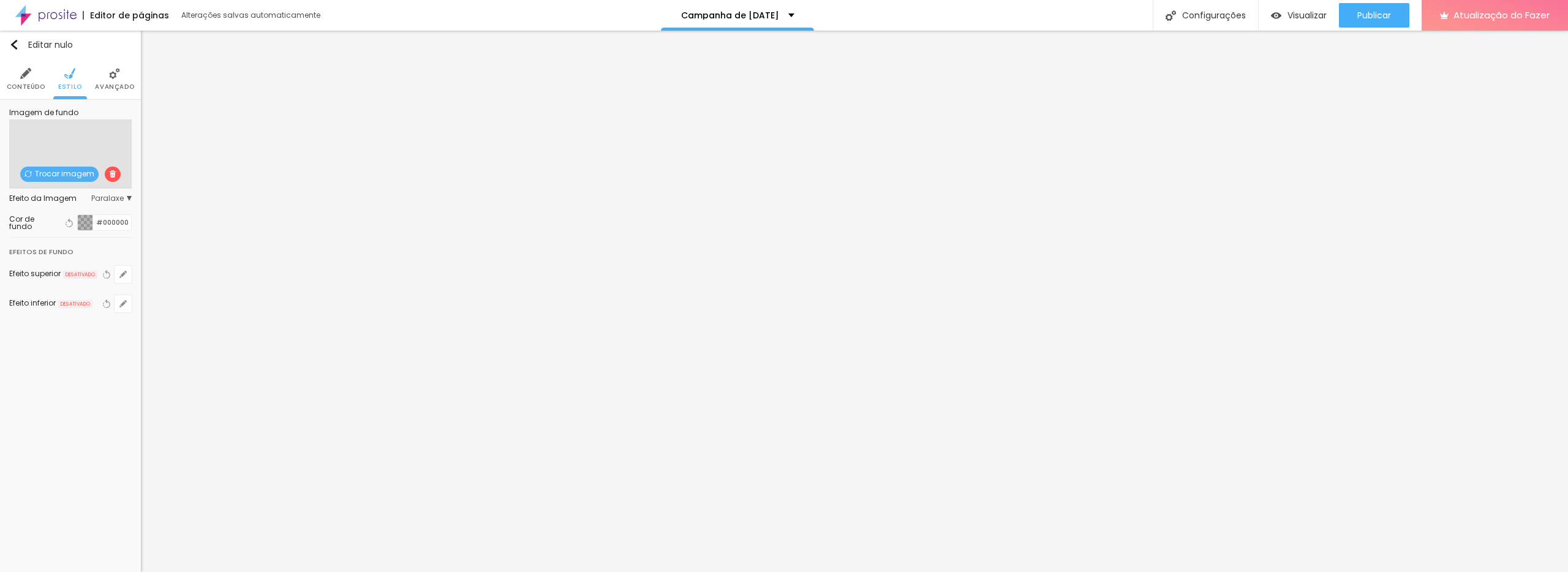
click at [81, 176] on font "Trocar imagem" at bounding box center [64, 174] width 59 height 11
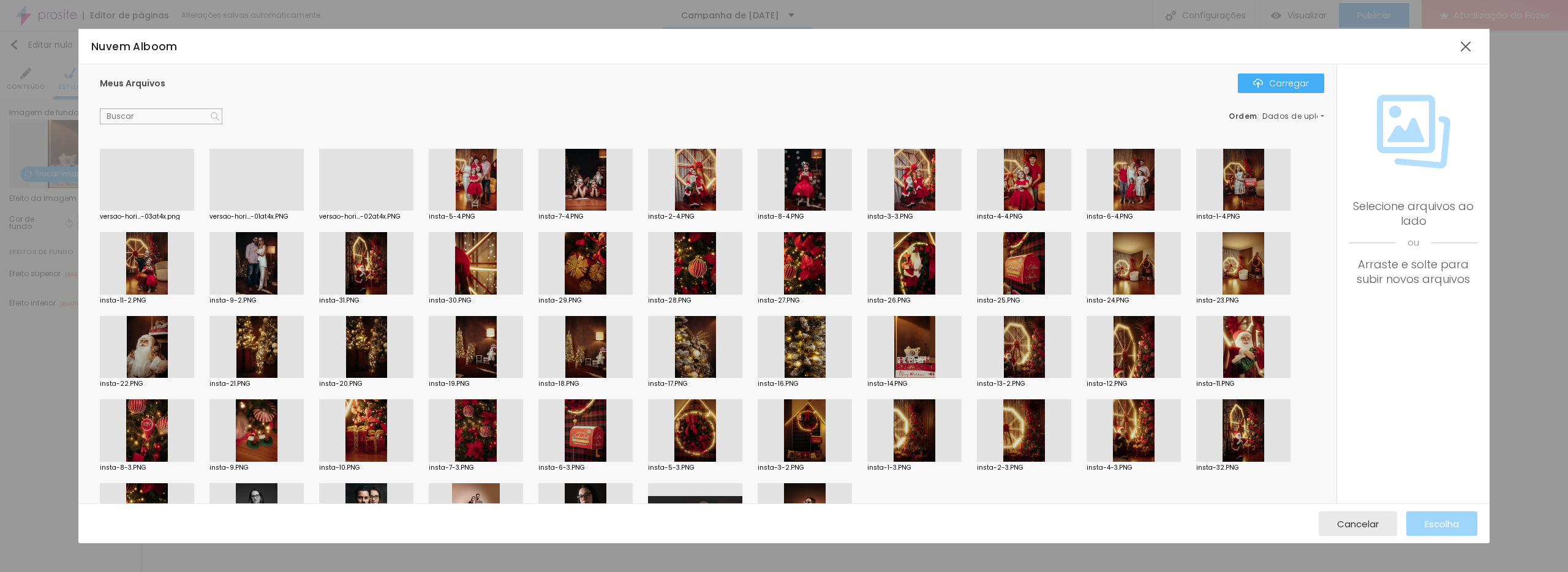
click at [587, 200] on div at bounding box center [585, 180] width 94 height 62
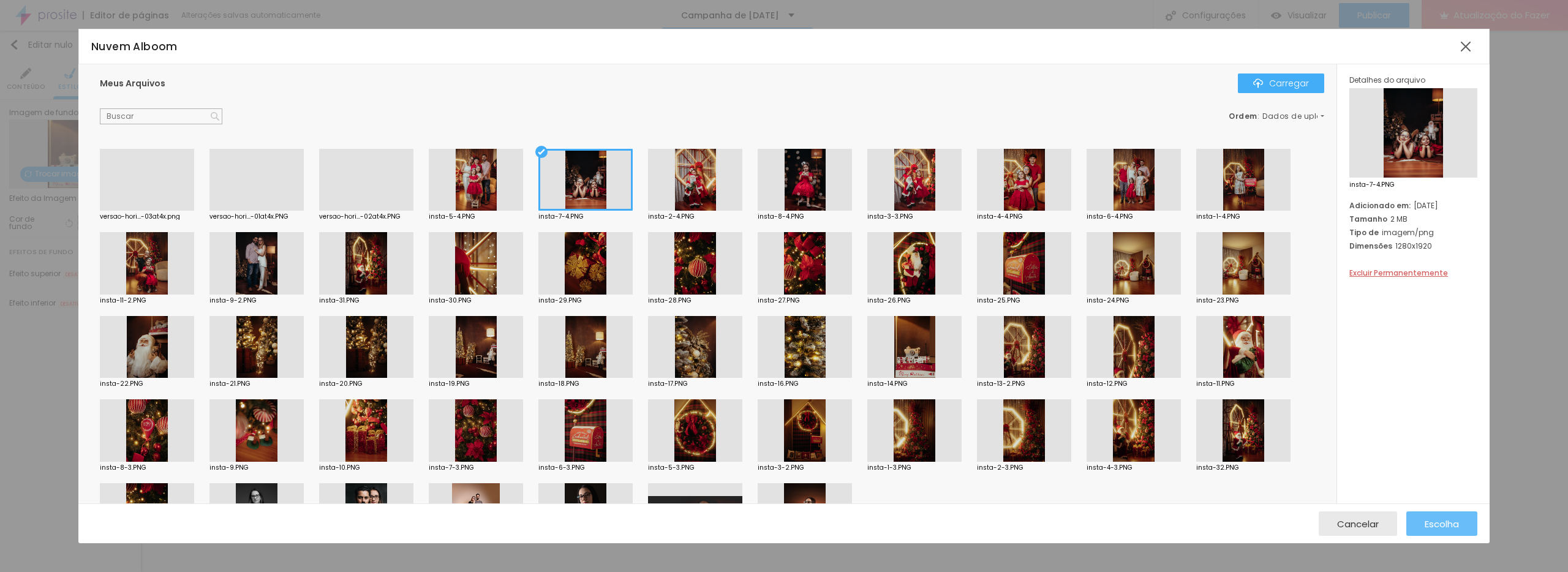
click at [1463, 525] on button "Escolha" at bounding box center [1442, 523] width 71 height 24
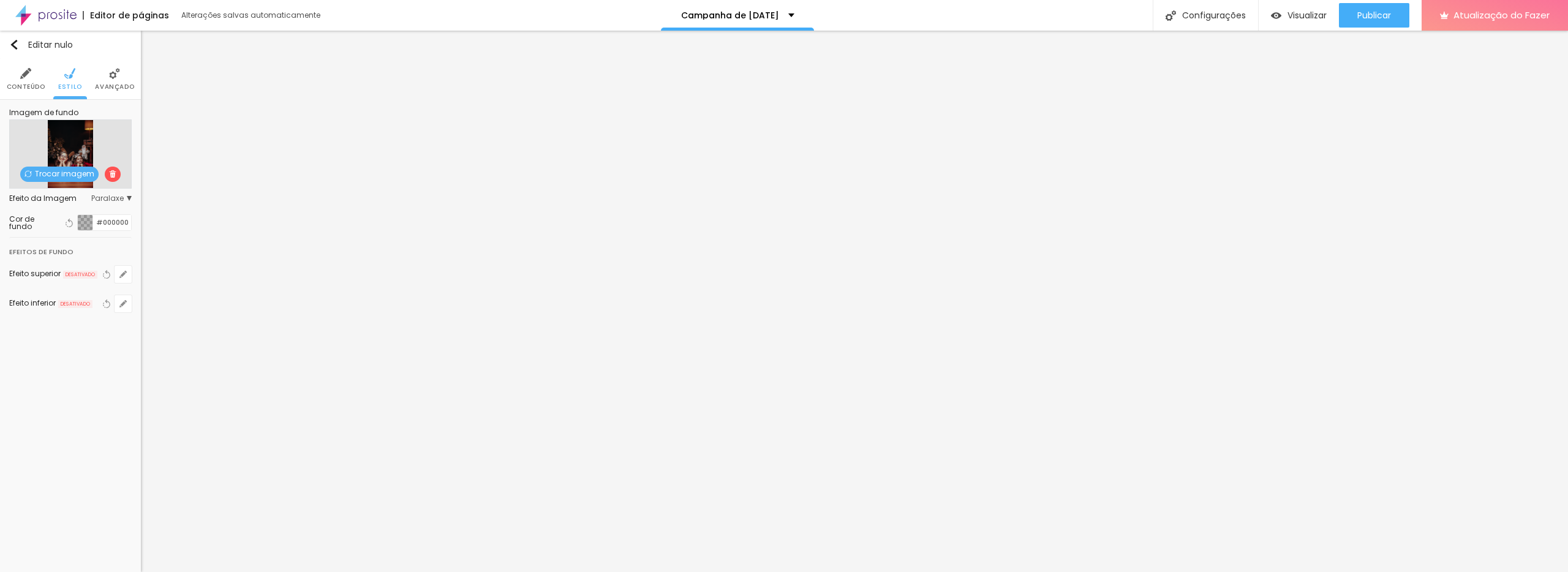
click at [76, 178] on font "Trocar imagem" at bounding box center [64, 174] width 59 height 11
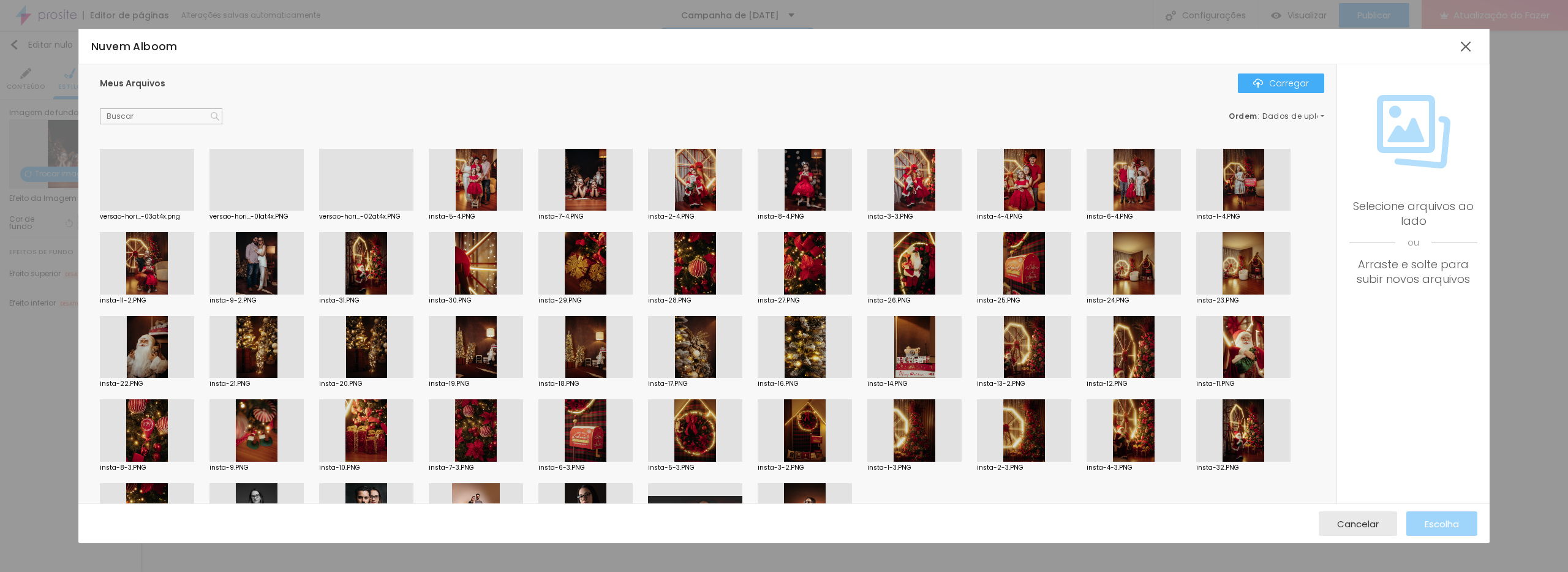
click at [479, 359] on div at bounding box center [476, 347] width 94 height 62
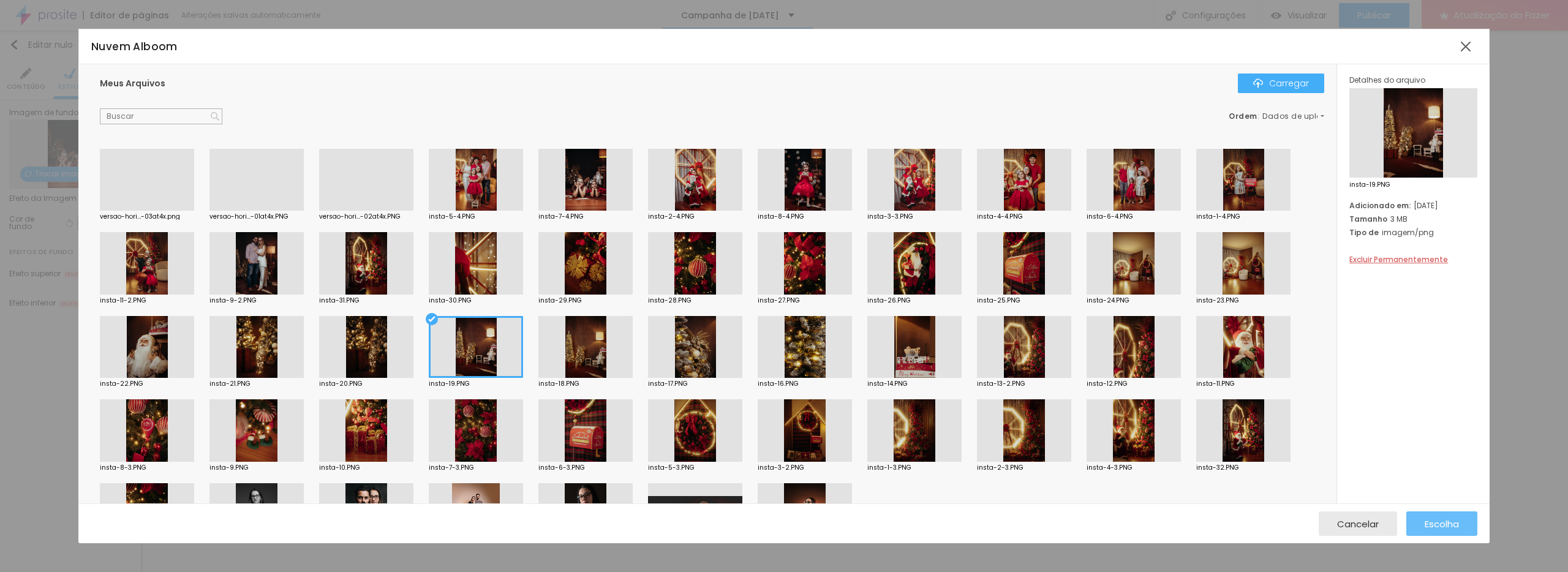
click at [1437, 518] on font "Escolha" at bounding box center [1442, 524] width 34 height 12
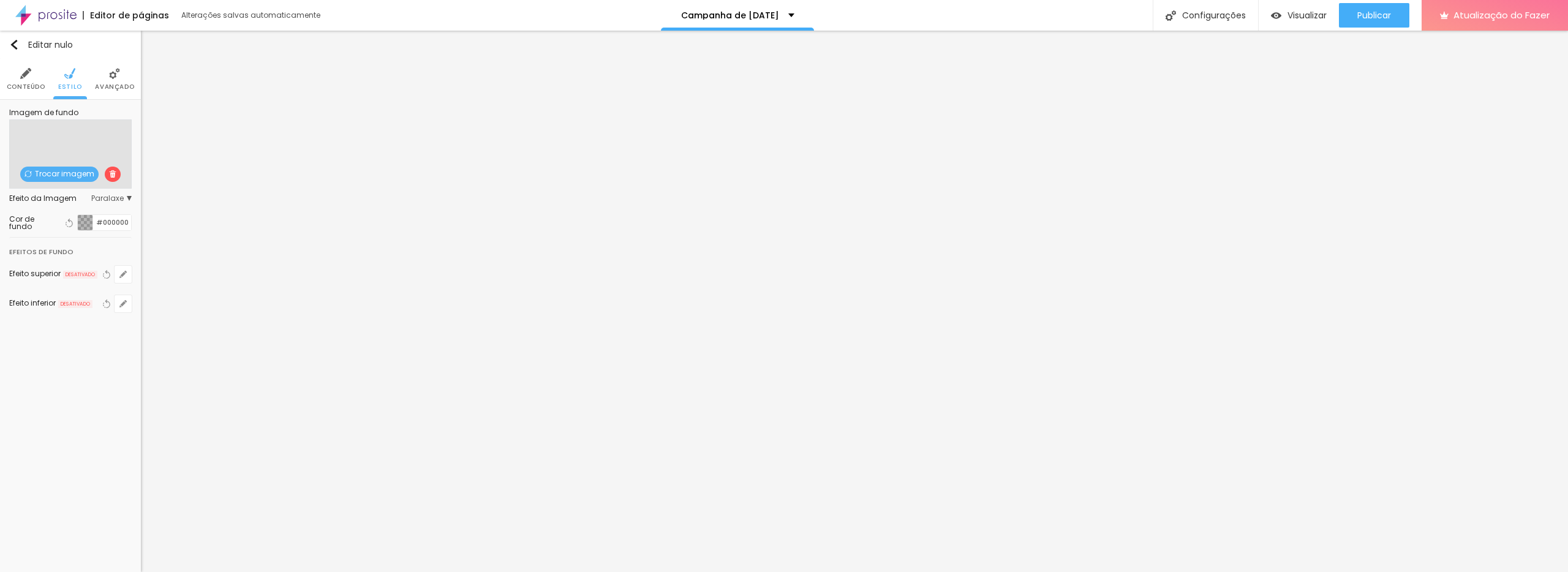
click at [67, 177] on font "Trocar imagem" at bounding box center [64, 174] width 59 height 11
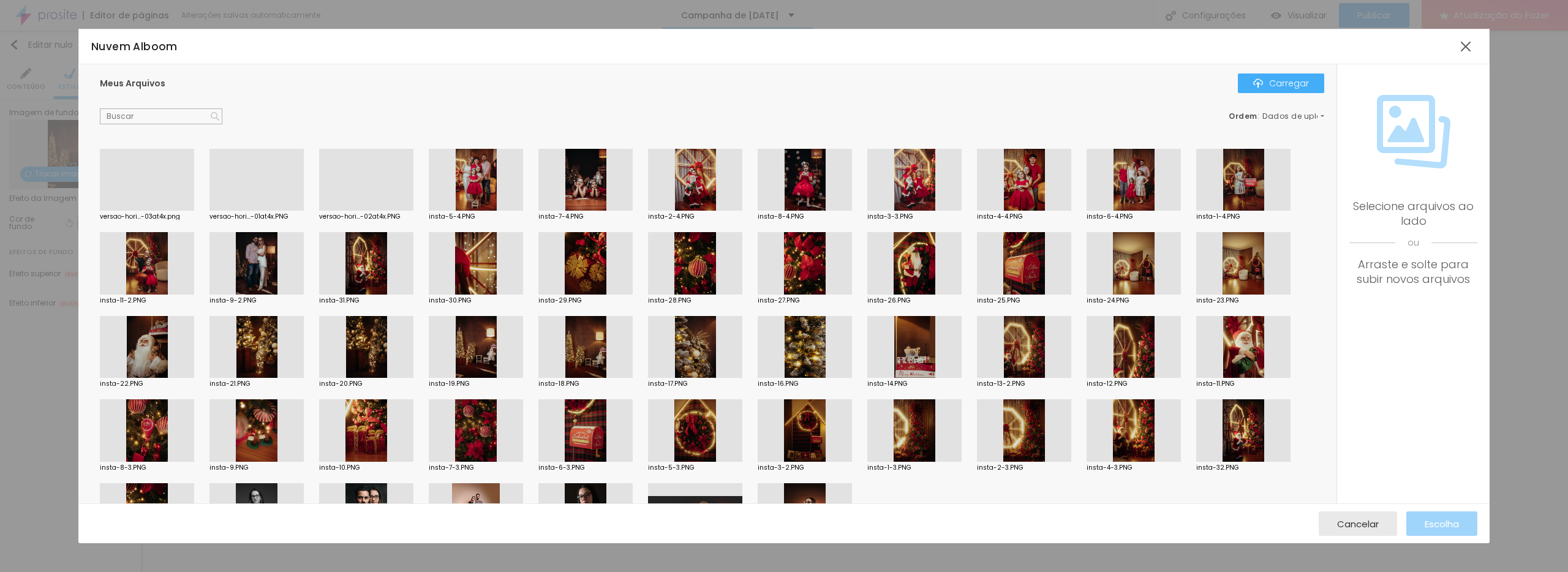
click at [1250, 446] on div at bounding box center [1243, 430] width 94 height 62
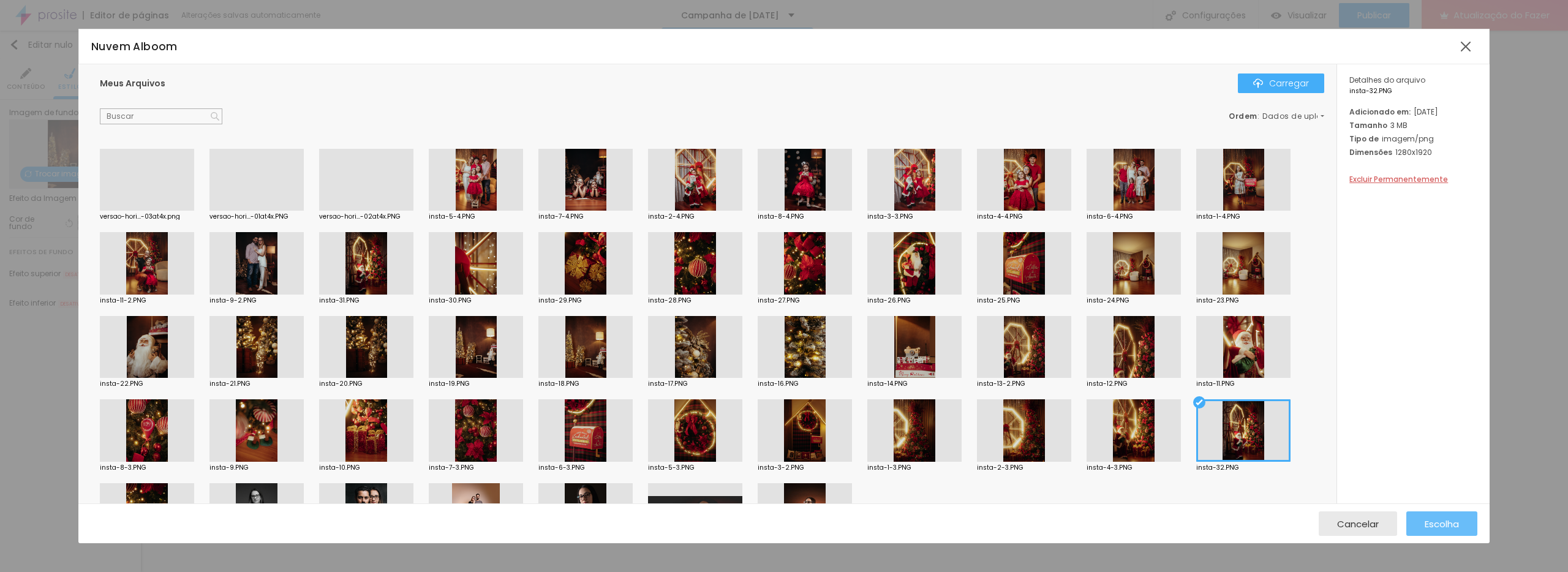
click at [1447, 532] on div "Escolha" at bounding box center [1442, 523] width 34 height 24
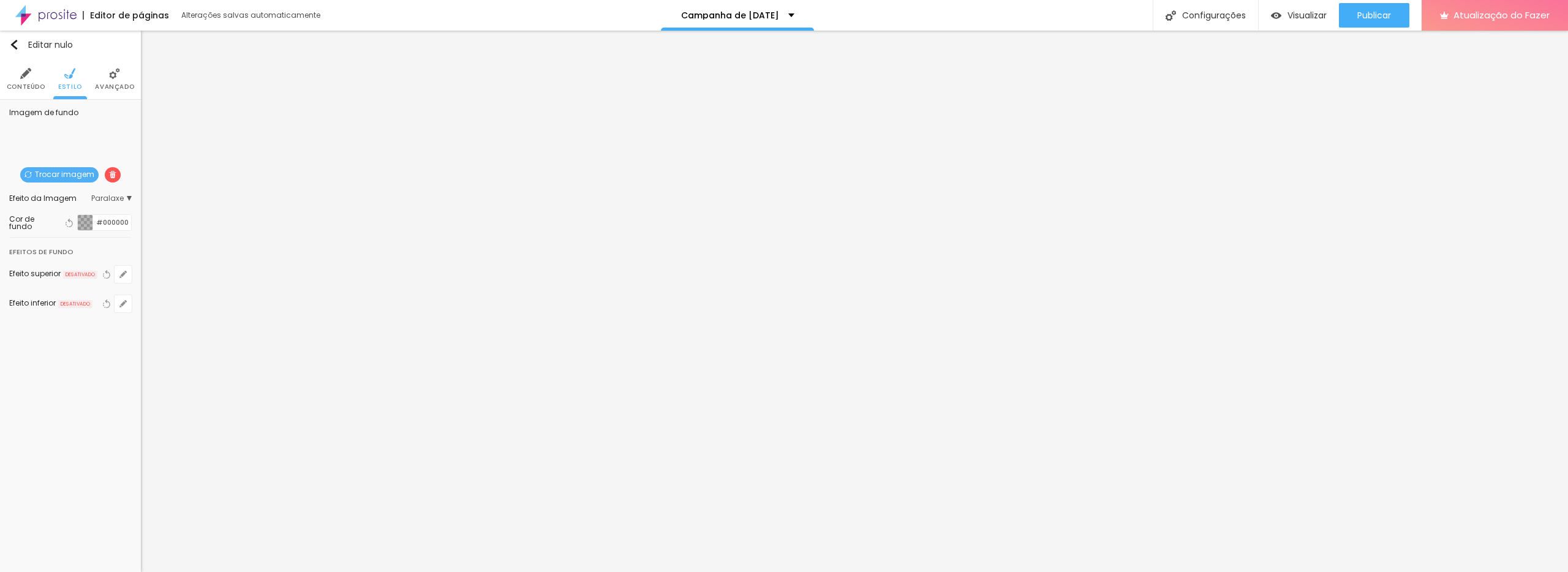
click at [69, 178] on font "Trocar imagem" at bounding box center [64, 174] width 59 height 11
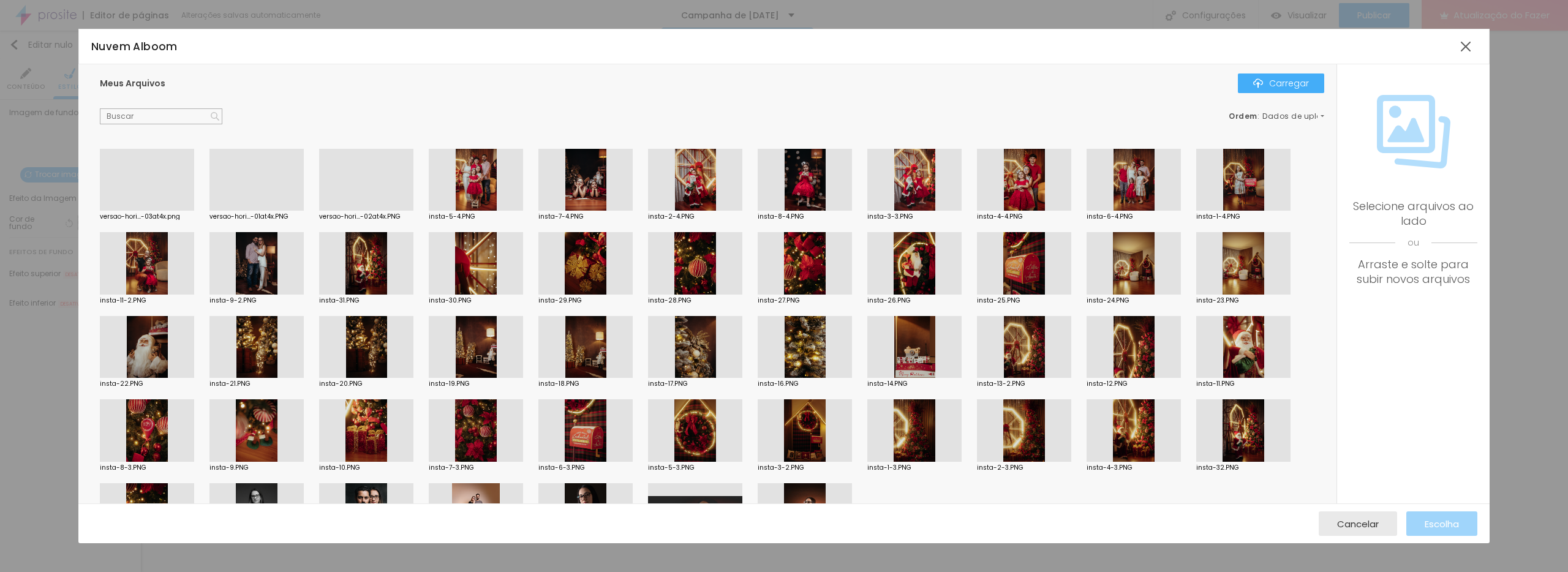
click at [1148, 264] on div at bounding box center [1133, 263] width 94 height 62
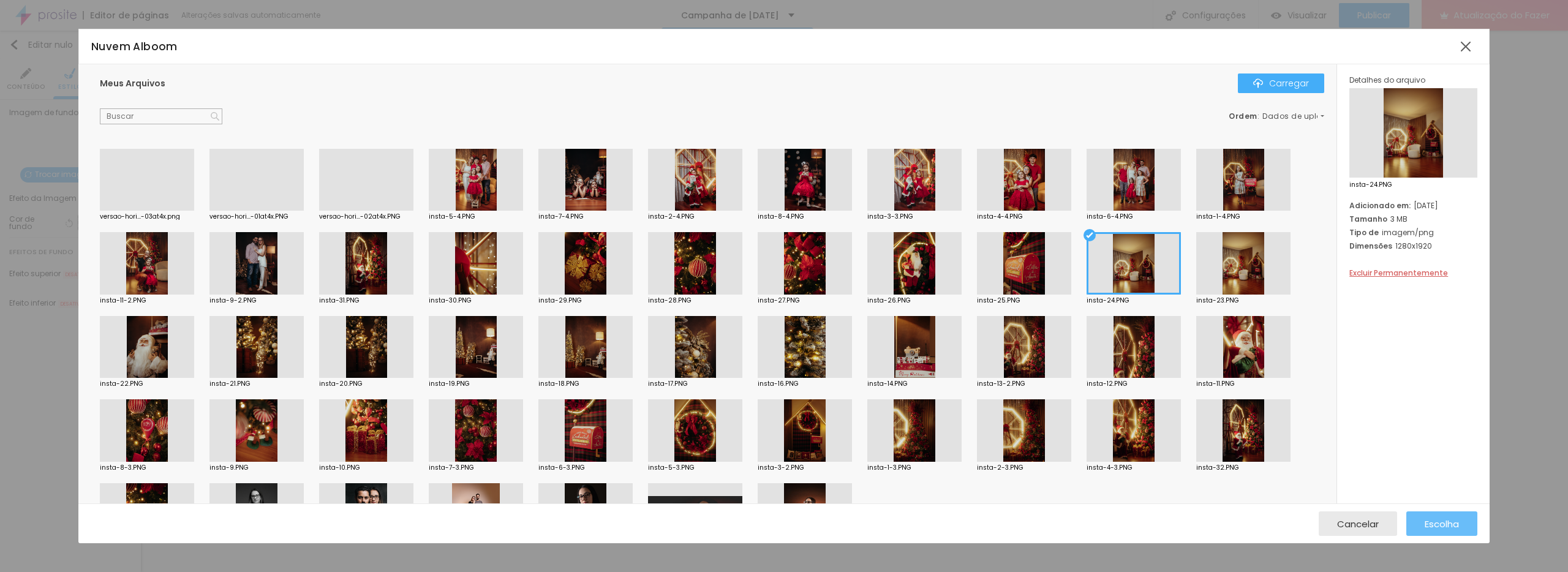
click at [1436, 520] on font "Escolha" at bounding box center [1442, 524] width 34 height 12
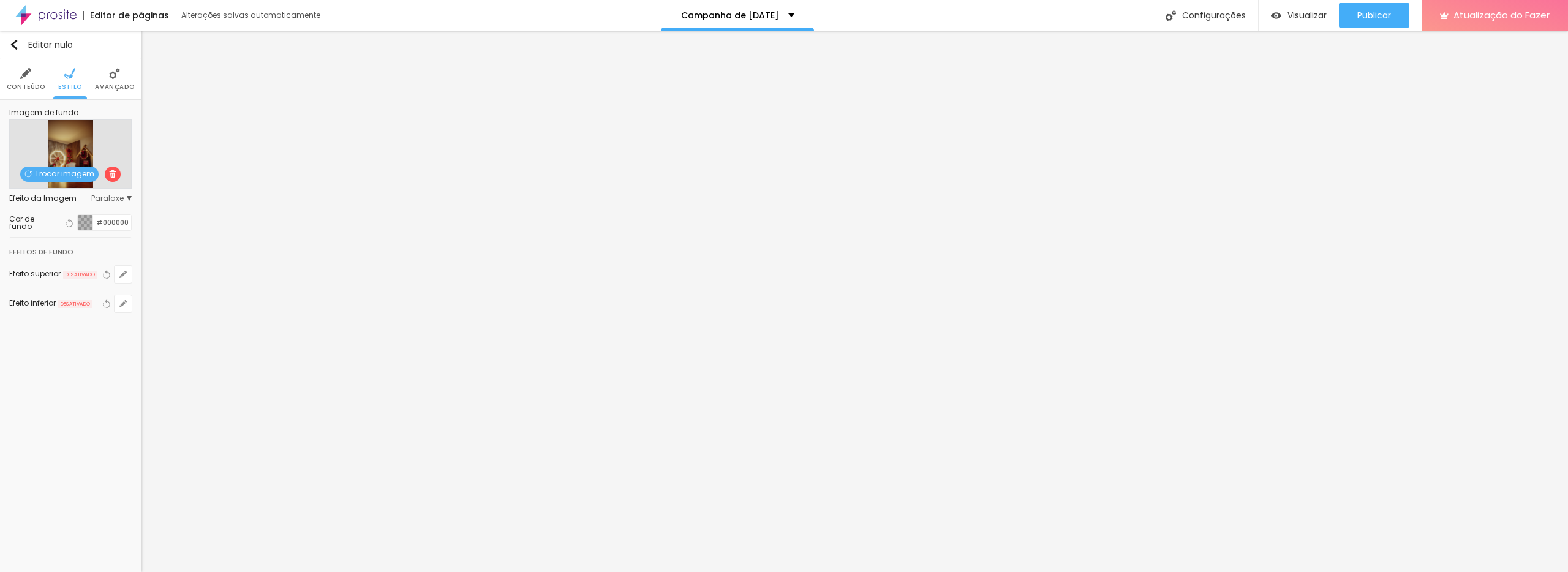
click at [111, 196] on font "Paralaxe" at bounding box center [107, 198] width 32 height 11
click at [88, 217] on span "Nenhum" at bounding box center [88, 216] width 83 height 7
click at [92, 236] on span "Paralaxe" at bounding box center [88, 233] width 83 height 7
click at [1288, 20] on font "Visualizar" at bounding box center [1307, 15] width 39 height 12
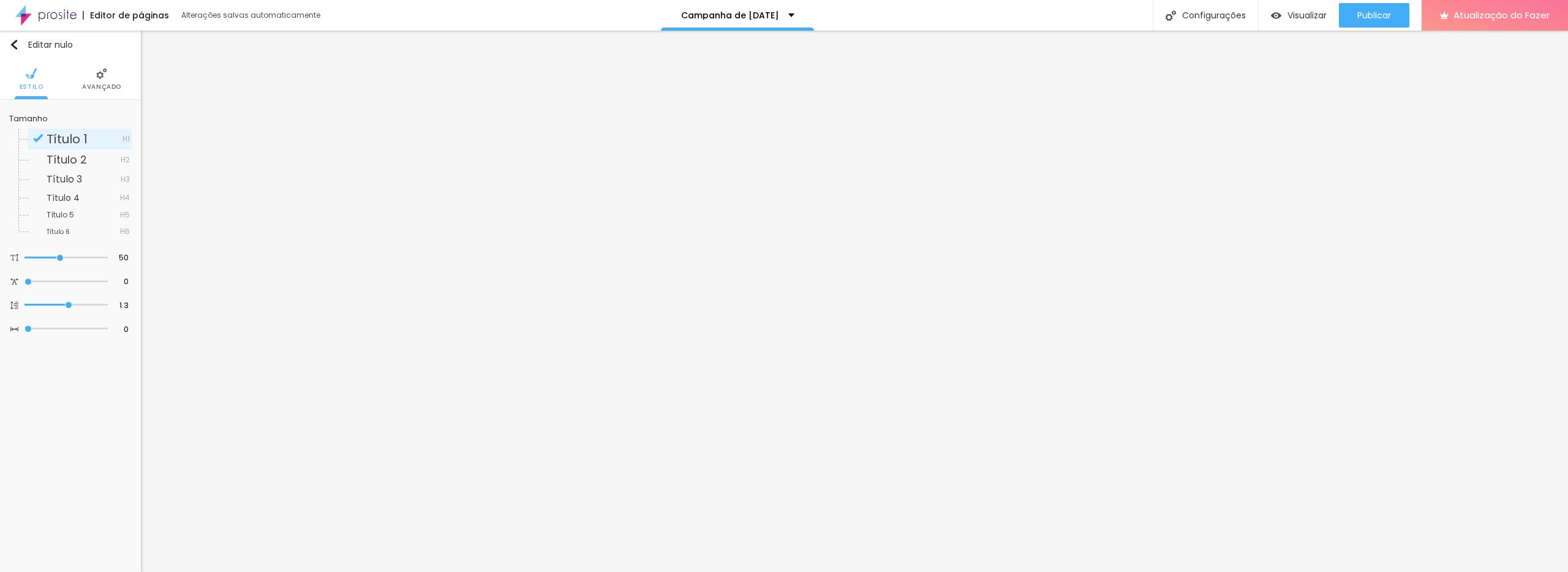
click at [102, 81] on li "Avançado" at bounding box center [101, 79] width 39 height 41
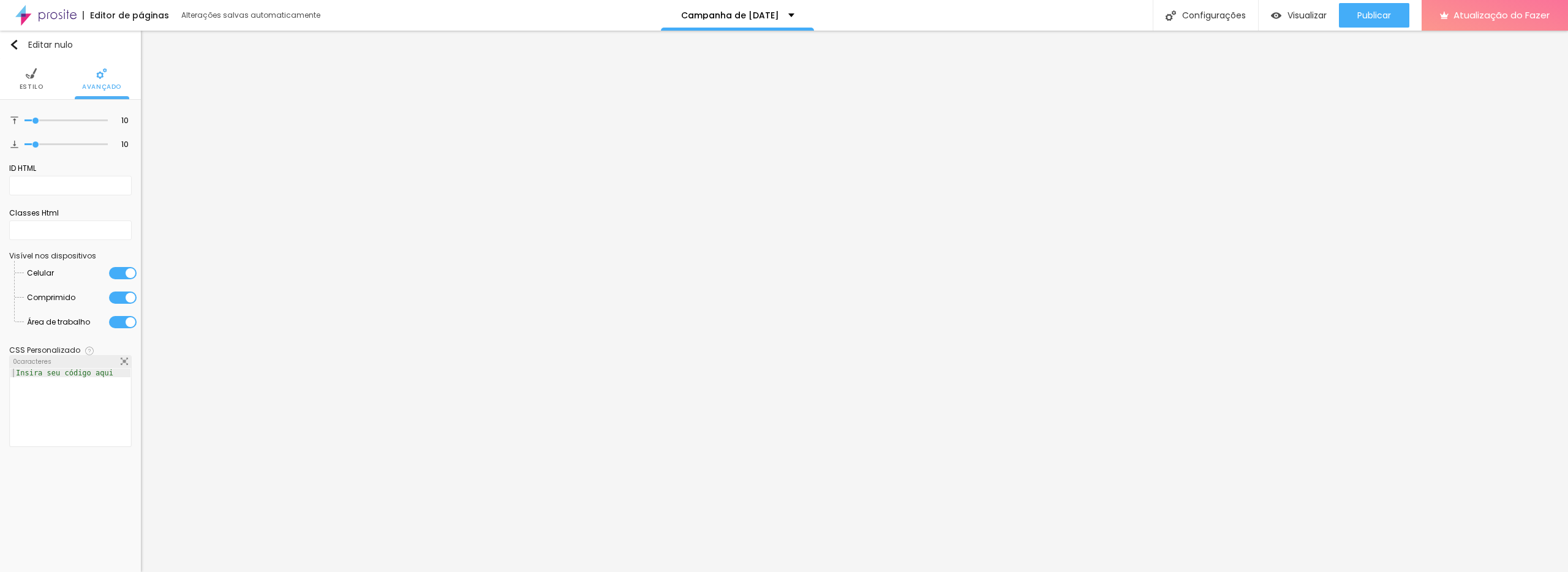
click at [29, 81] on li "Estilo" at bounding box center [32, 79] width 24 height 41
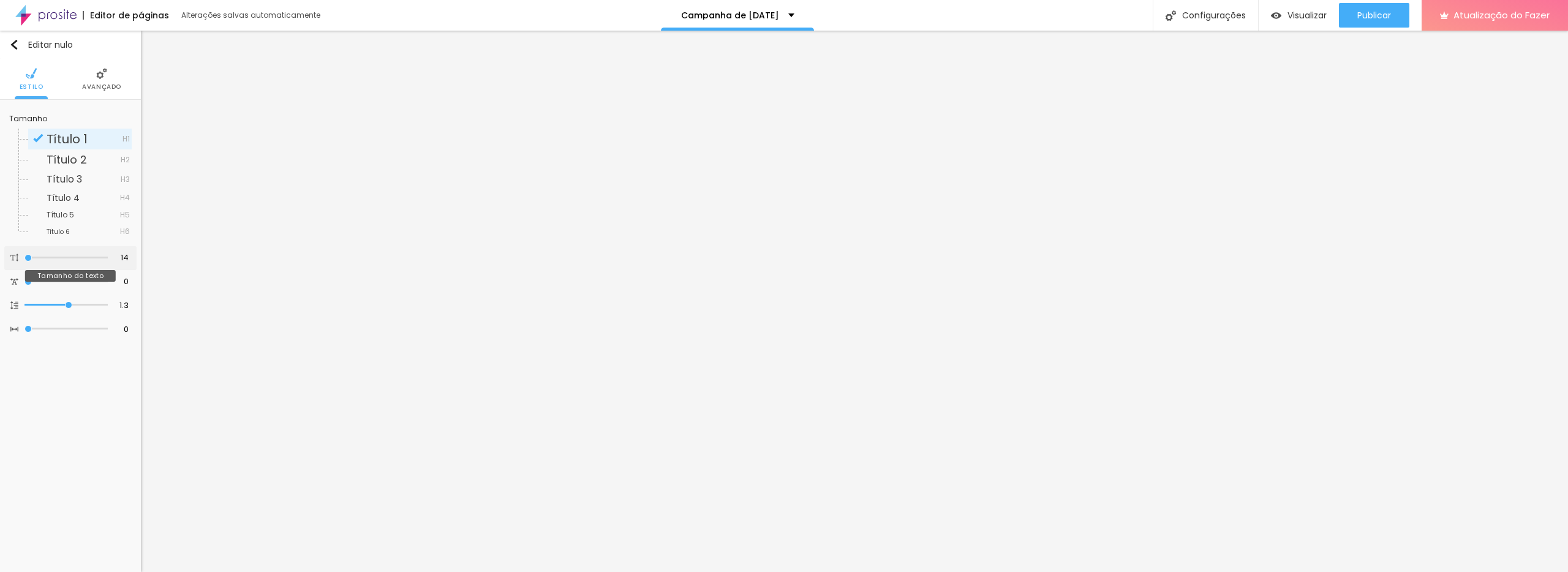
drag, startPoint x: 52, startPoint y: 256, endPoint x: 29, endPoint y: 259, distance: 23.2
click at [29, 259] on input "range" at bounding box center [66, 258] width 83 height 6
click at [127, 259] on input "14" at bounding box center [120, 259] width 22 height 12
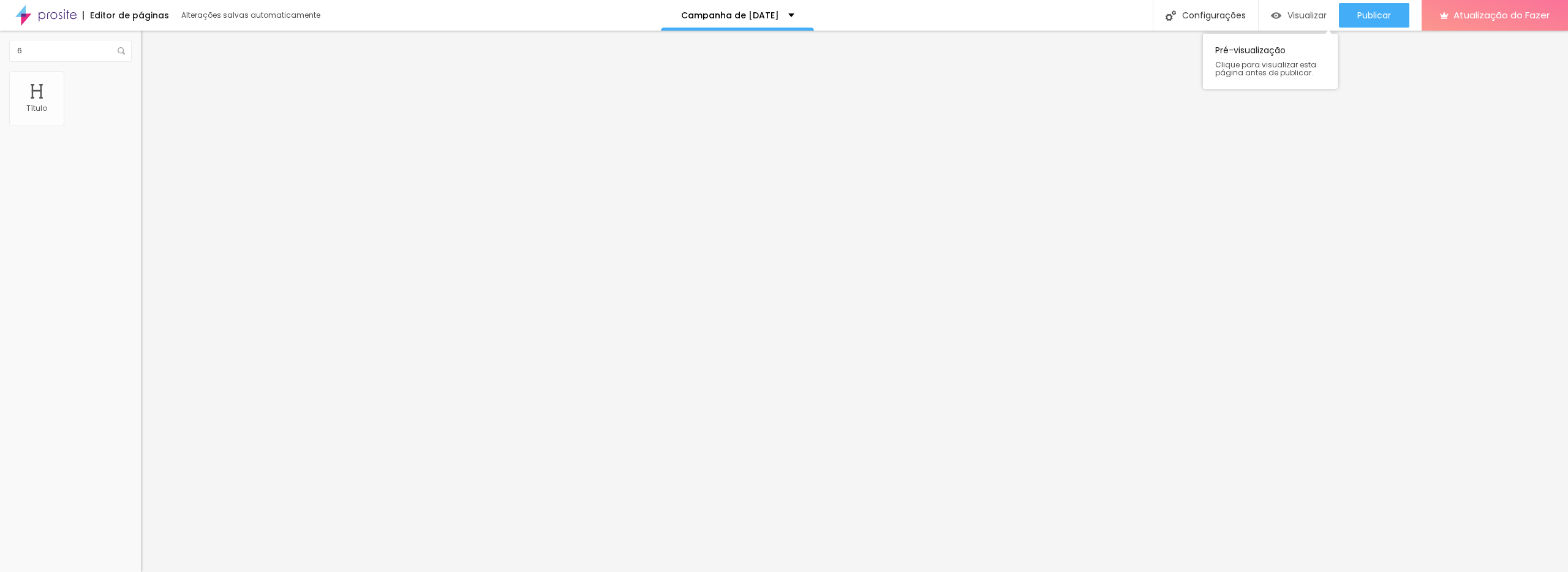
click at [1298, 20] on font "Visualizar" at bounding box center [1307, 15] width 39 height 12
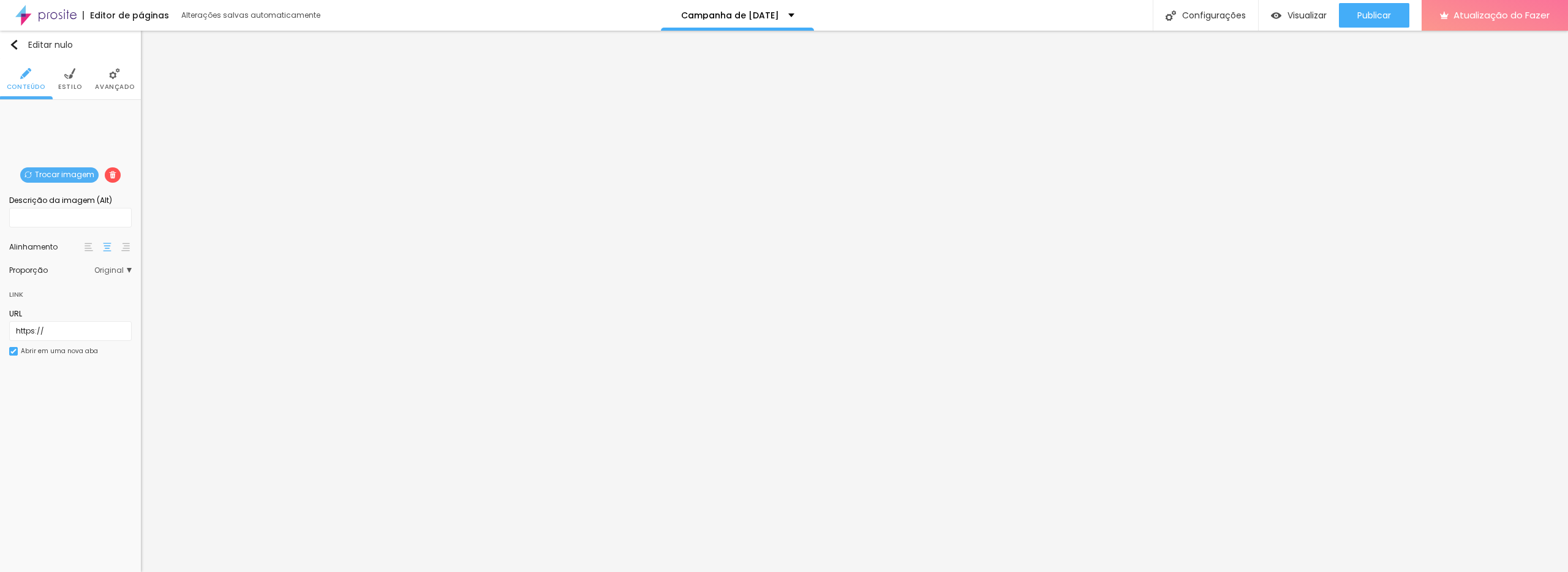
click at [69, 78] on img at bounding box center [69, 73] width 11 height 11
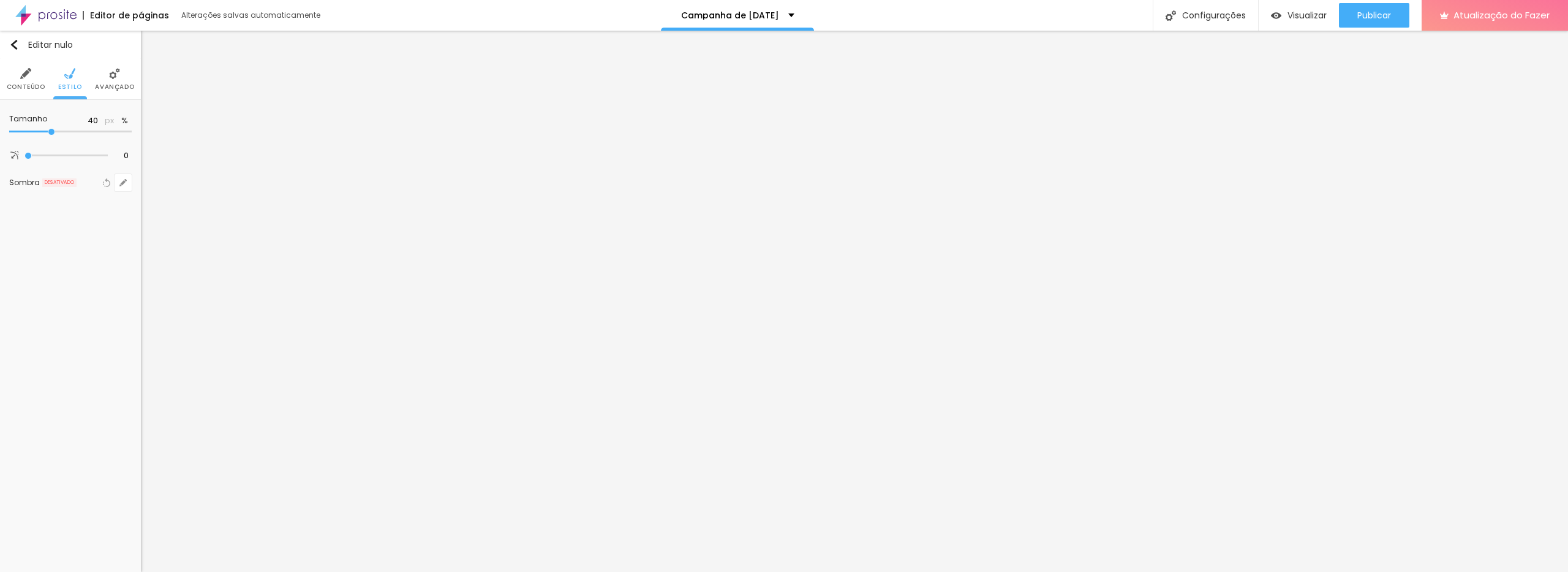
drag, startPoint x: 34, startPoint y: 131, endPoint x: 116, endPoint y: 132, distance: 82.0
click at [116, 132] on input "range" at bounding box center [70, 131] width 122 height 6
click at [116, 129] on input "range" at bounding box center [70, 131] width 122 height 6
drag, startPoint x: 109, startPoint y: 128, endPoint x: 98, endPoint y: 131, distance: 11.4
click at [99, 131] on input "range" at bounding box center [70, 131] width 122 height 6
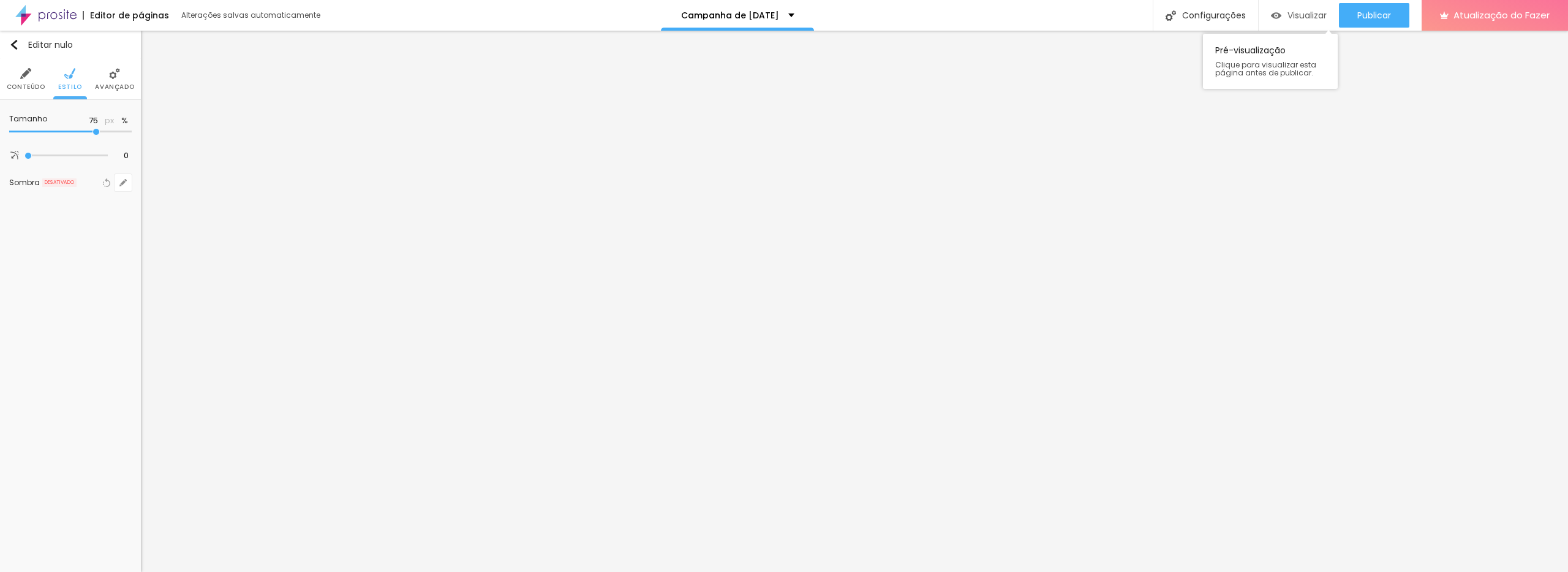
click at [1312, 12] on font "Visualizar" at bounding box center [1307, 15] width 39 height 12
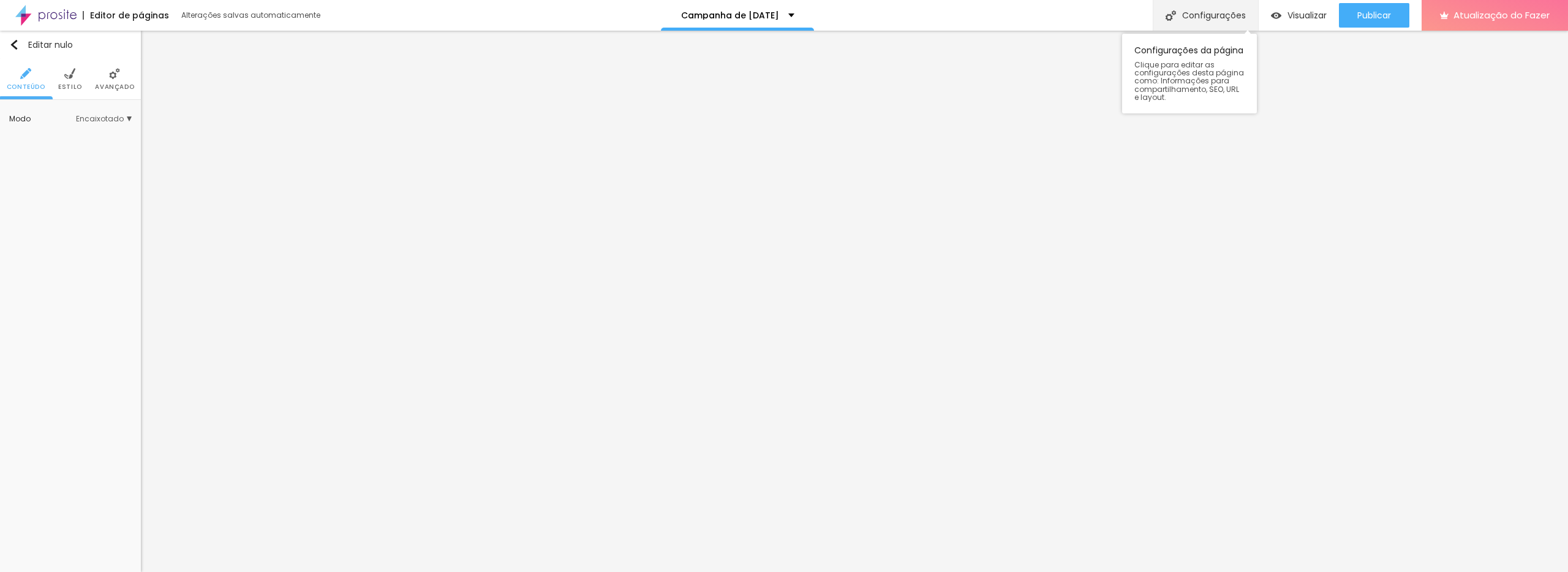
click at [1185, 27] on div "Configurações" at bounding box center [1206, 15] width 106 height 31
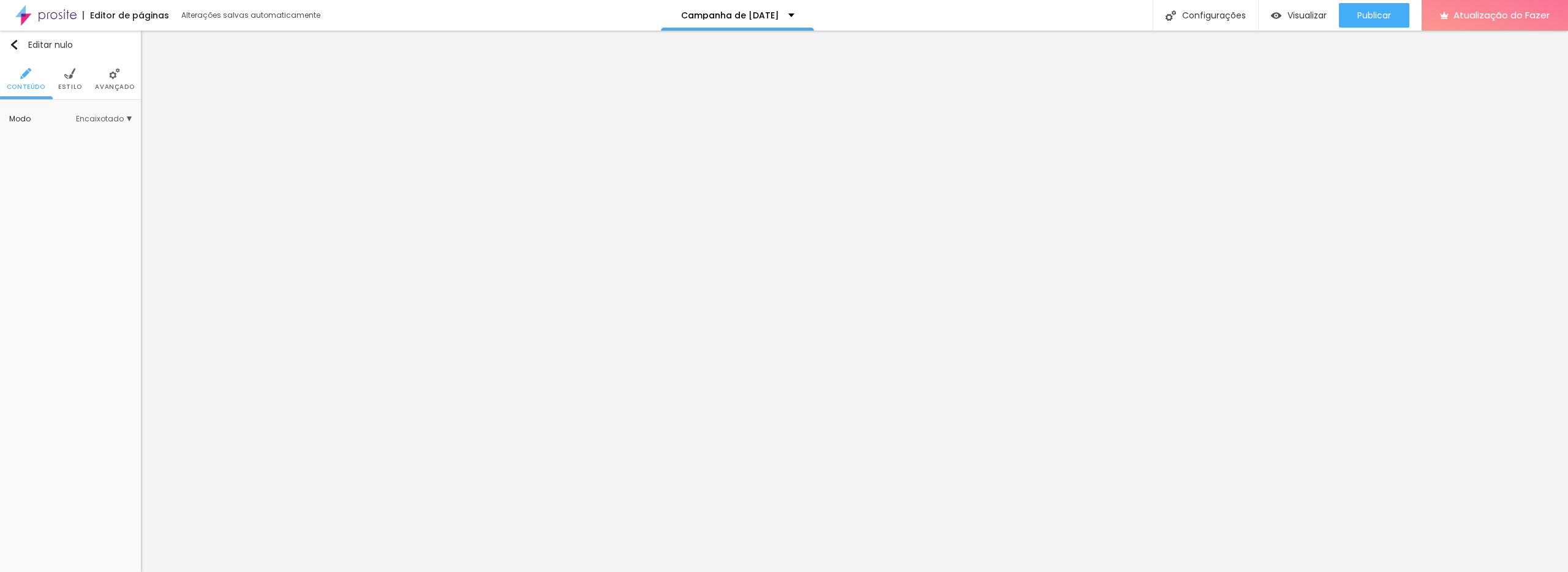
click at [47, 56] on input "6" at bounding box center [70, 51] width 122 height 22
click at [73, 79] on li "Estilo" at bounding box center [70, 79] width 24 height 41
click at [120, 76] on li "Avançado" at bounding box center [114, 79] width 39 height 41
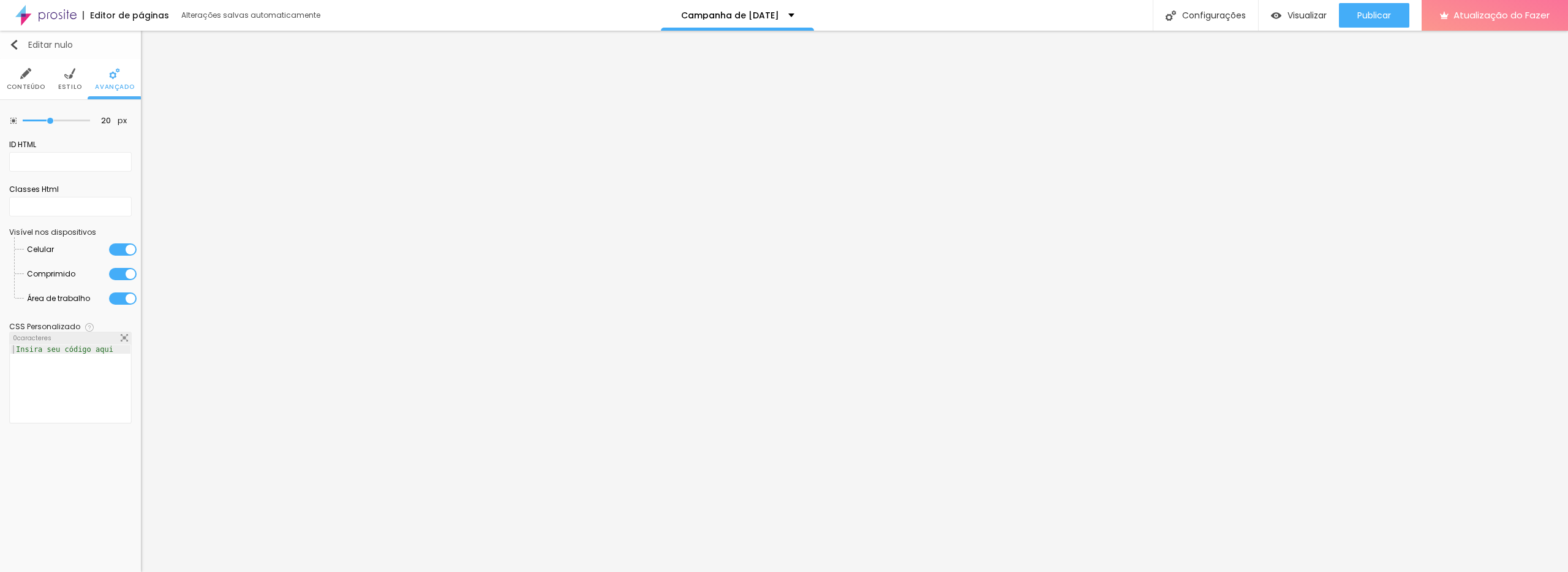
click at [3, 55] on button "Editar nulo" at bounding box center [70, 45] width 141 height 28
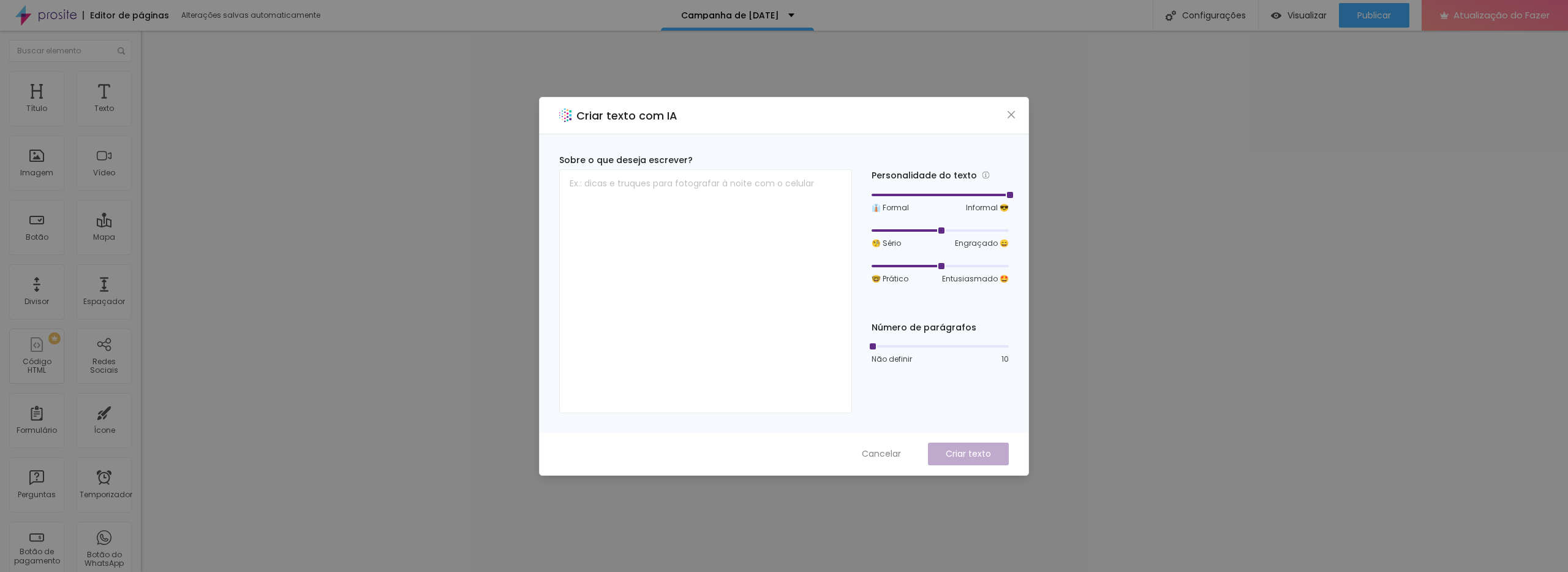
drag, startPoint x: 939, startPoint y: 193, endPoint x: 1006, endPoint y: 200, distance: 67.4
click at [1006, 200] on div "👔 Formal Informal 😎" at bounding box center [940, 201] width 137 height 23
click at [709, 258] on textarea at bounding box center [706, 290] width 293 height 244
click at [1008, 121] on div "Criar texto com IA" at bounding box center [784, 116] width 489 height 37
click at [1005, 114] on span "Fechar" at bounding box center [1011, 115] width 12 height 10
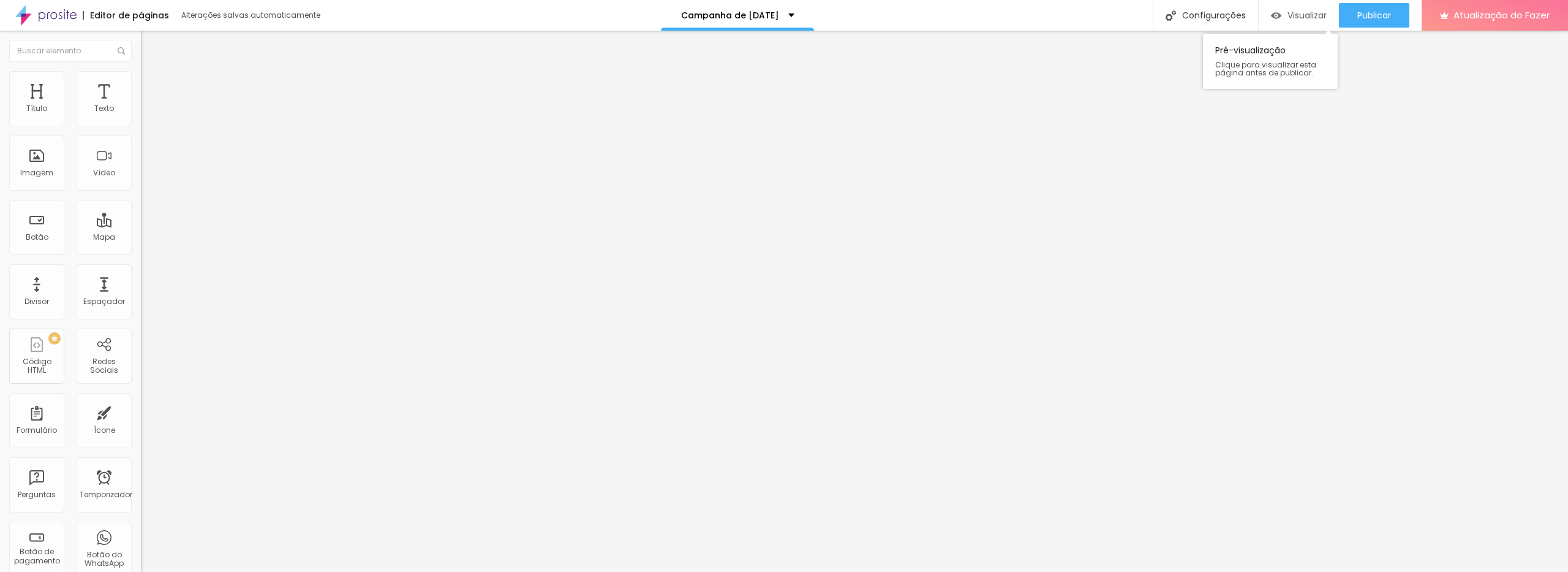
click at [1291, 15] on font "Visualizar" at bounding box center [1307, 15] width 39 height 12
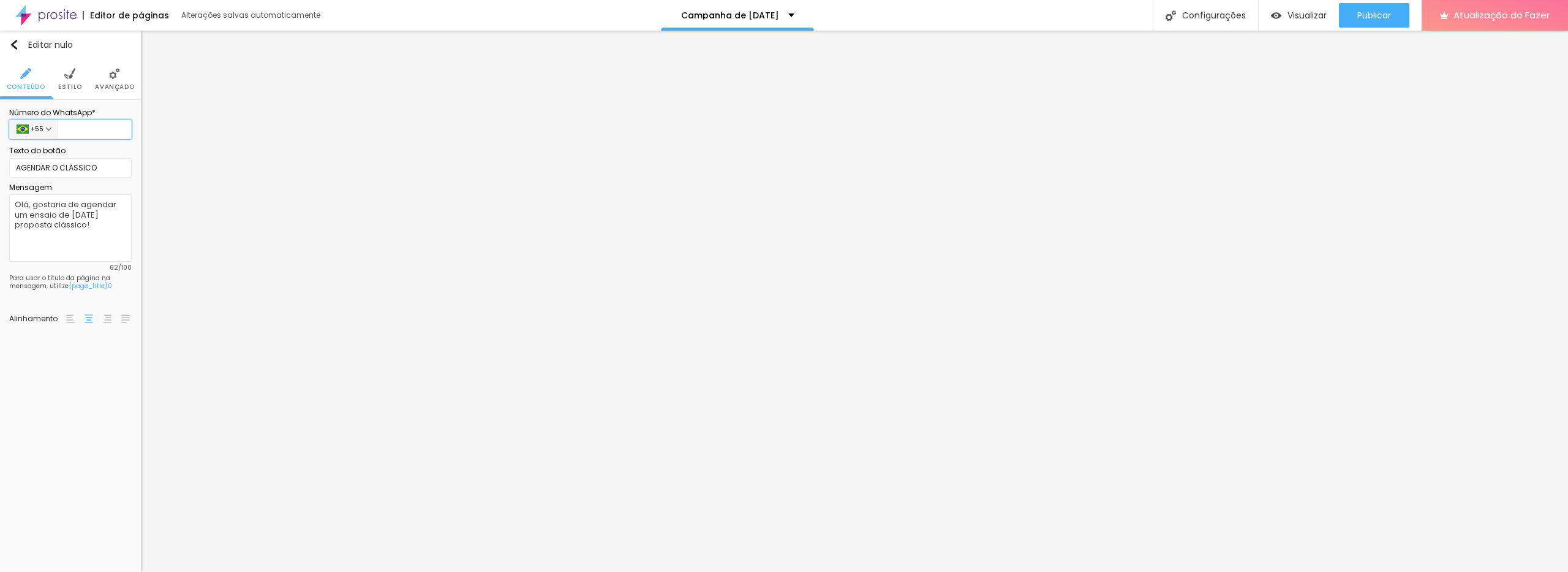
click at [129, 133] on input "text" at bounding box center [95, 130] width 73 height 20
click at [120, 131] on input "text" at bounding box center [95, 130] width 73 height 20
click at [1298, 15] on font "Visualizar" at bounding box center [1307, 15] width 39 height 12
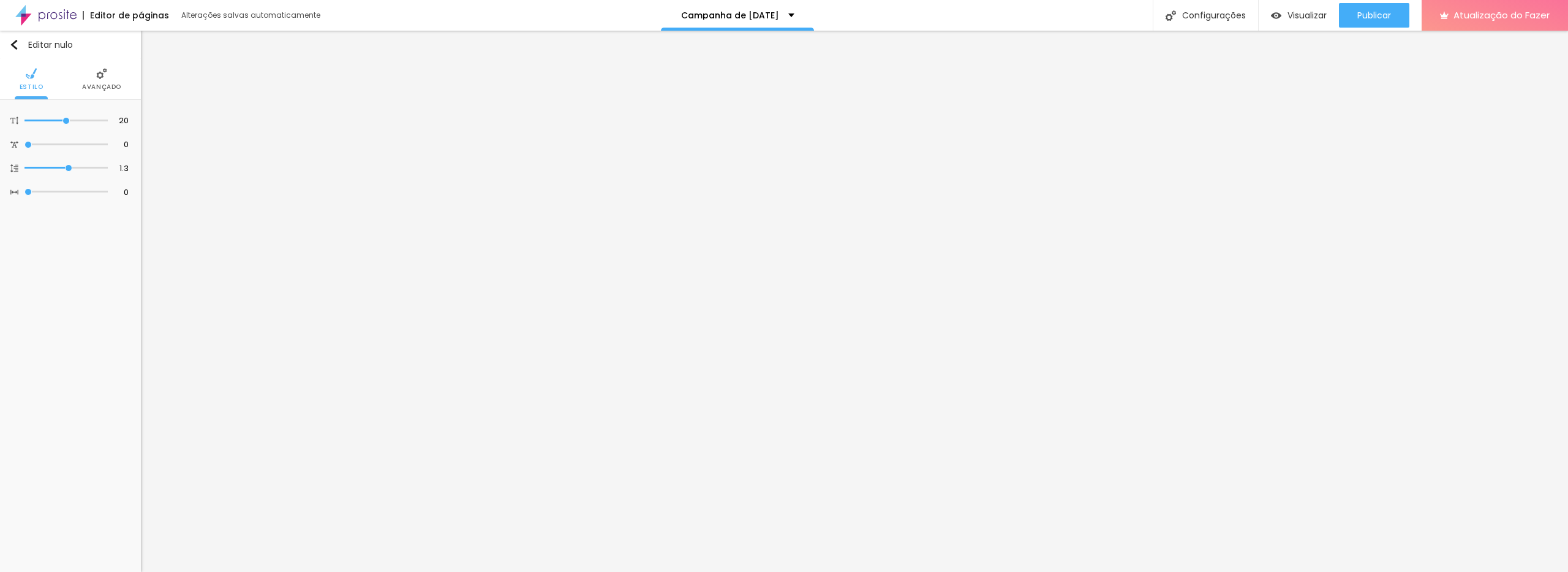
click at [86, 94] on li "Avançado" at bounding box center [101, 79] width 39 height 41
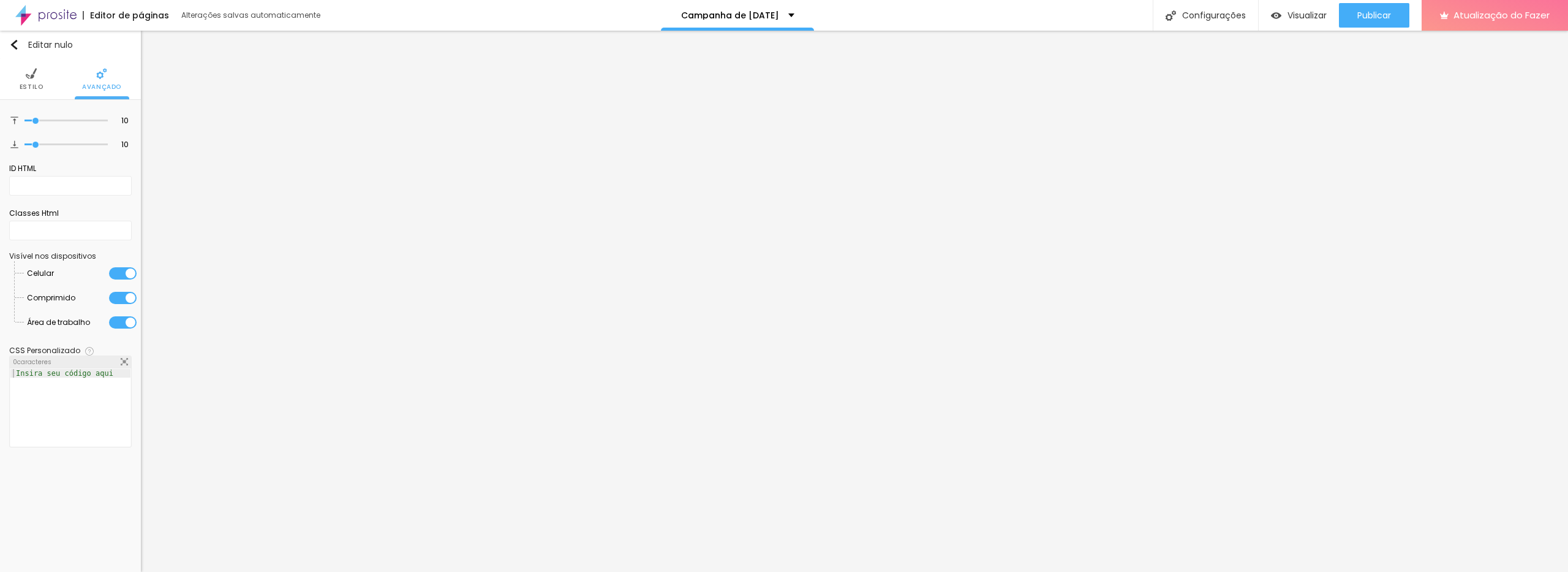
click at [23, 76] on li "Estilo" at bounding box center [32, 79] width 24 height 41
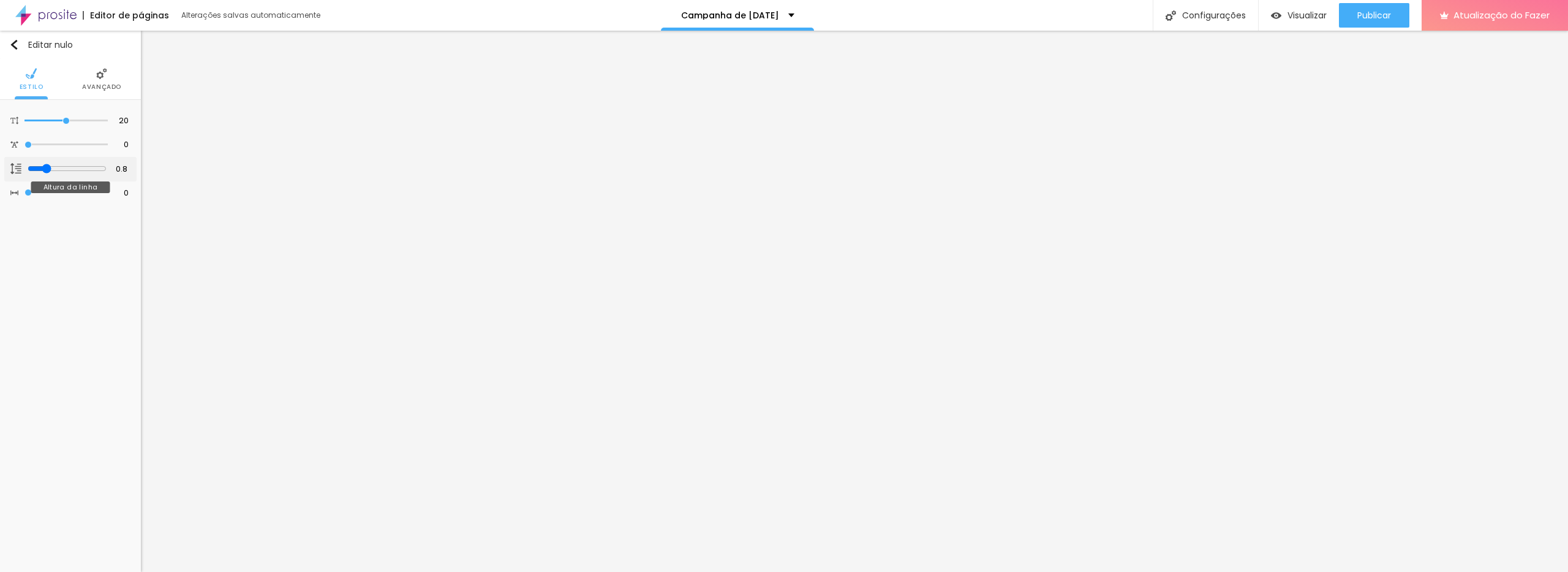
drag, startPoint x: 67, startPoint y: 169, endPoint x: 41, endPoint y: 169, distance: 26.0
click at [41, 169] on input "range" at bounding box center [67, 169] width 79 height 10
drag, startPoint x: 42, startPoint y: 171, endPoint x: 67, endPoint y: 173, distance: 25.1
click at [70, 172] on div at bounding box center [67, 169] width 79 height 11
click at [124, 166] on input "0.8" at bounding box center [119, 170] width 22 height 12
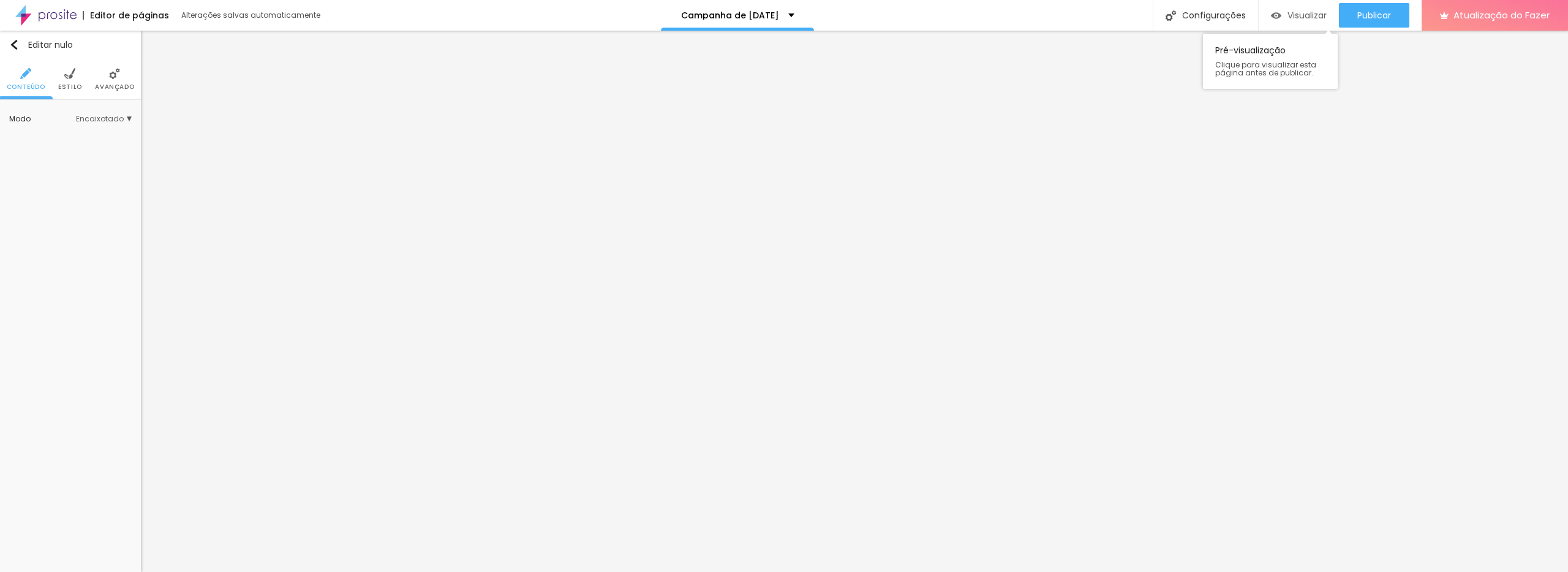
click at [1308, 12] on font "Visualizar" at bounding box center [1307, 15] width 39 height 12
